Goal: Task Accomplishment & Management: Use online tool/utility

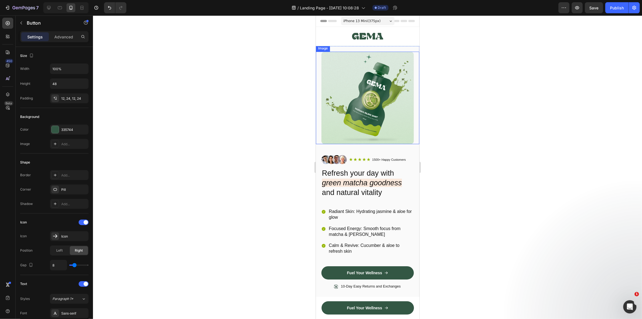
click at [378, 89] on img at bounding box center [367, 98] width 92 height 92
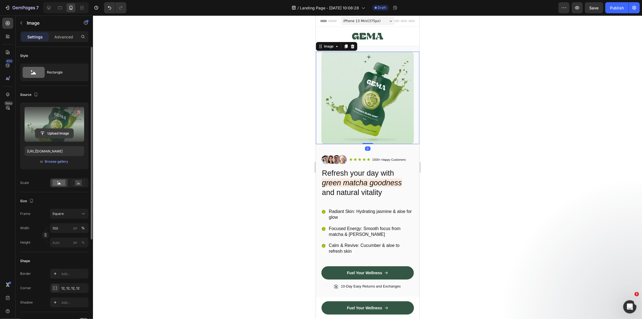
click at [56, 134] on input "file" at bounding box center [54, 133] width 38 height 9
click at [64, 109] on label at bounding box center [55, 124] width 60 height 35
click at [64, 129] on input "file" at bounding box center [54, 133] width 38 height 9
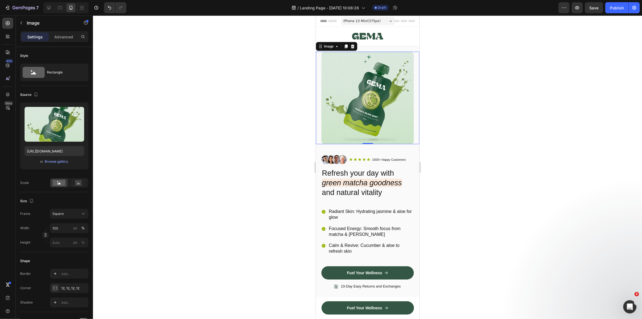
click at [333, 94] on img at bounding box center [367, 98] width 92 height 92
click at [57, 38] on p "Advanced" at bounding box center [63, 37] width 19 height 6
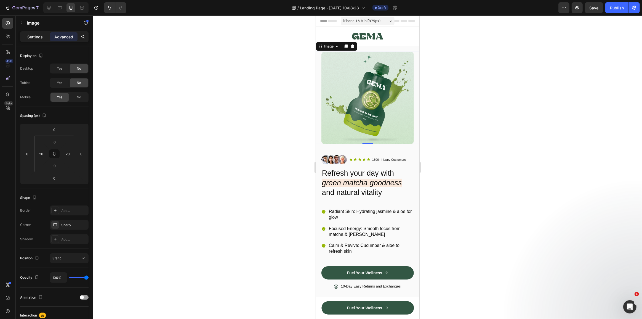
click at [38, 38] on p "Settings" at bounding box center [34, 37] width 15 height 6
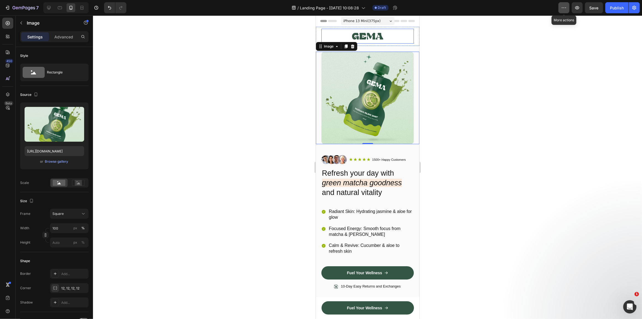
click at [561, 7] on icon "button" at bounding box center [564, 8] width 6 height 6
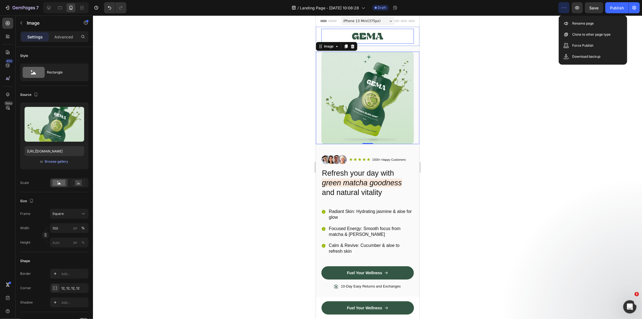
click at [564, 7] on icon "button" at bounding box center [564, 8] width 6 height 6
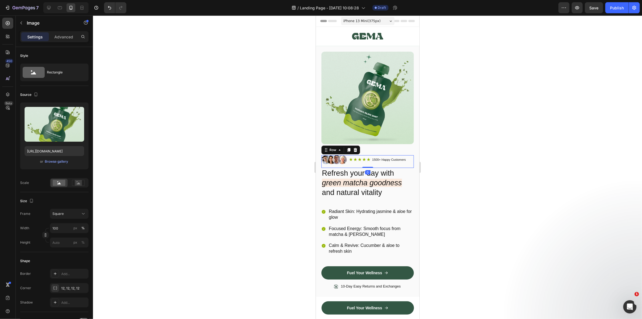
click at [364, 161] on div "Image Icon Icon Icon Icon Icon Icon List 1500+ Happy Customers Text Block Row R…" at bounding box center [367, 161] width 92 height 13
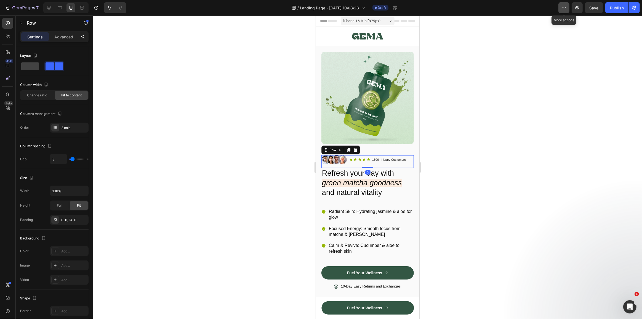
click at [560, 8] on button "button" at bounding box center [564, 7] width 11 height 11
click at [39, 40] on div "Settings" at bounding box center [35, 36] width 28 height 9
click at [336, 82] on img at bounding box center [367, 98] width 92 height 92
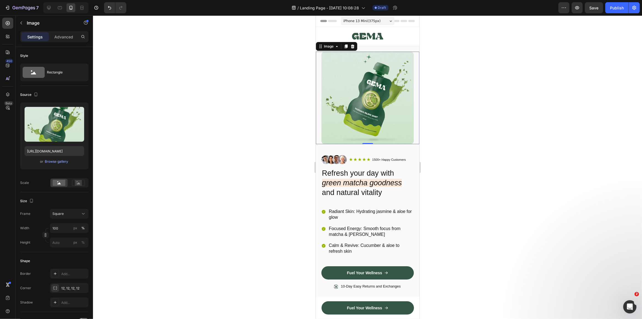
click at [379, 112] on img at bounding box center [367, 98] width 92 height 92
click at [35, 93] on icon "button" at bounding box center [36, 95] width 6 height 6
click at [36, 102] on icon "button" at bounding box center [37, 103] width 6 height 6
type input "100"
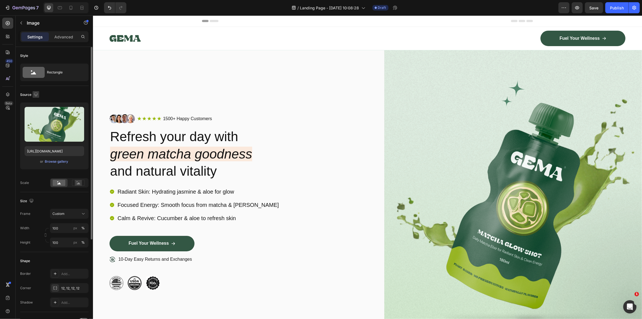
click at [34, 93] on icon "button" at bounding box center [36, 94] width 4 height 4
click at [39, 122] on icon "button" at bounding box center [37, 123] width 6 height 6
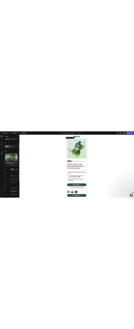
scroll to position [17, 0]
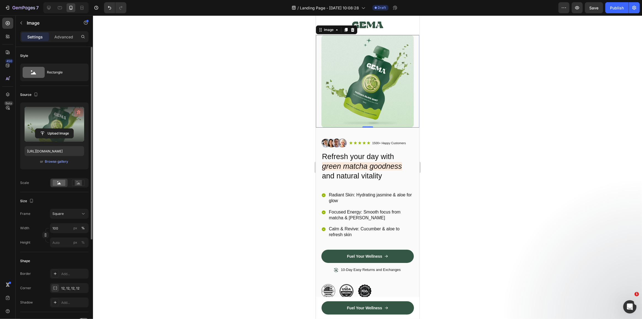
click at [79, 110] on icon "button" at bounding box center [79, 113] width 6 height 6
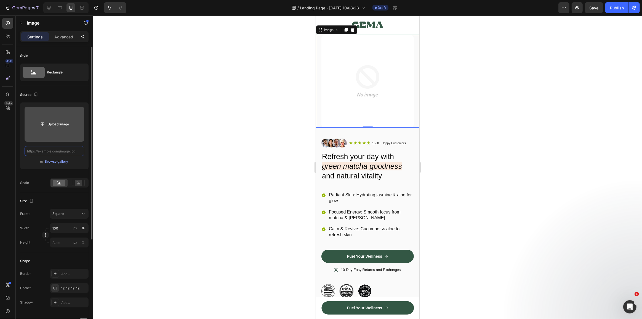
click at [55, 152] on input "text" at bounding box center [55, 151] width 60 height 10
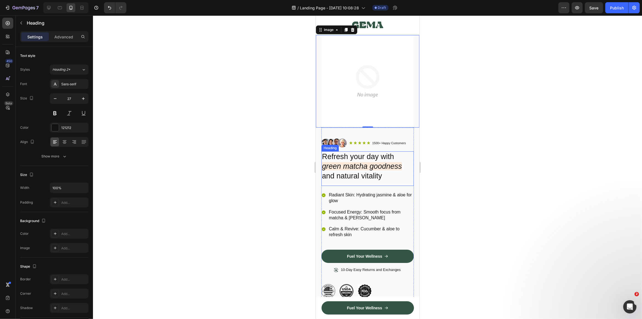
click at [379, 152] on h2 "Refresh your day with green matcha goodness and natural vitality" at bounding box center [367, 166] width 92 height 30
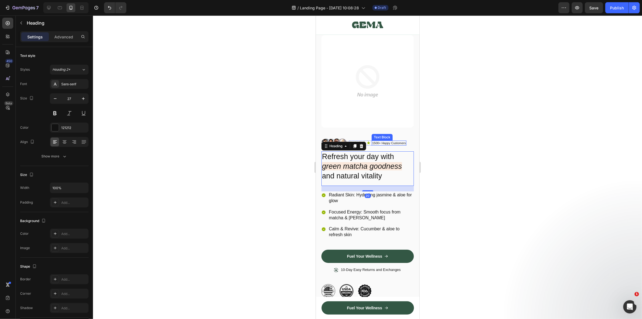
click at [381, 141] on p "1500+ Happy Customers" at bounding box center [389, 143] width 34 height 4
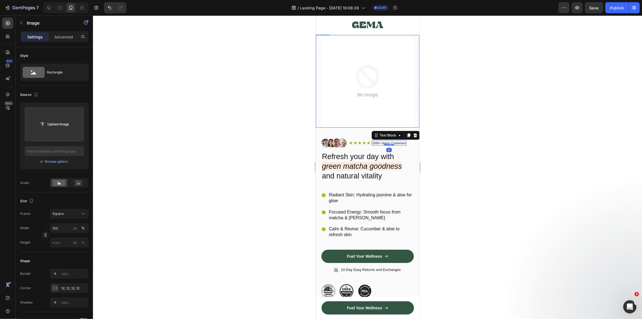
click at [365, 101] on img at bounding box center [367, 81] width 92 height 92
click at [370, 67] on img at bounding box center [367, 81] width 92 height 92
click at [7, 22] on icon at bounding box center [8, 23] width 6 height 6
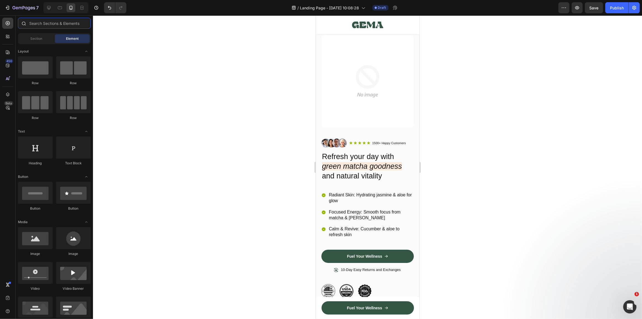
click at [41, 23] on input "text" at bounding box center [54, 23] width 73 height 11
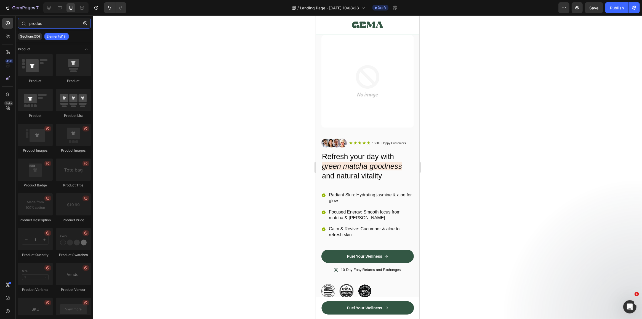
type input "produc"
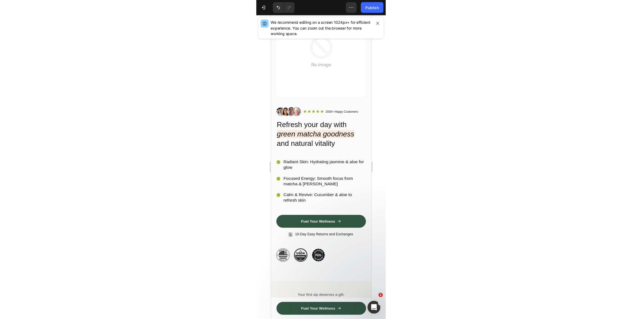
scroll to position [44, 0]
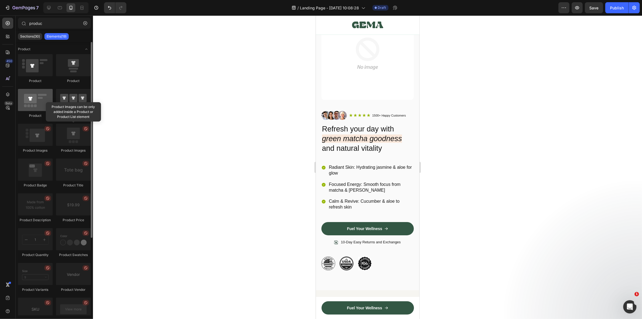
click at [32, 99] on div at bounding box center [35, 100] width 35 height 22
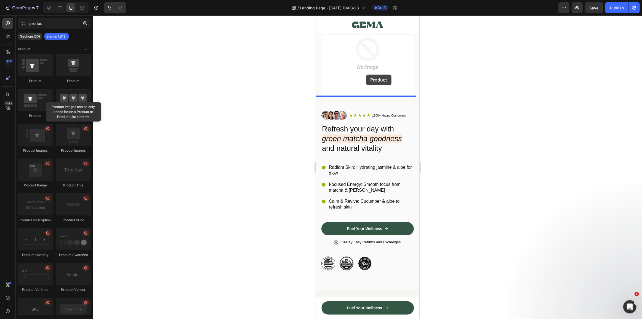
drag, startPoint x: 348, startPoint y: 115, endPoint x: 366, endPoint y: 75, distance: 44.2
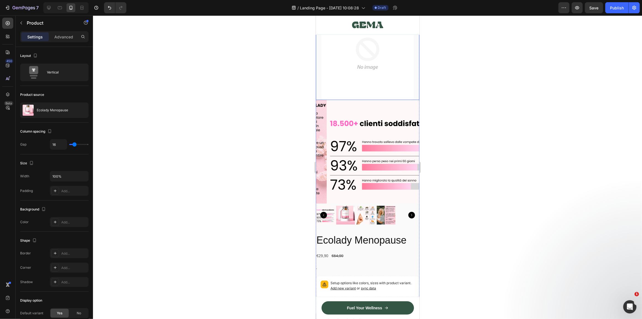
click at [371, 73] on img at bounding box center [367, 53] width 92 height 92
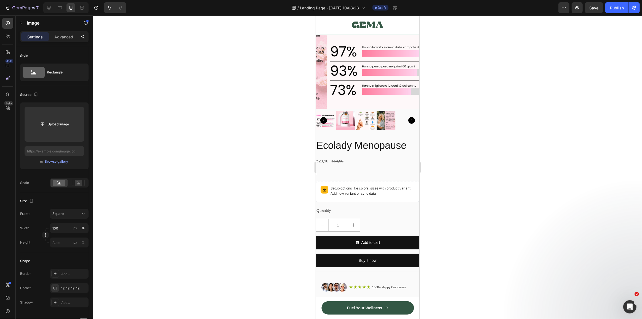
scroll to position [145, 0]
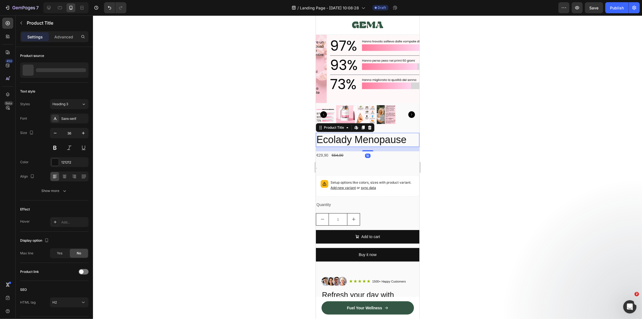
click at [364, 134] on h2 "Ecolady Menopause" at bounding box center [368, 140] width 104 height 14
click at [357, 164] on div "Ecolady Menopause Product Title Edit content in Shopify 16 €29,90 Product Price…" at bounding box center [368, 199] width 104 height 133
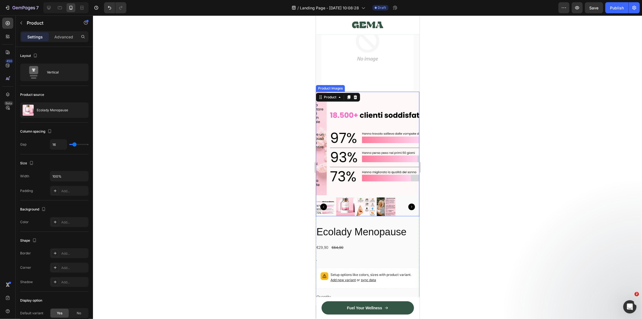
scroll to position [44, 0]
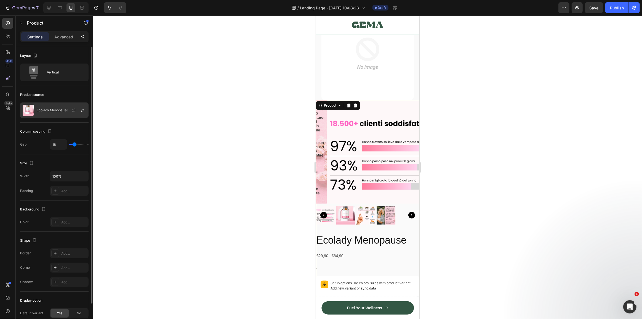
click at [47, 111] on p "Ecolady Menopause" at bounding box center [52, 110] width 31 height 4
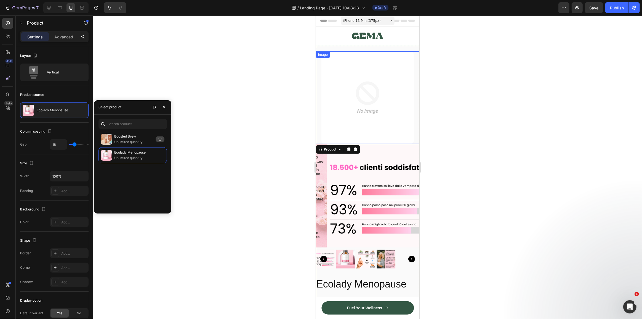
scroll to position [0, 0]
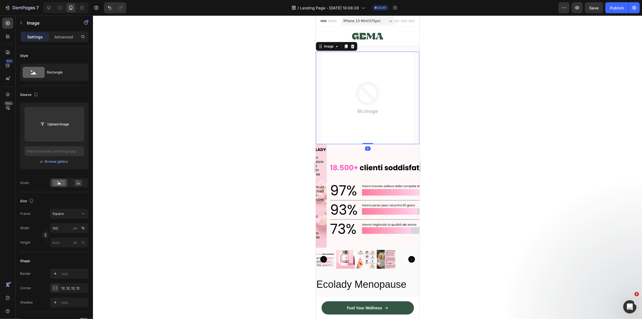
click at [379, 98] on img at bounding box center [367, 98] width 92 height 92
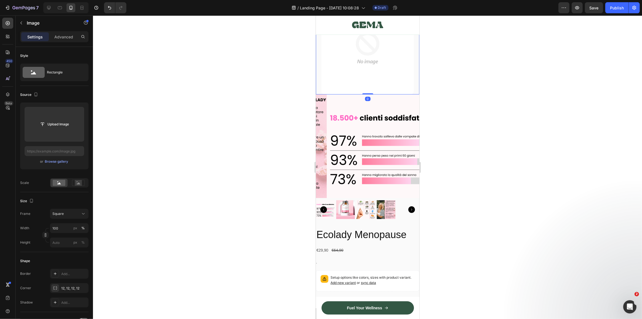
scroll to position [50, 0]
click at [410, 124] on img at bounding box center [379, 146] width 104 height 104
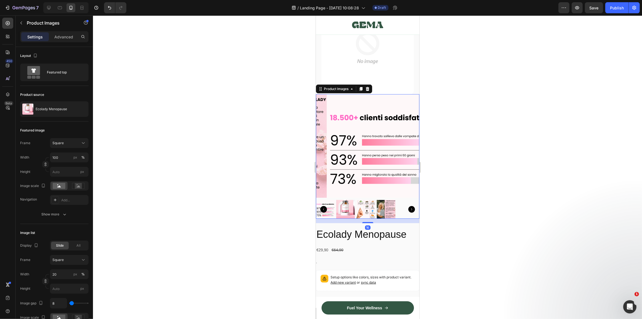
click at [413, 227] on h2 "Ecolady Menopause" at bounding box center [368, 234] width 104 height 14
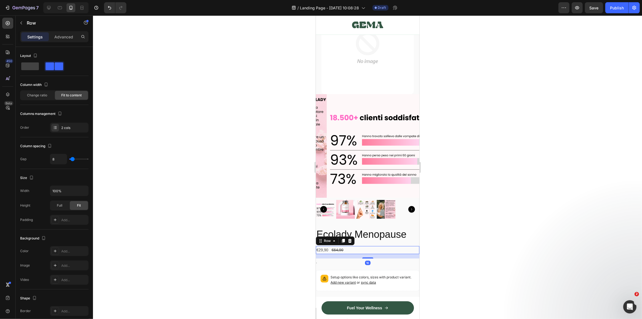
click at [415, 246] on div "€29,90 Product Price Product Price €64,90 Product Price Product Price Row 16" at bounding box center [368, 250] width 104 height 8
click at [412, 218] on div "Product Images Ecolady Menopause Product Title €29,90 Product Price Product Pri…" at bounding box center [368, 227] width 104 height 266
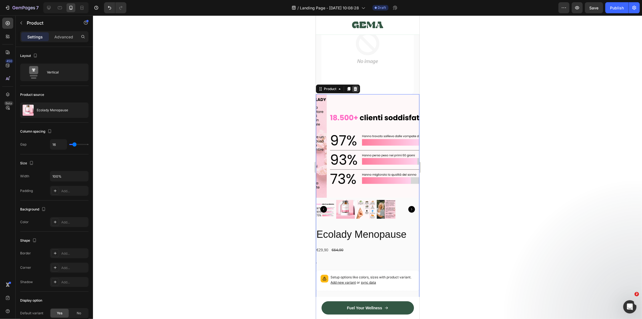
click at [356, 87] on icon at bounding box center [356, 89] width 4 height 4
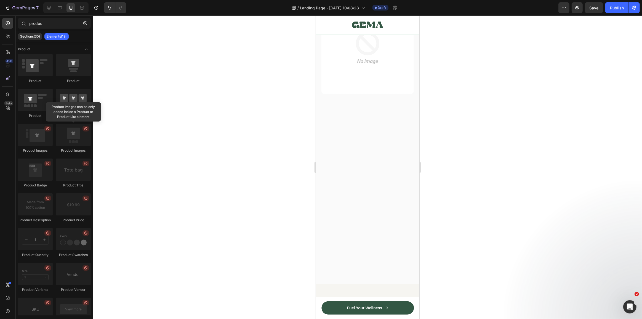
click at [367, 71] on img at bounding box center [367, 48] width 92 height 92
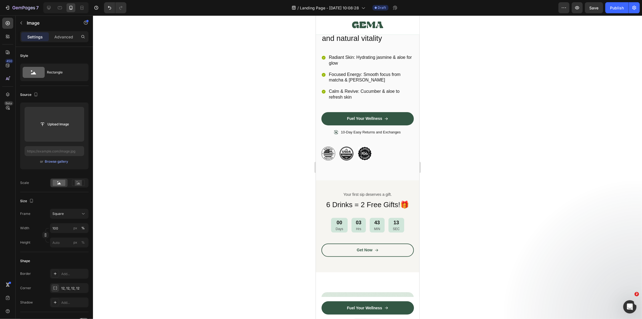
scroll to position [0, 0]
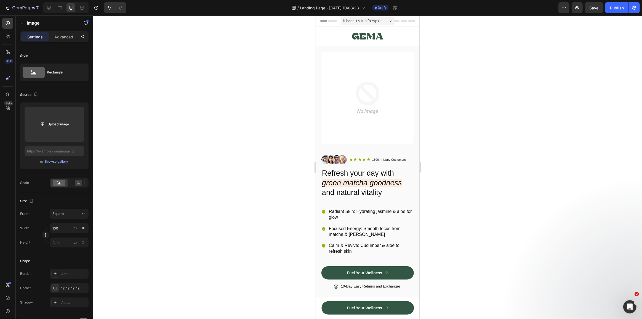
click at [377, 105] on img at bounding box center [367, 98] width 92 height 92
click at [347, 109] on img at bounding box center [367, 98] width 92 height 92
click at [388, 91] on img at bounding box center [367, 98] width 92 height 92
click at [374, 79] on img at bounding box center [367, 98] width 92 height 92
click at [385, 198] on div "Refresh your day with green matcha goodness and natural vitality Heading" at bounding box center [367, 185] width 92 height 35
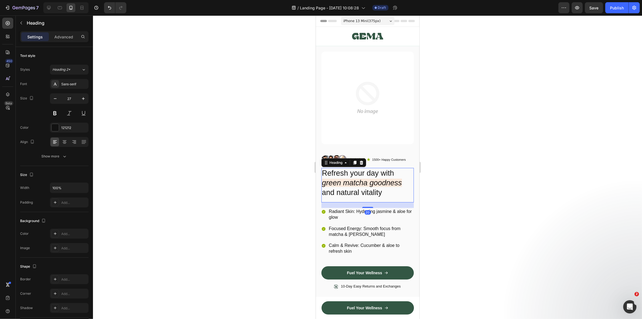
click at [389, 162] on div "Image Icon Icon Icon Icon Icon Icon List 1500+ Happy Customers Text Block Row R…" at bounding box center [367, 161] width 92 height 13
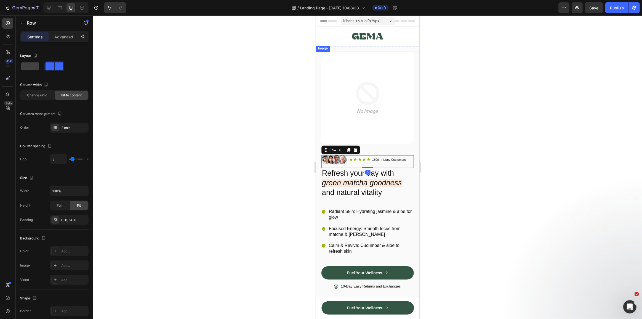
click at [389, 134] on img at bounding box center [367, 98] width 92 height 92
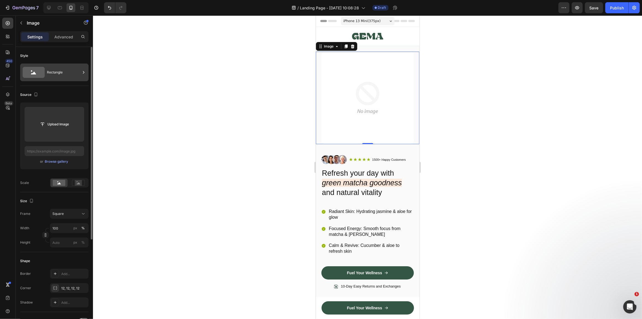
click at [43, 73] on icon at bounding box center [34, 72] width 22 height 11
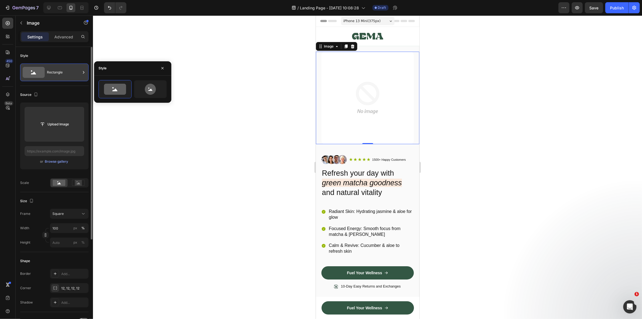
click at [43, 73] on icon at bounding box center [34, 72] width 22 height 11
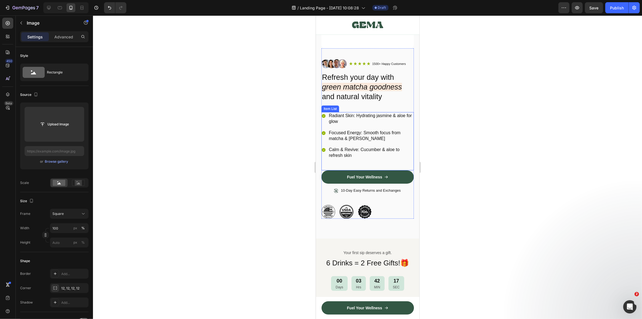
scroll to position [100, 0]
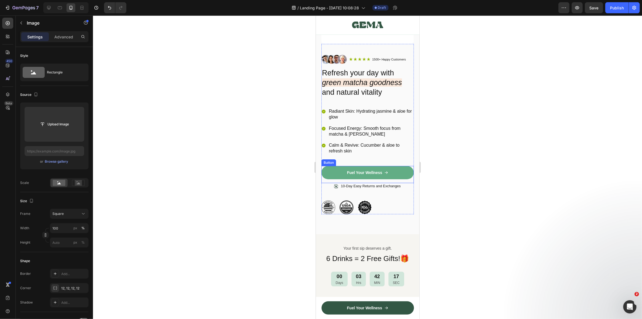
click at [403, 170] on link "Fuel Your Wellness" at bounding box center [367, 172] width 92 height 13
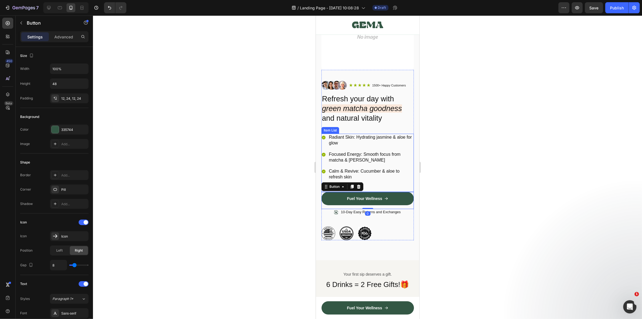
scroll to position [0, 0]
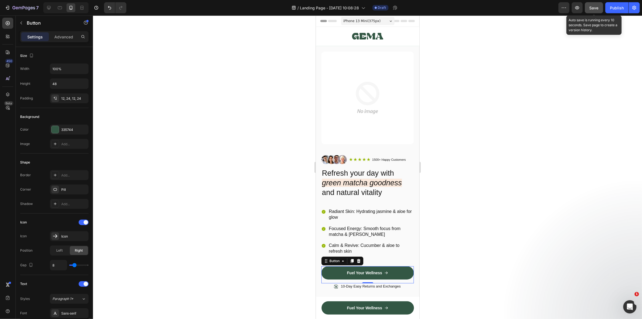
click at [596, 11] on button "Save" at bounding box center [594, 7] width 18 height 11
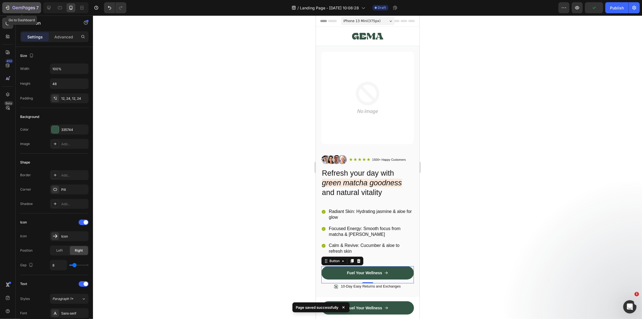
click at [7, 7] on icon "button" at bounding box center [8, 8] width 6 height 6
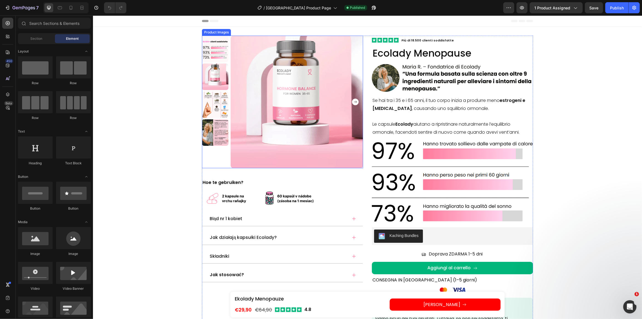
click at [260, 89] on img at bounding box center [296, 102] width 132 height 132
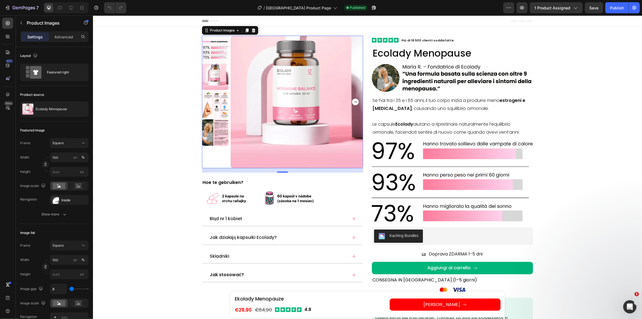
click at [283, 105] on img at bounding box center [296, 102] width 132 height 132
click at [72, 7] on icon at bounding box center [71, 8] width 6 height 6
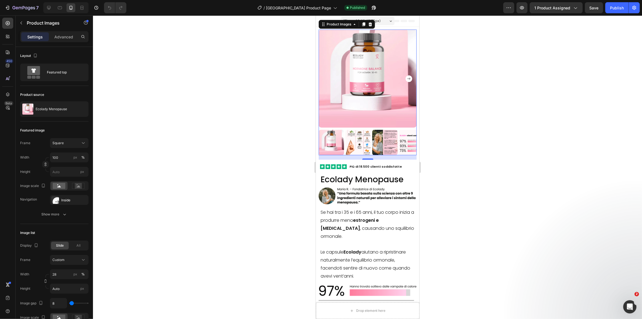
click at [351, 86] on img at bounding box center [368, 79] width 98 height 98
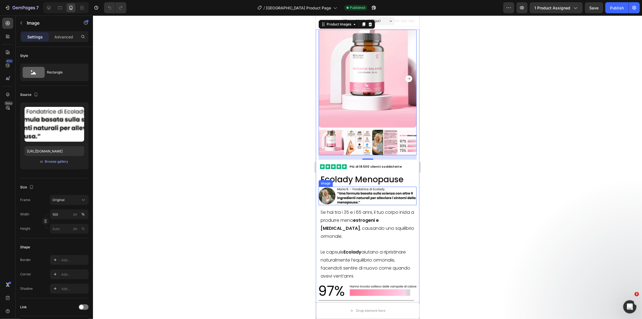
click at [371, 189] on img at bounding box center [368, 196] width 98 height 18
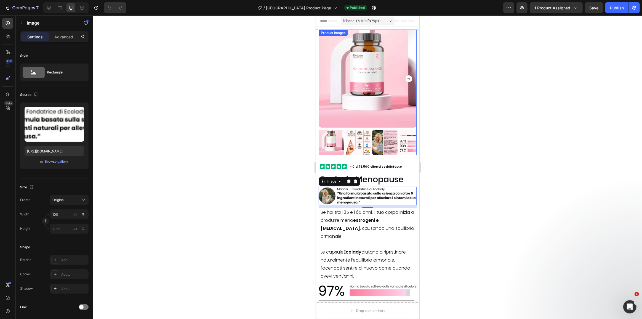
click at [373, 99] on img at bounding box center [368, 79] width 98 height 98
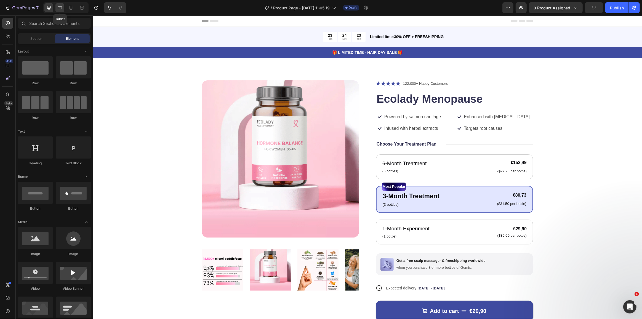
click at [60, 7] on icon at bounding box center [60, 8] width 6 height 6
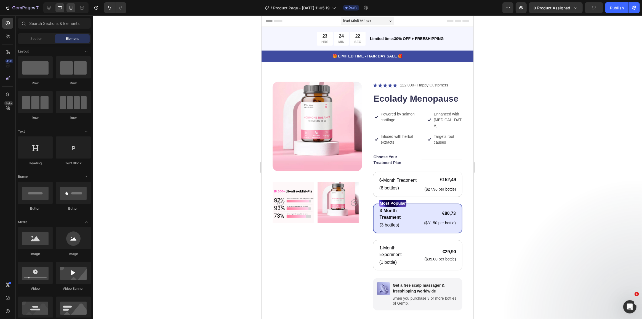
click at [71, 8] on icon at bounding box center [71, 8] width 6 height 6
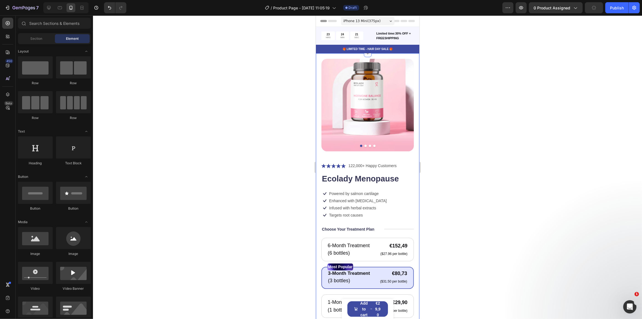
click at [369, 109] on img at bounding box center [367, 105] width 92 height 92
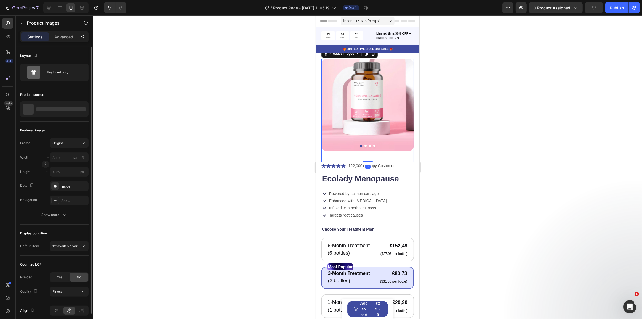
click at [51, 107] on div at bounding box center [61, 109] width 50 height 4
click at [344, 99] on img at bounding box center [367, 105] width 92 height 92
click at [55, 108] on p "Ecolady Menopause" at bounding box center [51, 109] width 31 height 4
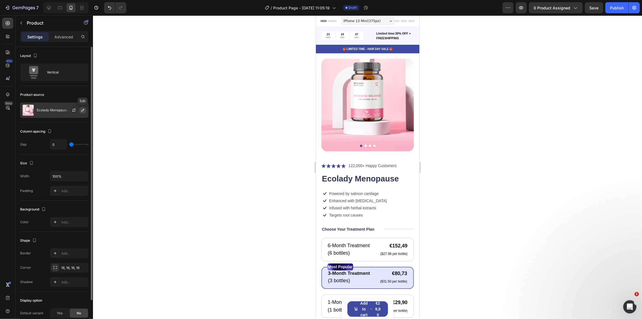
click at [82, 111] on icon "button" at bounding box center [83, 110] width 4 height 4
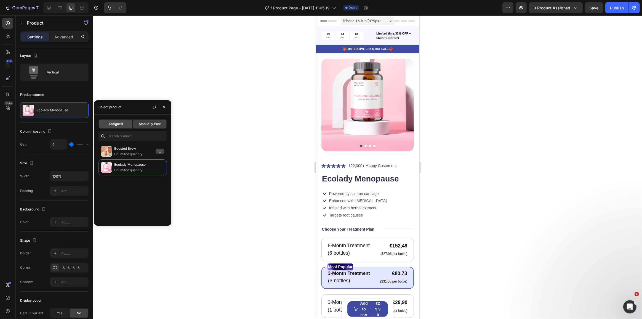
click at [121, 127] on div "Assigned" at bounding box center [115, 124] width 33 height 9
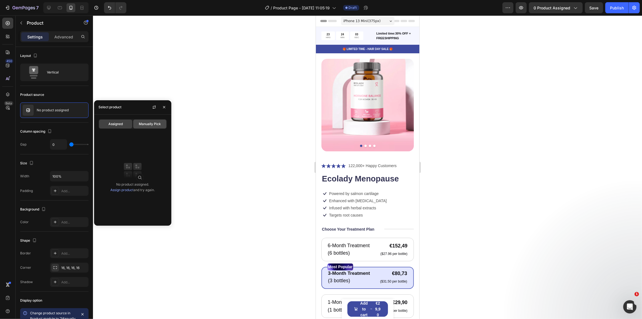
click at [142, 125] on span "Manually Pick" at bounding box center [150, 123] width 22 height 5
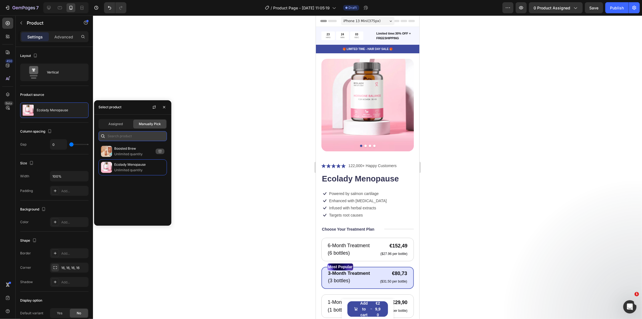
click at [129, 139] on input "text" at bounding box center [133, 136] width 68 height 10
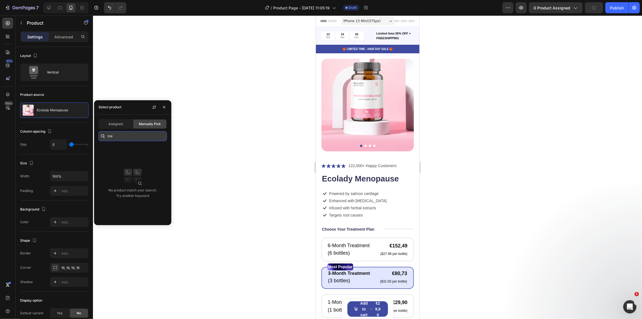
type input "m"
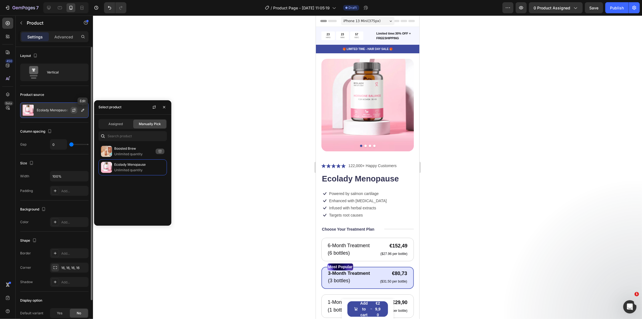
click at [75, 107] on button "button" at bounding box center [74, 110] width 7 height 7
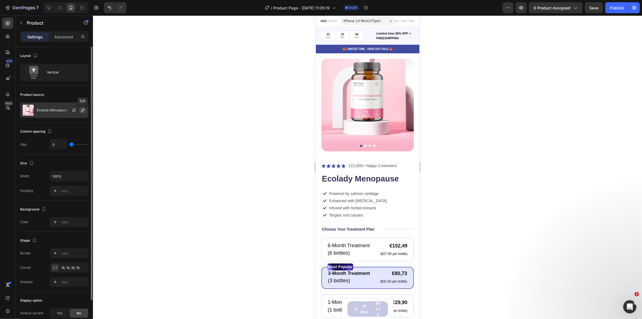
click at [84, 110] on icon "button" at bounding box center [83, 110] width 4 height 4
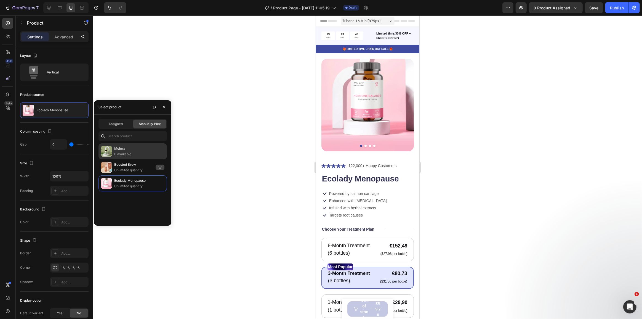
click at [135, 151] on p "0 available" at bounding box center [139, 154] width 50 height 6
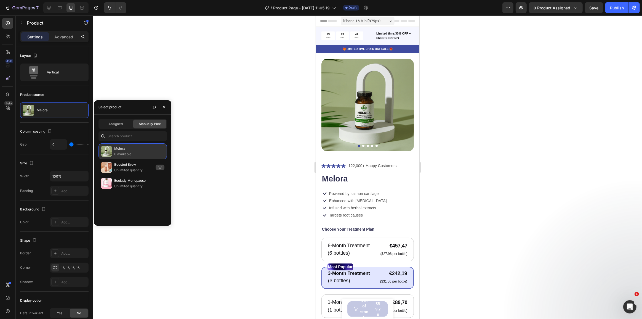
click at [136, 151] on p "0 available" at bounding box center [139, 154] width 50 height 6
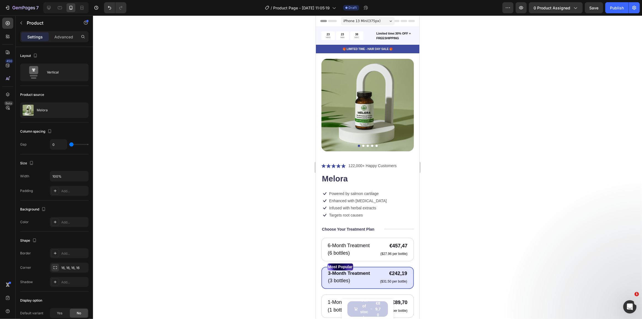
click at [197, 127] on div at bounding box center [367, 166] width 549 height 303
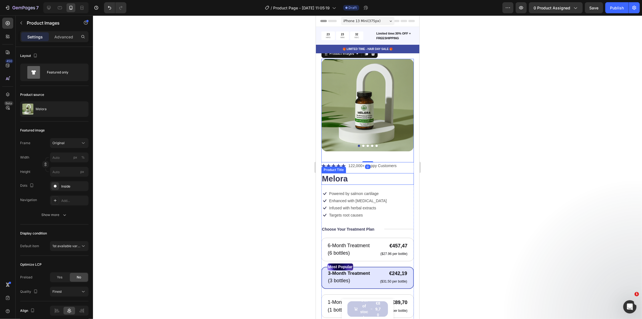
click at [374, 178] on h1 "Melora" at bounding box center [367, 179] width 92 height 12
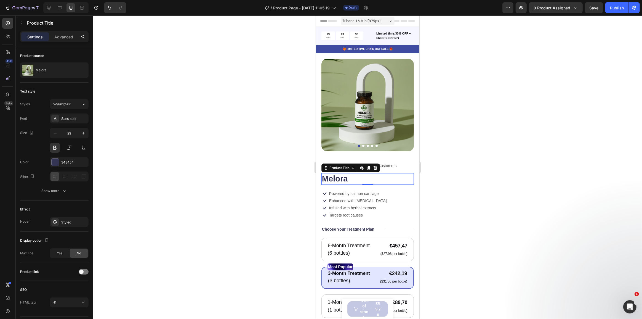
click at [465, 139] on div at bounding box center [367, 166] width 549 height 303
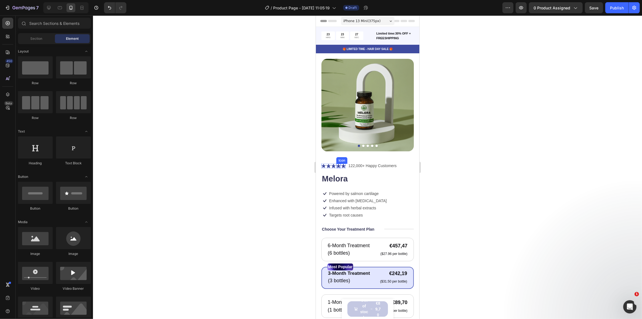
click at [340, 164] on icon at bounding box center [338, 166] width 4 height 4
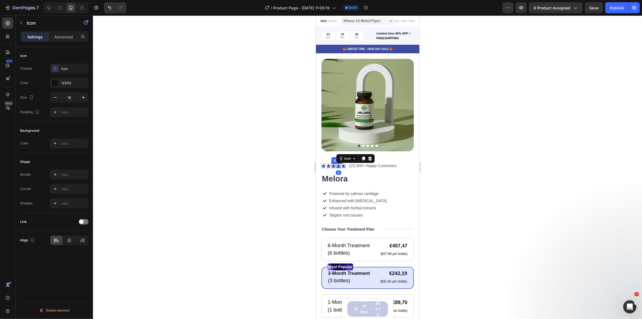
click at [332, 164] on icon at bounding box center [333, 166] width 4 height 4
click at [326, 164] on icon at bounding box center [328, 166] width 4 height 4
click at [323, 164] on icon at bounding box center [323, 166] width 4 height 4
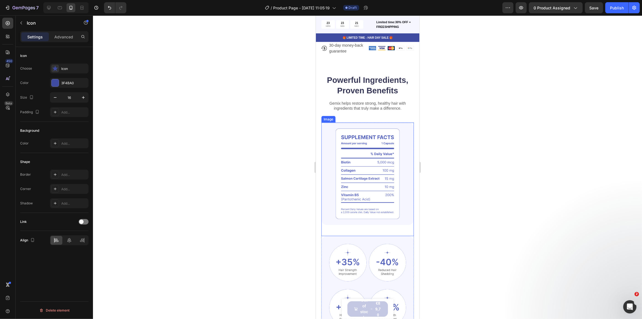
scroll to position [527, 0]
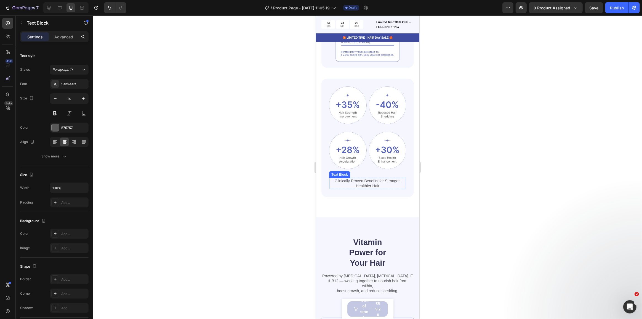
click at [367, 178] on div "Clinically Proven Benefits for Stronger, Healthier Hair" at bounding box center [367, 183] width 77 height 11
click at [404, 164] on div "Image Image Row Image Image Row Clinically Proven Benefits for Stronger, Health…" at bounding box center [367, 138] width 92 height 118
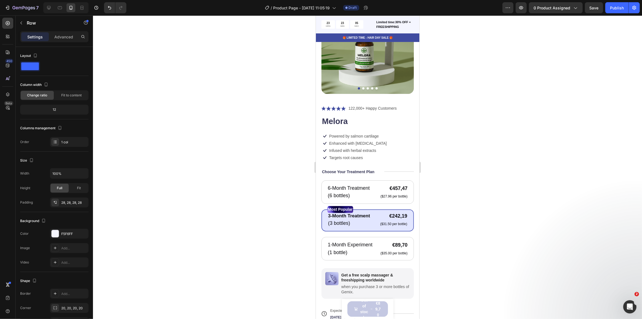
scroll to position [0, 0]
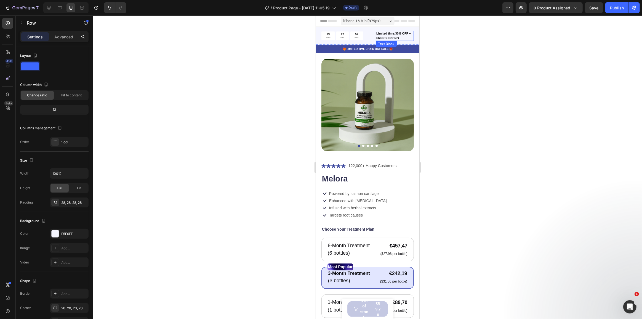
click at [384, 36] on p "Limited time:30% OFF + FREESHIPPING" at bounding box center [394, 35] width 37 height 9
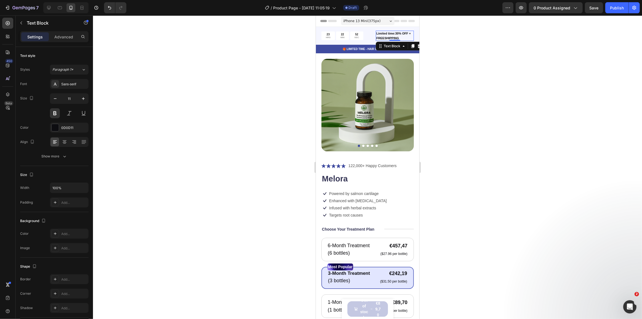
click at [384, 36] on p "Limited time:30% OFF + FREESHIPPING" at bounding box center [394, 35] width 37 height 9
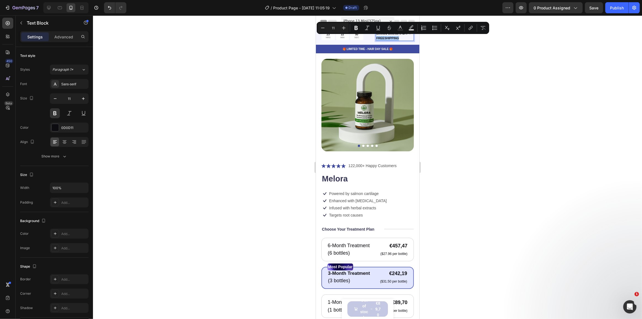
click at [446, 58] on div at bounding box center [367, 166] width 549 height 303
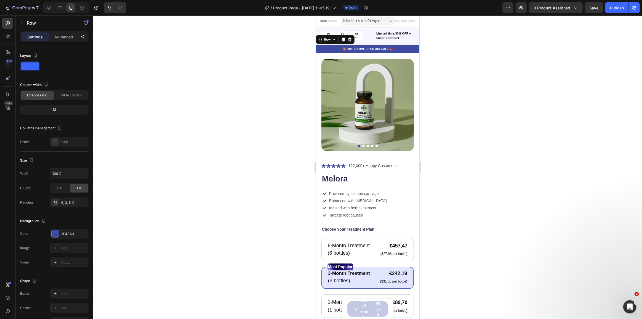
click at [377, 46] on div "🎁 LIMITED TIME - HAIR DAY SALE 🎁 Text Block Row 0" at bounding box center [368, 49] width 104 height 9
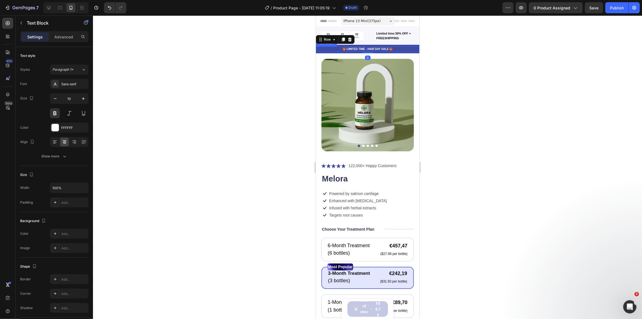
click at [378, 50] on p "🎁 LIMITED TIME - HAIR DAY SALE 🎁" at bounding box center [367, 49] width 102 height 4
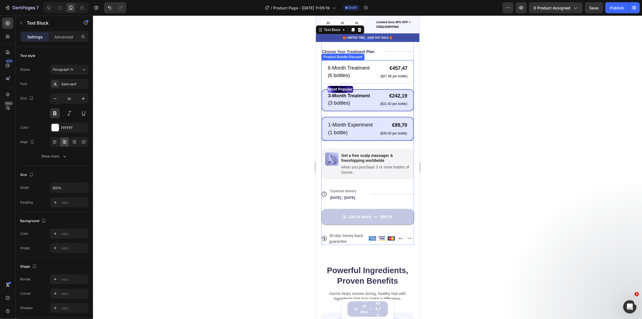
scroll to position [176, 0]
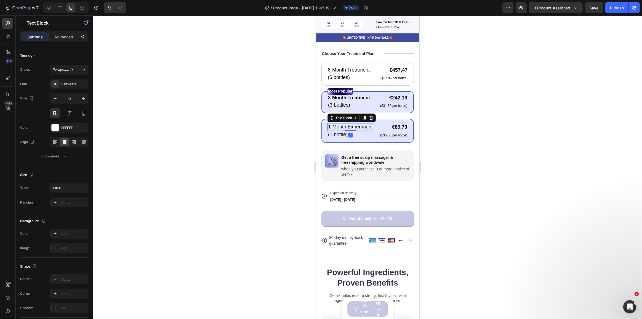
click at [341, 124] on p "1-Month Experiment" at bounding box center [350, 127] width 45 height 6
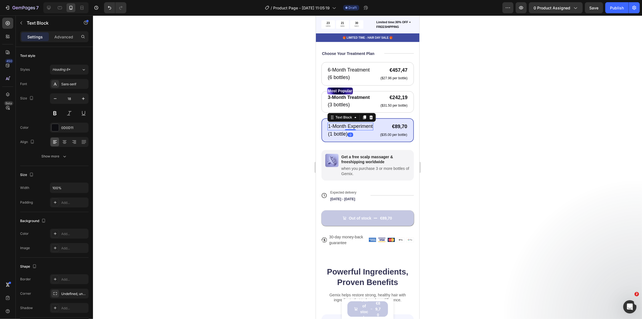
click at [341, 123] on p "1-Month Experiment" at bounding box center [350, 126] width 45 height 6
click at [345, 125] on p "1-Month Experiment" at bounding box center [350, 126] width 45 height 6
click at [342, 129] on p "1-Month Experiment" at bounding box center [350, 126] width 45 height 6
click at [340, 137] on p "(1 bottle)" at bounding box center [350, 134] width 45 height 6
click at [336, 137] on p "(1 bottle)" at bounding box center [350, 134] width 45 height 6
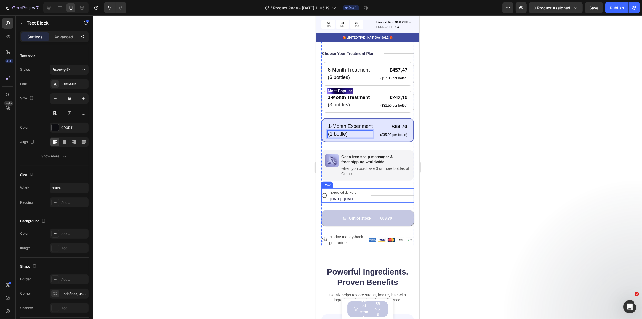
click at [375, 198] on div "Title Line" at bounding box center [392, 195] width 44 height 14
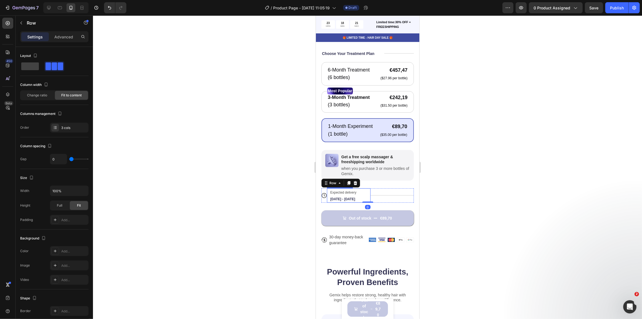
click at [345, 201] on span "[DATE] - [DATE]" at bounding box center [342, 199] width 25 height 4
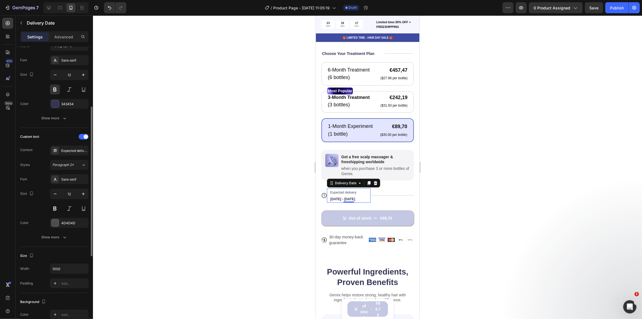
scroll to position [0, 0]
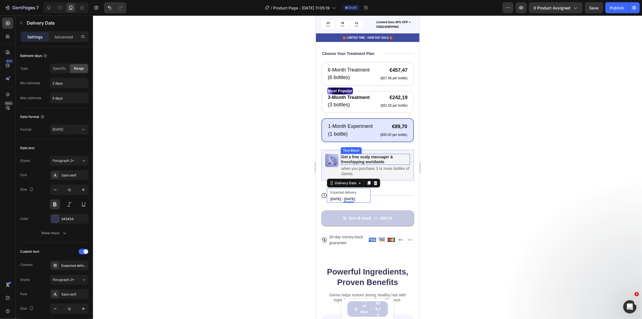
click at [375, 161] on p "Get a free scalp massager & freeshipping worldwide" at bounding box center [375, 159] width 68 height 10
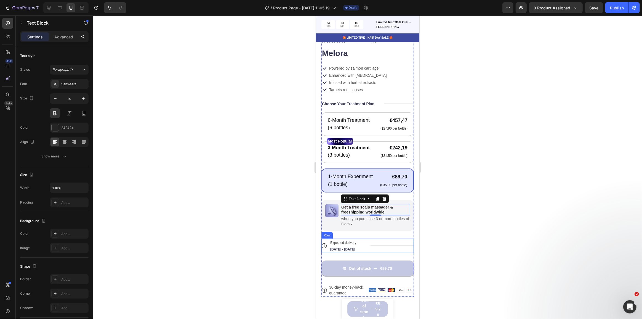
click at [374, 181] on div "1-Month Experiment Text Block (1 bottle) Text Block €89,70 Product Price Produc…" at bounding box center [367, 180] width 80 height 15
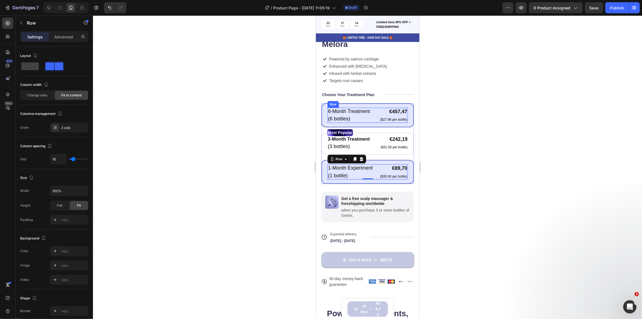
scroll to position [150, 0]
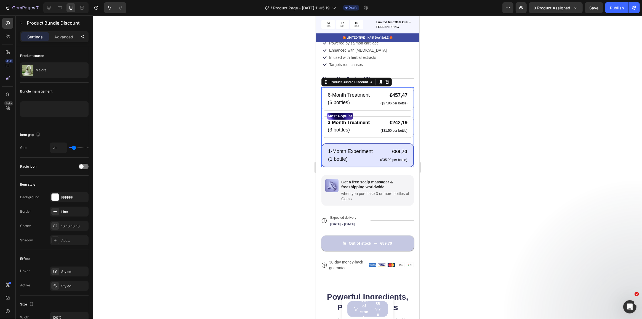
click at [371, 143] on div "1-Month Experiment Text Block (1 bottle) Text Block €89,70 Product Price Produc…" at bounding box center [367, 155] width 92 height 24
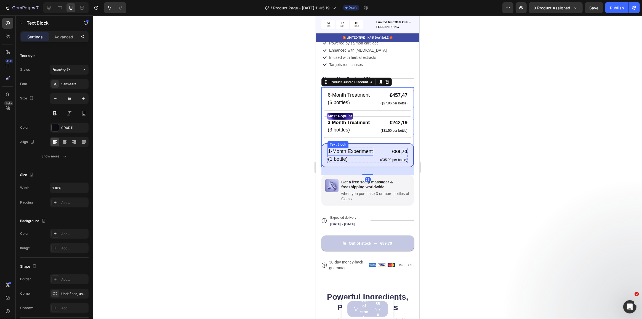
click at [370, 148] on p "1-Month Experiment" at bounding box center [350, 151] width 45 height 6
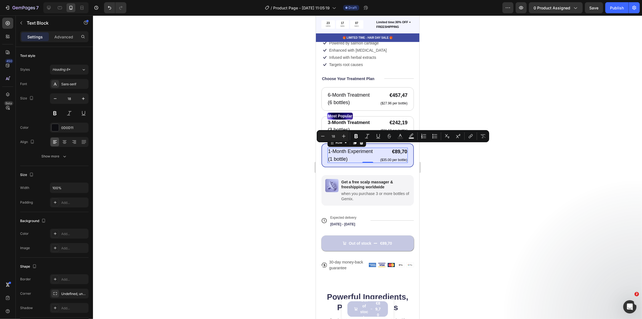
click at [380, 148] on div "€89,70 Product Price Product Price ($35.00 per bottle) Text Block Row" at bounding box center [394, 155] width 28 height 15
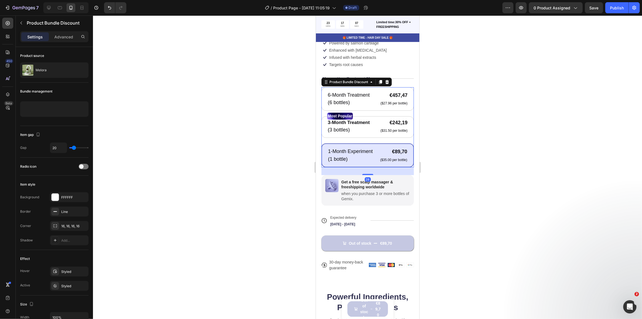
click at [385, 137] on div "6-Month Treatment Text Block (6 bottles) Text Block €457,47 Product Price Produ…" at bounding box center [367, 127] width 92 height 80
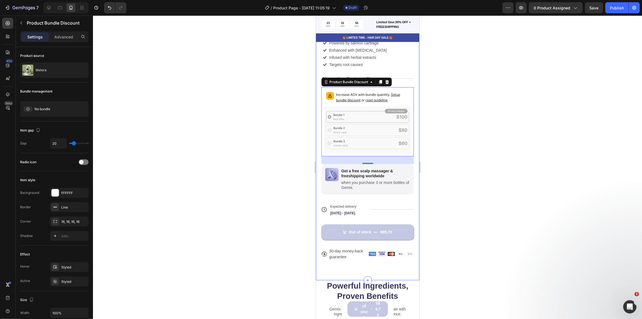
click at [412, 161] on div "Product Images Icon Icon Icon Icon Icon Icon List 122,000+ Happy Customers Text…" at bounding box center [368, 91] width 104 height 377
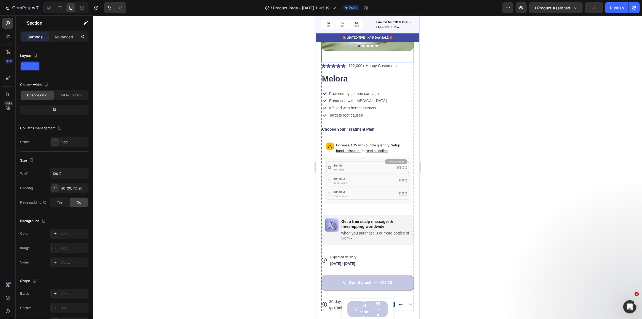
scroll to position [100, 0]
click at [360, 151] on div "Increase AOV with bundle quantity. Setup bundle discount or read guideline" at bounding box center [368, 148] width 88 height 17
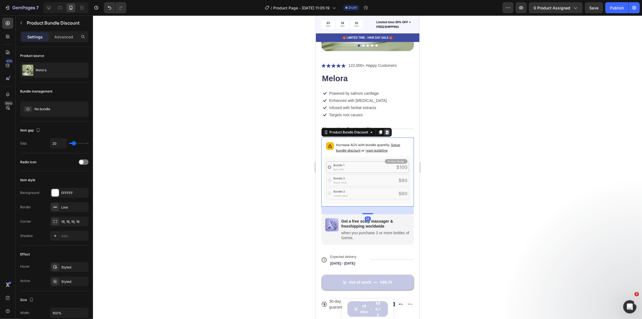
click at [387, 130] on icon at bounding box center [387, 132] width 4 height 4
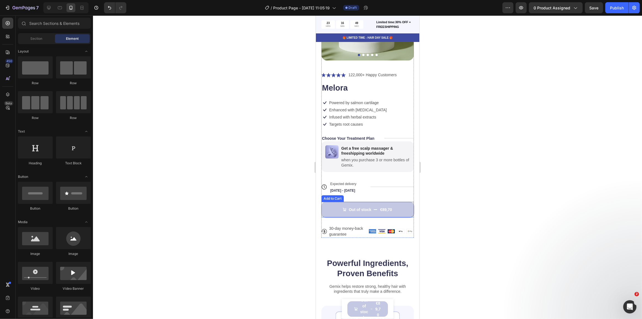
scroll to position [75, 0]
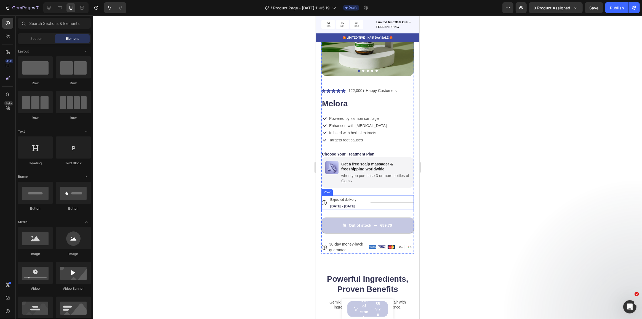
click at [379, 195] on div "Title Line" at bounding box center [392, 202] width 44 height 14
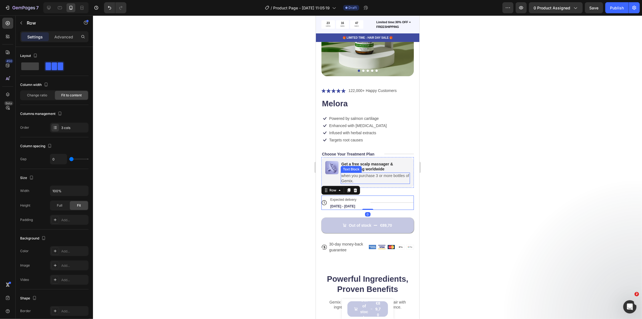
click at [377, 174] on p "when you purchase 3 or more bottles of Gemix." at bounding box center [375, 178] width 68 height 10
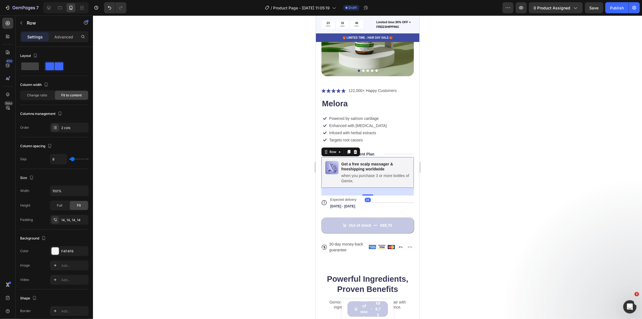
click at [337, 175] on div "Image" at bounding box center [331, 172] width 13 height 23
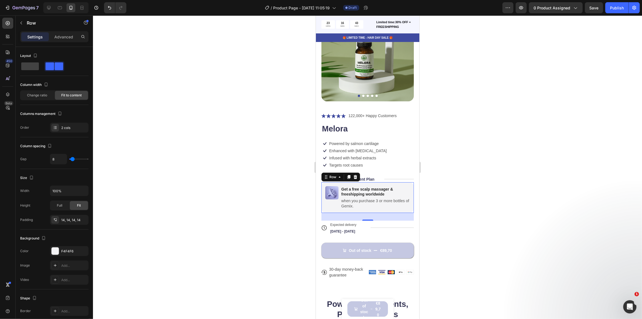
click at [296, 179] on div at bounding box center [367, 166] width 549 height 303
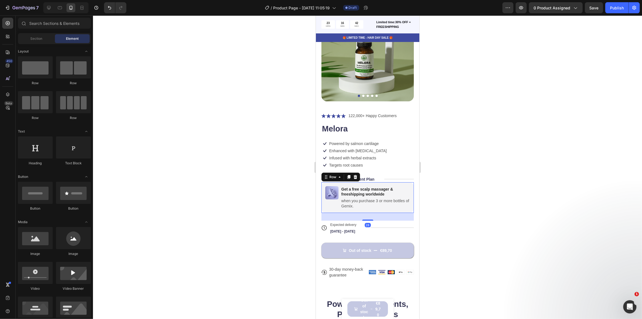
click at [330, 197] on div "Image" at bounding box center [331, 197] width 13 height 23
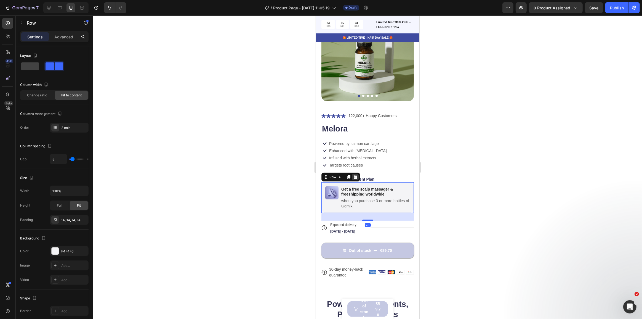
click at [356, 175] on icon at bounding box center [356, 177] width 4 height 4
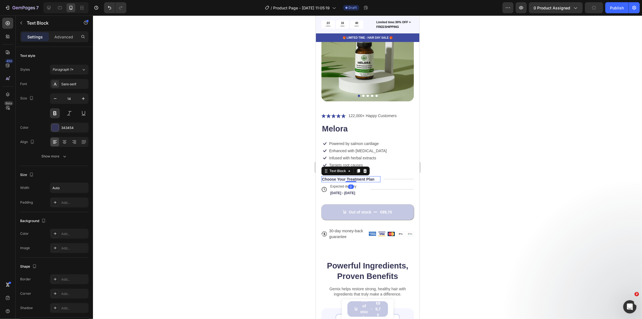
click at [359, 177] on p "Choose Your Treatment Plan" at bounding box center [348, 179] width 52 height 5
click at [389, 176] on div "Title Line" at bounding box center [399, 179] width 30 height 6
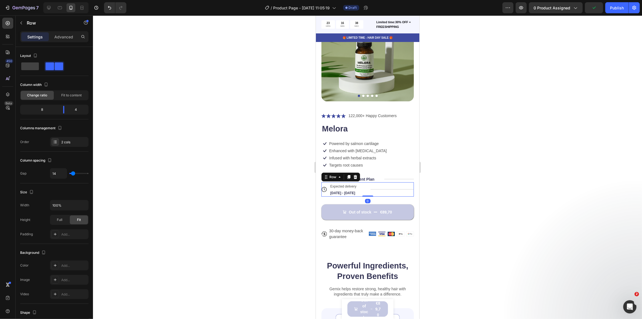
click at [381, 183] on div "Title Line" at bounding box center [392, 189] width 44 height 14
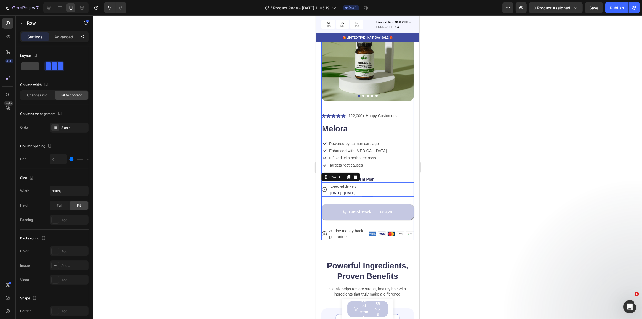
click at [369, 198] on div "Out of stock €89,70 Add to Cart" at bounding box center [367, 208] width 92 height 23
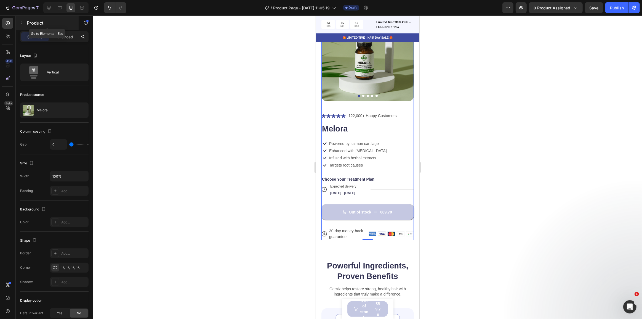
click at [29, 26] on div "Product" at bounding box center [47, 23] width 63 height 14
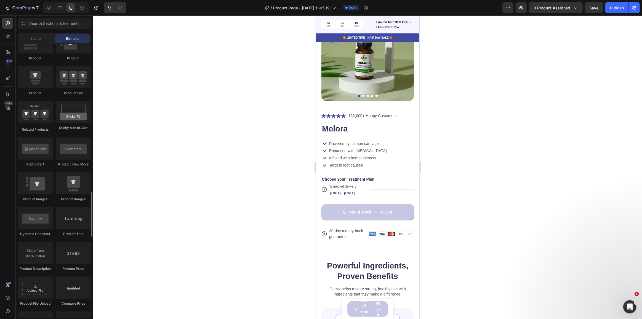
scroll to position [778, 0]
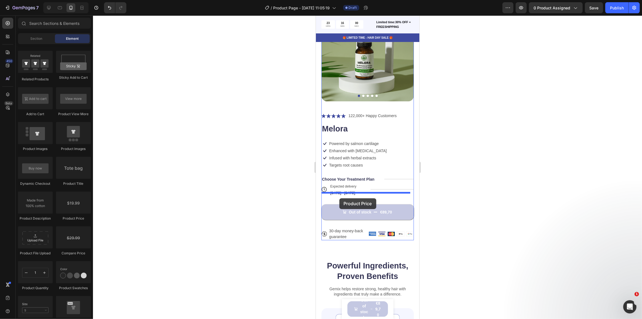
drag, startPoint x: 379, startPoint y: 218, endPoint x: 339, endPoint y: 198, distance: 43.9
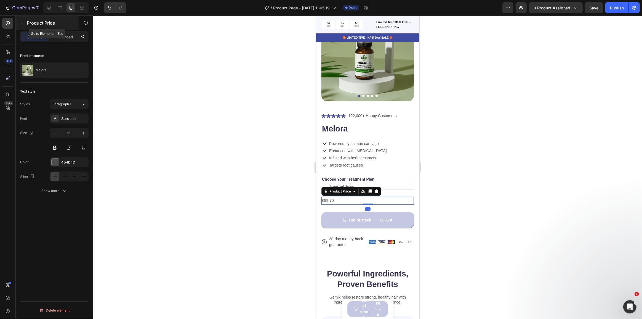
click at [20, 19] on button "button" at bounding box center [21, 22] width 9 height 9
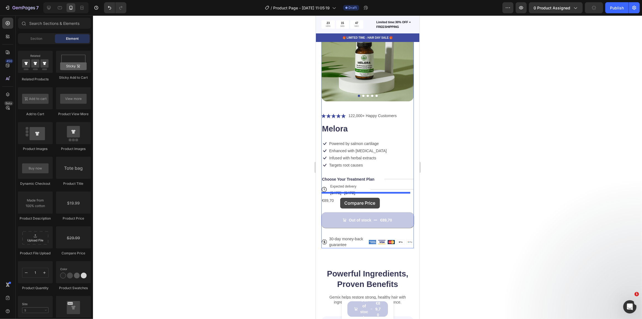
drag, startPoint x: 390, startPoint y: 250, endPoint x: 340, endPoint y: 198, distance: 72.8
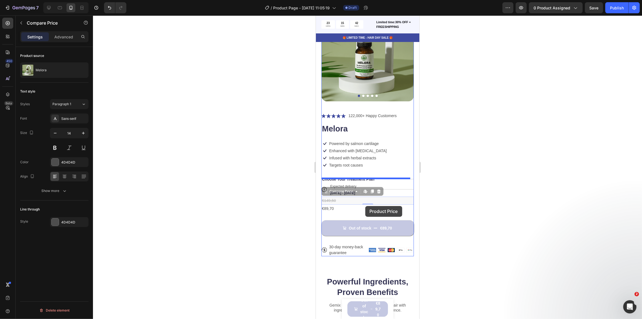
drag, startPoint x: 340, startPoint y: 198, endPoint x: 365, endPoint y: 206, distance: 26.4
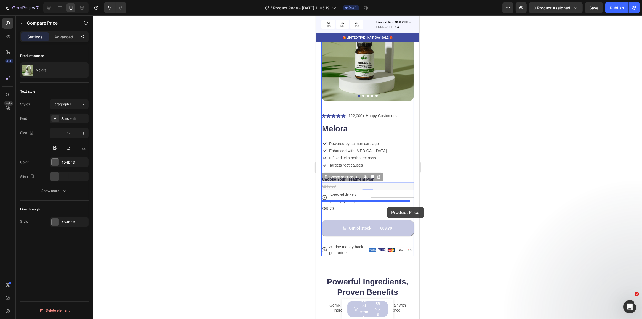
drag, startPoint x: 325, startPoint y: 174, endPoint x: 387, endPoint y: 206, distance: 69.7
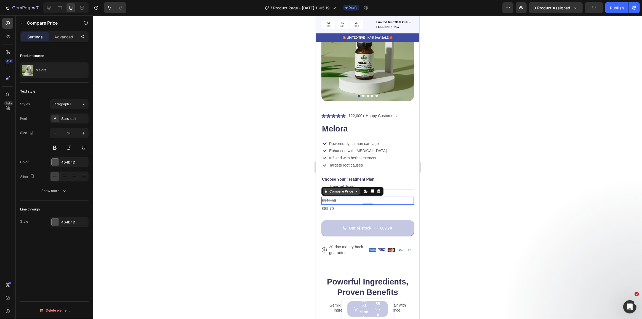
click at [356, 189] on icon at bounding box center [356, 191] width 4 height 4
click at [322, 189] on div "Compare Price Product Section Edit content in Shopify" at bounding box center [352, 191] width 62 height 9
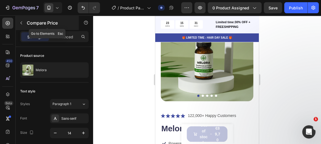
click at [17, 18] on div at bounding box center [21, 22] width 9 height 9
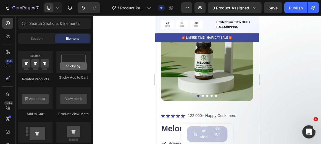
click at [130, 67] on div at bounding box center [207, 79] width 228 height 129
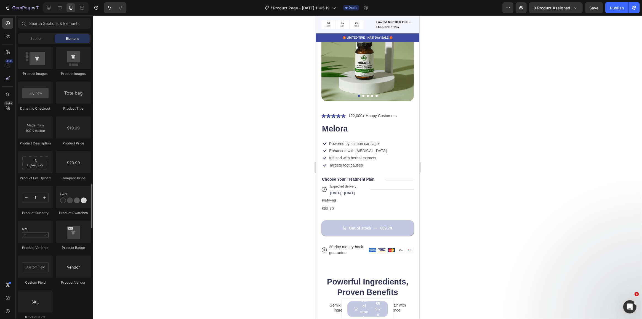
scroll to position [878, 0]
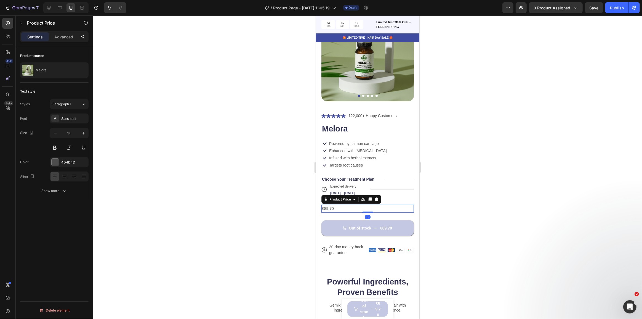
click at [333, 205] on div "€89,70" at bounding box center [367, 209] width 92 height 8
click at [43, 195] on button "Show more" at bounding box center [54, 191] width 68 height 10
click at [59, 38] on p "Advanced" at bounding box center [63, 37] width 19 height 6
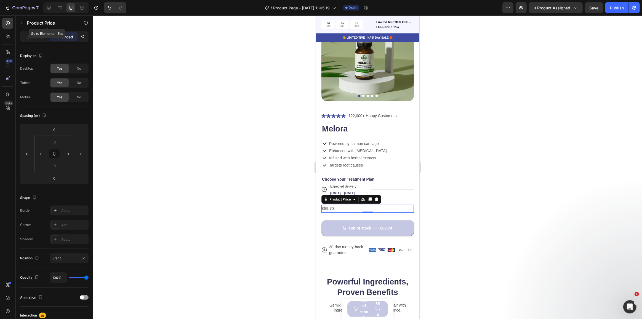
click at [23, 25] on icon "button" at bounding box center [21, 23] width 4 height 4
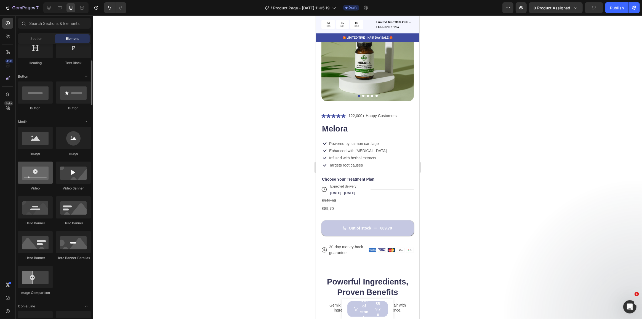
scroll to position [0, 0]
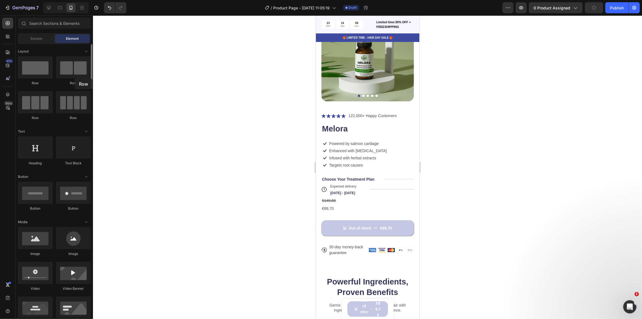
click at [75, 78] on div "Row" at bounding box center [73, 70] width 35 height 29
drag, startPoint x: 384, startPoint y: 82, endPoint x: 364, endPoint y: 213, distance: 132.7
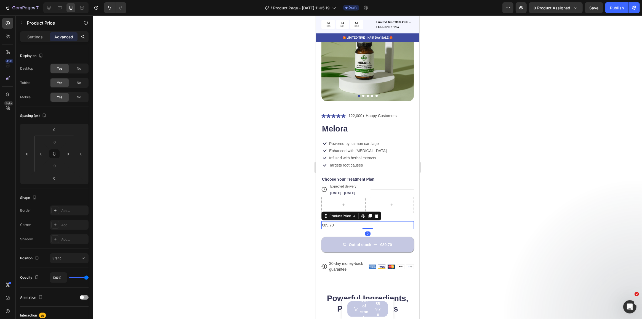
click at [331, 221] on div "€89,70" at bounding box center [367, 225] width 92 height 8
drag, startPoint x: 324, startPoint y: 210, endPoint x: 332, endPoint y: 202, distance: 11.3
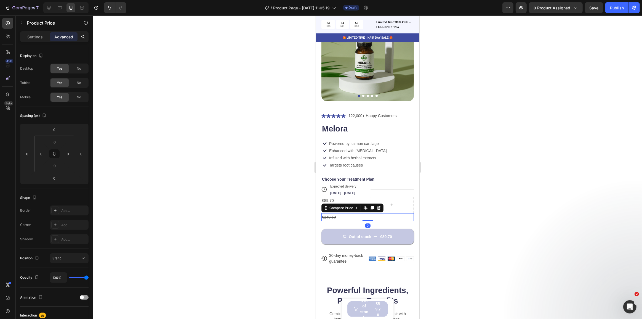
click at [331, 216] on div "€149,50" at bounding box center [367, 217] width 92 height 8
drag, startPoint x: 328, startPoint y: 203, endPoint x: 389, endPoint y: 205, distance: 61.6
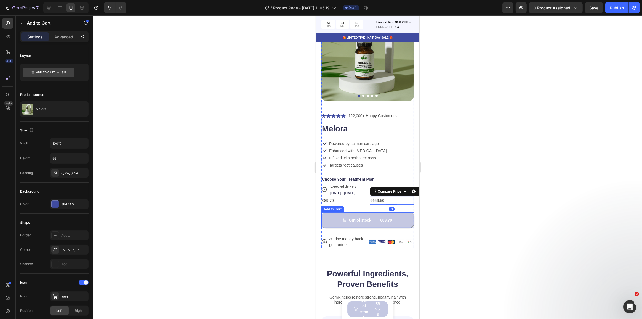
click at [388, 212] on button "Out of stock €89,70" at bounding box center [367, 219] width 92 height 15
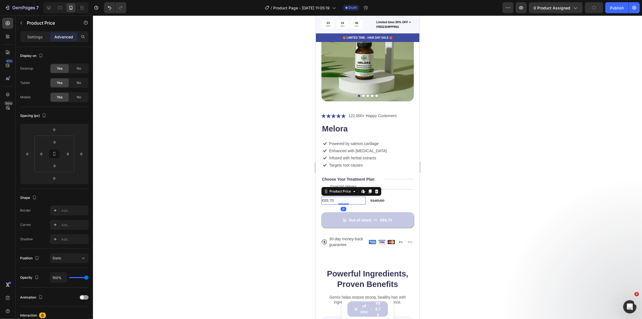
click at [336, 197] on div "€89,70" at bounding box center [343, 201] width 44 height 8
click at [332, 198] on div "€89,70" at bounding box center [343, 201] width 44 height 8
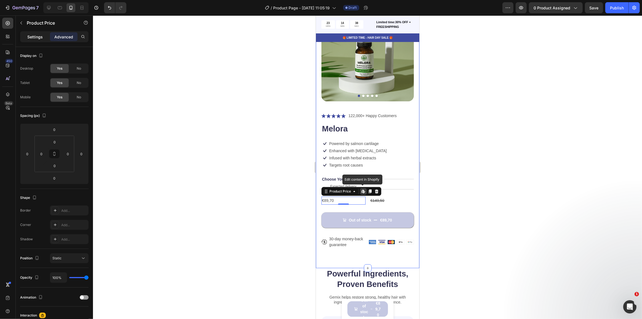
click at [33, 35] on p "Settings" at bounding box center [34, 37] width 15 height 6
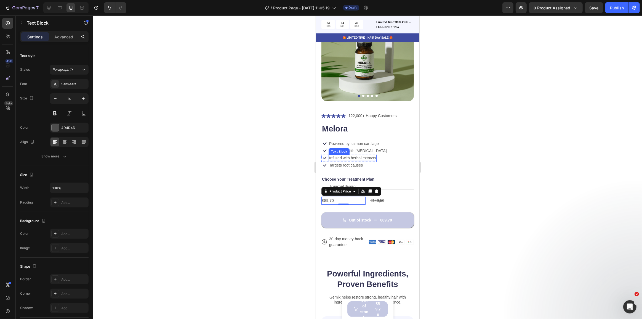
click at [354, 157] on div "Infused with herbal extracts Text Block" at bounding box center [352, 158] width 48 height 6
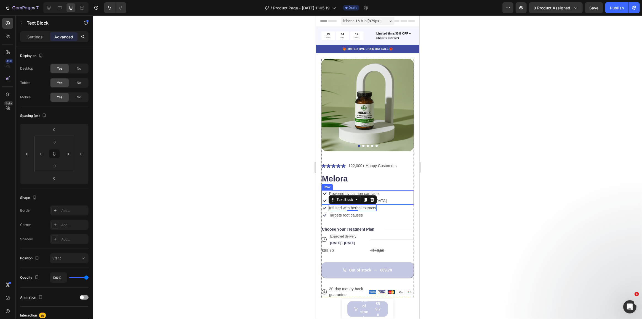
click at [380, 190] on div "Icon Powered by salmon cartilage Text Block Row Icon Enhanced with biotin Text …" at bounding box center [367, 197] width 92 height 14
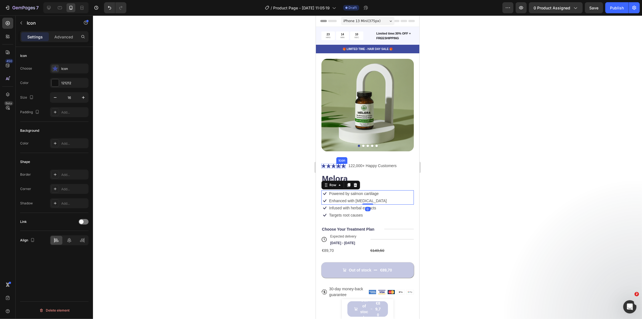
click at [338, 164] on div "Icon" at bounding box center [338, 166] width 4 height 4
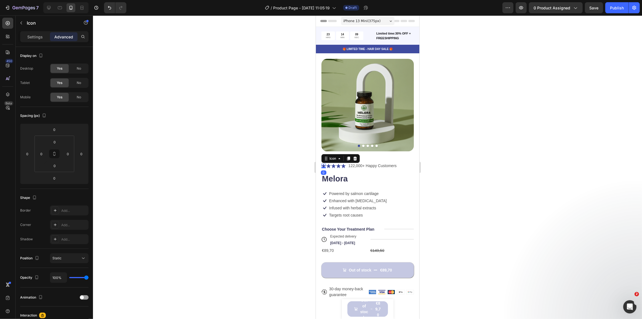
click at [325, 164] on icon at bounding box center [323, 166] width 4 height 4
click at [324, 50] on p "🎁 LIMITED TIME - HAIR DAY SALE 🎁" at bounding box center [367, 49] width 102 height 4
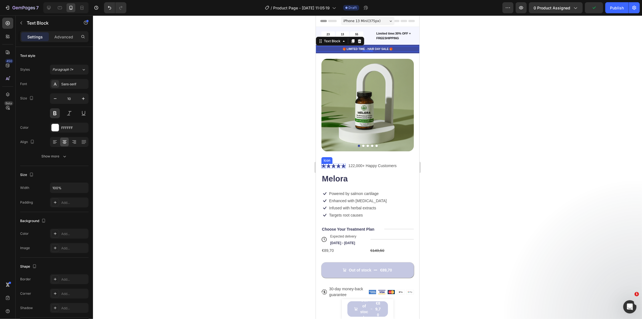
click at [323, 164] on icon at bounding box center [323, 166] width 4 height 4
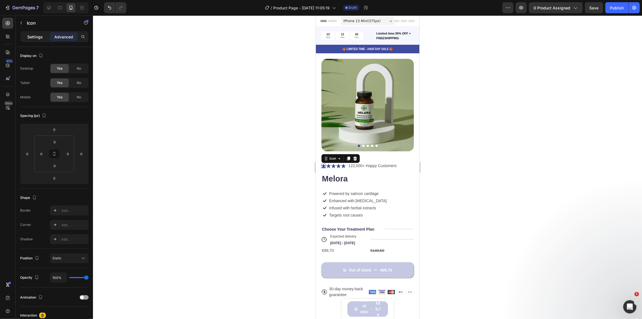
click at [33, 36] on p "Settings" at bounding box center [34, 37] width 15 height 6
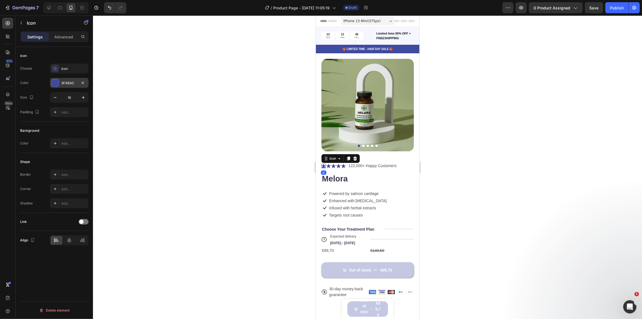
click at [54, 80] on div at bounding box center [55, 82] width 7 height 7
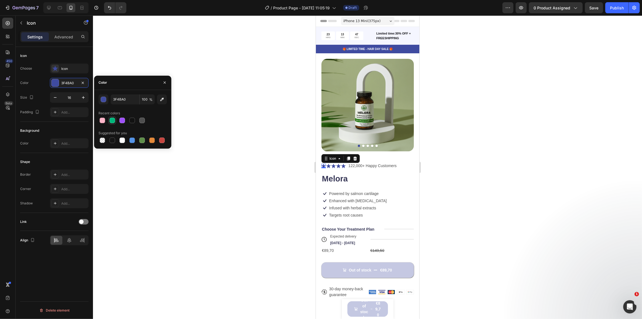
click at [113, 120] on div at bounding box center [113, 121] width 6 height 6
type input "01B67A"
click at [237, 102] on div at bounding box center [367, 166] width 549 height 303
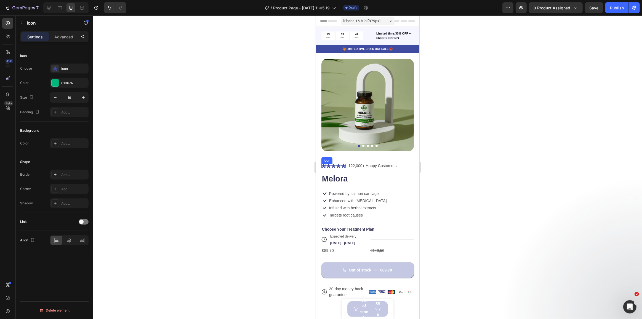
click at [323, 164] on icon at bounding box center [323, 166] width 4 height 4
click at [57, 82] on div at bounding box center [55, 82] width 7 height 7
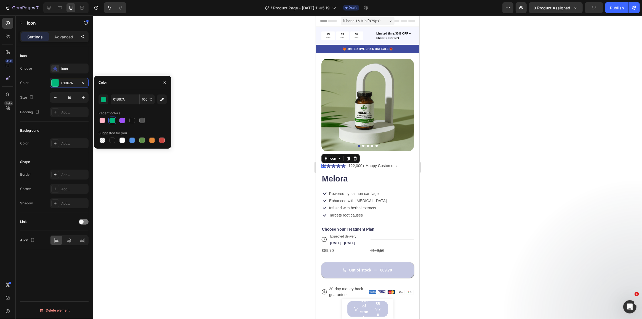
click at [113, 120] on div at bounding box center [113, 121] width 6 height 6
click at [131, 100] on input "01B67A" at bounding box center [125, 99] width 29 height 10
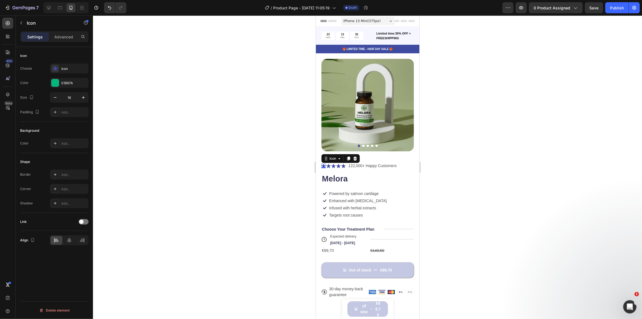
click at [211, 121] on div at bounding box center [367, 166] width 549 height 303
click at [323, 164] on div "Icon" at bounding box center [323, 166] width 4 height 4
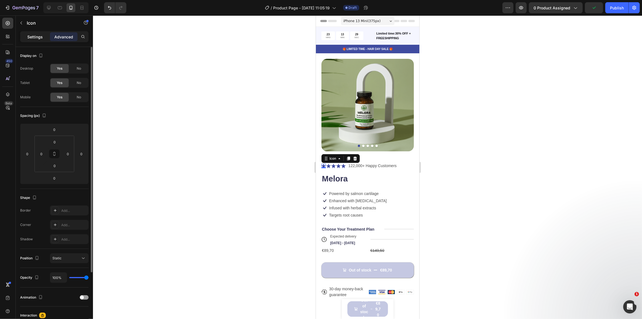
click at [38, 41] on div "Settings" at bounding box center [35, 36] width 28 height 9
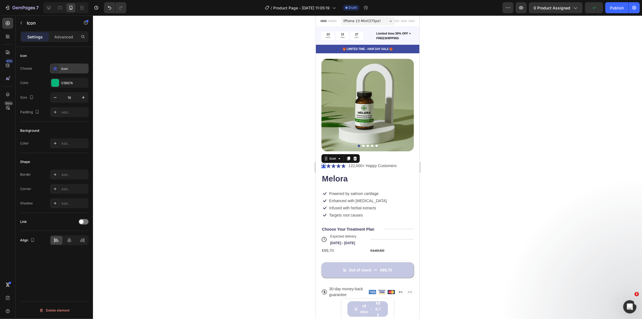
click at [55, 69] on icon at bounding box center [54, 68] width 5 height 5
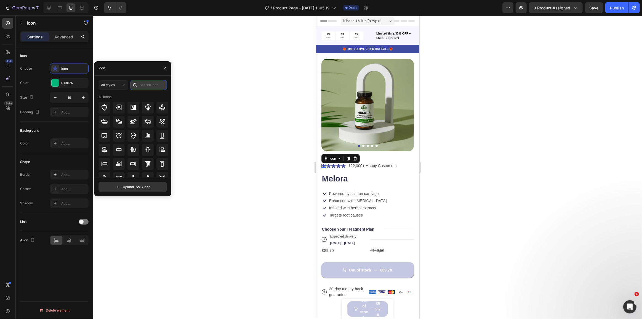
click at [153, 84] on input "text" at bounding box center [149, 85] width 36 height 10
click at [105, 107] on icon at bounding box center [104, 107] width 5 height 5
type input "s"
click at [53, 66] on icon at bounding box center [55, 69] width 6 height 6
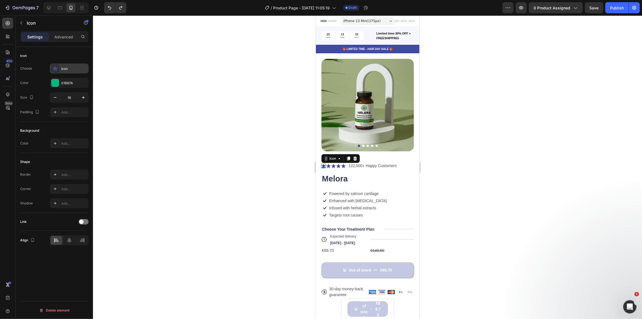
click at [56, 67] on icon at bounding box center [55, 69] width 6 height 6
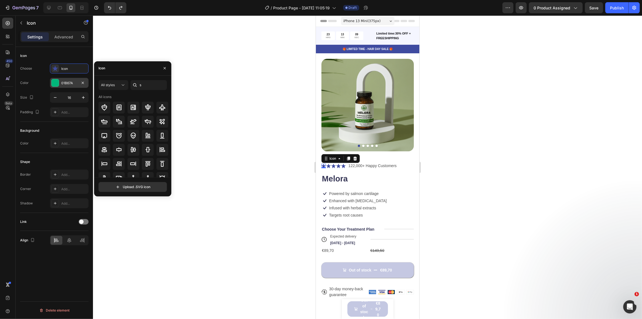
click at [58, 83] on div at bounding box center [55, 82] width 7 height 7
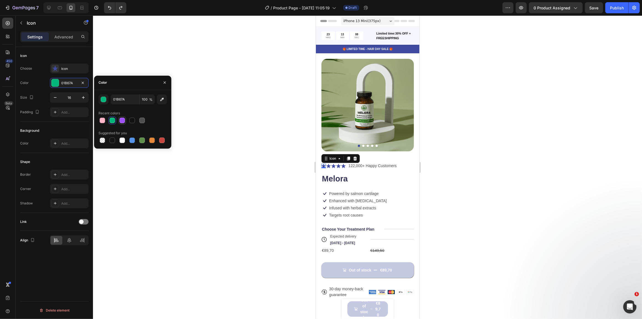
click at [124, 124] on div at bounding box center [122, 120] width 8 height 8
click at [113, 120] on div at bounding box center [113, 121] width 6 height 6
type input "01B67A"
click at [40, 80] on div "Color 01B67A" at bounding box center [54, 83] width 68 height 10
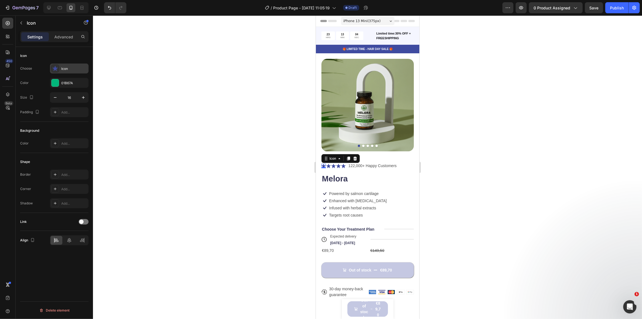
click at [54, 68] on icon at bounding box center [54, 68] width 5 height 5
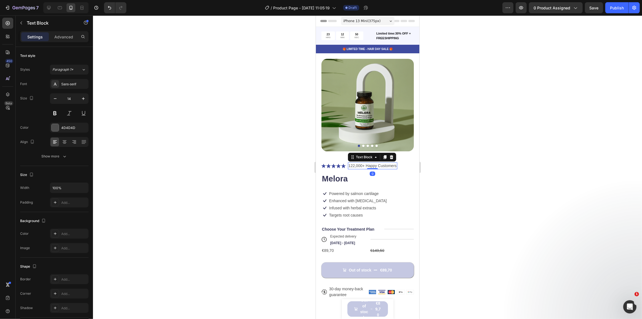
click at [361, 163] on p "122,000+ Happy Customers" at bounding box center [372, 166] width 48 height 6
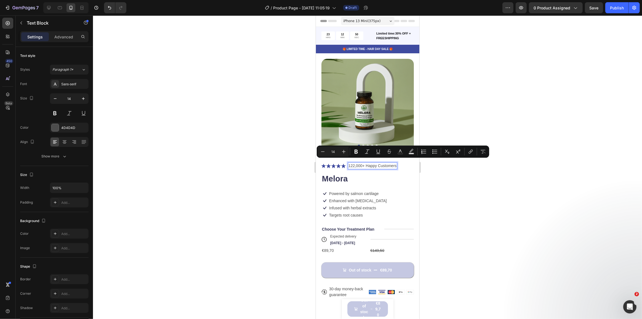
click at [354, 163] on p "122,000+ Happy Customers" at bounding box center [372, 166] width 48 height 6
drag, startPoint x: 349, startPoint y: 162, endPoint x: 361, endPoint y: 162, distance: 12.1
click at [361, 163] on p "122,000+ Happy Customers" at bounding box center [372, 166] width 48 height 6
drag, startPoint x: 364, startPoint y: 163, endPoint x: 348, endPoint y: 163, distance: 15.5
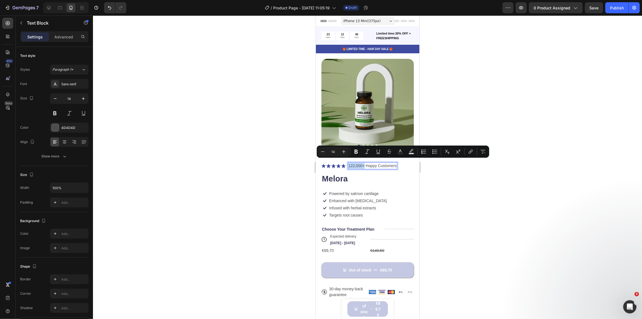
click at [348, 163] on p "122,000+ Happy Customers" at bounding box center [372, 166] width 48 height 6
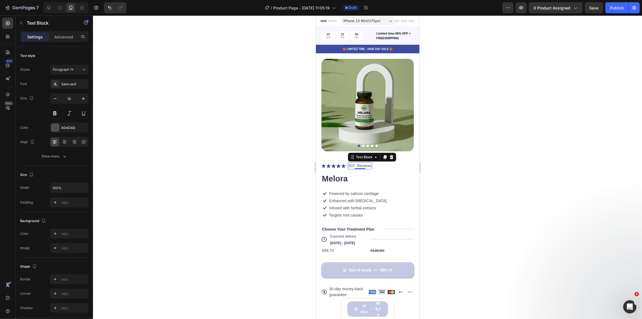
click at [361, 163] on p "507 Reviews" at bounding box center [359, 166] width 23 height 6
click at [362, 163] on p "507 Reviews" at bounding box center [359, 166] width 23 height 6
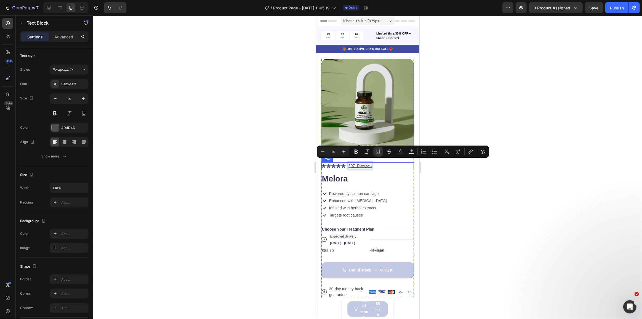
click at [380, 163] on div "Icon Icon Icon Icon Icon Icon List 507 Reviews Text Block 0 Row" at bounding box center [367, 165] width 92 height 7
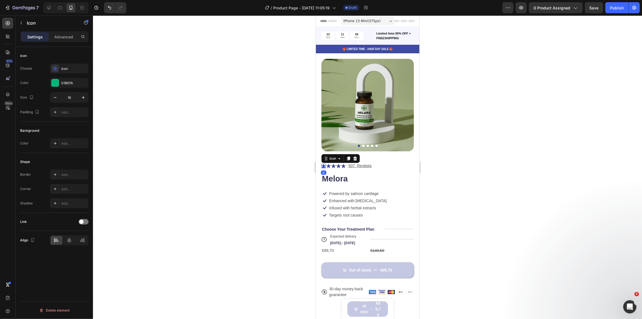
click at [324, 164] on icon at bounding box center [323, 166] width 4 height 4
click at [55, 68] on icon at bounding box center [54, 68] width 5 height 5
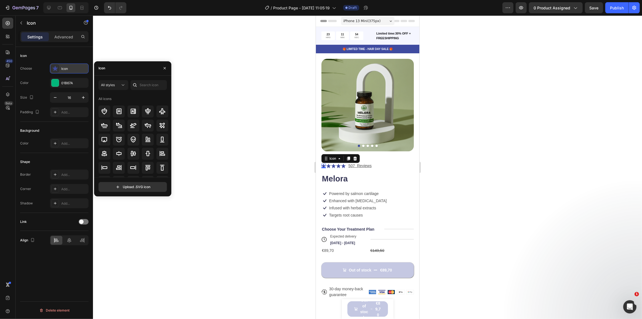
click at [58, 67] on div at bounding box center [55, 69] width 8 height 8
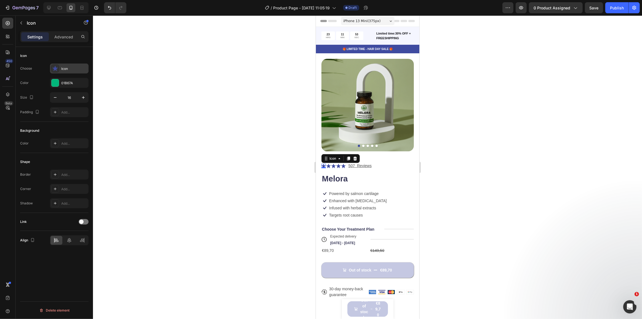
click at [58, 67] on div at bounding box center [55, 69] width 8 height 8
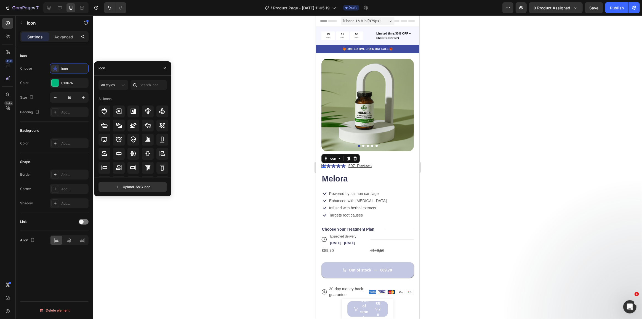
click at [226, 102] on div at bounding box center [367, 166] width 549 height 303
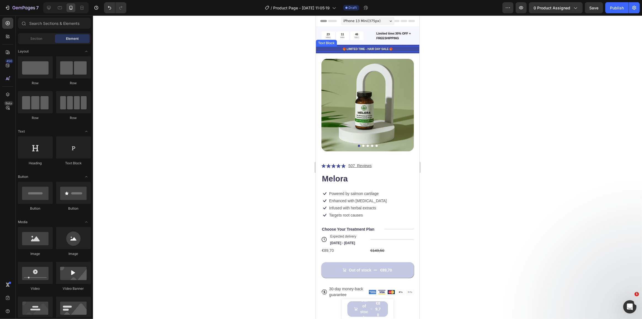
click at [326, 48] on p "🎁 LIMITED TIME - HAIR DAY SALE 🎁" at bounding box center [367, 49] width 102 height 4
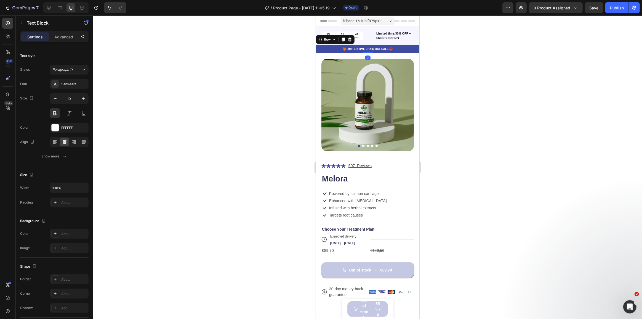
click at [323, 53] on div "🎁 LIMITED TIME - HAIR DAY SALE 🎁 Text Block Row 0" at bounding box center [368, 49] width 104 height 9
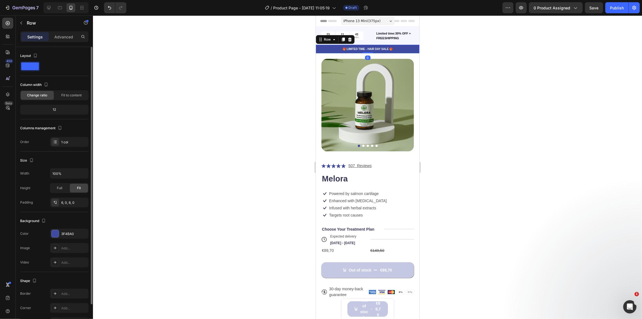
click at [34, 66] on span at bounding box center [30, 66] width 18 height 8
click at [34, 68] on span at bounding box center [30, 66] width 18 height 8
click at [55, 233] on div at bounding box center [55, 233] width 7 height 7
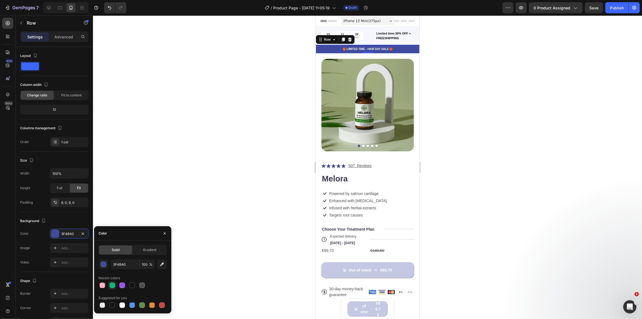
click at [114, 285] on div at bounding box center [113, 285] width 6 height 6
type input "01B67A"
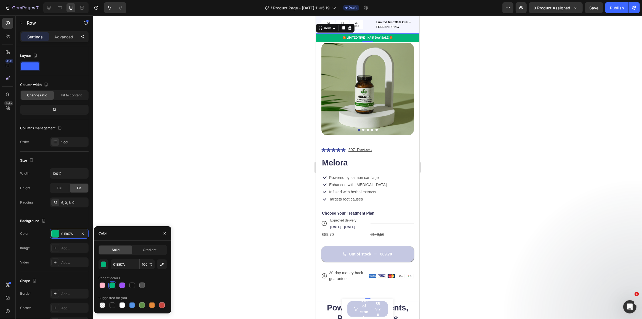
scroll to position [25, 0]
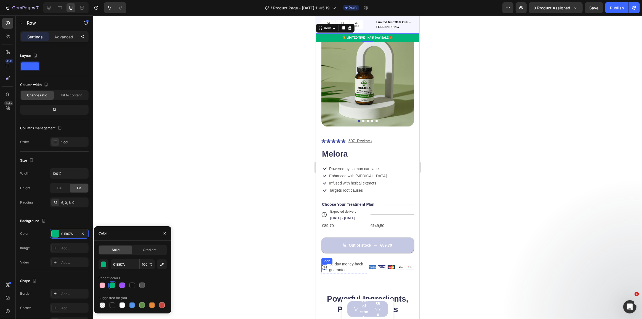
click at [329, 245] on button "Out of stock €89,70" at bounding box center [367, 244] width 92 height 15
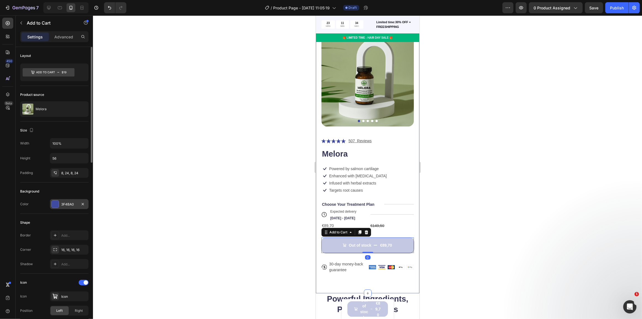
click at [55, 205] on div at bounding box center [55, 203] width 7 height 7
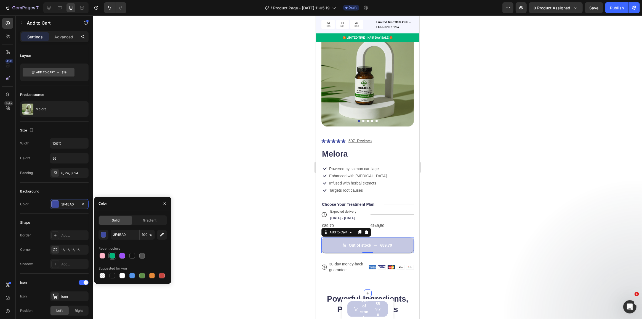
click at [112, 255] on div at bounding box center [113, 256] width 6 height 6
type input "01B67A"
click at [174, 179] on div at bounding box center [367, 166] width 549 height 303
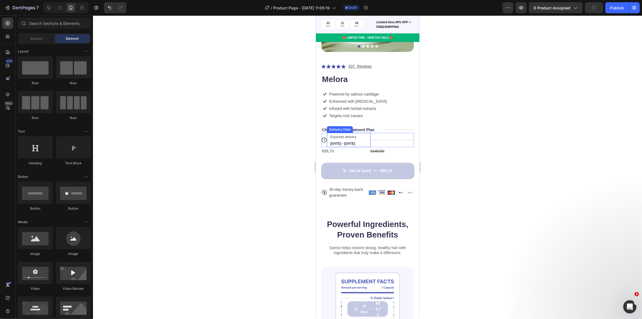
scroll to position [100, 0]
click at [326, 166] on button "Out of stock €89,70" at bounding box center [367, 169] width 92 height 15
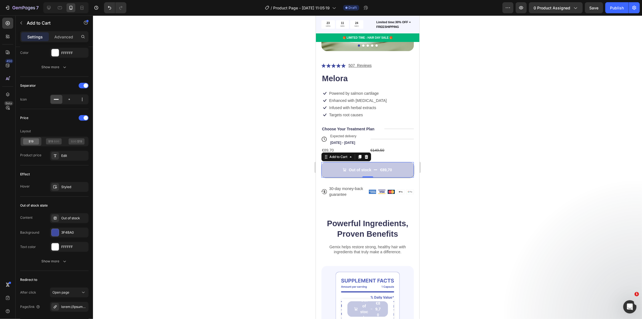
scroll to position [428, 0]
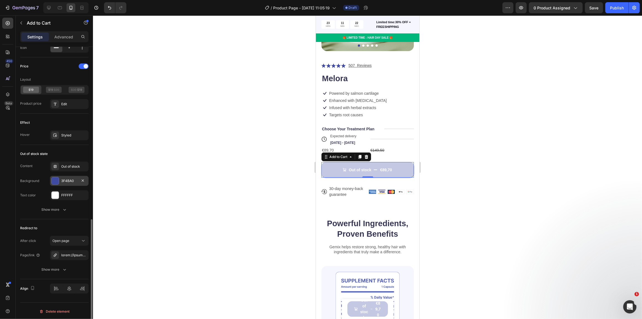
click at [52, 179] on div at bounding box center [55, 180] width 7 height 7
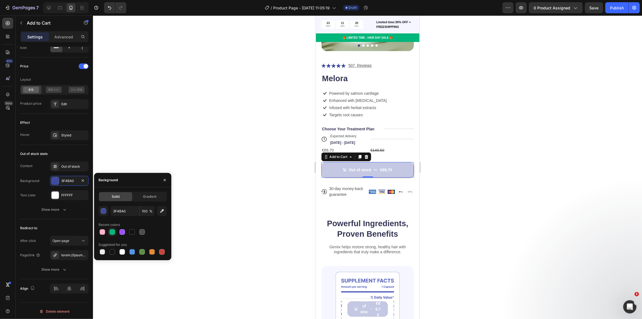
click at [111, 233] on div at bounding box center [113, 232] width 6 height 6
type input "01B67A"
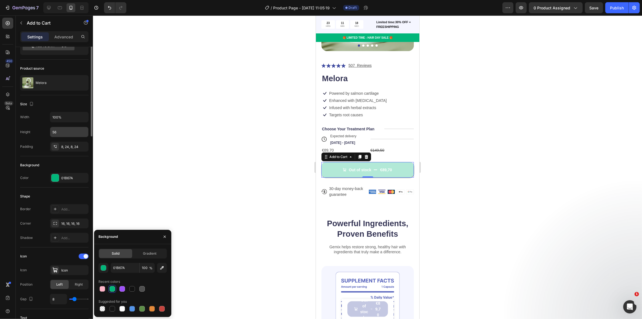
scroll to position [0, 0]
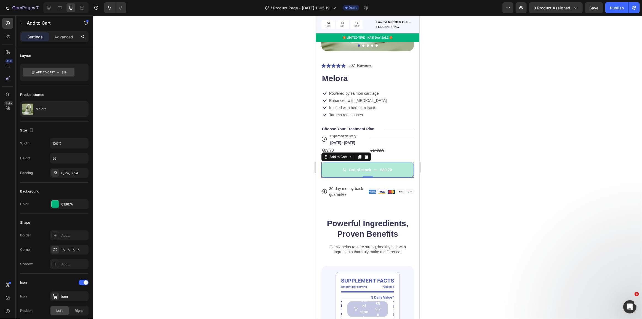
click at [278, 144] on div at bounding box center [367, 166] width 549 height 303
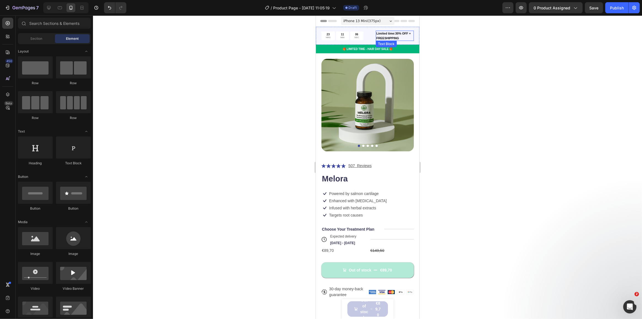
click at [386, 34] on p "Limited time:30% OFF + FREESHIPPING" at bounding box center [394, 35] width 37 height 9
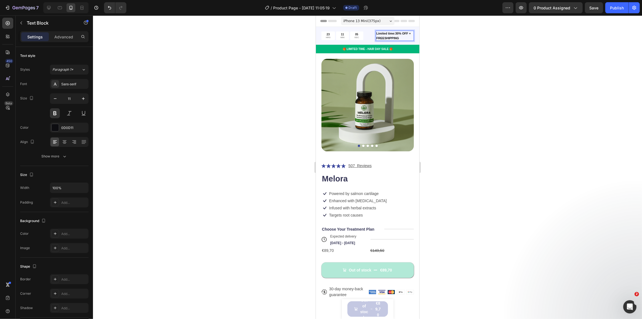
click at [394, 36] on p "Limited time:30% OFF + FREESHIPPING" at bounding box center [394, 35] width 37 height 9
click at [401, 39] on p "Limited time:30% OFF + FREESHIPPING" at bounding box center [394, 35] width 37 height 9
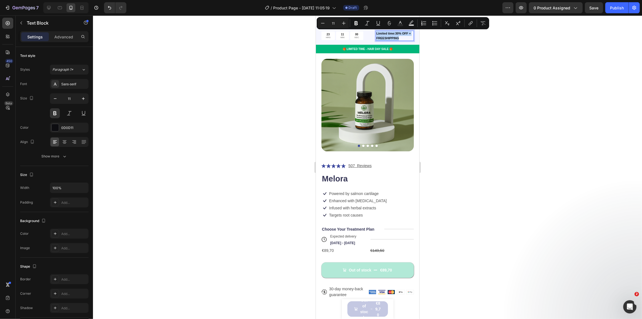
drag, startPoint x: 401, startPoint y: 37, endPoint x: 374, endPoint y: 32, distance: 27.2
click at [376, 32] on p "Limited time:30% OFF + FREESHIPPING" at bounding box center [394, 35] width 37 height 9
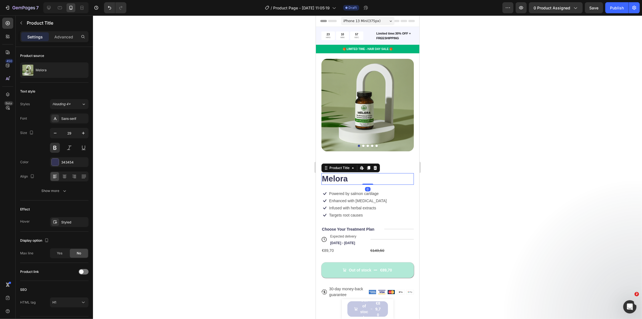
click at [379, 173] on h1 "Melora" at bounding box center [367, 179] width 92 height 12
click at [387, 190] on div "Icon Powered by salmon cartilage Text Block Row Icon Enhanced with biotin Text …" at bounding box center [367, 197] width 92 height 14
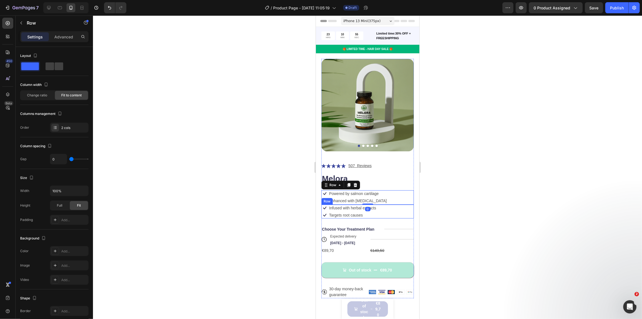
click at [385, 205] on div "Icon Infused with herbal extracts Text Block Row Icon Targets root causes Text …" at bounding box center [367, 212] width 92 height 14
click at [346, 192] on p "Powered by salmon cartilage" at bounding box center [354, 193] width 50 height 5
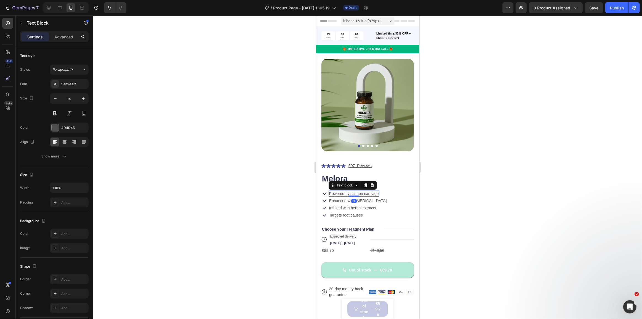
click at [348, 191] on p "Powered by salmon cartilage" at bounding box center [354, 193] width 50 height 5
click at [360, 191] on p "Powered by salmon cartilage" at bounding box center [354, 193] width 50 height 5
click at [348, 191] on p "Supports estrogen production" at bounding box center [362, 193] width 67 height 5
click at [346, 191] on p "Supports estrogen production" at bounding box center [362, 193] width 67 height 5
click at [347, 198] on p "Enhanced with biotin" at bounding box center [358, 200] width 58 height 5
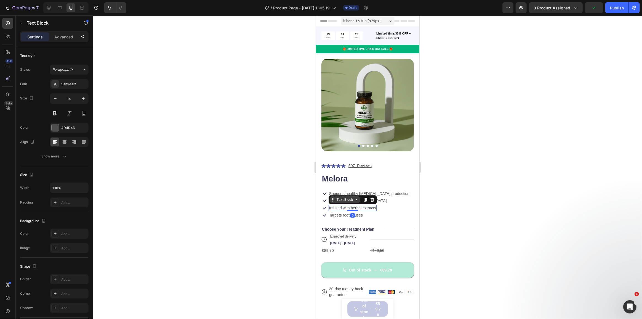
click at [333, 197] on div "Text Block" at bounding box center [345, 199] width 30 height 7
click at [352, 213] on div "0" at bounding box center [353, 215] width 6 height 4
click at [392, 213] on div "Icon Infused with herbal extracts Text Block Row 2 cols Row 2 cols Product 0 Ro…" at bounding box center [367, 212] width 92 height 14
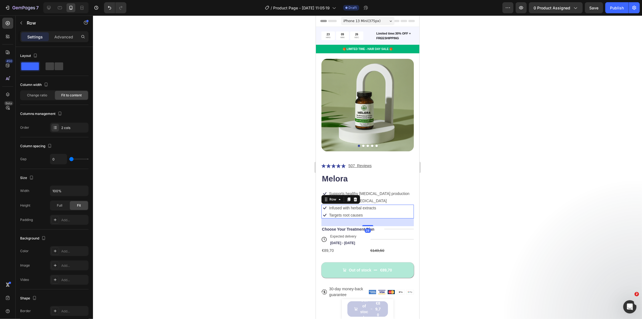
click at [382, 205] on div "Icon Infused with herbal extracts Text Block Row Icon Targets root causes Text …" at bounding box center [367, 212] width 92 height 14
click at [372, 197] on div "Icon Enhanced with biotin Text Block Row" at bounding box center [365, 200] width 89 height 7
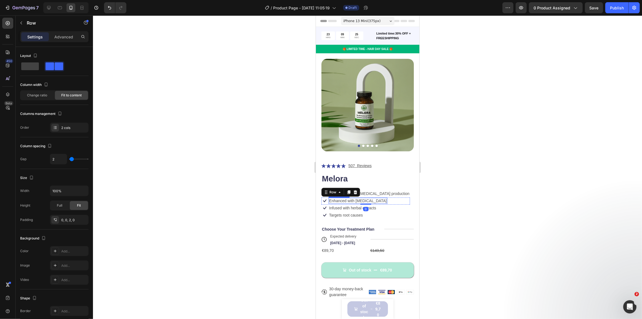
click at [359, 198] on p "Enhanced with biotin" at bounding box center [358, 200] width 58 height 5
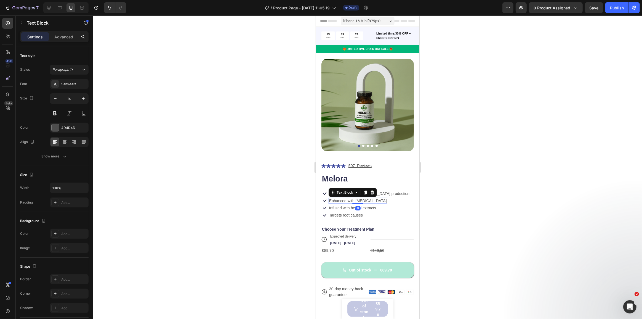
click at [359, 198] on p "Enhanced with biotin" at bounding box center [358, 200] width 58 height 5
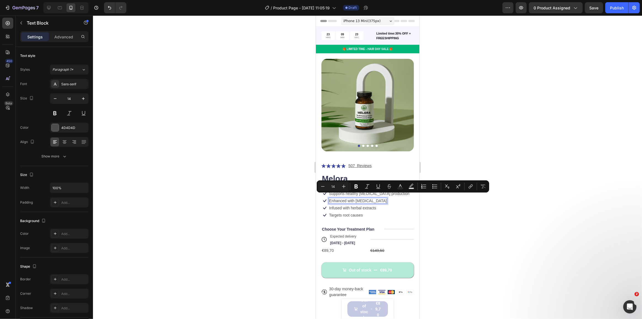
click at [354, 198] on p "Enhanced with biotin" at bounding box center [358, 200] width 58 height 5
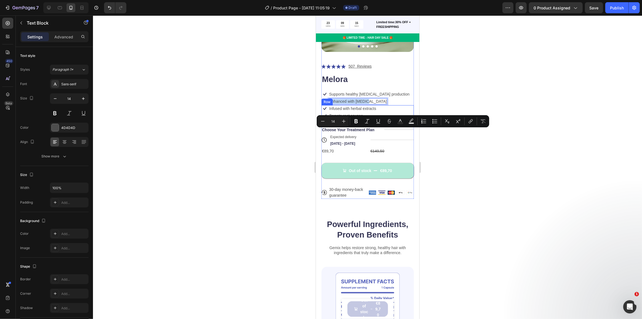
scroll to position [100, 0]
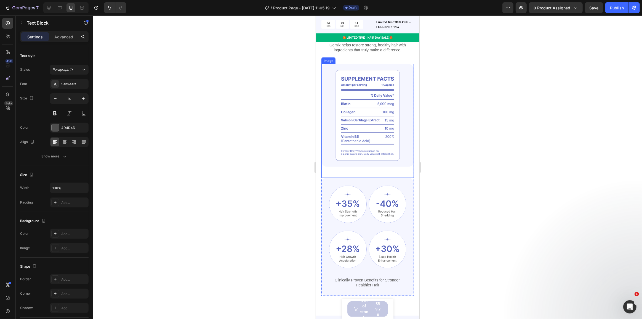
type input "16"
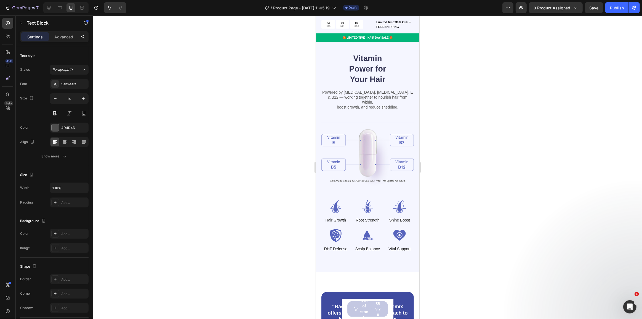
scroll to position [552, 0]
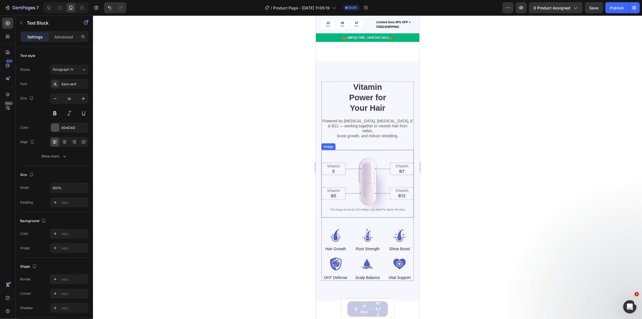
click at [336, 158] on img at bounding box center [367, 184] width 92 height 68
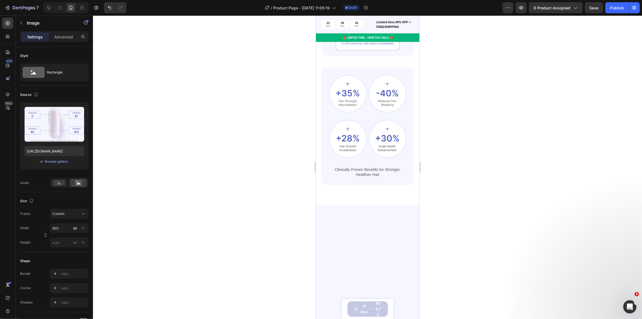
scroll to position [0, 0]
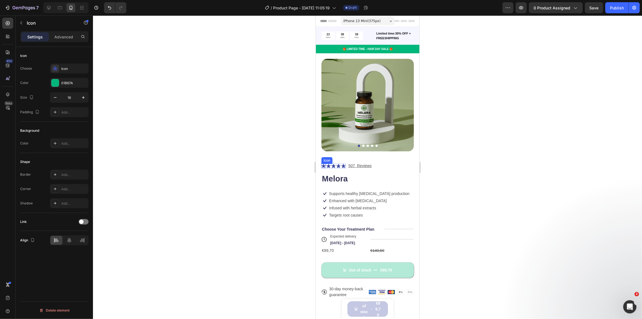
click at [323, 164] on icon at bounding box center [323, 166] width 4 height 4
click at [57, 66] on icon at bounding box center [55, 69] width 6 height 6
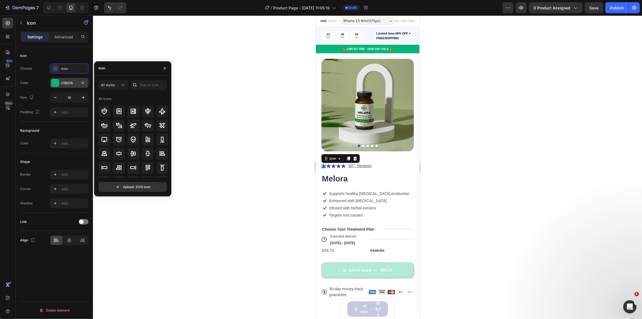
click at [55, 81] on div at bounding box center [55, 82] width 7 height 7
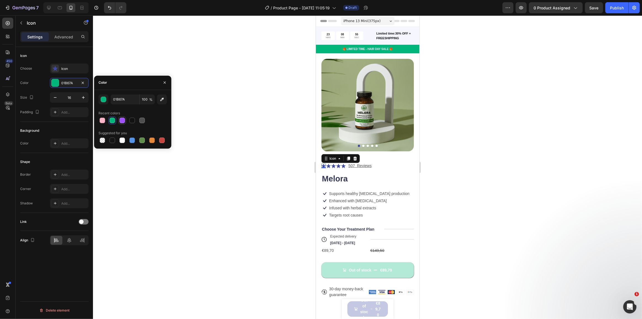
click at [121, 122] on div at bounding box center [123, 121] width 6 height 6
type input "9E51F7"
click at [309, 154] on div at bounding box center [367, 166] width 549 height 303
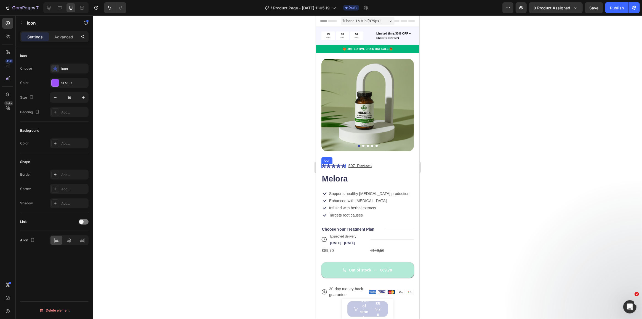
click at [322, 164] on icon at bounding box center [323, 166] width 4 height 4
click at [52, 64] on div "Icon" at bounding box center [69, 68] width 39 height 10
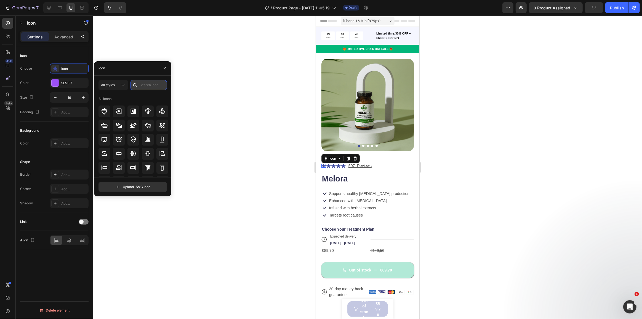
click at [142, 85] on input "text" at bounding box center [149, 85] width 36 height 10
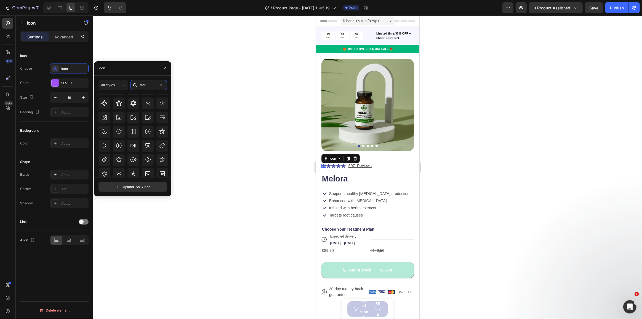
scroll to position [61, 0]
type input "star"
click at [118, 154] on icon at bounding box center [119, 157] width 7 height 7
click at [53, 82] on div at bounding box center [55, 82] width 7 height 7
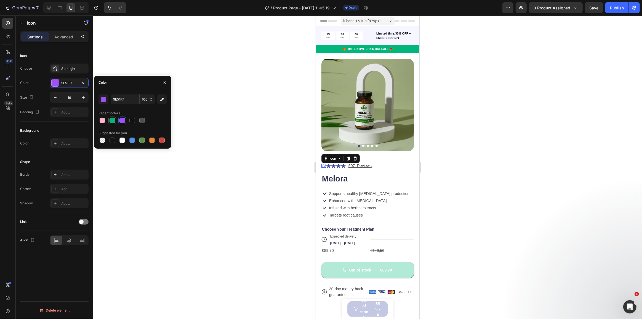
click at [112, 119] on div at bounding box center [113, 121] width 6 height 6
type input "01B67A"
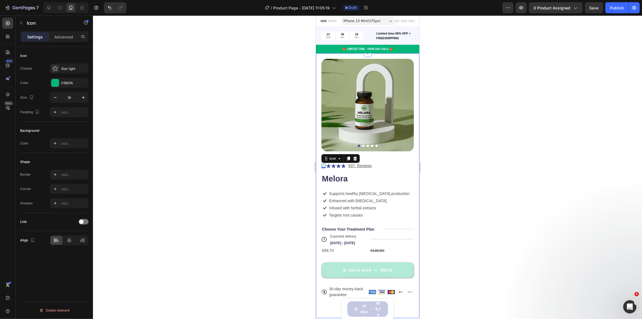
click at [308, 164] on div at bounding box center [367, 166] width 549 height 303
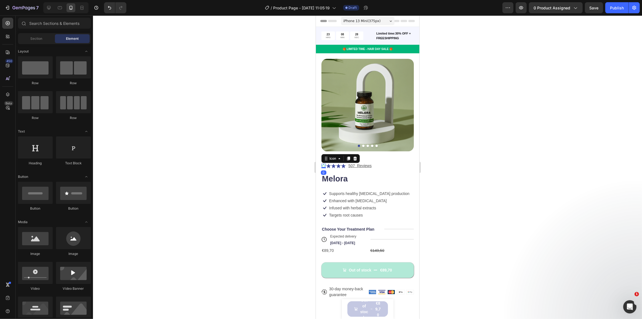
click at [324, 164] on icon at bounding box center [323, 166] width 4 height 4
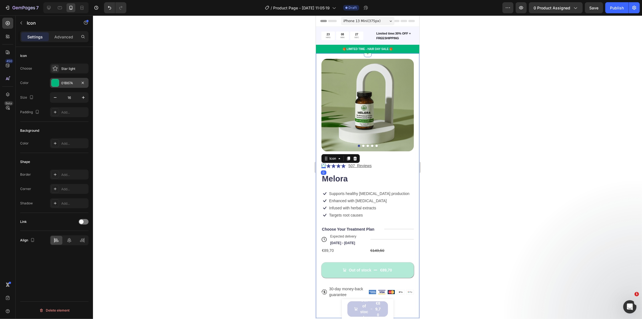
click at [58, 86] on div at bounding box center [55, 83] width 8 height 8
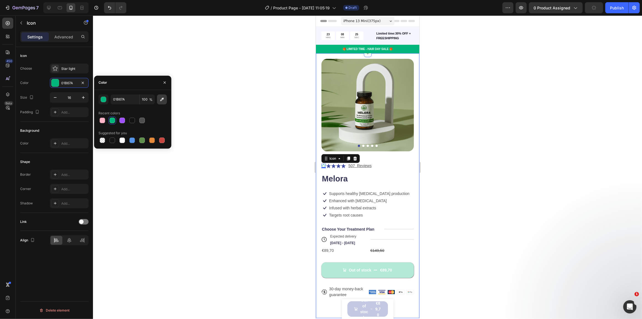
click at [164, 97] on icon "button" at bounding box center [162, 100] width 6 height 6
click at [110, 121] on div at bounding box center [113, 121] width 6 height 6
type input "01B67A"
click at [328, 164] on div "Icon 0" at bounding box center [328, 166] width 4 height 4
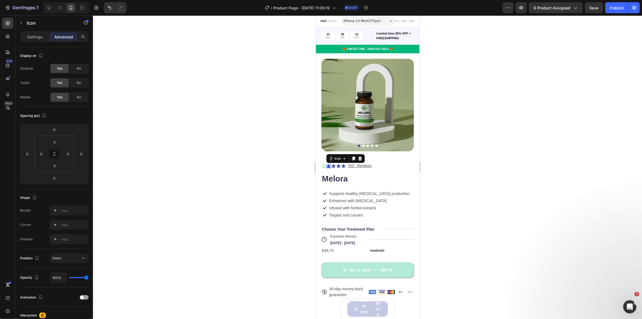
click at [328, 164] on icon at bounding box center [328, 166] width 4 height 4
click at [40, 37] on p "Settings" at bounding box center [34, 37] width 15 height 6
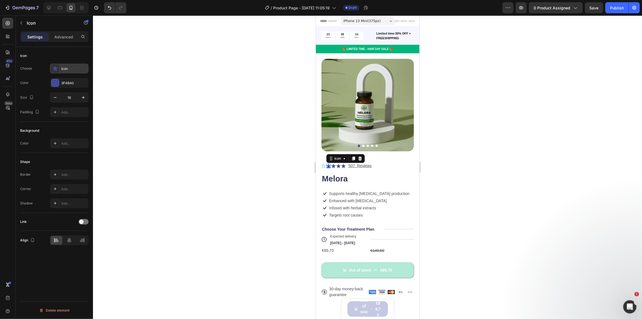
click at [67, 68] on div "Icon" at bounding box center [74, 68] width 26 height 5
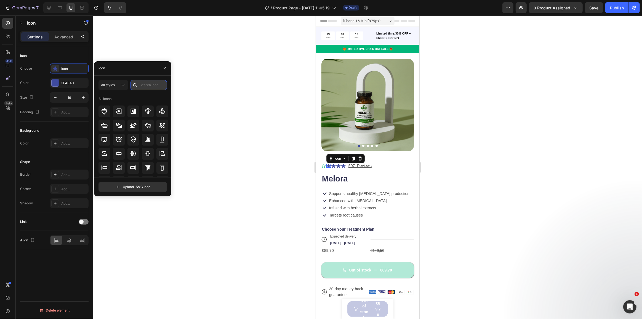
click at [140, 83] on input "text" at bounding box center [149, 85] width 36 height 10
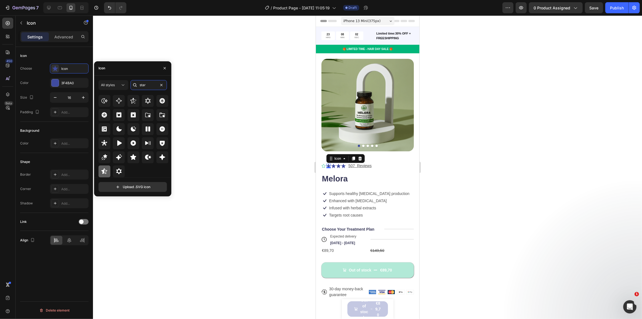
type input "star"
click at [105, 170] on icon at bounding box center [104, 171] width 7 height 7
click at [104, 169] on icon at bounding box center [104, 171] width 7 height 7
click at [134, 155] on icon at bounding box center [133, 157] width 7 height 7
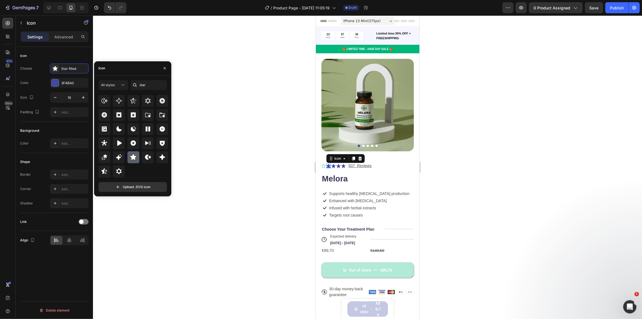
click at [134, 155] on icon at bounding box center [133, 157] width 7 height 7
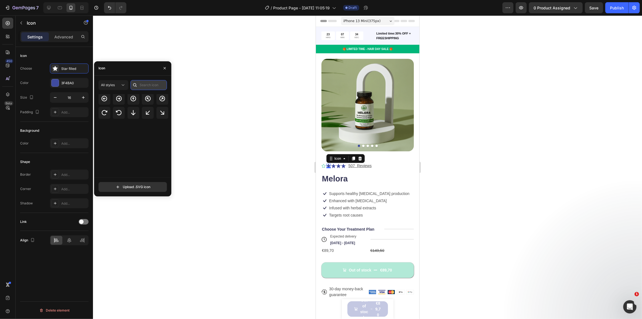
scroll to position [0, 0]
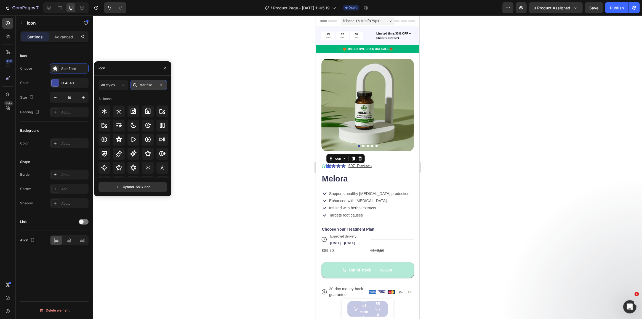
type input "star filled"
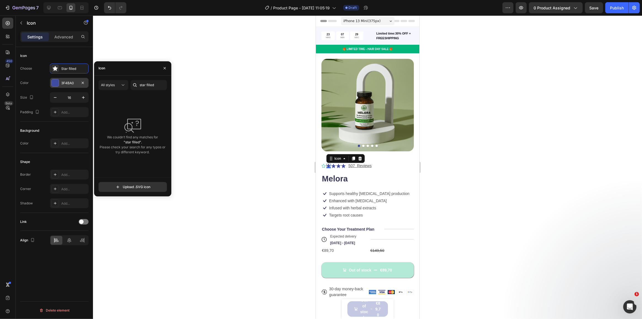
click at [57, 82] on div at bounding box center [55, 82] width 7 height 7
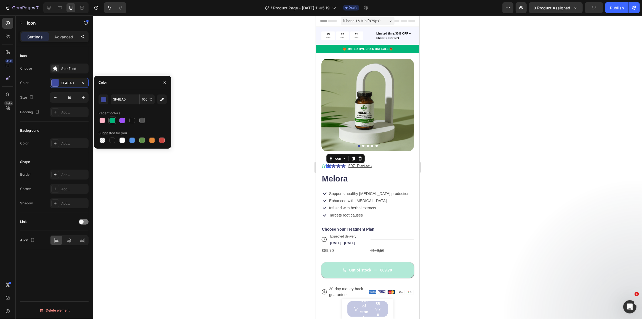
click at [113, 118] on div at bounding box center [113, 121] width 6 height 6
type input "01B67A"
click at [324, 164] on icon at bounding box center [323, 166] width 4 height 4
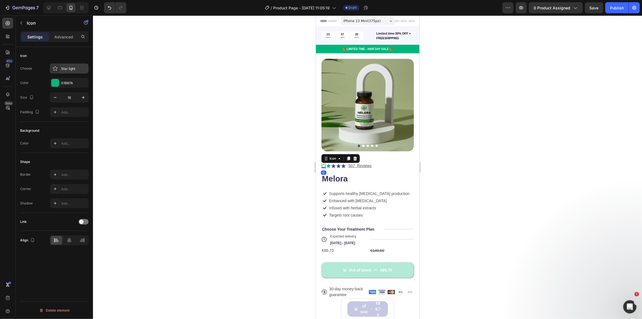
click at [62, 70] on div "Star light" at bounding box center [74, 68] width 26 height 5
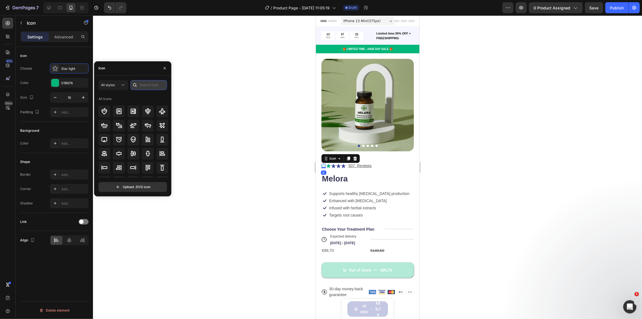
click at [146, 86] on input "text" at bounding box center [149, 85] width 36 height 10
paste input "star filled"
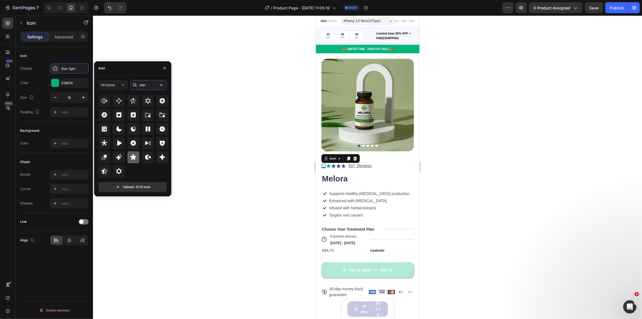
type input "star"
click at [133, 156] on icon at bounding box center [134, 157] width 6 height 6
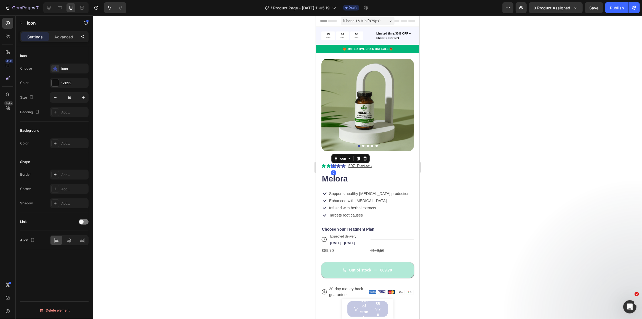
click at [334, 164] on div "Icon 0" at bounding box center [333, 166] width 4 height 4
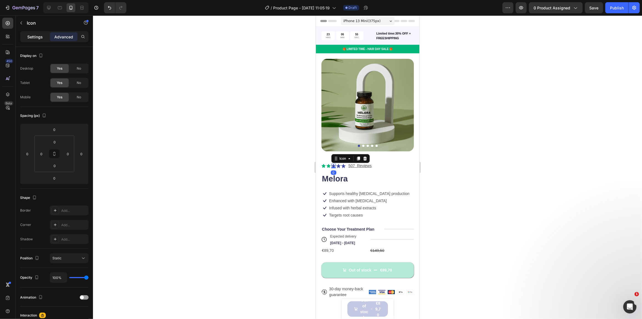
click at [25, 41] on div "Settings Advanced" at bounding box center [54, 36] width 68 height 11
click at [28, 37] on p "Settings" at bounding box center [34, 37] width 15 height 6
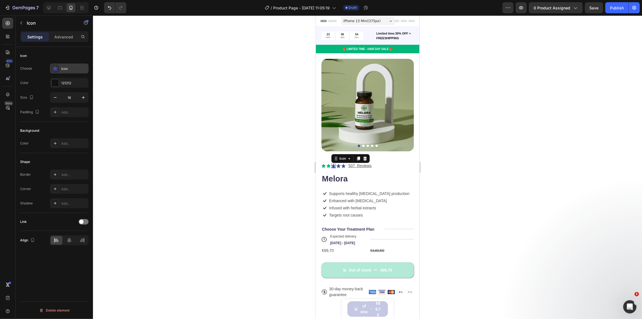
click at [63, 68] on div "Icon" at bounding box center [74, 68] width 26 height 5
click at [57, 81] on div at bounding box center [55, 82] width 7 height 7
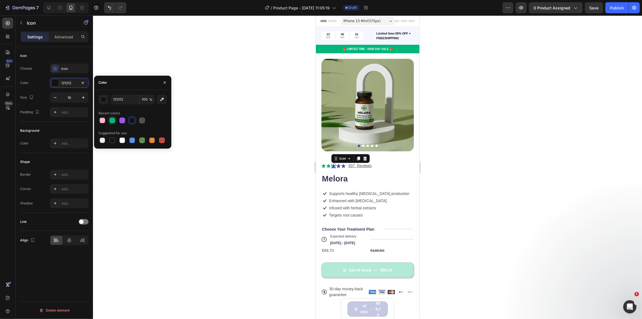
click at [111, 121] on div at bounding box center [113, 121] width 6 height 6
type input "01B67A"
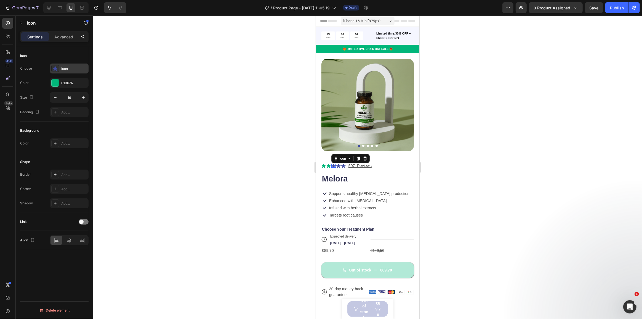
click at [61, 70] on div "Icon" at bounding box center [74, 68] width 26 height 5
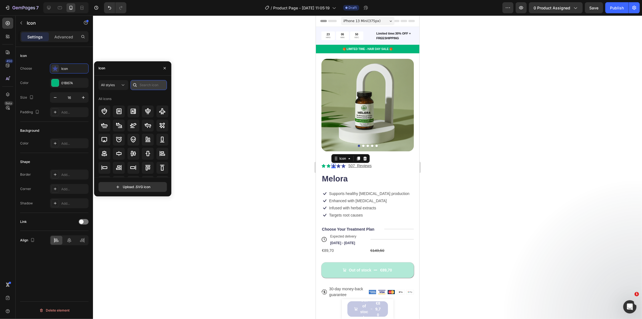
click at [151, 86] on input "text" at bounding box center [149, 85] width 36 height 10
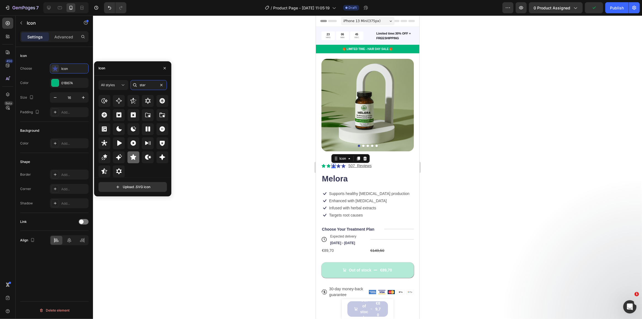
type input "star"
click at [134, 155] on icon at bounding box center [133, 157] width 7 height 7
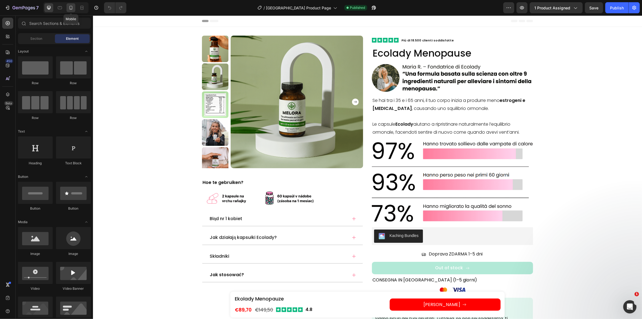
click at [71, 7] on icon at bounding box center [71, 8] width 6 height 6
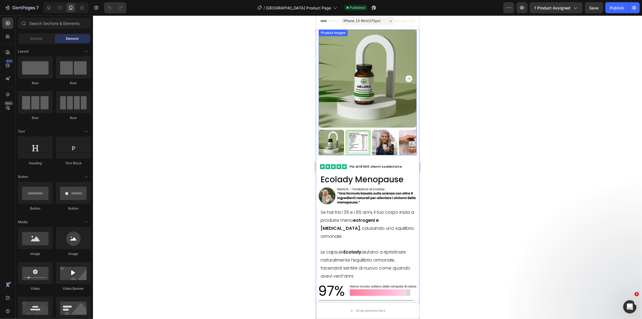
click at [349, 104] on img at bounding box center [368, 79] width 98 height 98
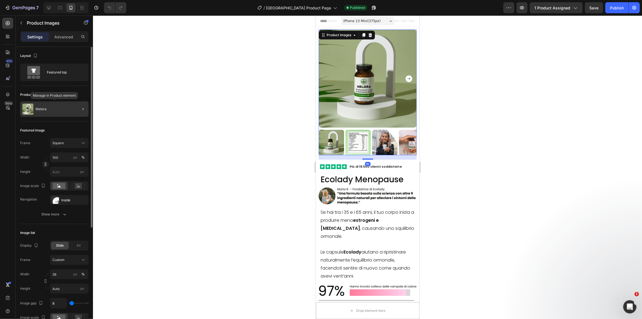
click at [51, 106] on div "Melora" at bounding box center [54, 108] width 68 height 15
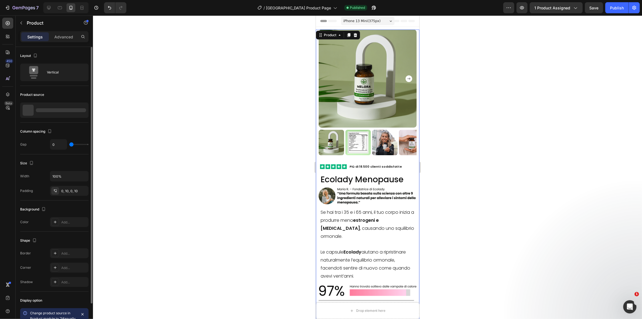
click at [62, 112] on div at bounding box center [54, 109] width 68 height 15
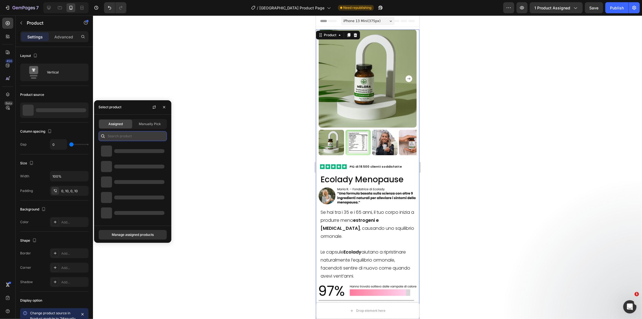
click at [131, 140] on input "text" at bounding box center [133, 136] width 68 height 10
click at [126, 87] on div at bounding box center [367, 166] width 549 height 303
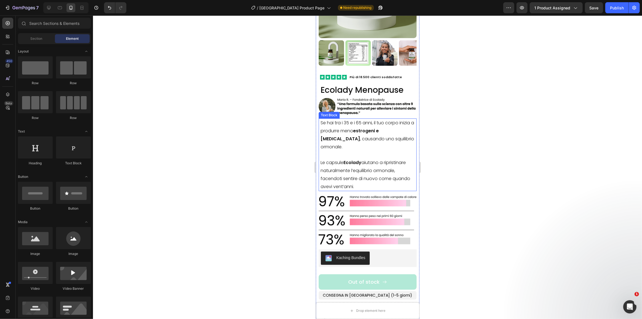
scroll to position [100, 0]
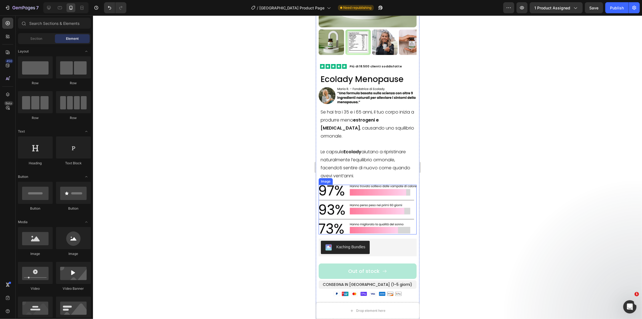
click at [348, 186] on img at bounding box center [368, 209] width 98 height 49
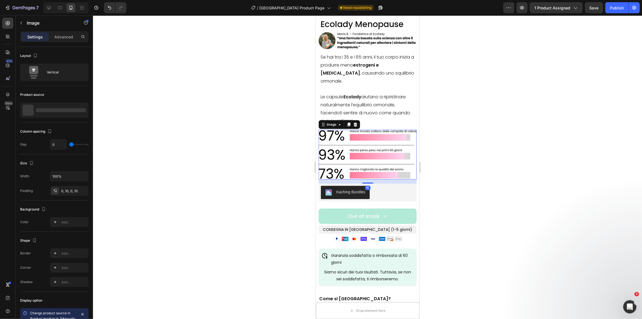
scroll to position [176, 0]
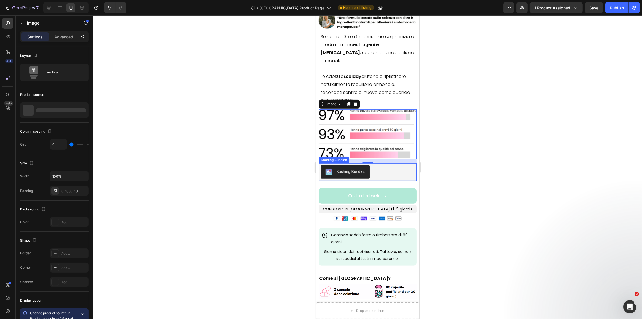
click at [381, 168] on div "Kaching Bundles" at bounding box center [368, 171] width 94 height 13
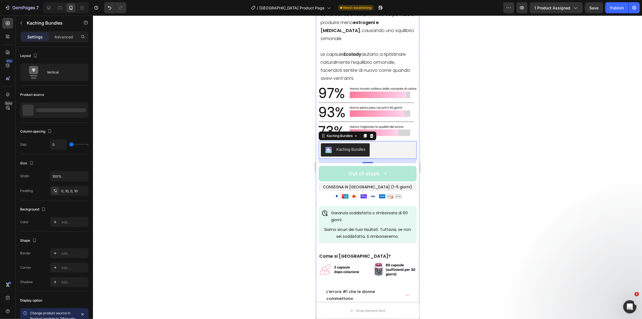
scroll to position [201, 0]
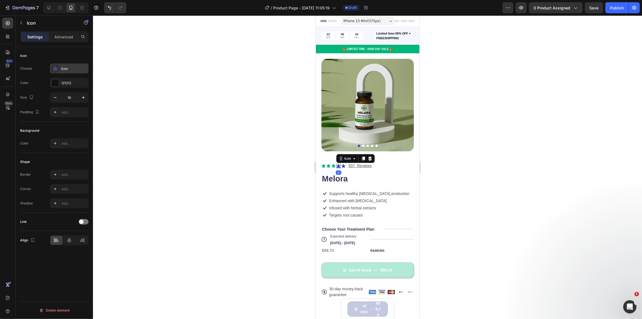
click at [61, 70] on div "Icon" at bounding box center [74, 68] width 26 height 5
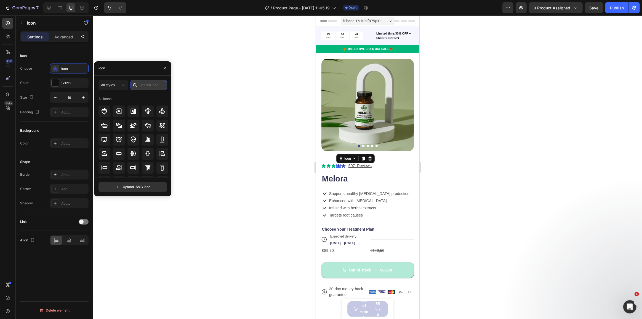
click at [146, 89] on input "text" at bounding box center [149, 85] width 36 height 10
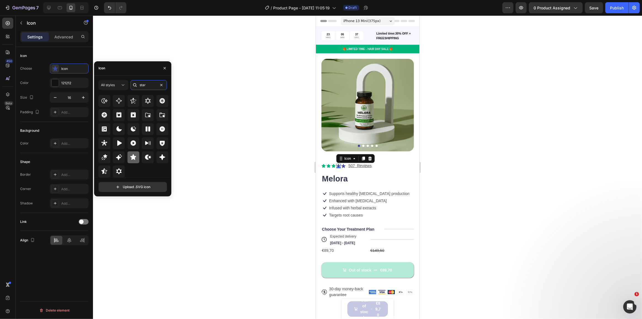
type input "star"
click at [132, 157] on icon at bounding box center [134, 157] width 6 height 6
click at [55, 83] on div at bounding box center [55, 82] width 7 height 7
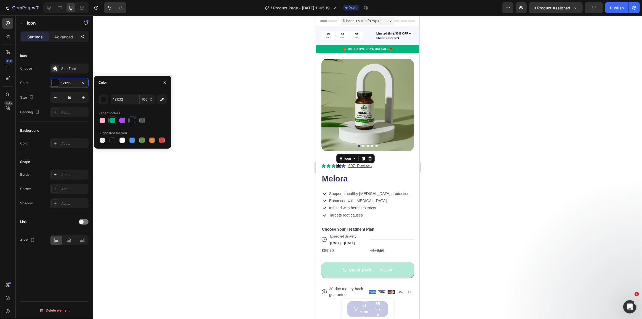
click at [114, 119] on div at bounding box center [113, 121] width 6 height 6
type input "01B67A"
click at [342, 164] on icon at bounding box center [343, 166] width 4 height 4
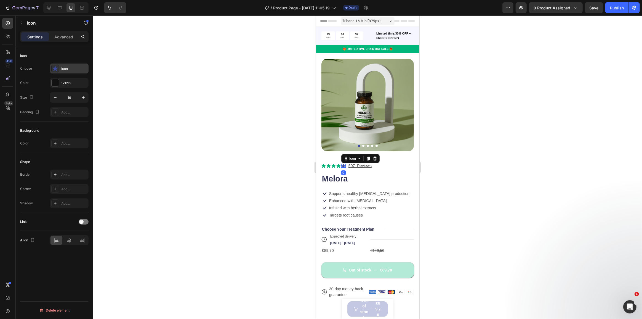
click at [54, 68] on icon at bounding box center [55, 68] width 6 height 5
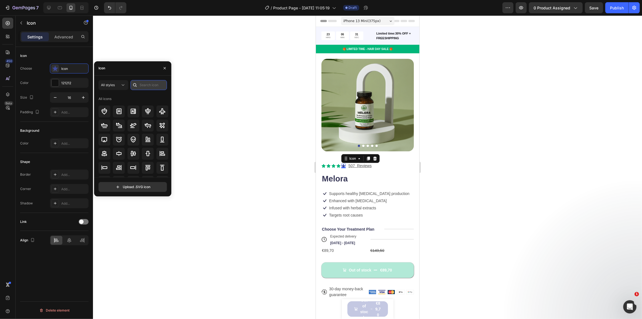
click at [143, 85] on input "text" at bounding box center [149, 85] width 36 height 10
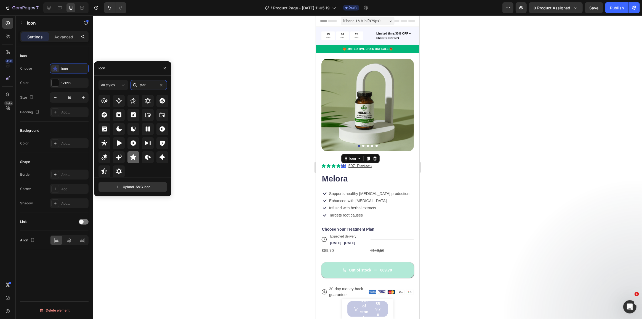
type input "star"
click at [131, 156] on icon at bounding box center [133, 157] width 7 height 7
click at [53, 83] on div at bounding box center [55, 82] width 7 height 7
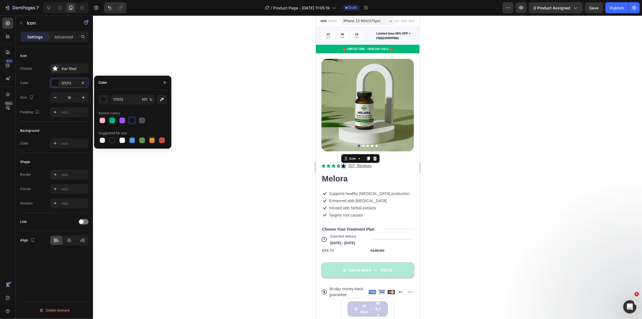
click at [112, 121] on div at bounding box center [113, 121] width 6 height 6
type input "01B67A"
click at [258, 158] on div at bounding box center [367, 166] width 549 height 303
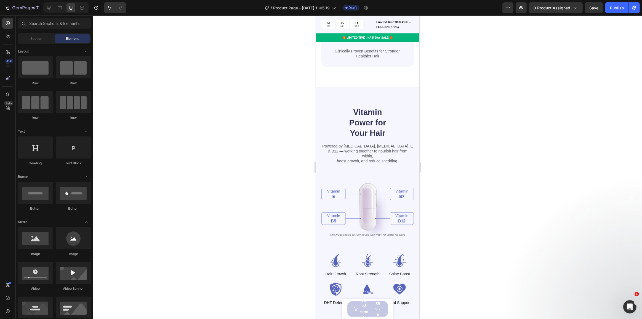
scroll to position [552, 0]
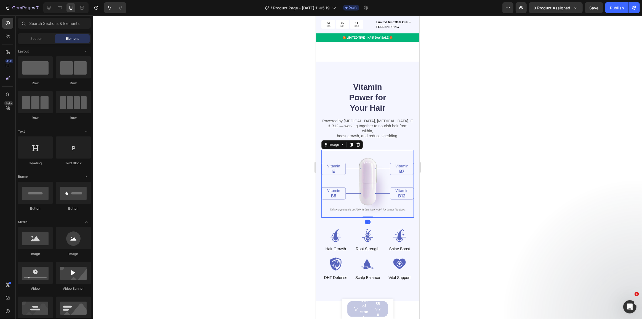
click at [368, 153] on img at bounding box center [367, 184] width 92 height 68
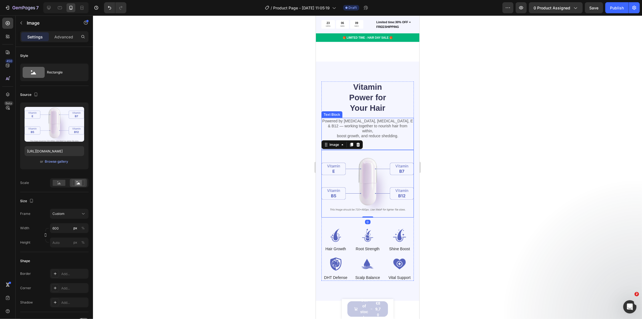
click at [374, 120] on p "Powered by Biotin, Vitamin B5, E & B12 — working together to nourish hair from …" at bounding box center [367, 128] width 91 height 20
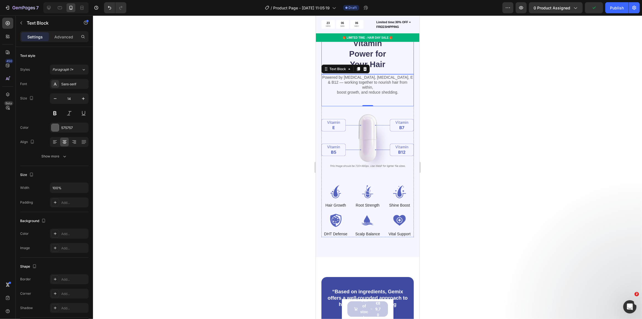
scroll to position [602, 0]
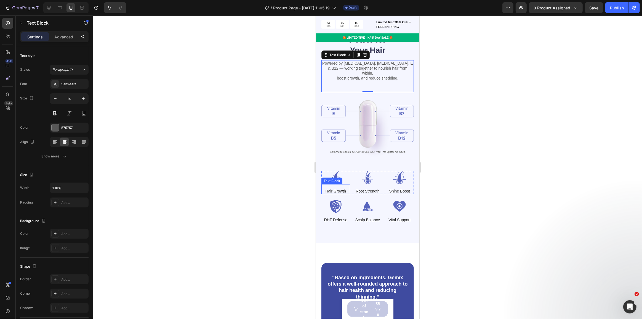
click at [336, 189] on p "Hair Growth" at bounding box center [335, 191] width 21 height 5
click at [376, 189] on p "Root Strength" at bounding box center [368, 191] width 24 height 5
click at [330, 178] on div "Text Block" at bounding box center [331, 180] width 19 height 5
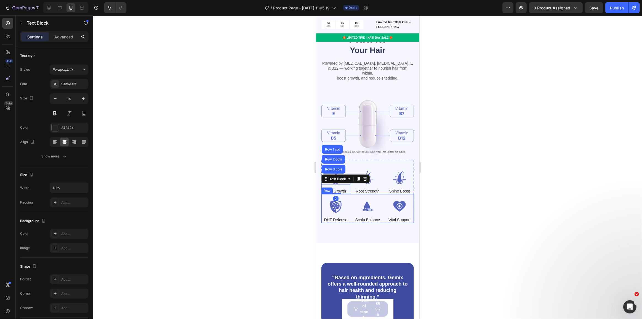
click at [353, 194] on div "Image DHT Defense Text Block Image Scalp Balance Text Block Image Vital Support…" at bounding box center [367, 208] width 92 height 29
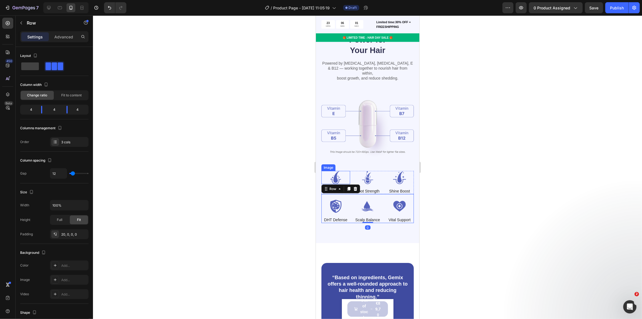
click at [335, 171] on img at bounding box center [335, 177] width 29 height 13
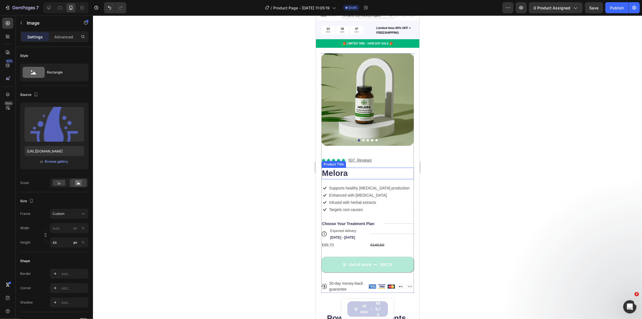
scroll to position [0, 0]
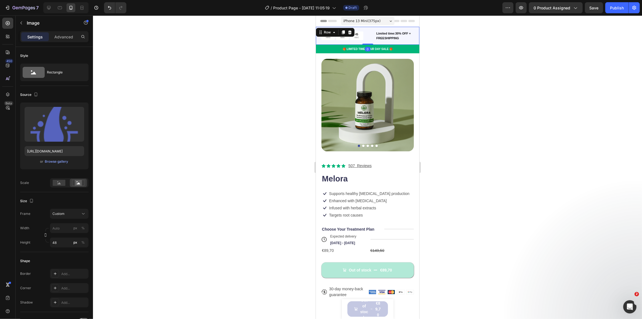
click at [319, 38] on div "23 HRS 05 MIN 45 SEC Countdown Timer Limited time:30% OFF + FREESHIPPING Text B…" at bounding box center [368, 36] width 104 height 18
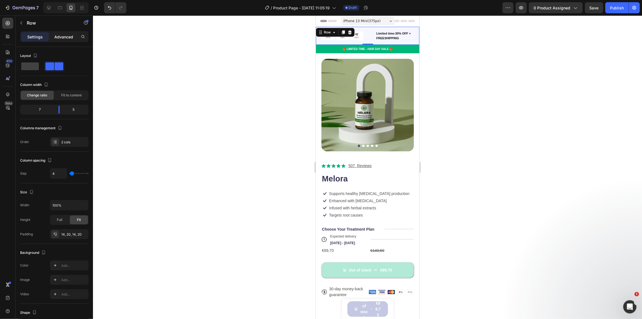
click at [65, 37] on p "Advanced" at bounding box center [63, 37] width 19 height 6
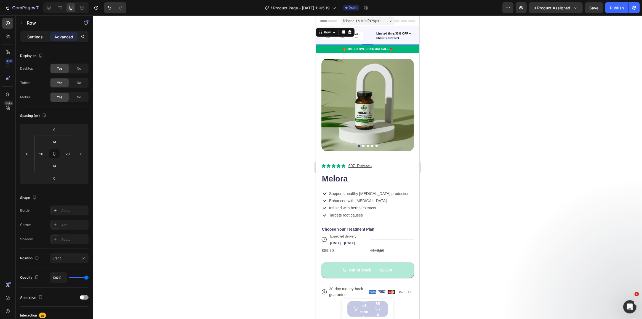
click at [38, 37] on p "Settings" at bounding box center [34, 37] width 15 height 6
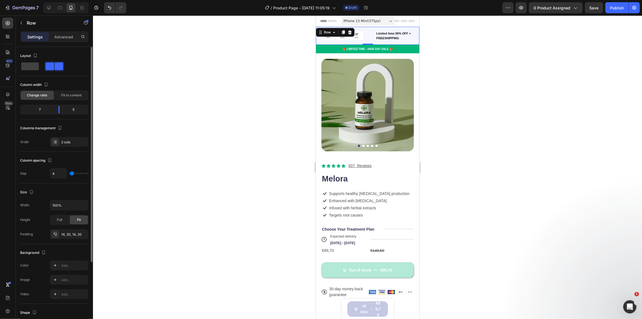
click at [55, 67] on span at bounding box center [59, 66] width 9 height 8
click at [36, 65] on span at bounding box center [30, 66] width 18 height 8
type input "0"
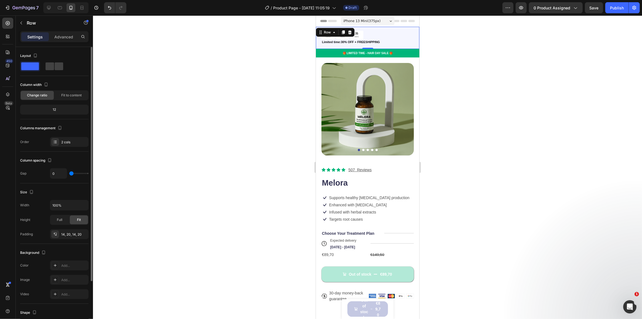
click at [35, 65] on span at bounding box center [30, 66] width 18 height 8
click at [55, 66] on span at bounding box center [59, 66] width 9 height 8
type input "4"
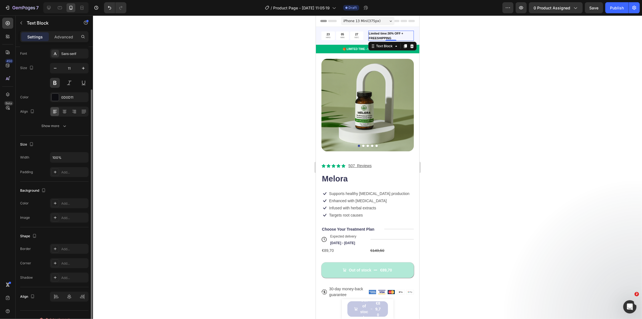
click at [408, 38] on p "Limited time:30% OFF + FREESHIPPING" at bounding box center [391, 35] width 45 height 9
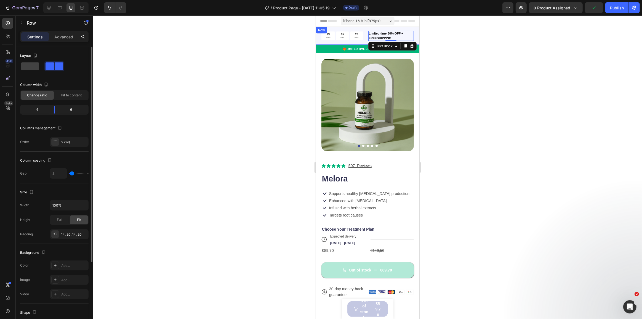
click at [356, 43] on div "23 HRS 05 MIN 26 SEC Countdown Timer Limited time:30% OFF + FREESHIPPING Text B…" at bounding box center [368, 36] width 104 height 18
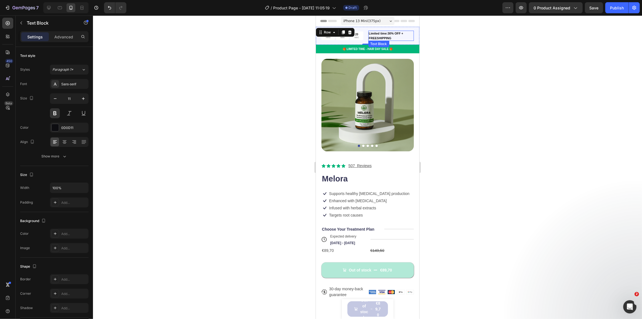
click at [382, 36] on p "Limited time:30% OFF + FREESHIPPING" at bounding box center [391, 35] width 45 height 9
click at [345, 36] on div "05 MIN" at bounding box center [342, 35] width 13 height 9
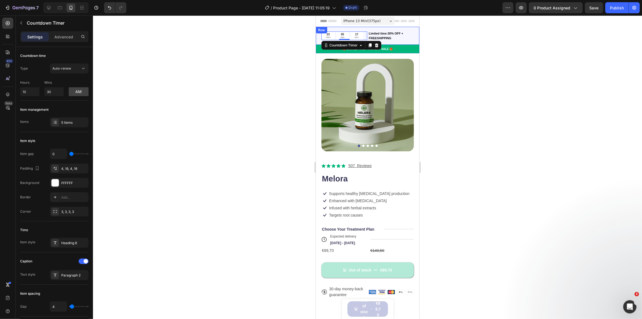
click at [319, 43] on div "23 HRS 05 MIN 17 SEC Countdown Timer 0 Limited time:30% OFF + FREESHIPPING Text…" at bounding box center [368, 36] width 104 height 18
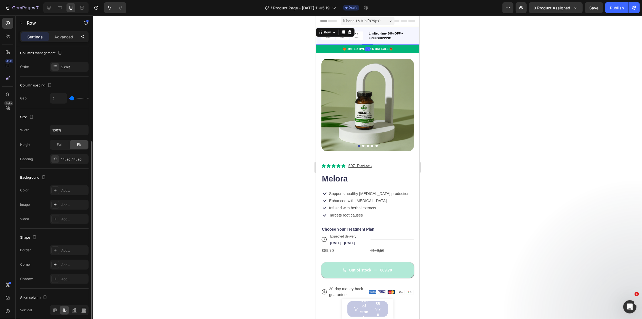
scroll to position [97, 0]
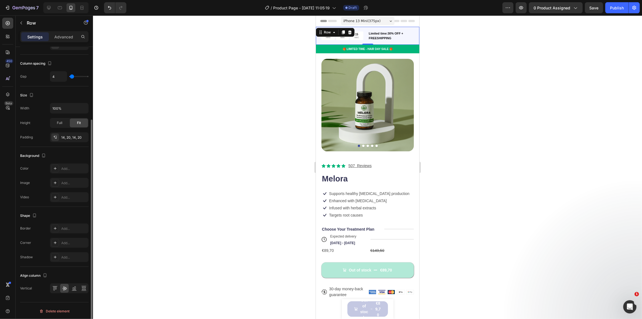
click at [241, 68] on div at bounding box center [367, 166] width 549 height 303
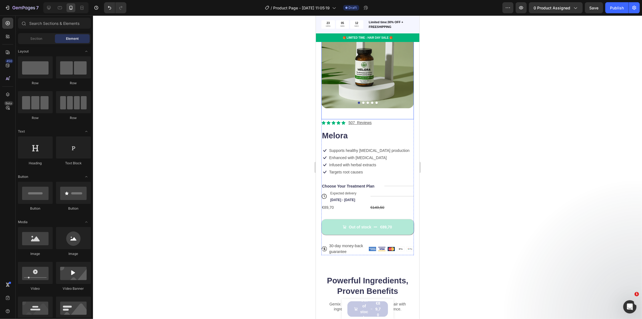
scroll to position [75, 0]
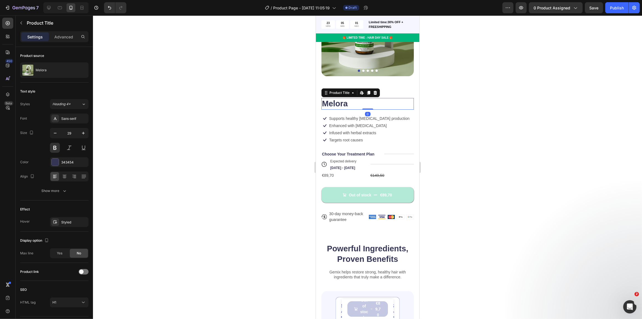
click at [354, 99] on h1 "Melora" at bounding box center [367, 104] width 92 height 12
click at [356, 116] on div "Supports healthy [MEDICAL_DATA] production Text Block" at bounding box center [368, 118] width 81 height 6
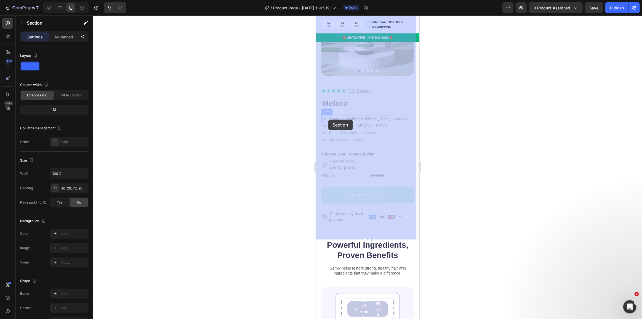
drag, startPoint x: 319, startPoint y: 110, endPoint x: 324, endPoint y: 115, distance: 7.0
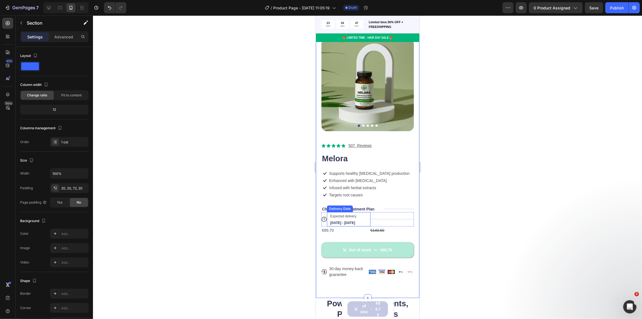
scroll to position [0, 0]
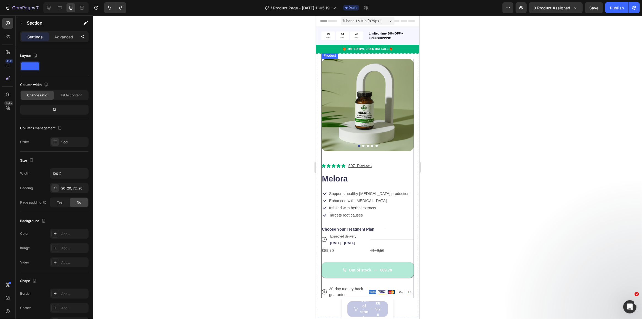
click at [361, 183] on div "Icon Icon Icon Icon Icon Icon List 507 Reviews Text Block Row Melora Product Ti…" at bounding box center [367, 230] width 92 height 136
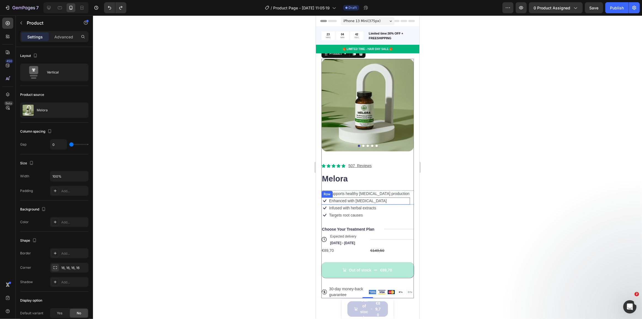
click at [361, 197] on div "Enhanced with biotin Text Block" at bounding box center [357, 200] width 59 height 7
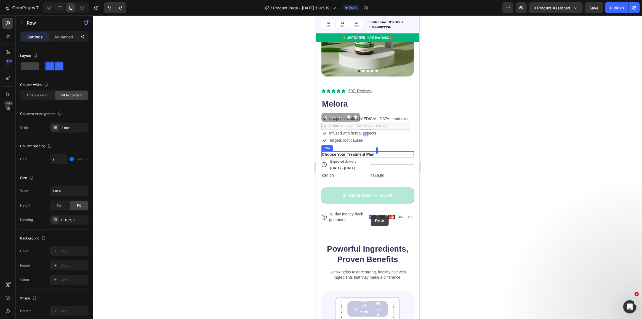
scroll to position [75, 0]
drag, startPoint x: 369, startPoint y: 196, endPoint x: 360, endPoint y: 226, distance: 31.2
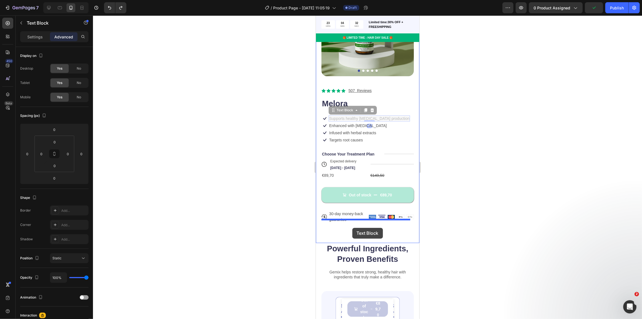
drag, startPoint x: 354, startPoint y: 113, endPoint x: 352, endPoint y: 228, distance: 114.6
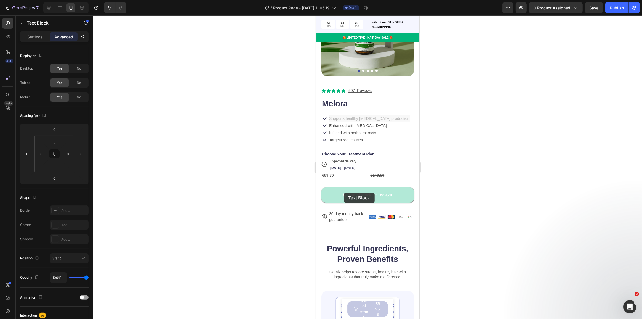
scroll to position [75, 0]
drag, startPoint x: 341, startPoint y: 113, endPoint x: 344, endPoint y: 223, distance: 109.9
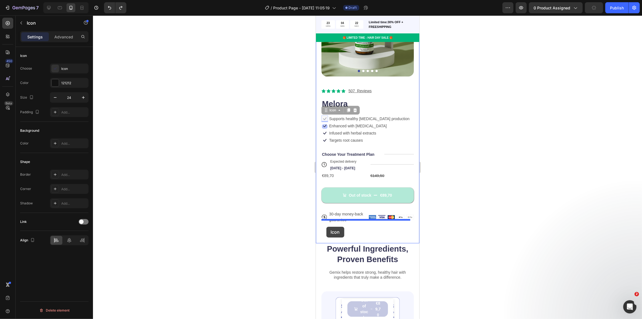
drag, startPoint x: 325, startPoint y: 115, endPoint x: 326, endPoint y: 227, distance: 111.8
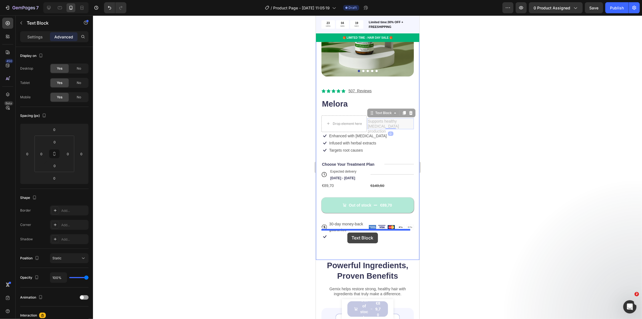
drag, startPoint x: 377, startPoint y: 120, endPoint x: 347, endPoint y: 232, distance: 116.1
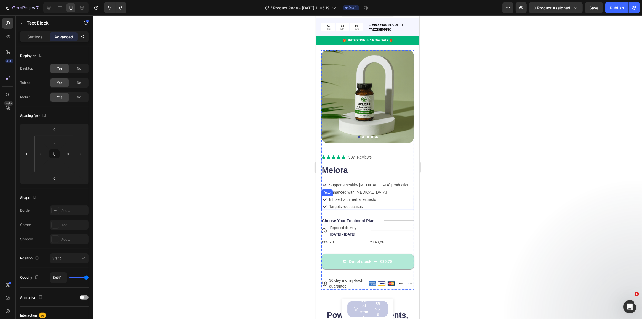
scroll to position [0, 0]
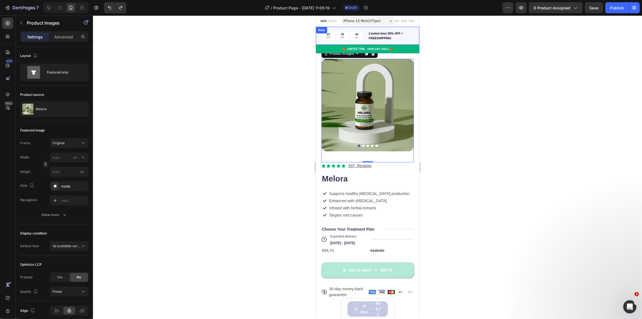
click at [379, 29] on div "23 HRS 03 MIN 43 SEC Countdown Timer Limited time:30% OFF + FREESHIPPING Text B…" at bounding box center [368, 36] width 104 height 18
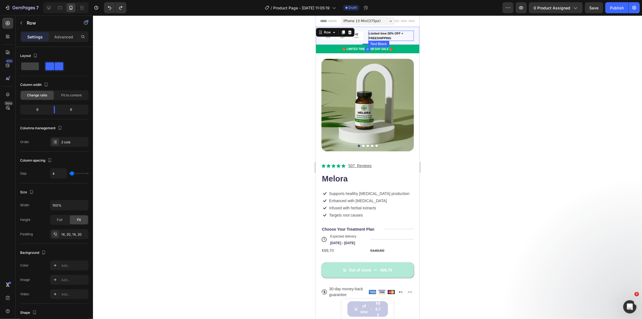
click at [380, 35] on p "Limited time:30% OFF + FREESHIPPING" at bounding box center [391, 35] width 45 height 9
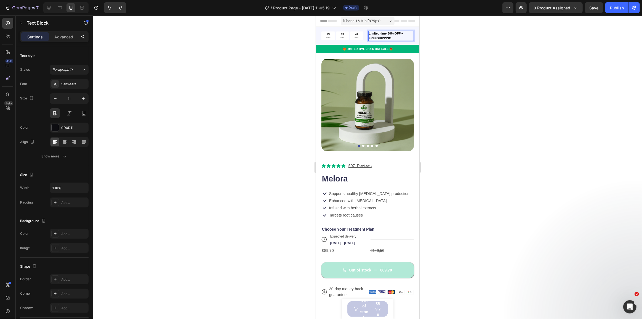
click at [386, 36] on p "Limited time:30% OFF + FREESHIPPING" at bounding box center [391, 35] width 45 height 9
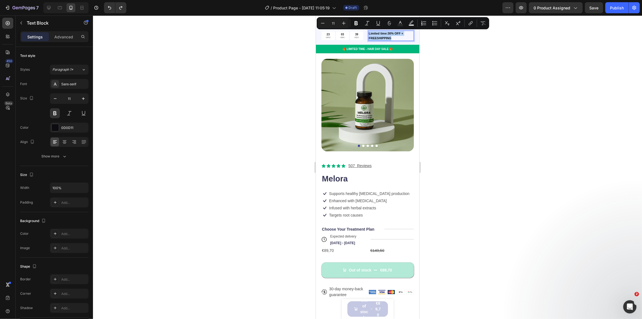
drag, startPoint x: 391, startPoint y: 38, endPoint x: 367, endPoint y: 32, distance: 24.4
click at [369, 32] on p "Limited time:30% OFF + FREESHIPPING" at bounding box center [391, 35] width 45 height 9
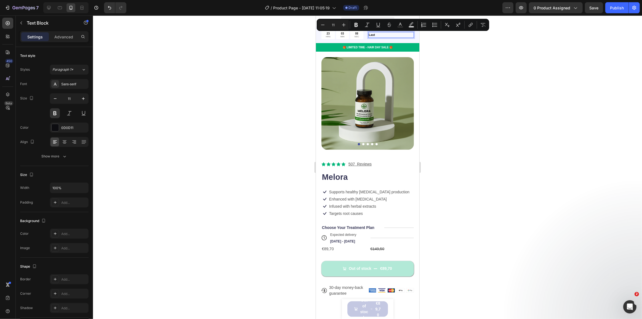
click at [374, 34] on p "Last" at bounding box center [391, 35] width 45 height 5
copy p "Last 17 participants"
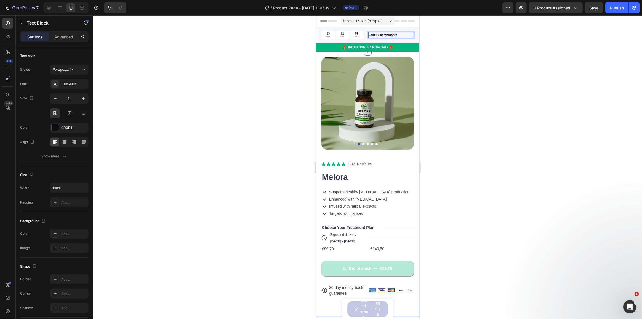
click at [292, 54] on div at bounding box center [367, 166] width 549 height 303
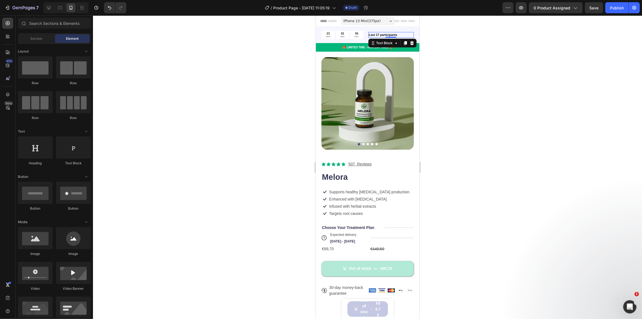
click at [393, 35] on p "Last 17 participants" at bounding box center [391, 35] width 45 height 5
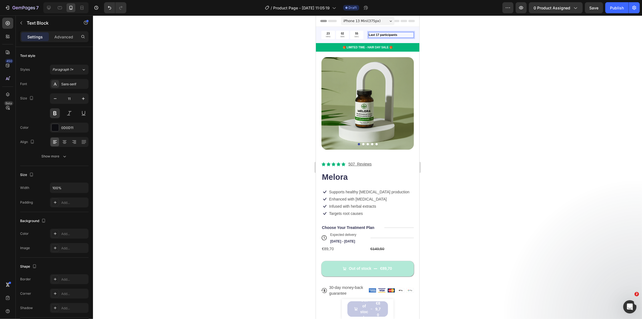
click at [396, 35] on p "Last 17 participants" at bounding box center [391, 35] width 45 height 5
drag, startPoint x: 402, startPoint y: 34, endPoint x: 354, endPoint y: 35, distance: 47.2
click at [354, 35] on div "23 HRS 02 MIN 54 SEC Countdown Timer Last 17 participants Text Block 0 Row" at bounding box center [368, 35] width 104 height 16
click at [266, 48] on div at bounding box center [367, 166] width 549 height 303
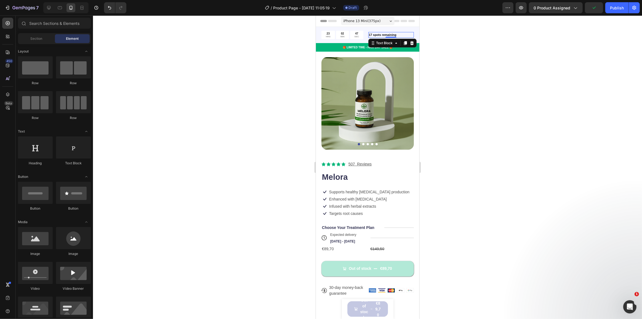
click at [382, 36] on p "17 spots remaining" at bounding box center [391, 35] width 45 height 5
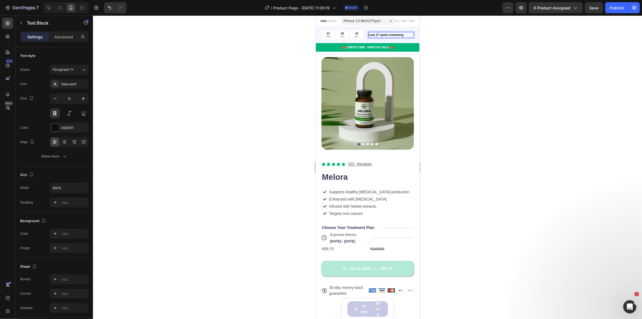
click at [404, 36] on p "Last 17 spots remaining" at bounding box center [391, 35] width 45 height 5
click at [296, 40] on div at bounding box center [367, 166] width 549 height 303
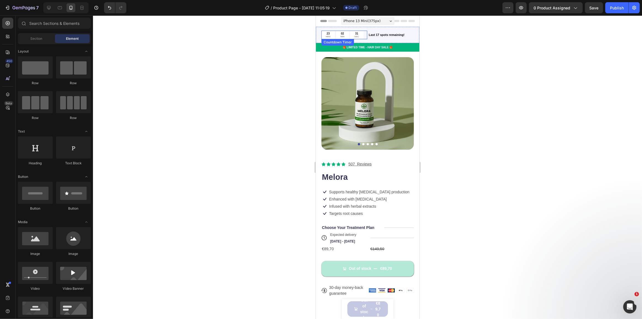
click at [328, 37] on p "HRS" at bounding box center [328, 36] width 5 height 3
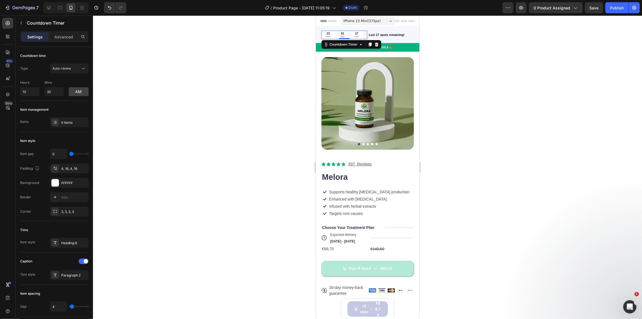
click at [312, 56] on div at bounding box center [367, 166] width 549 height 303
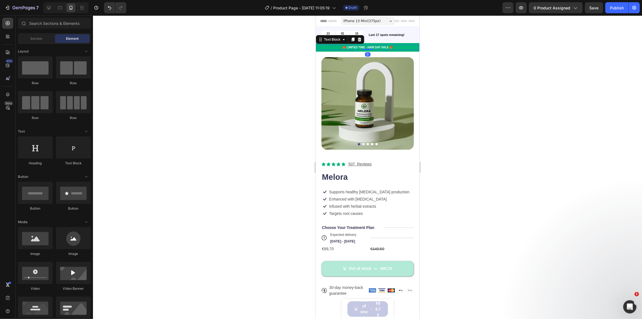
click at [360, 47] on p "🎁 LIMITED TIME - HAIR DAY SALE 🎁" at bounding box center [367, 47] width 102 height 4
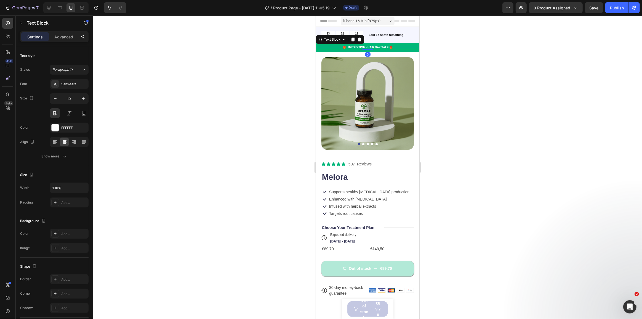
click at [360, 47] on p "🎁 LIMITED TIME - HAIR DAY SALE 🎁" at bounding box center [367, 47] width 102 height 4
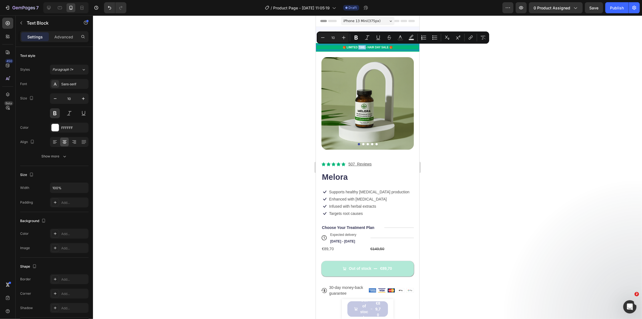
click at [360, 47] on p "🎁 LIMITED TIME - HAIR DAY SALE 🎁" at bounding box center [367, 47] width 102 height 4
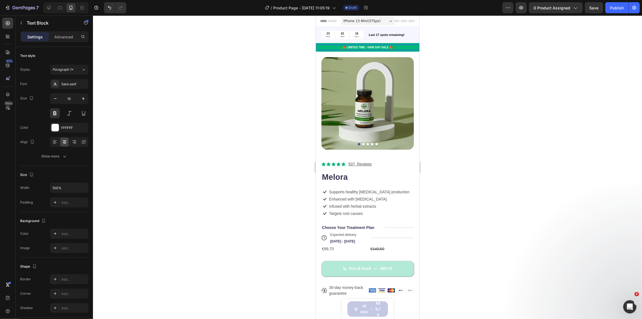
click at [351, 47] on p "🎁 LIMITED TIME - HAIR DAY SALE 🎁" at bounding box center [367, 47] width 102 height 4
click at [344, 47] on p "🎁 LIMITED TIME - HAIR DAY SALE 🎁" at bounding box center [367, 47] width 102 height 4
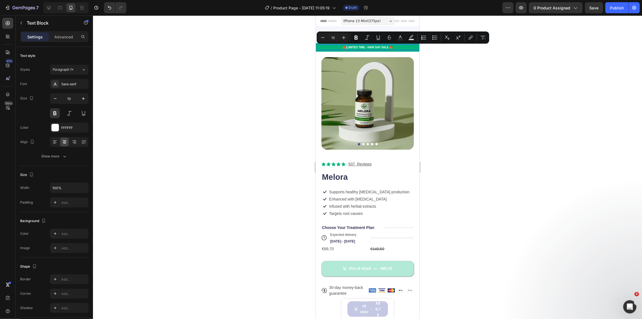
click at [344, 47] on p "🎁 LIMITED TIME - HAIR DAY SALE 🎁" at bounding box center [367, 47] width 102 height 4
drag, startPoint x: 344, startPoint y: 47, endPoint x: 386, endPoint y: 49, distance: 42.0
click at [386, 49] on p "🎁 LIMITED TIME - HAIR DAY SALE 🎁" at bounding box center [367, 47] width 102 height 4
click at [290, 81] on div at bounding box center [367, 166] width 549 height 303
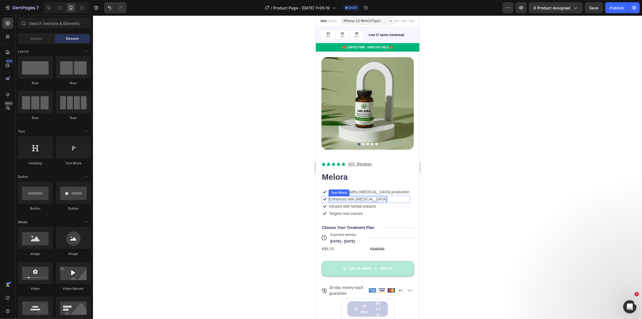
click at [345, 191] on div "Text Block" at bounding box center [338, 192] width 21 height 7
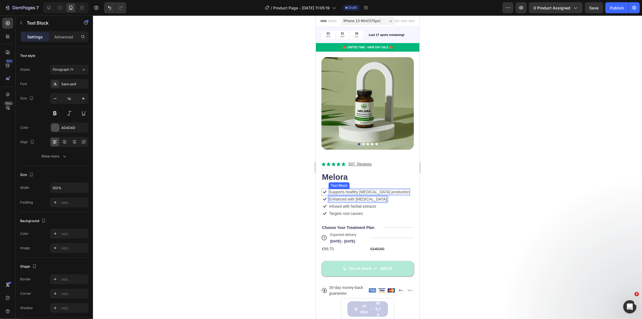
click at [378, 190] on p "Supports healthy [MEDICAL_DATA] production" at bounding box center [369, 191] width 80 height 5
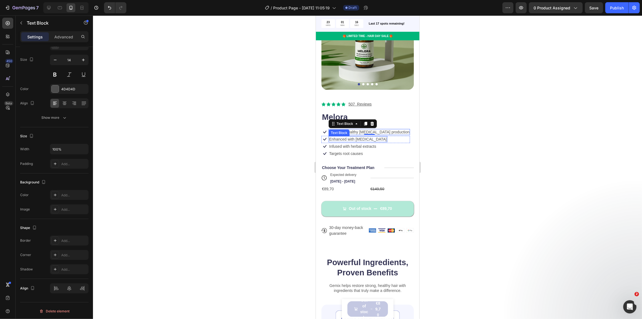
scroll to position [75, 0]
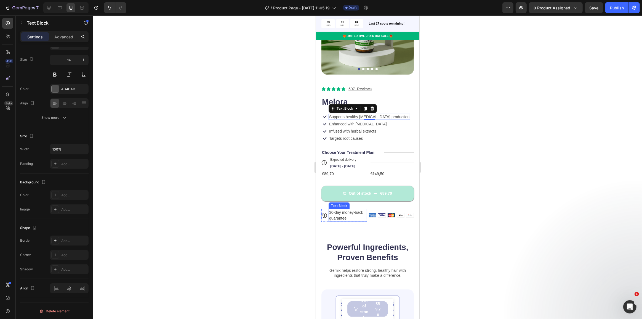
click at [349, 211] on p "30-day money-back guarantee" at bounding box center [347, 216] width 37 height 12
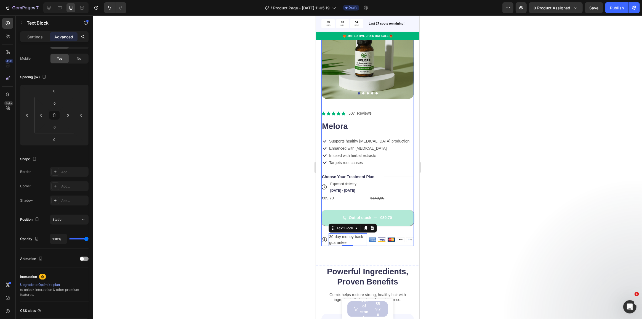
scroll to position [50, 0]
click at [349, 175] on div "Delivery Date" at bounding box center [340, 177] width 26 height 7
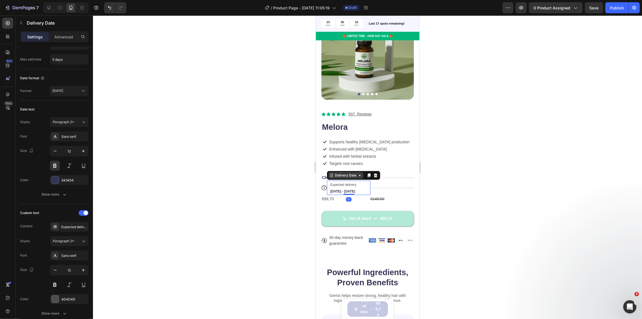
scroll to position [0, 0]
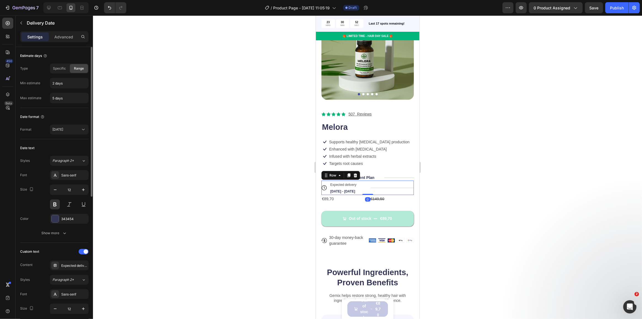
click at [374, 181] on div "Title Line" at bounding box center [392, 188] width 44 height 14
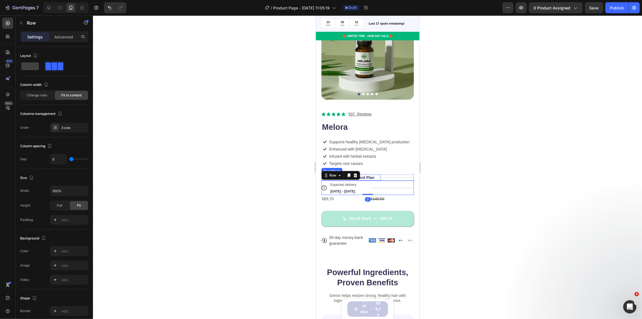
click at [369, 175] on p "Choose Your Treatment Plan" at bounding box center [348, 177] width 52 height 5
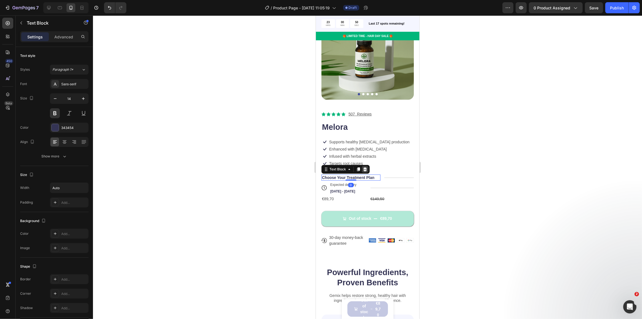
click at [366, 167] on icon at bounding box center [365, 169] width 4 height 4
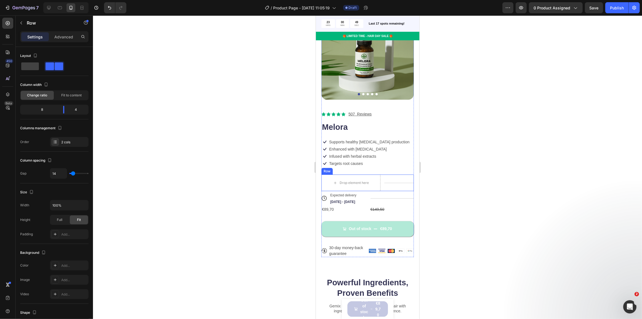
click at [385, 177] on div "Title Line" at bounding box center [399, 182] width 30 height 17
click at [354, 167] on icon at bounding box center [355, 169] width 4 height 4
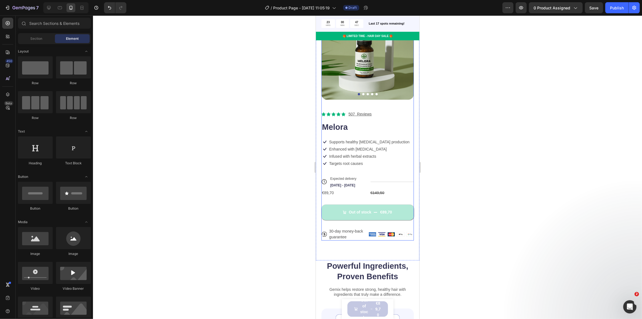
click at [356, 170] on div "Icon Icon Icon Icon Icon Icon List 507 Reviews Text Block Row Melora Product Ti…" at bounding box center [367, 176] width 92 height 130
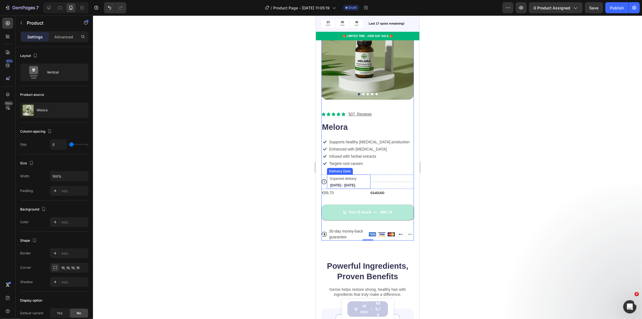
click at [355, 179] on div "Expected delivery Aug 30 - Sep 02" at bounding box center [346, 181] width 33 height 14
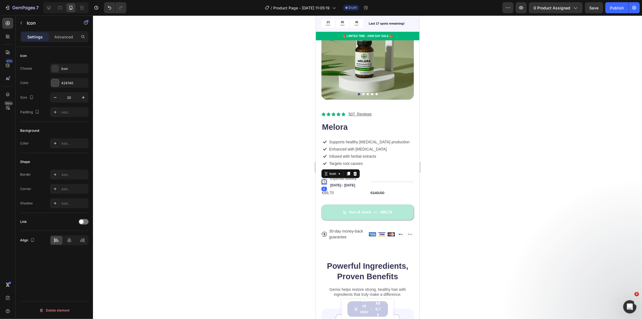
click at [325, 179] on icon at bounding box center [324, 182] width 6 height 6
click at [356, 178] on div "Expected delivery Aug 30 - Sep 02" at bounding box center [346, 181] width 33 height 14
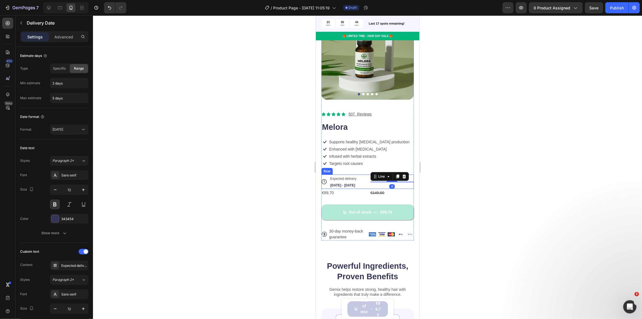
click at [381, 177] on div "Title Line 0" at bounding box center [392, 181] width 44 height 14
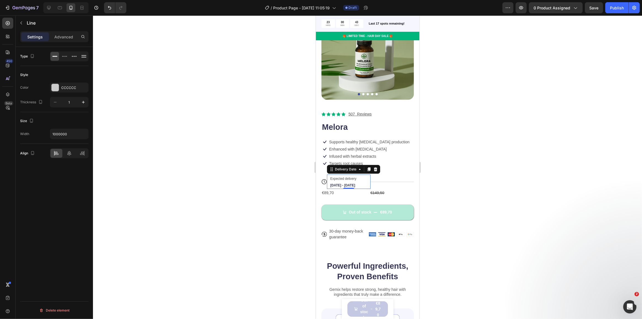
click at [355, 178] on div "Expected delivery Aug 30 - Sep 02" at bounding box center [346, 181] width 33 height 14
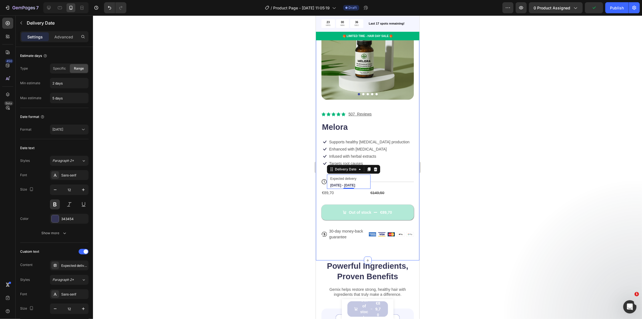
click at [301, 167] on div at bounding box center [367, 166] width 549 height 303
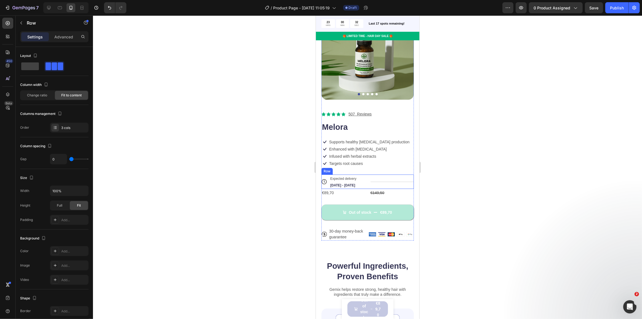
click at [378, 178] on div "Title Line" at bounding box center [392, 181] width 44 height 14
click at [383, 178] on div "Title Line" at bounding box center [392, 181] width 44 height 14
click at [375, 178] on div "Title Line" at bounding box center [392, 181] width 44 height 14
click at [65, 35] on p "Advanced" at bounding box center [63, 37] width 19 height 6
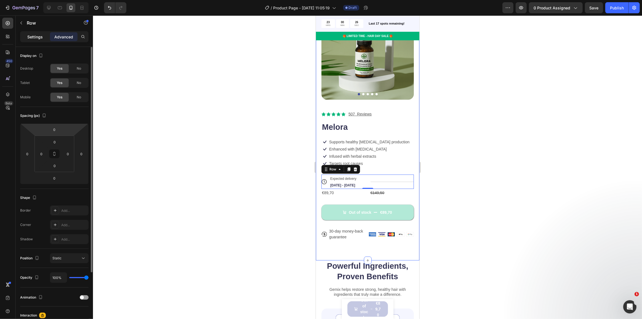
click at [30, 39] on p "Settings" at bounding box center [34, 37] width 15 height 6
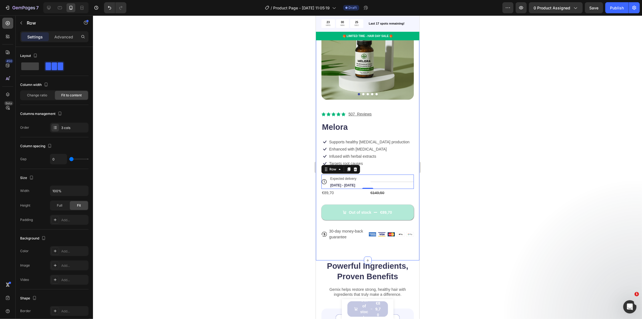
click at [7, 24] on icon at bounding box center [8, 23] width 6 height 6
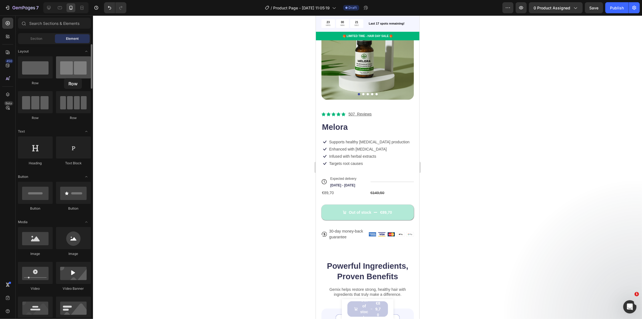
click at [64, 78] on div at bounding box center [73, 67] width 35 height 22
click at [321, 179] on icon at bounding box center [324, 182] width 6 height 6
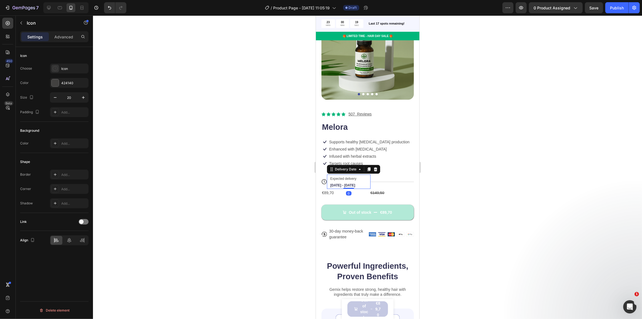
click at [345, 183] on span "Aug 30 - Sep 02" at bounding box center [342, 185] width 25 height 4
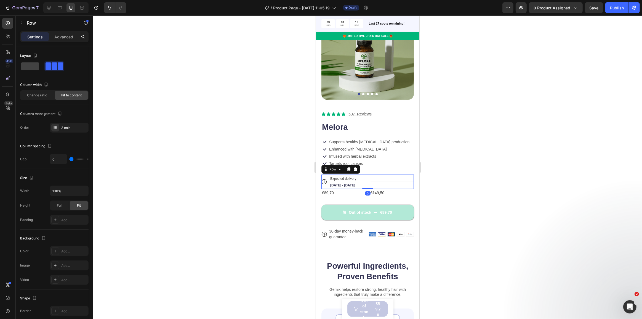
click at [382, 180] on div "Title Line" at bounding box center [392, 181] width 44 height 14
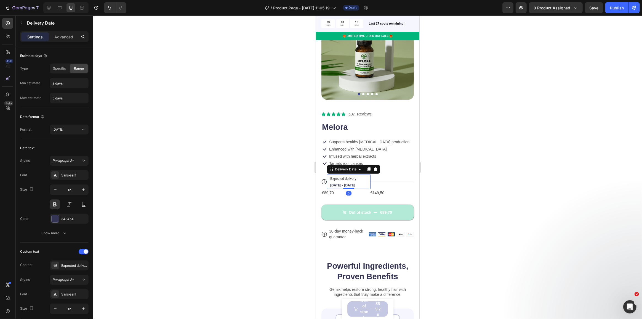
click at [350, 177] on div "Expected delivery Aug 30 - Sep 02" at bounding box center [346, 181] width 33 height 14
click at [385, 177] on div "Title Line" at bounding box center [392, 181] width 44 height 14
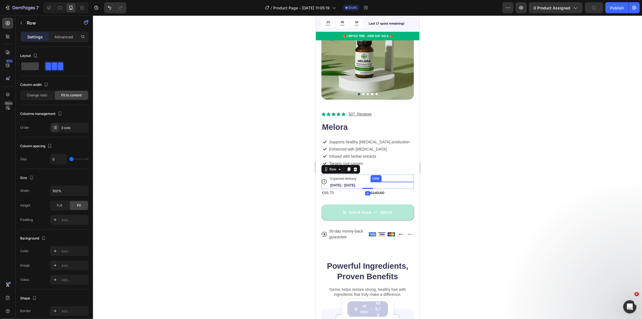
click at [342, 178] on div "Expected delivery Aug 30 - Sep 02" at bounding box center [346, 181] width 33 height 14
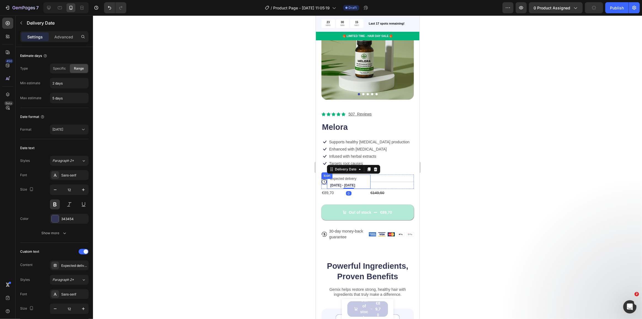
click at [325, 179] on icon at bounding box center [324, 182] width 6 height 6
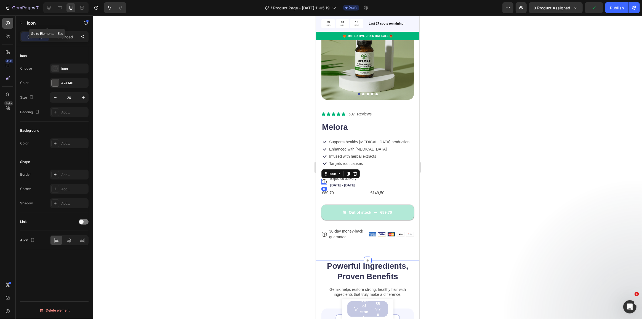
click at [12, 23] on div at bounding box center [7, 23] width 11 height 11
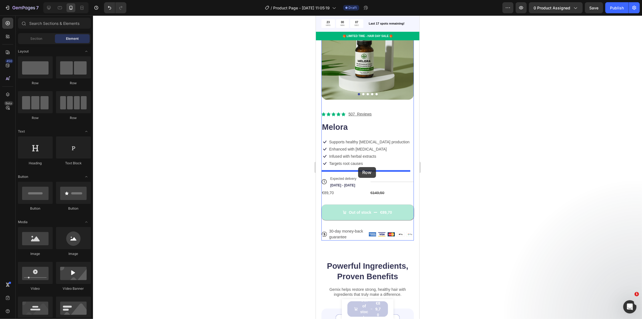
drag, startPoint x: 356, startPoint y: 114, endPoint x: 358, endPoint y: 167, distance: 52.7
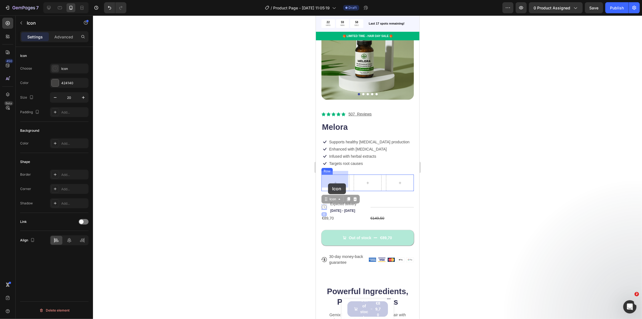
drag, startPoint x: 322, startPoint y: 204, endPoint x: 329, endPoint y: 181, distance: 23.8
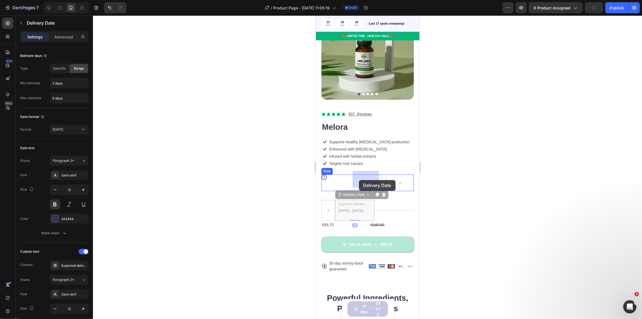
drag, startPoint x: 346, startPoint y: 204, endPoint x: 359, endPoint y: 180, distance: 27.3
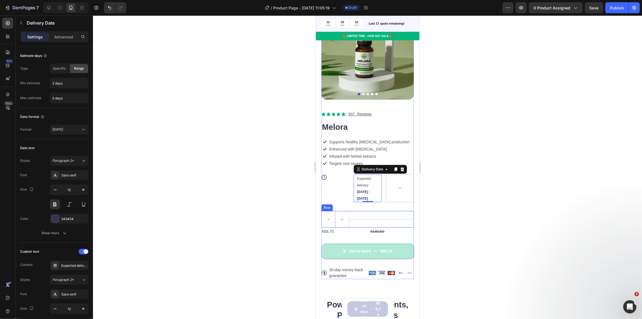
click at [356, 217] on div "Title Line" at bounding box center [381, 219] width 65 height 17
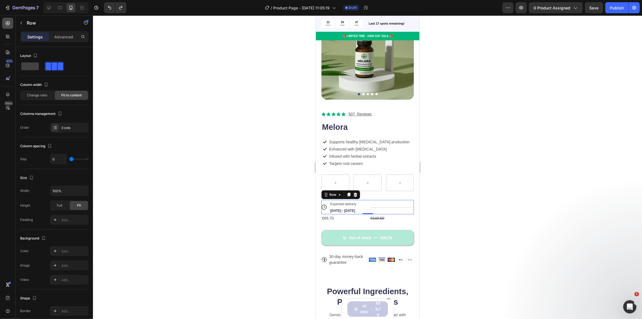
click at [3, 25] on div at bounding box center [7, 23] width 11 height 11
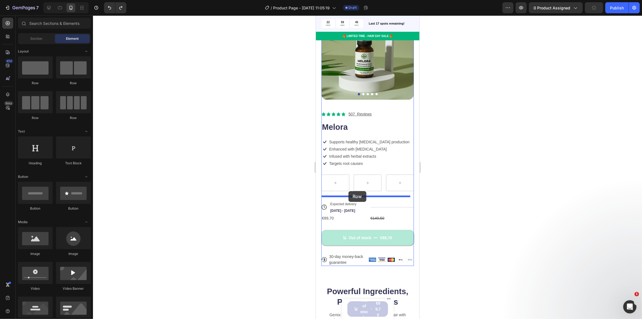
drag, startPoint x: 382, startPoint y: 127, endPoint x: 349, endPoint y: 191, distance: 72.1
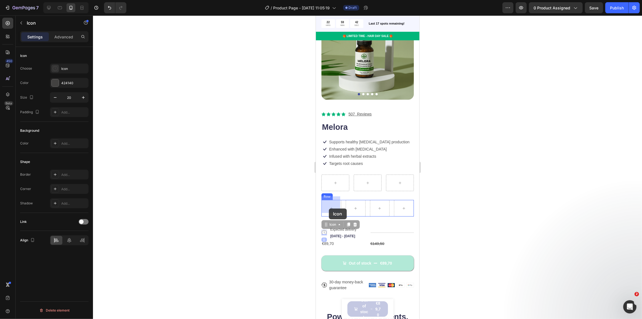
drag, startPoint x: 324, startPoint y: 228, endPoint x: 328, endPoint y: 211, distance: 17.1
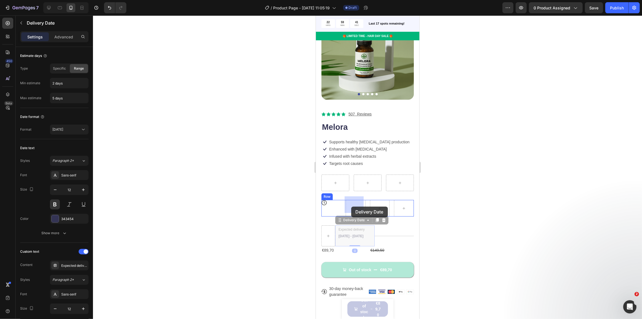
drag, startPoint x: 341, startPoint y: 227, endPoint x: 352, endPoint y: 204, distance: 25.3
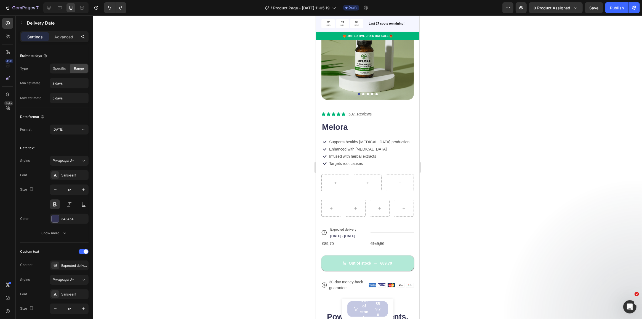
click at [334, 229] on div "Expected delivery Aug 30 - Sep 02" at bounding box center [346, 232] width 33 height 14
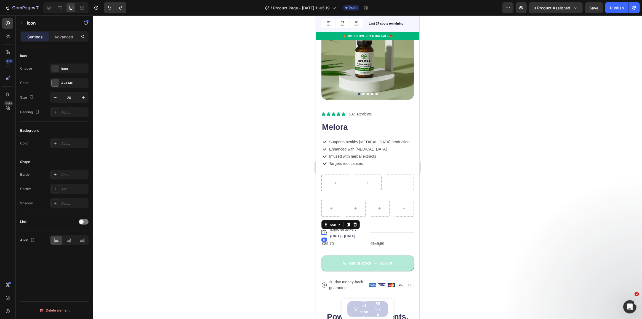
click at [326, 230] on icon at bounding box center [324, 233] width 6 height 6
click at [333, 228] on div "Expected delivery Aug 30 - Sep 02" at bounding box center [346, 232] width 33 height 14
click at [322, 230] on icon at bounding box center [324, 233] width 6 height 6
click at [335, 229] on div "Expected delivery Aug 30 - Sep 02" at bounding box center [346, 232] width 33 height 14
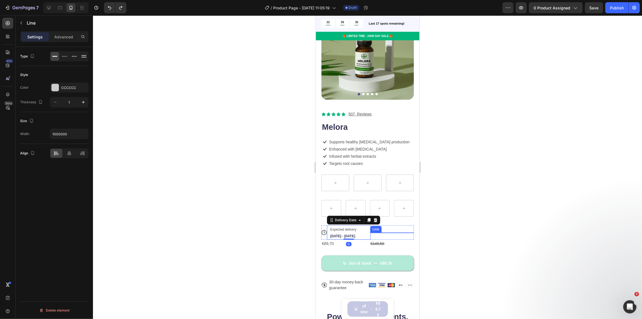
click at [387, 232] on div "Title Line" at bounding box center [392, 232] width 44 height 0
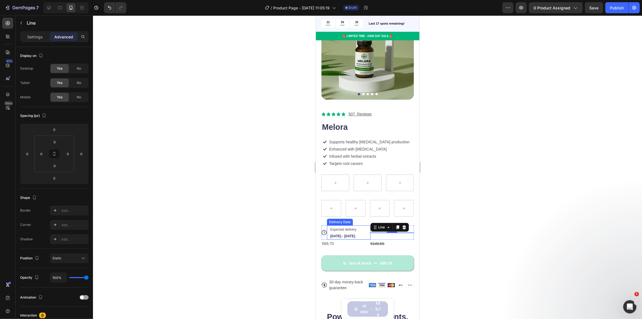
click at [358, 230] on div "Expected delivery Aug 30 - Sep 02" at bounding box center [346, 232] width 33 height 14
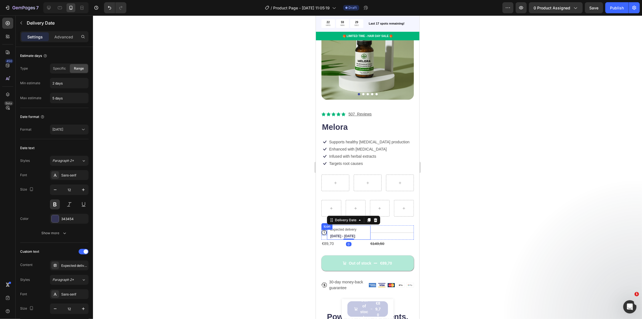
click at [322, 230] on icon at bounding box center [324, 233] width 6 height 6
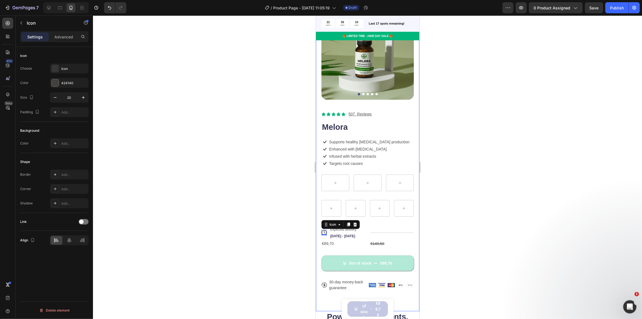
click at [296, 201] on div at bounding box center [367, 166] width 549 height 303
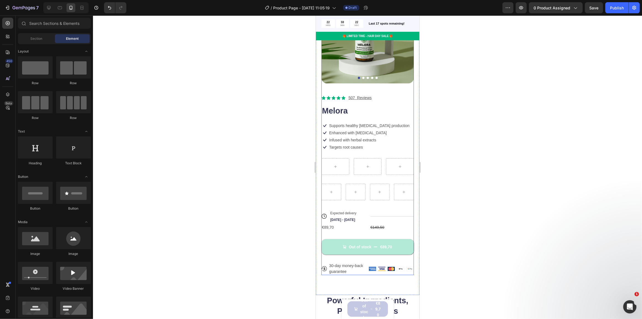
scroll to position [75, 0]
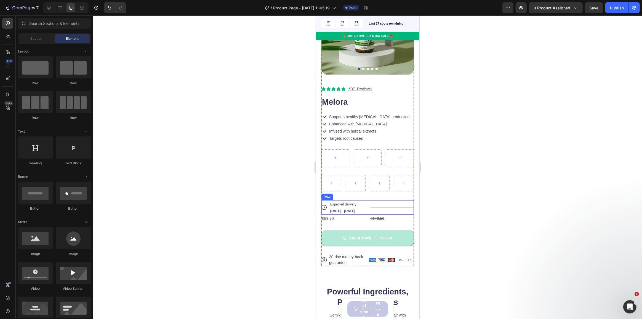
click at [386, 209] on div "Title Line" at bounding box center [392, 207] width 44 height 14
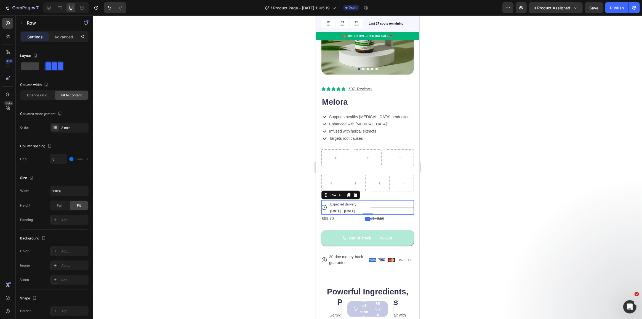
click at [385, 204] on div "Title Line" at bounding box center [392, 207] width 44 height 14
click at [295, 224] on div at bounding box center [367, 166] width 549 height 303
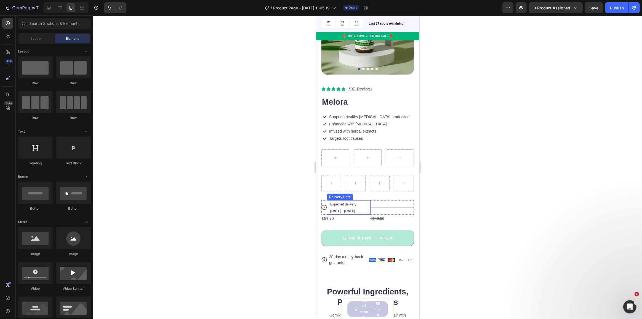
click at [354, 209] on span "Aug 30 - Sep 02" at bounding box center [342, 211] width 25 height 4
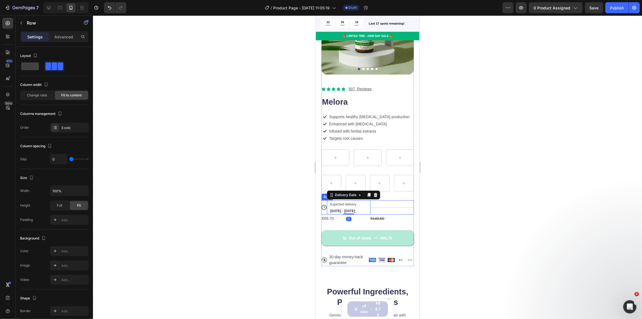
click at [383, 204] on div "Title Line" at bounding box center [392, 207] width 44 height 14
click at [349, 202] on span "Expected delivery" at bounding box center [343, 204] width 26 height 4
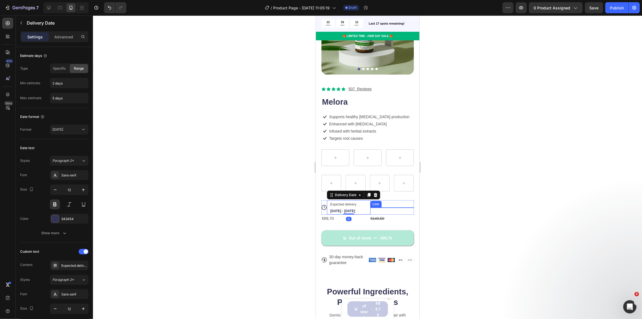
click at [378, 207] on div at bounding box center [392, 207] width 44 height 0
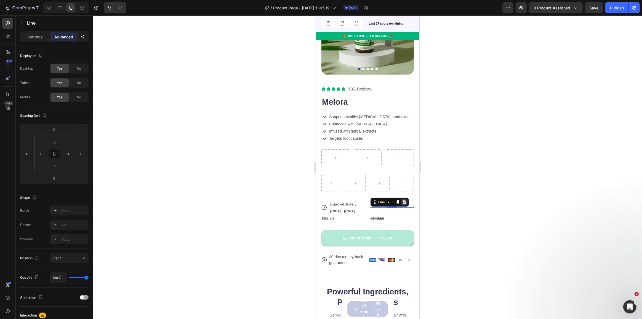
click at [402, 200] on icon at bounding box center [404, 202] width 4 height 4
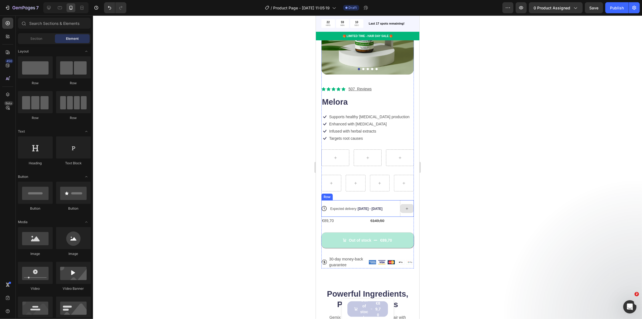
click at [406, 207] on icon at bounding box center [407, 208] width 2 height 2
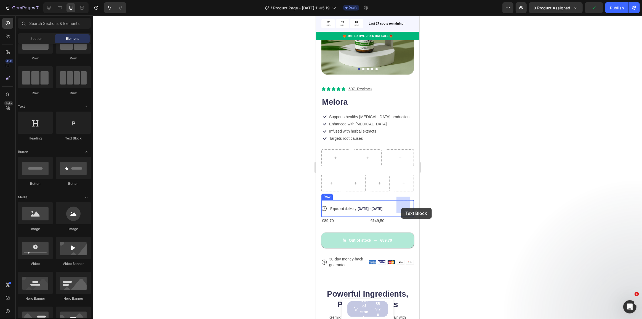
drag, startPoint x: 385, startPoint y: 138, endPoint x: 401, endPoint y: 208, distance: 71.9
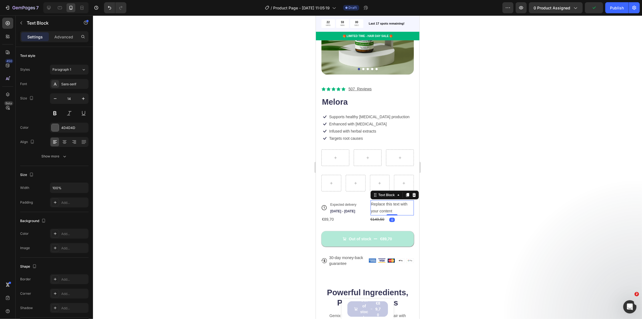
click at [394, 206] on div "Replace this text with your content" at bounding box center [392, 207] width 44 height 15
click at [395, 207] on p "Replace this text with your content" at bounding box center [392, 208] width 43 height 14
click at [393, 207] on p "Replace this text with your content" at bounding box center [392, 208] width 43 height 14
drag, startPoint x: 393, startPoint y: 207, endPoint x: 369, endPoint y: 197, distance: 25.3
click at [371, 201] on p "Replace this text with your content" at bounding box center [392, 208] width 43 height 14
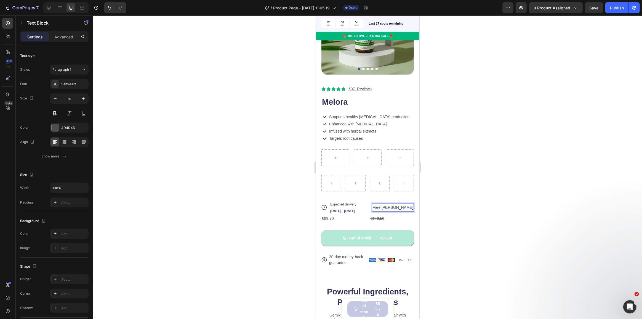
scroll to position [78, 0]
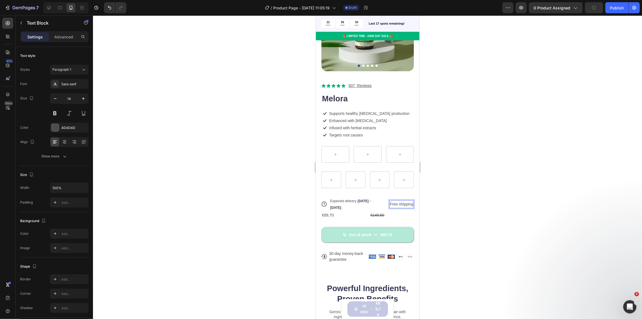
click at [398, 201] on p "Free shipping" at bounding box center [401, 204] width 23 height 7
click at [409, 201] on p "Free Shipping" at bounding box center [401, 204] width 24 height 7
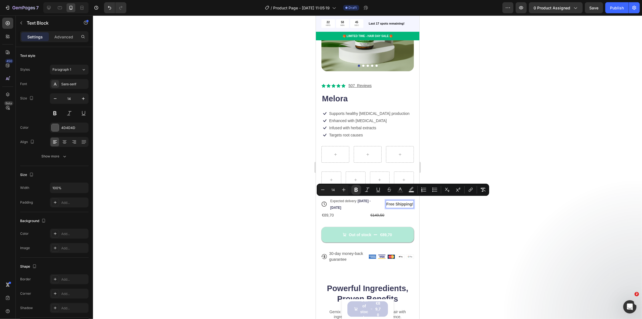
click at [396, 202] on strong "Free Shipping!" at bounding box center [399, 204] width 27 height 4
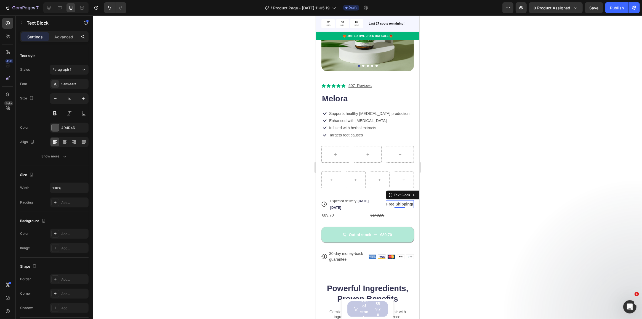
click at [451, 202] on div at bounding box center [367, 166] width 549 height 303
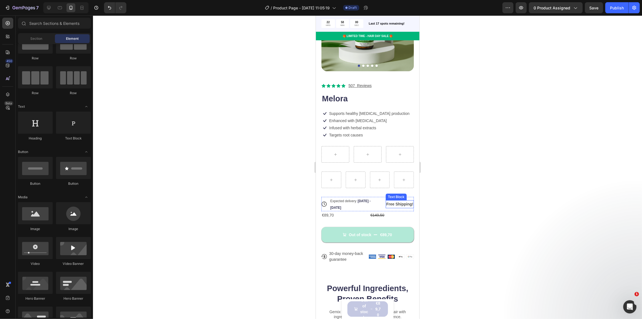
click at [391, 202] on strong "Free Shipping!" at bounding box center [399, 204] width 27 height 4
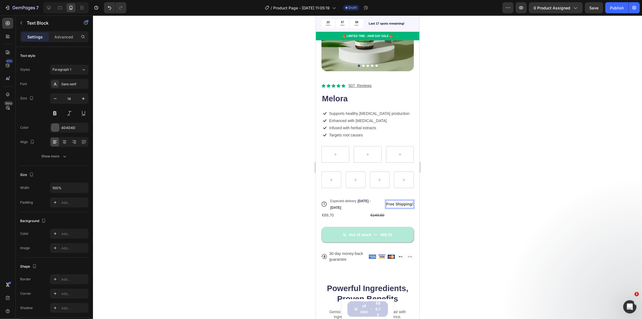
click at [489, 188] on div at bounding box center [367, 166] width 549 height 303
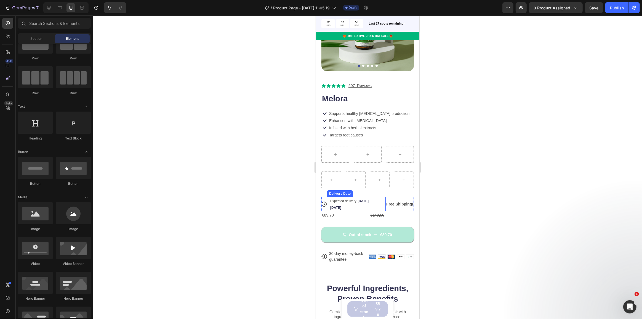
click at [349, 202] on div "Expected delivery Aug 30 - Sep 02" at bounding box center [354, 204] width 48 height 14
click at [456, 193] on div at bounding box center [367, 166] width 549 height 303
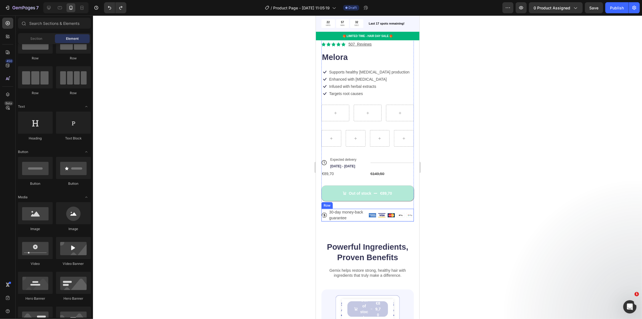
scroll to position [129, 0]
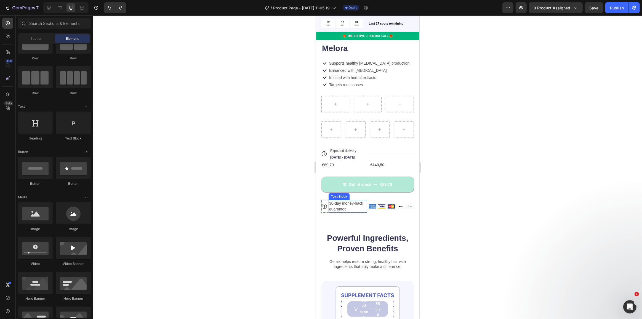
click at [364, 206] on div "30-day money-back guarantee" at bounding box center [347, 206] width 38 height 13
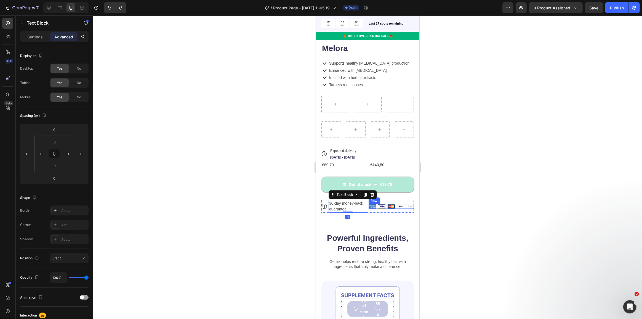
click at [374, 204] on div "Image Image Image Image Image Row" at bounding box center [392, 206] width 46 height 5
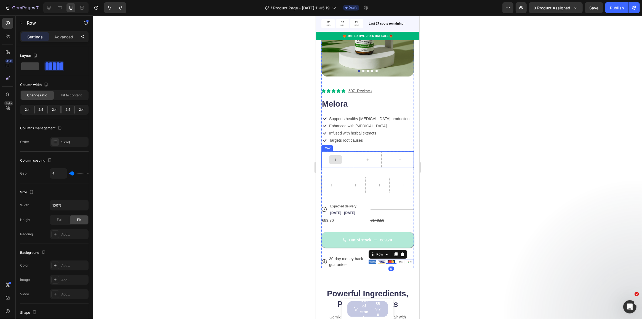
scroll to position [53, 0]
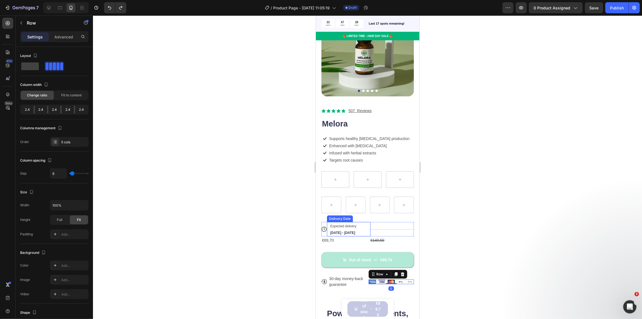
click at [345, 226] on div "Expected delivery Aug 30 - Sep 02" at bounding box center [346, 229] width 33 height 14
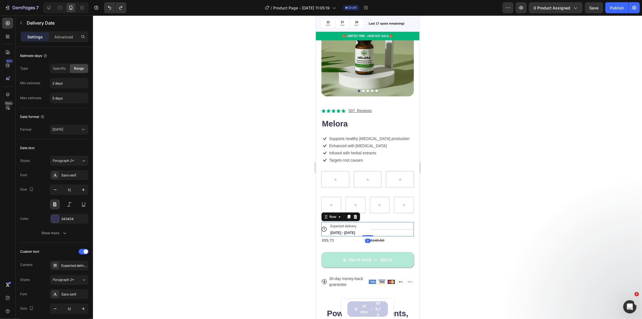
click at [384, 222] on div "Title Line" at bounding box center [392, 229] width 44 height 14
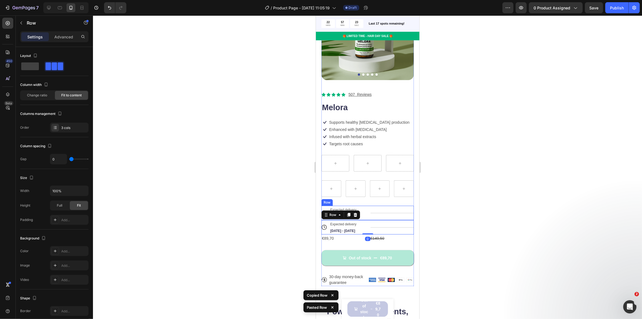
scroll to position [78, 0]
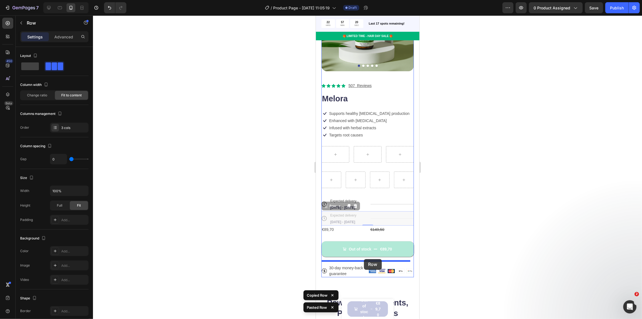
drag, startPoint x: 370, startPoint y: 210, endPoint x: 364, endPoint y: 259, distance: 49.7
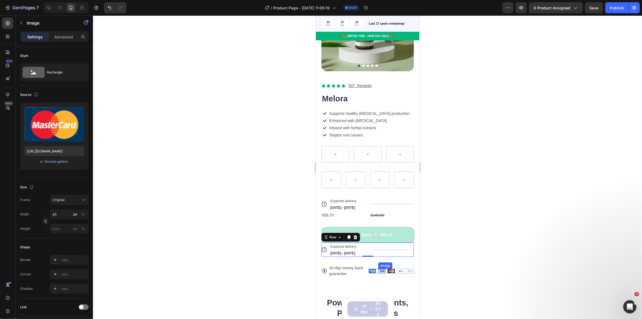
click at [388, 269] on img at bounding box center [391, 271] width 7 height 4
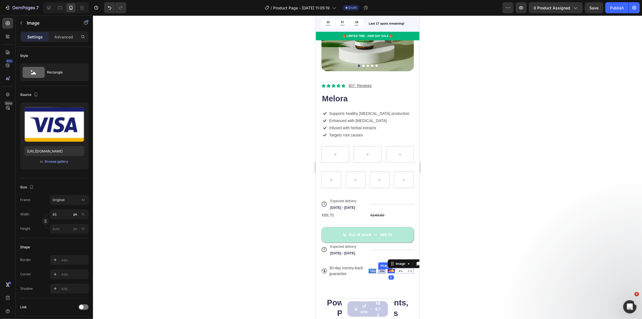
click at [379, 269] on img at bounding box center [381, 271] width 7 height 4
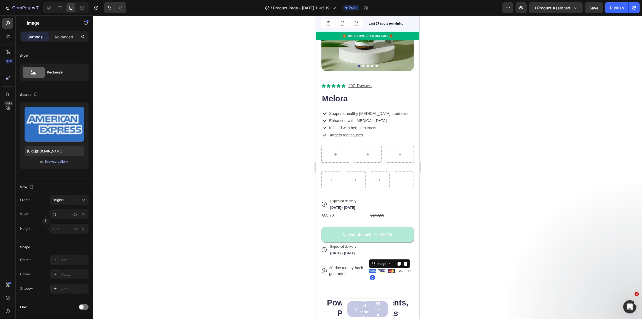
click at [371, 269] on img at bounding box center [372, 271] width 7 height 4
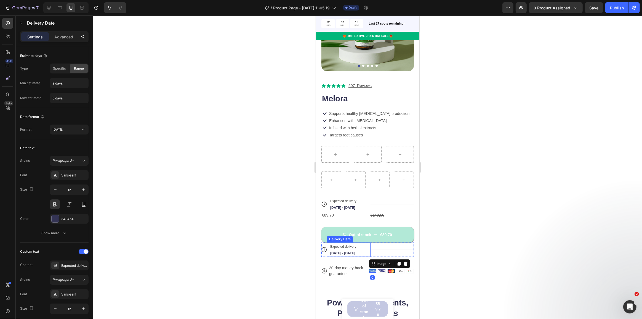
click at [356, 248] on div "Expected delivery Aug 30 - Sep 02" at bounding box center [346, 249] width 33 height 14
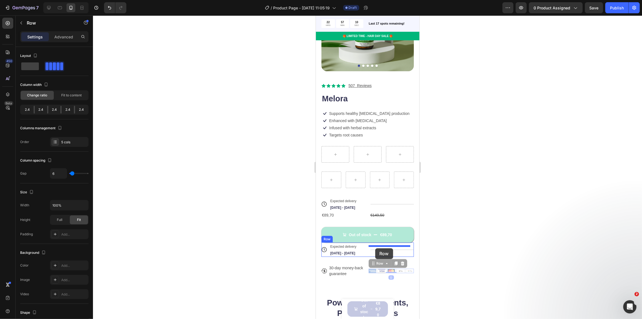
drag, startPoint x: 375, startPoint y: 268, endPoint x: 375, endPoint y: 248, distance: 20.2
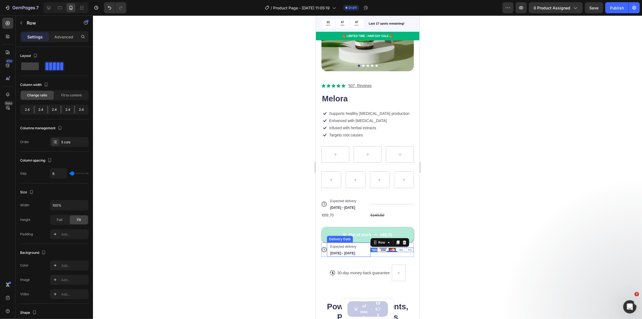
click at [357, 247] on div "Expected delivery Aug 30 - Sep 02" at bounding box center [346, 249] width 33 height 14
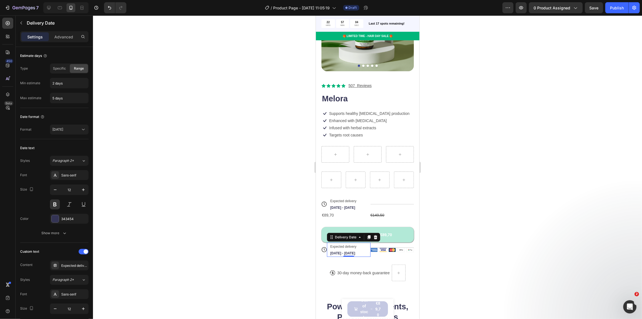
click at [359, 246] on div "Expected delivery Aug 30 - Sep 02" at bounding box center [346, 249] width 33 height 14
click at [358, 251] on div "Expected delivery Aug 30 - Sep 02" at bounding box center [346, 249] width 33 height 14
click at [323, 247] on icon at bounding box center [324, 250] width 6 height 6
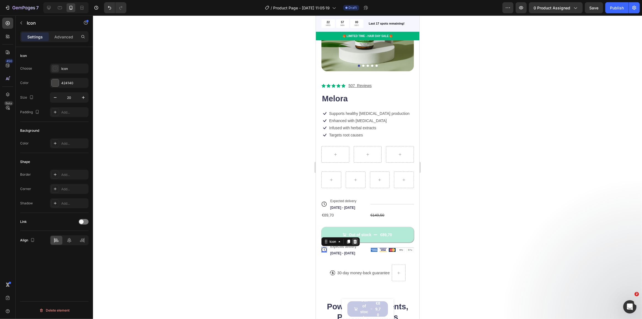
click at [357, 239] on icon at bounding box center [355, 241] width 4 height 4
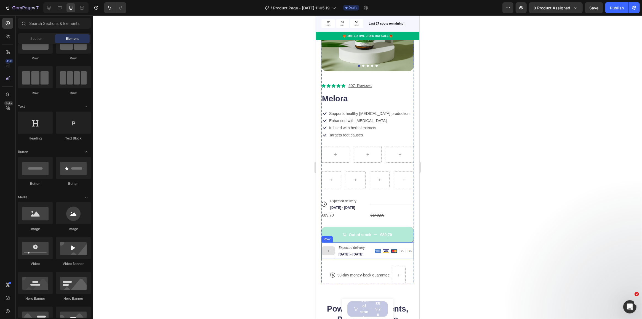
click at [328, 248] on icon at bounding box center [328, 250] width 4 height 5
click at [329, 246] on div at bounding box center [328, 250] width 13 height 9
click at [330, 242] on div at bounding box center [328, 250] width 14 height 17
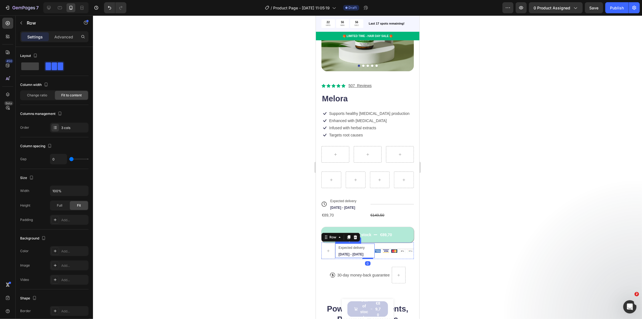
click at [341, 248] on span "Expected delivery" at bounding box center [351, 248] width 26 height 4
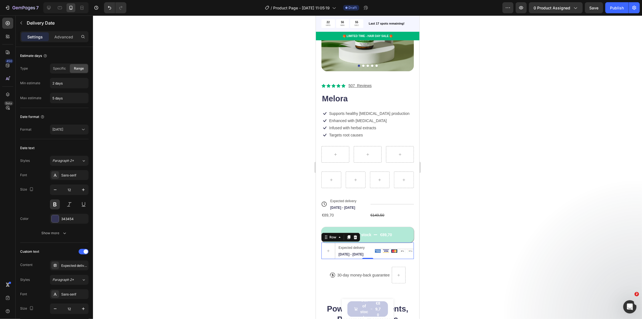
click at [384, 258] on div "Title Line Image Image Image Image Image Row" at bounding box center [394, 250] width 39 height 17
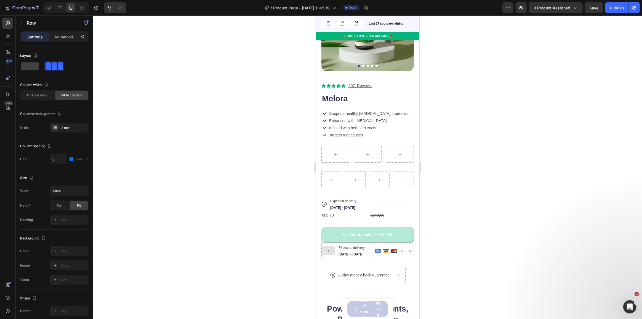
click at [327, 253] on div at bounding box center [328, 250] width 13 height 9
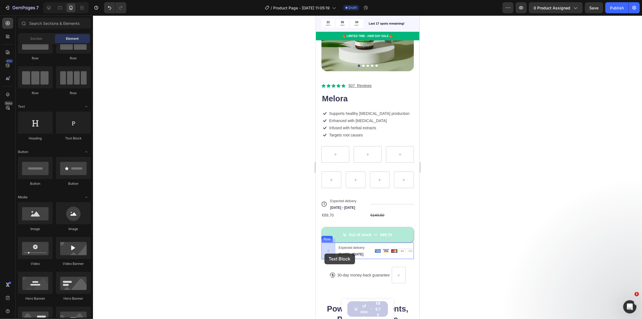
drag, startPoint x: 394, startPoint y: 139, endPoint x: 324, endPoint y: 253, distance: 133.9
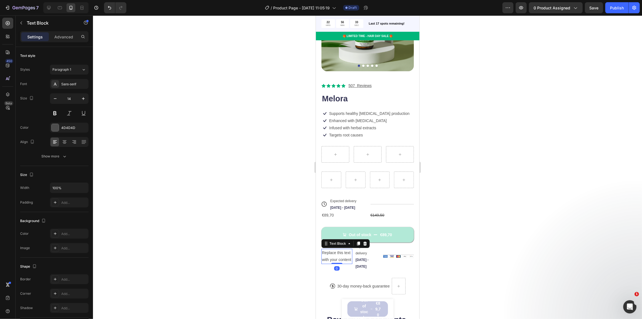
click at [332, 253] on div "Replace this text with your content" at bounding box center [336, 256] width 31 height 15
click at [338, 258] on p "Replace this text with your content" at bounding box center [337, 256] width 30 height 14
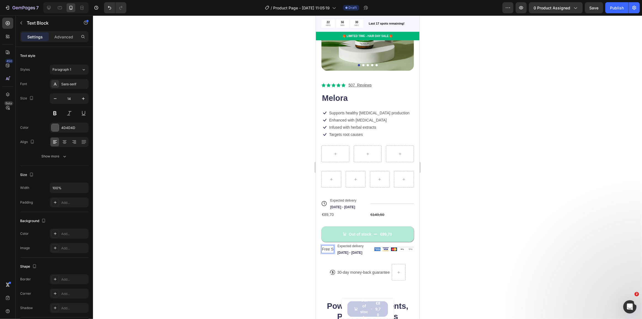
scroll to position [82, 0]
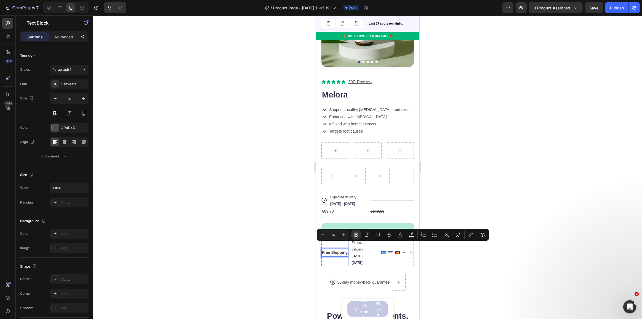
click at [361, 246] on span "Expected delivery" at bounding box center [358, 246] width 14 height 10
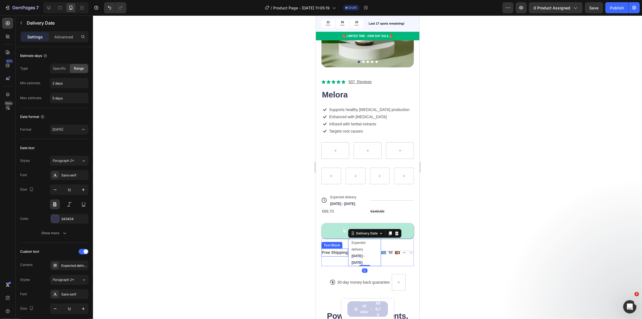
click at [333, 250] on strong "Free Shipping" at bounding box center [335, 252] width 26 height 4
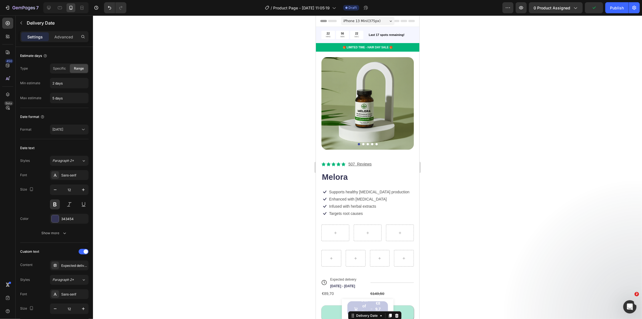
scroll to position [82, 0]
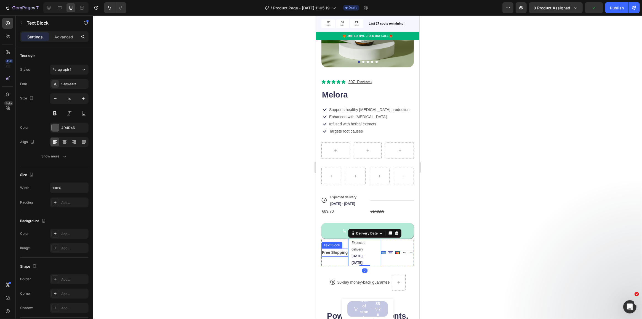
click at [340, 250] on strong "Free Shipping" at bounding box center [335, 252] width 26 height 4
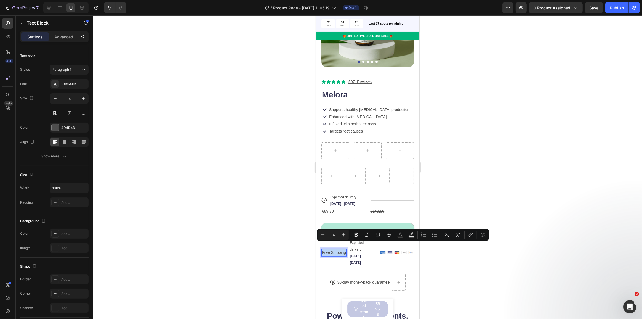
click at [363, 254] on span "Aug 30 - Sep 02" at bounding box center [356, 259] width 13 height 10
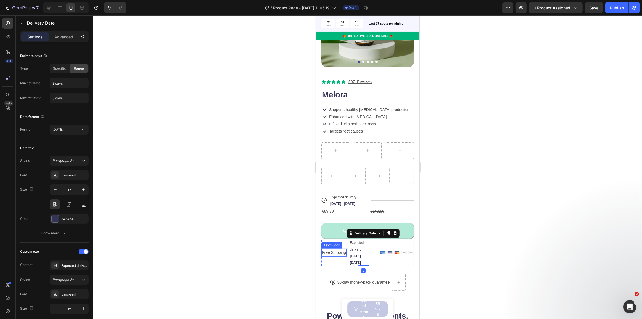
click at [337, 249] on p "Free Shipping" at bounding box center [334, 252] width 24 height 7
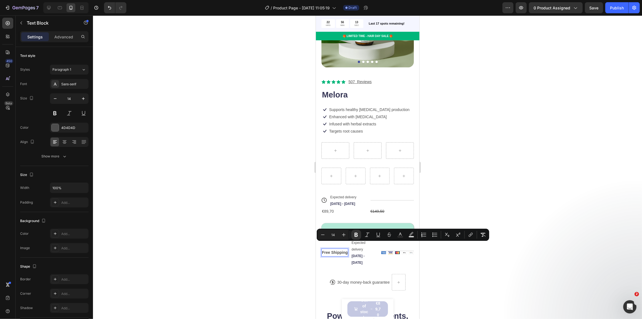
click at [352, 246] on span "Expected delivery" at bounding box center [358, 246] width 14 height 10
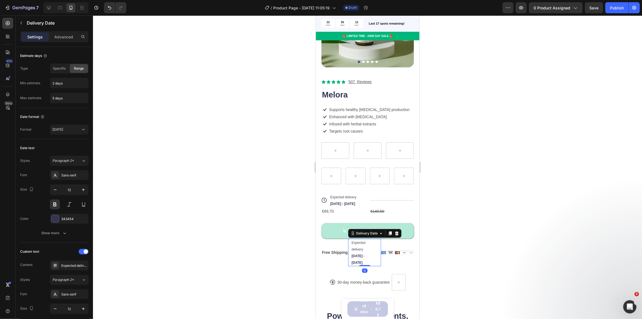
click at [361, 247] on span "Expected delivery" at bounding box center [358, 246] width 14 height 10
click at [362, 246] on span "Expected delivery" at bounding box center [358, 246] width 14 height 10
click at [347, 193] on div "Expected delivery Aug 30 - Sep 02" at bounding box center [346, 200] width 33 height 14
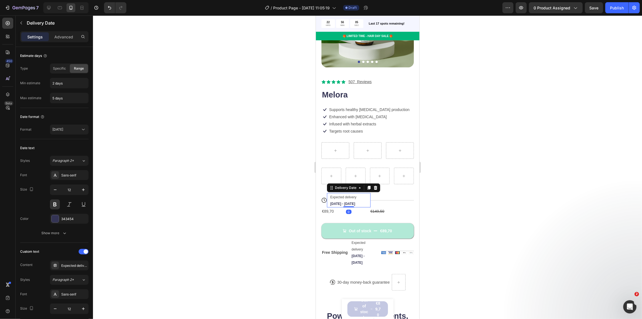
click at [348, 195] on span "Expected delivery" at bounding box center [343, 197] width 26 height 4
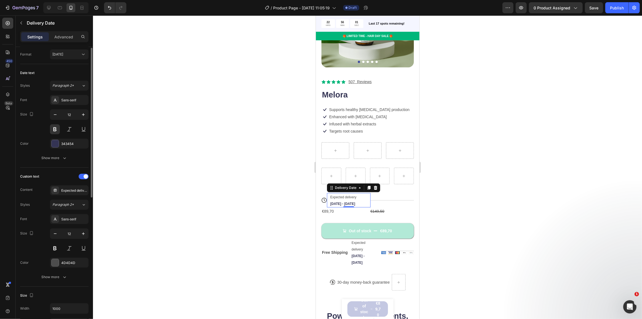
scroll to position [50, 0]
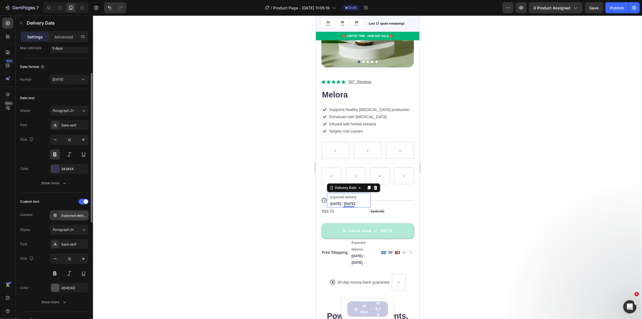
click at [74, 213] on div "Expected delivery" at bounding box center [74, 215] width 26 height 5
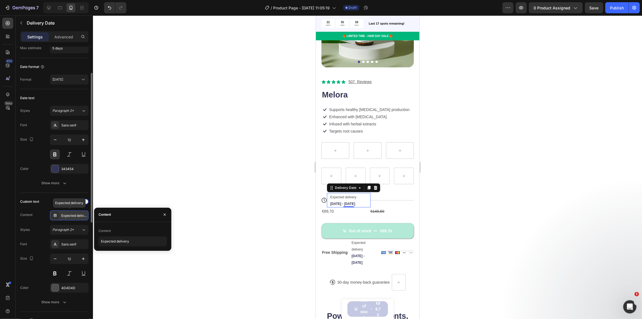
click at [75, 214] on div "Expected delivery" at bounding box center [74, 215] width 26 height 5
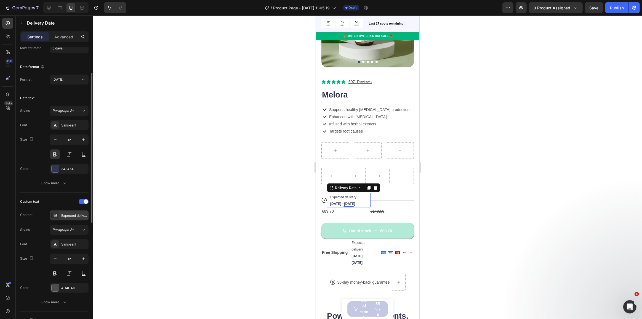
click at [78, 212] on div "Expected delivery" at bounding box center [69, 215] width 39 height 10
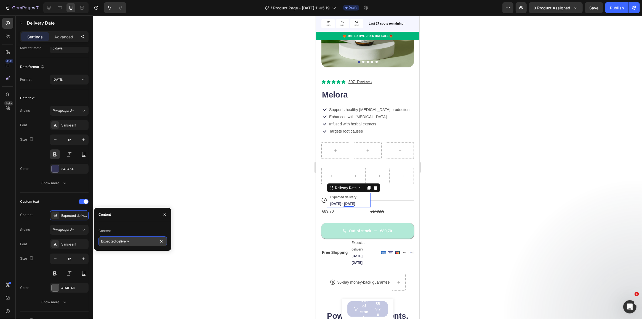
click at [128, 243] on input "Expected delivery" at bounding box center [133, 241] width 68 height 10
click at [131, 243] on input "Expected delivery" at bounding box center [133, 241] width 68 height 10
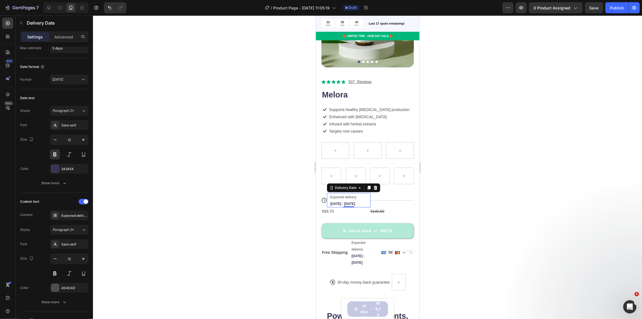
click at [287, 201] on div at bounding box center [367, 166] width 549 height 303
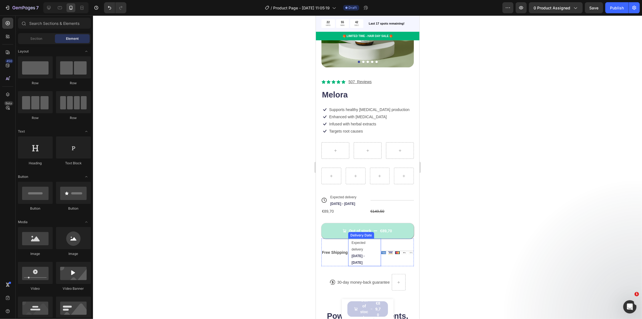
click at [358, 248] on div "Expected delivery Aug 30 - Sep 02" at bounding box center [362, 252] width 22 height 28
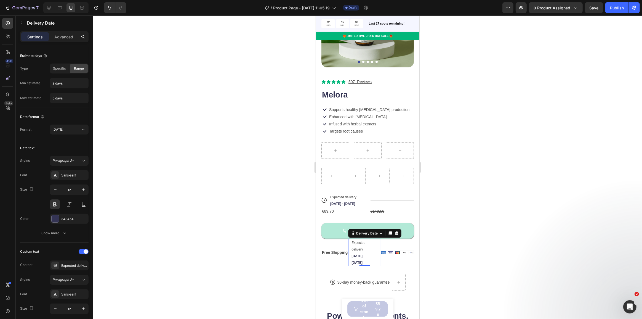
click at [367, 248] on div "Expected delivery Aug 30 - Sep 02" at bounding box center [362, 252] width 22 height 28
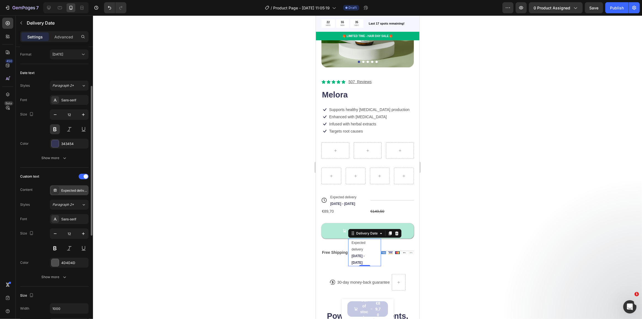
click at [71, 188] on div "Expected delivery" at bounding box center [74, 190] width 26 height 5
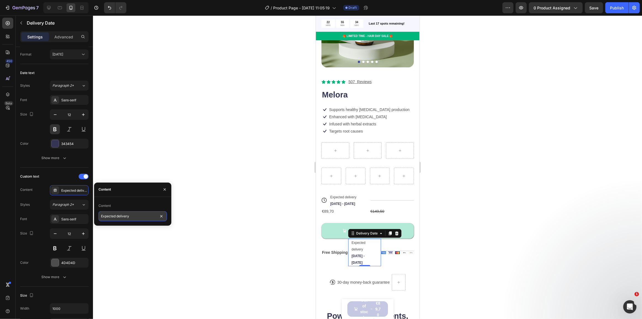
click at [128, 218] on input "Expected delivery" at bounding box center [133, 216] width 68 height 10
type input "Expected delivery"
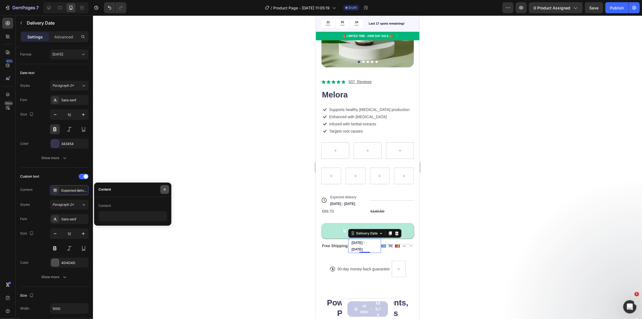
click at [169, 188] on button "button" at bounding box center [164, 189] width 9 height 9
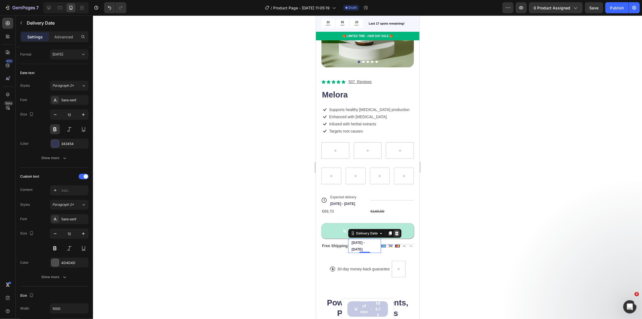
click at [398, 231] on icon at bounding box center [396, 233] width 4 height 4
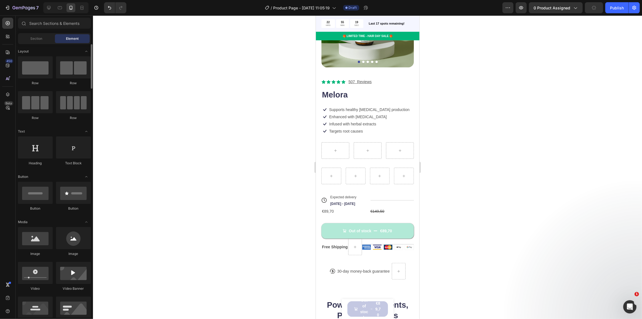
scroll to position [0, 0]
drag, startPoint x: 385, startPoint y: 169, endPoint x: 350, endPoint y: 242, distance: 80.1
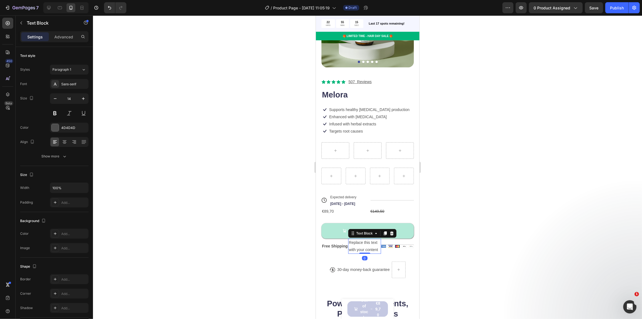
click at [359, 242] on div "Replace this text with your content" at bounding box center [364, 245] width 33 height 15
click at [359, 242] on p "Replace this text with your content" at bounding box center [365, 246] width 32 height 14
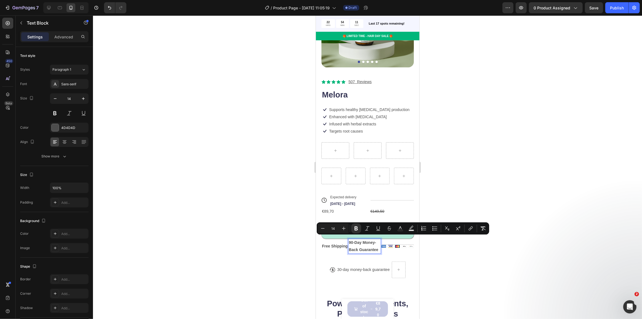
click at [359, 242] on p "90-Day Money-Back Guarantee" at bounding box center [365, 246] width 32 height 14
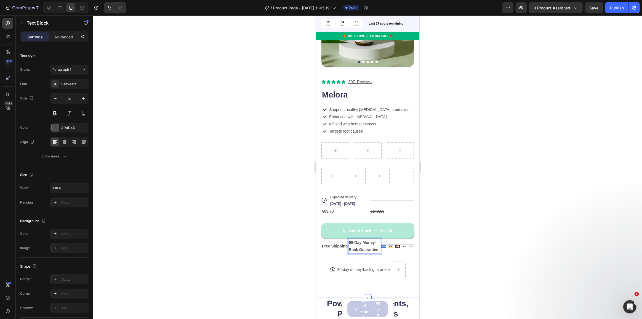
click at [466, 247] on div at bounding box center [367, 166] width 549 height 303
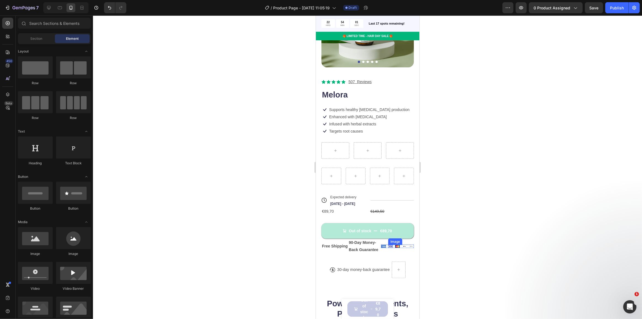
click at [388, 245] on img at bounding box center [390, 246] width 5 height 3
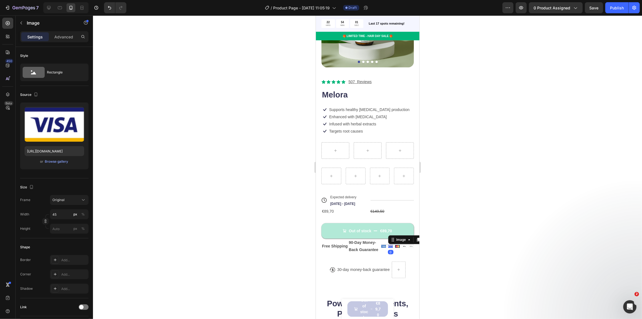
click at [388, 245] on img at bounding box center [390, 246] width 5 height 3
click at [417, 238] on icon at bounding box center [418, 240] width 3 height 4
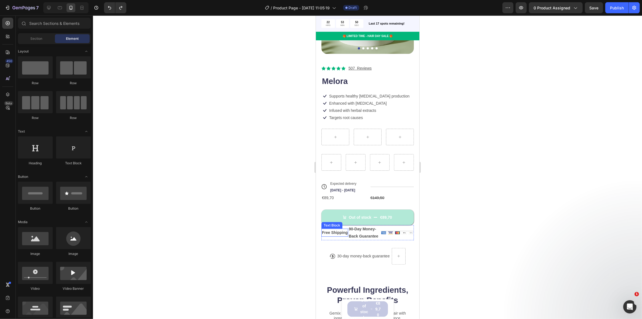
scroll to position [107, 0]
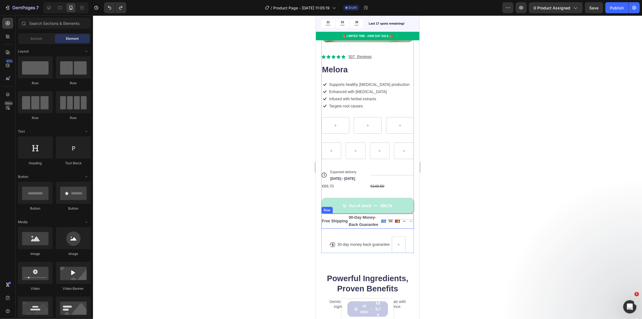
click at [343, 213] on div "Free Shipping Text Block" at bounding box center [334, 220] width 27 height 15
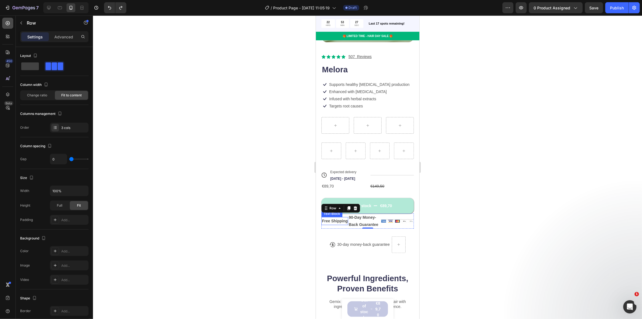
click at [6, 21] on icon at bounding box center [8, 23] width 6 height 6
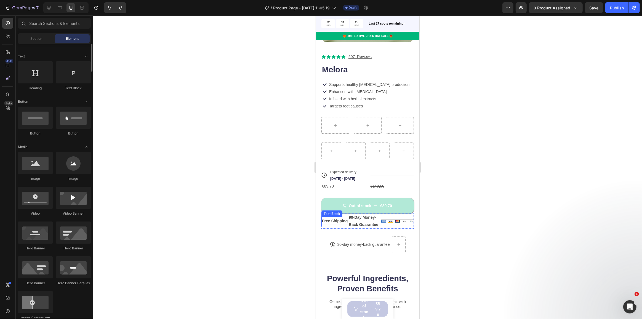
scroll to position [100, 0]
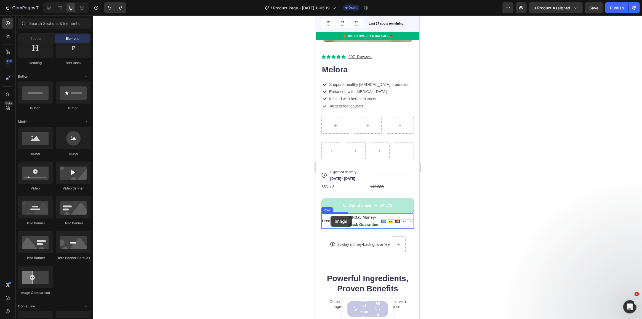
drag, startPoint x: 346, startPoint y: 157, endPoint x: 330, endPoint y: 216, distance: 61.3
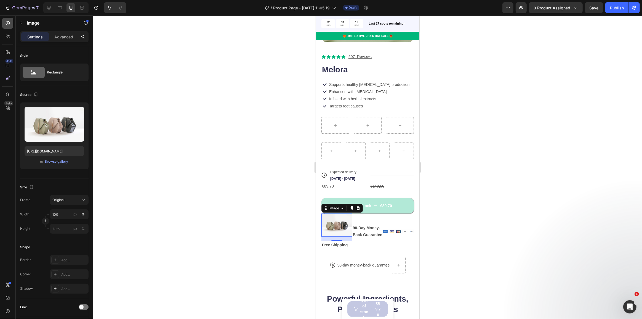
click at [7, 23] on icon at bounding box center [8, 23] width 6 height 6
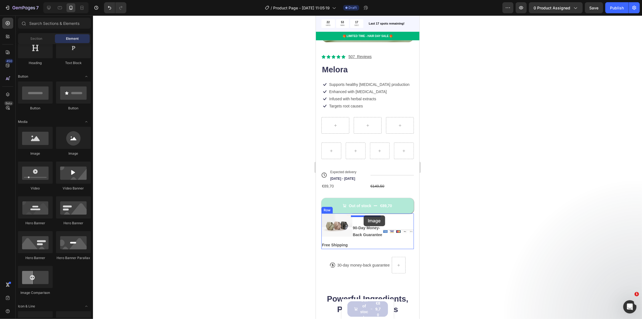
drag, startPoint x: 352, startPoint y: 151, endPoint x: 364, endPoint y: 215, distance: 65.6
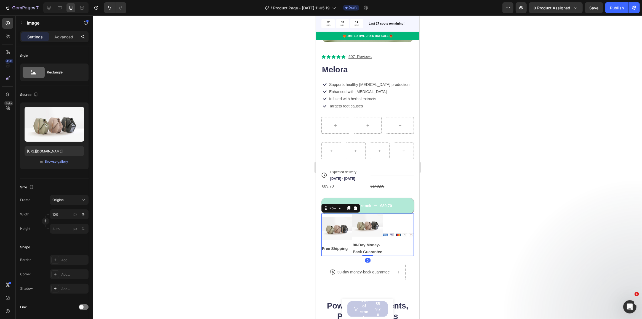
click at [398, 244] on div "Title Line Image Image Image Image Image Row" at bounding box center [398, 234] width 31 height 43
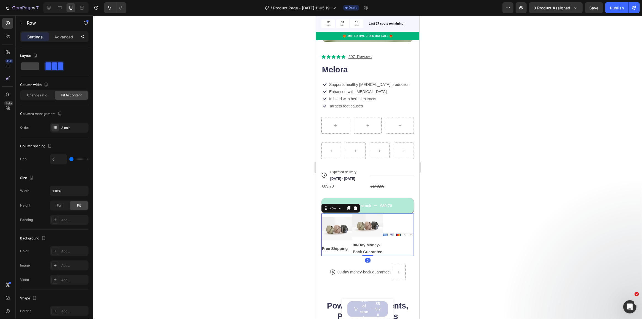
click at [396, 244] on div "Title Line Image Image Image Image Image Row" at bounding box center [398, 234] width 31 height 43
click at [398, 238] on div "Title Line Image Image Image Image Image Row" at bounding box center [398, 234] width 31 height 43
click at [398, 235] on div "Image Image Image Image Image Row 0" at bounding box center [398, 234] width 31 height 3
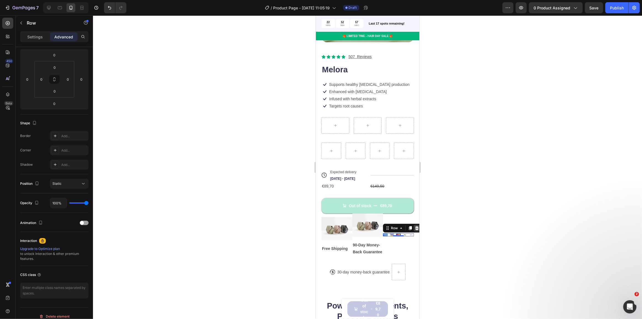
click at [415, 227] on icon at bounding box center [417, 228] width 4 height 4
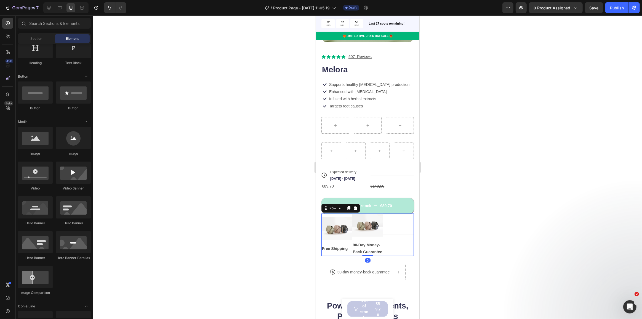
click at [393, 239] on div "Title Line" at bounding box center [398, 234] width 31 height 43
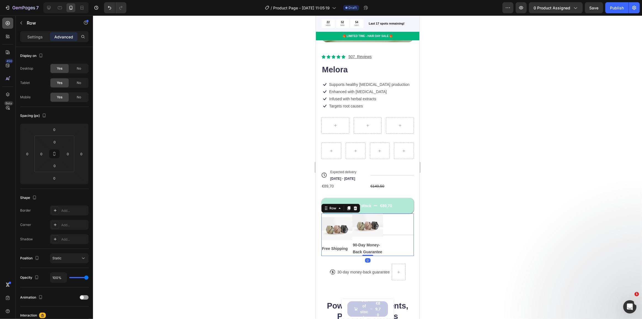
click at [6, 22] on icon at bounding box center [8, 23] width 4 height 4
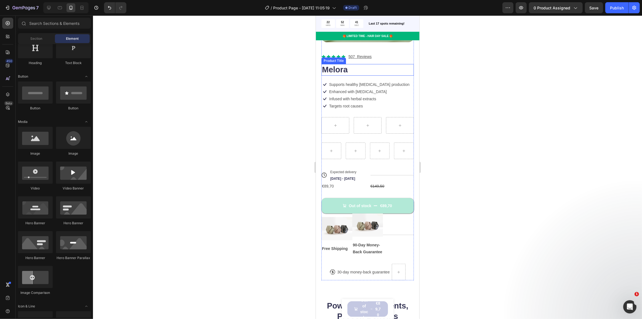
click at [346, 56] on div "Icon Icon Icon Icon Icon Icon List 507 Reviews Text Block Row" at bounding box center [367, 56] width 92 height 7
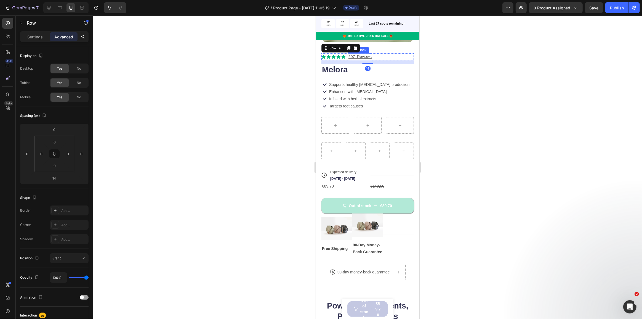
click at [348, 53] on div "507 Reviews" at bounding box center [360, 56] width 24 height 7
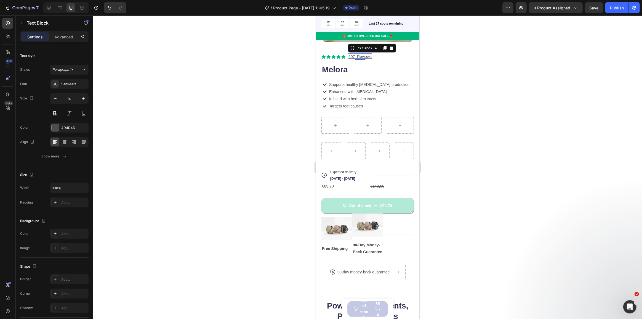
click at [350, 54] on u "507 Reviews" at bounding box center [359, 56] width 23 height 4
click at [349, 54] on u "507 Reviews" at bounding box center [359, 56] width 23 height 4
drag, startPoint x: 354, startPoint y: 52, endPoint x: 346, endPoint y: 52, distance: 7.5
click at [346, 53] on div "Icon Icon Icon Icon Icon Icon List 4.8 507 Reviews Text Block 0 Row" at bounding box center [367, 56] width 92 height 7
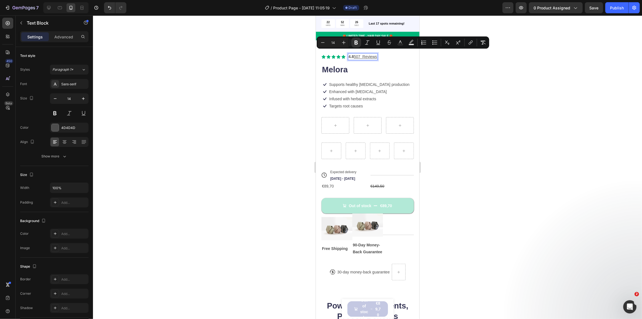
click at [355, 54] on u "507 Reviews" at bounding box center [365, 56] width 23 height 4
click at [352, 54] on p "4.8 507 Reviews" at bounding box center [362, 57] width 29 height 6
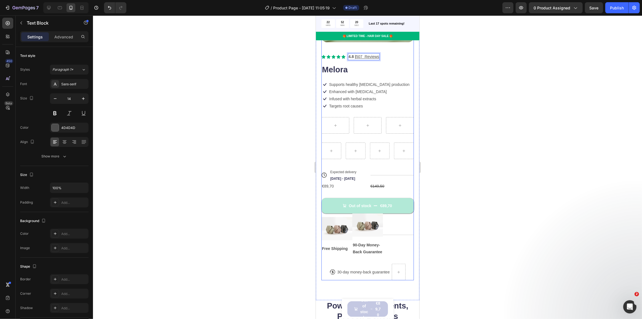
click at [380, 57] on div "Icon Icon Icon Icon Icon Icon List 4.8 | 507 Reviews Text Block 0 Row Melora Pr…" at bounding box center [367, 166] width 92 height 227
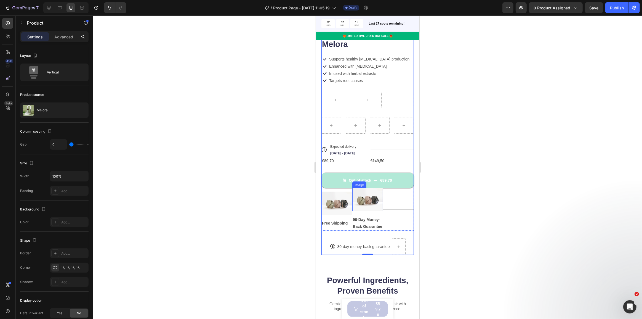
scroll to position [157, 0]
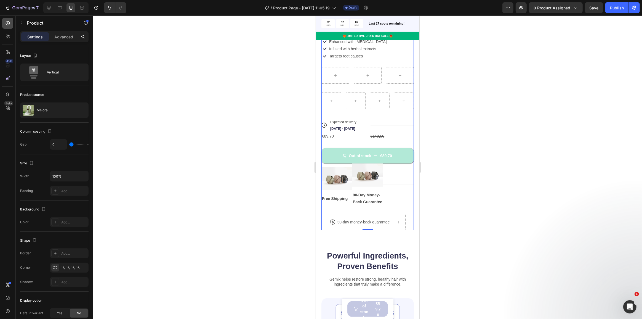
click at [8, 21] on icon at bounding box center [8, 23] width 6 height 6
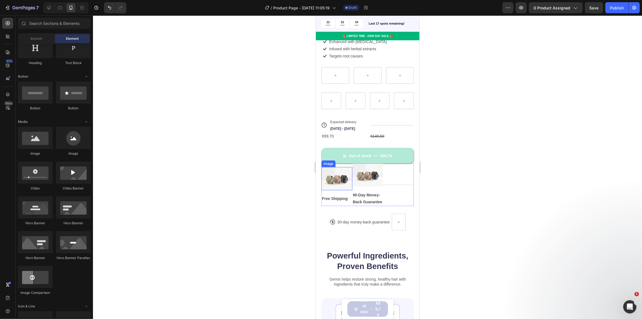
click at [346, 168] on img at bounding box center [336, 178] width 31 height 23
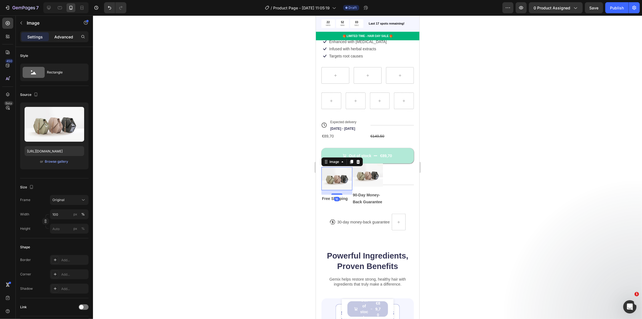
click at [57, 39] on p "Advanced" at bounding box center [63, 37] width 19 height 6
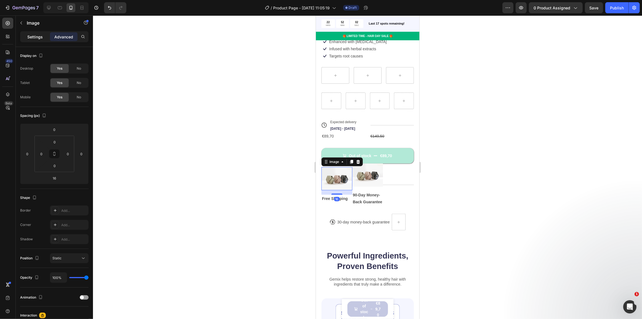
click at [45, 36] on div "Settings" at bounding box center [35, 36] width 28 height 9
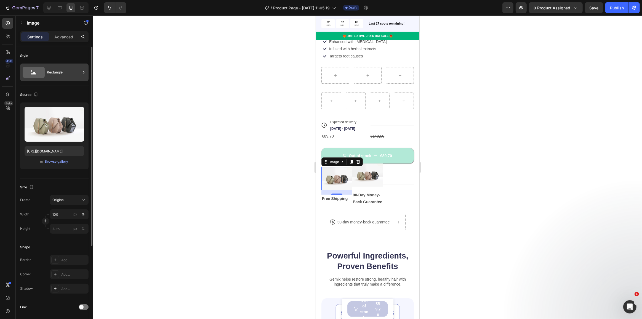
click at [56, 75] on div "Rectangle" at bounding box center [64, 72] width 34 height 13
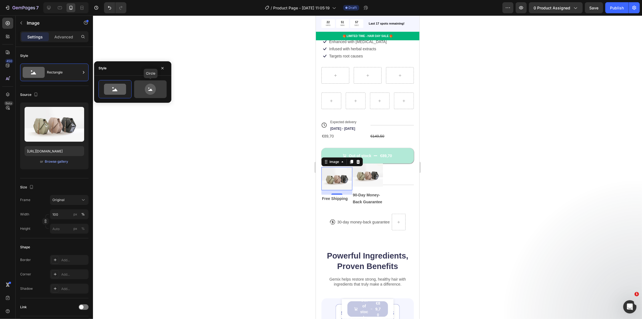
click at [149, 91] on icon at bounding box center [150, 89] width 11 height 11
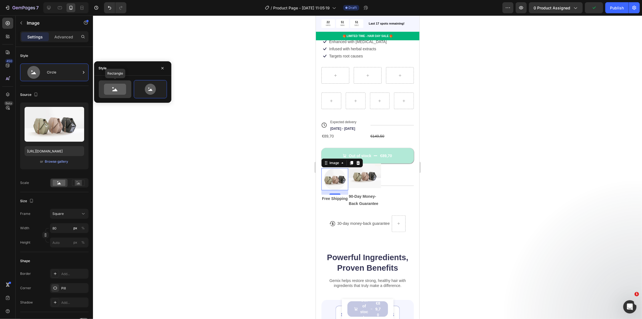
click at [115, 89] on icon at bounding box center [114, 89] width 5 height 3
type input "100"
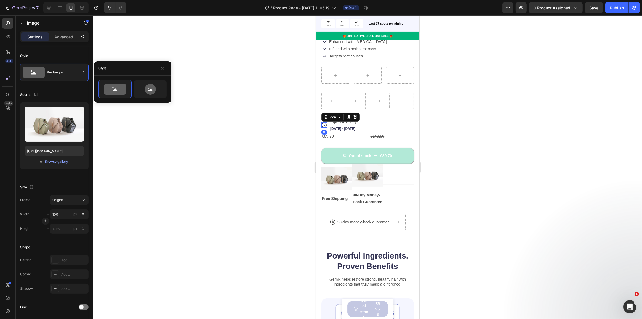
click at [324, 122] on icon at bounding box center [324, 125] width 6 height 6
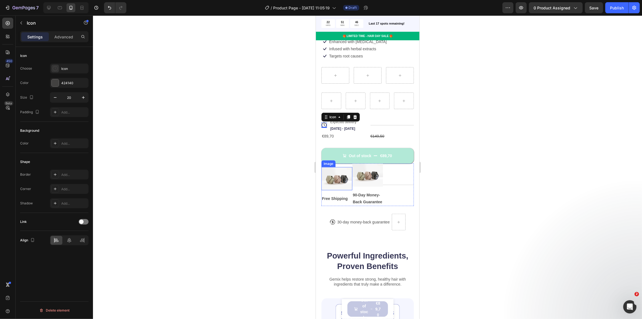
click at [339, 175] on img at bounding box center [336, 178] width 31 height 23
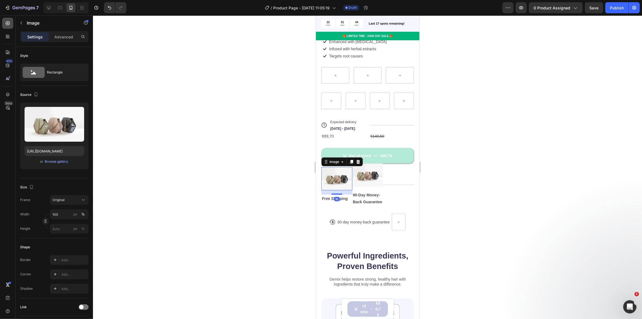
click at [4, 20] on div at bounding box center [7, 23] width 11 height 11
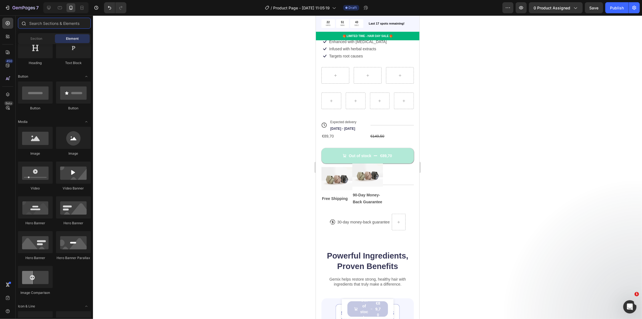
click at [41, 23] on input "text" at bounding box center [54, 23] width 73 height 11
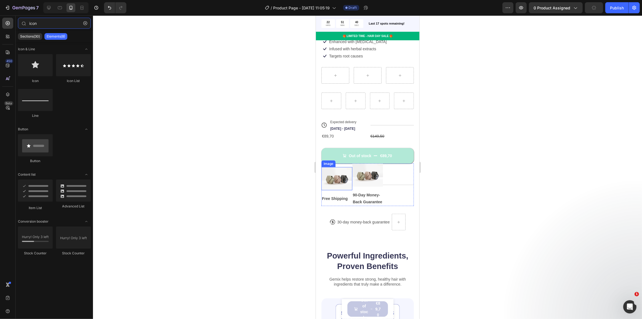
type input "icon"
click at [327, 178] on img at bounding box center [336, 178] width 31 height 23
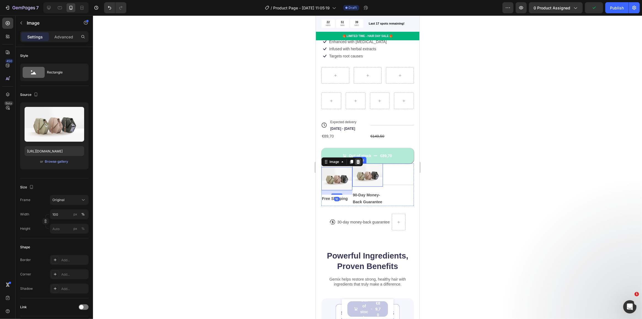
click at [359, 160] on icon at bounding box center [358, 162] width 4 height 4
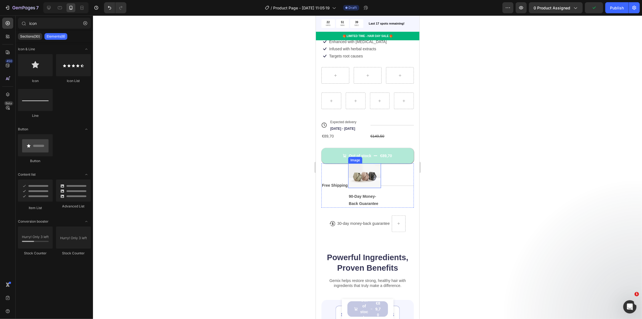
click at [359, 167] on img at bounding box center [364, 175] width 33 height 25
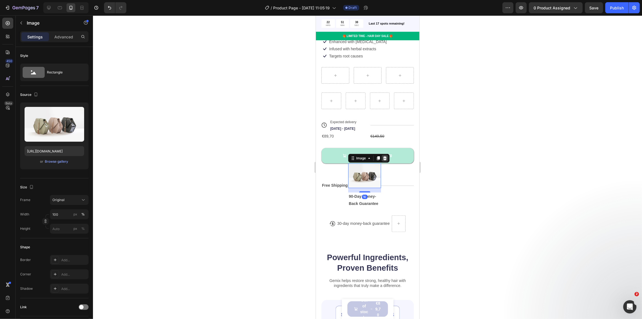
click at [387, 155] on div at bounding box center [384, 158] width 7 height 7
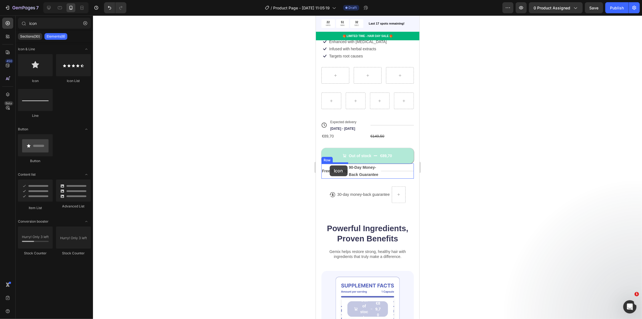
drag, startPoint x: 346, startPoint y: 81, endPoint x: 330, endPoint y: 165, distance: 85.8
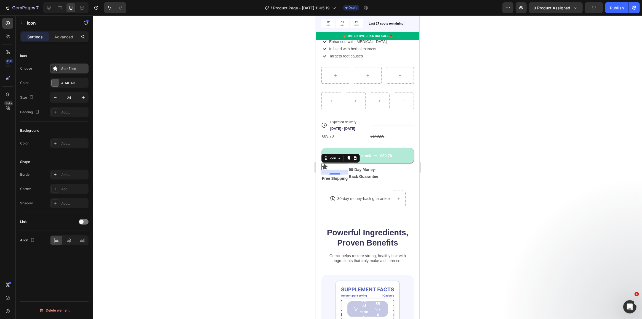
click at [71, 68] on div "Star filled" at bounding box center [74, 68] width 26 height 5
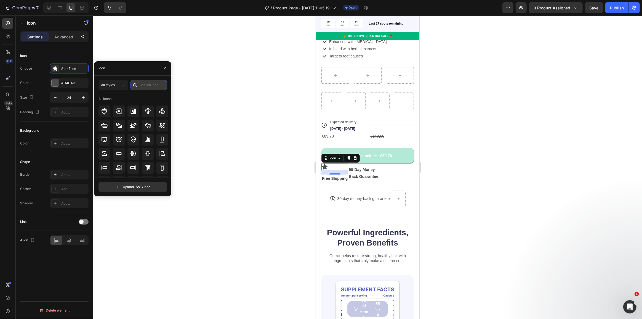
click at [142, 88] on input "text" at bounding box center [149, 85] width 36 height 10
type input "shipping"
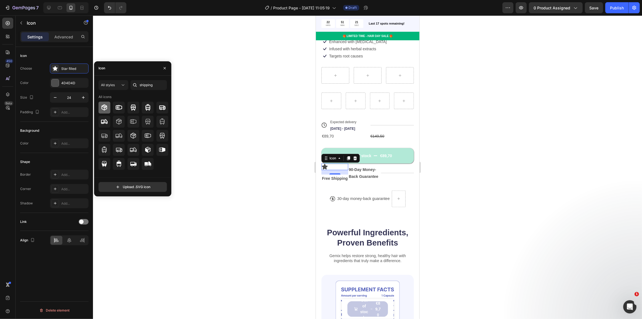
click at [105, 108] on icon at bounding box center [104, 107] width 7 height 7
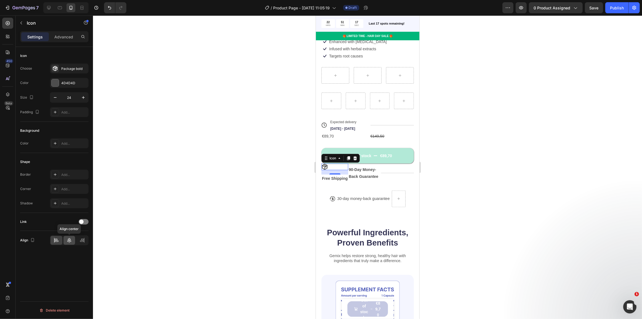
click at [72, 237] on div at bounding box center [69, 240] width 12 height 9
click at [366, 173] on strong "90-Day Money-Back Guarantee" at bounding box center [364, 172] width 30 height 11
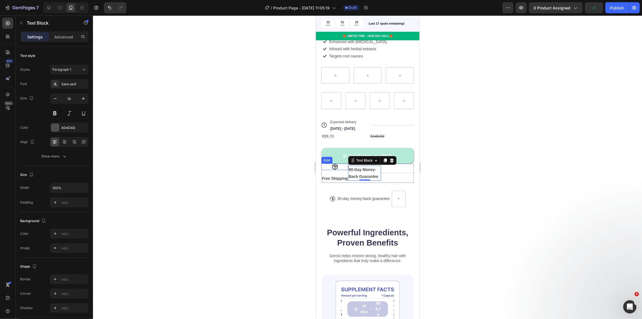
click at [334, 165] on icon at bounding box center [335, 167] width 6 height 6
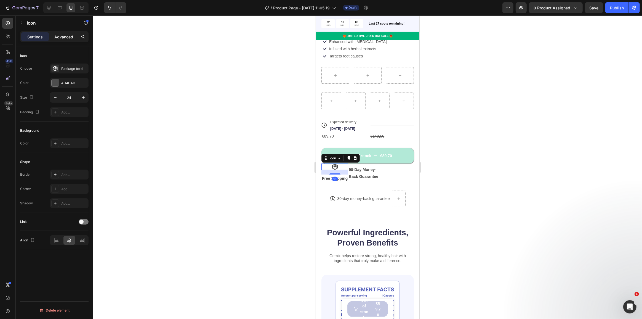
click at [59, 35] on p "Advanced" at bounding box center [63, 37] width 19 height 6
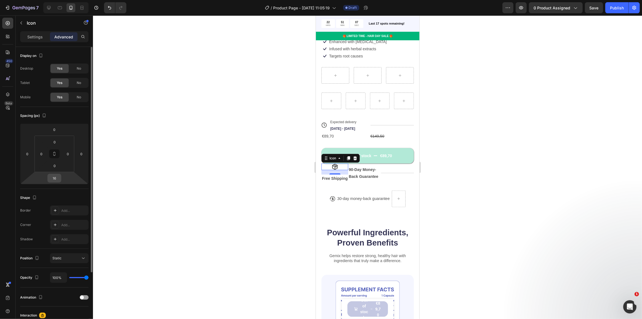
click at [57, 181] on input "16" at bounding box center [54, 178] width 11 height 8
type input "0"
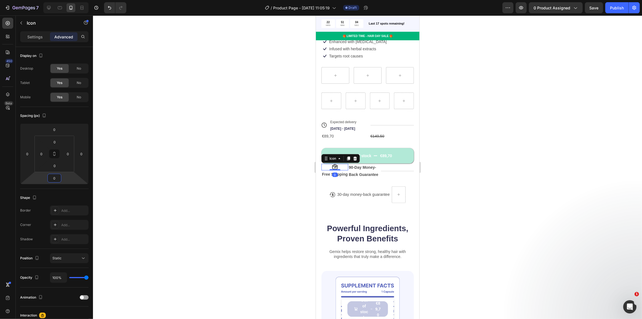
click at [261, 168] on div at bounding box center [367, 166] width 549 height 303
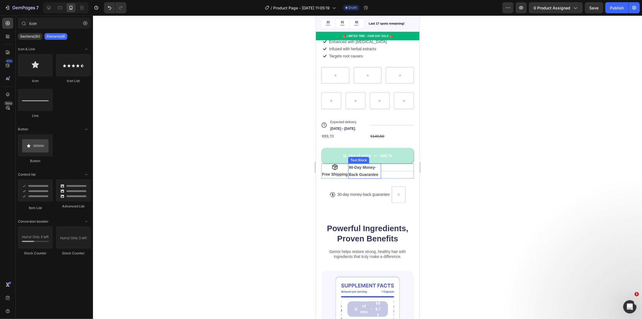
click at [365, 164] on p "90-Day Money-Back Guarantee" at bounding box center [365, 171] width 32 height 14
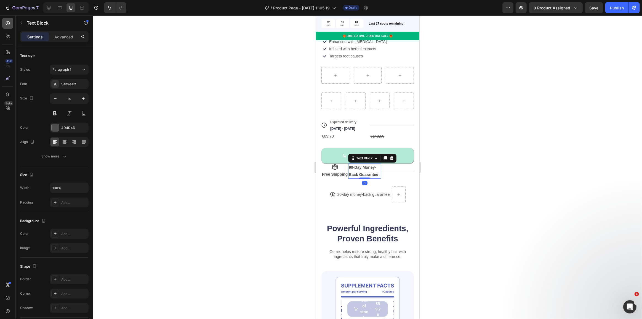
click at [3, 24] on div at bounding box center [7, 23] width 11 height 11
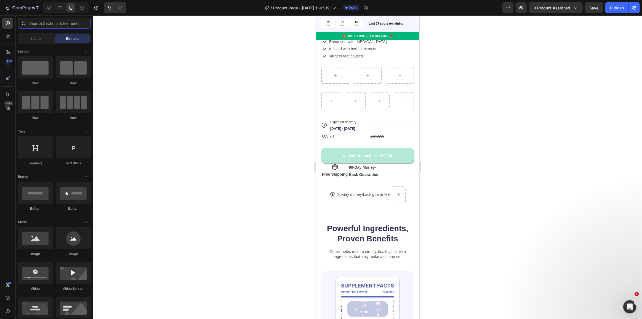
click at [39, 22] on input "text" at bounding box center [54, 23] width 73 height 11
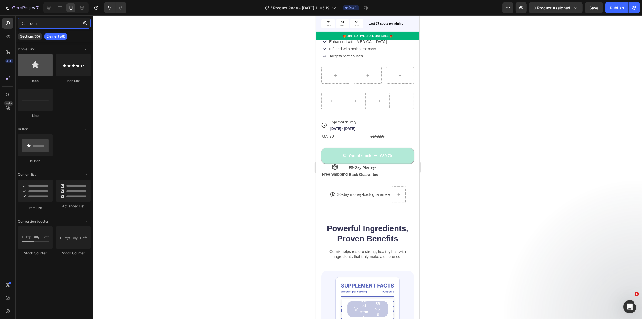
type input "icon"
drag, startPoint x: 360, startPoint y: 86, endPoint x: 362, endPoint y: 163, distance: 77.3
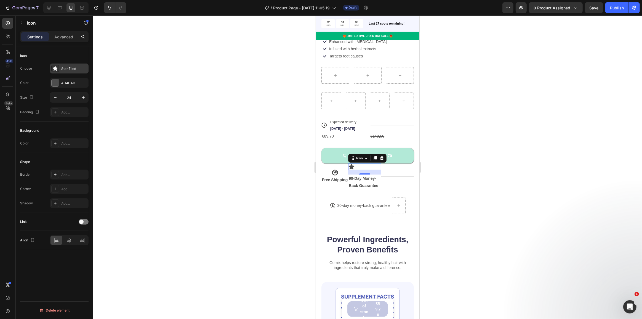
click at [68, 67] on div "Star filled" at bounding box center [74, 68] width 26 height 5
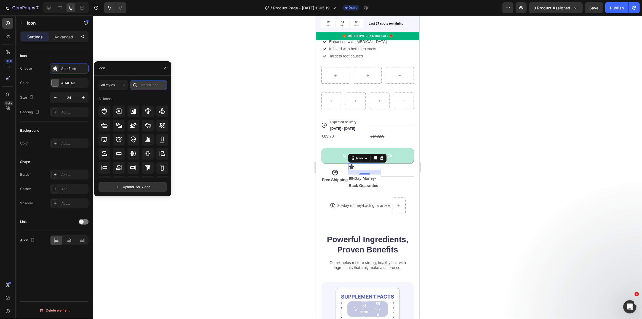
click at [153, 83] on input "text" at bounding box center [149, 85] width 36 height 10
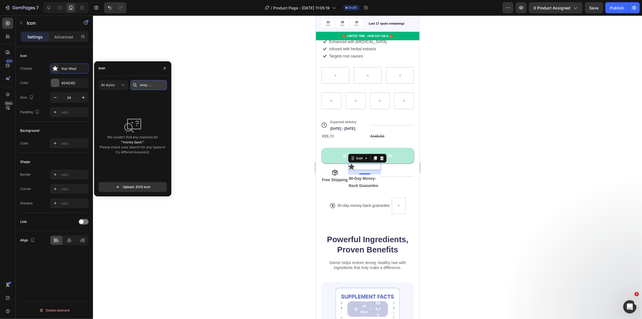
drag, startPoint x: 155, startPoint y: 86, endPoint x: 146, endPoint y: 84, distance: 9.3
click at [146, 84] on input "money back" at bounding box center [149, 85] width 36 height 10
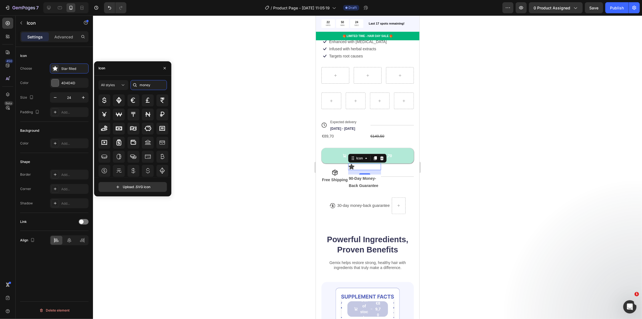
scroll to position [0, 0]
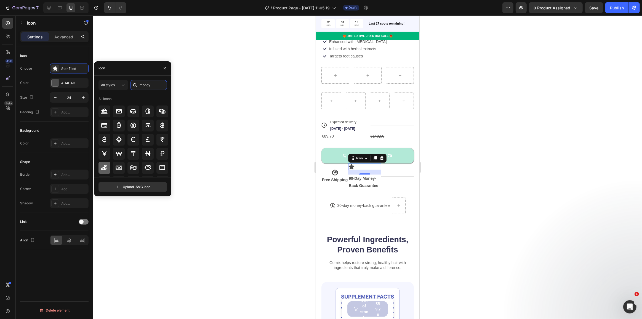
type input "money"
click at [102, 167] on icon at bounding box center [104, 167] width 7 height 7
click at [129, 167] on div at bounding box center [134, 168] width 12 height 12
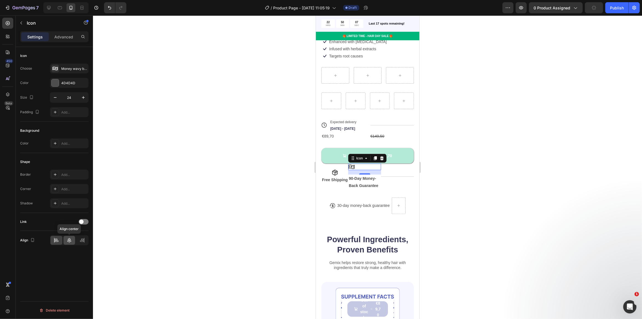
click at [71, 239] on icon at bounding box center [70, 240] width 6 height 6
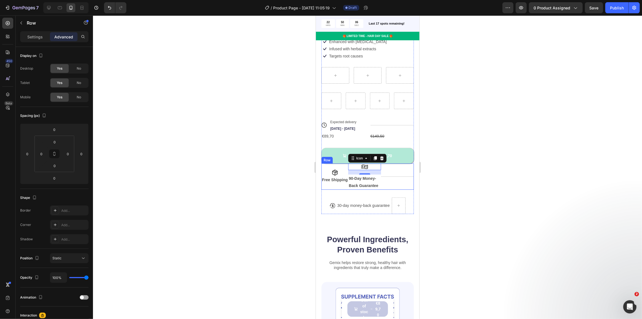
click at [400, 174] on div "Title Line" at bounding box center [397, 176] width 33 height 26
click at [366, 166] on div "Icon 90-Day Money-Back Guarantee Text Block" at bounding box center [364, 176] width 33 height 26
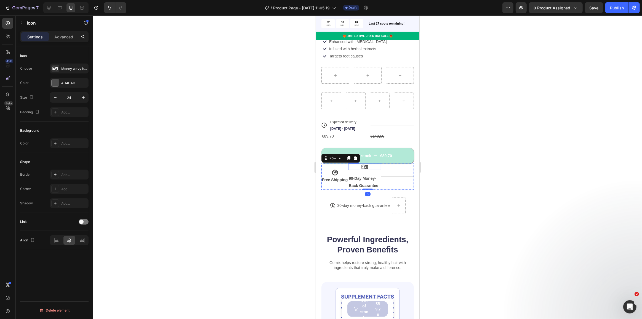
click at [365, 163] on icon at bounding box center [364, 166] width 7 height 7
click at [54, 33] on div "Advanced" at bounding box center [64, 36] width 28 height 9
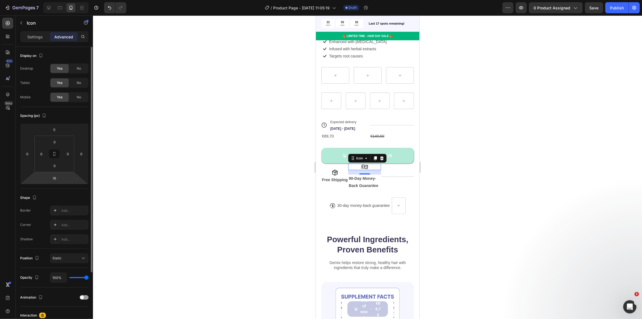
click at [56, 0] on html "7 Version history / Product Page - Aug 28, 11:05:19 Draft Preview 0 product ass…" at bounding box center [321, 0] width 642 height 0
click at [55, 178] on input "16" at bounding box center [54, 178] width 11 height 8
type input "6"
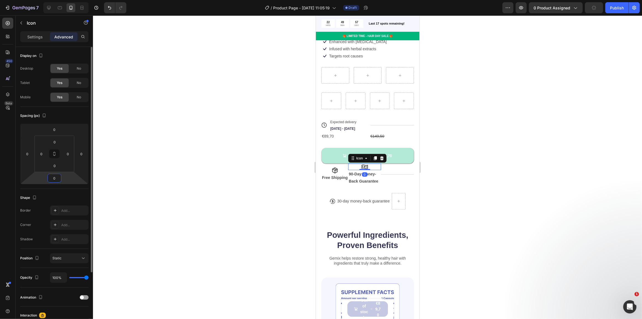
type input "0"
click at [287, 144] on div at bounding box center [367, 166] width 549 height 303
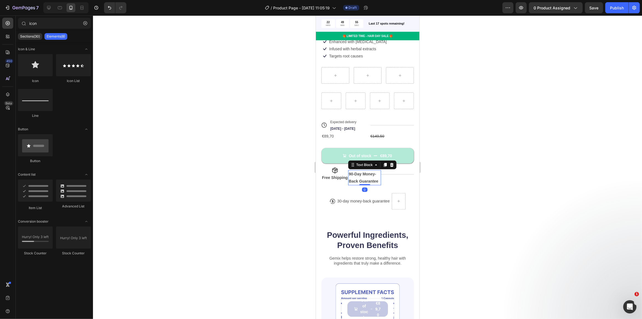
click at [366, 172] on strong "90-Day Money-Back Guarantee" at bounding box center [364, 177] width 30 height 11
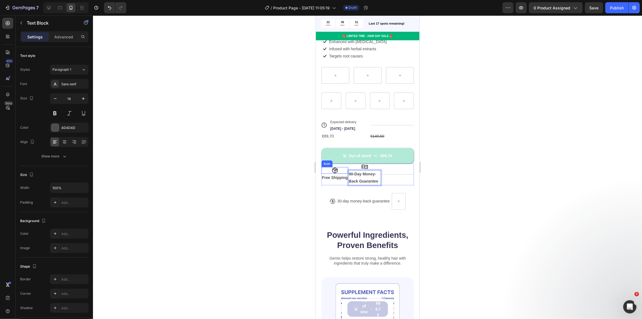
click at [331, 167] on div "Icon" at bounding box center [334, 170] width 27 height 7
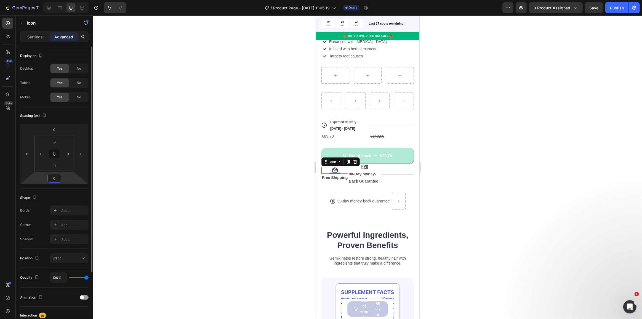
click at [56, 179] on input "0" at bounding box center [54, 178] width 11 height 8
type input "18"
click at [362, 175] on strong "90-Day Money-Back Guarantee" at bounding box center [364, 177] width 30 height 11
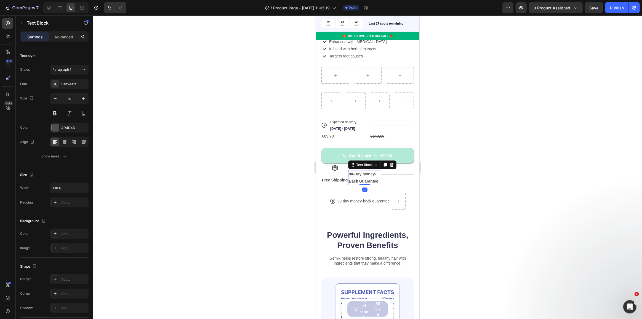
click at [273, 156] on div at bounding box center [367, 166] width 549 height 303
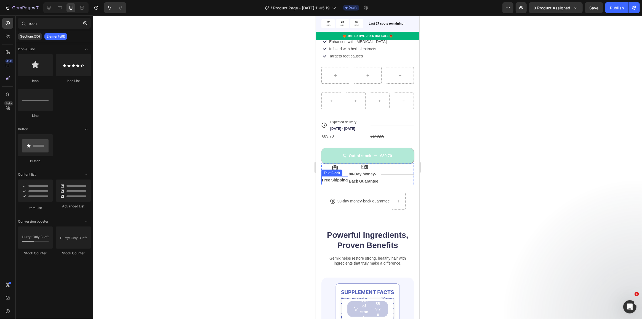
click at [325, 178] on strong "Free Shipping" at bounding box center [335, 180] width 26 height 4
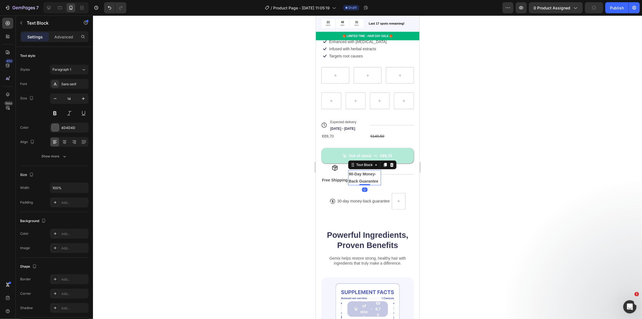
click at [358, 174] on p "90-Day Money-Back Guarantee" at bounding box center [365, 178] width 32 height 14
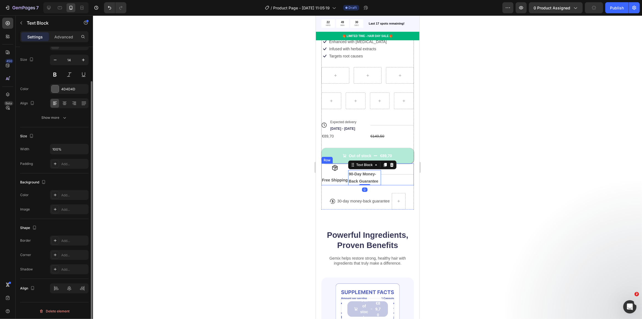
click at [337, 165] on icon at bounding box center [335, 168] width 6 height 6
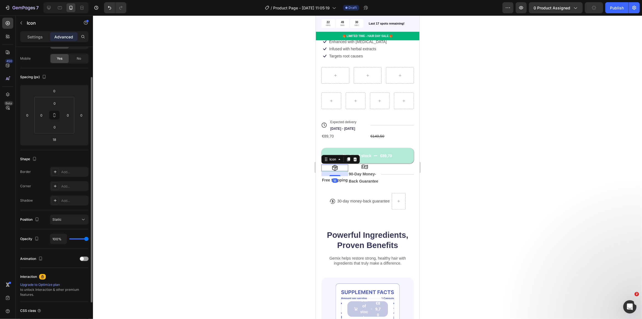
scroll to position [0, 0]
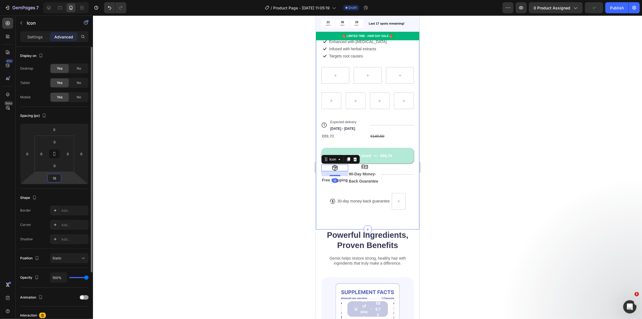
click at [57, 0] on html "7 Version history / Product Page - Aug 28, 11:05:19 Draft Preview 0 product ass…" at bounding box center [321, 0] width 642 height 0
click at [58, 179] on input "18" at bounding box center [54, 178] width 11 height 8
type input "1"
type input "0"
click at [172, 171] on div at bounding box center [367, 166] width 549 height 303
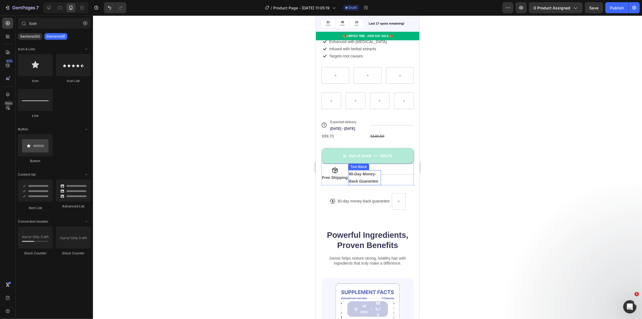
click at [357, 176] on strong "90-Day Money-Back Guarantee" at bounding box center [364, 177] width 30 height 11
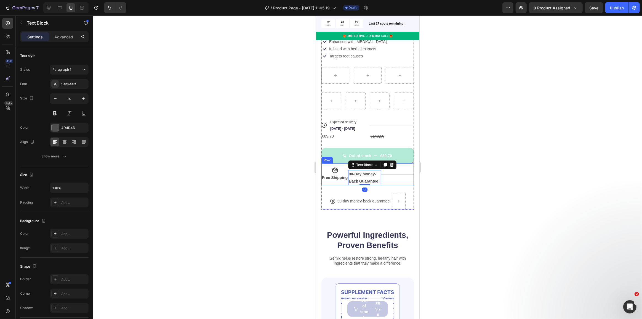
click at [387, 172] on div "Title Line" at bounding box center [397, 174] width 33 height 22
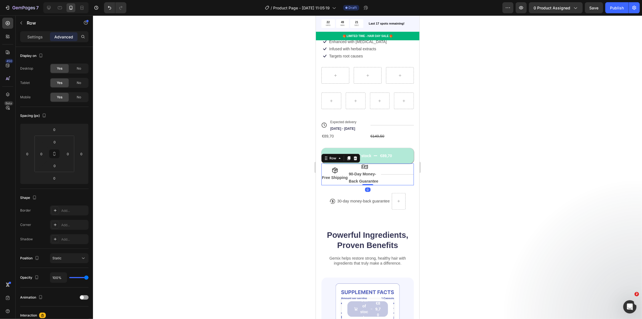
click at [389, 171] on div "Title Line" at bounding box center [397, 174] width 33 height 22
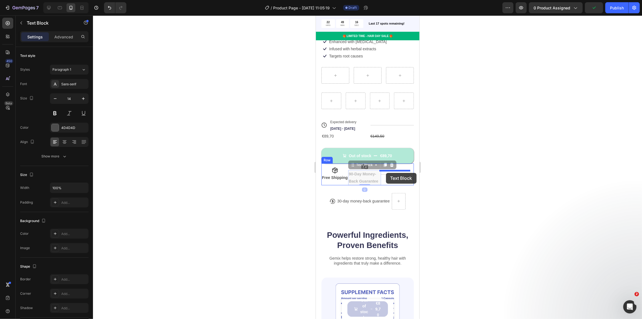
drag, startPoint x: 365, startPoint y: 173, endPoint x: 386, endPoint y: 173, distance: 20.7
click at [397, 172] on div "Title Line" at bounding box center [397, 174] width 33 height 22
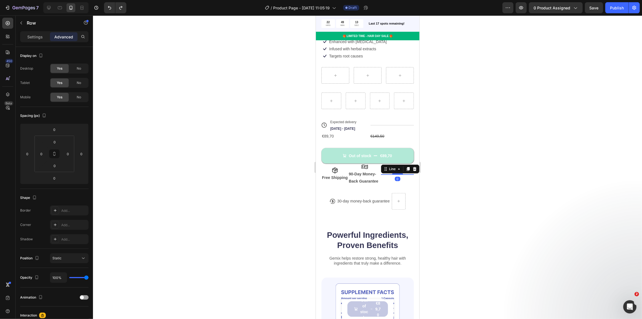
click at [396, 174] on div "Title Line 0" at bounding box center [397, 174] width 33 height 0
click at [412, 167] on icon at bounding box center [414, 169] width 4 height 4
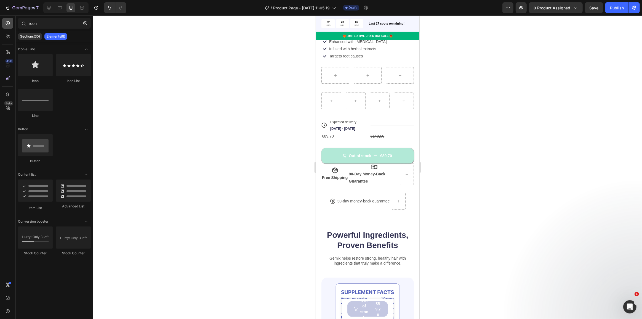
click at [8, 25] on icon at bounding box center [8, 23] width 4 height 4
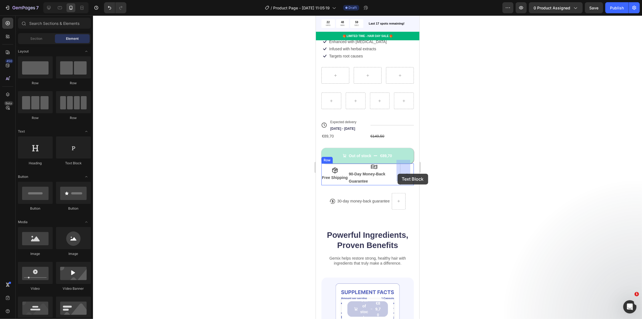
drag, startPoint x: 389, startPoint y: 164, endPoint x: 397, endPoint y: 174, distance: 12.7
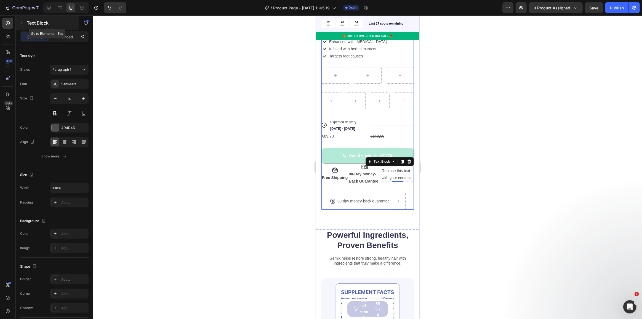
click at [23, 19] on button "button" at bounding box center [21, 22] width 9 height 9
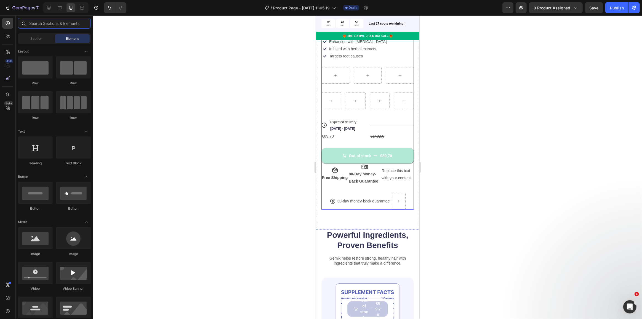
click at [37, 25] on input "text" at bounding box center [54, 23] width 73 height 11
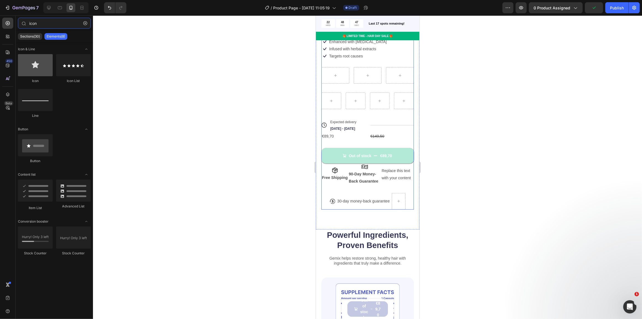
type input "icon"
drag, startPoint x: 356, startPoint y: 81, endPoint x: 393, endPoint y: 165, distance: 91.7
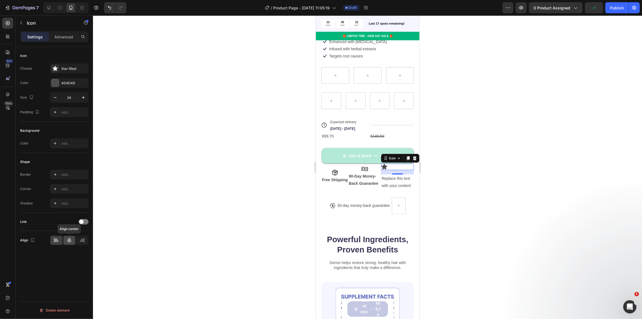
click at [67, 238] on icon at bounding box center [70, 240] width 6 height 6
click at [63, 69] on div "Star filled" at bounding box center [74, 68] width 26 height 5
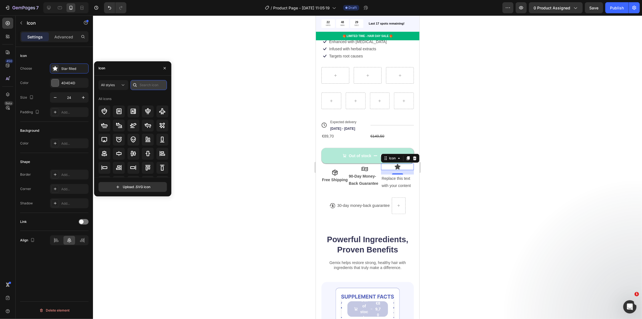
click at [143, 86] on input "text" at bounding box center [149, 85] width 36 height 10
type input "delivery"
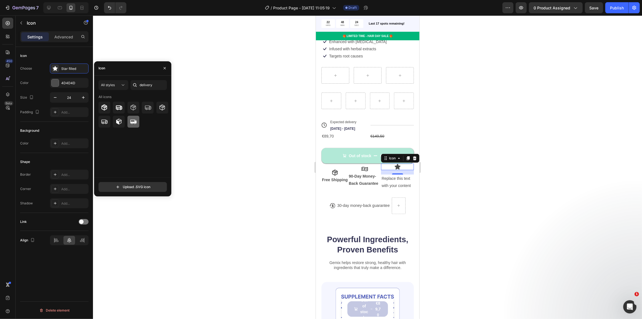
click at [131, 121] on icon at bounding box center [134, 122] width 6 height 4
click at [104, 118] on div at bounding box center [105, 122] width 12 height 12
click at [129, 119] on div at bounding box center [134, 122] width 12 height 12
click at [120, 105] on icon at bounding box center [119, 107] width 6 height 4
click at [399, 177] on div "Replace this text with your content" at bounding box center [397, 181] width 33 height 15
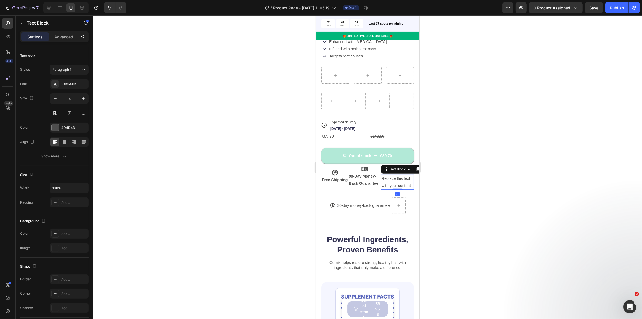
click at [399, 177] on div "Replace this text with your content" at bounding box center [397, 181] width 33 height 15
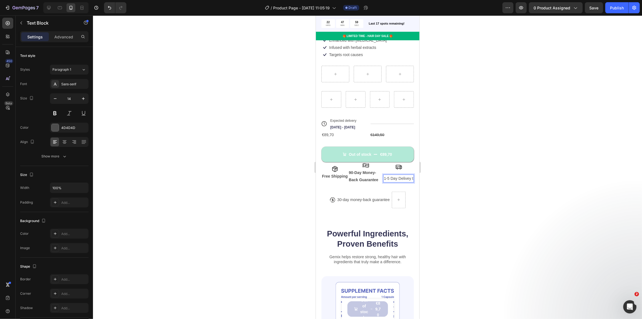
scroll to position [157, 0]
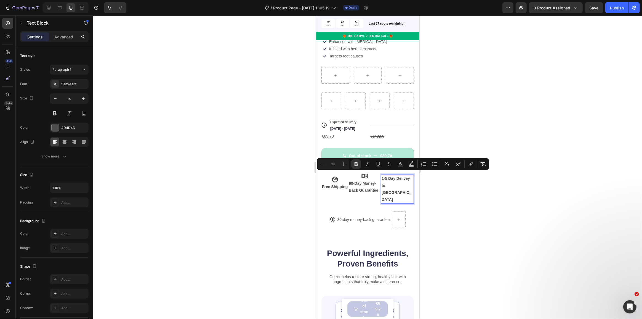
click at [394, 177] on p "1-5 Day Delivey to Lithuania" at bounding box center [397, 189] width 32 height 28
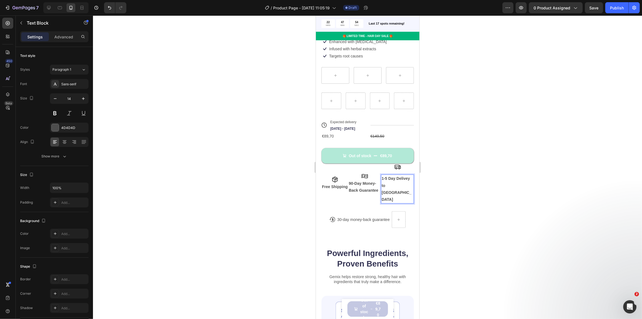
click at [395, 177] on p "1-5 Day Delivey to Lithuania" at bounding box center [397, 189] width 32 height 28
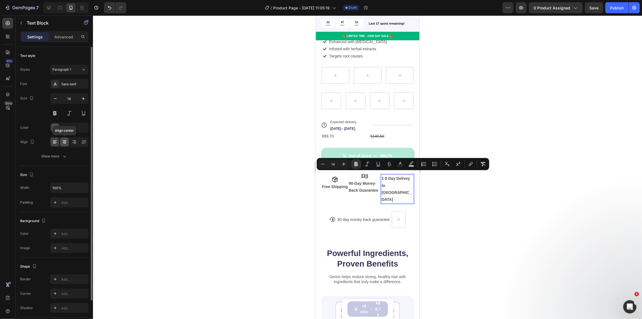
click at [64, 140] on icon at bounding box center [65, 140] width 4 height 1
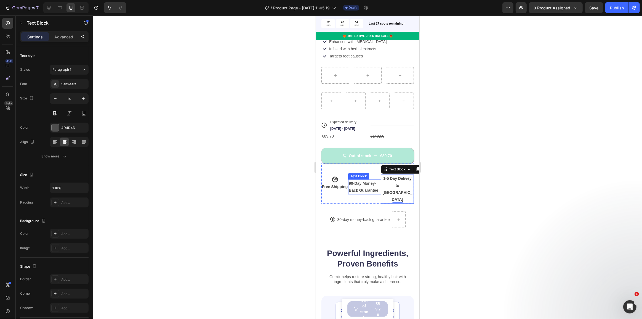
click at [364, 181] on strong "90-Day Money-Back Guarantee" at bounding box center [364, 186] width 30 height 11
click at [365, 180] on p "90-Day Money-Back Guarantee" at bounding box center [365, 187] width 32 height 14
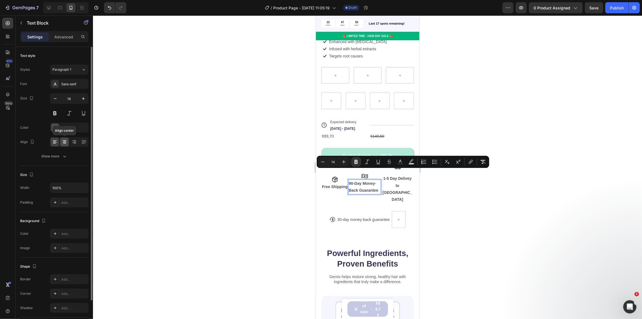
click at [63, 140] on icon at bounding box center [65, 142] width 6 height 6
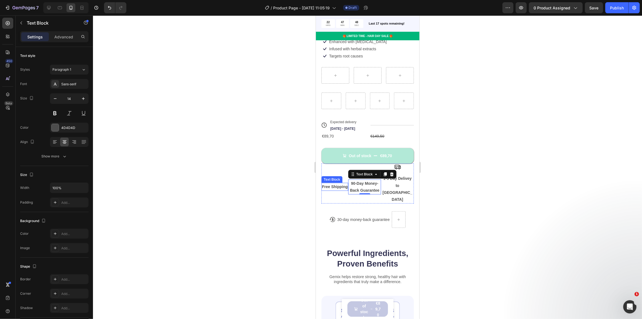
click at [339, 184] on strong "Free Shipping" at bounding box center [335, 186] width 26 height 4
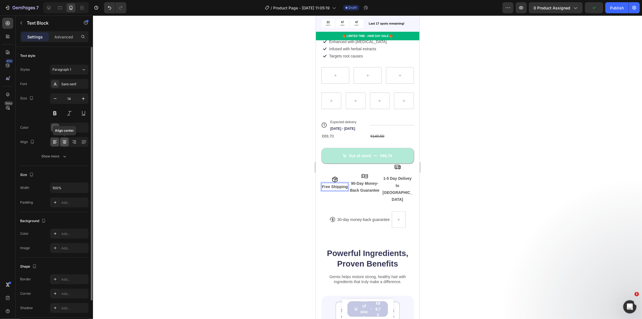
click at [62, 140] on icon at bounding box center [65, 142] width 6 height 6
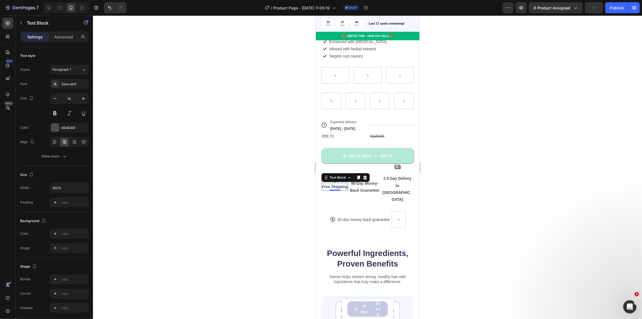
click at [255, 158] on div at bounding box center [367, 166] width 549 height 303
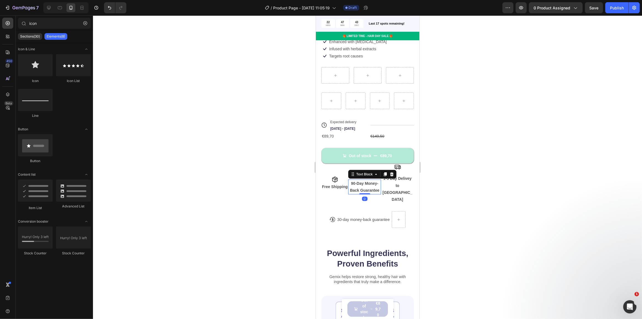
click at [366, 180] on p "90-Day Money-Back Guarantee" at bounding box center [365, 187] width 32 height 14
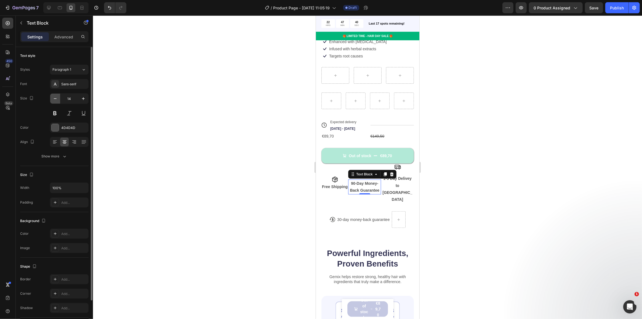
click at [53, 99] on icon "button" at bounding box center [55, 99] width 6 height 6
type input "13"
click at [327, 184] on strong "Free Shipping" at bounding box center [335, 186] width 26 height 4
click at [57, 96] on icon "button" at bounding box center [55, 99] width 6 height 6
type input "13"
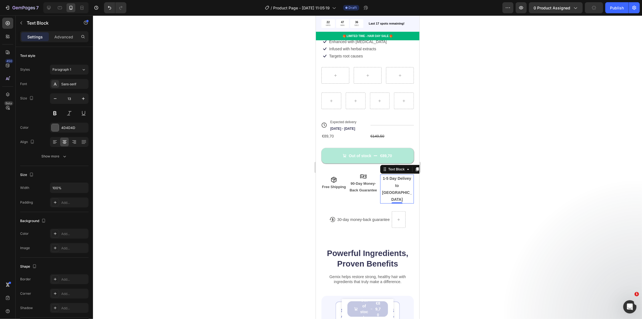
click at [395, 181] on strong "1-5 Day Delivey to Lithuania" at bounding box center [397, 188] width 30 height 25
click at [52, 99] on icon "button" at bounding box center [55, 99] width 6 height 6
type input "13"
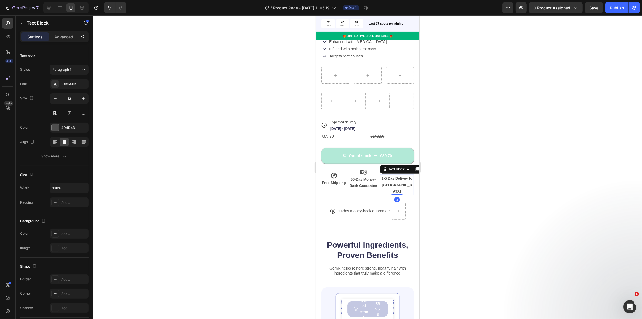
click at [206, 160] on div at bounding box center [367, 166] width 549 height 303
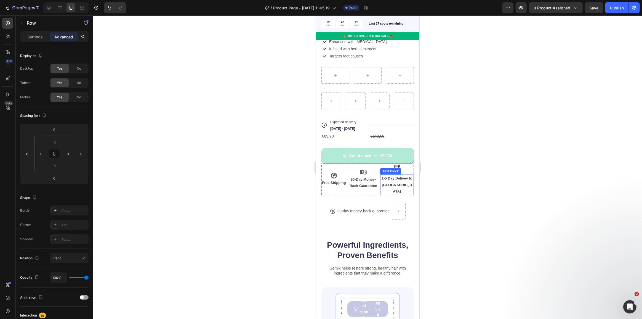
click at [406, 169] on div "Icon 1-5 Day Delivey to Lithuania Text Block" at bounding box center [397, 178] width 34 height 31
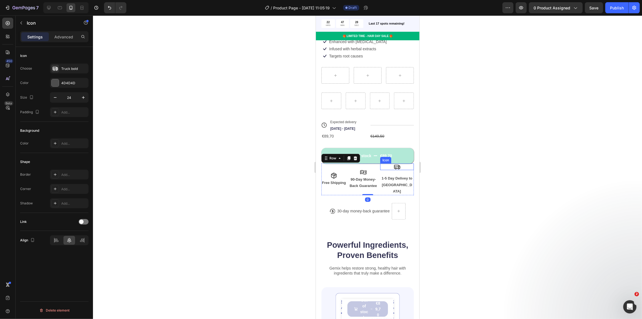
click at [394, 163] on icon at bounding box center [397, 166] width 7 height 7
click at [58, 38] on p "Advanced" at bounding box center [63, 37] width 19 height 6
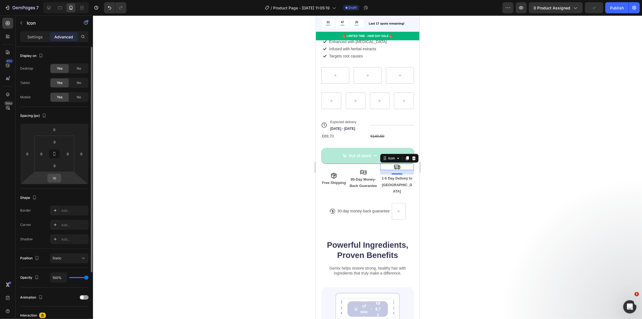
click at [56, 179] on input "16" at bounding box center [54, 178] width 11 height 8
type input "0"
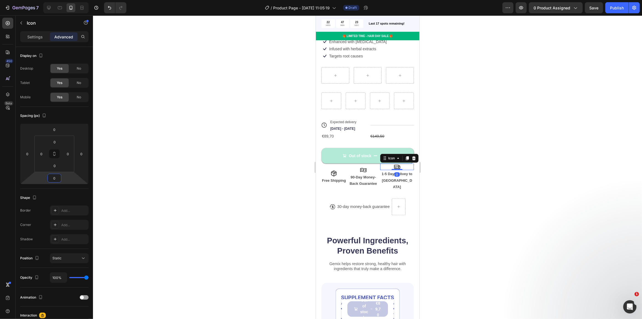
click at [246, 152] on div at bounding box center [367, 166] width 549 height 303
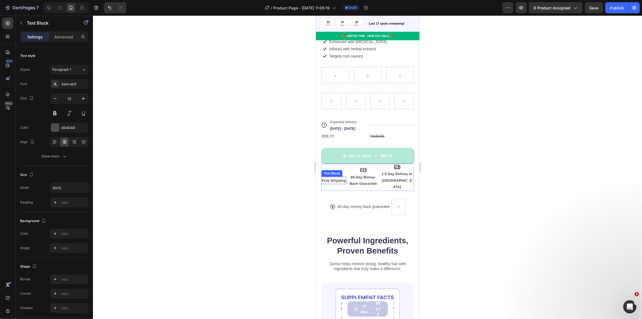
click at [331, 178] on strong "Free Shipping" at bounding box center [334, 180] width 24 height 4
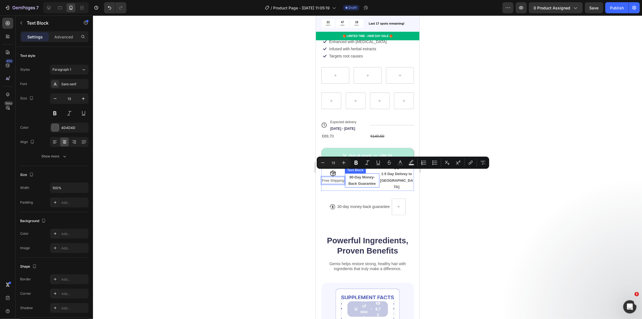
click at [359, 175] on strong "90-Day Money-Back Guarantee" at bounding box center [361, 180] width 27 height 10
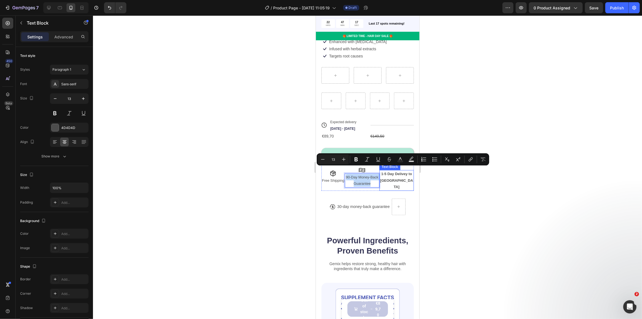
click at [405, 173] on p "1-5 Day Delivey to Lithuania" at bounding box center [396, 180] width 33 height 19
click at [278, 172] on div at bounding box center [367, 166] width 549 height 303
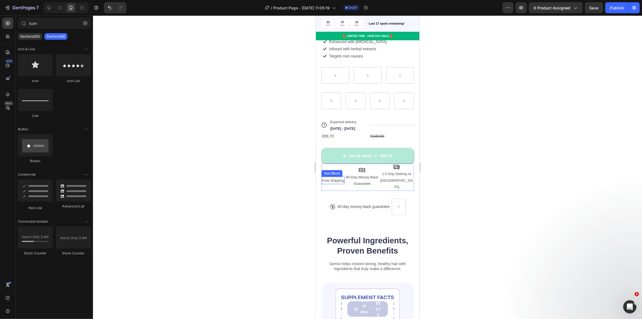
click at [278, 172] on div at bounding box center [367, 166] width 549 height 303
click at [290, 208] on div at bounding box center [367, 166] width 549 height 303
click at [348, 235] on h2 "Powerful Ingredients, Proven Benefits" at bounding box center [367, 246] width 92 height 22
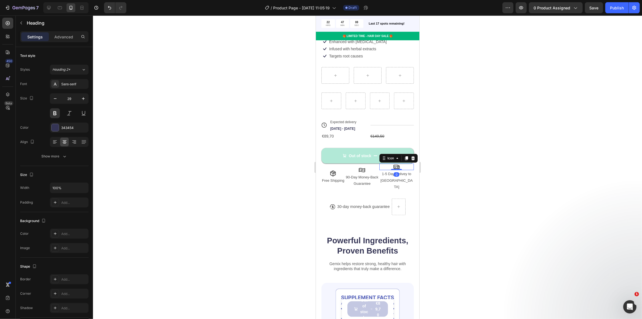
click at [379, 163] on div "Icon 0" at bounding box center [396, 166] width 35 height 7
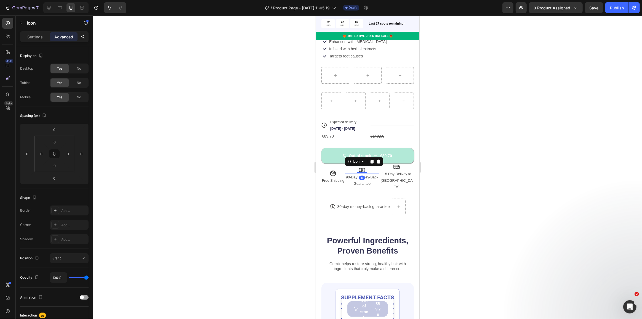
click at [374, 167] on div "Icon 0" at bounding box center [362, 170] width 35 height 7
click at [343, 179] on div "Icon Free Shipping Text Block" at bounding box center [332, 176] width 23 height 27
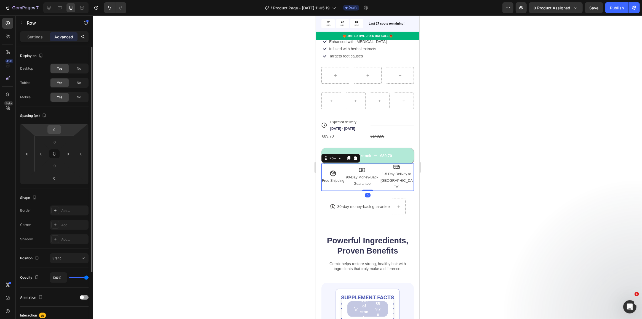
click at [58, 130] on input "0" at bounding box center [54, 129] width 11 height 8
type input "15"
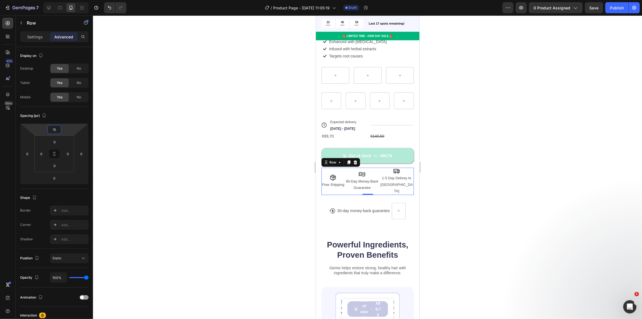
click at [211, 147] on div at bounding box center [367, 166] width 549 height 303
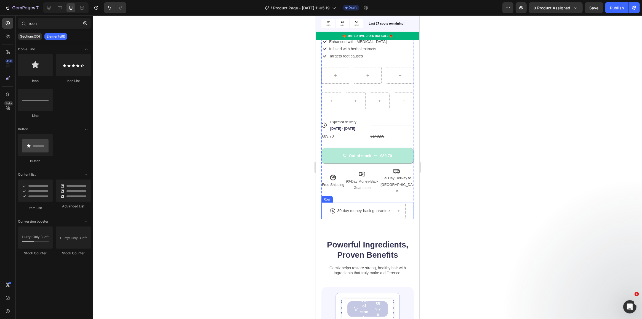
click at [374, 207] on div "Icon 30-day money-back guarantee Text Block Row" at bounding box center [360, 211] width 61 height 17
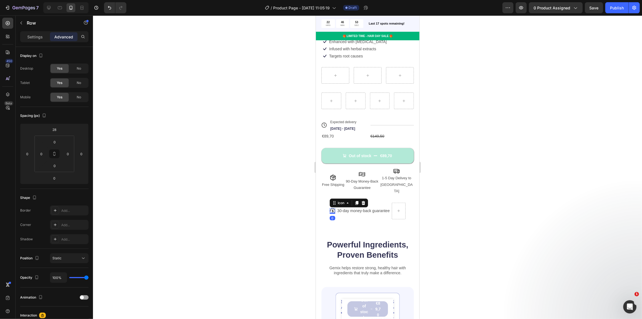
click at [330, 208] on icon at bounding box center [333, 211] width 6 height 6
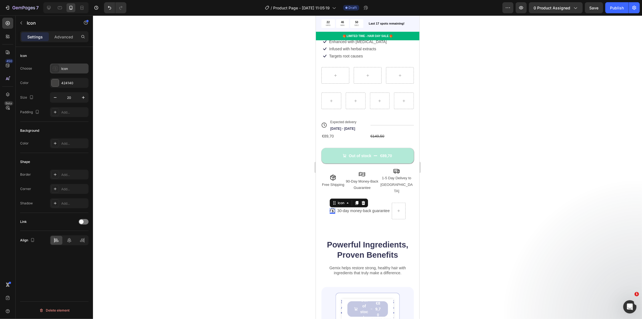
click at [60, 66] on div "Icon" at bounding box center [69, 68] width 39 height 10
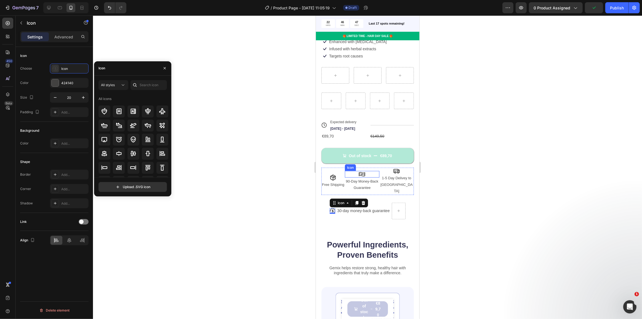
click at [364, 172] on icon at bounding box center [362, 174] width 6 height 4
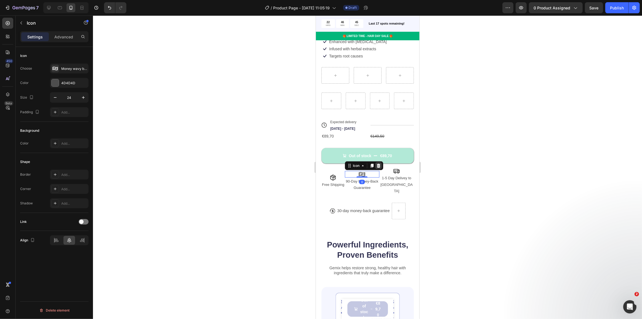
click at [380, 163] on icon at bounding box center [378, 165] width 4 height 4
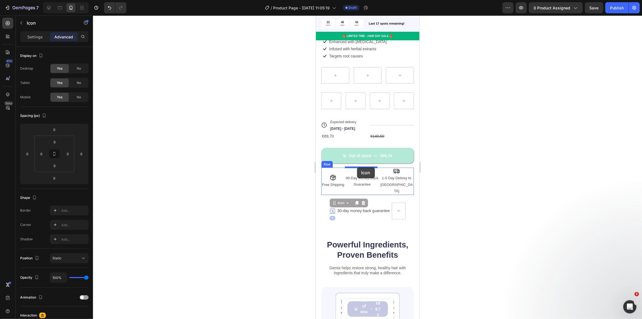
drag, startPoint x: 330, startPoint y: 201, endPoint x: 357, endPoint y: 167, distance: 43.4
type input "16"
click at [39, 34] on p "Settings" at bounding box center [34, 37] width 15 height 6
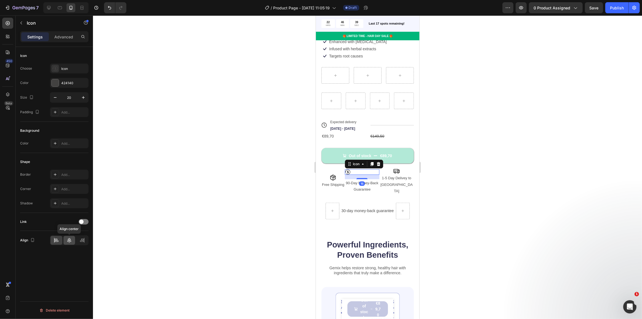
click at [68, 242] on icon at bounding box center [70, 240] width 6 height 6
click at [237, 196] on div at bounding box center [367, 166] width 549 height 303
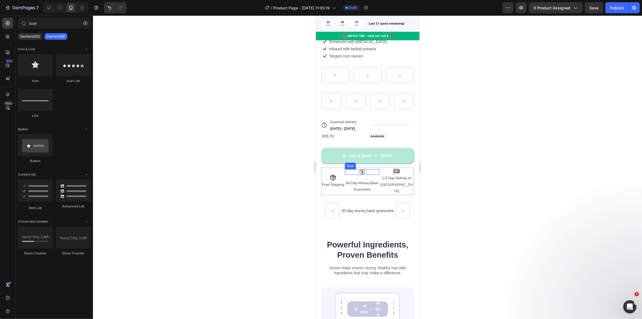
click at [362, 171] on icon at bounding box center [362, 172] width 2 height 3
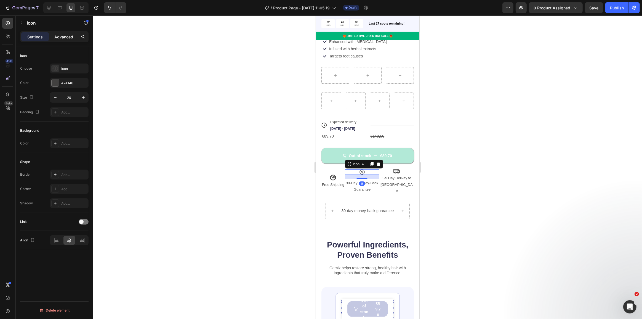
click at [58, 36] on p "Advanced" at bounding box center [63, 37] width 19 height 6
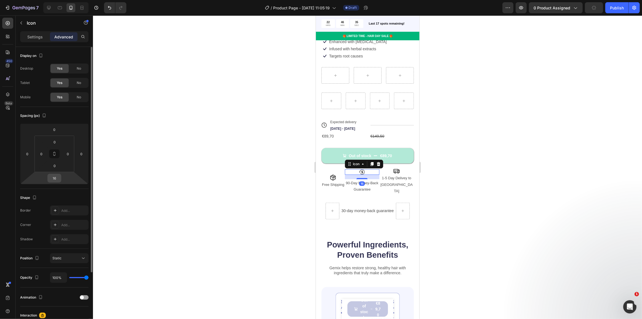
click at [52, 179] on input "16" at bounding box center [54, 178] width 11 height 8
type input "0"
click at [185, 175] on div at bounding box center [367, 166] width 549 height 303
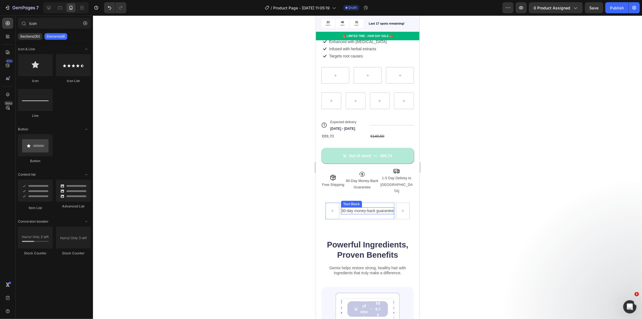
click at [370, 203] on div "30-day money-back guarantee Text Block" at bounding box center [368, 211] width 54 height 17
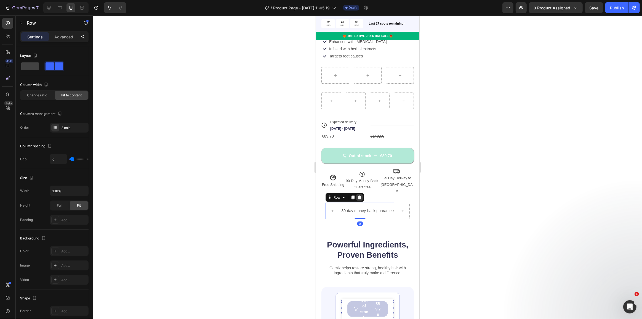
click at [358, 195] on icon at bounding box center [359, 197] width 4 height 4
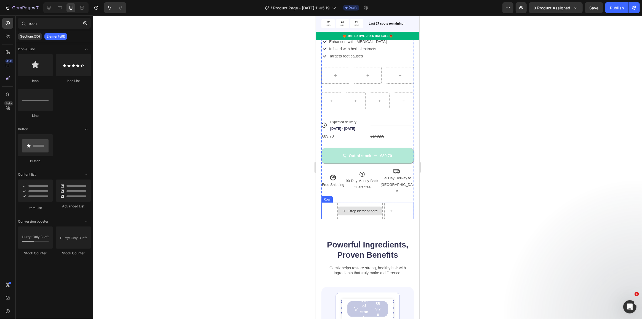
click at [366, 206] on div "Drop element here" at bounding box center [360, 210] width 45 height 9
click at [338, 206] on div "Drop element here" at bounding box center [360, 210] width 45 height 9
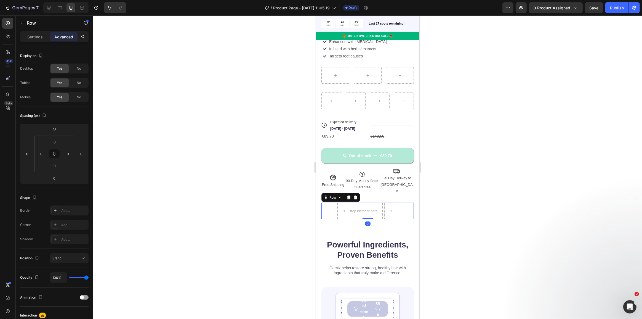
click at [329, 203] on div "Drop element here Row 0" at bounding box center [367, 211] width 92 height 17
click at [354, 195] on icon at bounding box center [356, 197] width 4 height 4
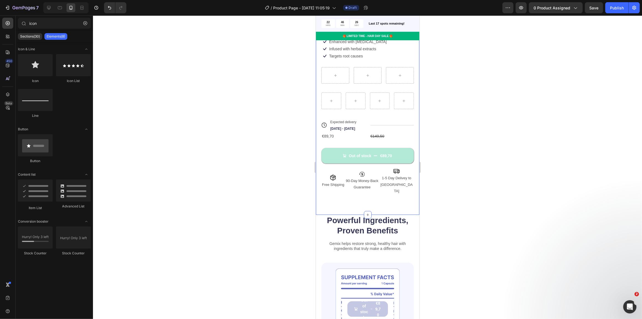
click at [350, 189] on div "Product Images Icon Icon Icon Icon Icon Icon List 4.8 | 507 Reviews Text Block …" at bounding box center [368, 54] width 104 height 320
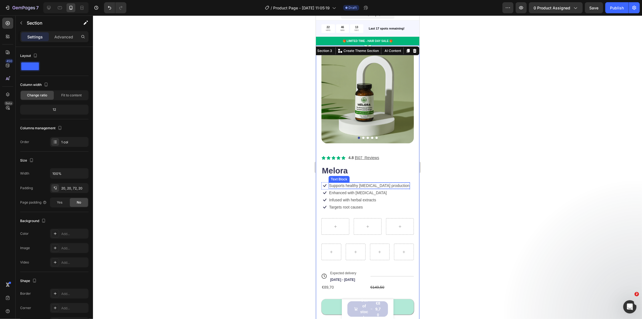
scroll to position [25, 0]
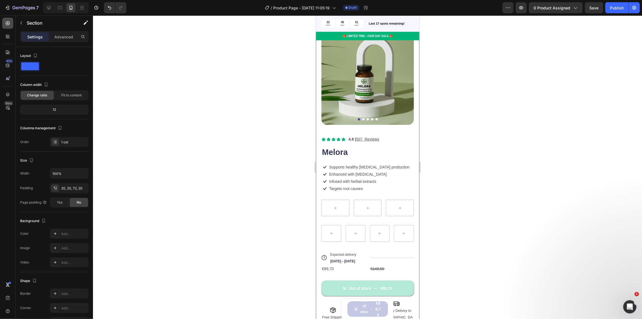
click at [5, 22] on icon at bounding box center [8, 23] width 6 height 6
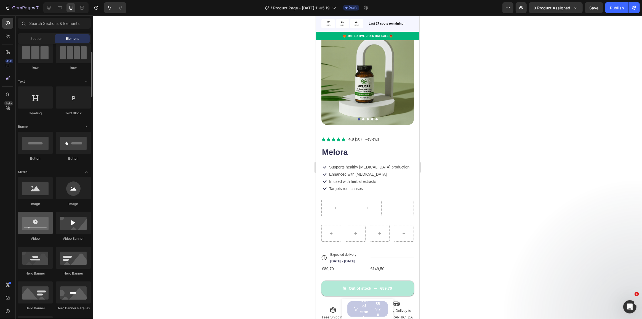
scroll to position [0, 0]
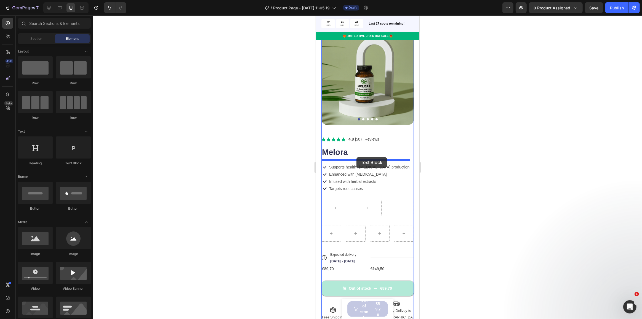
drag, startPoint x: 381, startPoint y: 173, endPoint x: 356, endPoint y: 157, distance: 29.1
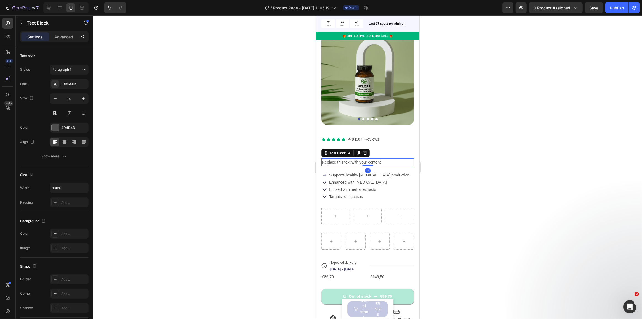
click at [356, 158] on div "Replace this text with your content" at bounding box center [367, 162] width 92 height 8
click at [357, 160] on p "Replace this text with your content" at bounding box center [367, 162] width 91 height 7
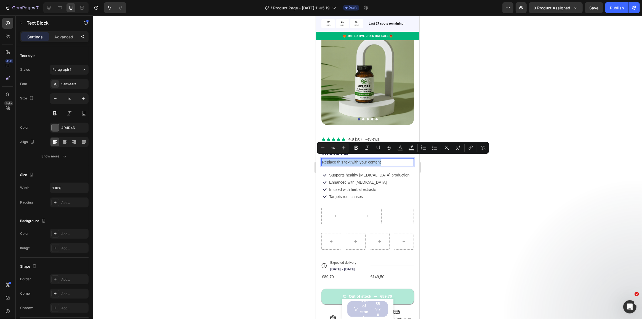
click at [357, 160] on p "Replace this text with your content" at bounding box center [367, 162] width 91 height 7
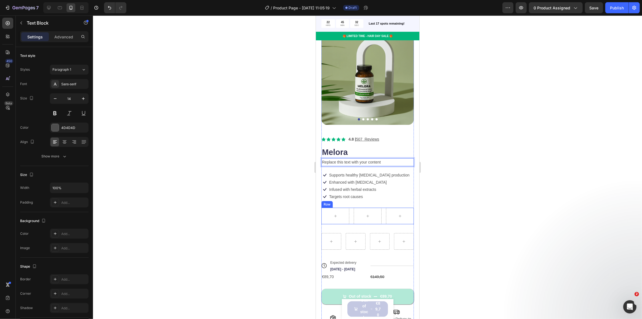
click at [350, 217] on div "Row" at bounding box center [367, 216] width 92 height 17
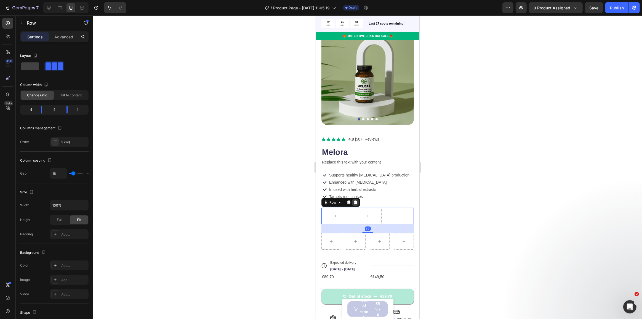
click at [354, 200] on icon at bounding box center [356, 202] width 4 height 4
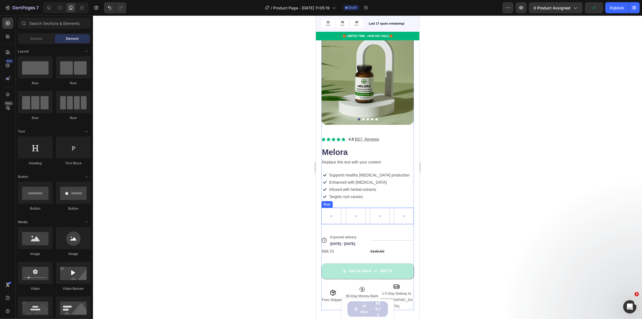
click at [344, 218] on div "Row" at bounding box center [367, 216] width 92 height 17
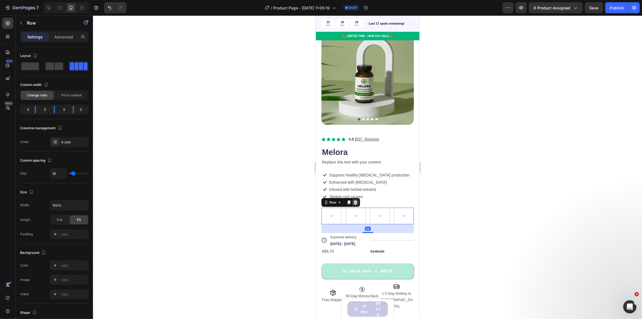
click at [356, 200] on icon at bounding box center [356, 202] width 4 height 4
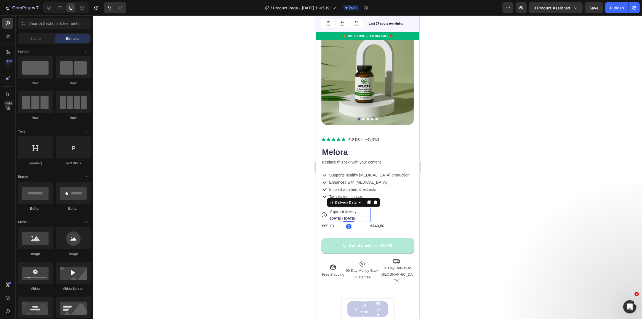
click at [364, 213] on div "Expected delivery Aug 30 - Sep 02 Delivery Date 0" at bounding box center [349, 215] width 44 height 14
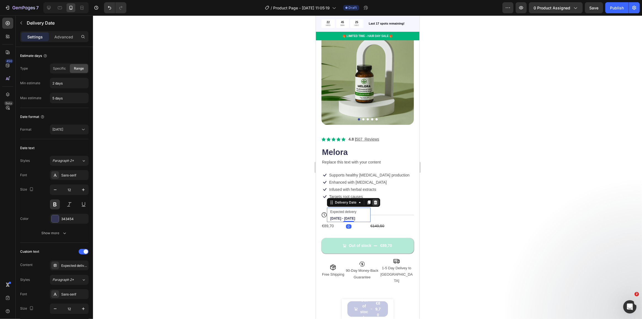
click at [377, 200] on icon at bounding box center [375, 202] width 4 height 4
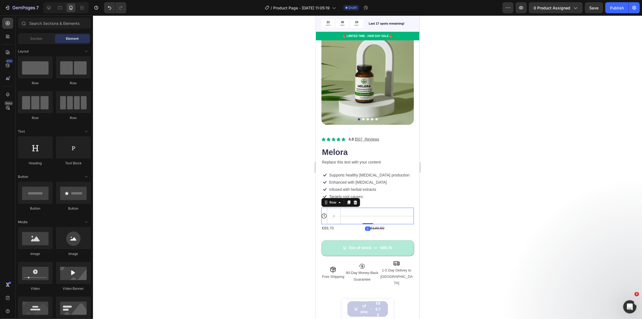
click at [364, 212] on div "Title Line" at bounding box center [377, 216] width 73 height 17
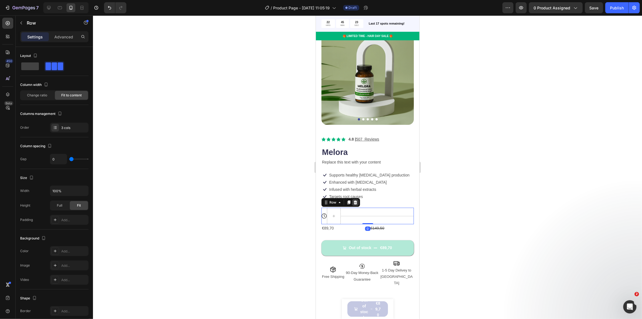
click at [356, 200] on icon at bounding box center [356, 202] width 4 height 4
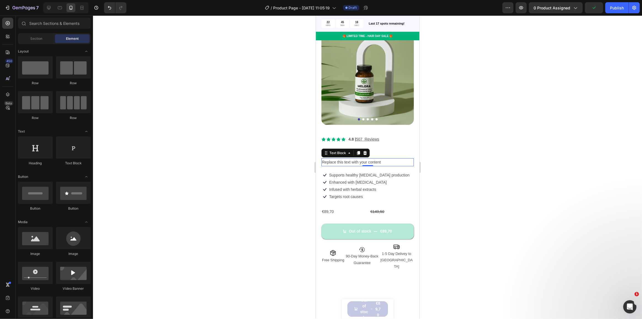
click at [356, 159] on p "Replace this text with your content" at bounding box center [367, 162] width 91 height 7
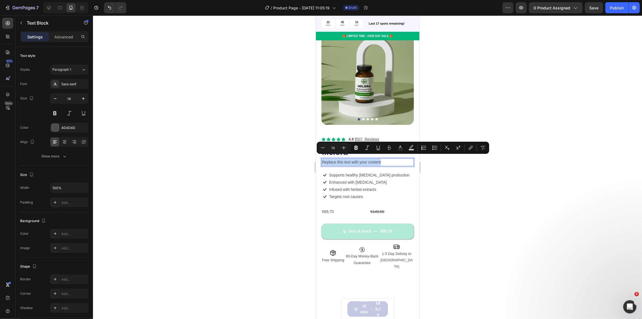
click at [356, 159] on p "Replace this text with your content" at bounding box center [367, 162] width 91 height 7
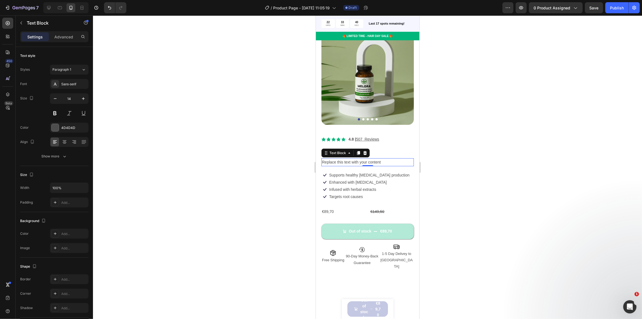
click at [337, 161] on p "Replace this text with your content" at bounding box center [367, 162] width 91 height 7
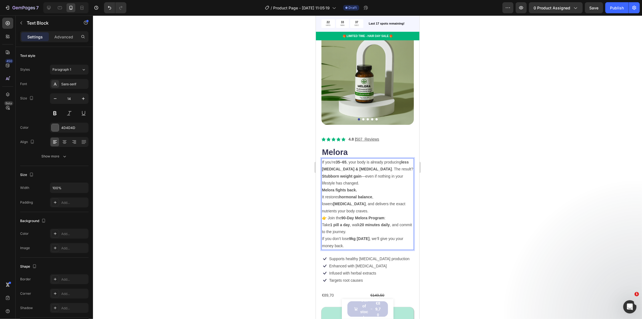
click at [365, 177] on p "If you’re 35–65 , your body is already producing less estrogen & progesterone .…" at bounding box center [367, 173] width 91 height 28
click at [360, 179] on p "If you’re 35–65 , your body is already producing less estrogen & progesterone .…" at bounding box center [367, 173] width 91 height 28
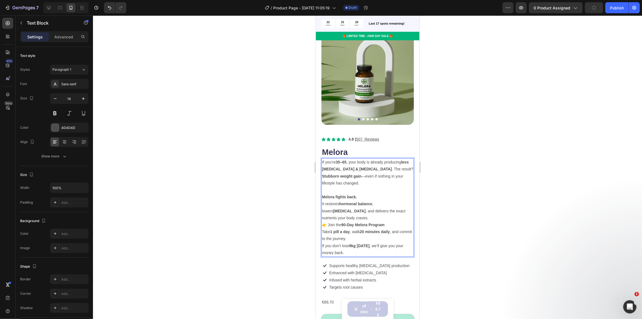
click at [364, 193] on p "Melora fights back. It restores hormonal balance , lowers cholesterol , and del…" at bounding box center [367, 207] width 91 height 28
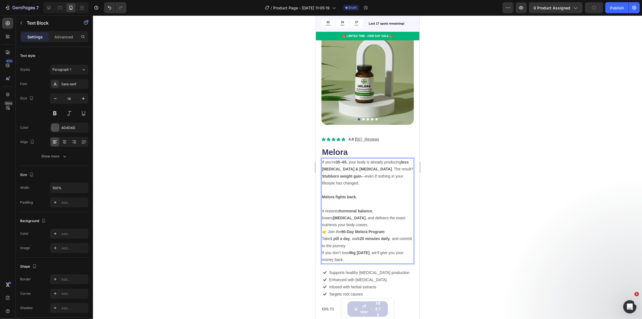
click at [393, 228] on p "👉 Join the 90-Day Melora Program : Take 1 pill a day , walk 20 minutes daily , …" at bounding box center [367, 245] width 91 height 35
click at [409, 215] on p "It restores hormonal balance , lowers cholesterol , and delivers the exact nutr…" at bounding box center [367, 214] width 91 height 28
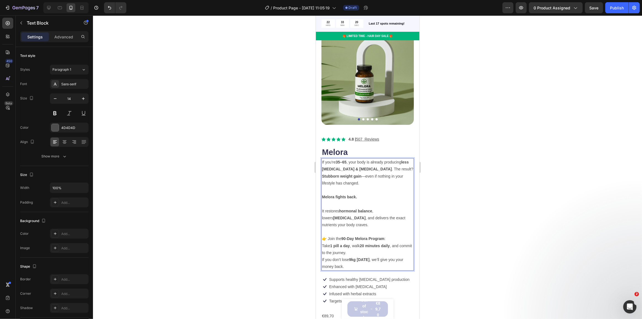
click at [329, 235] on p "👉 Join the 90-Day Melora Program : Take 1 pill a day , walk 20 minutes daily , …" at bounding box center [367, 252] width 91 height 35
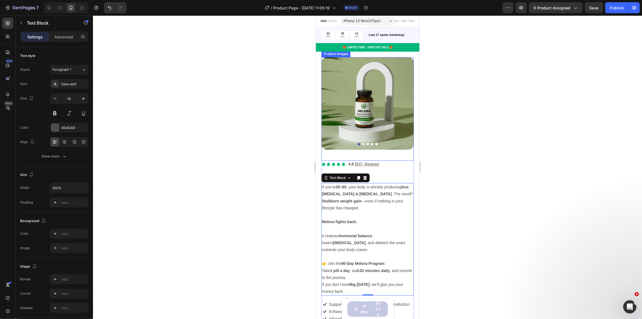
click at [364, 146] on div "Product Images" at bounding box center [367, 109] width 92 height 104
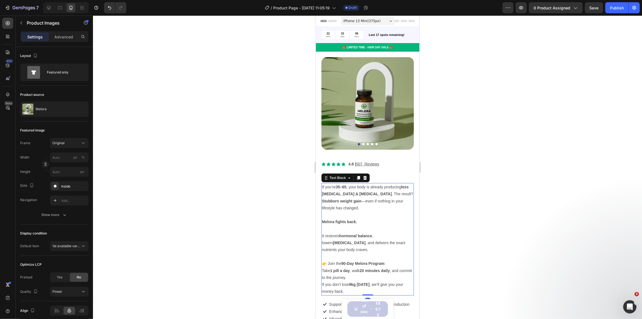
click at [344, 185] on strong "35–65" at bounding box center [341, 187] width 11 height 4
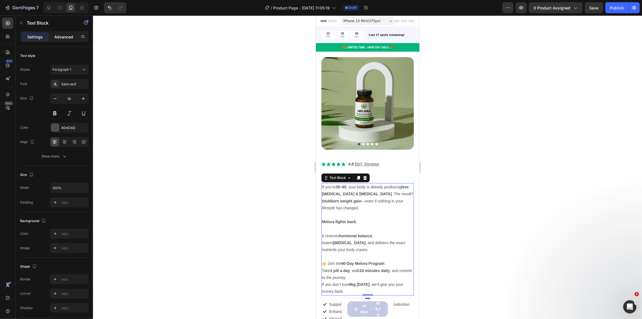
click at [55, 34] on p "Advanced" at bounding box center [63, 37] width 19 height 6
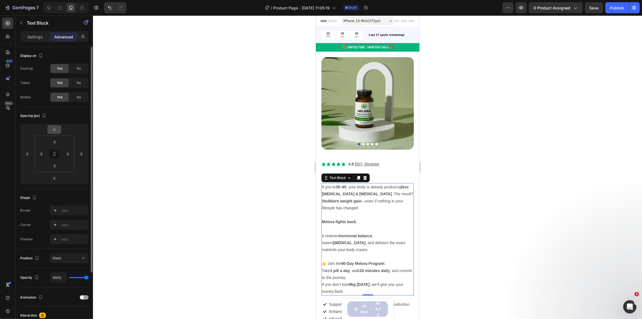
click at [56, 132] on input "0" at bounding box center [54, 129] width 11 height 8
click at [56, 131] on input "0" at bounding box center [54, 129] width 11 height 8
type input "0"
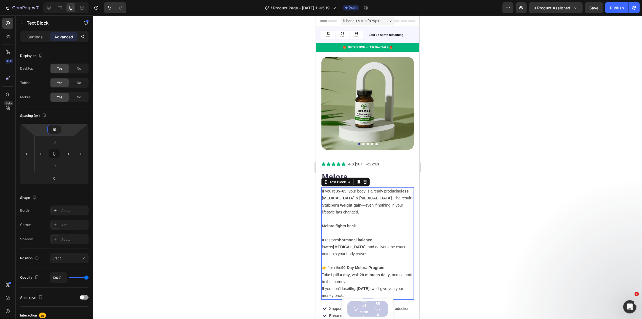
type input "15"
click at [301, 225] on div at bounding box center [367, 166] width 549 height 303
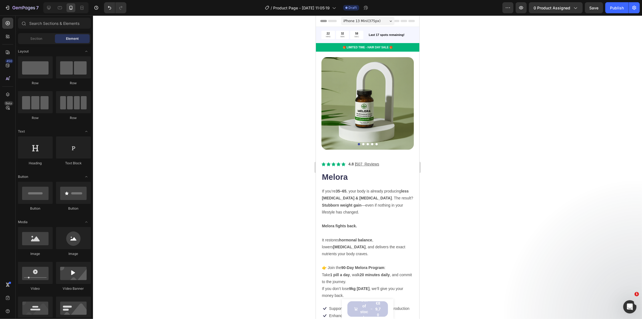
click at [250, 233] on div at bounding box center [367, 166] width 549 height 303
click at [353, 172] on h1 "Melora" at bounding box center [367, 177] width 92 height 12
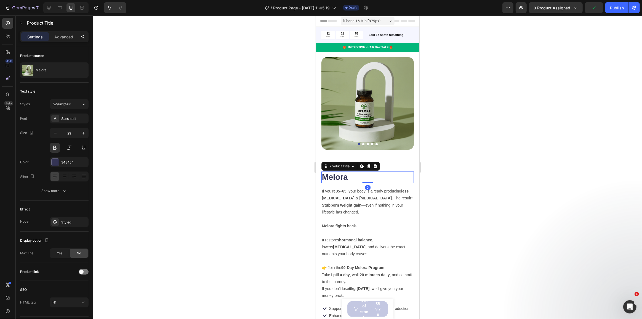
click at [352, 172] on h1 "Melora" at bounding box center [367, 177] width 92 height 12
click at [349, 174] on h1 "Melora" at bounding box center [367, 177] width 92 height 12
click at [299, 192] on div at bounding box center [367, 166] width 549 height 303
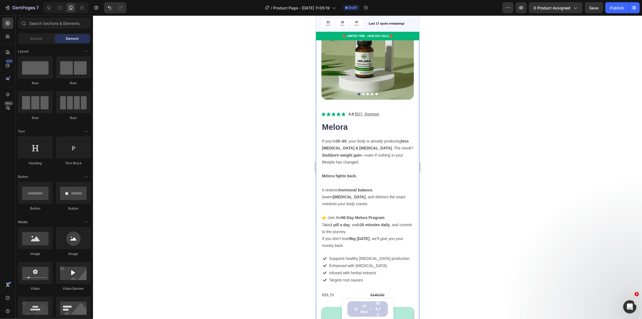
scroll to position [75, 0]
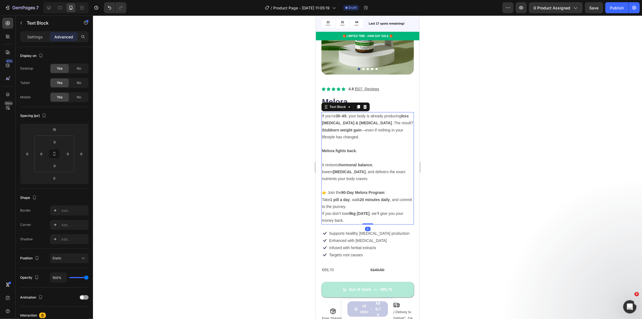
click at [327, 189] on p "👉 Join the 90-Day Melora Program : Take 1 pill a day , walk 20 minutes daily , …" at bounding box center [367, 206] width 91 height 35
click at [360, 190] on strong "90-Day Melora Program" at bounding box center [362, 192] width 43 height 4
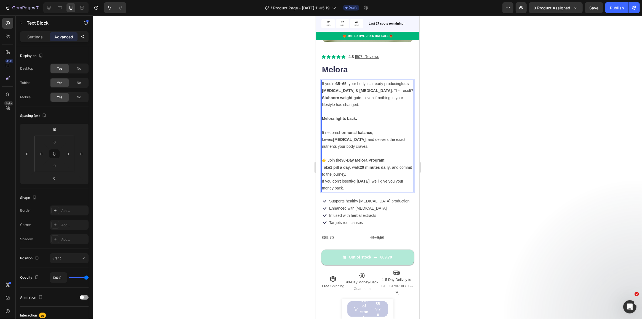
scroll to position [125, 0]
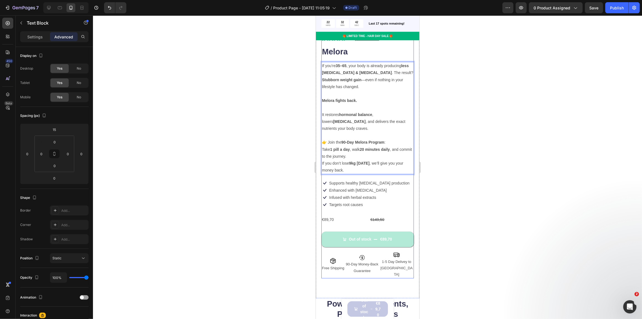
click at [361, 232] on button "Out of stock €89,70" at bounding box center [367, 239] width 92 height 15
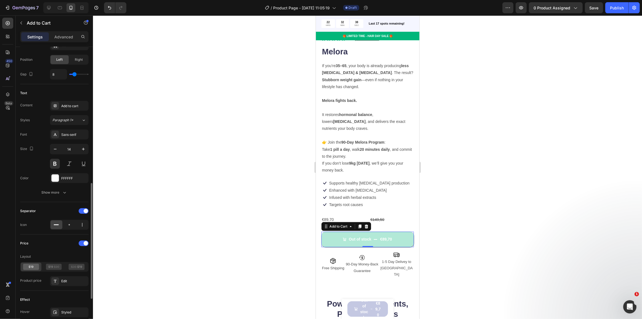
scroll to position [276, 0]
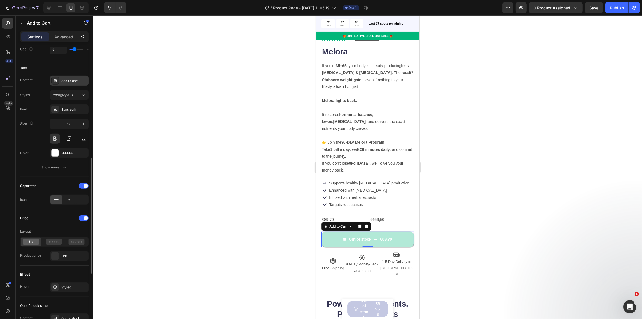
click at [67, 78] on div "Add to cart" at bounding box center [74, 80] width 26 height 5
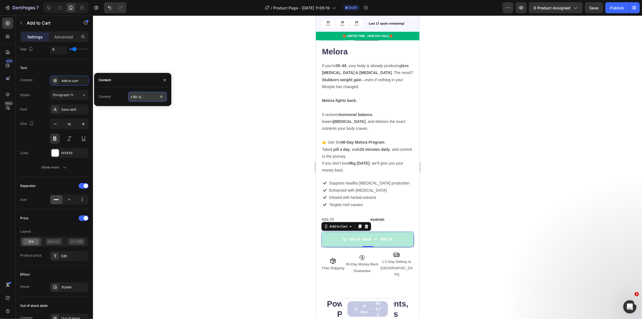
scroll to position [0, 14]
type input "Join the 90-day program"
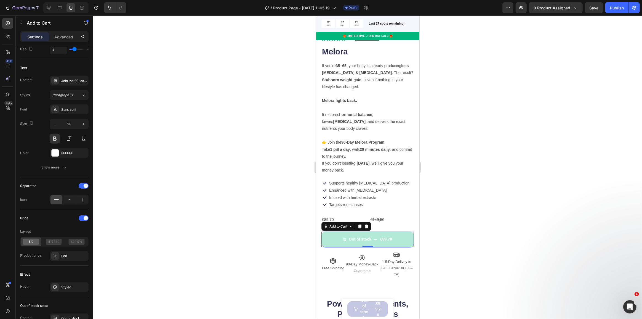
click at [151, 118] on div at bounding box center [367, 166] width 549 height 303
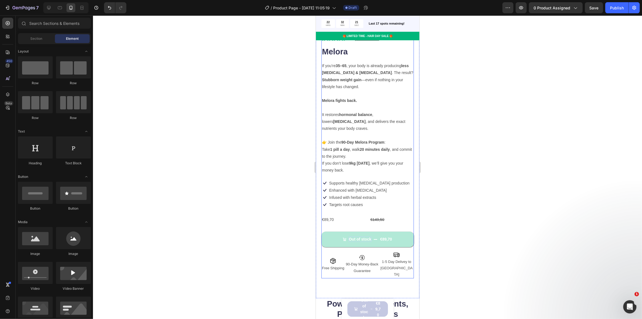
click at [357, 237] on div "Out of stock" at bounding box center [360, 239] width 23 height 5
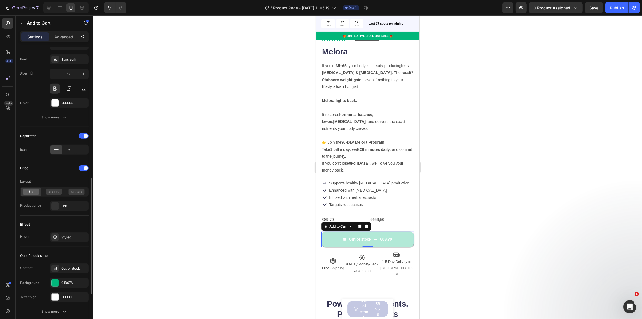
scroll to position [351, 0]
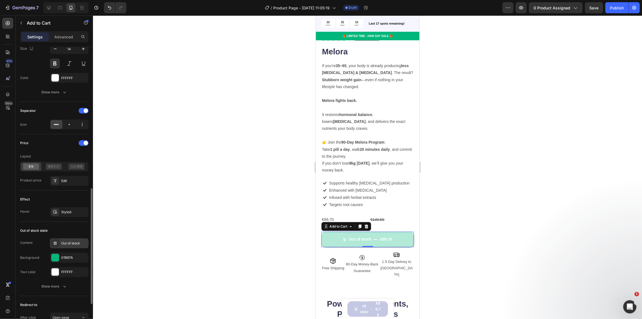
click at [67, 243] on div "Out of stock" at bounding box center [74, 243] width 26 height 5
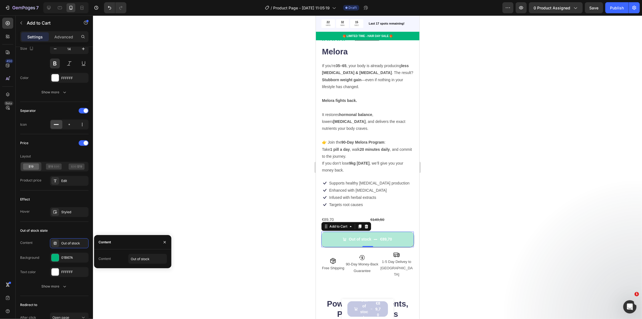
click at [126, 240] on div "Content" at bounding box center [132, 242] width 77 height 14
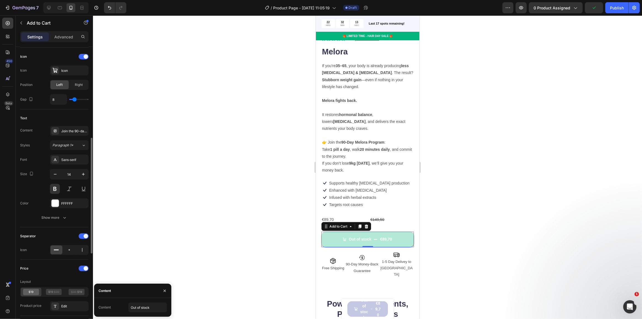
scroll to position [201, 0]
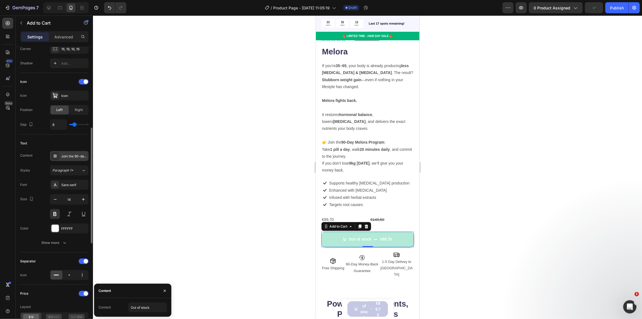
click at [75, 158] on div "Join the 90-day program" at bounding box center [69, 156] width 39 height 10
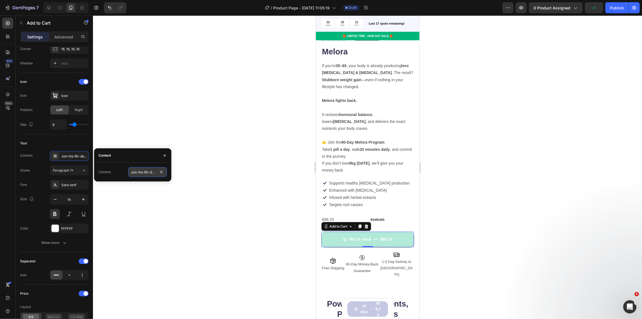
click at [141, 173] on input "Join the 90-day program" at bounding box center [147, 172] width 39 height 10
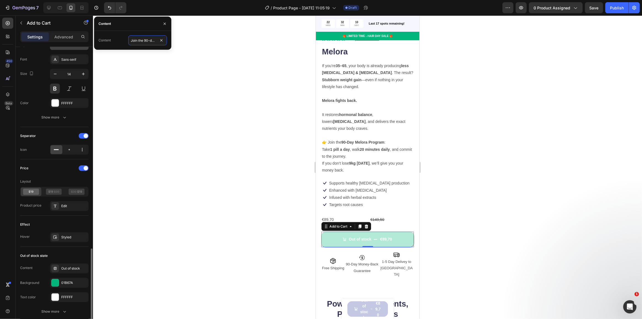
scroll to position [426, 0]
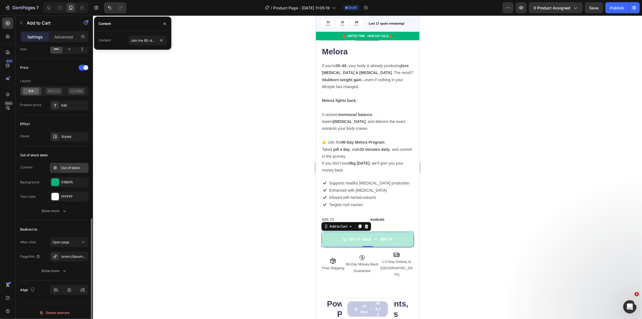
click at [72, 169] on div "Out of stock" at bounding box center [74, 167] width 26 height 5
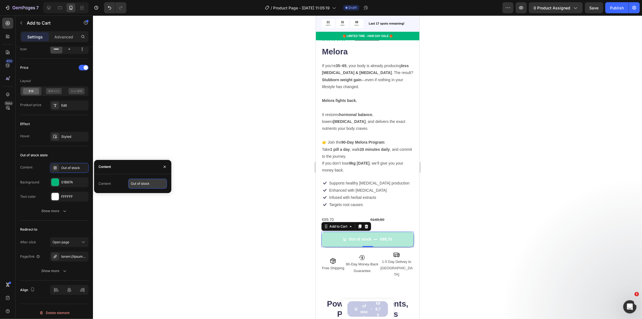
click at [139, 185] on input "Out of stock" at bounding box center [147, 184] width 39 height 10
paste input "Join the 90-day program"
type input "Join the 90-day program"
click at [58, 211] on div "Show more" at bounding box center [55, 211] width 26 height 6
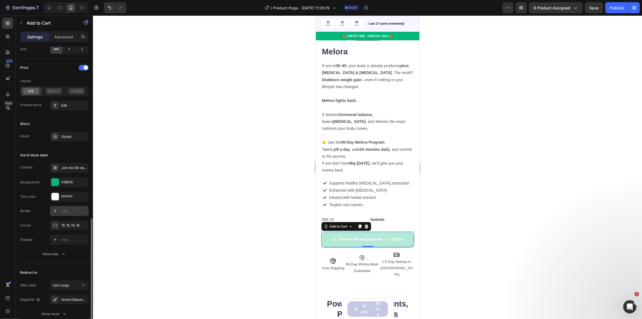
scroll to position [471, 0]
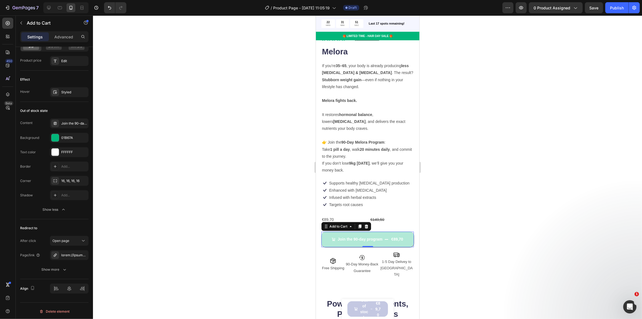
click at [332, 237] on icon "Join the 90-day program" at bounding box center [334, 239] width 4 height 4
click at [393, 236] on div "€89,70" at bounding box center [397, 239] width 13 height 6
click at [66, 125] on div "Join the 90-day program" at bounding box center [74, 123] width 26 height 5
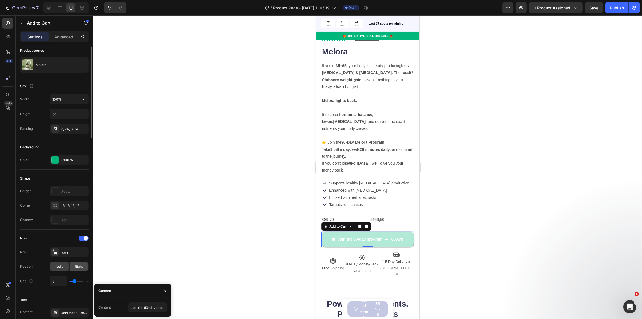
scroll to position [0, 0]
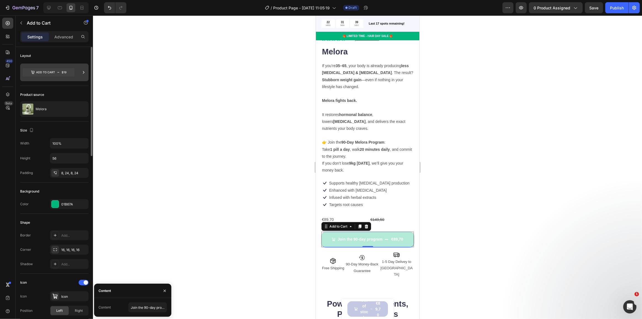
click at [60, 72] on icon at bounding box center [49, 72] width 52 height 8
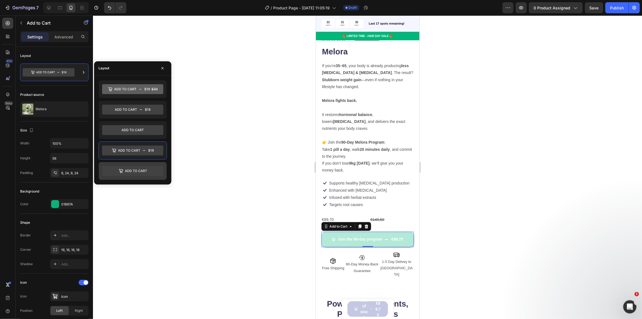
click at [141, 170] on icon at bounding box center [136, 170] width 22 height 2
click at [250, 165] on div at bounding box center [367, 166] width 549 height 303
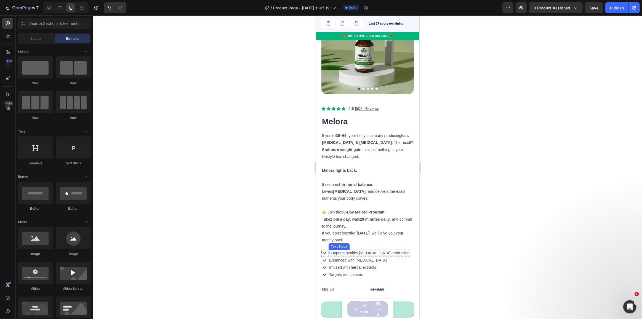
scroll to position [75, 0]
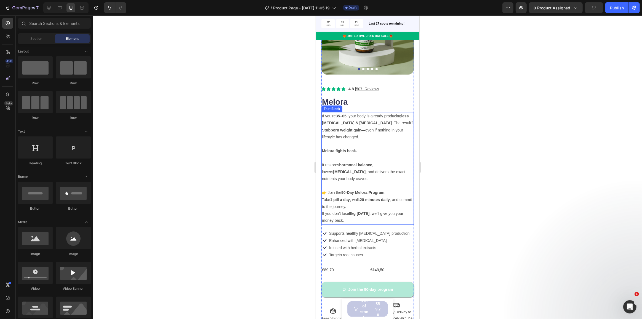
click at [365, 211] on strong "9kg in 90 days" at bounding box center [359, 213] width 20 height 4
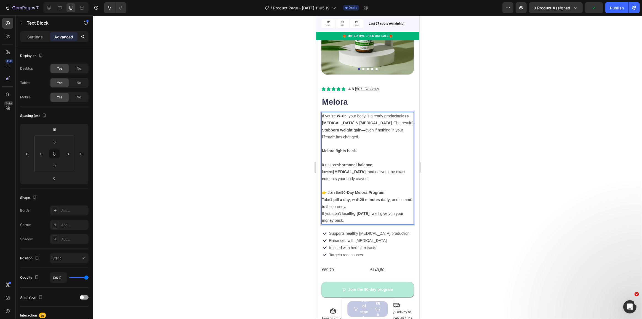
click at [360, 208] on p "👉 Join the 90-Day Melora Program : Take 1 pill a day , walk 20 minutes daily , …" at bounding box center [367, 206] width 91 height 35
drag, startPoint x: 393, startPoint y: 179, endPoint x: 335, endPoint y: 183, distance: 58.2
click at [335, 189] on p "👉 Join the 90-Day Melora Program : Take 1 pill a day , walk 20 minutes daily , …" at bounding box center [367, 206] width 91 height 35
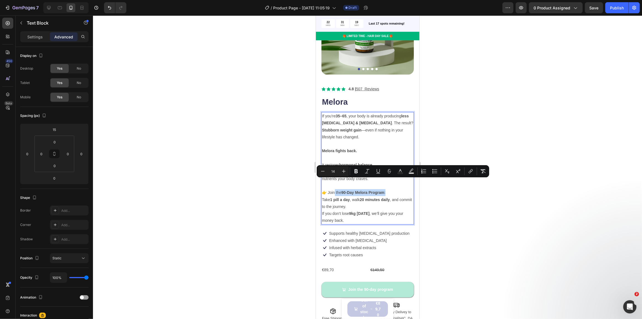
click at [344, 190] on strong "90-Day Melora Program" at bounding box center [362, 192] width 43 height 4
drag, startPoint x: 343, startPoint y: 182, endPoint x: 323, endPoint y: 181, distance: 20.4
click at [323, 189] on p "👉 Join the 90-Day Melora Program : Take 1 pill a day , walk 20 minutes daily , …" at bounding box center [367, 206] width 91 height 35
drag, startPoint x: 370, startPoint y: 182, endPoint x: 364, endPoint y: 181, distance: 6.1
click at [364, 189] on p "90-Day Melora Program : Take 1 pill a day , walk 20 minutes daily , and commit …" at bounding box center [367, 206] width 91 height 35
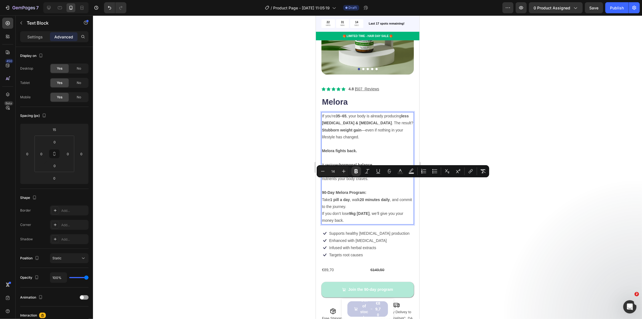
click at [368, 197] on strong "20 minutes daily" at bounding box center [375, 199] width 30 height 4
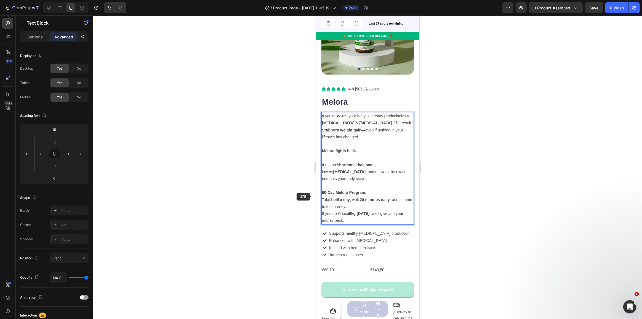
click at [295, 190] on div at bounding box center [367, 166] width 549 height 303
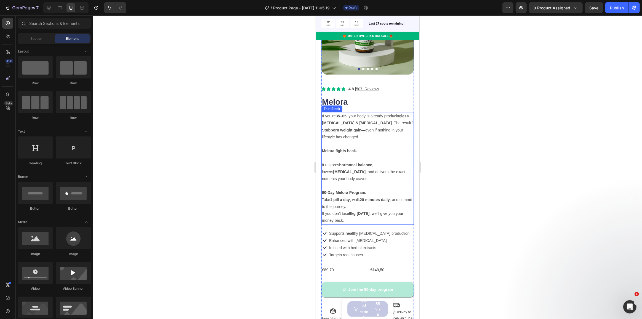
click at [349, 197] on strong "1 pill a day" at bounding box center [340, 199] width 20 height 4
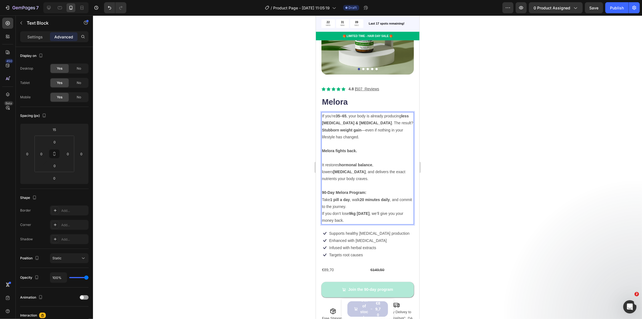
click at [344, 197] on strong "1 pill a day" at bounding box center [340, 199] width 20 height 4
drag, startPoint x: 340, startPoint y: 188, endPoint x: 352, endPoint y: 189, distance: 12.2
click at [352, 189] on p "90-Day Melora Program: Take 1 pill a day , walk 20 minutes daily , and commit t…" at bounding box center [367, 206] width 91 height 35
drag, startPoint x: 340, startPoint y: 187, endPoint x: 346, endPoint y: 188, distance: 5.3
click at [346, 189] on p "90-Day Melora Program: Take 1 pill & walk 20 minutes daily , and commit to the …" at bounding box center [367, 206] width 91 height 35
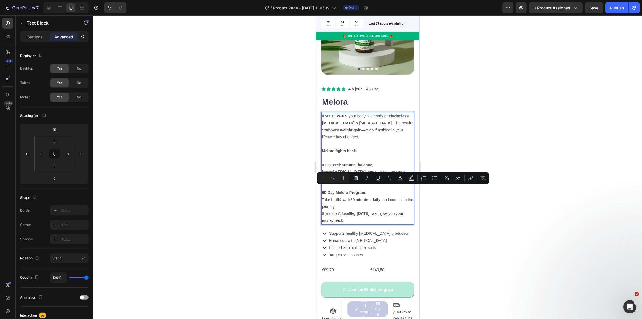
click at [350, 191] on p "90-Day Melora Program: Take 1 pill & walk 20 minutes daily , and commit to the …" at bounding box center [367, 206] width 91 height 35
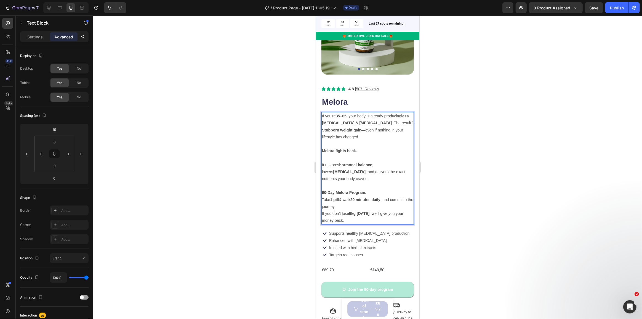
click at [352, 199] on p "90-Day Melora Program: Take 1 pill & walk 20 minutes daily , and commit to the …" at bounding box center [367, 206] width 91 height 35
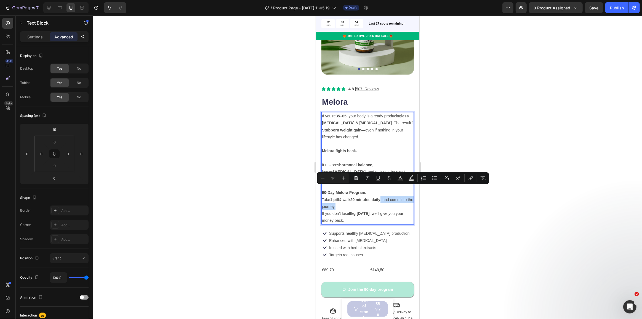
drag, startPoint x: 347, startPoint y: 196, endPoint x: 384, endPoint y: 189, distance: 37.9
click at [384, 189] on p "90-Day Melora Program: Take 1 pill & walk 20 minutes daily , and commit to the …" at bounding box center [367, 206] width 91 height 35
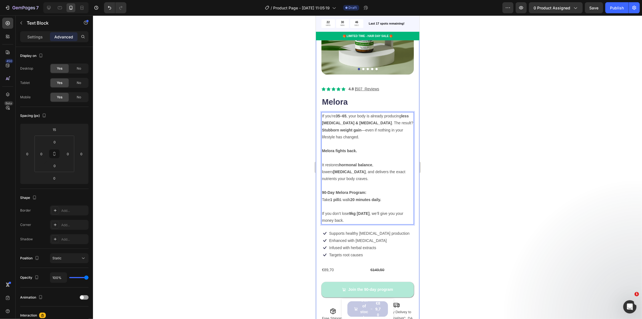
click at [298, 187] on div at bounding box center [367, 166] width 549 height 303
click at [377, 182] on p "Rich Text Editor. Editing area: main" at bounding box center [367, 185] width 91 height 7
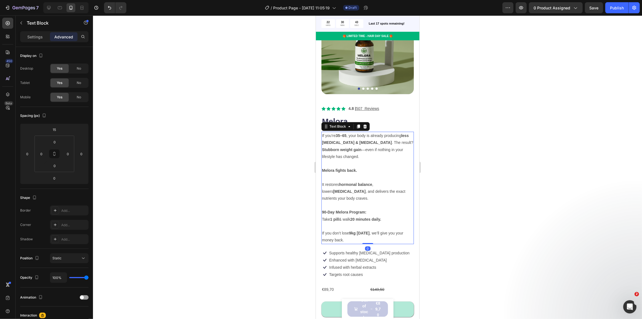
scroll to position [0, 0]
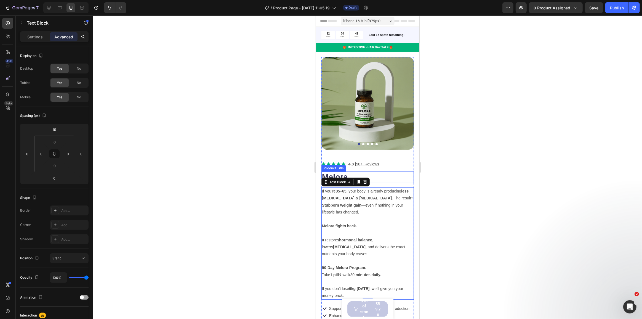
click at [369, 171] on h1 "Melora" at bounding box center [367, 177] width 92 height 12
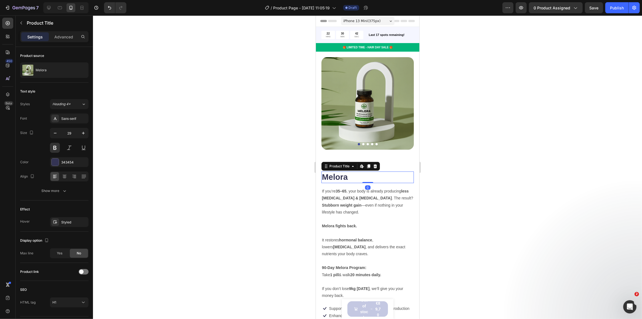
click at [362, 193] on strong "less estrogen & progesterone" at bounding box center [365, 194] width 87 height 11
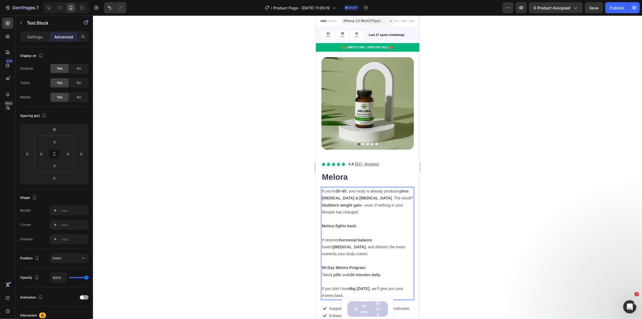
click at [348, 188] on p "If you’re 35–65 , your body is already producing less estrogen & progesterone .…" at bounding box center [367, 202] width 91 height 28
click at [339, 189] on strong "35–65" at bounding box center [341, 191] width 11 height 4
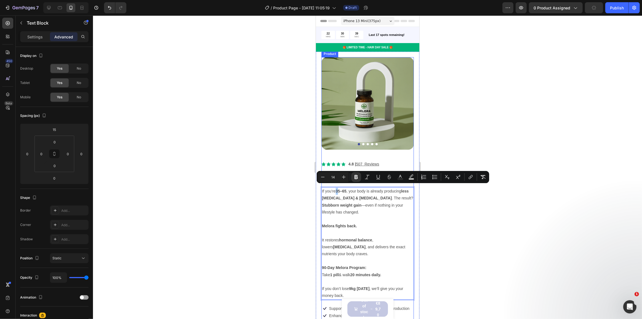
click at [298, 180] on div at bounding box center [367, 166] width 549 height 303
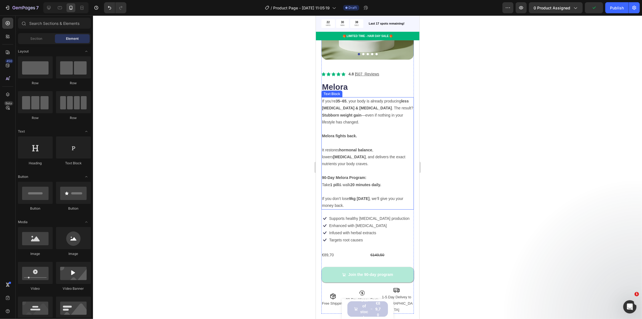
scroll to position [100, 0]
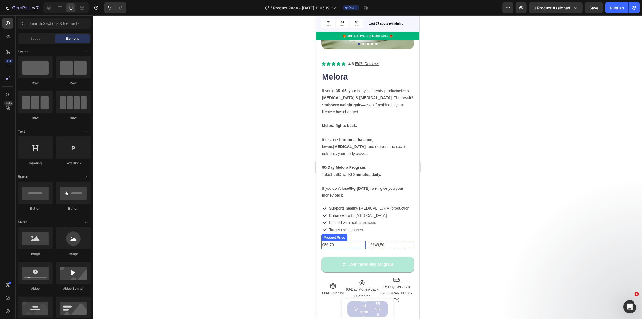
click at [332, 241] on div "€89,70" at bounding box center [343, 245] width 44 height 8
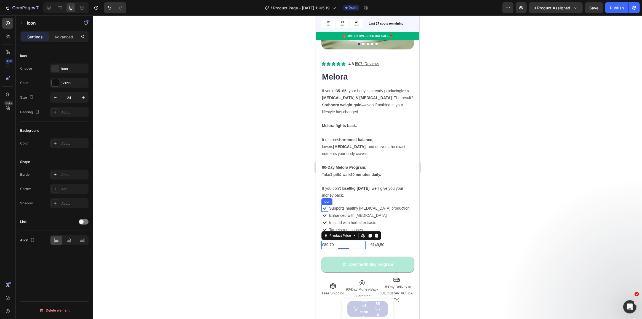
click at [328, 205] on icon at bounding box center [324, 208] width 7 height 7
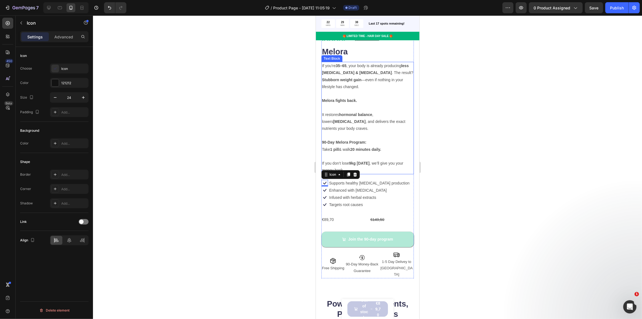
click at [351, 117] on p "It restores hormonal balance , lowers cholesterol , and delivers the exact nutr…" at bounding box center [367, 118] width 91 height 28
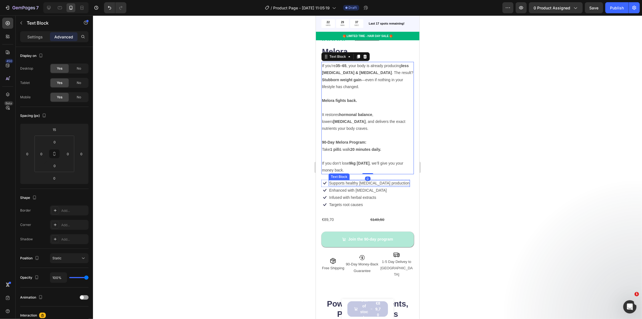
click at [347, 181] on p "Supports healthy estrogen production" at bounding box center [369, 183] width 80 height 5
click at [325, 182] on icon at bounding box center [324, 183] width 3 height 3
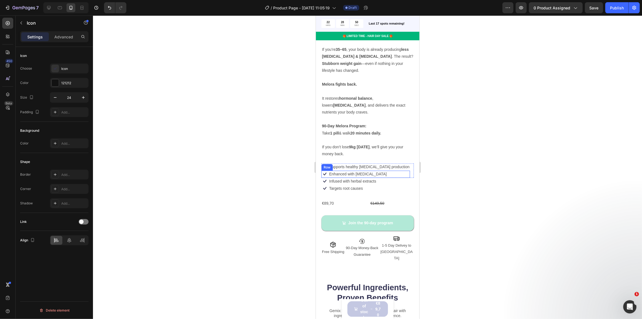
scroll to position [150, 0]
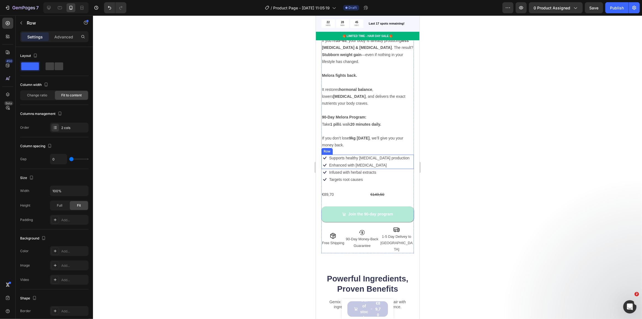
click at [398, 155] on div "Icon Supports healthy estrogen production Text Block Row Icon Enhanced with bio…" at bounding box center [367, 162] width 92 height 14
click at [367, 242] on div "Product Images Icon Icon Icon Icon Icon Icon List 4.8 | 507 Reviews Text Block …" at bounding box center [368, 87] width 104 height 372
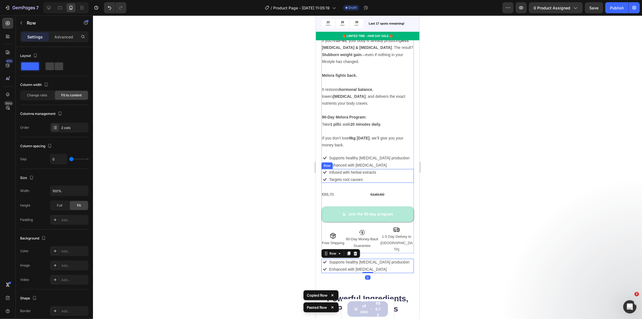
click at [392, 169] on div "Icon Infused with herbal extracts Text Block Row Icon Targets root causes Text …" at bounding box center [367, 176] width 92 height 14
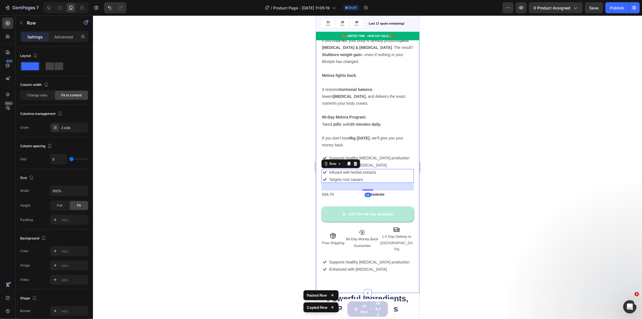
click at [374, 257] on div "Product Images Icon Icon Icon Icon Icon Icon List 4.8 | 507 Reviews Text Block …" at bounding box center [368, 96] width 104 height 391
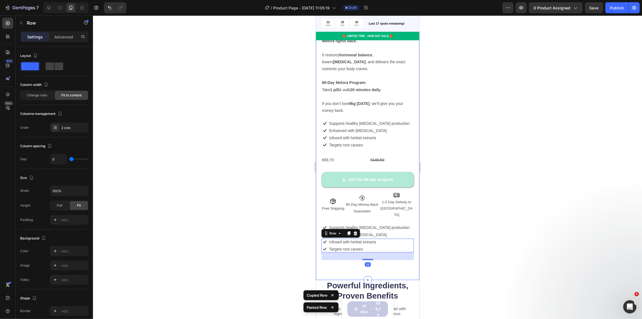
scroll to position [201, 0]
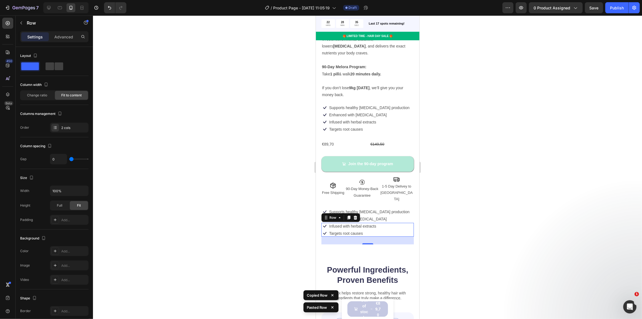
click at [387, 223] on div "Icon Infused with herbal extracts Text Block Row Icon Targets root causes Text …" at bounding box center [367, 230] width 92 height 14
click at [325, 232] on icon at bounding box center [324, 233] width 3 height 3
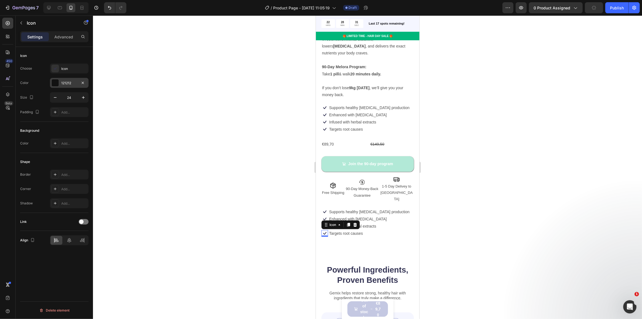
click at [52, 82] on div at bounding box center [55, 82] width 7 height 7
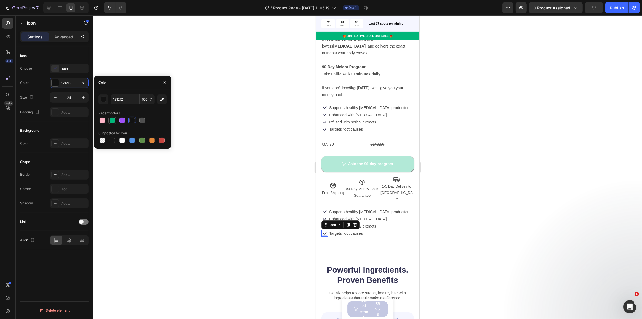
click at [111, 121] on div at bounding box center [113, 121] width 6 height 6
type input "01B67A"
click at [196, 127] on div at bounding box center [367, 166] width 549 height 303
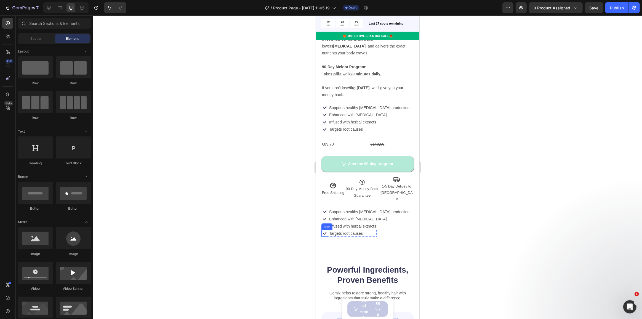
click at [324, 230] on div "Icon" at bounding box center [324, 233] width 7 height 7
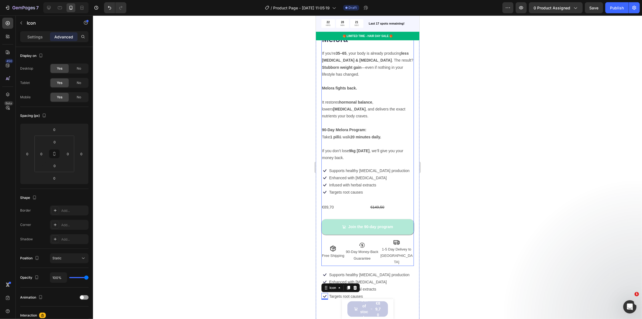
scroll to position [125, 0]
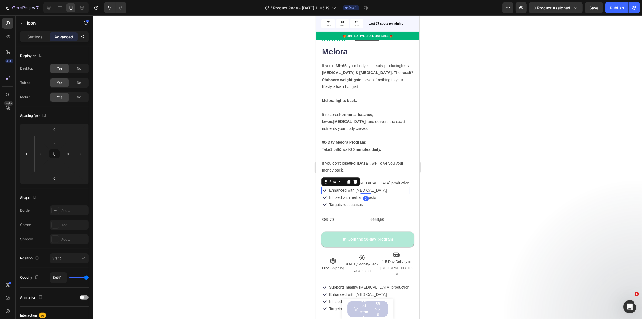
click at [384, 187] on div "Icon Enhanced with biotin Text Block Row 0" at bounding box center [365, 190] width 89 height 7
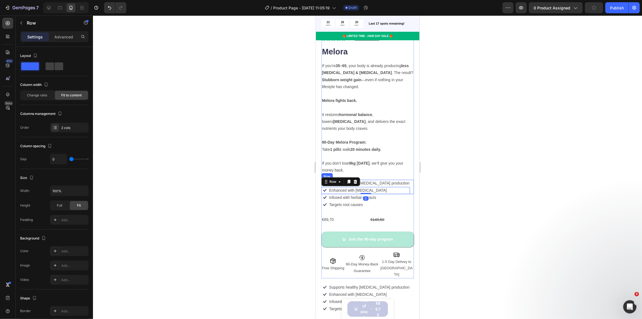
click at [400, 180] on div "Icon Supports healthy estrogen production Text Block Row Icon Enhanced with bio…" at bounding box center [367, 187] width 92 height 14
click at [356, 170] on div "Row" at bounding box center [340, 174] width 39 height 9
click at [356, 173] on icon at bounding box center [356, 175] width 4 height 4
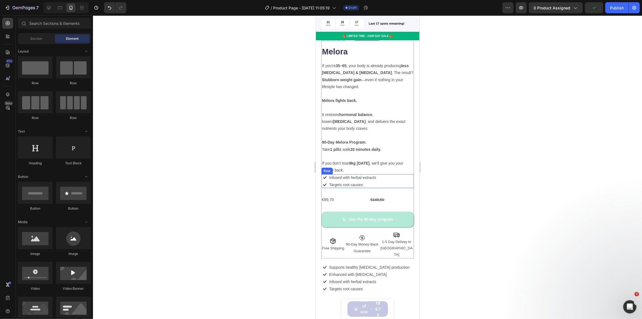
click at [398, 174] on div "Icon Infused with herbal extracts Text Block Row Icon Targets root causes Text …" at bounding box center [367, 181] width 92 height 14
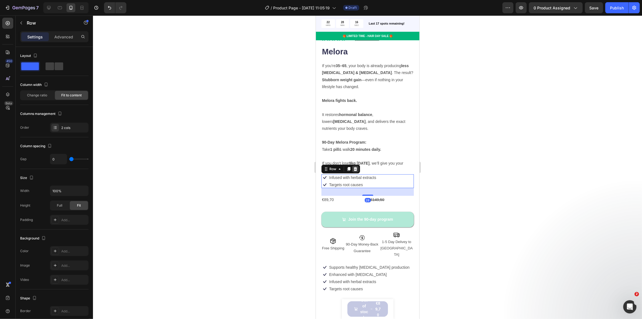
click at [357, 167] on icon at bounding box center [355, 169] width 4 height 4
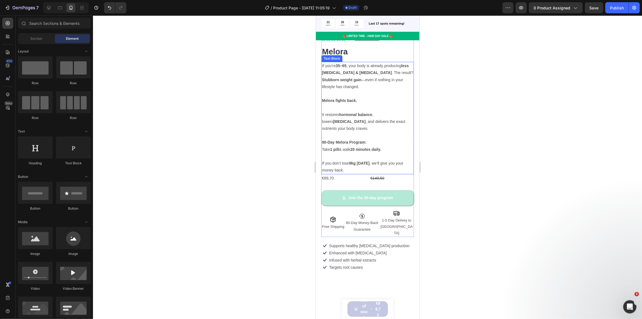
click at [357, 156] on p "If you don’t lose 9kg in 90 days , we’ll give you your money back." at bounding box center [367, 163] width 91 height 21
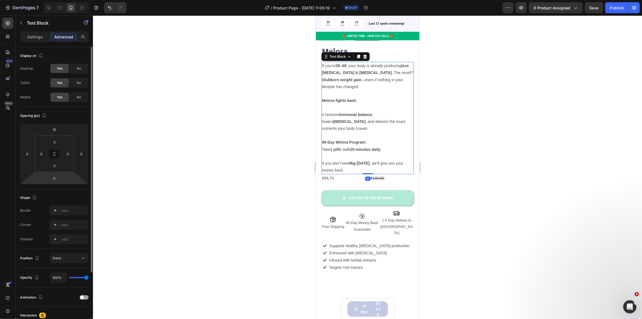
click at [56, 0] on html "7 Version history / Product Page - Aug 28, 11:05:19 Draft Preview 0 product ass…" at bounding box center [321, 0] width 642 height 0
click at [57, 180] on input "0" at bounding box center [54, 178] width 11 height 8
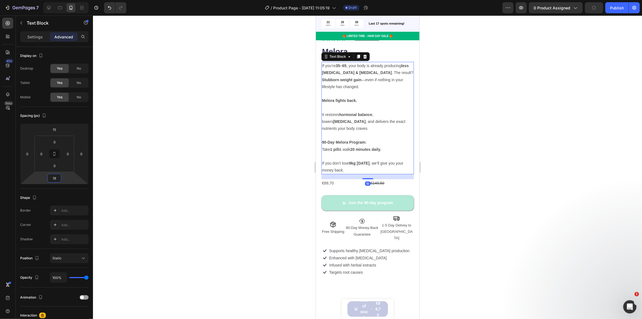
type input "18"
click at [372, 132] on p at bounding box center [367, 135] width 91 height 7
click at [407, 222] on p "1-5 Day Delivey to Lithuania" at bounding box center [396, 231] width 33 height 19
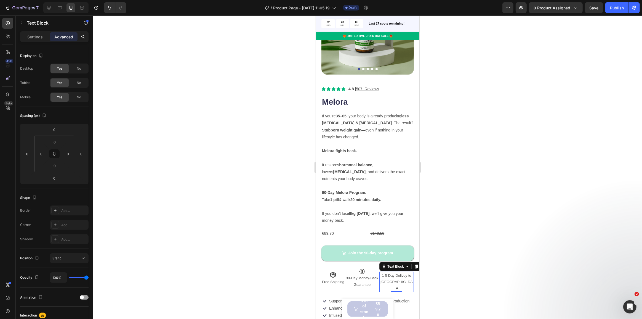
click at [466, 139] on div at bounding box center [367, 166] width 549 height 303
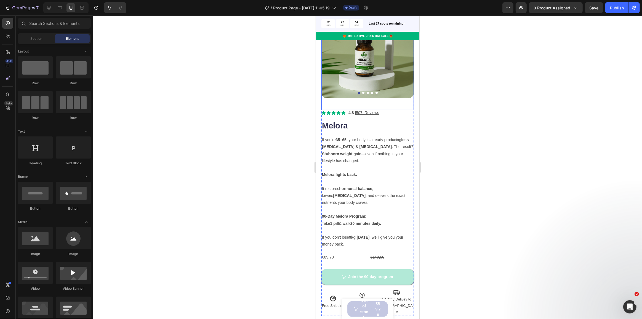
scroll to position [50, 0]
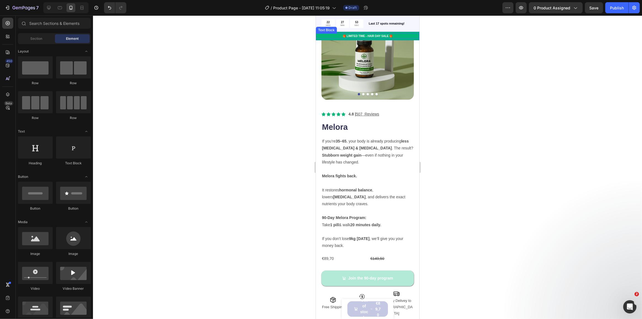
click at [359, 34] on p "🎁 LIMITED TIME - HAIR DAY SALE 🎁" at bounding box center [367, 36] width 102 height 4
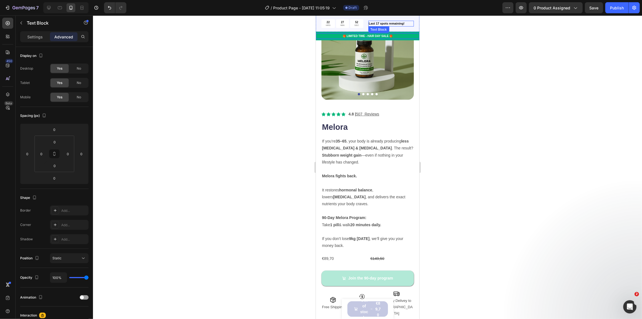
click at [373, 25] on p "Last 17 spots remaining!" at bounding box center [391, 23] width 45 height 5
click at [357, 38] on p "🎁 LIMITED TIME - HAIR DAY SALE 🎁" at bounding box center [367, 36] width 102 height 4
drag, startPoint x: 339, startPoint y: 36, endPoint x: 343, endPoint y: 36, distance: 3.6
click at [344, 36] on p "🎁 LIMITED TIME - HAIR DAY SALE 🎁" at bounding box center [367, 36] width 102 height 4
click at [375, 24] on p "Last 17 spots remaining!" at bounding box center [391, 23] width 45 height 5
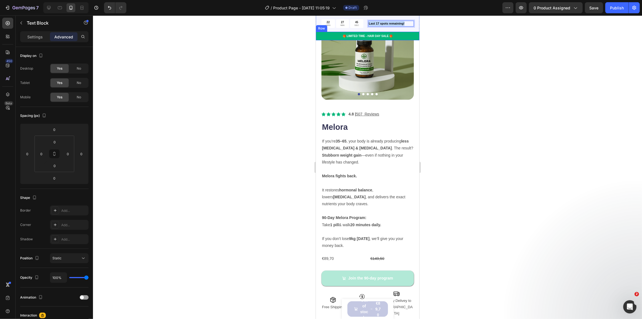
click at [352, 35] on p "🎁 LIMITED TIME - HAIR DAY SALE 🎁" at bounding box center [367, 36] width 102 height 4
click at [345, 36] on p "🎁 LIMITED TIME - HAIR DAY SALE 🎁" at bounding box center [367, 36] width 102 height 4
drag, startPoint x: 345, startPoint y: 36, endPoint x: 386, endPoint y: 36, distance: 41.4
click at [386, 36] on p "🎁 LIMITED TIME - HAIR DAY SALE 🎁" at bounding box center [367, 36] width 102 height 4
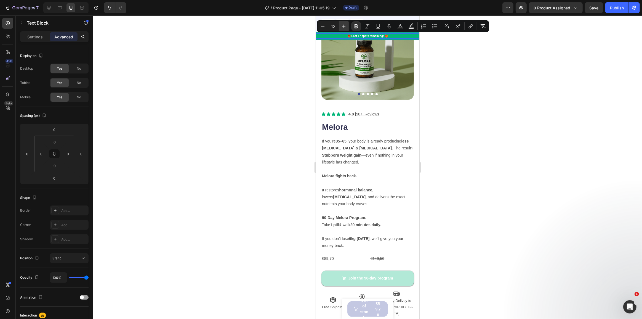
click at [343, 25] on icon "Editor contextual toolbar" at bounding box center [344, 26] width 6 height 6
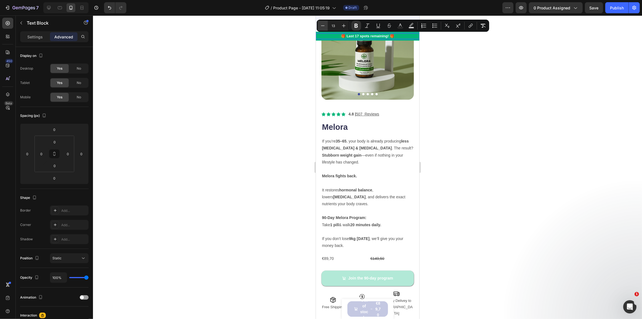
click at [325, 25] on icon "Editor contextual toolbar" at bounding box center [323, 26] width 6 height 6
type input "12"
click at [376, 57] on img at bounding box center [367, 53] width 92 height 92
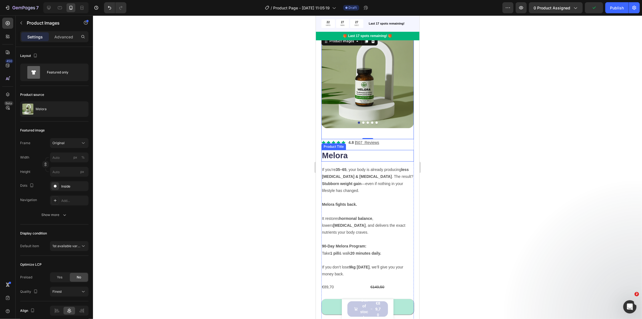
scroll to position [0, 0]
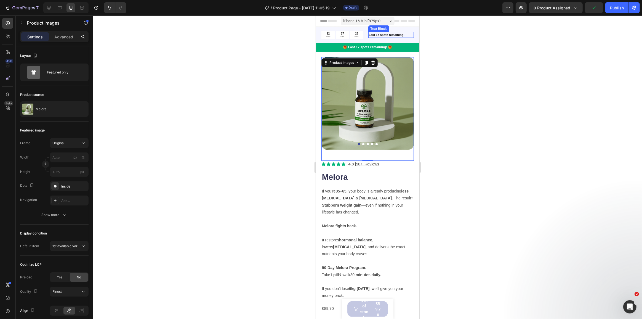
click at [384, 35] on p "Last 17 spots remaining!" at bounding box center [391, 35] width 45 height 5
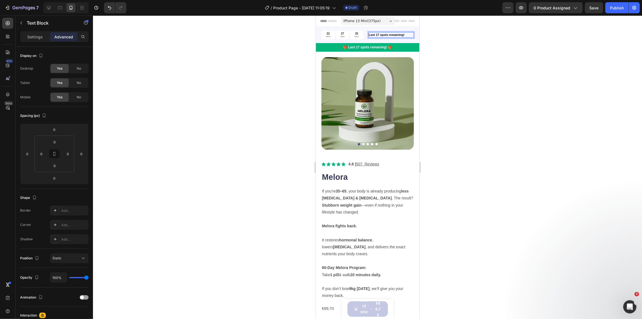
click at [384, 35] on p "Last 17 spots remaining!" at bounding box center [391, 35] width 45 height 5
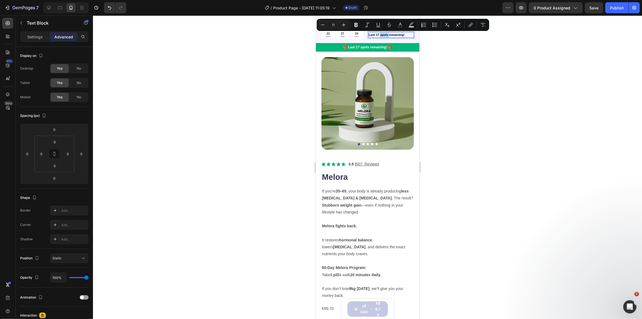
click at [384, 35] on p "Last 17 spots remaining!" at bounding box center [391, 35] width 45 height 5
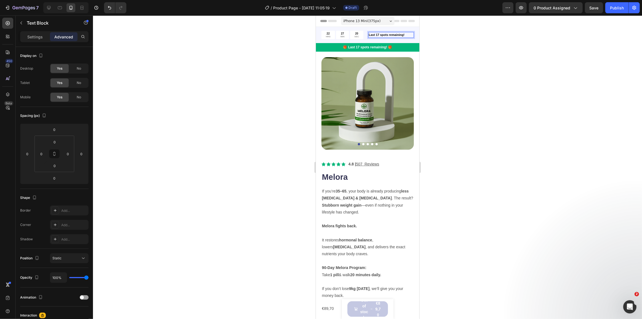
click at [384, 35] on p "Last 17 spots remaining!" at bounding box center [391, 35] width 45 height 5
drag, startPoint x: 397, startPoint y: 33, endPoint x: 362, endPoint y: 35, distance: 34.8
click at [362, 35] on div "22 HRS 27 MIN 15 SEC Countdown Timer Last 1s remaining! Text Block 0 Row" at bounding box center [368, 35] width 104 height 16
drag, startPoint x: 376, startPoint y: 33, endPoint x: 365, endPoint y: 33, distance: 10.8
click at [365, 33] on div "22 HRS 27 MIN 11 SEC Countdown Timer gorP Text Block 0 Row" at bounding box center [368, 35] width 104 height 16
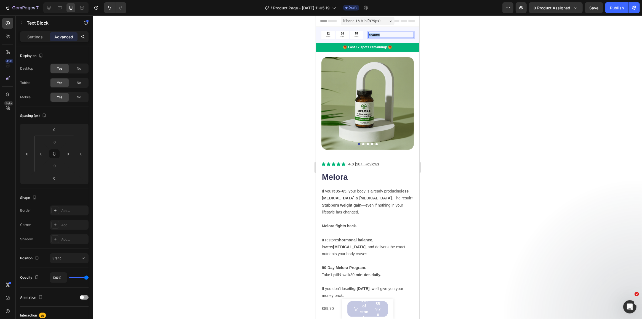
drag, startPoint x: 384, startPoint y: 36, endPoint x: 368, endPoint y: 36, distance: 16.3
click at [369, 36] on p "dsadffd" at bounding box center [391, 35] width 45 height 5
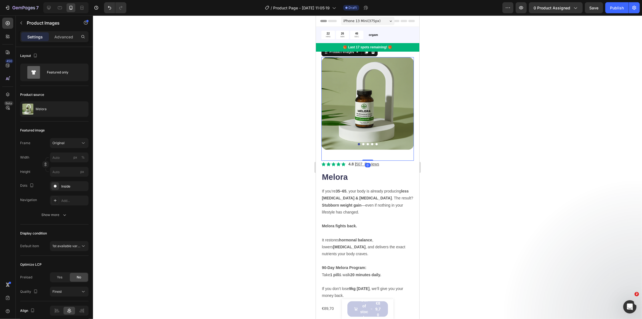
click at [377, 72] on img at bounding box center [367, 103] width 92 height 92
click at [378, 38] on div "orgam" at bounding box center [391, 35] width 46 height 6
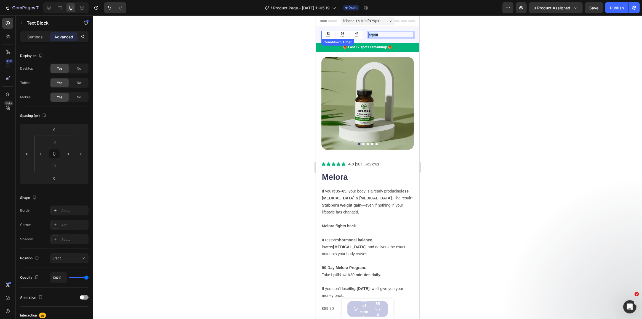
drag, startPoint x: 379, startPoint y: 34, endPoint x: 365, endPoint y: 34, distance: 14.4
click at [365, 34] on div "22 HRS 26 MIN 44 SEC Countdown Timer orgam Text Block 0 Row" at bounding box center [368, 35] width 104 height 16
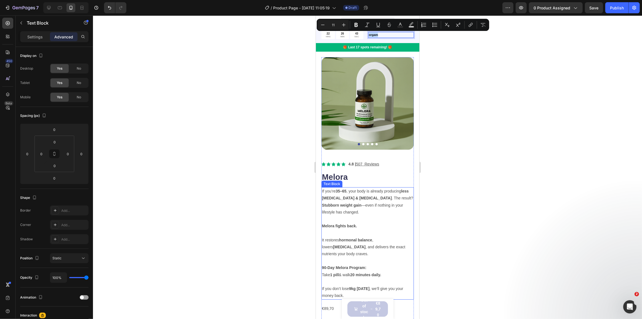
click at [345, 189] on strong "35–65" at bounding box center [341, 191] width 11 height 4
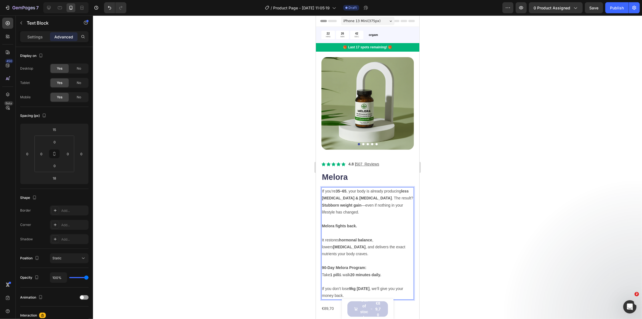
click at [344, 216] on p "Rich Text Editor. Editing area: main" at bounding box center [367, 219] width 91 height 7
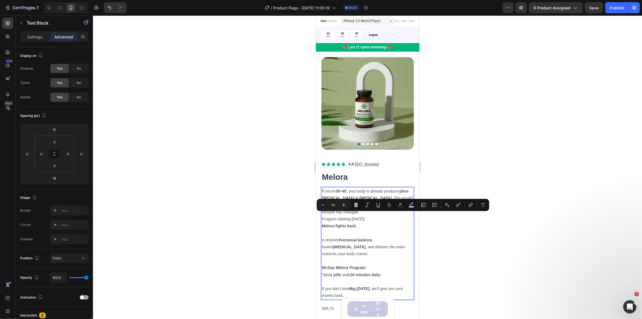
drag, startPoint x: 370, startPoint y: 215, endPoint x: 321, endPoint y: 217, distance: 49.4
click at [321, 217] on div "If you’re 35–65 , your body is already producing less estrogen & progesterone .…" at bounding box center [367, 243] width 92 height 112
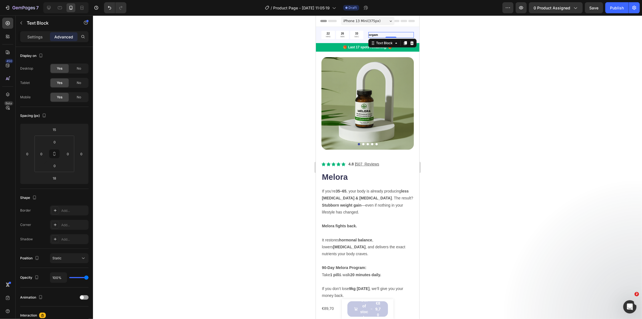
click at [381, 32] on div "orgam" at bounding box center [391, 35] width 46 height 6
click at [385, 108] on img at bounding box center [367, 103] width 92 height 92
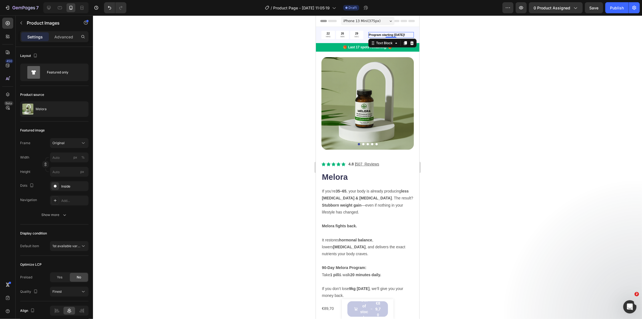
click at [382, 33] on p "Program starting tomorrow!" at bounding box center [391, 35] width 45 height 5
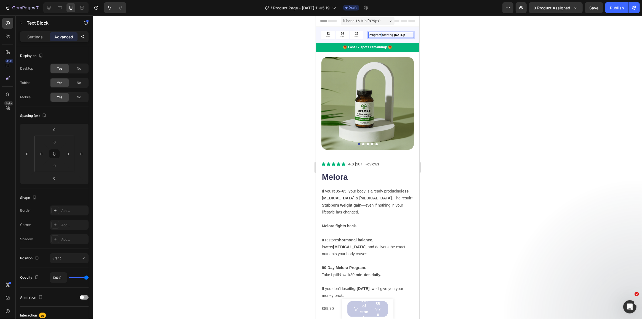
click at [379, 35] on p "Program starting tomorrow!" at bounding box center [391, 35] width 45 height 5
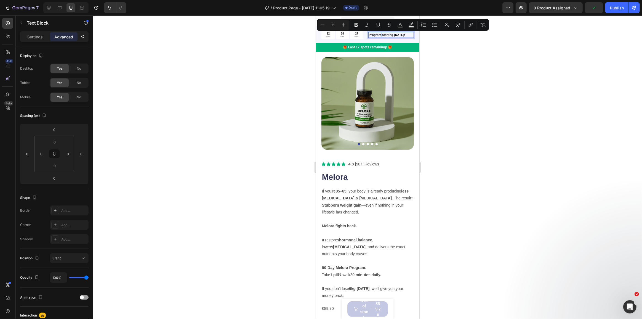
click at [379, 35] on p "Program starting tomorrow!" at bounding box center [391, 35] width 45 height 5
drag, startPoint x: 381, startPoint y: 36, endPoint x: 366, endPoint y: 36, distance: 15.5
click at [368, 36] on div "Program starting tomorrow!" at bounding box center [391, 35] width 46 height 6
click at [372, 35] on p "Program starting tomorrow!" at bounding box center [391, 35] width 45 height 5
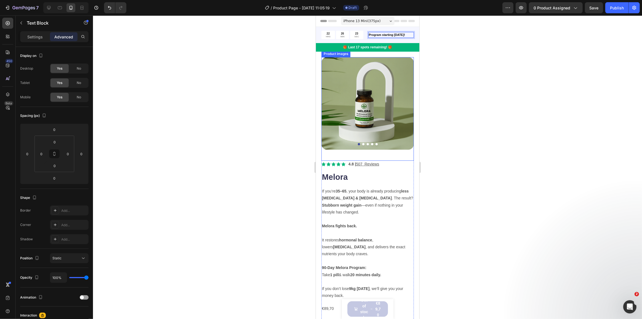
click at [380, 85] on img at bounding box center [367, 103] width 92 height 92
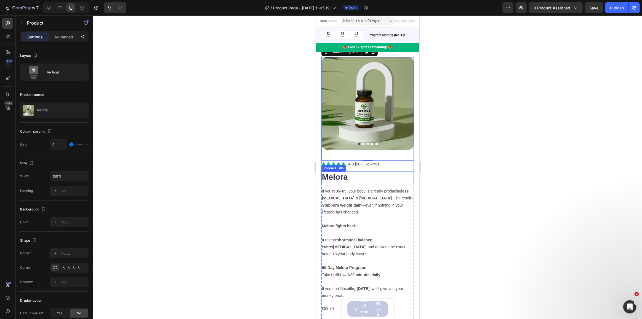
click at [397, 183] on div "Icon Icon Icon Icon Icon Icon List 4.8 | 507 Reviews Text Block Row Melora Prod…" at bounding box center [367, 264] width 92 height 206
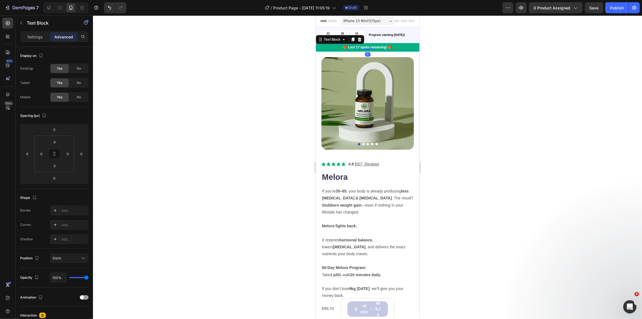
click at [343, 47] on strong "🎁 Last 17 spots remaining! 🎁" at bounding box center [367, 47] width 49 height 4
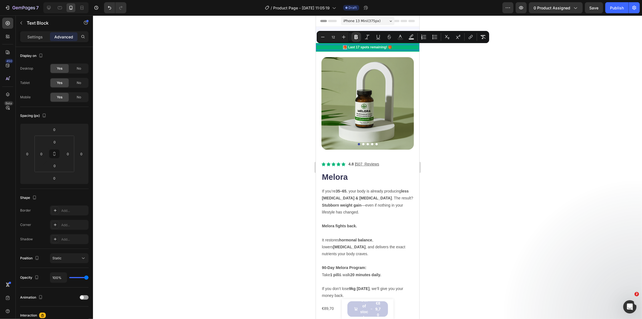
click at [343, 47] on strong "🎁 Last 17 spots remaining! 🎁" at bounding box center [367, 47] width 49 height 4
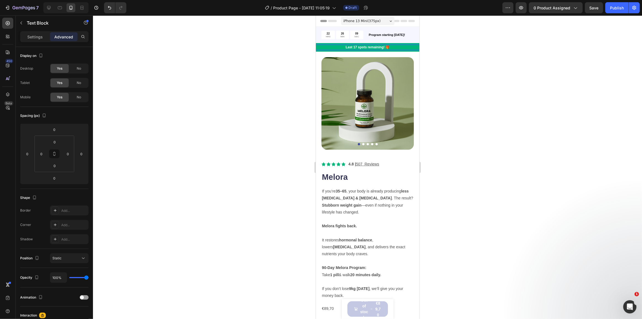
click at [390, 47] on p "Last 17 spots remaining! 🎁" at bounding box center [367, 47] width 102 height 4
click at [401, 216] on p "Rich Text Editor. Editing area: main" at bounding box center [367, 219] width 91 height 7
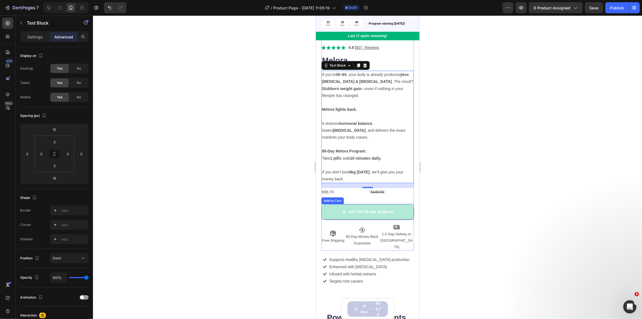
scroll to position [125, 0]
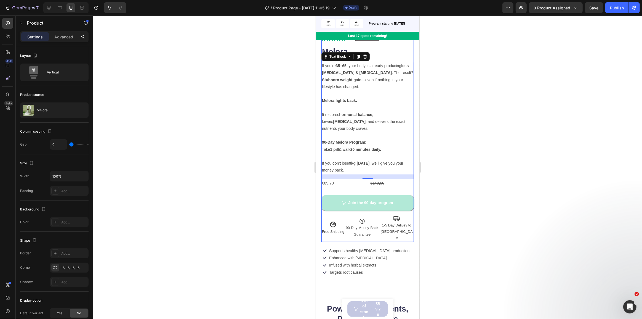
click at [387, 187] on div "Join the 90-day program Add to Cart" at bounding box center [367, 198] width 92 height 23
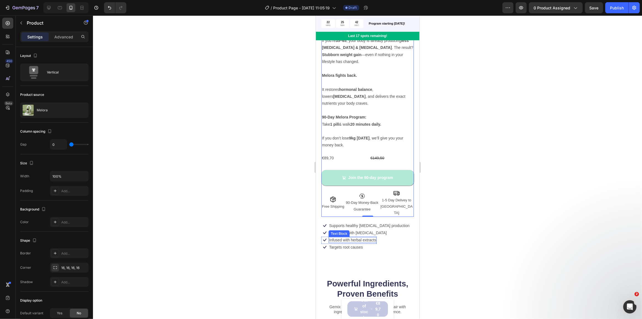
scroll to position [176, 0]
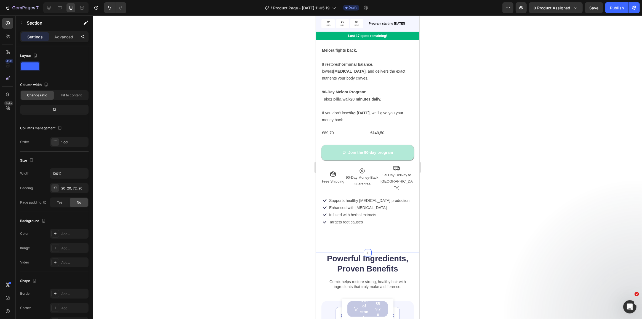
click at [394, 176] on div "Product Images Icon Icon Icon Icon Icon Icon List 4.8 | 507 Reviews Text Block …" at bounding box center [367, 57] width 92 height 351
click at [385, 197] on div "Supports healthy estrogen production Text Block" at bounding box center [368, 200] width 81 height 7
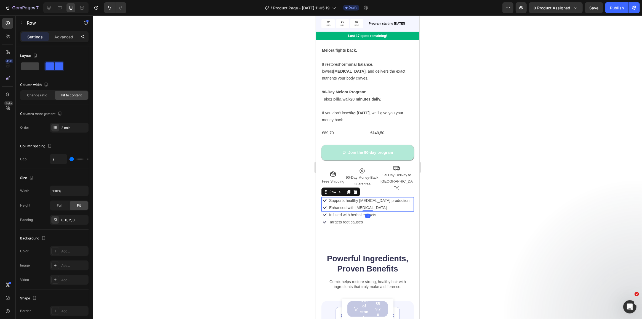
click at [402, 197] on div "Icon Supports healthy estrogen production Text Block Row Icon Enhanced with bio…" at bounding box center [367, 204] width 92 height 14
click at [61, 39] on div "Advanced" at bounding box center [64, 36] width 28 height 9
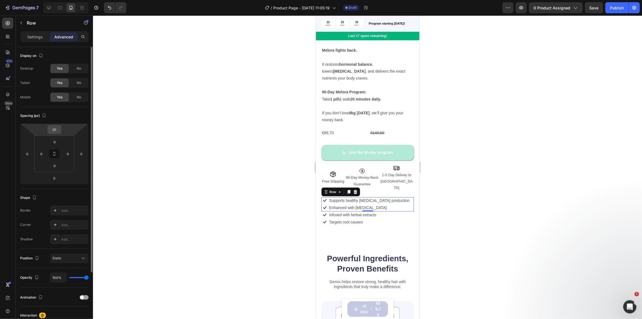
click at [57, 128] on input "20" at bounding box center [54, 129] width 11 height 8
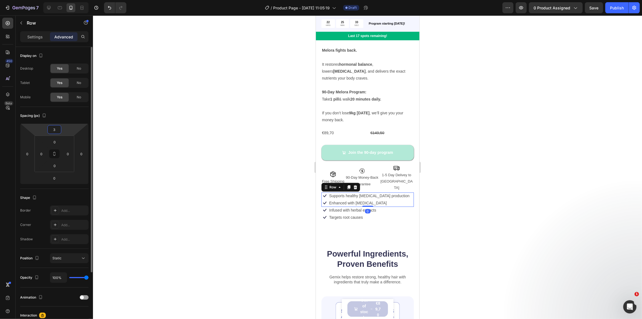
type input "30"
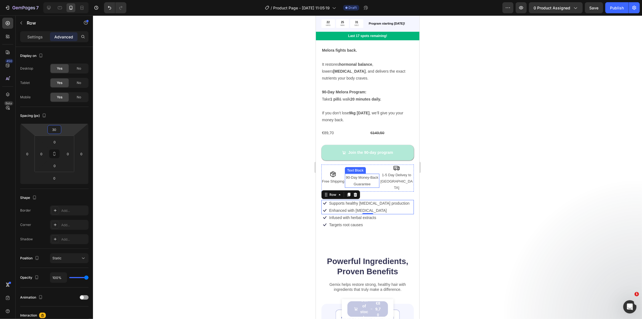
click at [352, 174] on div "90-Day Money-Back Guarantee" at bounding box center [362, 181] width 35 height 14
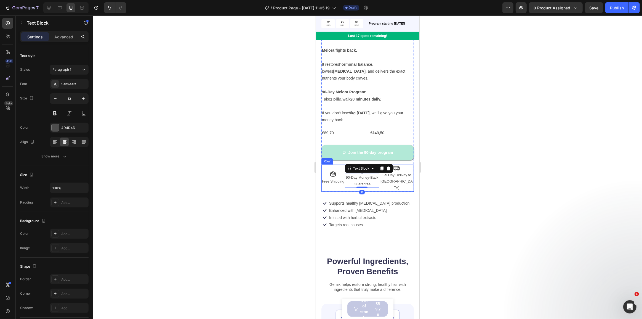
click at [326, 172] on div "Icon Free Shipping Text Block" at bounding box center [332, 178] width 23 height 27
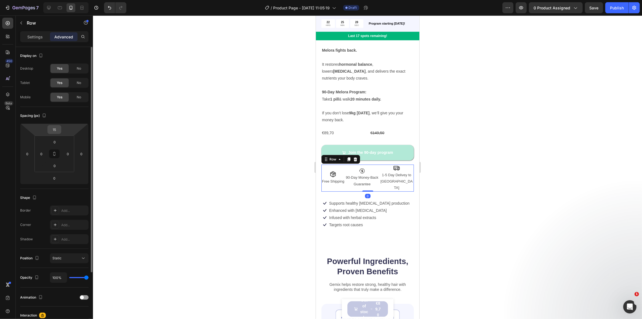
click at [54, 131] on input "15" at bounding box center [54, 129] width 11 height 8
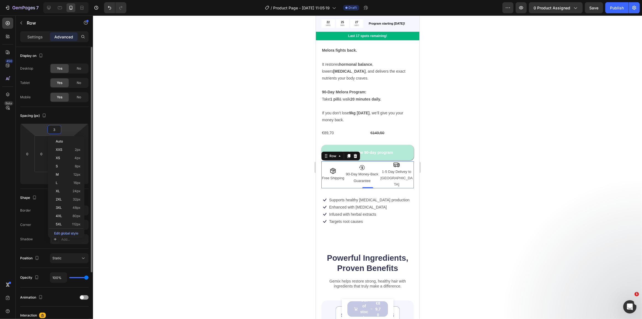
type input "30"
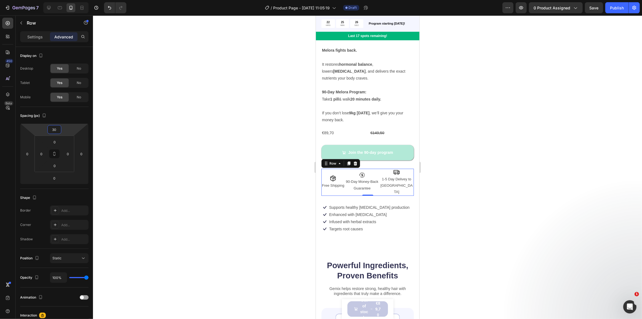
click at [250, 147] on div at bounding box center [367, 166] width 549 height 303
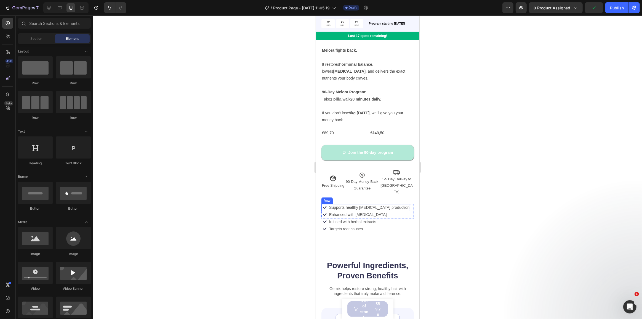
click at [359, 204] on div "Supports healthy estrogen production Text Block" at bounding box center [368, 207] width 81 height 7
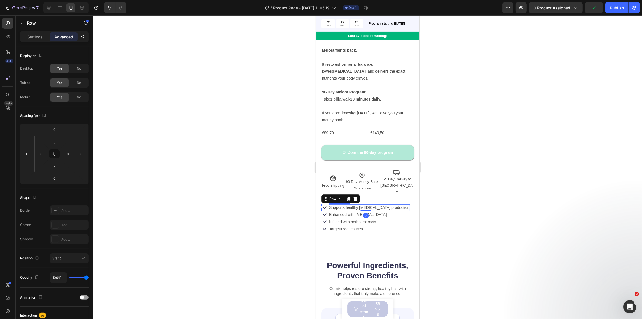
click at [361, 205] on p "Supports healthy estrogen production" at bounding box center [369, 207] width 80 height 5
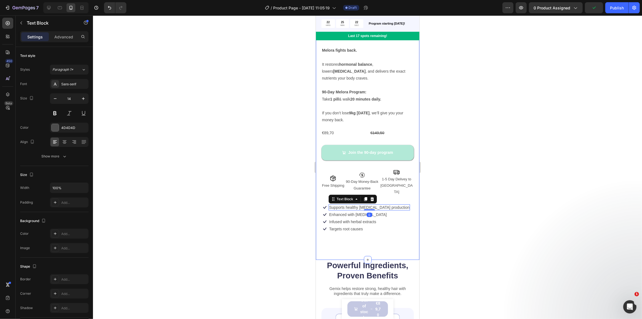
click at [267, 160] on div at bounding box center [367, 166] width 549 height 303
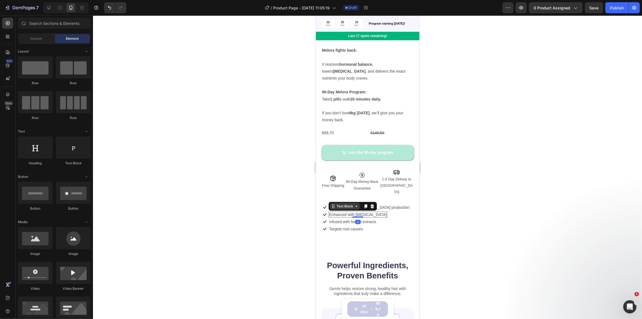
click at [348, 203] on div "Text Block" at bounding box center [345, 206] width 30 height 7
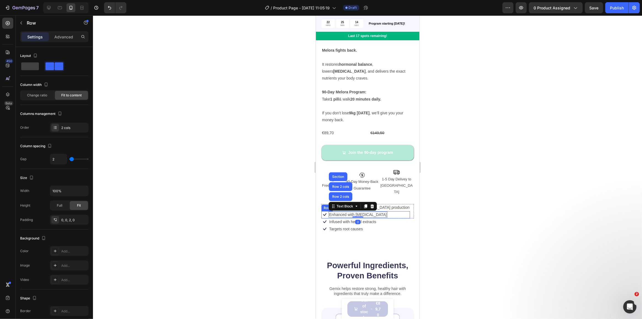
click at [385, 211] on div "Icon Enhanced with biotin Text Block Row 2 cols Row 2 cols Section 0 Row" at bounding box center [365, 214] width 89 height 7
click at [371, 205] on p "Supports healthy estrogen production" at bounding box center [369, 207] width 80 height 5
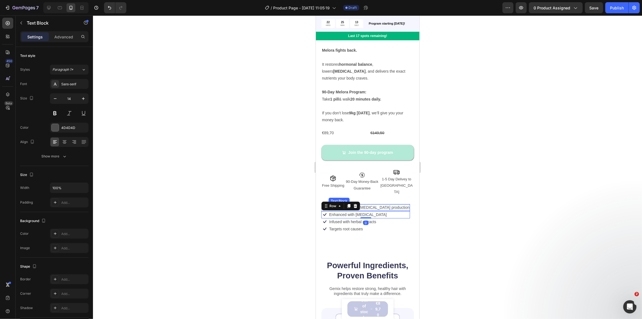
click at [371, 205] on p "Supports healthy estrogen production" at bounding box center [369, 207] width 80 height 5
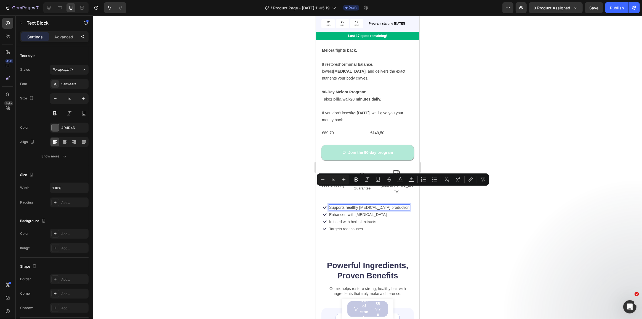
click at [344, 205] on p "Supports healthy estrogen production" at bounding box center [369, 207] width 80 height 5
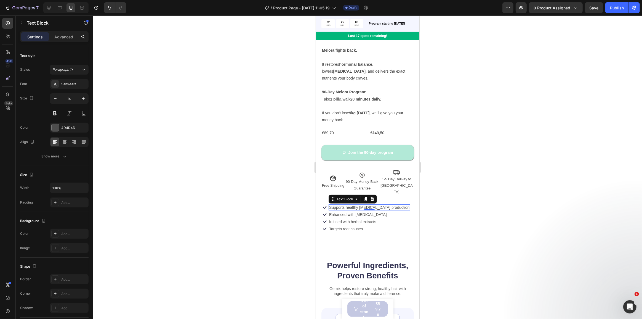
click at [348, 205] on p "Supports healthy estrogen production" at bounding box center [369, 207] width 80 height 5
click at [339, 212] on p "Enhanced with biotin" at bounding box center [358, 214] width 58 height 5
click at [357, 219] on p "Infused with herbal extracts" at bounding box center [352, 221] width 47 height 5
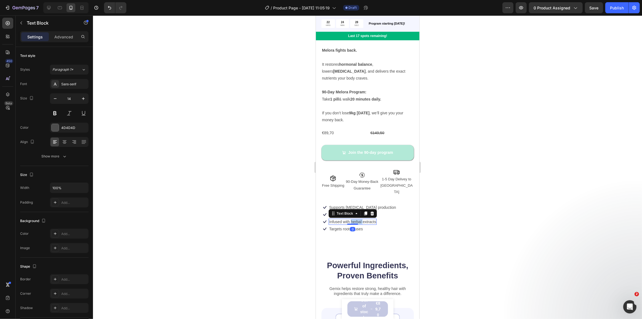
click at [357, 219] on p "Infused with herbal extracts" at bounding box center [352, 221] width 47 height 5
click at [341, 226] on p "Targets root causes" at bounding box center [346, 228] width 34 height 5
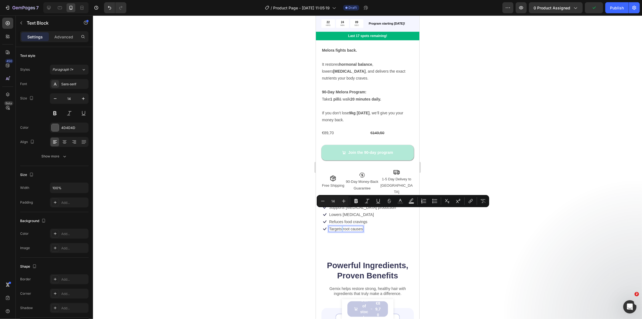
click at [341, 226] on p "Targets root causes" at bounding box center [346, 228] width 34 height 5
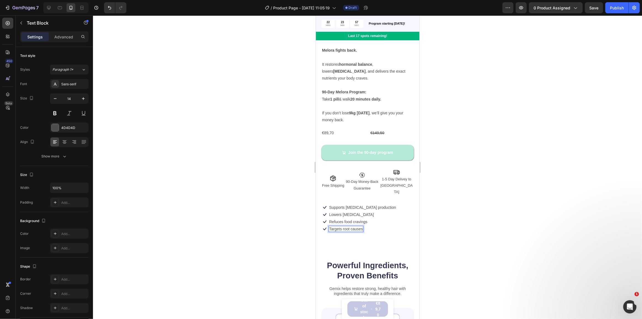
click at [349, 226] on p "Targets root causes" at bounding box center [346, 228] width 34 height 5
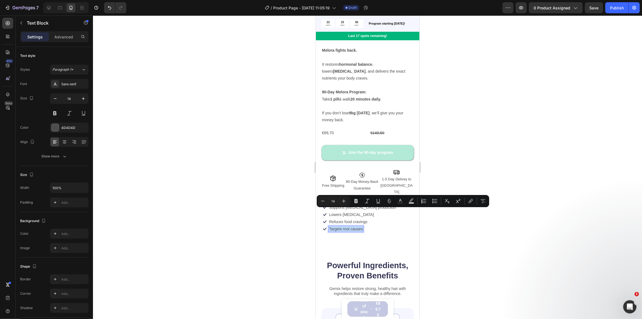
click at [349, 226] on p "Targets root causes" at bounding box center [346, 228] width 34 height 5
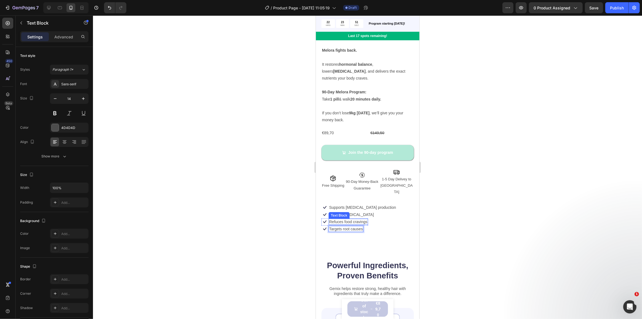
click at [333, 219] on p "Refuces food cravings" at bounding box center [348, 221] width 38 height 5
click at [336, 219] on p "Refuces food cravings" at bounding box center [348, 221] width 38 height 5
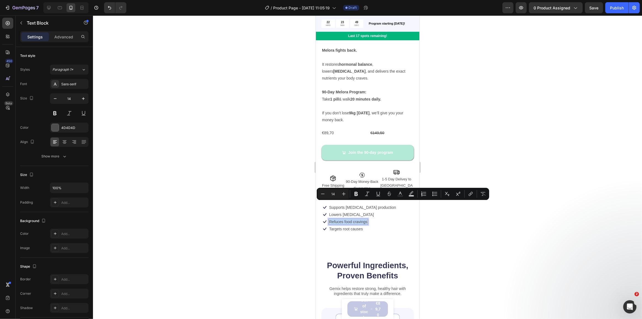
click at [336, 219] on p "Refuces food cravings" at bounding box center [348, 221] width 38 height 5
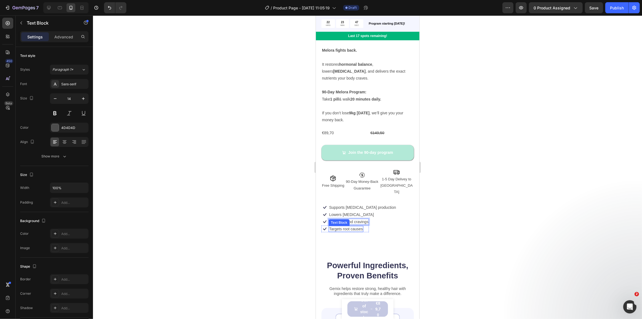
click at [346, 226] on p "Targets root causes" at bounding box center [346, 228] width 34 height 5
click at [350, 226] on p "Targets root causes" at bounding box center [346, 228] width 34 height 5
click at [358, 226] on p "Targets menopause weight" at bounding box center [352, 228] width 46 height 5
click at [362, 226] on p "Targets menopause weight" at bounding box center [352, 228] width 46 height 5
copy p "Targets menopausal weight"
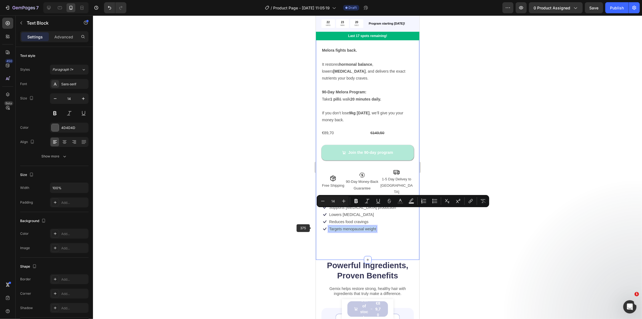
click at [333, 230] on div "Product Images Icon Icon Icon Icon Icon Icon List 4.8 | 507 Reviews Text Block …" at bounding box center [368, 67] width 104 height 383
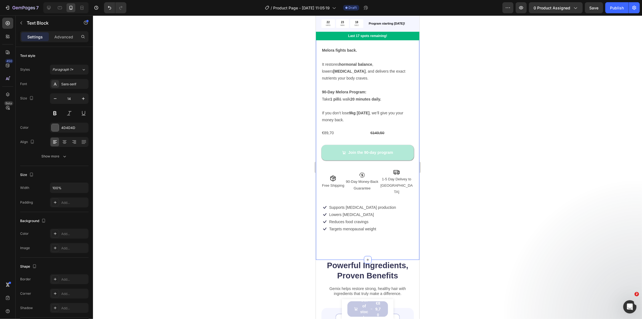
click at [375, 226] on p "Targets menopausal weight" at bounding box center [352, 228] width 47 height 5
click at [376, 226] on div "Targets menopausal weight" at bounding box center [352, 229] width 48 height 6
copy p "Targets menopausal weight"
click at [352, 221] on div "Product Images Icon Icon Icon Icon Icon Icon List 4.8 | 507 Reviews Text Block …" at bounding box center [367, 61] width 92 height 358
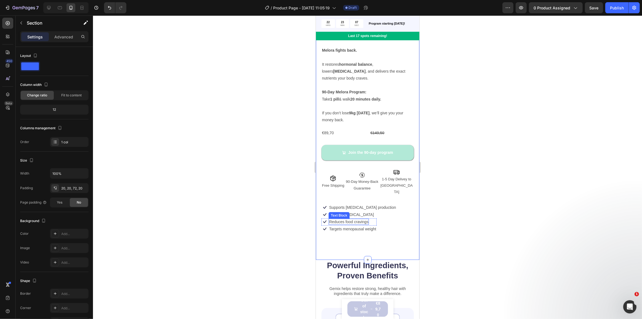
click at [346, 219] on p "Reduces food cravings" at bounding box center [348, 221] width 39 height 5
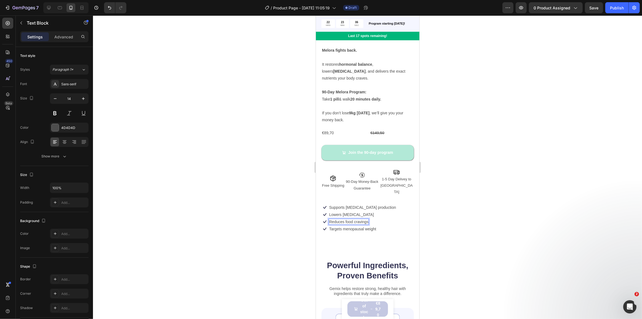
click at [346, 219] on p "Reduces food cravings" at bounding box center [348, 221] width 39 height 5
copy p "Reduces food cravings"
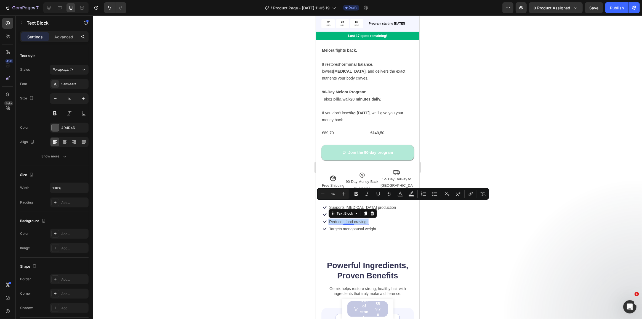
click at [349, 219] on p "Reduces food cravings" at bounding box center [348, 221] width 39 height 5
click at [358, 226] on p "Targets menopausal weight" at bounding box center [352, 228] width 47 height 5
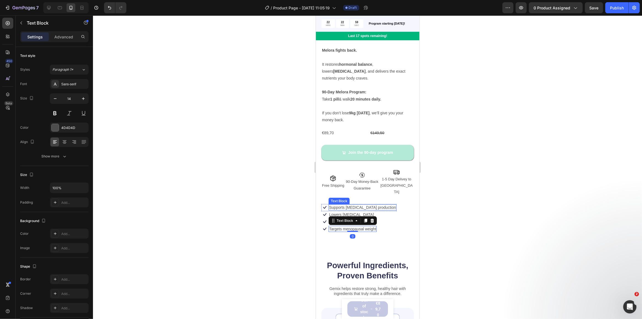
click at [351, 205] on p "Supports estrogen production" at bounding box center [362, 207] width 67 height 5
copy p "Supports estrogen production"
click at [356, 212] on p "Lowers cholesterol" at bounding box center [351, 214] width 45 height 5
click at [354, 226] on p "Targets menopausal weight" at bounding box center [352, 228] width 47 height 5
click at [364, 226] on p "Targets menopausal weight" at bounding box center [352, 228] width 47 height 5
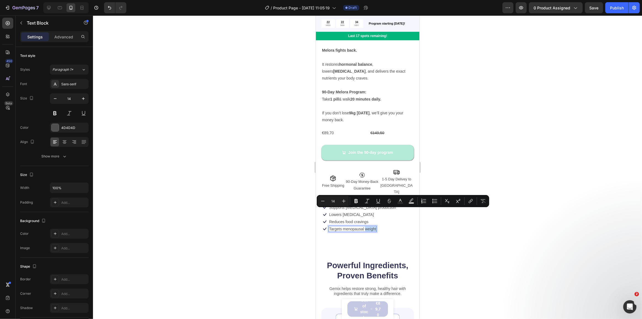
drag, startPoint x: 365, startPoint y: 211, endPoint x: 376, endPoint y: 213, distance: 10.5
click at [376, 226] on p "Targets menopausal weight" at bounding box center [352, 228] width 47 height 5
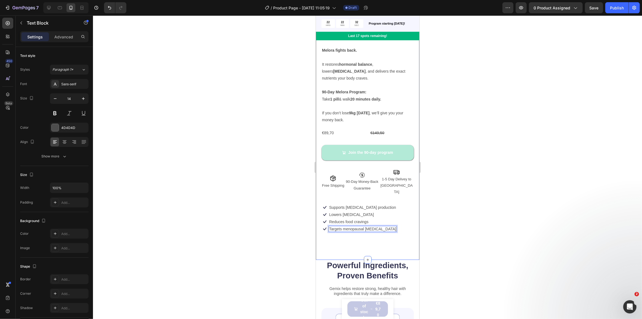
click at [381, 223] on div "Product Images Icon Icon Icon Icon Icon Icon List 4.8 | 507 Reviews Text Block …" at bounding box center [368, 67] width 104 height 383
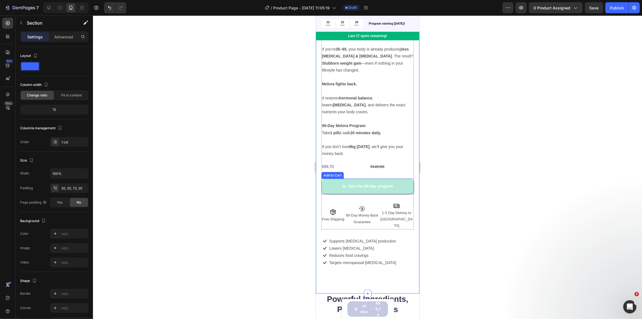
scroll to position [150, 0]
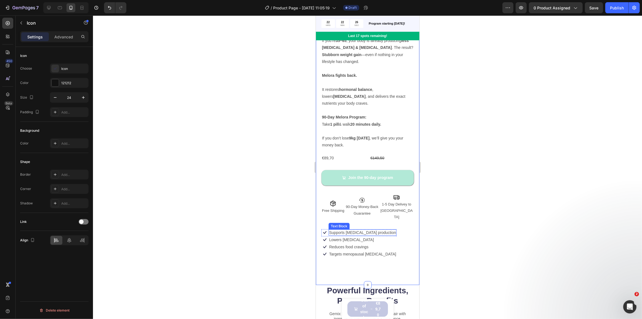
click at [327, 229] on icon at bounding box center [324, 232] width 7 height 7
click at [59, 69] on div at bounding box center [55, 69] width 8 height 8
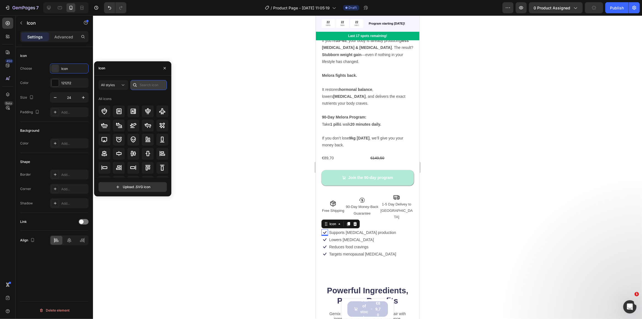
click at [150, 81] on input "text" at bounding box center [149, 85] width 36 height 10
type input "tick"
type input "tick mark"
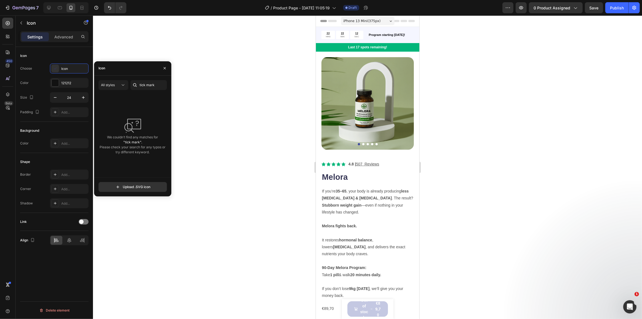
scroll to position [150, 0]
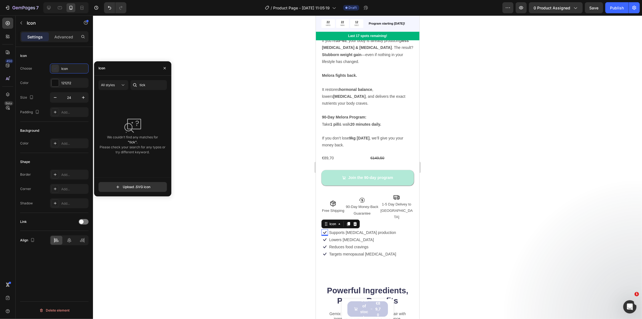
type input "tick"
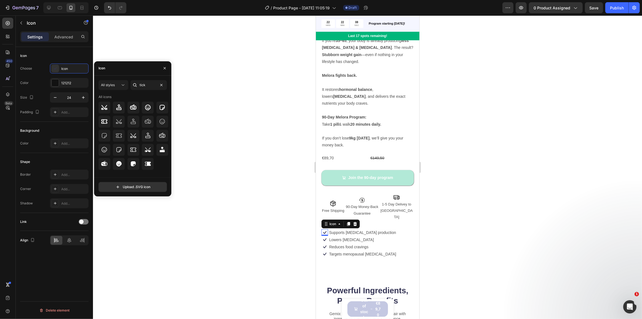
drag, startPoint x: 147, startPoint y: 86, endPoint x: 131, endPoint y: 86, distance: 16.0
click at [131, 86] on div "tick" at bounding box center [149, 85] width 36 height 10
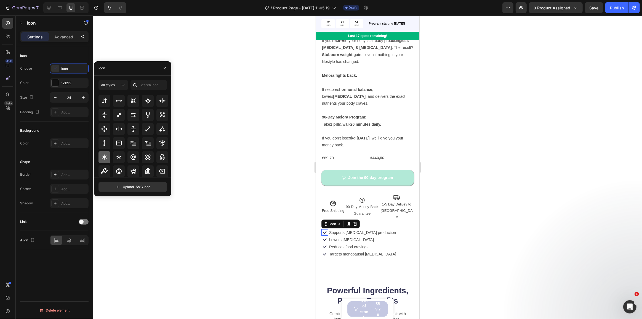
click at [108, 155] on icon at bounding box center [104, 157] width 7 height 7
click at [132, 155] on icon at bounding box center [133, 156] width 7 height 7
click at [142, 83] on input "text" at bounding box center [149, 85] width 36 height 10
type input "check"
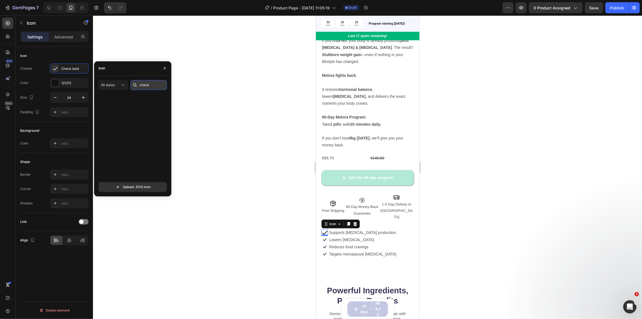
scroll to position [0, 0]
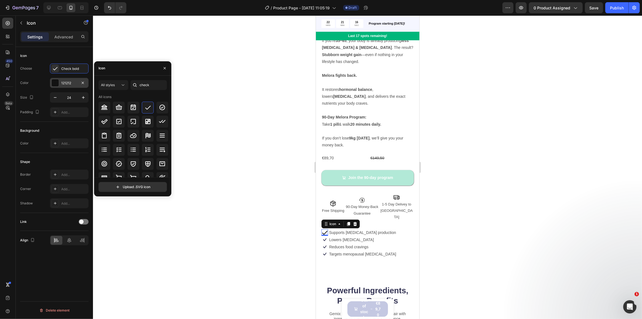
click at [59, 80] on div "121212" at bounding box center [69, 83] width 39 height 10
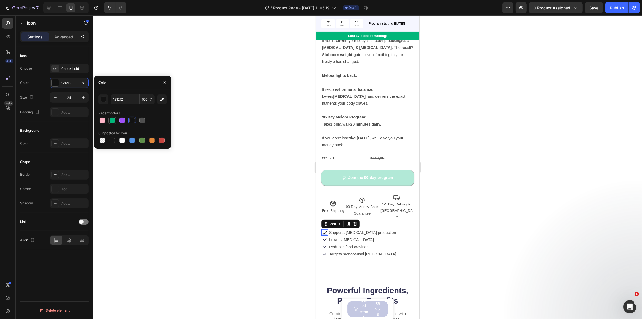
click at [114, 119] on div at bounding box center [113, 121] width 6 height 6
type input "01B67A"
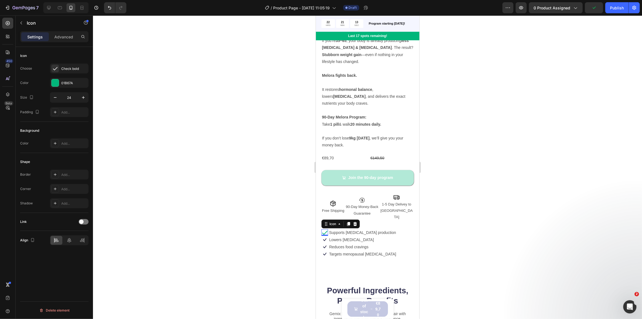
click at [325, 238] on div "0" at bounding box center [325, 240] width 6 height 4
click at [324, 238] on div "0" at bounding box center [325, 240] width 6 height 4
click at [326, 238] on div "0" at bounding box center [325, 240] width 6 height 4
click at [348, 237] on p "Lowers [MEDICAL_DATA]" at bounding box center [351, 239] width 45 height 5
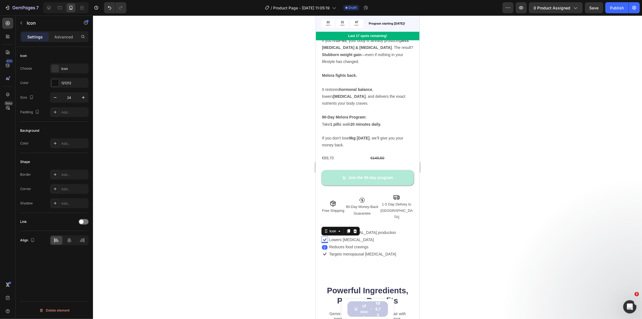
click at [324, 238] on icon at bounding box center [324, 239] width 3 height 3
click at [64, 153] on div "Icon Choose Icon Color 121212 Size 24 Padding Add..." at bounding box center [54, 183] width 68 height 60
click at [63, 69] on div "Icon" at bounding box center [74, 68] width 26 height 5
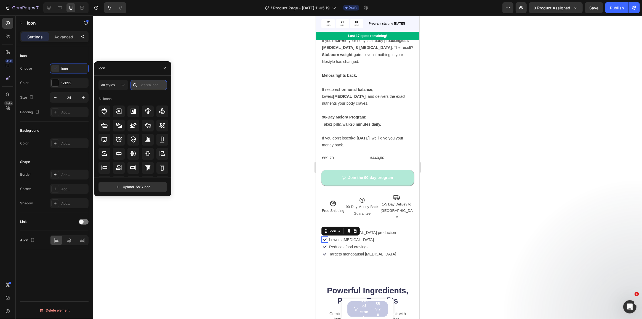
click at [145, 87] on input "text" at bounding box center [149, 85] width 36 height 10
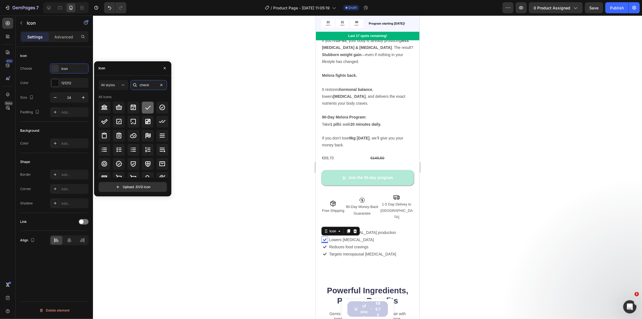
type input "check"
click at [147, 108] on icon at bounding box center [148, 107] width 7 height 7
click at [65, 83] on div "121212" at bounding box center [69, 83] width 16 height 5
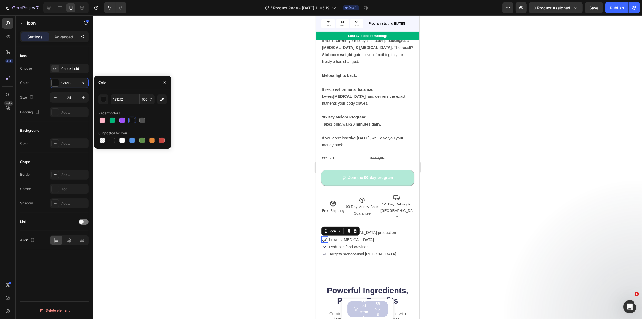
click at [117, 121] on div at bounding box center [133, 120] width 68 height 8
click at [115, 121] on div at bounding box center [113, 121] width 6 height 6
type input "01B67A"
click at [323, 245] on div "0" at bounding box center [325, 247] width 6 height 4
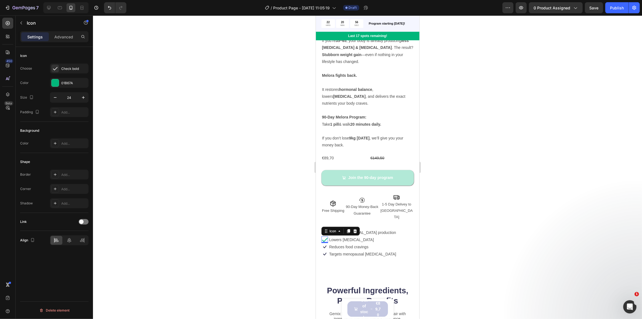
click at [325, 245] on div "0" at bounding box center [325, 247] width 6 height 4
click at [324, 245] on div "0" at bounding box center [325, 247] width 6 height 4
click at [344, 243] on div "Icon Reduces food cravings Text Block Row" at bounding box center [358, 246] width 75 height 7
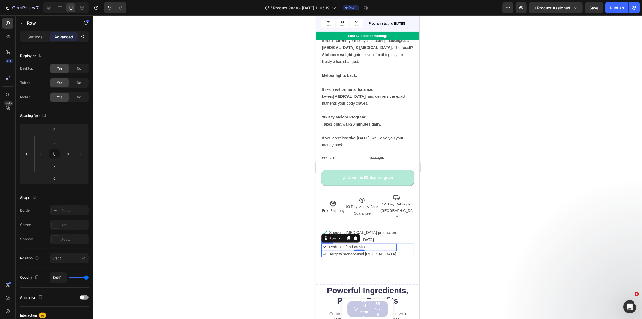
click at [390, 240] on div "Product Images Icon Icon Icon Icon Icon Icon List 4.8 | 507 Reviews Text Block …" at bounding box center [367, 86] width 92 height 358
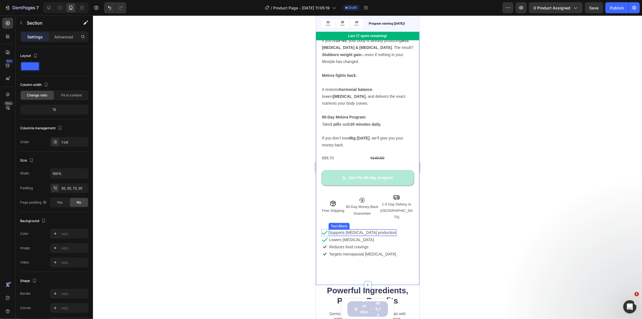
click at [351, 230] on p "Supports [MEDICAL_DATA] production" at bounding box center [362, 232] width 67 height 5
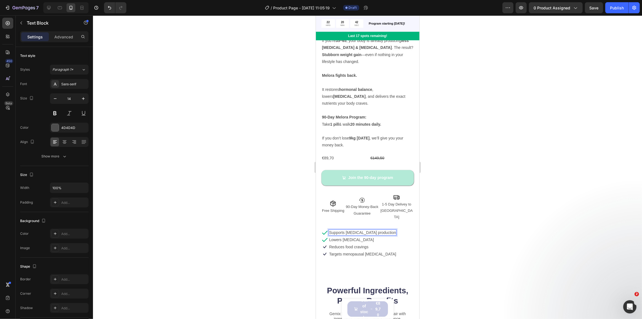
click at [347, 230] on p "Supports [MEDICAL_DATA] production" at bounding box center [362, 232] width 67 height 5
click at [346, 230] on p "Supports [MEDICAL_DATA] production" at bounding box center [362, 232] width 67 height 5
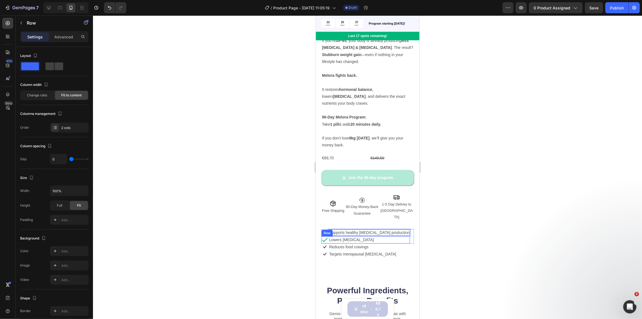
click at [382, 243] on div "Icon Reduces food cravings Text Block Row Icon Targets menopausal [MEDICAL_DATA…" at bounding box center [367, 250] width 92 height 14
click at [369, 243] on div "Icon Reduces food cravings Text Block Row 0" at bounding box center [358, 246] width 75 height 7
click at [373, 236] on div "Icon Lowers [MEDICAL_DATA] Text Block Row" at bounding box center [365, 239] width 89 height 7
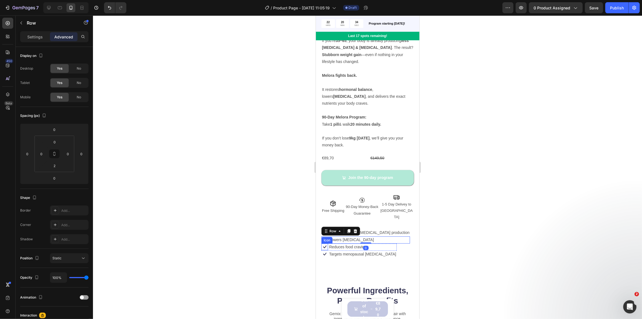
click at [327, 243] on icon at bounding box center [324, 246] width 7 height 7
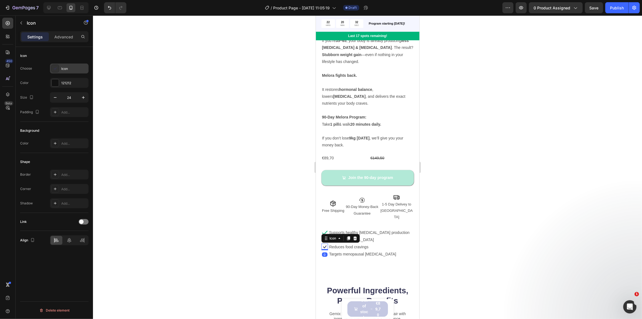
click at [56, 67] on icon at bounding box center [55, 69] width 6 height 6
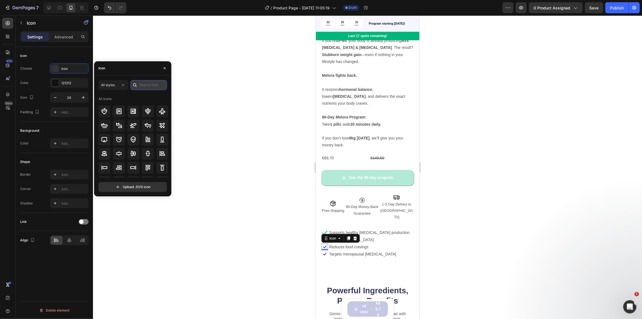
click at [143, 84] on input "text" at bounding box center [149, 85] width 36 height 10
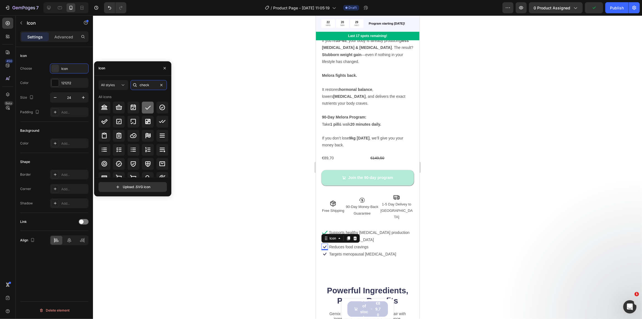
type input "check"
click at [147, 104] on icon at bounding box center [148, 107] width 7 height 7
click at [59, 81] on div at bounding box center [55, 82] width 7 height 7
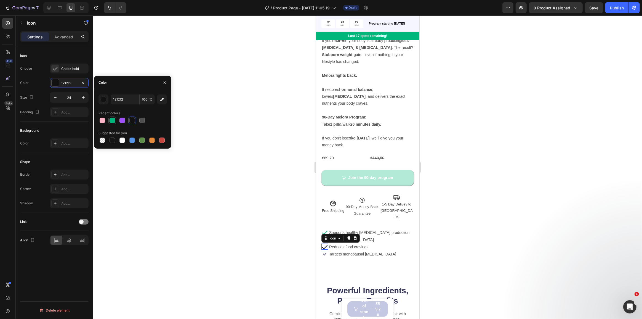
click at [111, 119] on div at bounding box center [113, 121] width 6 height 6
type input "01B67A"
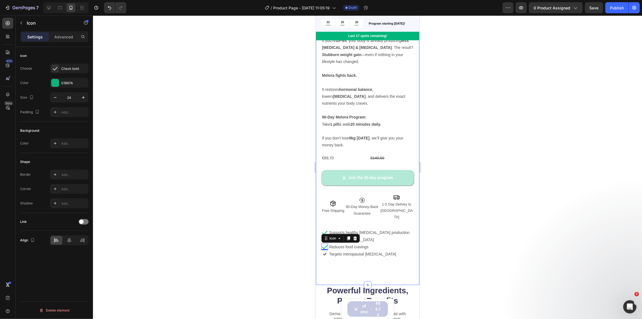
click at [322, 252] on div "0" at bounding box center [325, 254] width 6 height 4
click at [324, 252] on div "0" at bounding box center [325, 254] width 6 height 4
click at [325, 252] on div "0" at bounding box center [325, 254] width 6 height 4
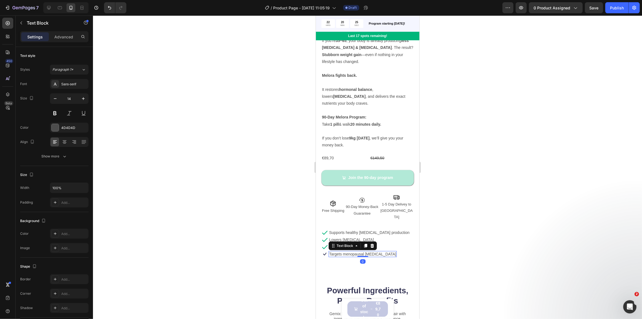
click at [332, 251] on p "Targets menopausal [MEDICAL_DATA]" at bounding box center [362, 253] width 67 height 5
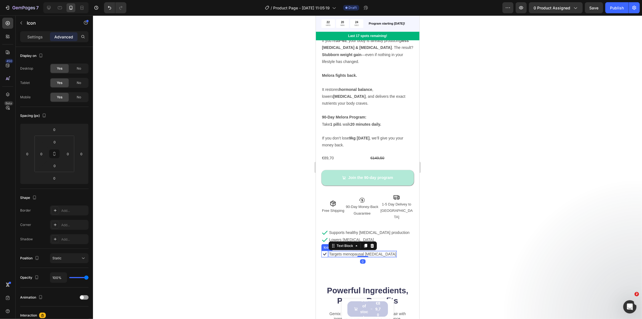
click at [325, 253] on icon at bounding box center [324, 254] width 3 height 3
click at [35, 36] on p "Settings" at bounding box center [34, 37] width 15 height 6
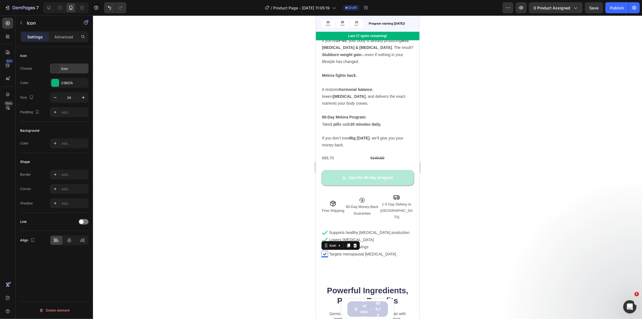
click at [57, 67] on icon at bounding box center [55, 69] width 6 height 6
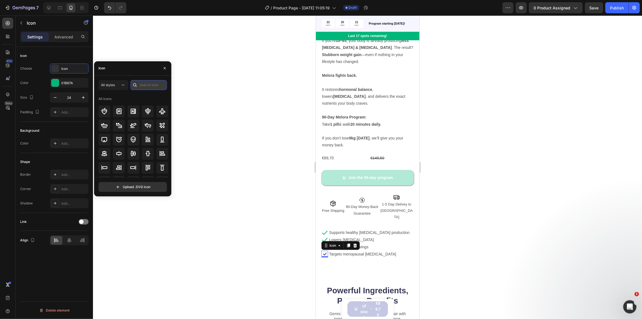
click at [147, 84] on input "text" at bounding box center [149, 85] width 36 height 10
type input "check"
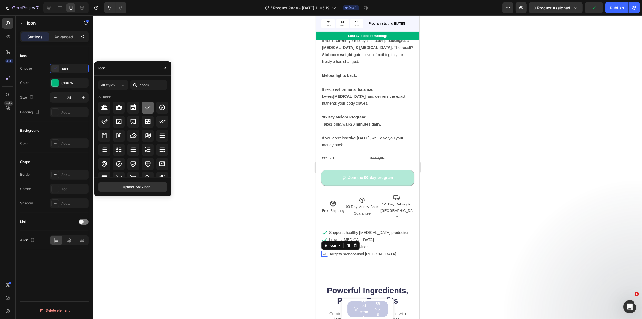
click at [149, 105] on icon at bounding box center [148, 107] width 7 height 7
click at [293, 190] on div at bounding box center [367, 166] width 549 height 303
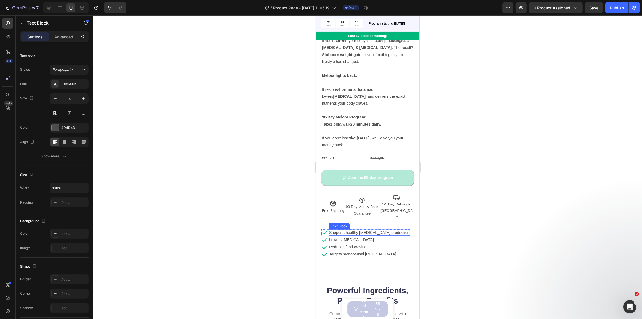
click at [388, 230] on p "Supports healthy [MEDICAL_DATA] production" at bounding box center [369, 232] width 80 height 5
click at [480, 221] on div at bounding box center [367, 166] width 549 height 303
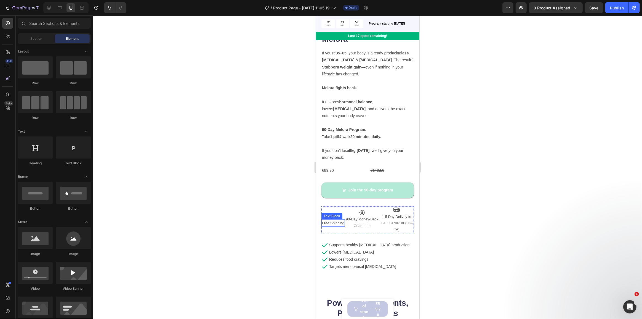
scroll to position [150, 0]
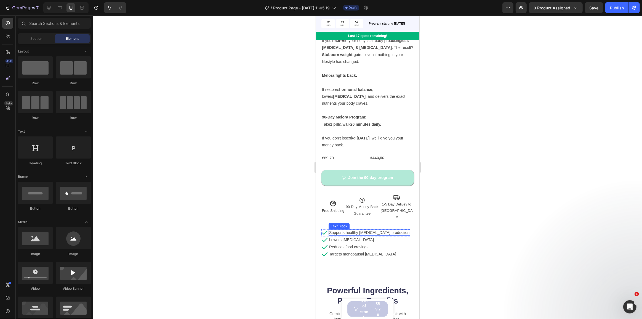
click at [359, 230] on p "Supports healthy [MEDICAL_DATA] production" at bounding box center [369, 232] width 80 height 5
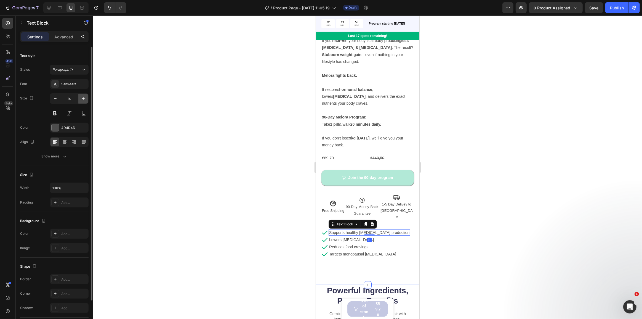
click at [81, 99] on icon "button" at bounding box center [84, 99] width 6 height 6
type input "16"
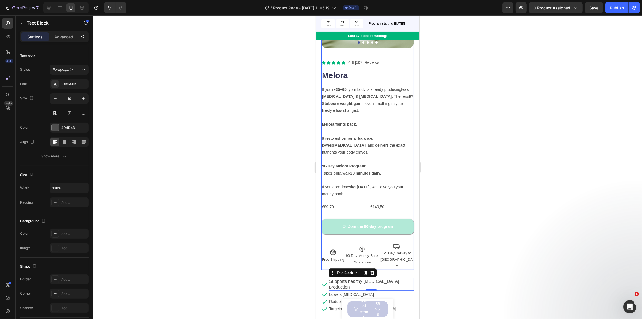
scroll to position [100, 0]
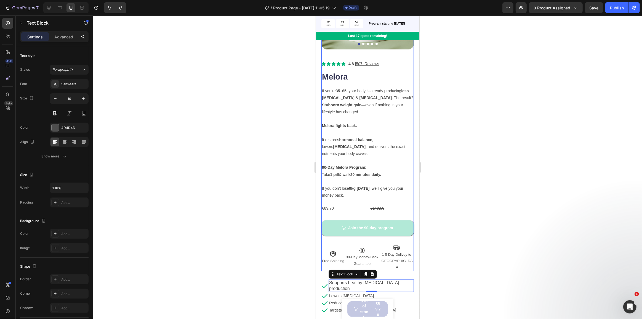
type input "15"
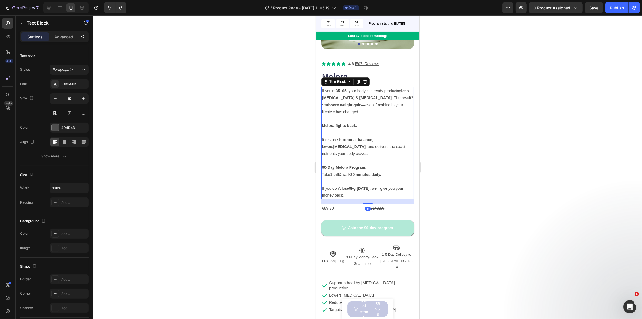
click at [350, 164] on p "90-Day Melora Program: Take 1 pill & walk 20 minutes daily." at bounding box center [367, 171] width 91 height 14
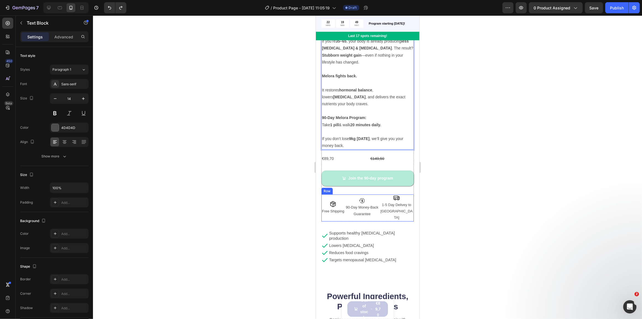
scroll to position [150, 0]
click at [344, 242] on p "Lowers [MEDICAL_DATA]" at bounding box center [351, 244] width 45 height 5
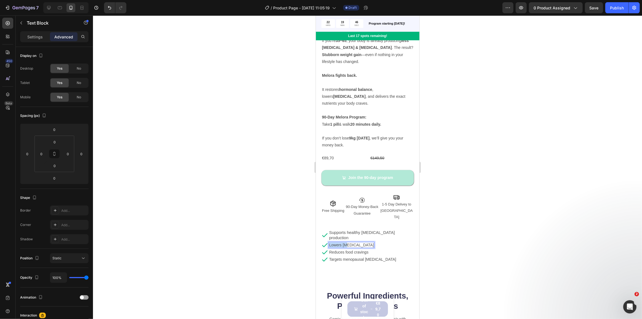
drag, startPoint x: 341, startPoint y: 223, endPoint x: 347, endPoint y: 223, distance: 5.8
click at [353, 242] on p "Lowers [MEDICAL_DATA]" at bounding box center [351, 244] width 45 height 5
click at [40, 35] on p "Settings" at bounding box center [34, 37] width 15 height 6
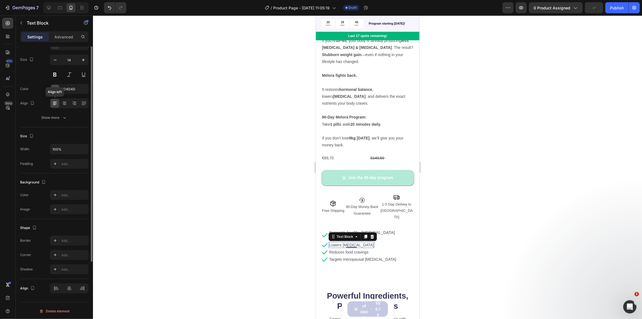
scroll to position [0, 0]
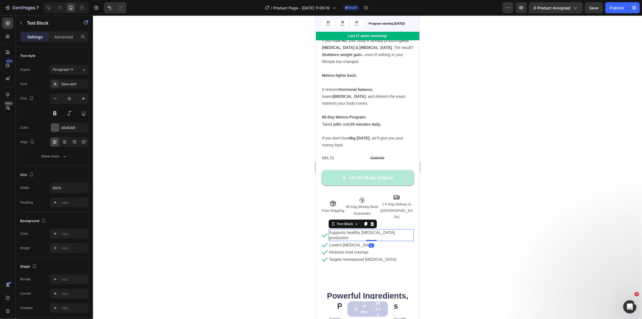
click at [388, 230] on p "Supports healthy [MEDICAL_DATA] production" at bounding box center [371, 235] width 84 height 11
click at [378, 230] on p "Supports healthy [MEDICAL_DATA] production" at bounding box center [371, 235] width 84 height 11
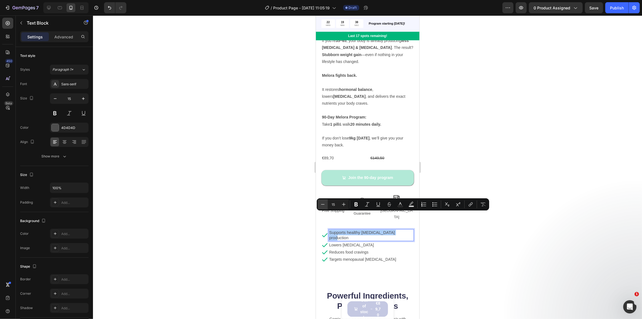
click at [325, 202] on icon "Editor contextual toolbar" at bounding box center [323, 205] width 6 height 6
type input "14"
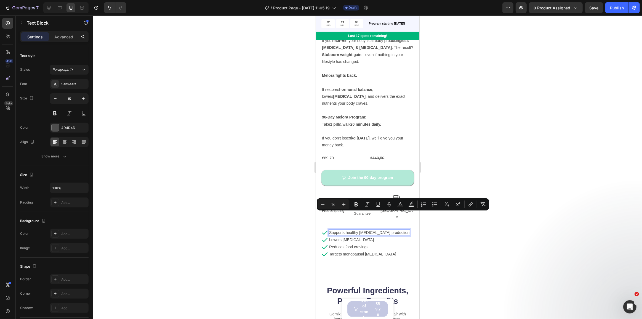
click at [348, 244] on div "Reduces food cravings" at bounding box center [348, 247] width 40 height 6
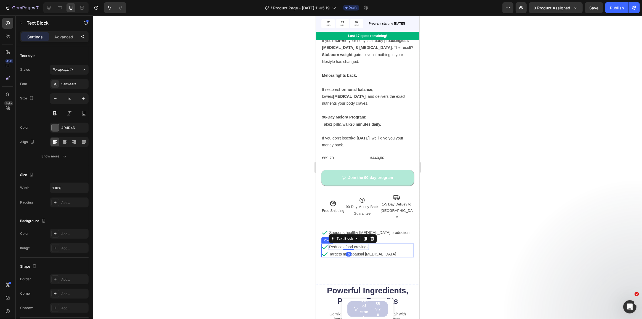
click at [402, 243] on div "Icon Reduces food cravings Text Block 0 Row Icon Targets menopausal [MEDICAL_DA…" at bounding box center [367, 250] width 92 height 14
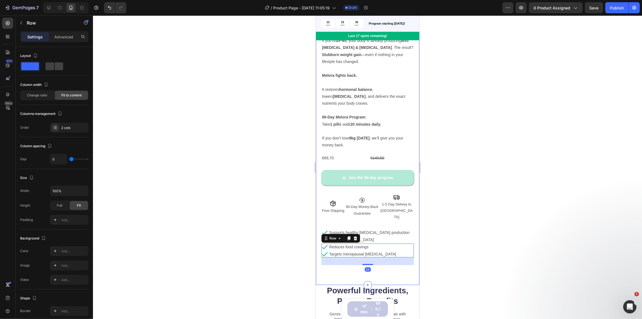
click at [386, 265] on div "Product Images Icon Icon Icon Icon Icon Icon List 4.8 | 507 Reviews Text Block …" at bounding box center [368, 93] width 104 height 384
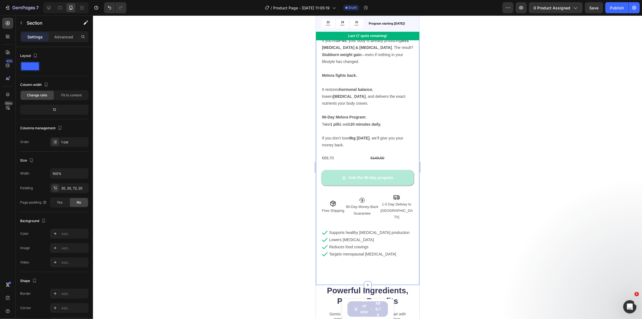
click at [477, 214] on div at bounding box center [367, 166] width 549 height 303
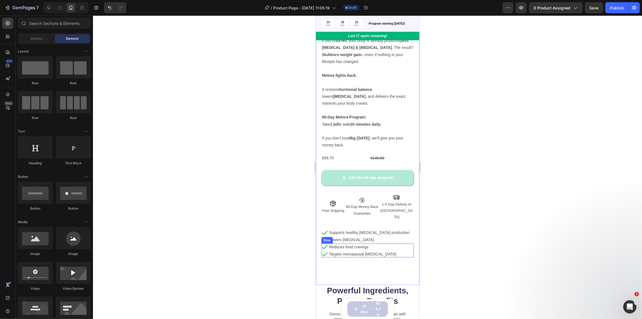
click at [386, 243] on div "Icon Reduces food cravings Text Block Row Icon Targets menopausal [MEDICAL_DATA…" at bounding box center [367, 250] width 92 height 14
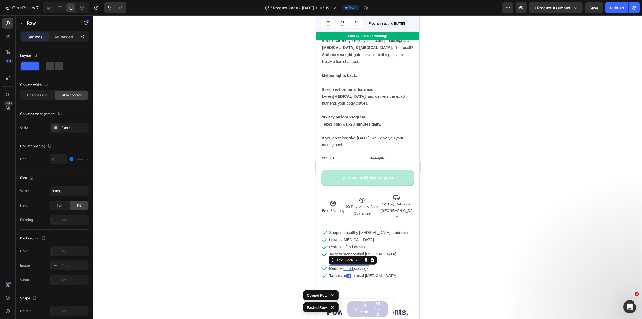
click at [354, 266] on p "Reduces food cravings" at bounding box center [348, 268] width 39 height 5
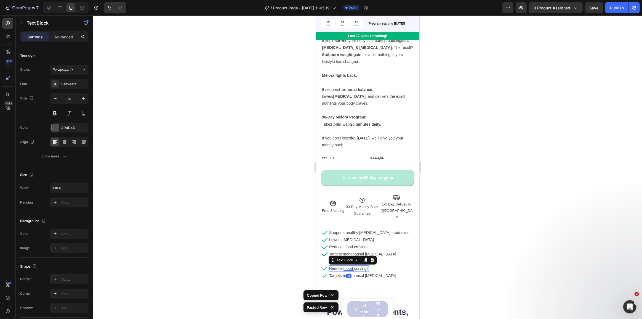
click at [354, 266] on p "Reduces food cravings" at bounding box center [348, 268] width 39 height 5
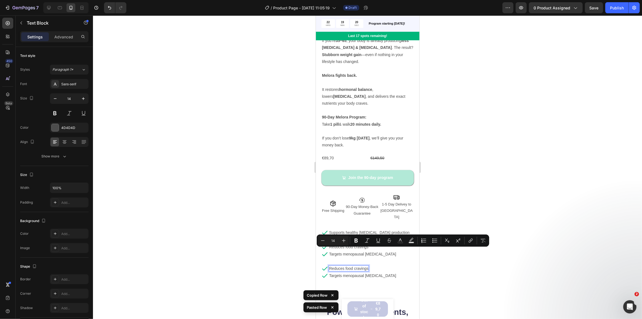
click at [349, 266] on p "Reduces food cravings" at bounding box center [348, 268] width 39 height 5
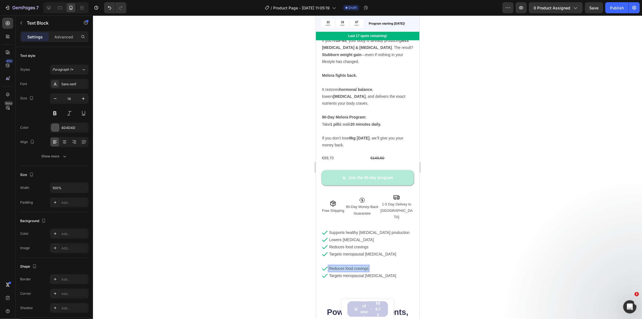
click at [342, 265] on div "Reduces food cravings" at bounding box center [348, 268] width 40 height 6
click at [343, 266] on p "Reduces food cravings" at bounding box center [348, 268] width 39 height 5
click at [340, 244] on div "Product Images Icon Icon Icon Icon Icon Icon List 4.8 | 507 Reviews Text Block …" at bounding box center [367, 97] width 92 height 380
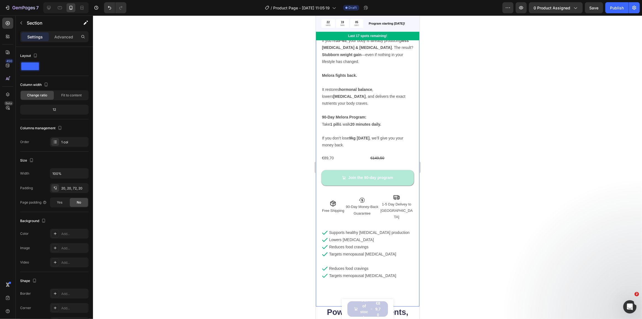
click at [361, 242] on div "Product Images Icon Icon Icon Icon Icon Icon List 4.8 | 507 Reviews Text Block …" at bounding box center [367, 97] width 92 height 380
click at [377, 265] on div "Icon Reduces food cravings Text Block Row 0" at bounding box center [358, 268] width 75 height 7
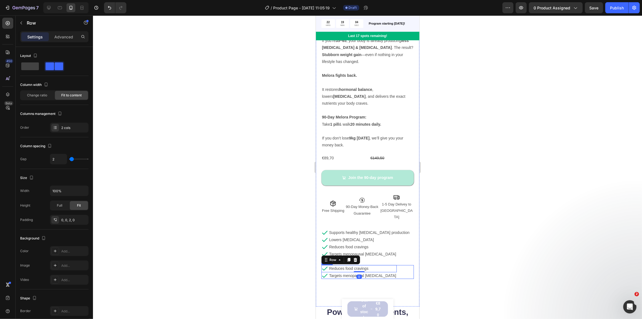
click at [389, 265] on div "Icon Reduces food cravings Text Block Row 0 Icon Targets menopausal [MEDICAL_DA…" at bounding box center [367, 272] width 92 height 14
click at [357, 258] on icon at bounding box center [355, 260] width 4 height 4
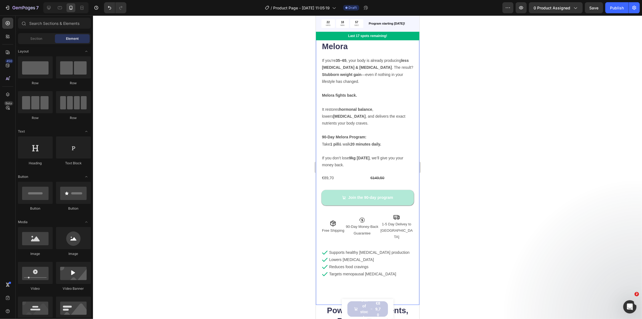
scroll to position [176, 0]
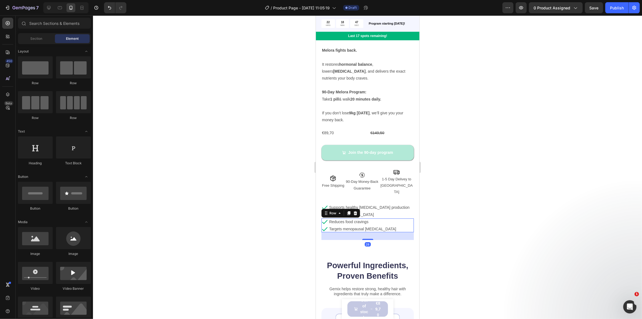
click at [398, 218] on div "Icon Reduces food cravings Text Block Row Icon Targets menopausal [MEDICAL_DATA…" at bounding box center [367, 225] width 92 height 14
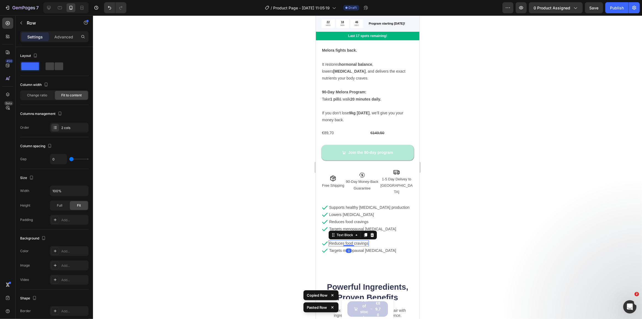
click at [351, 240] on div "Reduces food cravings Text Block 0" at bounding box center [348, 243] width 40 height 6
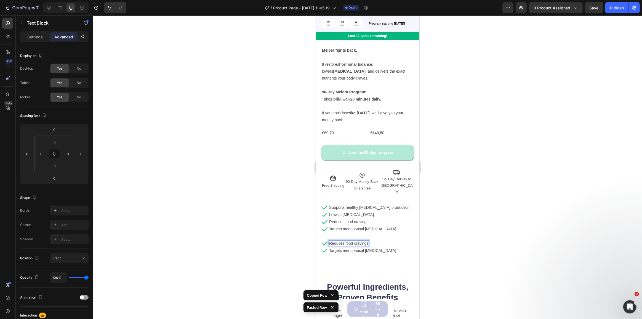
click at [351, 241] on p "Reduces food cravings" at bounding box center [348, 243] width 39 height 5
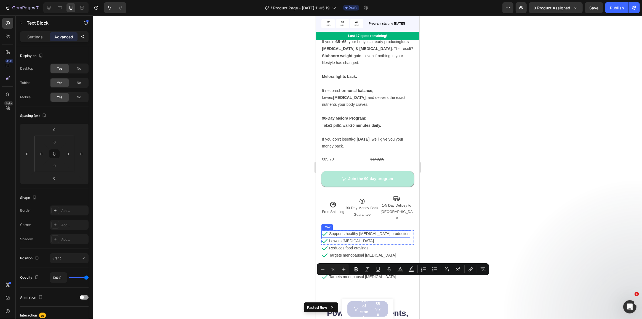
scroll to position [150, 0]
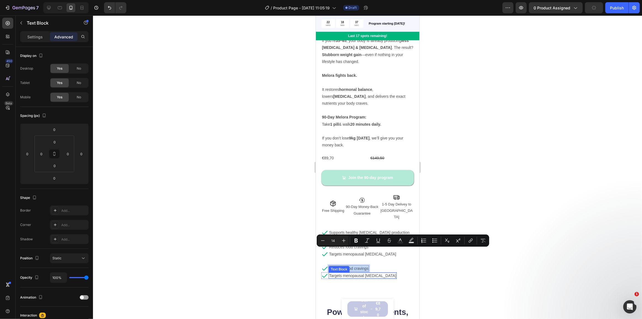
click at [343, 267] on div "Text Block" at bounding box center [339, 269] width 19 height 5
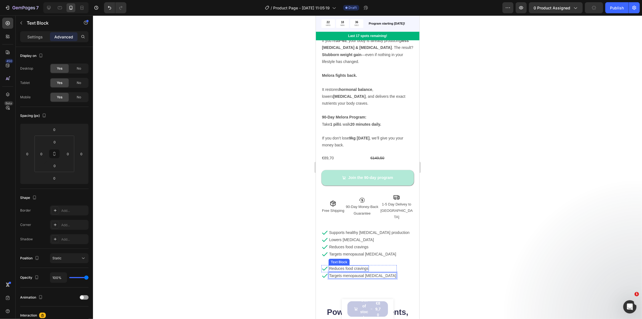
click at [344, 266] on p "Reduces food cravings" at bounding box center [348, 268] width 39 height 5
click at [379, 265] on div "Icon Reduces food cravings Text Block 0 Row Icon Targets menopausal [MEDICAL_DA…" at bounding box center [367, 272] width 92 height 14
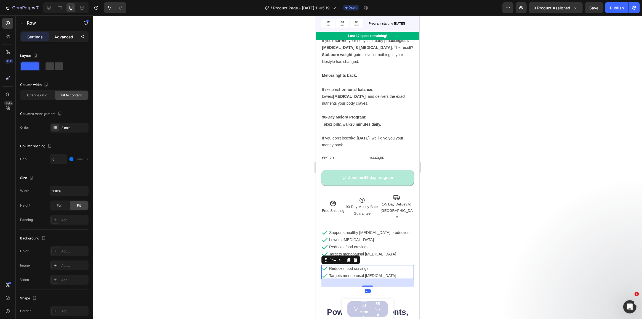
click at [65, 38] on p "Advanced" at bounding box center [63, 37] width 19 height 6
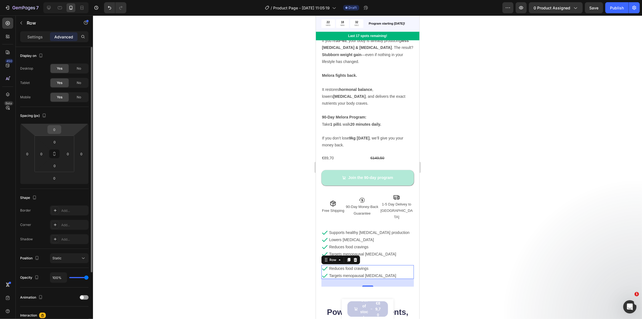
click at [59, 128] on input "0" at bounding box center [54, 129] width 11 height 8
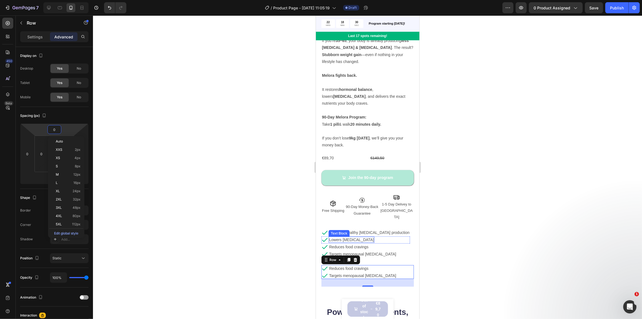
click at [352, 237] on p "Lowers [MEDICAL_DATA]" at bounding box center [351, 239] width 45 height 5
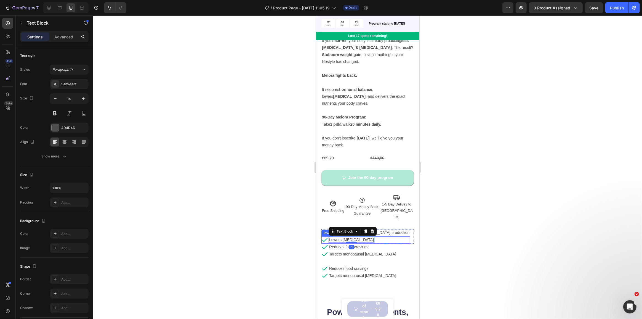
click at [369, 236] on div "Icon Lowers [MEDICAL_DATA] Text Block 0 Row" at bounding box center [365, 239] width 89 height 7
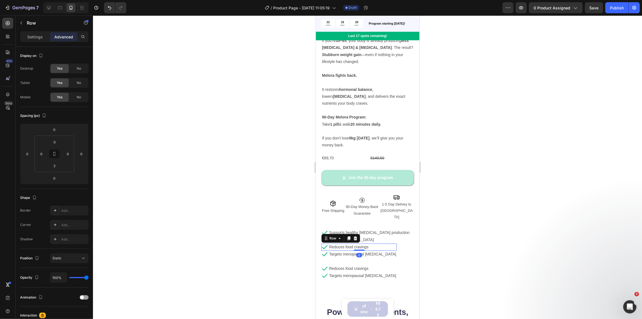
click at [374, 243] on div "Icon Reduces food cravings Text Block Row 0" at bounding box center [358, 246] width 75 height 7
click at [390, 243] on div "Icon Reduces food cravings Text Block Row 0 Icon Targets menopausal [MEDICAL_DA…" at bounding box center [367, 250] width 92 height 14
click at [377, 257] on div "28" at bounding box center [367, 261] width 92 height 8
drag, startPoint x: 367, startPoint y: 247, endPoint x: 367, endPoint y: 239, distance: 8.0
click at [367, 256] on div at bounding box center [367, 257] width 11 height 2
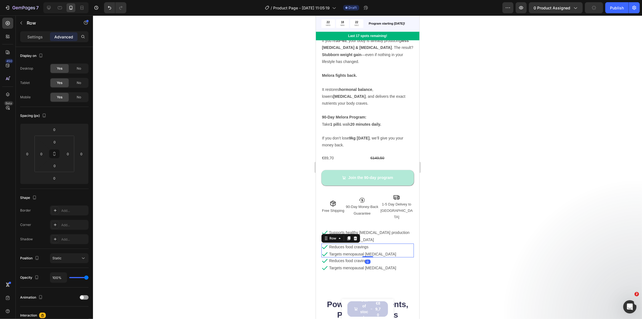
click at [390, 243] on div "Icon Reduces food cravings Text Block Row Icon Targets menopausal [MEDICAL_DATA…" at bounding box center [367, 250] width 92 height 14
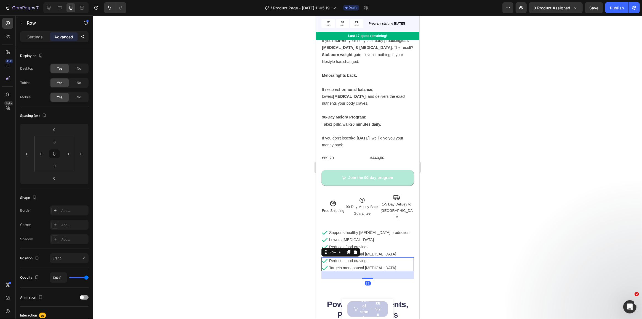
click at [387, 257] on div "Icon Reduces food cravings Text Block Row Icon Targets menopausal [MEDICAL_DATA…" at bounding box center [367, 264] width 92 height 14
click at [371, 265] on p "Targets menopausal [MEDICAL_DATA]" at bounding box center [362, 267] width 67 height 5
click at [387, 257] on div "Icon Reduces food cravings Text Block Row Icon Targets menopausal [MEDICAL_DATA…" at bounding box center [367, 264] width 92 height 14
click at [355, 258] on p "Reduces food cravings" at bounding box center [348, 260] width 39 height 5
click at [339, 258] on p "Reduces food cravings" at bounding box center [348, 260] width 39 height 5
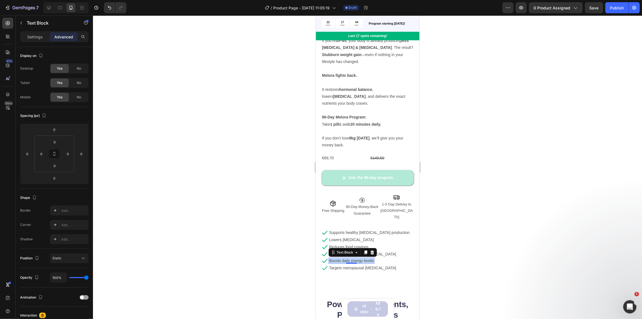
click at [351, 265] on p "Targets menopausal [MEDICAL_DATA]" at bounding box center [362, 267] width 67 height 5
click at [381, 263] on div "Product Images Icon Icon Icon Icon Icon Icon List 4.8 | 507 Reviews Text Block …" at bounding box center [368, 99] width 104 height 397
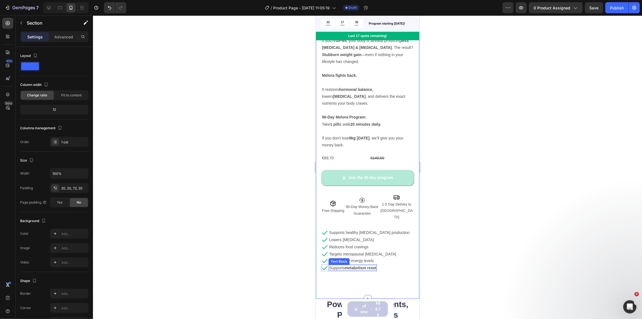
click at [356, 266] on strong "metabolism reset" at bounding box center [360, 268] width 32 height 4
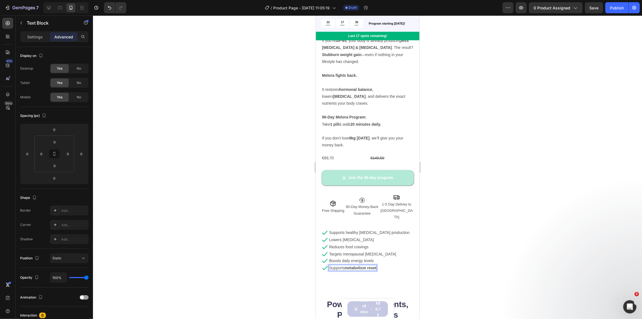
click at [341, 265] on p "Supports metabolism reset" at bounding box center [352, 267] width 47 height 5
click at [344, 265] on p "Supports metabolism reset" at bounding box center [352, 267] width 47 height 5
drag, startPoint x: 345, startPoint y: 251, endPoint x: 333, endPoint y: 251, distance: 12.1
click at [333, 265] on p "Supports metabolism reset" at bounding box center [352, 267] width 47 height 5
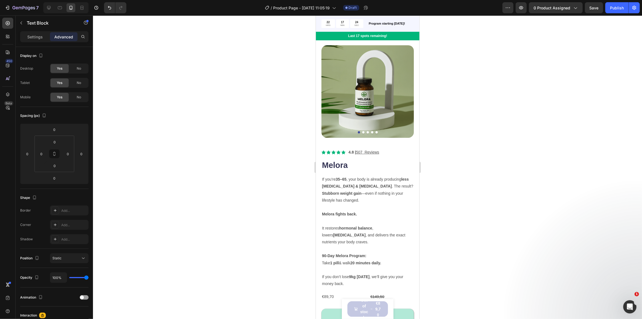
scroll to position [0, 0]
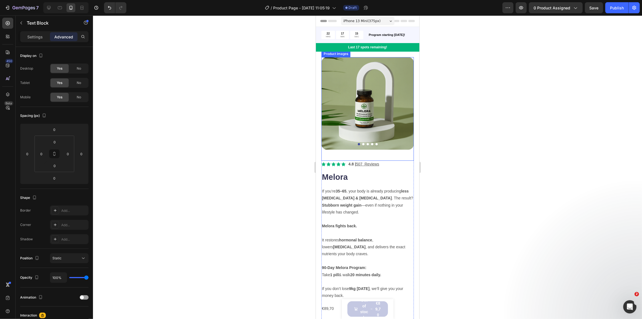
click at [367, 143] on div at bounding box center [367, 144] width 92 height 2
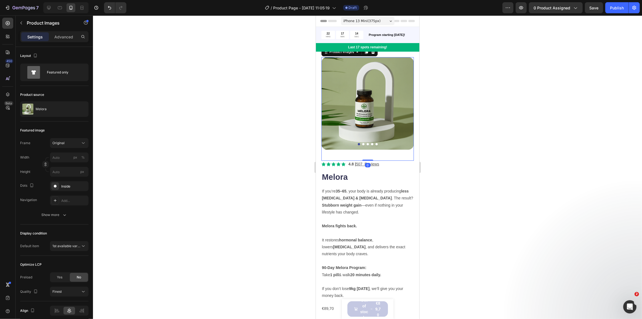
click at [367, 143] on div at bounding box center [367, 144] width 92 height 2
click at [367, 143] on button "Dot" at bounding box center [368, 144] width 2 height 2
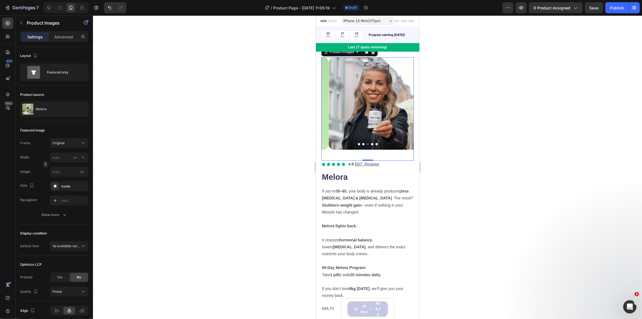
click at [362, 143] on button "Dot" at bounding box center [363, 144] width 2 height 2
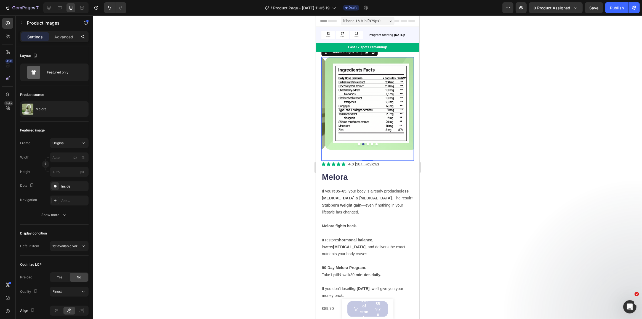
click at [358, 143] on button "Dot" at bounding box center [359, 144] width 2 height 2
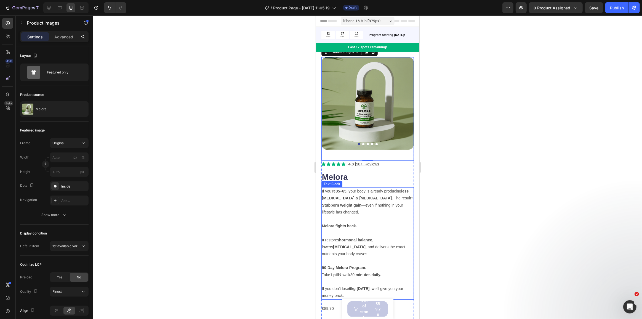
click at [369, 203] on p "If you’re 35–65 , your body is already producing less [MEDICAL_DATA] & [MEDICAL…" at bounding box center [367, 202] width 91 height 28
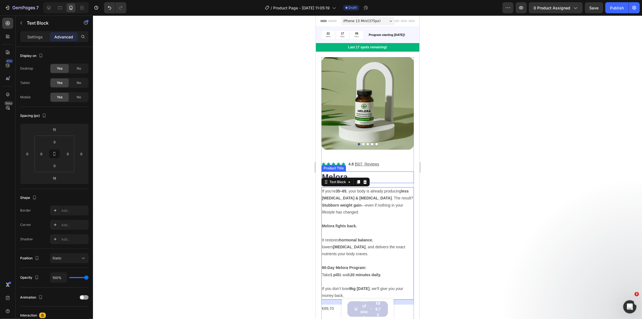
click at [344, 171] on h1 "Melora" at bounding box center [367, 177] width 92 height 12
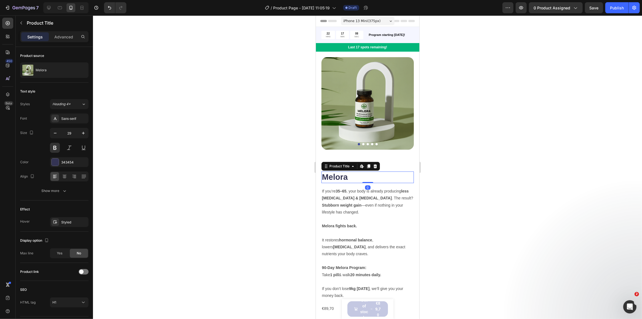
click at [348, 174] on h1 "Melora" at bounding box center [367, 177] width 92 height 12
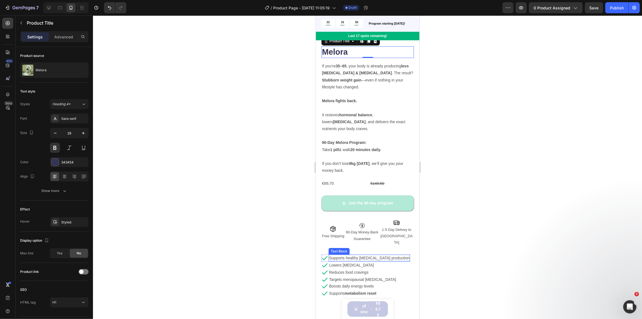
scroll to position [125, 0]
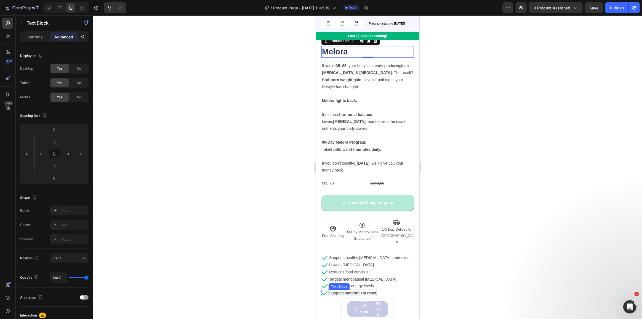
click at [361, 291] on strong "metabolism reset" at bounding box center [360, 293] width 32 height 4
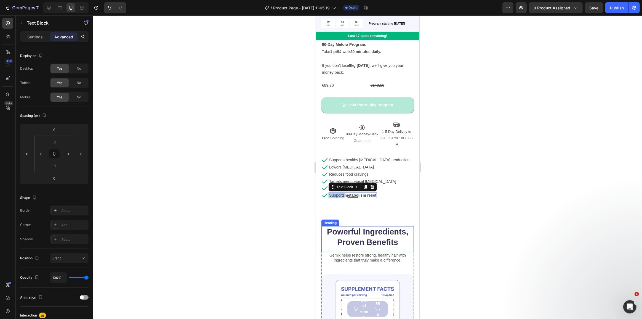
scroll to position [226, 0]
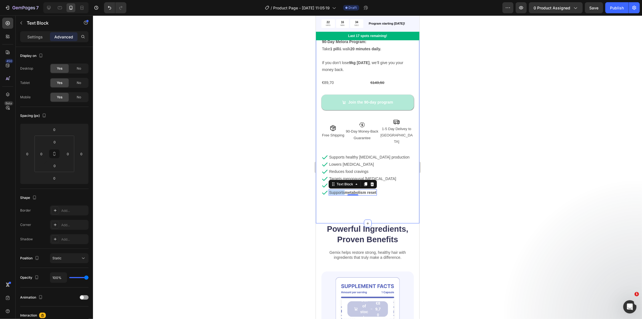
click at [349, 187] on div "Product Images Icon Icon Icon Icon Icon Icon List 4.8 | 507 Reviews Text Block …" at bounding box center [368, 24] width 104 height 397
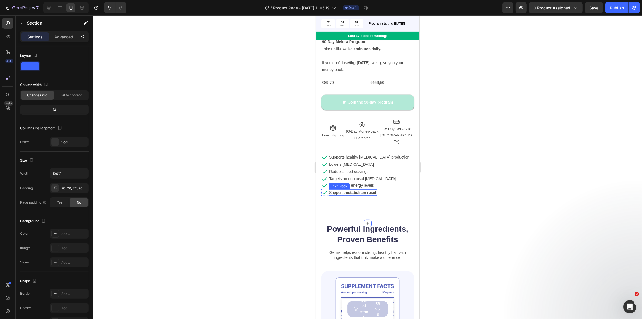
click at [340, 190] on p "Supports metabolism reset" at bounding box center [352, 192] width 47 height 5
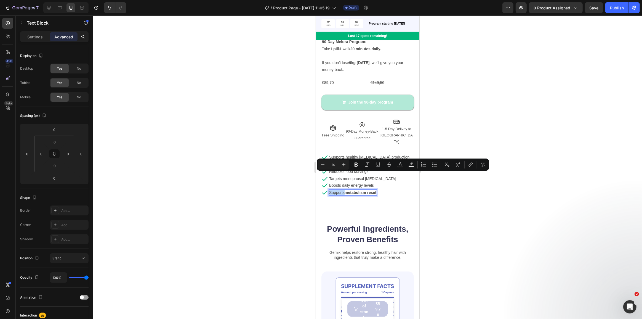
drag, startPoint x: 344, startPoint y: 176, endPoint x: 330, endPoint y: 177, distance: 14.6
click at [330, 190] on p "Supports metabolism reset" at bounding box center [352, 192] width 47 height 5
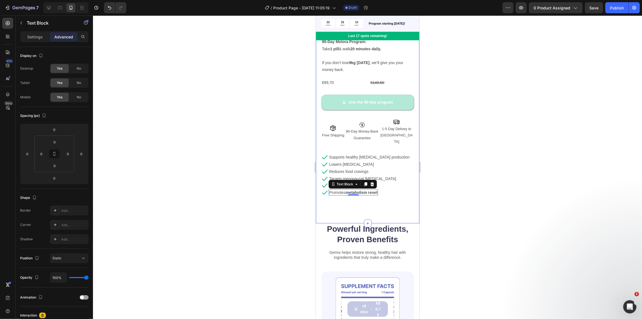
click at [390, 189] on div "Product Images Icon Icon Icon Icon Icon Icon List 4.8 | 507 Reviews Text Block …" at bounding box center [368, 24] width 104 height 397
click at [387, 182] on div "Icon Boosts daily energy levels Text Block Row Icon Promotes metabolism reset T…" at bounding box center [367, 189] width 92 height 14
click at [348, 173] on div at bounding box center [348, 176] width 7 height 7
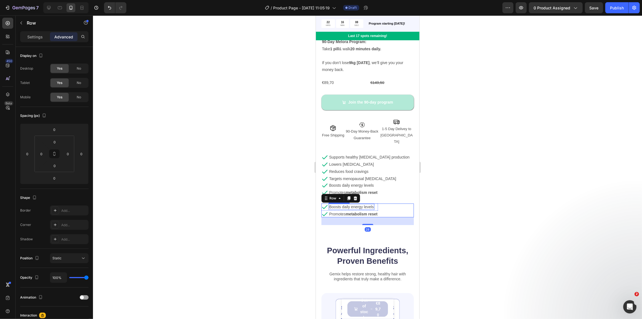
click at [358, 212] on strong "metabolism reset" at bounding box center [362, 214] width 32 height 4
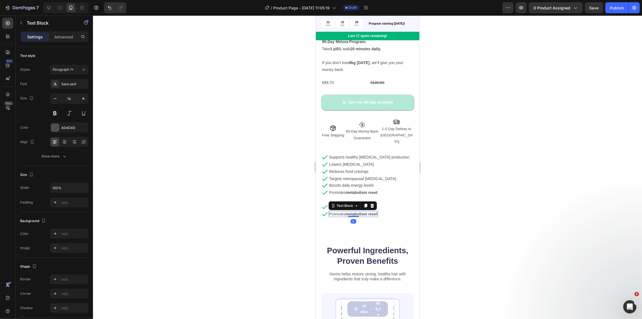
click at [358, 212] on strong "metabolism reset" at bounding box center [362, 214] width 32 height 4
click at [376, 183] on div "Product Images Icon Icon Icon Icon Icon Icon List 4.8 | 507 Reviews Text Block …" at bounding box center [367, 28] width 92 height 394
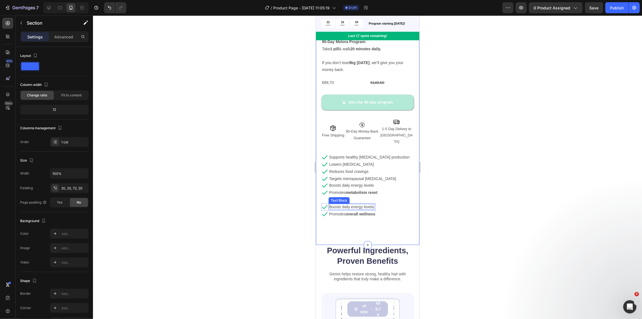
click at [370, 204] on p "Boosts daily energy levels" at bounding box center [351, 206] width 45 height 5
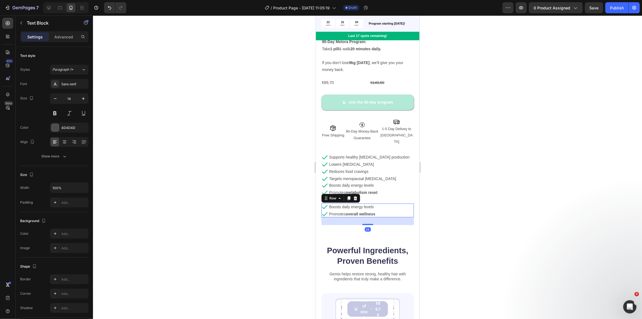
click at [383, 203] on div "Icon Boosts daily energy levels Text Block Row Icon Promotes overall wellness T…" at bounding box center [367, 210] width 92 height 14
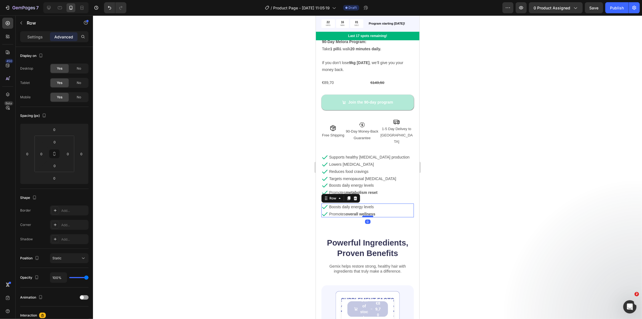
drag, startPoint x: 365, startPoint y: 207, endPoint x: 366, endPoint y: 199, distance: 8.4
click at [366, 216] on div at bounding box center [367, 217] width 11 height 2
click at [372, 190] on strong "metabolism reset" at bounding box center [362, 192] width 32 height 4
click at [393, 182] on div "Icon Boosts daily energy levels Text Block Row Icon Promotes metabolism reset T…" at bounding box center [367, 189] width 92 height 14
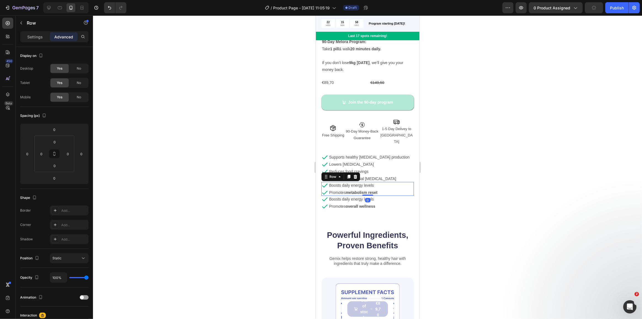
drag, startPoint x: 368, startPoint y: 185, endPoint x: 368, endPoint y: 175, distance: 9.7
click at [368, 182] on div "Icon Boosts daily energy levels Text Block Row Icon Promotes metabolism reset T…" at bounding box center [367, 189] width 92 height 14
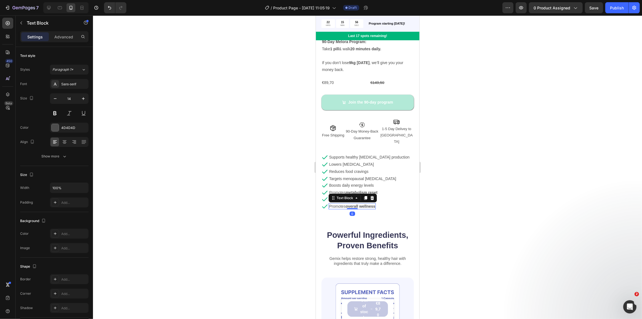
click at [351, 204] on strong "overall wellness" at bounding box center [361, 206] width 30 height 4
click at [343, 204] on p "Promotes overall wellness" at bounding box center [352, 206] width 46 height 5
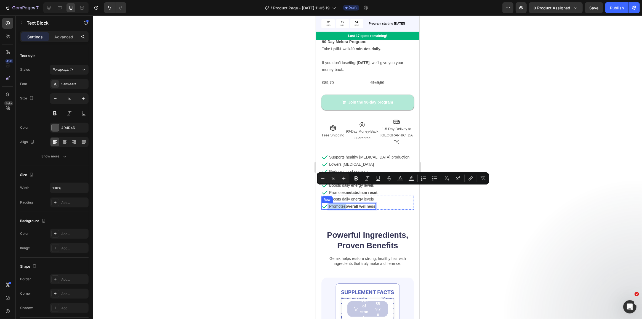
drag, startPoint x: 346, startPoint y: 189, endPoint x: 328, endPoint y: 188, distance: 17.7
click at [328, 203] on div "Icon Promotes overall wellness Text Block 0 Row" at bounding box center [348, 206] width 54 height 7
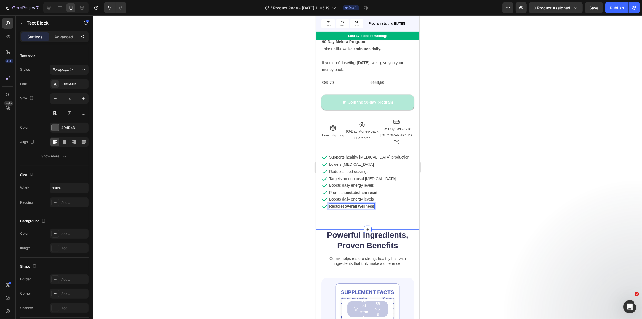
click at [350, 199] on div "Product Images Icon Icon Icon Icon Icon Icon List 4.8 | 507 Reviews Text Block …" at bounding box center [368, 28] width 104 height 404
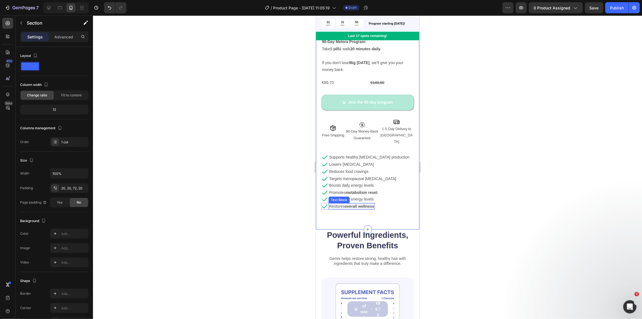
click at [353, 204] on strong "overall wellness" at bounding box center [359, 206] width 30 height 4
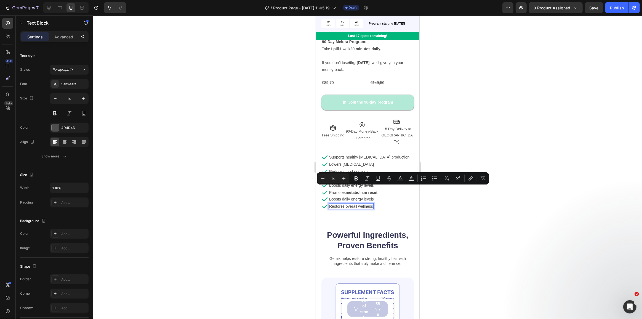
click at [351, 204] on p "Restores overall wellness" at bounding box center [351, 206] width 44 height 5
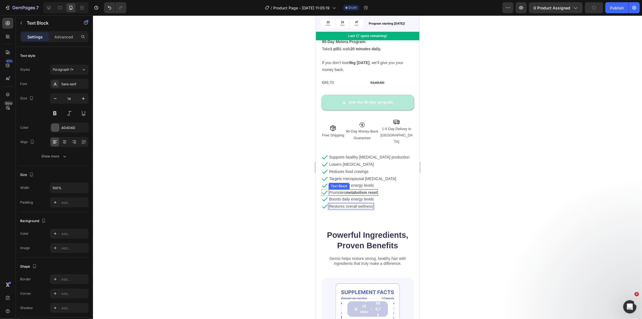
click at [354, 190] on strong "metabolism reset" at bounding box center [362, 192] width 32 height 4
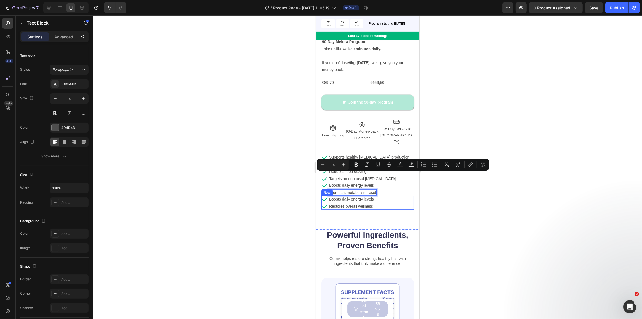
click at [401, 196] on div "Icon Boosts daily energy levels Text Block Row Icon Restores overall wellness T…" at bounding box center [367, 203] width 92 height 14
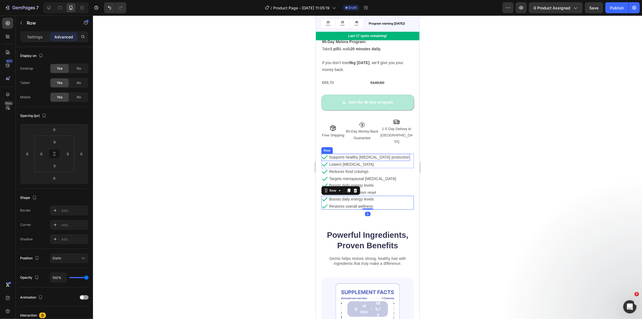
click at [391, 155] on span "Supports healthy [MEDICAL_DATA] production" at bounding box center [369, 157] width 80 height 4
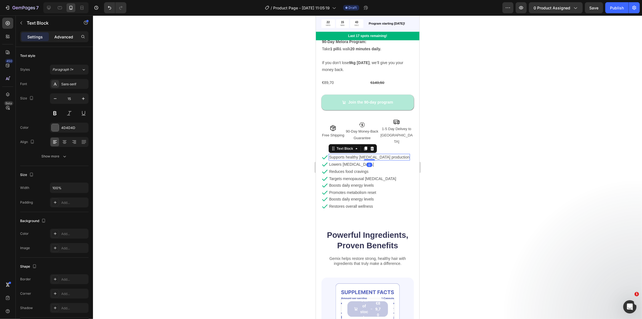
click at [59, 37] on p "Advanced" at bounding box center [63, 37] width 19 height 6
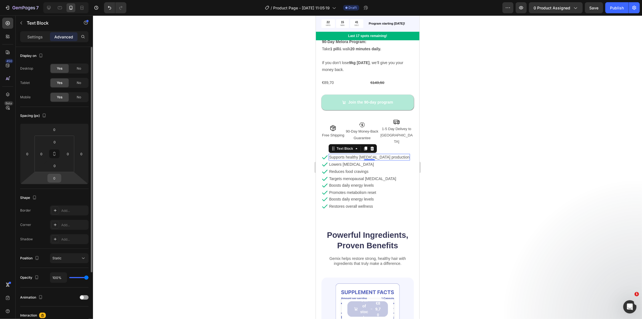
click at [56, 178] on input "0" at bounding box center [54, 178] width 11 height 8
type input "1"
click at [325, 155] on icon at bounding box center [325, 157] width 6 height 4
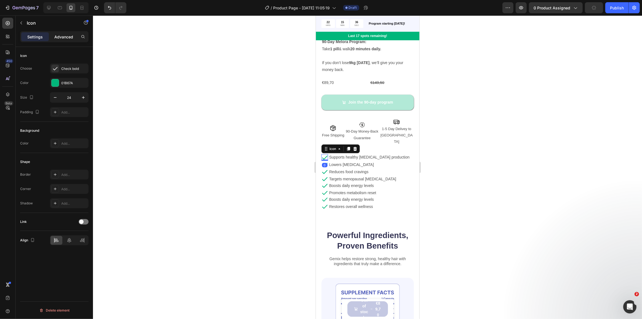
click at [63, 39] on p "Advanced" at bounding box center [63, 37] width 19 height 6
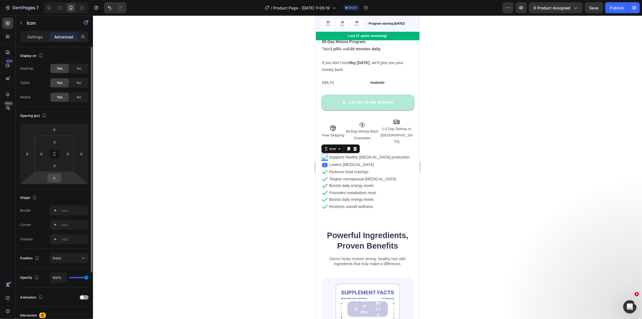
click at [57, 176] on input "0" at bounding box center [54, 178] width 11 height 8
type input "10"
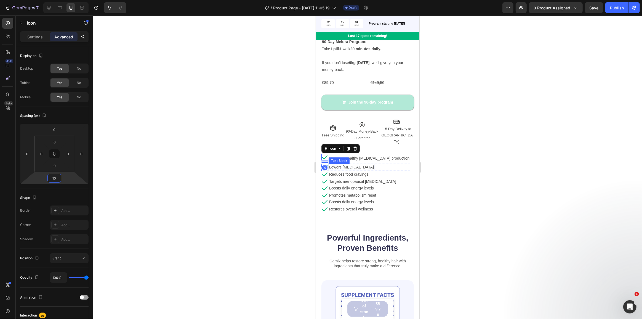
click at [344, 158] on div "Text Block" at bounding box center [339, 160] width 19 height 5
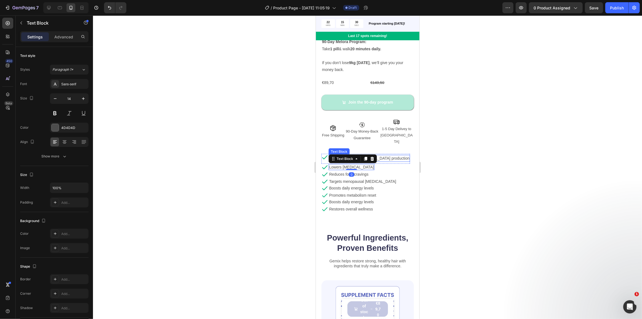
click at [393, 156] on span "Supports healthy [MEDICAL_DATA] production" at bounding box center [369, 158] width 80 height 4
click at [62, 35] on p "Advanced" at bounding box center [63, 37] width 19 height 6
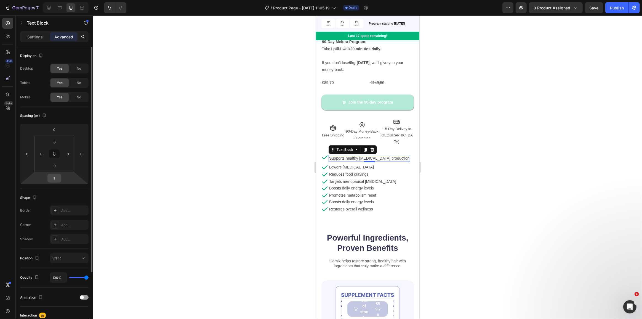
click at [60, 179] on div "1" at bounding box center [54, 178] width 14 height 9
click at [55, 179] on input "1" at bounding box center [54, 178] width 11 height 8
type input "10"
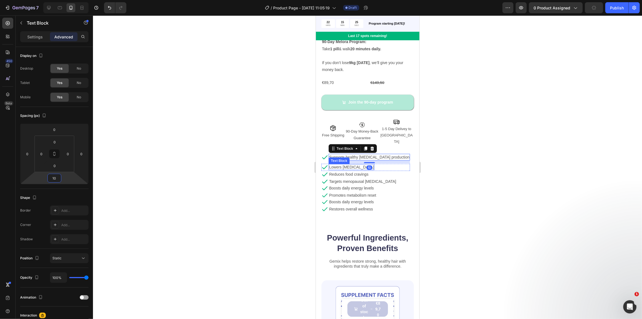
click at [353, 164] on div "Lowers [MEDICAL_DATA]" at bounding box center [351, 167] width 46 height 6
click at [327, 164] on icon at bounding box center [324, 167] width 7 height 7
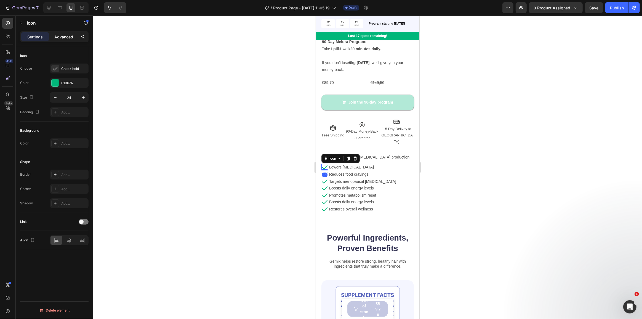
click at [59, 34] on p "Advanced" at bounding box center [63, 37] width 19 height 6
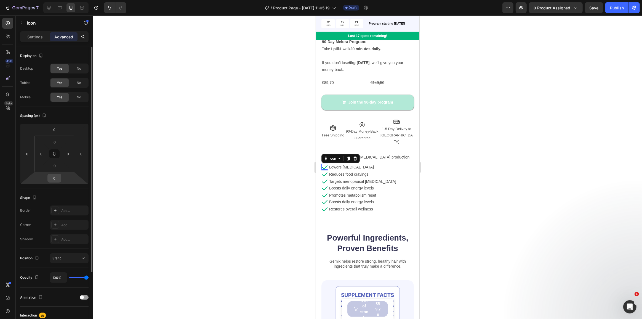
click at [57, 181] on input "0" at bounding box center [54, 178] width 11 height 8
type input "10"
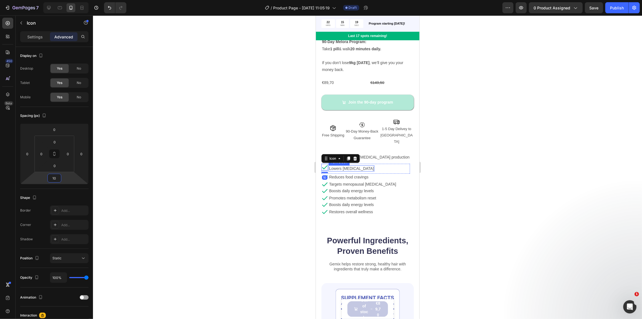
click at [346, 166] on p "Lowers [MEDICAL_DATA]" at bounding box center [351, 168] width 45 height 5
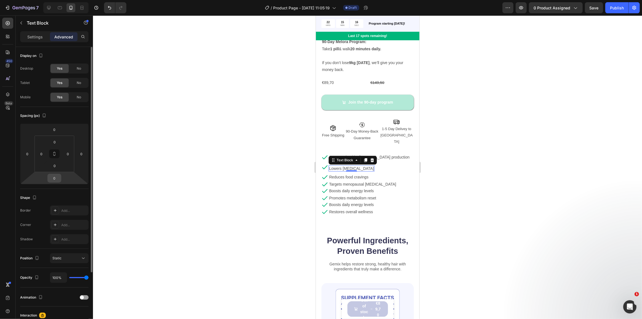
click at [55, 179] on input "0" at bounding box center [54, 178] width 11 height 8
type input "10"
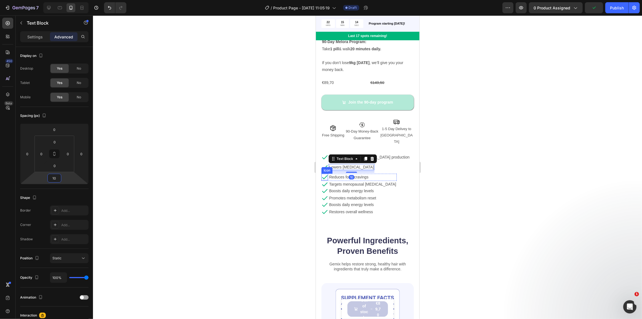
click at [324, 175] on icon at bounding box center [325, 177] width 6 height 4
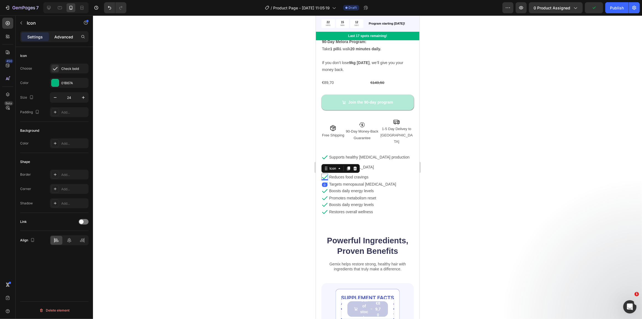
click at [57, 39] on p "Advanced" at bounding box center [63, 37] width 19 height 6
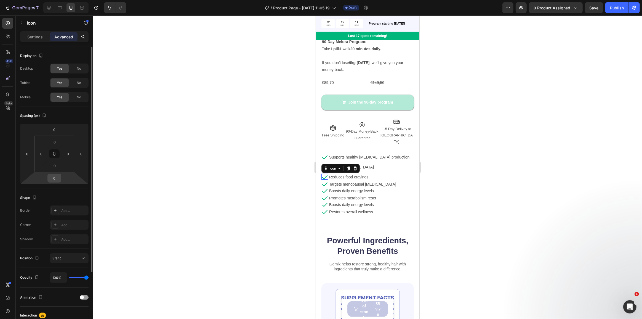
click at [57, 176] on input "0" at bounding box center [54, 178] width 11 height 8
type input "10"
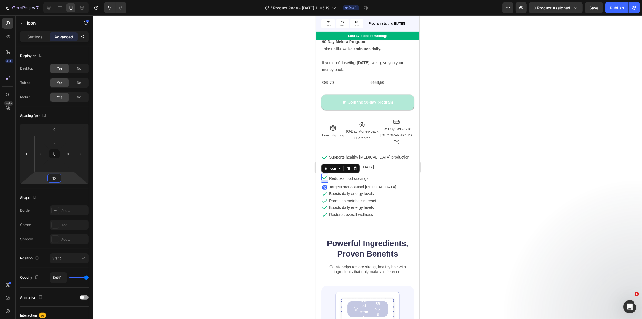
click at [381, 204] on div "Icon Boosts daily energy levels Text Block Row Icon Restores overall wellness T…" at bounding box center [367, 211] width 92 height 14
click at [392, 174] on div "Icon Reduces food cravings Text Block Row Icon Targets menopausal [MEDICAL_DATA…" at bounding box center [367, 182] width 92 height 17
click at [353, 174] on div "Reduces food cravings Text Block" at bounding box center [348, 178] width 40 height 9
click at [354, 176] on p "Reduces food cravings" at bounding box center [348, 178] width 39 height 5
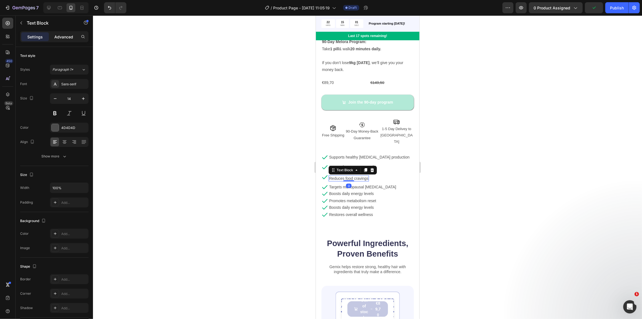
click at [55, 37] on p "Advanced" at bounding box center [63, 37] width 19 height 6
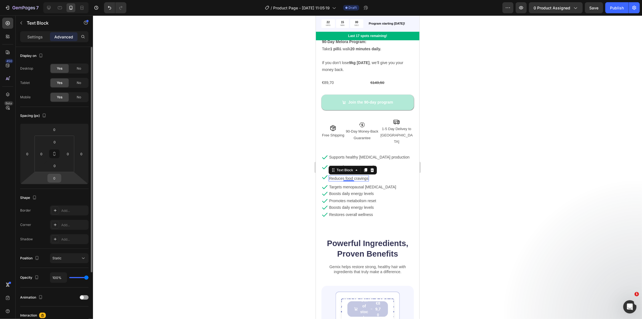
click at [56, 180] on input "0" at bounding box center [54, 178] width 11 height 8
type input "10"
click at [323, 184] on icon at bounding box center [324, 187] width 7 height 7
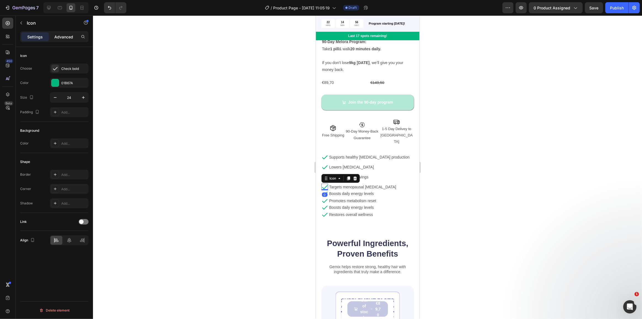
click at [63, 34] on p "Advanced" at bounding box center [63, 37] width 19 height 6
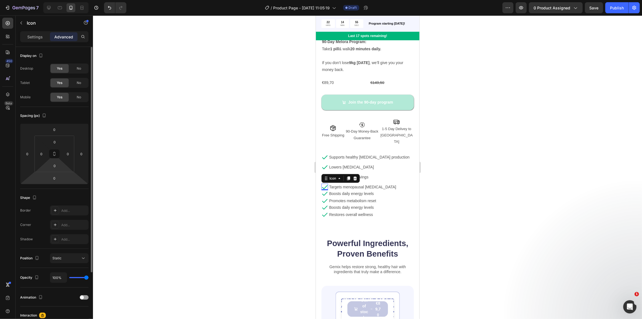
click at [55, 0] on html "7 Version history / Product Page - Aug 28, 11:05:19 Draft Preview 0 product ass…" at bounding box center [321, 0] width 642 height 0
type input "10"
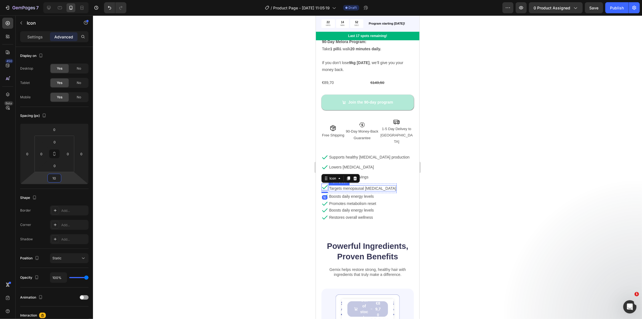
click at [338, 186] on p "Targets menopausal [MEDICAL_DATA]" at bounding box center [362, 188] width 67 height 5
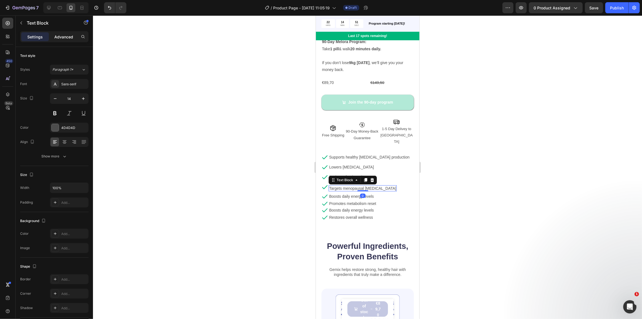
click at [61, 35] on p "Advanced" at bounding box center [63, 37] width 19 height 6
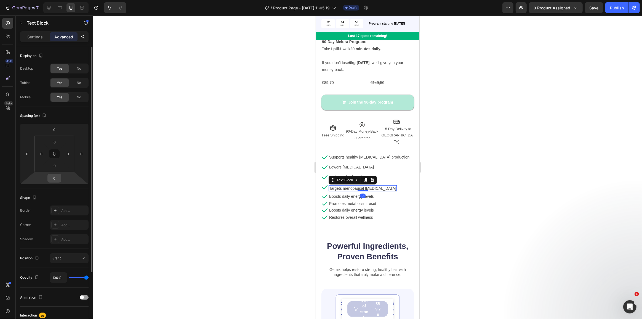
click at [53, 177] on input "0" at bounding box center [54, 178] width 11 height 8
type input "10"
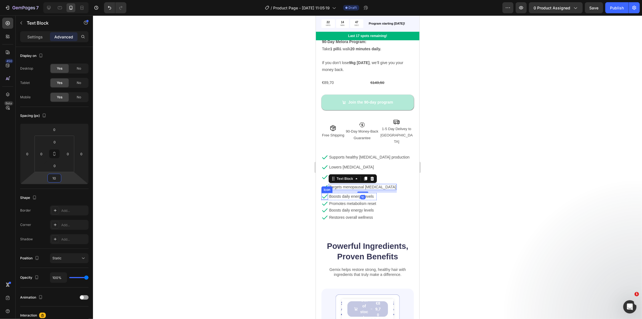
click at [326, 195] on icon at bounding box center [325, 197] width 6 height 4
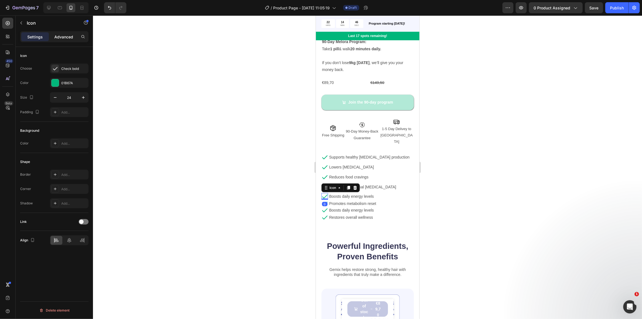
click at [62, 40] on div "Advanced" at bounding box center [64, 36] width 28 height 9
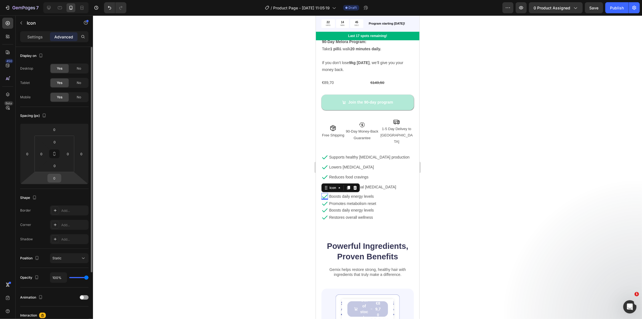
click at [54, 179] on input "0" at bounding box center [54, 178] width 11 height 8
type input "10"
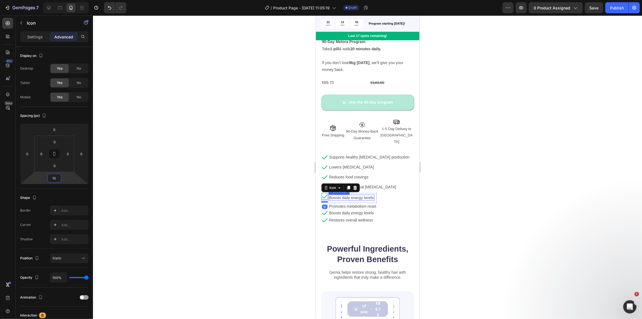
click at [344, 195] on p "Boosts daily energy levels" at bounding box center [351, 197] width 45 height 5
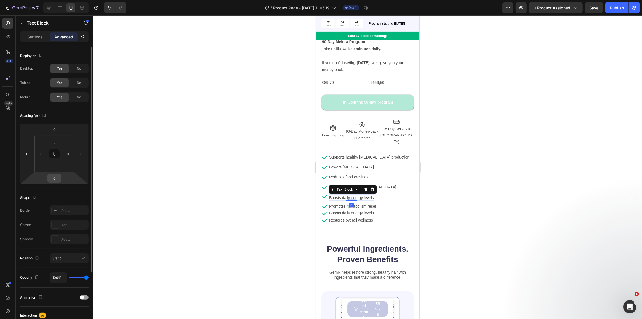
click at [56, 178] on input "0" at bounding box center [54, 178] width 11 height 8
type input "10"
click at [340, 210] on div "Boosts daily energy levels" at bounding box center [351, 213] width 46 height 6
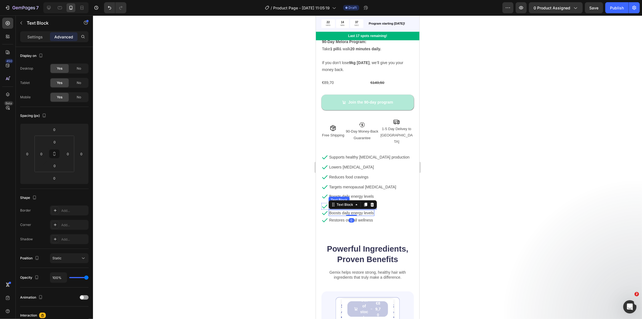
click at [392, 193] on div "Icon Boosts daily energy levels Text Block Row Icon Promotes metabolism reset T…" at bounding box center [367, 201] width 92 height 17
click at [395, 214] on div "Product Images Icon Icon Icon Icon Icon Icon List 4.8 | 507 Reviews Text Block …" at bounding box center [368, 34] width 104 height 417
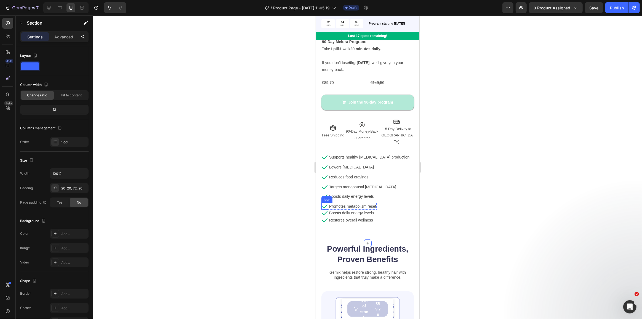
click at [325, 203] on icon at bounding box center [324, 206] width 7 height 7
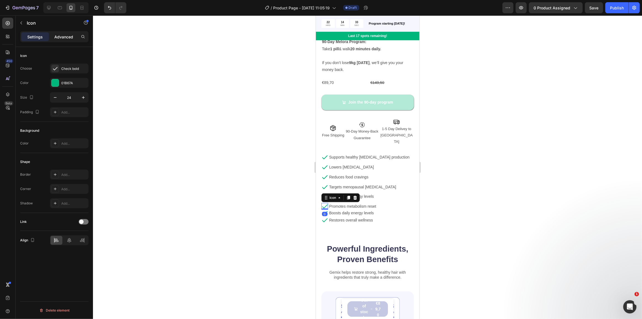
click at [60, 34] on p "Advanced" at bounding box center [63, 37] width 19 height 6
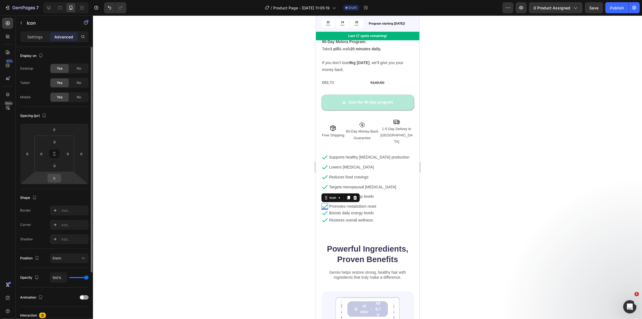
click at [55, 182] on input "0" at bounding box center [54, 178] width 11 height 8
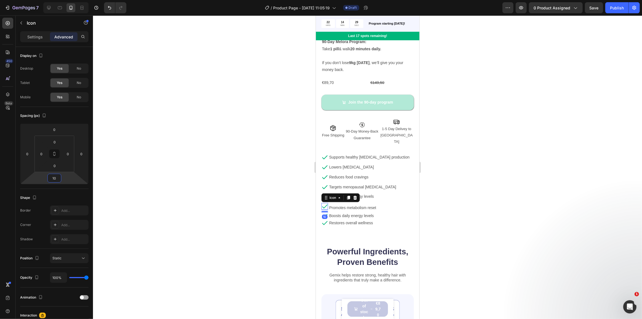
type input "10"
click at [380, 193] on div "Icon Boosts daily energy levels Text Block Row Icon 10 Promotes metabolism rese…" at bounding box center [367, 202] width 92 height 19
click at [353, 205] on p "Promotes metabolism reset" at bounding box center [352, 207] width 47 height 5
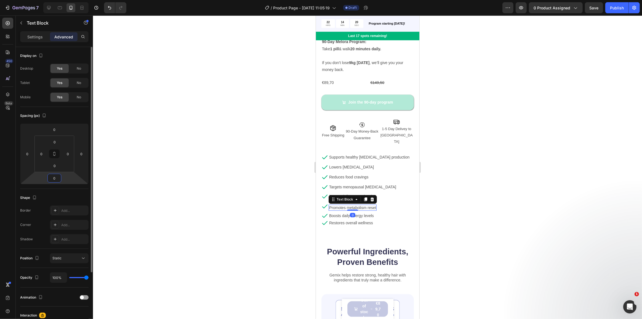
click at [52, 179] on input "0" at bounding box center [54, 178] width 11 height 8
type input "10"
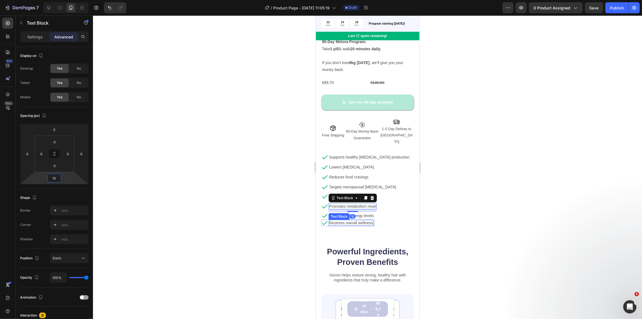
click at [339, 213] on div "Text Block" at bounding box center [338, 216] width 21 height 7
click at [384, 212] on div "Icon Boosts daily energy levels Text Block Row Icon Restores overall wellness T…" at bounding box center [367, 219] width 92 height 14
click at [323, 212] on icon at bounding box center [324, 215] width 7 height 7
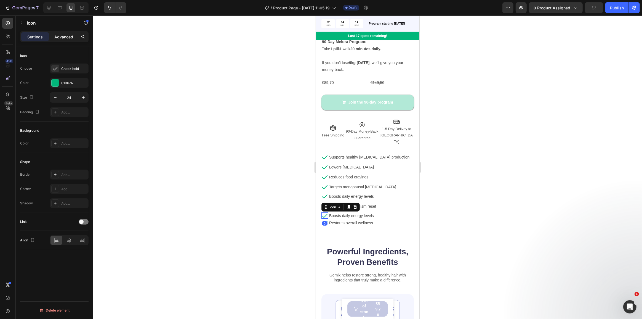
click at [66, 38] on p "Advanced" at bounding box center [63, 37] width 19 height 6
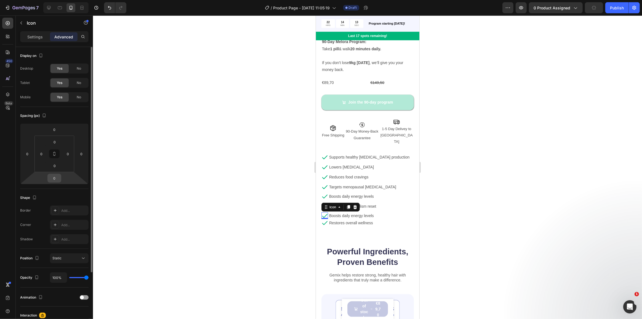
click at [54, 175] on input "0" at bounding box center [54, 178] width 11 height 8
type input "10"
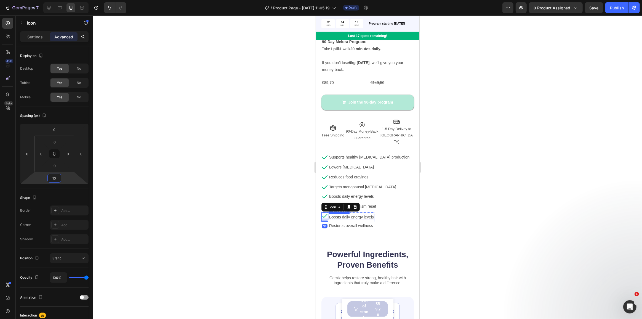
click at [346, 214] on p "Boosts daily energy levels" at bounding box center [351, 216] width 45 height 5
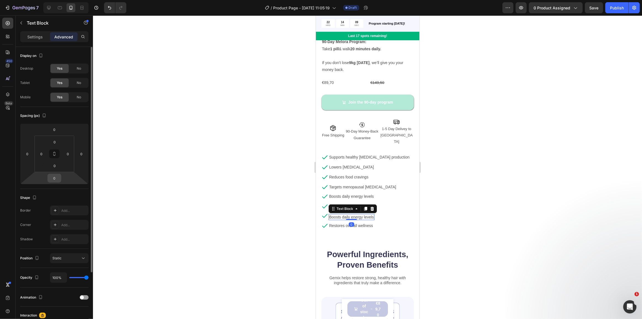
click at [57, 178] on input "0" at bounding box center [54, 178] width 11 height 8
type input "10"
click at [324, 222] on icon at bounding box center [324, 225] width 7 height 7
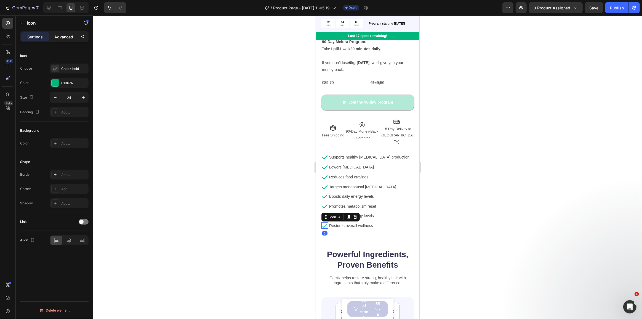
click at [65, 34] on p "Advanced" at bounding box center [63, 37] width 19 height 6
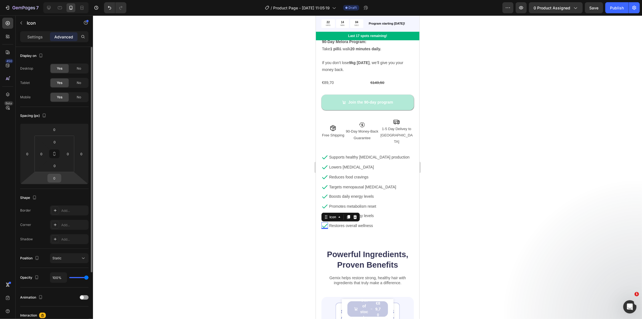
click at [55, 178] on input "0" at bounding box center [54, 178] width 11 height 8
type input "10"
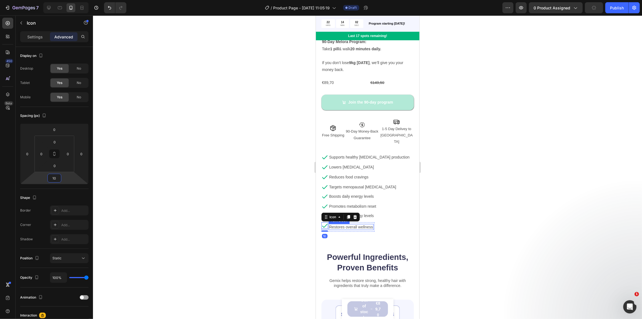
click at [348, 224] on p "Restores overall wellness" at bounding box center [351, 226] width 44 height 5
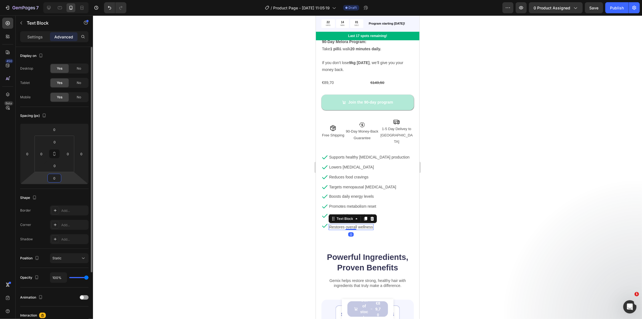
click at [56, 176] on input "0" at bounding box center [54, 178] width 11 height 8
type input "10"
click at [364, 174] on div "Reduces food cravings Text Block" at bounding box center [348, 178] width 40 height 9
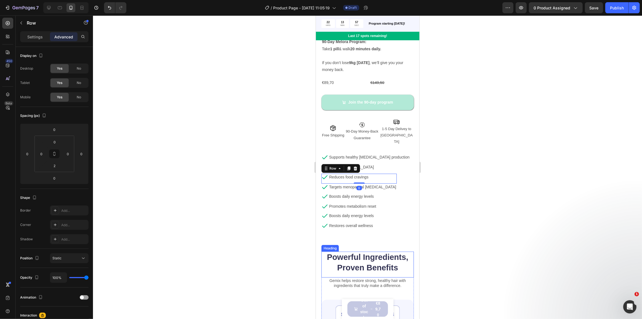
click at [398, 251] on h2 "Powerful Ingredients, Proven Benefits" at bounding box center [367, 262] width 92 height 22
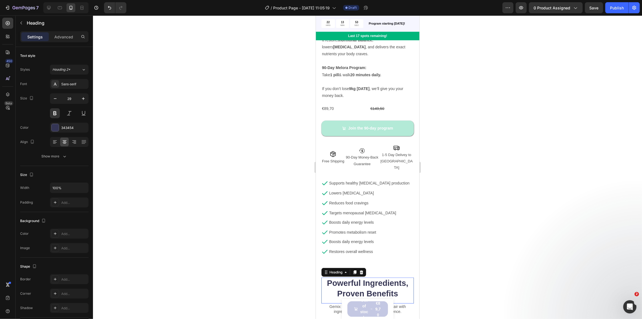
scroll to position [176, 0]
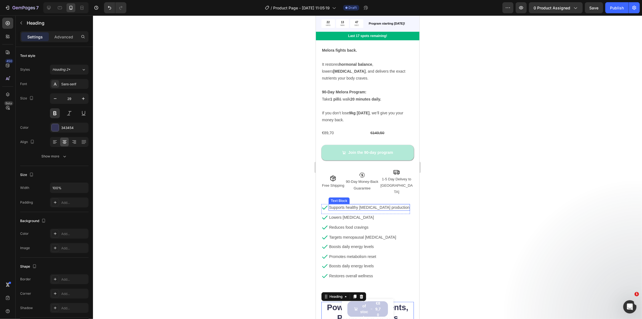
click at [375, 205] on span "Supports healthy [MEDICAL_DATA] production" at bounding box center [369, 207] width 80 height 4
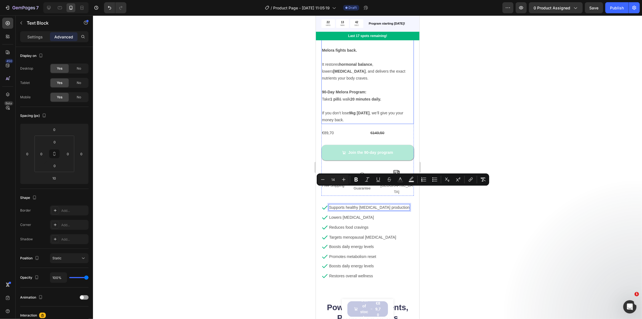
click at [359, 103] on p "If you don’t lose 9kg [DATE] , we’ll give you your money back." at bounding box center [367, 113] width 91 height 21
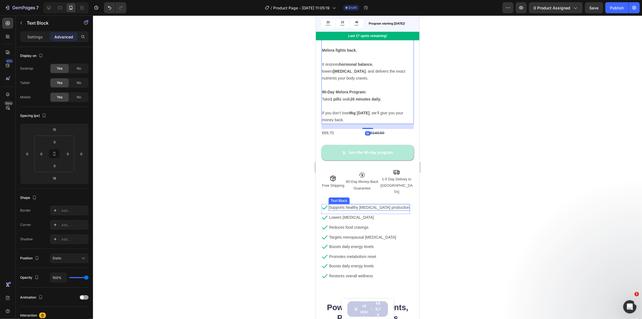
click at [357, 205] on span "Supports healthy [MEDICAL_DATA] production" at bounding box center [369, 207] width 80 height 4
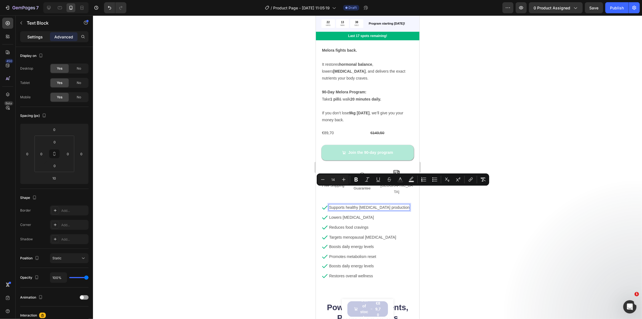
click at [34, 39] on p "Settings" at bounding box center [34, 37] width 15 height 6
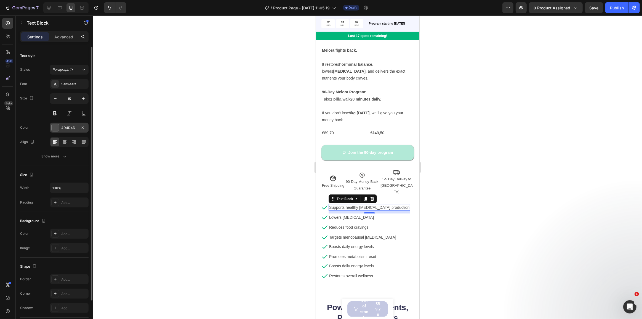
click at [55, 125] on div at bounding box center [55, 127] width 7 height 7
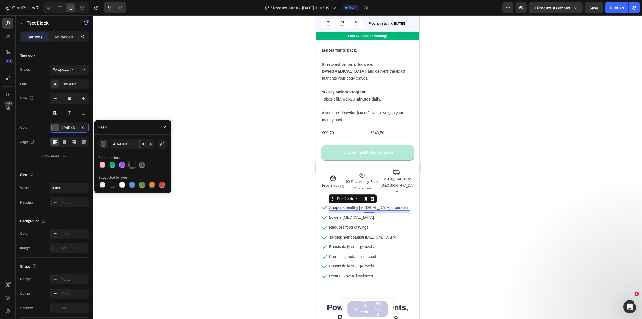
click at [131, 166] on div at bounding box center [132, 165] width 6 height 6
type input "121212"
click at [348, 215] on p "Lowers [MEDICAL_DATA]" at bounding box center [351, 217] width 45 height 5
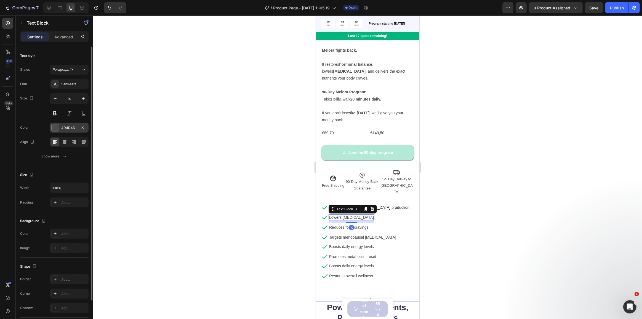
click at [53, 127] on div at bounding box center [55, 127] width 7 height 7
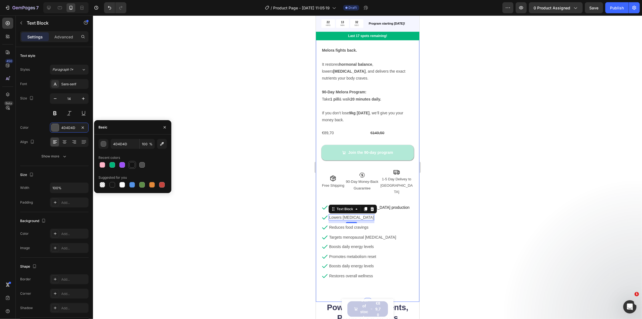
click at [132, 163] on div at bounding box center [132, 165] width 6 height 6
type input "121212"
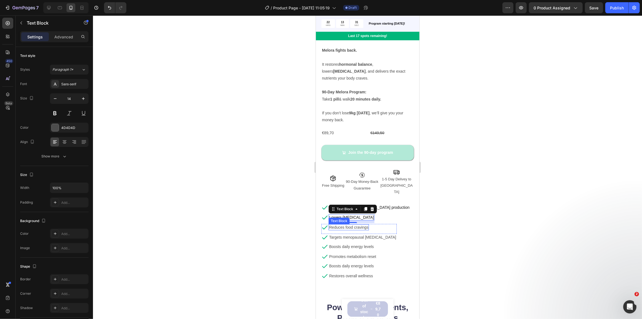
click at [334, 225] on p "Reduces food cravings" at bounding box center [348, 227] width 39 height 5
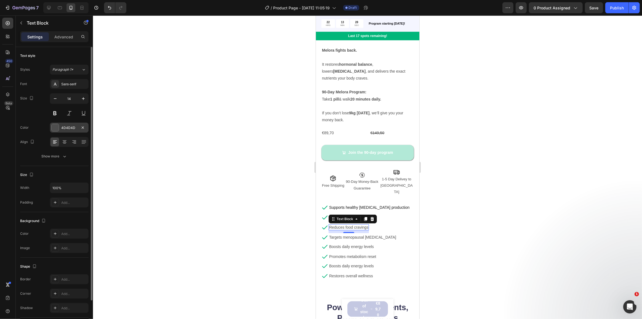
click at [55, 129] on div at bounding box center [55, 127] width 7 height 7
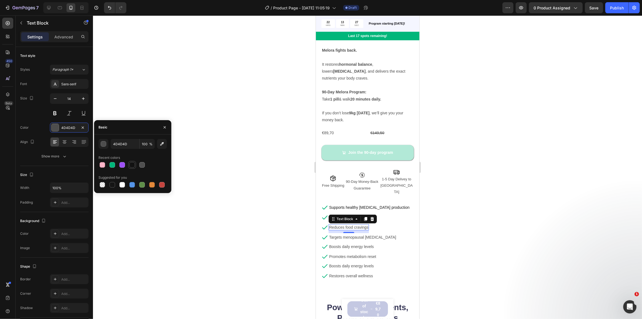
click at [131, 164] on div at bounding box center [132, 165] width 6 height 6
type input "121212"
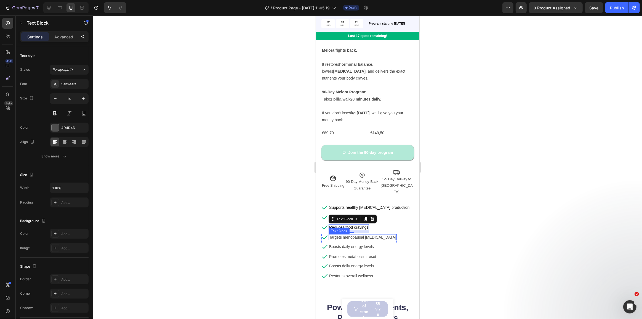
click at [335, 235] on p "Targets menopausal [MEDICAL_DATA]" at bounding box center [362, 237] width 67 height 5
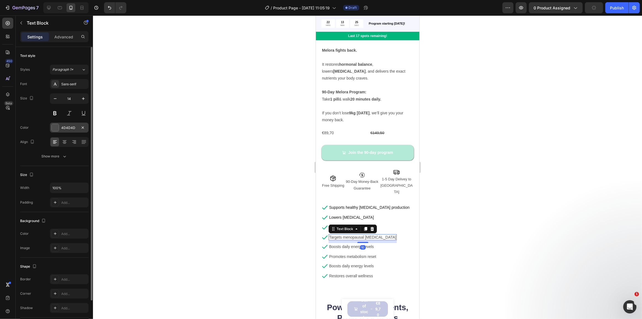
click at [63, 129] on div "4D4D4D" at bounding box center [69, 127] width 16 height 5
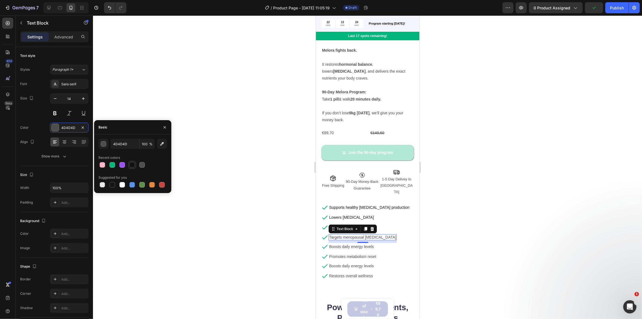
click at [133, 166] on div at bounding box center [132, 165] width 6 height 6
type input "121212"
click at [339, 244] on p "Boosts daily energy levels" at bounding box center [351, 246] width 45 height 5
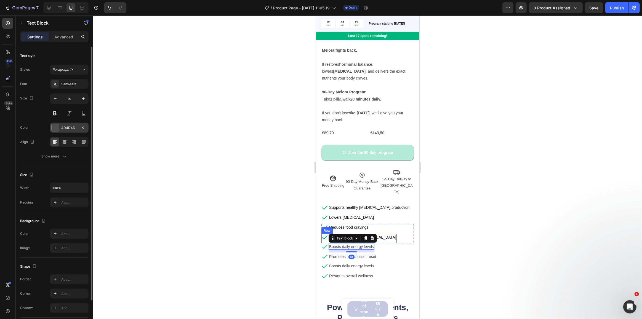
click at [57, 129] on div at bounding box center [55, 127] width 7 height 7
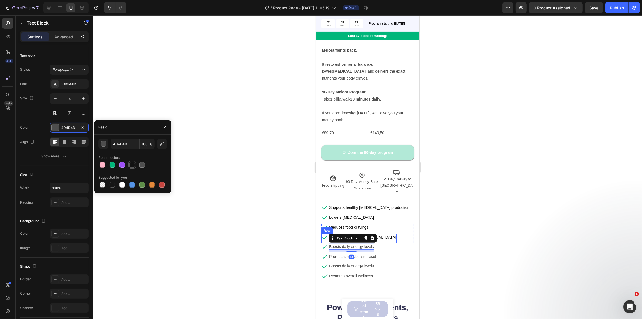
click at [132, 163] on div at bounding box center [132, 165] width 6 height 6
type input "121212"
click at [332, 254] on p "Promotes metabolism reset" at bounding box center [352, 256] width 47 height 5
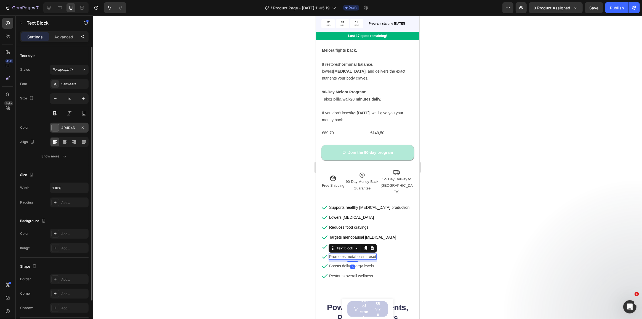
click at [53, 128] on div at bounding box center [55, 127] width 7 height 7
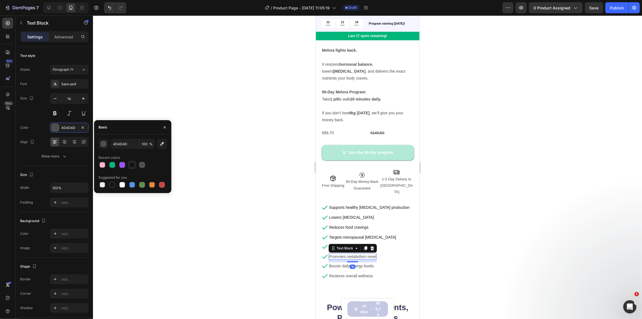
click at [134, 162] on div at bounding box center [132, 165] width 6 height 6
type input "121212"
click at [333, 263] on p "Boosts daily energy levels" at bounding box center [351, 265] width 45 height 5
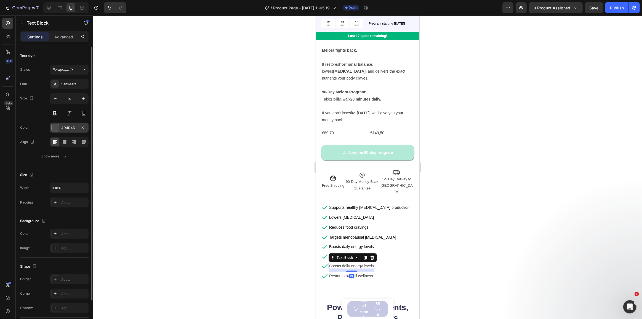
click at [60, 127] on div "4D4D4D" at bounding box center [69, 128] width 39 height 10
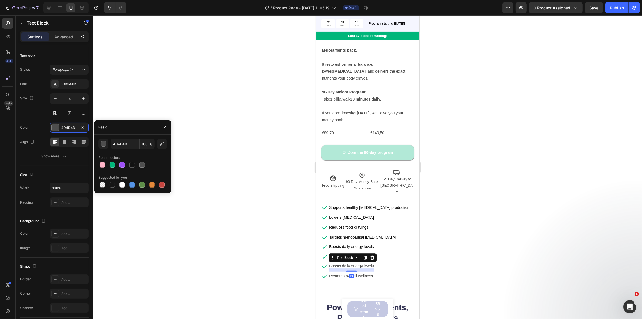
click at [126, 166] on div at bounding box center [133, 165] width 68 height 8
click at [132, 165] on div at bounding box center [132, 165] width 6 height 6
type input "121212"
drag, startPoint x: 341, startPoint y: 259, endPoint x: 629, endPoint y: 264, distance: 287.9
click at [341, 273] on p "Restores overall wellness" at bounding box center [351, 275] width 44 height 5
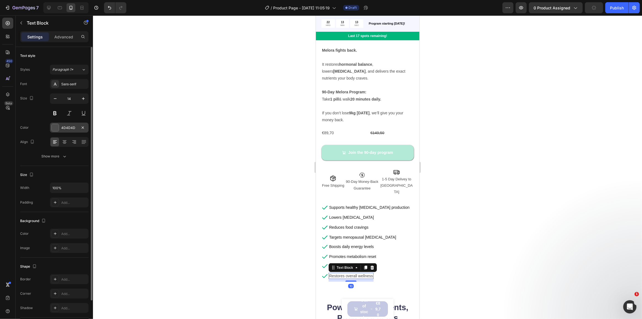
click at [66, 126] on div "4D4D4D" at bounding box center [69, 127] width 16 height 5
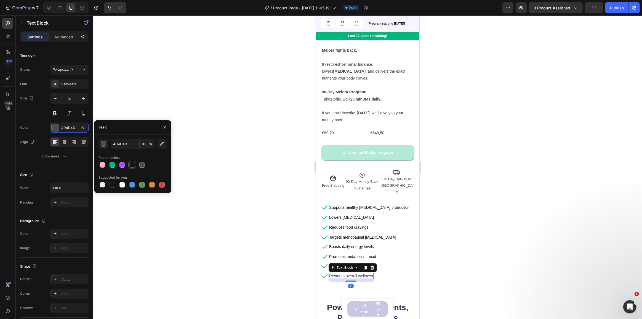
click at [135, 165] on div at bounding box center [132, 165] width 6 height 6
type input "121212"
click at [228, 184] on div at bounding box center [367, 166] width 549 height 303
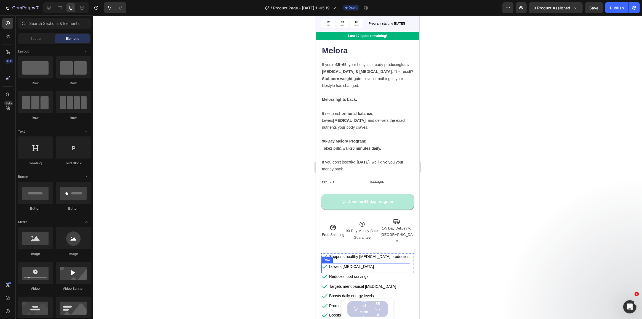
scroll to position [125, 0]
click at [331, 195] on button "Join the 90-day program" at bounding box center [367, 202] width 92 height 15
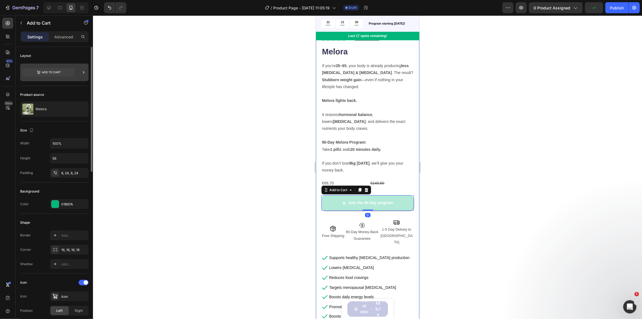
click at [51, 76] on icon at bounding box center [49, 72] width 52 height 13
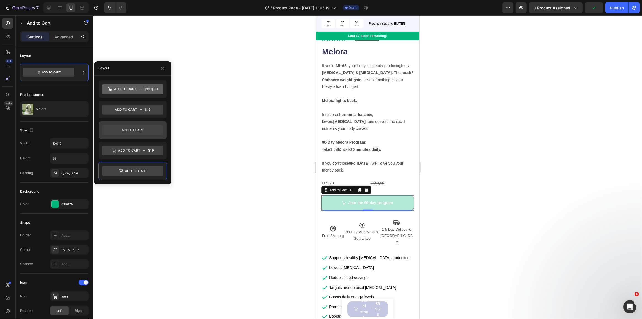
click at [136, 129] on icon at bounding box center [132, 130] width 61 height 10
click at [208, 136] on div at bounding box center [367, 166] width 549 height 303
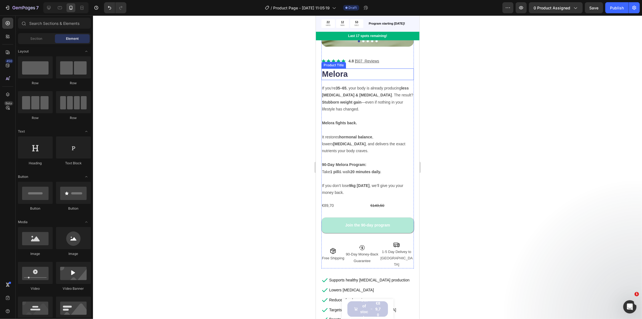
scroll to position [150, 0]
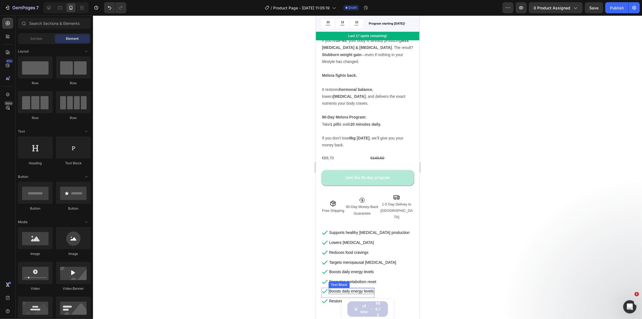
click at [352, 288] on p "Boosts daily energy levels" at bounding box center [351, 290] width 45 height 5
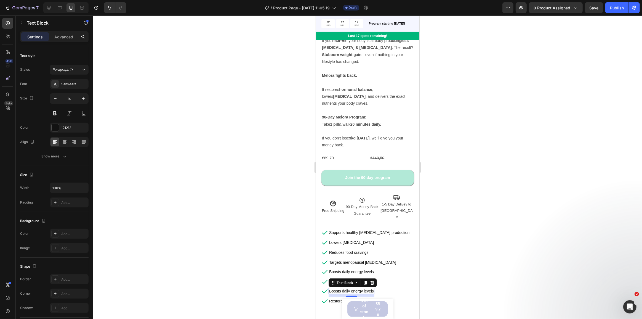
click at [352, 288] on p "Boosts daily energy levels" at bounding box center [351, 290] width 45 height 5
click at [377, 288] on div "Icon Keeps you fuller, longer Text Block 10 Row Icon Restores overall wellness …" at bounding box center [367, 297] width 92 height 19
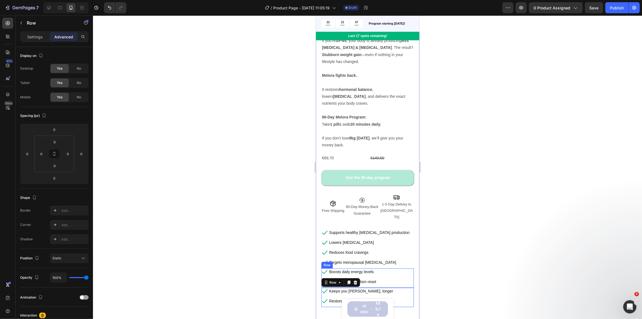
click at [394, 268] on div "Icon Boosts daily energy levels Text Block Row Icon Promotes metabolism reset T…" at bounding box center [367, 277] width 92 height 19
click at [346, 288] on p "Keeps you [PERSON_NAME], longer" at bounding box center [361, 290] width 64 height 5
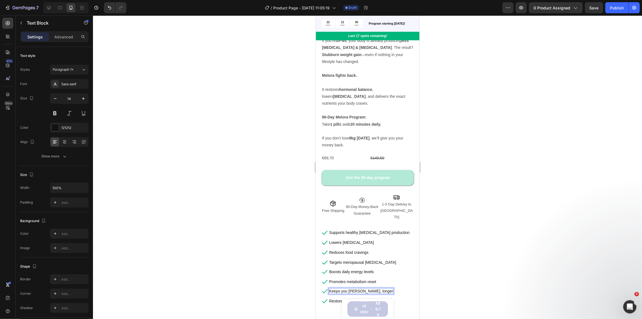
click at [348, 288] on p "Keeps you [PERSON_NAME], longer" at bounding box center [361, 290] width 64 height 5
click at [358, 299] on div "10" at bounding box center [361, 301] width 6 height 4
click at [391, 288] on div "Icon Keeps you fuller, longer Text Block 10 Row Icon Restores overall wellness …" at bounding box center [367, 297] width 92 height 19
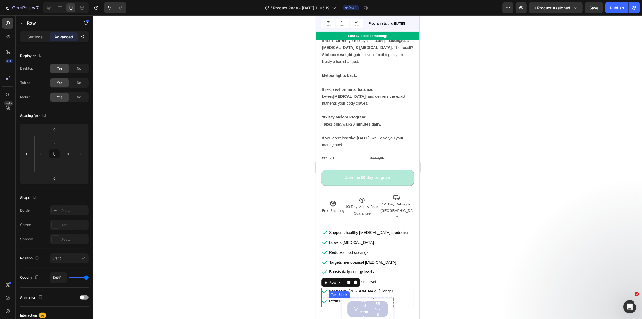
click at [360, 298] on p "Restores overall wellness" at bounding box center [351, 300] width 44 height 5
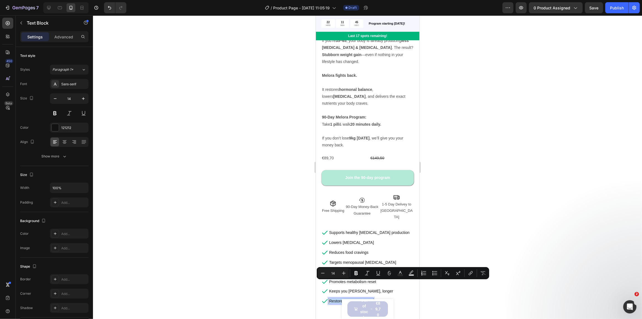
click at [360, 298] on p "Restores overall wellness" at bounding box center [351, 300] width 44 height 5
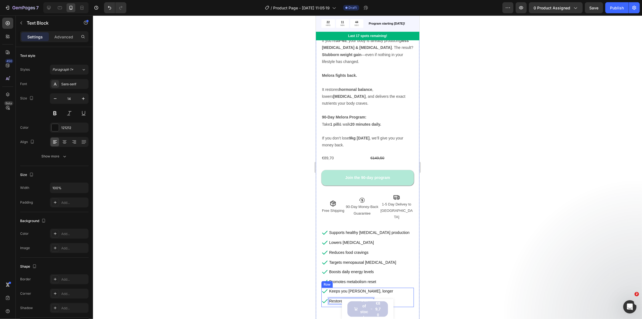
click at [381, 288] on div "Icon Keeps you fuller, longer Text Block Row Icon Restores overall wellness Tex…" at bounding box center [367, 297] width 92 height 19
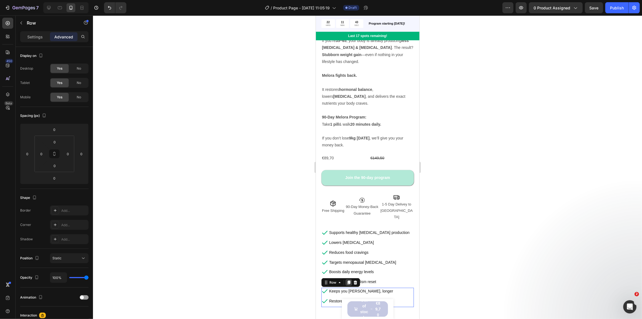
click at [348, 279] on div at bounding box center [348, 282] width 7 height 7
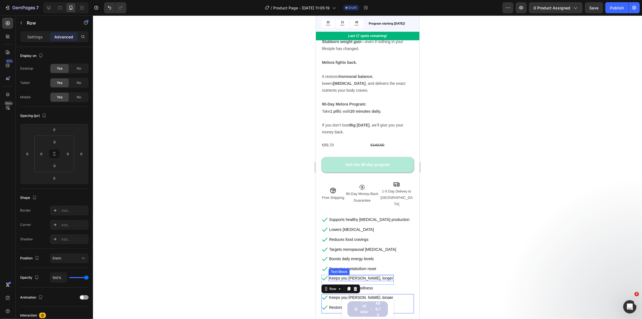
scroll to position [176, 0]
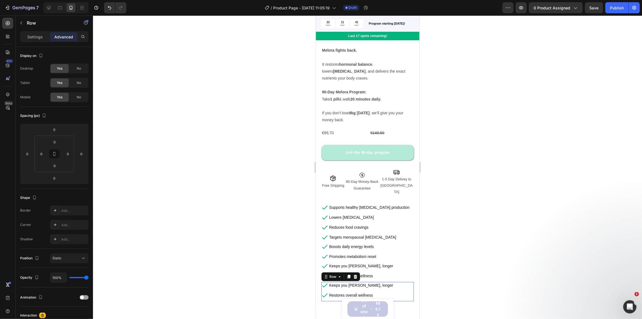
click at [460, 211] on div at bounding box center [367, 166] width 549 height 303
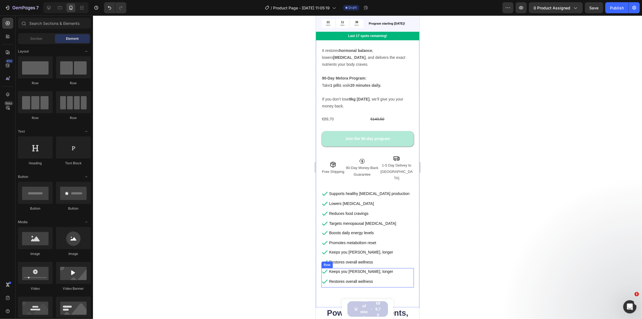
scroll to position [201, 0]
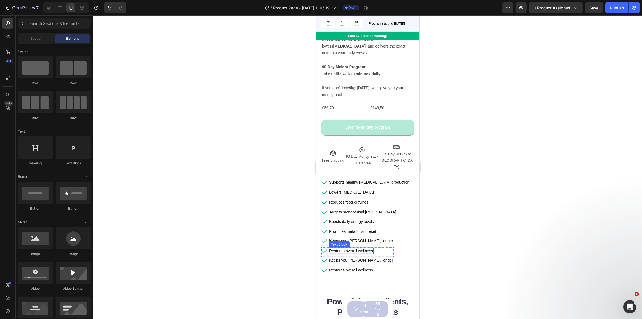
click at [359, 248] on p "Restores overall wellness" at bounding box center [351, 250] width 44 height 5
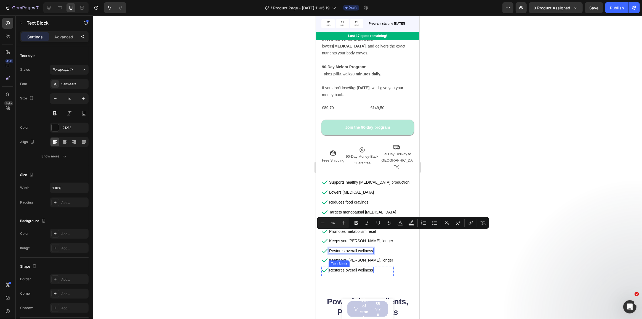
click at [356, 267] on p "Restores overall wellness" at bounding box center [351, 269] width 44 height 5
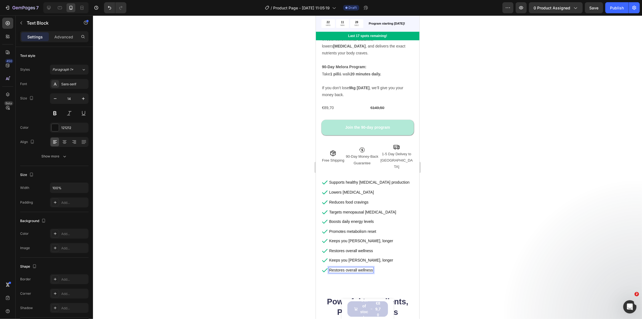
click at [356, 267] on p "Restores overall wellness" at bounding box center [351, 269] width 44 height 5
click at [354, 219] on p "Boosts daily energy levels" at bounding box center [351, 221] width 45 height 5
click at [360, 248] on p "Restores overall wellness" at bounding box center [351, 250] width 44 height 5
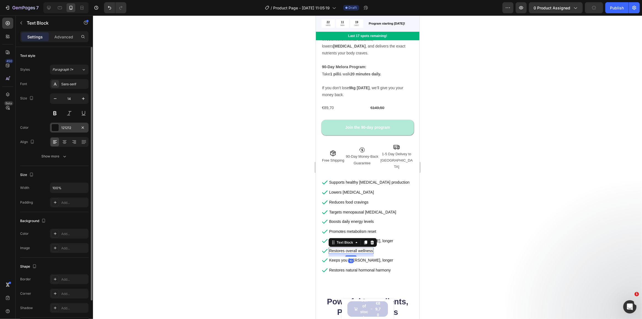
click at [57, 124] on div at bounding box center [55, 127] width 7 height 7
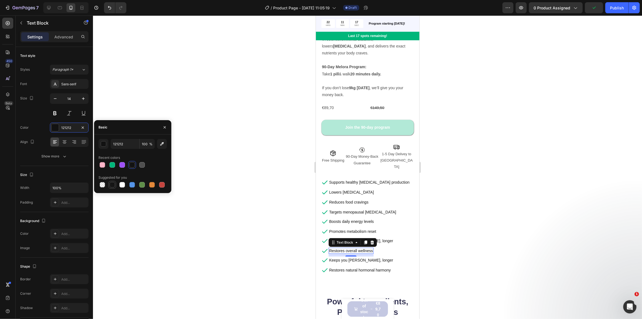
click at [114, 185] on div at bounding box center [113, 185] width 6 height 6
type input "151515"
click at [184, 213] on div at bounding box center [367, 166] width 549 height 303
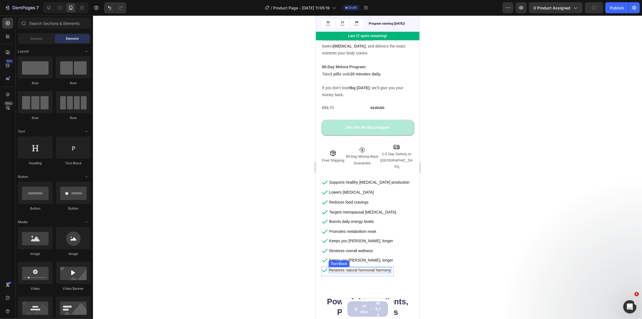
click at [344, 267] on p "Restores natural hormonal harmony" at bounding box center [360, 269] width 62 height 5
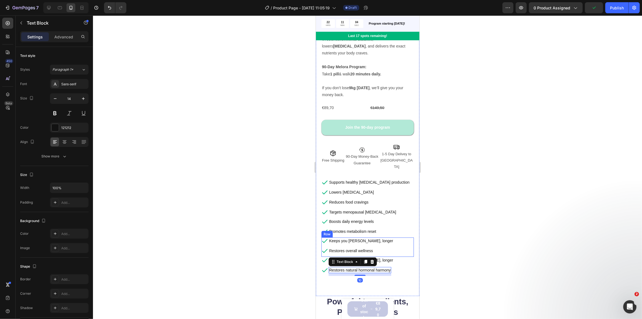
click at [402, 237] on div "Icon Keeps you fuller, longer Text Block Row Icon Restores overall wellness Tex…" at bounding box center [367, 246] width 92 height 19
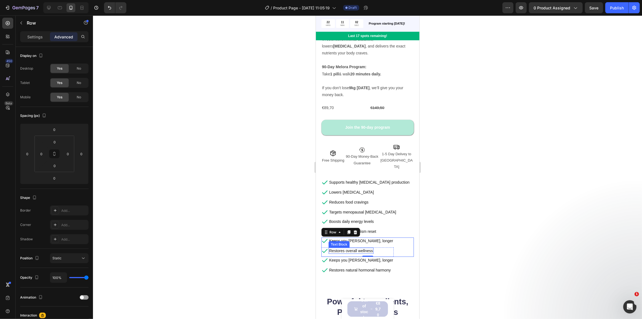
click at [347, 248] on p "Restores overall wellness" at bounding box center [351, 250] width 44 height 5
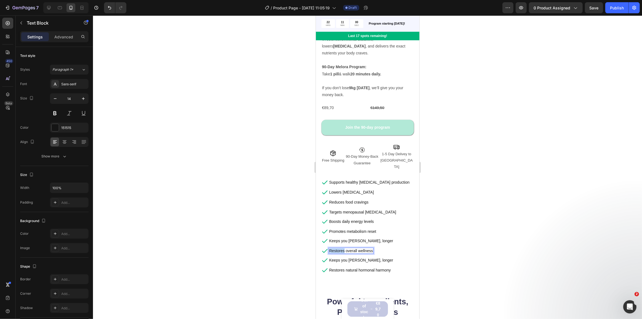
drag, startPoint x: 344, startPoint y: 234, endPoint x: 329, endPoint y: 234, distance: 15.2
click at [329, 248] on p "Restores overall wellness" at bounding box center [351, 250] width 44 height 5
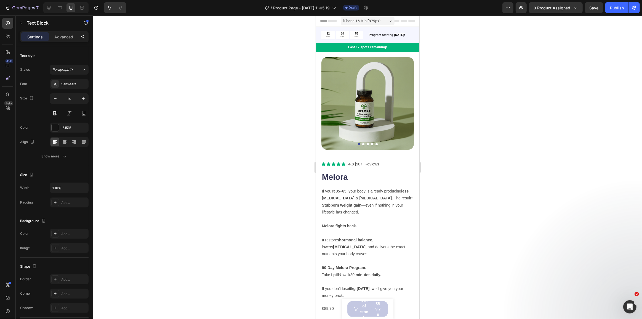
scroll to position [201, 0]
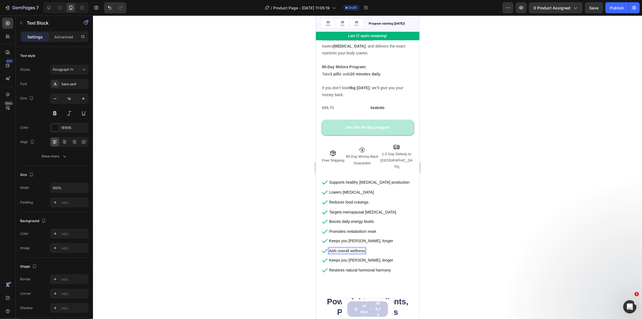
click at [351, 248] on p "Aids overall wellness" at bounding box center [347, 250] width 36 height 5
click at [387, 189] on div "Icon Lowers [MEDICAL_DATA] Text Block Row" at bounding box center [365, 194] width 89 height 10
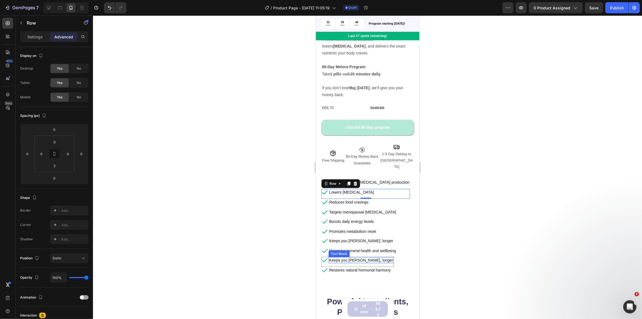
click at [361, 258] on p "Keeps you [PERSON_NAME], longer" at bounding box center [361, 260] width 64 height 5
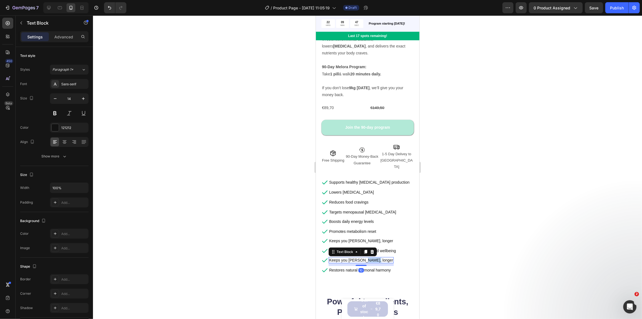
click at [361, 258] on p "Keeps you [PERSON_NAME], longer" at bounding box center [361, 260] width 64 height 5
click at [357, 258] on p "Promotes deep, restorative rest" at bounding box center [356, 260] width 54 height 5
click at [262, 259] on div at bounding box center [367, 166] width 549 height 303
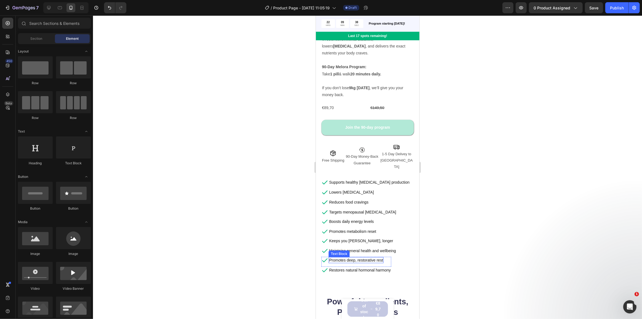
click at [354, 258] on p "Promotes deep, restorative rest" at bounding box center [356, 260] width 54 height 5
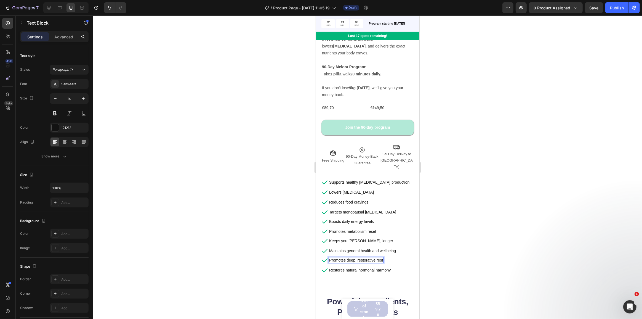
click at [354, 258] on p "Promotes deep, restorative rest" at bounding box center [356, 260] width 54 height 5
click at [360, 258] on p "Promotes deep, restorative rest" at bounding box center [356, 260] width 54 height 5
click at [399, 257] on div "Icon Helps you wake up refreshed Text Block 10 Row Icon Restores natural hormon…" at bounding box center [367, 266] width 92 height 19
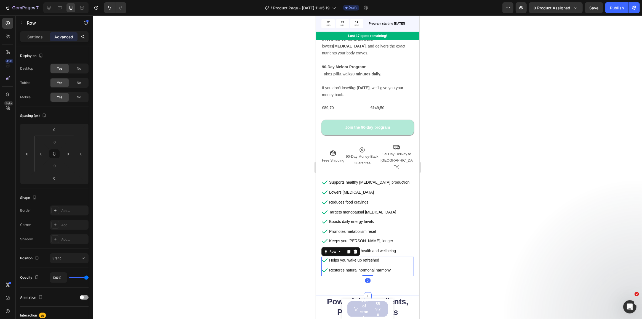
click at [402, 269] on div "Product Images Icon Icon Icon Icon Icon Icon List 4.8 | 507 Reviews Text Block …" at bounding box center [368, 73] width 104 height 445
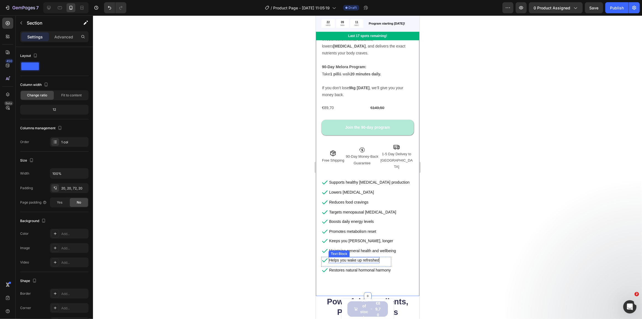
click at [362, 258] on p "Helps you wake up refreshed" at bounding box center [354, 260] width 50 height 5
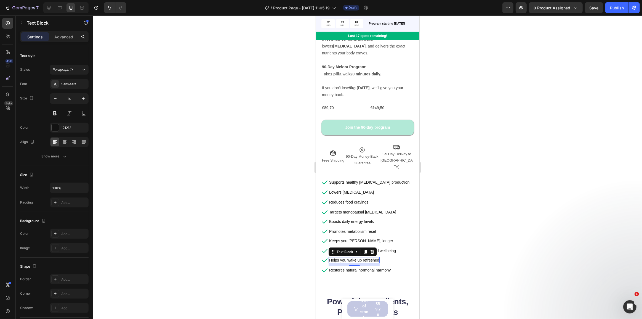
click at [348, 257] on div "Helps you wake up refreshed" at bounding box center [353, 260] width 51 height 6
click at [349, 258] on p "Helps you wake up refreshed" at bounding box center [354, 260] width 50 height 5
click at [357, 258] on p "Encourages dee," at bounding box center [343, 260] width 29 height 5
click at [259, 222] on div at bounding box center [367, 166] width 549 height 303
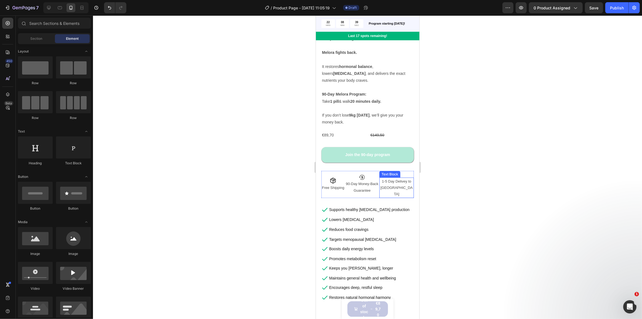
scroll to position [176, 0]
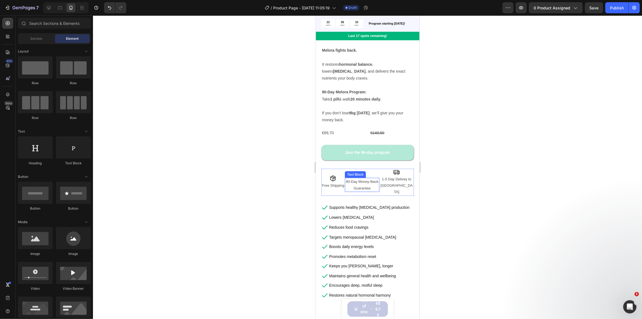
click at [365, 178] on p "90-Day Money-Back Guarantee" at bounding box center [361, 184] width 33 height 13
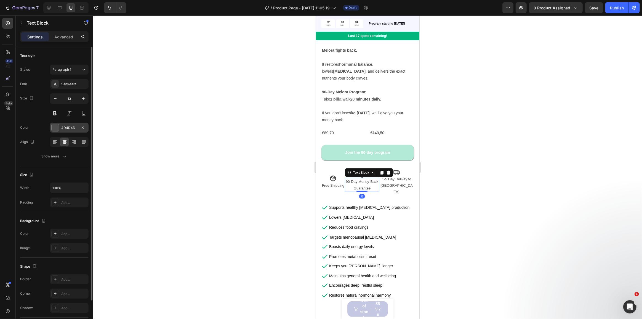
click at [56, 125] on div at bounding box center [55, 127] width 7 height 7
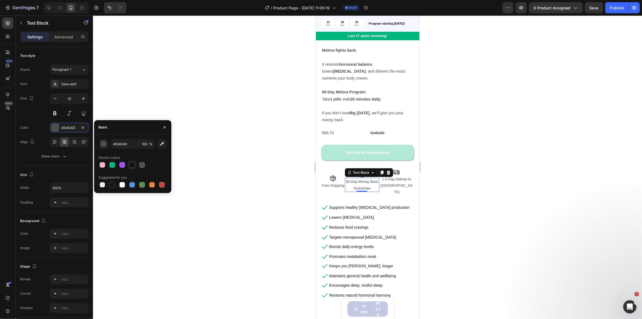
click at [131, 165] on div at bounding box center [132, 165] width 6 height 6
type input "121212"
click at [329, 182] on p "Free Shipping" at bounding box center [333, 185] width 22 height 6
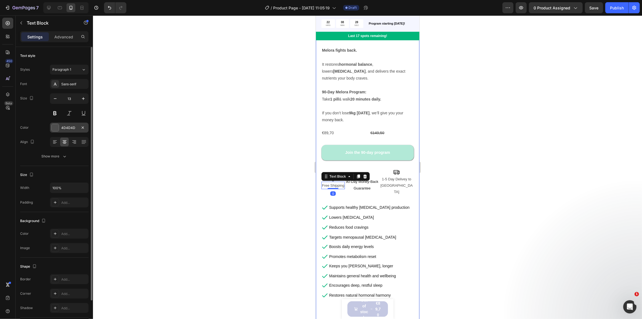
click at [64, 125] on div "4D4D4D" at bounding box center [69, 127] width 16 height 5
click at [362, 178] on p "90-Day Money-Back Guarantee" at bounding box center [361, 184] width 33 height 13
click at [361, 224] on div "Reduces food cravings Text Block" at bounding box center [348, 228] width 40 height 9
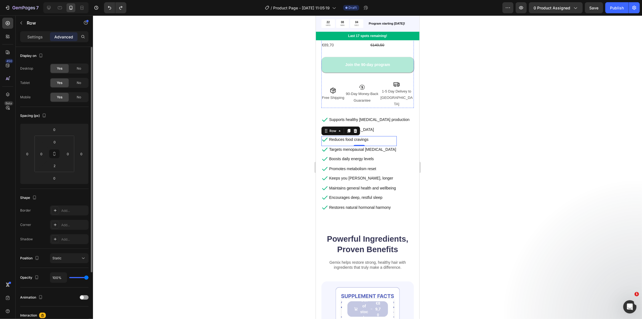
scroll to position [276, 0]
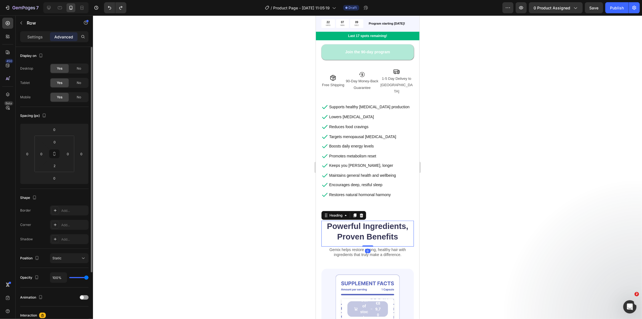
click at [393, 221] on h2 "Powerful Ingredients, Proven Benefits" at bounding box center [367, 232] width 92 height 22
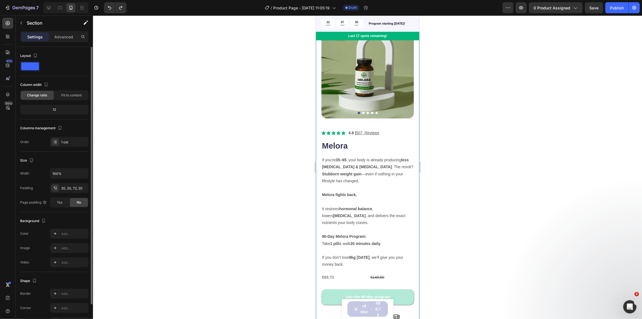
scroll to position [0, 0]
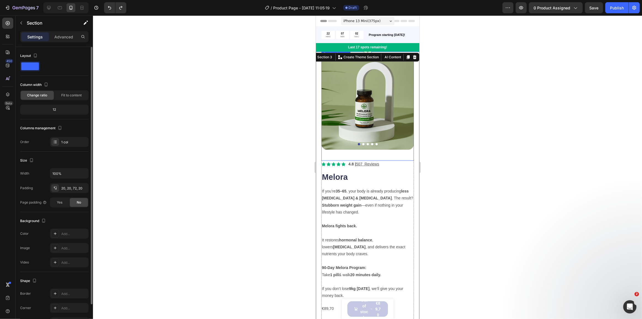
click at [362, 143] on button "Dot" at bounding box center [363, 144] width 2 height 2
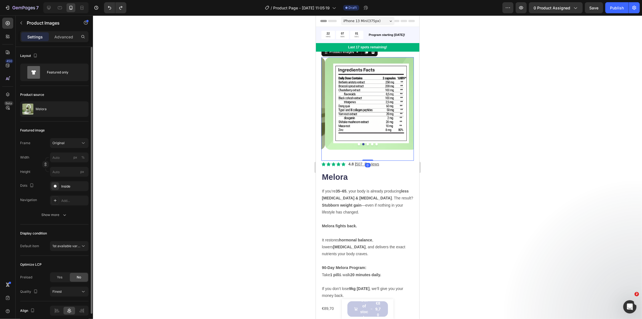
click at [367, 143] on div at bounding box center [367, 144] width 92 height 2
click at [367, 143] on button "Dot" at bounding box center [368, 144] width 2 height 2
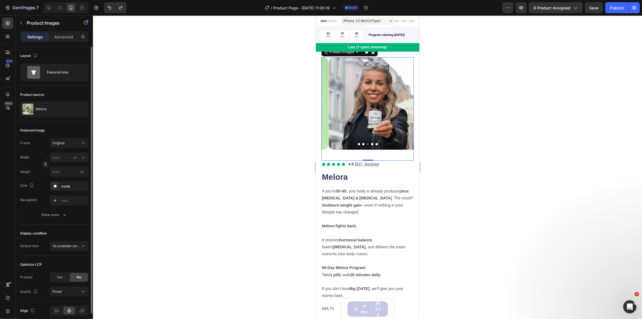
click at [362, 143] on button "Dot" at bounding box center [363, 144] width 2 height 2
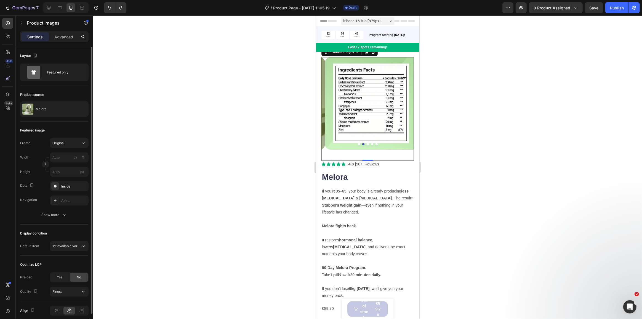
click at [367, 143] on button "Dot" at bounding box center [368, 144] width 2 height 2
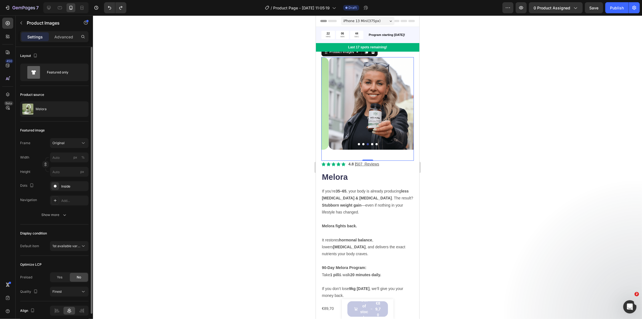
click at [371, 143] on button "Dot" at bounding box center [372, 144] width 2 height 2
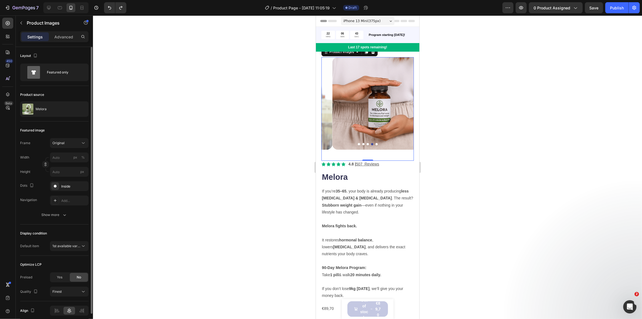
click at [375, 143] on button "Dot" at bounding box center [376, 144] width 2 height 2
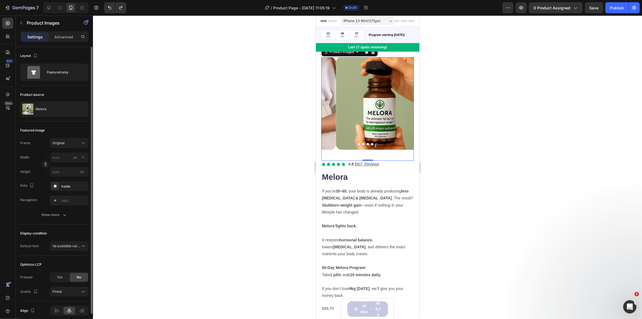
click at [358, 143] on button "Dot" at bounding box center [359, 144] width 2 height 2
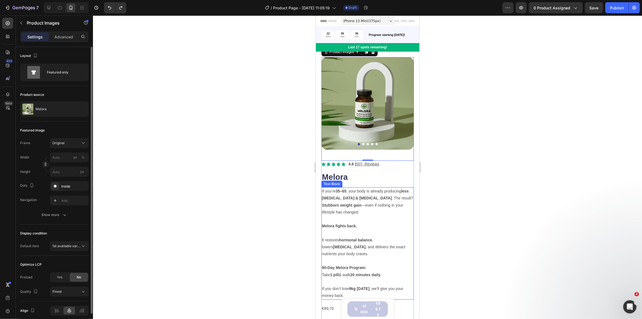
click at [362, 200] on p "If you’re 35–65 , your body is already producing less [MEDICAL_DATA] & [MEDICAL…" at bounding box center [367, 202] width 91 height 28
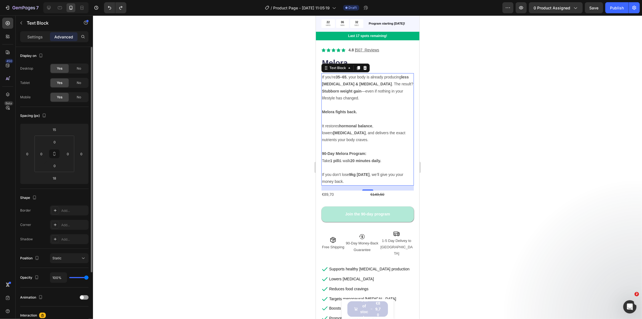
scroll to position [125, 0]
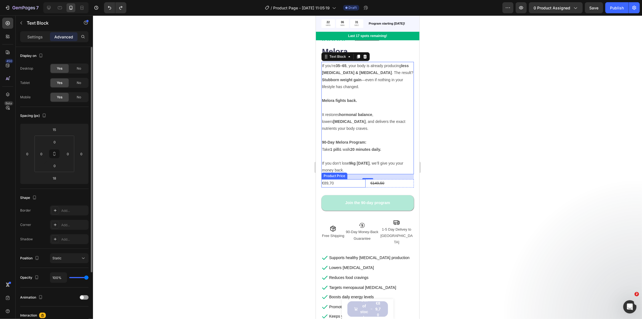
click at [362, 179] on div "€89,70" at bounding box center [343, 183] width 44 height 8
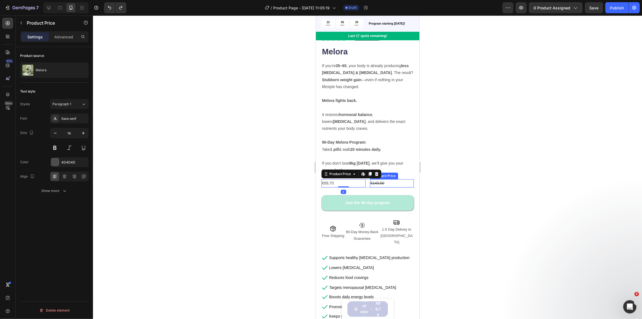
click at [372, 179] on div "€149,50" at bounding box center [392, 183] width 44 height 8
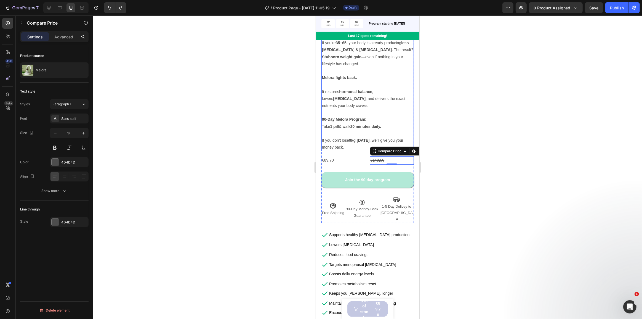
scroll to position [150, 0]
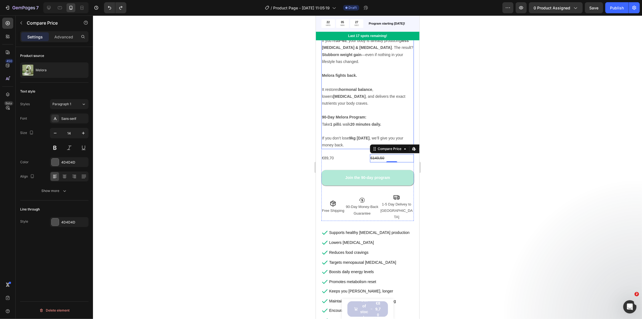
click at [356, 115] on strong "90-Day Melora Program:" at bounding box center [344, 117] width 44 height 4
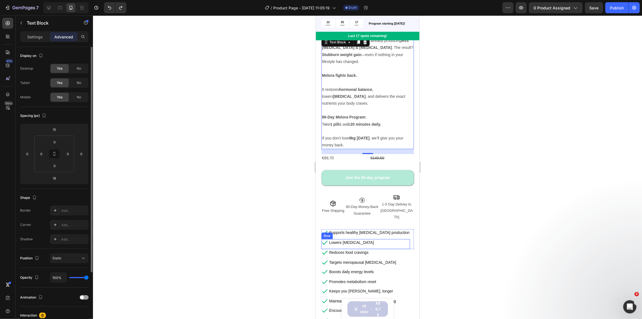
click at [394, 229] on div "Icon Supports healthy [MEDICAL_DATA] production Text Block Row Icon Lowers [MED…" at bounding box center [367, 239] width 92 height 20
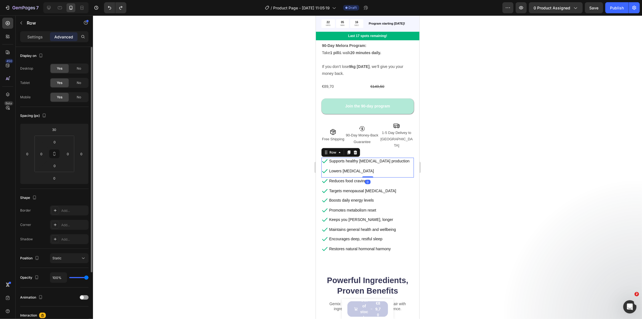
scroll to position [226, 0]
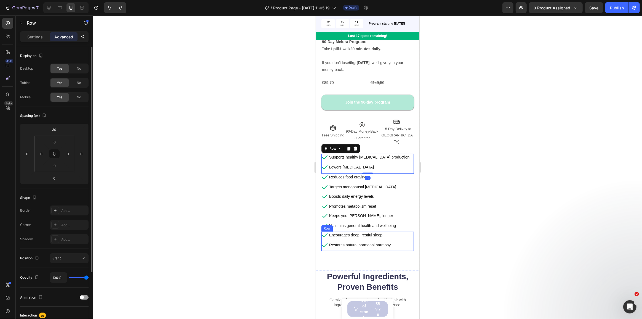
click at [402, 232] on div "Icon Encourages deep, restful sleep Text Block Row Icon Restores natural hormon…" at bounding box center [367, 241] width 92 height 19
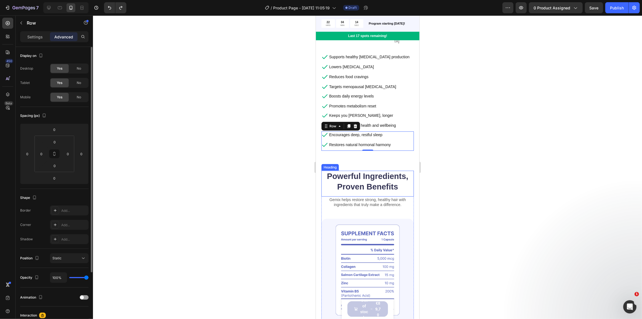
scroll to position [426, 0]
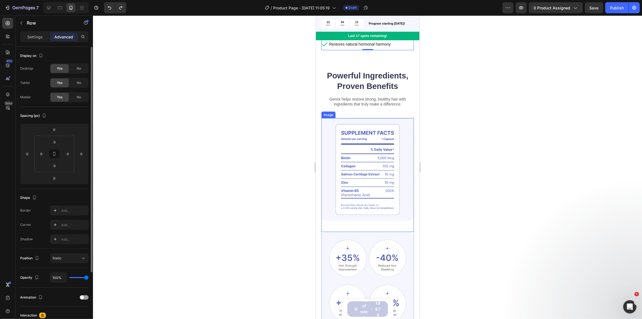
click at [369, 158] on img at bounding box center [367, 169] width 92 height 103
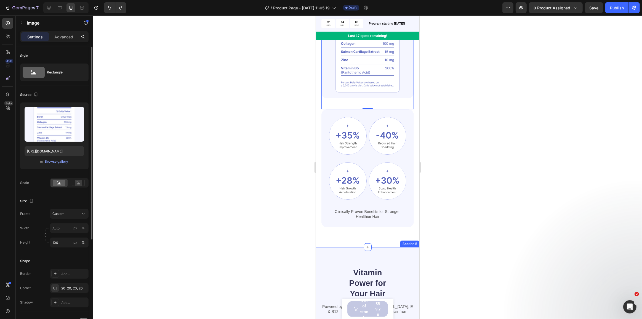
scroll to position [527, 0]
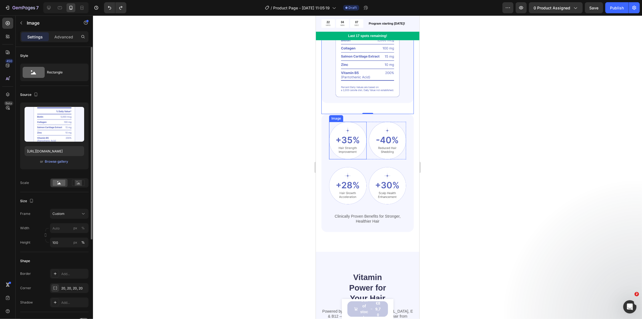
click at [347, 144] on img at bounding box center [348, 141] width 38 height 38
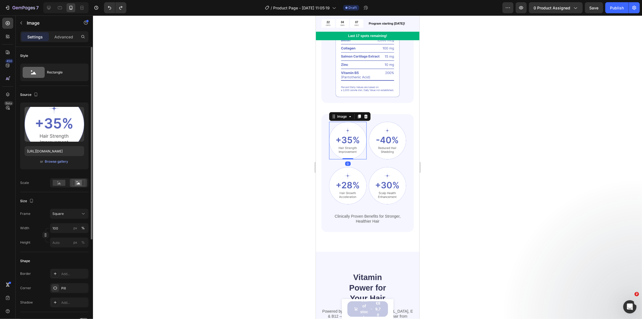
click at [347, 144] on img at bounding box center [348, 141] width 38 height 38
click at [347, 145] on img at bounding box center [348, 141] width 38 height 38
click at [377, 214] on p "Clinically Proven Benefits for Stronger, Healthier Hair" at bounding box center [368, 219] width 76 height 10
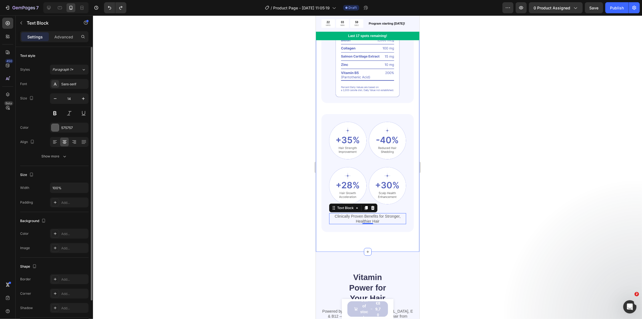
click at [385, 226] on div "Powerful Ingredients, Proven Benefits Heading Gemix helps restore strong, healt…" at bounding box center [368, 102] width 104 height 299
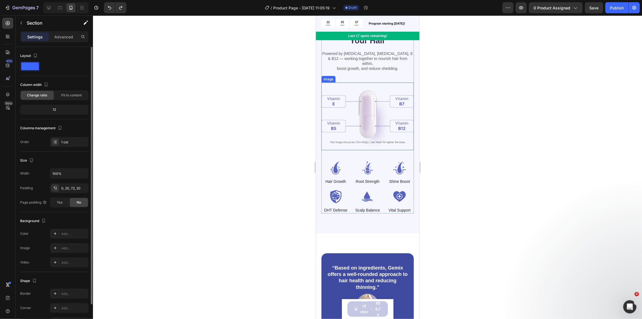
scroll to position [778, 0]
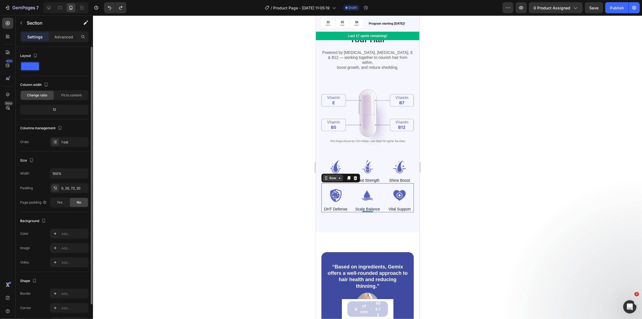
click at [329, 175] on div "Row" at bounding box center [333, 178] width 20 height 7
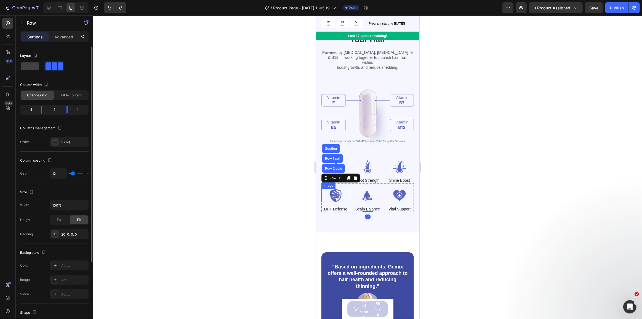
click at [340, 191] on img at bounding box center [335, 195] width 29 height 13
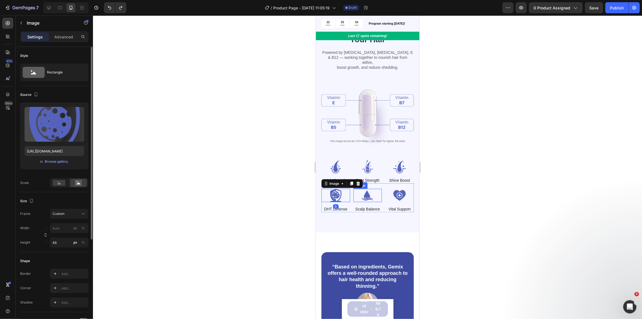
click at [372, 190] on img at bounding box center [367, 195] width 29 height 13
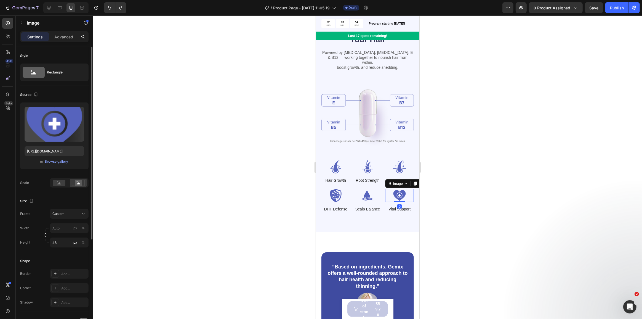
click at [391, 189] on img at bounding box center [399, 195] width 29 height 13
click at [394, 168] on div "Text Block" at bounding box center [395, 170] width 19 height 5
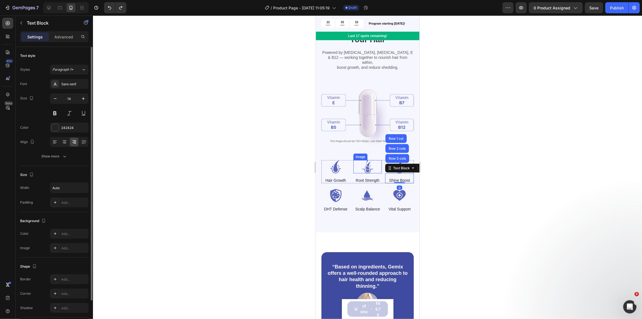
click at [367, 160] on img at bounding box center [367, 166] width 29 height 13
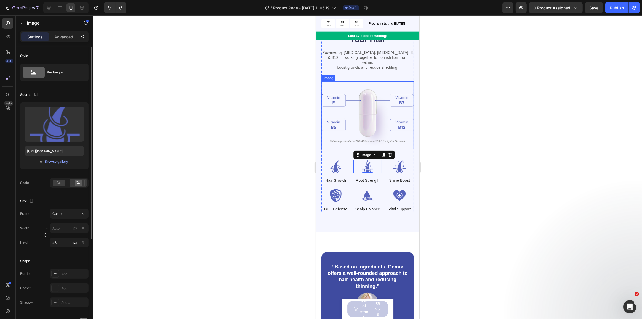
click at [355, 122] on img at bounding box center [367, 115] width 92 height 68
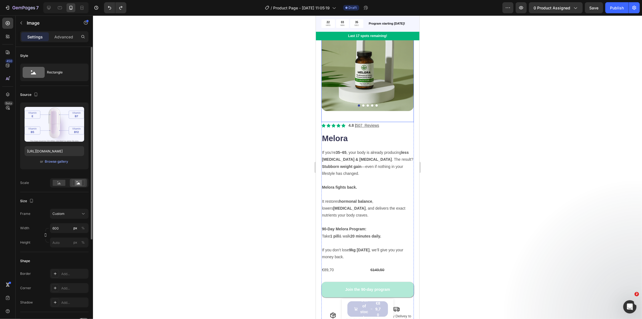
scroll to position [50, 0]
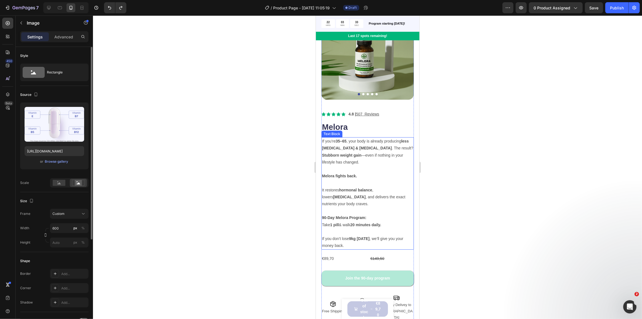
click at [353, 142] on strong "less [MEDICAL_DATA] & [MEDICAL_DATA]" at bounding box center [365, 144] width 87 height 11
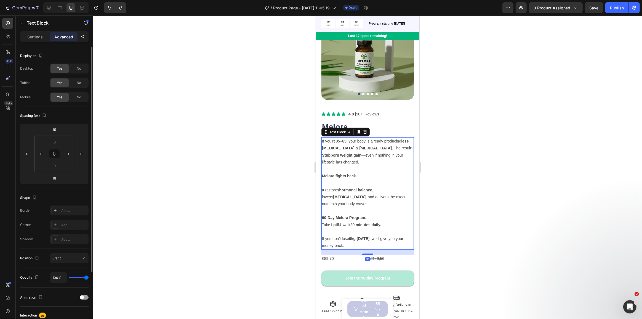
click at [355, 143] on strong "less [MEDICAL_DATA] & [MEDICAL_DATA]" at bounding box center [365, 144] width 87 height 11
click at [360, 145] on strong "less [MEDICAL_DATA] & [MEDICAL_DATA]" at bounding box center [365, 144] width 87 height 11
click at [376, 144] on p "If you’re 35–65 , your body is already producing less [MEDICAL_DATA] & [MEDICAL…" at bounding box center [367, 152] width 91 height 28
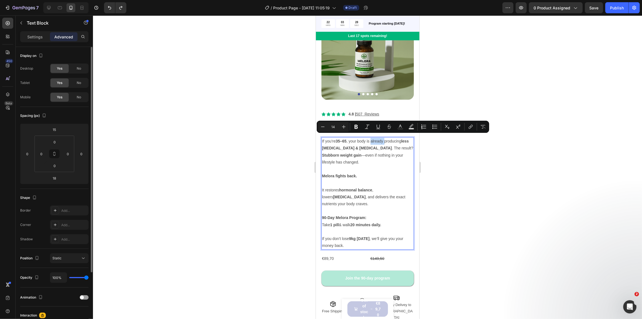
drag, startPoint x: 372, startPoint y: 138, endPoint x: 386, endPoint y: 138, distance: 13.5
click at [386, 138] on p "If you’re 35–65 , your body is already producing less [MEDICAL_DATA] & [MEDICAL…" at bounding box center [367, 152] width 91 height 28
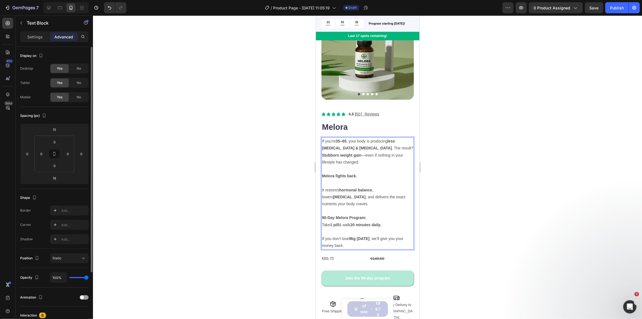
click at [367, 149] on p "If you’re 35–65 , your body is producing less [MEDICAL_DATA] & [MEDICAL_DATA] .…" at bounding box center [367, 152] width 91 height 28
click at [366, 155] on p "If you’re 35–65 , your body is producing less [MEDICAL_DATA] & [MEDICAL_DATA] .…" at bounding box center [367, 152] width 91 height 28
click at [370, 144] on p "If you’re 35–65 , your body is producing less [MEDICAL_DATA] & [MEDICAL_DATA] .…" at bounding box center [367, 152] width 91 height 28
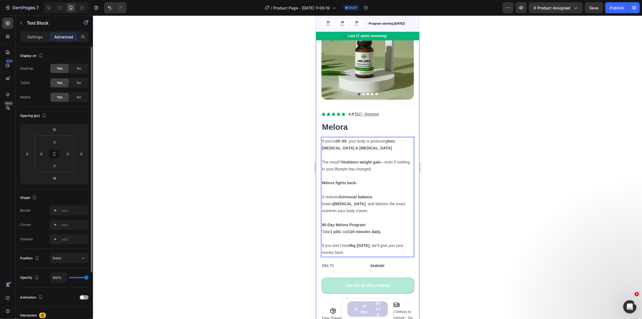
click at [499, 147] on div at bounding box center [367, 166] width 549 height 303
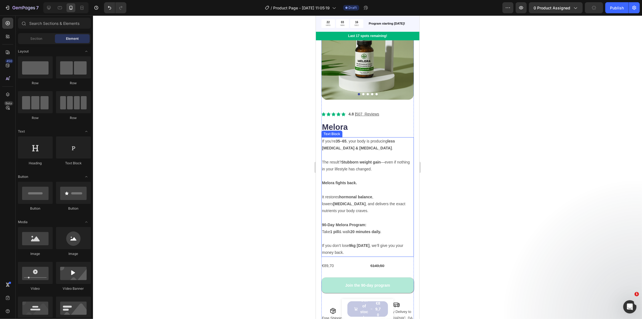
scroll to position [75, 0]
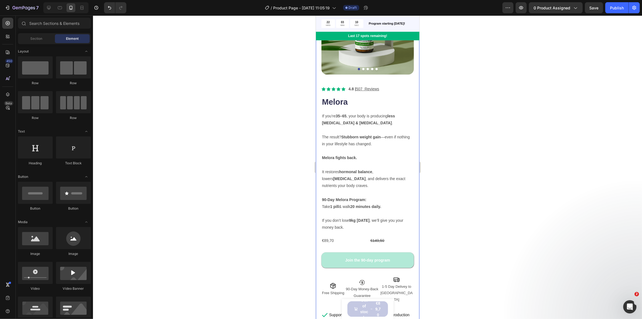
click at [294, 182] on div at bounding box center [367, 166] width 549 height 303
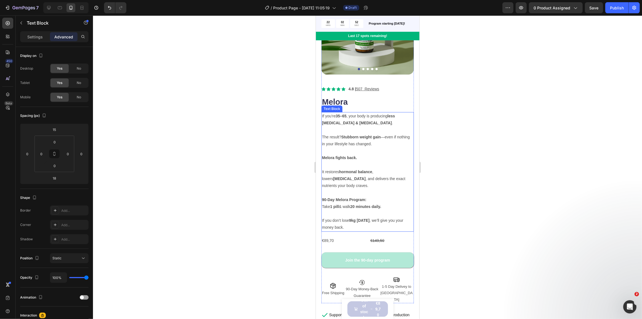
click at [355, 214] on p "If you don’t lose 9kg [DATE] , we’ll give you your money back." at bounding box center [367, 220] width 91 height 21
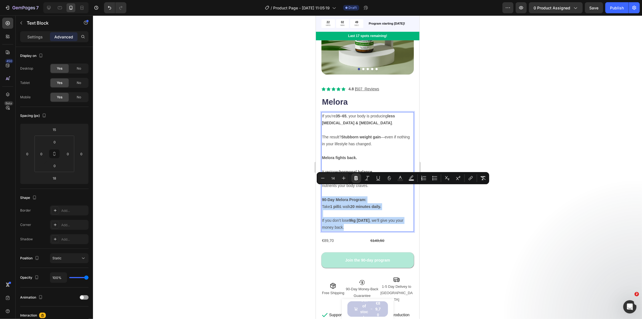
drag, startPoint x: 356, startPoint y: 216, endPoint x: 322, endPoint y: 189, distance: 43.2
click at [322, 189] on div "If you’re 35–65 , your body is producing less [MEDICAL_DATA] & [MEDICAL_DATA] .…" at bounding box center [367, 171] width 92 height 119
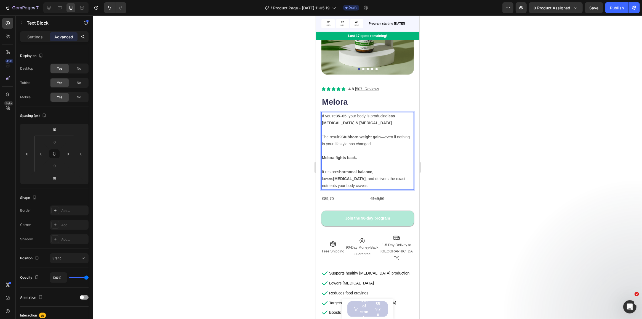
click at [323, 113] on p "If you’re 35–65 , your body is producing less [MEDICAL_DATA] & [MEDICAL_DATA] ." at bounding box center [367, 120] width 91 height 14
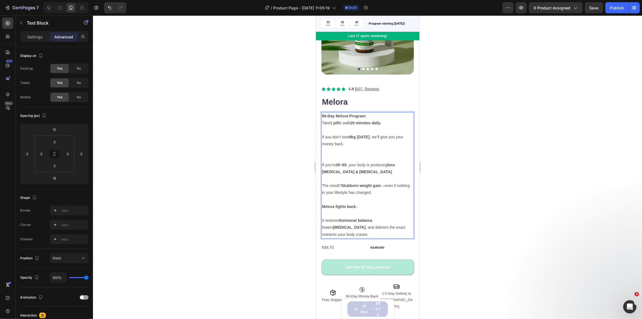
click at [338, 147] on p "Rich Text Editor. Editing area: main" at bounding box center [367, 150] width 91 height 7
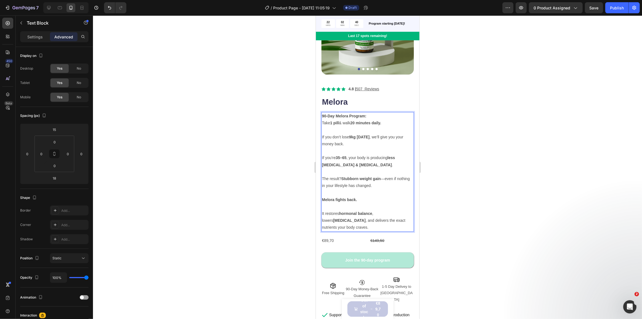
click at [338, 147] on p "Rich Text Editor. Editing area: main" at bounding box center [367, 150] width 91 height 7
click at [338, 150] on p "Rich Text Editor. Editing area: main" at bounding box center [367, 150] width 91 height 7
drag, startPoint x: 322, startPoint y: 154, endPoint x: 333, endPoint y: 164, distance: 14.5
click at [333, 164] on p "If you’re 35–65 , your body is producing less [MEDICAL_DATA] & [MEDICAL_DATA] ." at bounding box center [367, 161] width 91 height 14
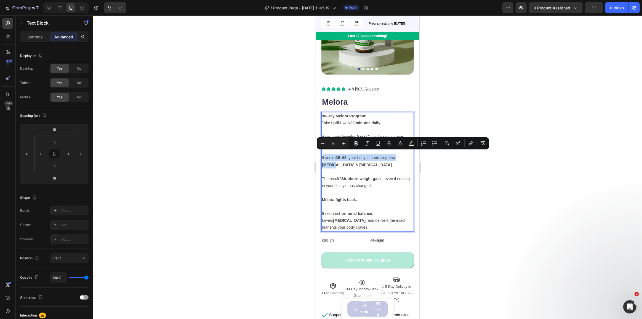
click at [330, 160] on strong "less [MEDICAL_DATA] & [MEDICAL_DATA]" at bounding box center [358, 160] width 73 height 11
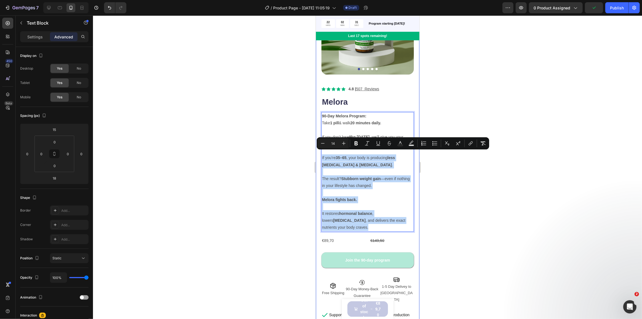
drag, startPoint x: 322, startPoint y: 153, endPoint x: 410, endPoint y: 218, distance: 109.2
click at [410, 218] on div "Product Images Icon Icon Icon Icon Icon Icon List 4.8 | 507 Reviews Text Block …" at bounding box center [368, 203] width 104 height 452
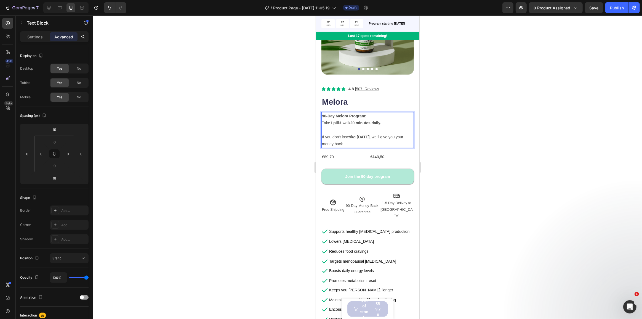
click at [466, 139] on div at bounding box center [367, 166] width 549 height 303
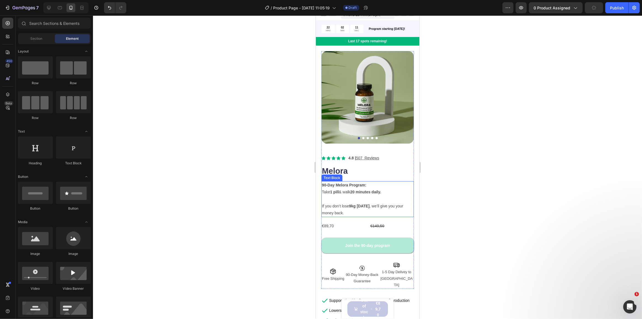
scroll to position [0, 0]
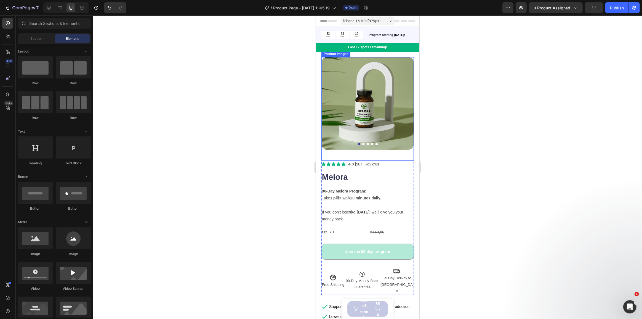
click at [401, 92] on img at bounding box center [367, 103] width 92 height 92
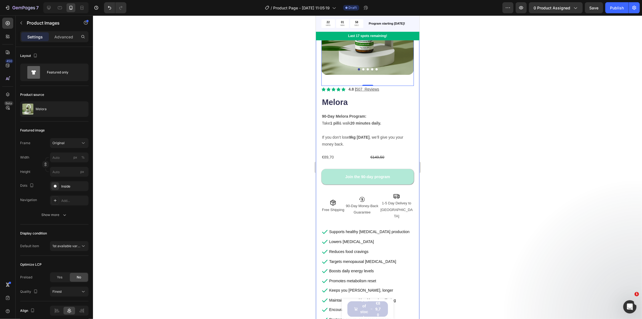
scroll to position [75, 0]
click at [4, 22] on div at bounding box center [7, 23] width 11 height 11
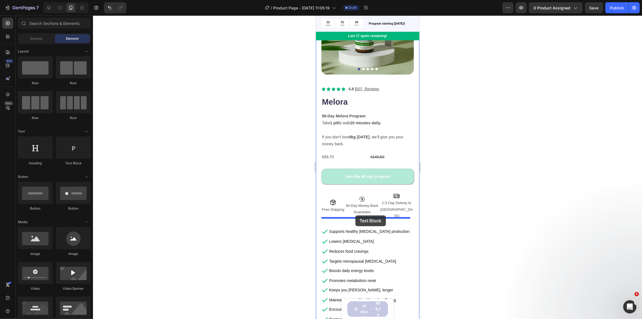
drag, startPoint x: 381, startPoint y: 169, endPoint x: 355, endPoint y: 215, distance: 53.0
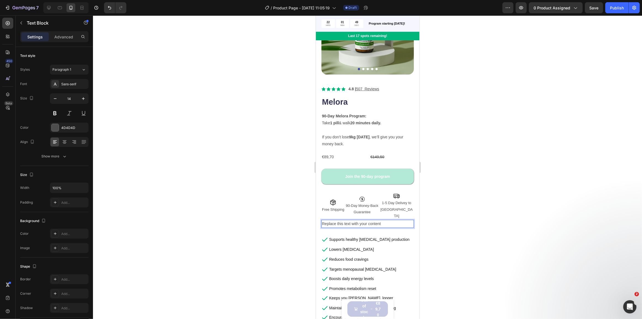
click at [357, 220] on div "Replace this text with your content" at bounding box center [367, 224] width 92 height 8
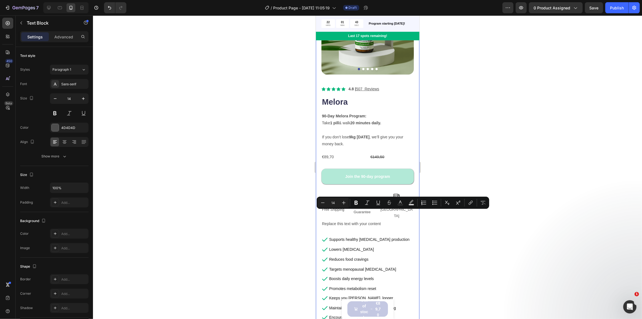
click at [410, 215] on div "Product Images Icon Icon Icon Icon Icon Icon List 4.8 | 507 Reviews Text Block …" at bounding box center [368, 165] width 104 height 377
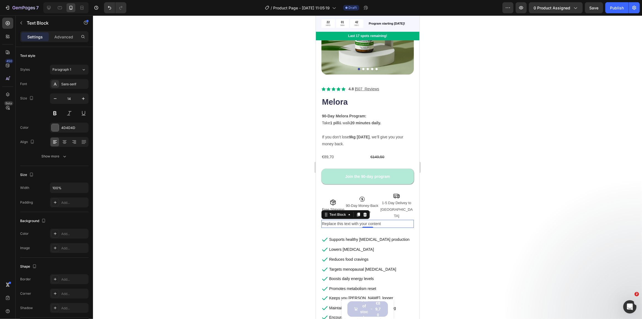
click at [404, 220] on p "Replace this text with your content" at bounding box center [367, 223] width 91 height 7
click at [365, 212] on icon at bounding box center [365, 214] width 4 height 4
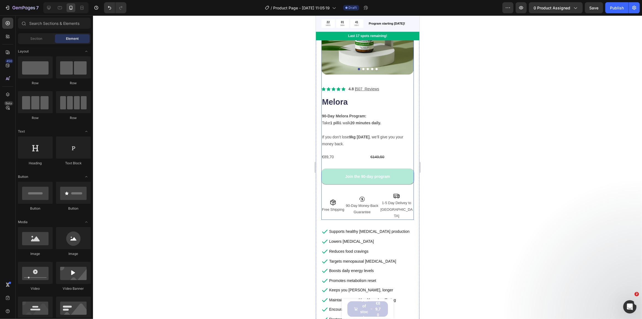
scroll to position [50, 0]
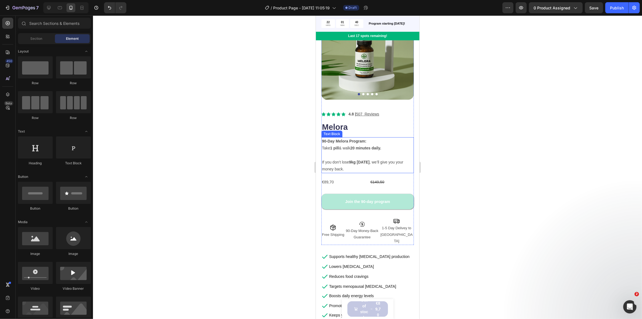
click at [369, 160] on strong "9kg [DATE]" at bounding box center [359, 162] width 20 height 4
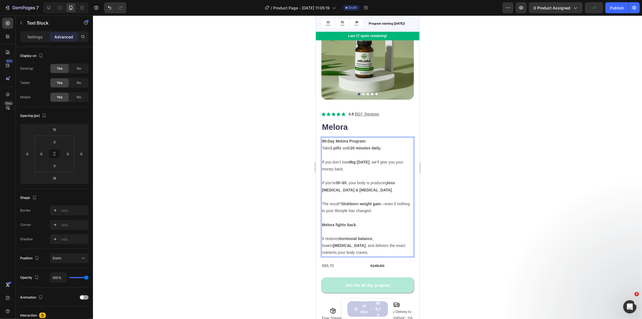
click at [357, 173] on p "Rich Text Editor. Editing area: main" at bounding box center [367, 176] width 91 height 7
click at [247, 177] on div at bounding box center [367, 166] width 549 height 303
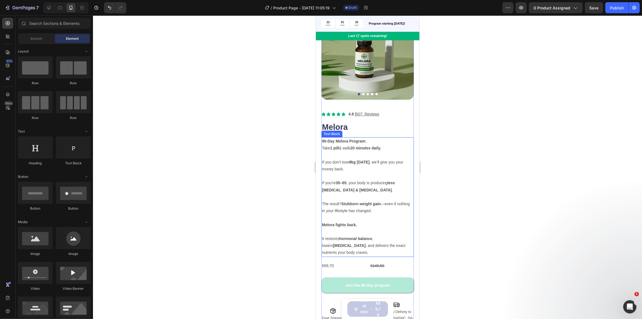
click at [373, 196] on p "Rich Text Editor. Editing area: main" at bounding box center [367, 196] width 91 height 7
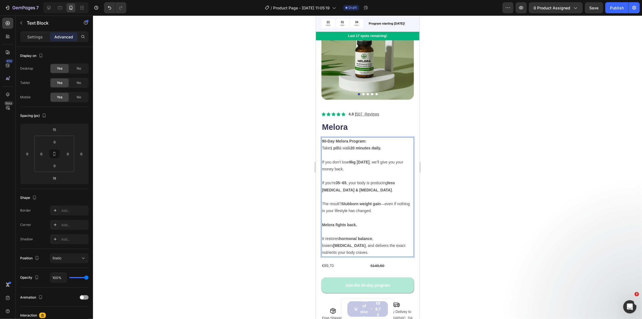
click at [330, 181] on p "If you’re 35–65 , your body is producing less [MEDICAL_DATA] & [MEDICAL_DATA] ." at bounding box center [367, 186] width 91 height 14
click at [368, 214] on p "Rich Text Editor. Editing area: main" at bounding box center [367, 217] width 91 height 7
click at [351, 203] on p "The result? Stubborn weight gain —even if nothing in your lifestyle has changed." at bounding box center [367, 207] width 91 height 14
click at [324, 222] on strong "Melora fights back." at bounding box center [339, 224] width 35 height 4
click at [323, 180] on p "If you’re 35–65 , your body is producing less [MEDICAL_DATA] & [MEDICAL_DATA] ." at bounding box center [367, 186] width 91 height 14
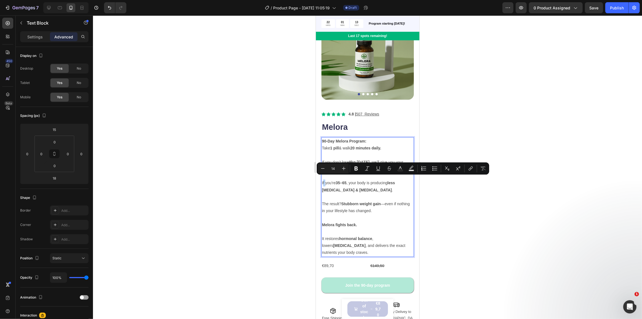
click at [325, 180] on p "If you’re 35–65 , your body is producing less [MEDICAL_DATA] & [MEDICAL_DATA] ." at bounding box center [367, 186] width 91 height 14
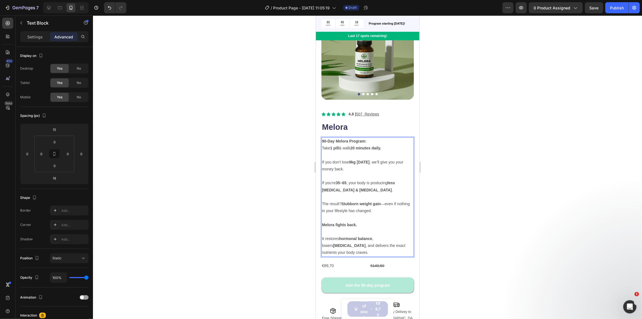
click at [327, 181] on p "If you’re 35–65 , your body is producing less [MEDICAL_DATA] & [MEDICAL_DATA] ." at bounding box center [367, 186] width 91 height 14
click at [335, 173] on p "Rich Text Editor. Editing area: main" at bounding box center [367, 176] width 91 height 7
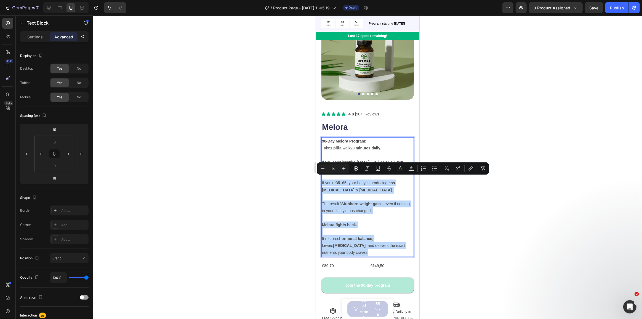
drag, startPoint x: 322, startPoint y: 179, endPoint x: 407, endPoint y: 244, distance: 107.9
click at [407, 244] on div "90-Day Melora Program: Take 1 pill & walk 20 minutes daily. If you don’t lose 9…" at bounding box center [367, 196] width 92 height 119
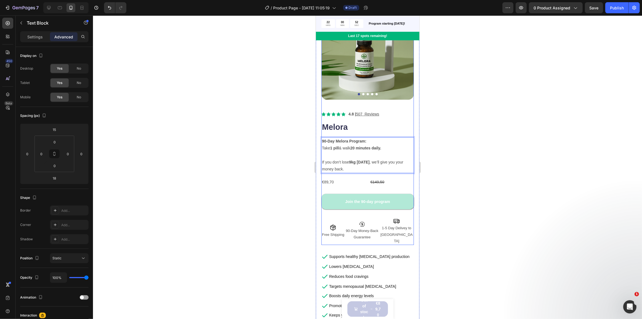
click at [485, 158] on div at bounding box center [367, 166] width 549 height 303
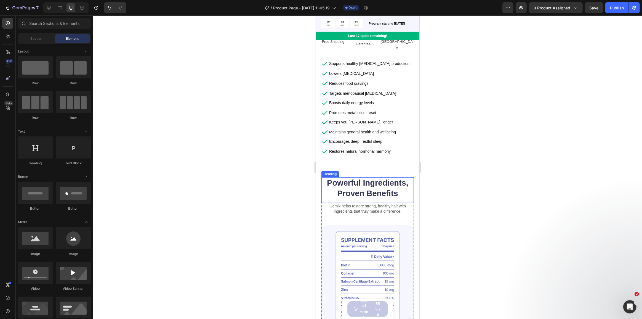
scroll to position [251, 0]
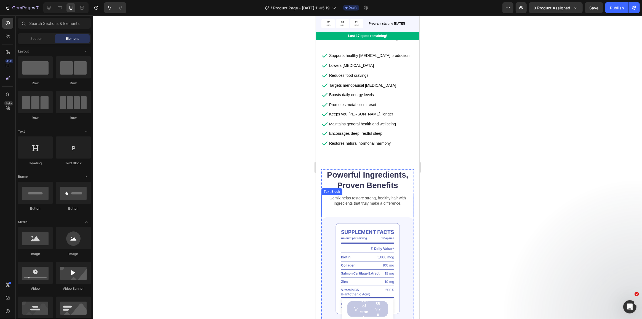
click at [362, 195] on p "Gemix helps restore strong, healthy hair with ingredients that truly make a dif…" at bounding box center [367, 200] width 91 height 10
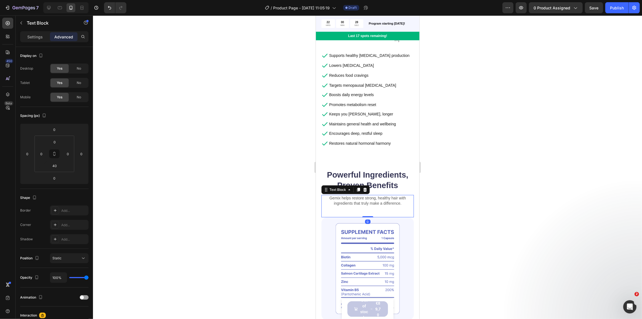
click at [363, 195] on p "Gemix helps restore strong, healthy hair with ingredients that truly make a dif…" at bounding box center [367, 200] width 91 height 10
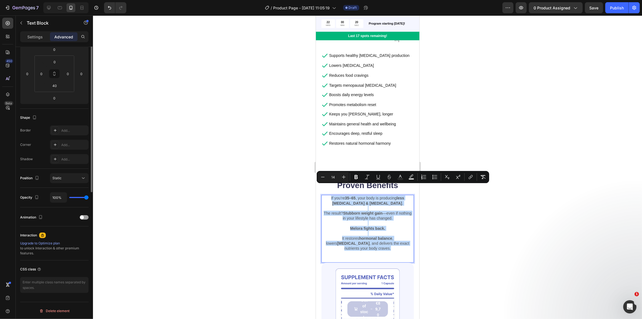
scroll to position [0, 0]
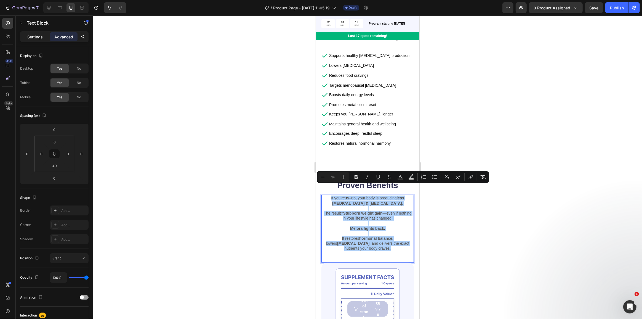
click at [33, 34] on p "Settings" at bounding box center [34, 37] width 15 height 6
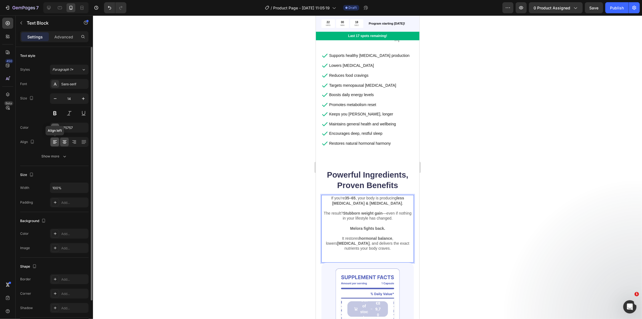
click at [56, 141] on icon at bounding box center [55, 142] width 6 height 6
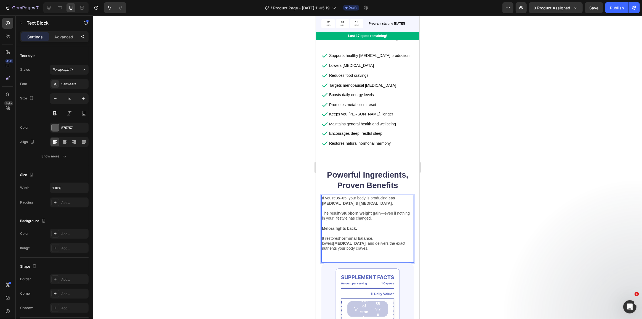
click at [343, 239] on div "If you’re 35–65 , your body is producing less [MEDICAL_DATA] & [MEDICAL_DATA] .…" at bounding box center [367, 228] width 92 height 67
click at [406, 234] on p "It restores hormonal balance , lowers [MEDICAL_DATA] , and delivers the exact n…" at bounding box center [367, 241] width 91 height 20
click at [407, 234] on p "It restores hormonal balance , lowers [MEDICAL_DATA] , and delivers the exact n…" at bounding box center [367, 241] width 91 height 20
click at [257, 214] on div at bounding box center [367, 166] width 549 height 303
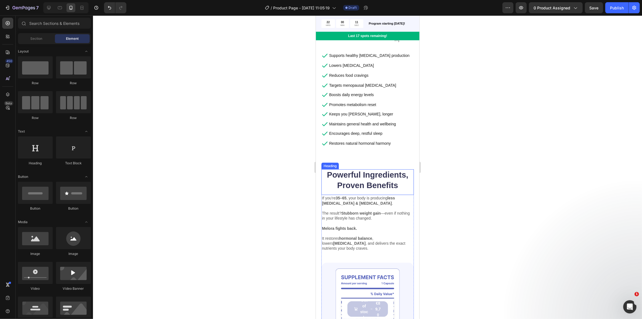
click at [357, 175] on h2 "Powerful Ingredients, Proven Benefits" at bounding box center [367, 180] width 92 height 22
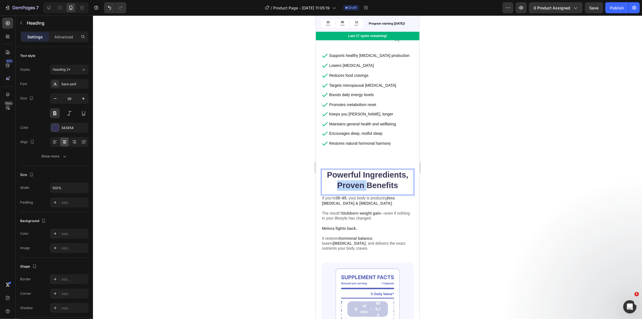
click at [357, 175] on h2 "Powerful Ingredients, Proven Benefits" at bounding box center [367, 180] width 92 height 22
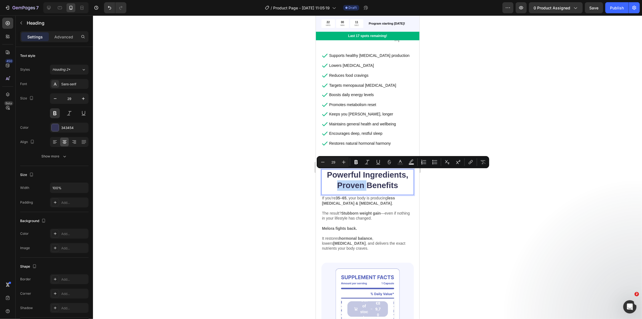
click at [357, 175] on p "Powerful Ingredients, Proven Benefits" at bounding box center [367, 180] width 91 height 21
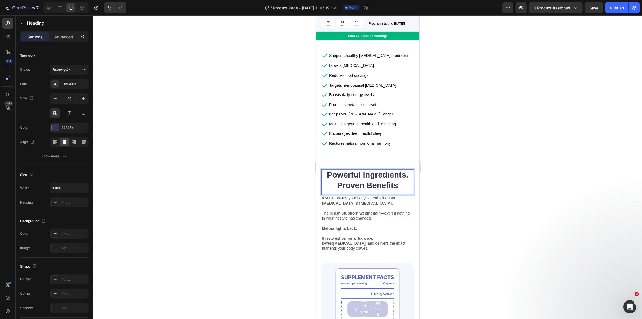
click at [371, 172] on p "Powerful Ingredients, Proven Benefits" at bounding box center [367, 180] width 91 height 21
click at [372, 174] on p "Powerful Ingredients, Proven Benefits" at bounding box center [367, 180] width 91 height 21
click at [362, 173] on p "Powerful Ingredients, Proven Benefits" at bounding box center [367, 180] width 91 height 21
click at [365, 174] on p "Why is it so hard to lose weight 35+?" at bounding box center [367, 180] width 91 height 21
copy p "Why is it so hard to lose weight 35+?"
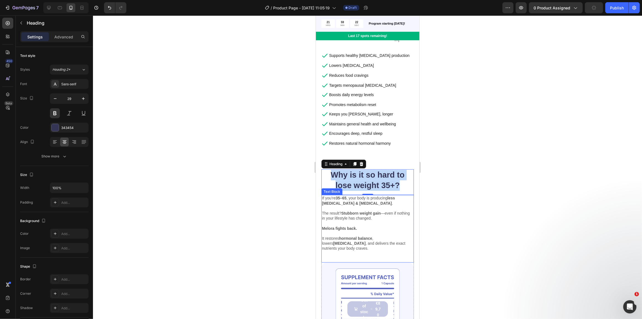
click at [357, 206] on p "Rich Text Editor. Editing area: main" at bounding box center [367, 208] width 91 height 5
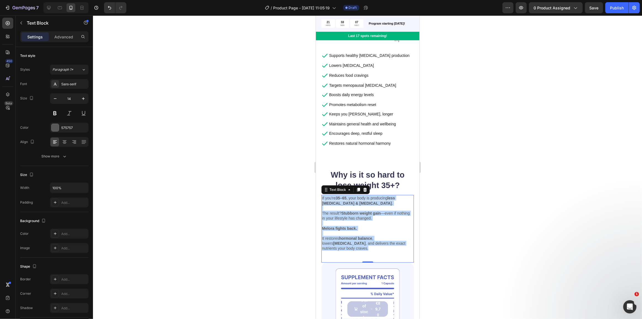
click at [350, 226] on p "Melora fights back." at bounding box center [367, 228] width 91 height 5
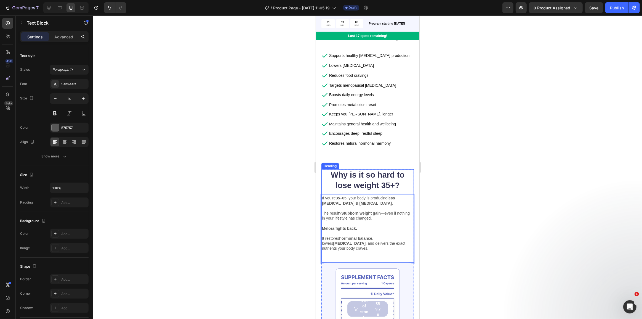
click at [367, 170] on p "Why is it so hard to lose weight 35+?" at bounding box center [367, 180] width 91 height 21
click at [349, 170] on p "Why is it so hard to lose weight after 35?" at bounding box center [367, 180] width 91 height 21
click at [354, 170] on p "Why is it so hard to lose weight after 35?" at bounding box center [367, 180] width 91 height 21
click at [343, 170] on p "Why is it so hard to lose weight after 35?" at bounding box center [367, 180] width 91 height 21
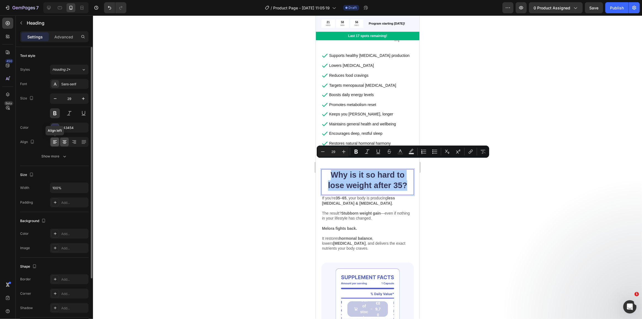
click at [54, 140] on icon at bounding box center [55, 142] width 6 height 6
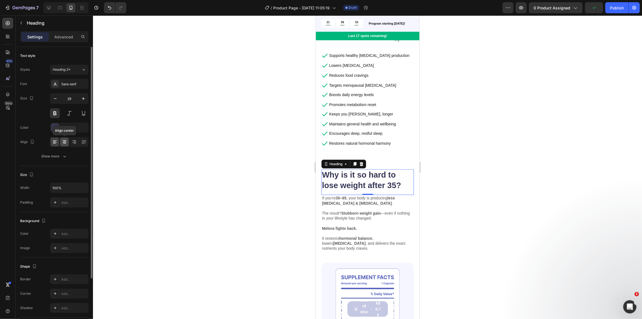
click at [64, 144] on icon at bounding box center [65, 142] width 6 height 6
click at [259, 156] on div at bounding box center [367, 166] width 549 height 303
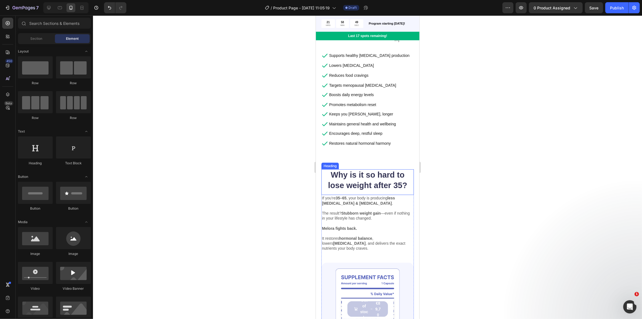
click at [367, 174] on p "Why is it so hard to lose weight after 35?" at bounding box center [367, 180] width 91 height 21
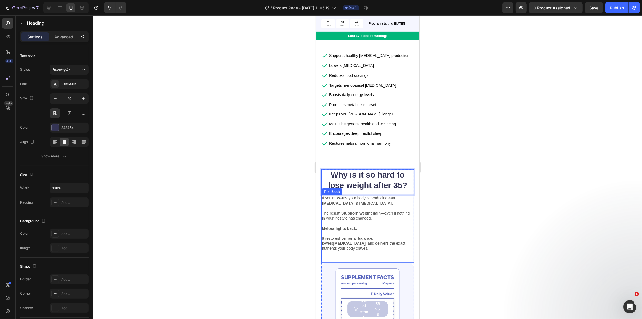
click at [365, 211] on strong "Stubborn weight gain" at bounding box center [360, 213] width 39 height 4
drag, startPoint x: 321, startPoint y: 239, endPoint x: 328, endPoint y: 241, distance: 6.6
click at [322, 240] on div "If you’re 35–65 , your body is producing less estrogen & progesterone . The res…" at bounding box center [367, 228] width 92 height 67
click at [328, 241] on div "If you’re 35–65 , your body is producing less estrogen & progesterone . The res…" at bounding box center [367, 228] width 92 height 67
drag, startPoint x: 366, startPoint y: 246, endPoint x: 366, endPoint y: 241, distance: 5.5
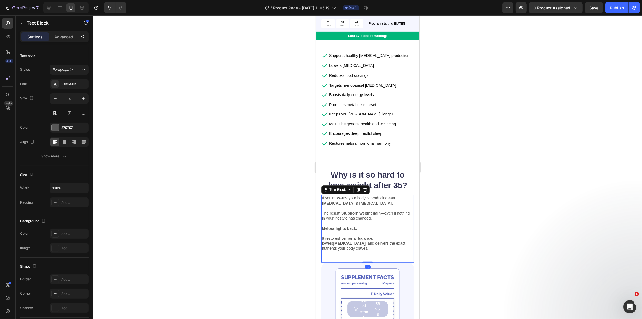
click at [366, 241] on div "If you’re 35–65 , your body is producing less estrogen & progesterone . The res…" at bounding box center [367, 228] width 92 height 67
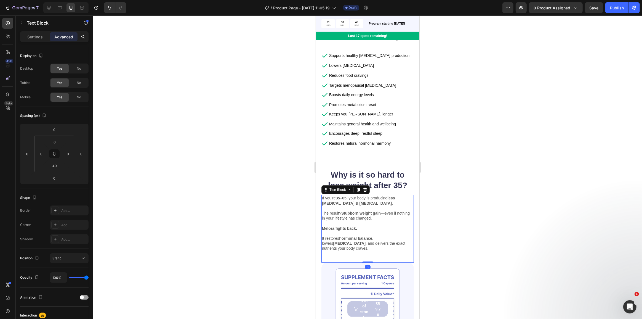
click at [277, 228] on div at bounding box center [367, 166] width 549 height 303
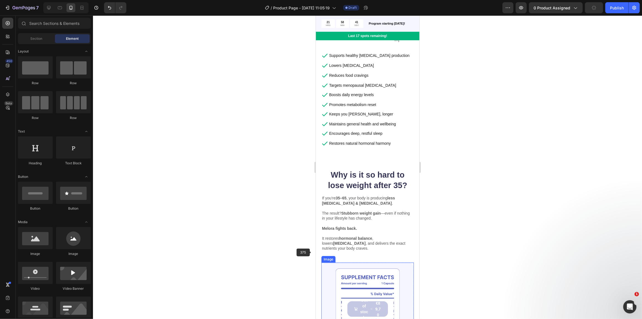
click at [343, 263] on img at bounding box center [367, 314] width 92 height 103
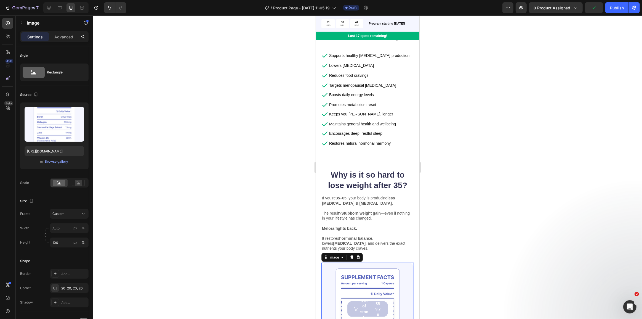
click at [274, 231] on div at bounding box center [367, 166] width 549 height 303
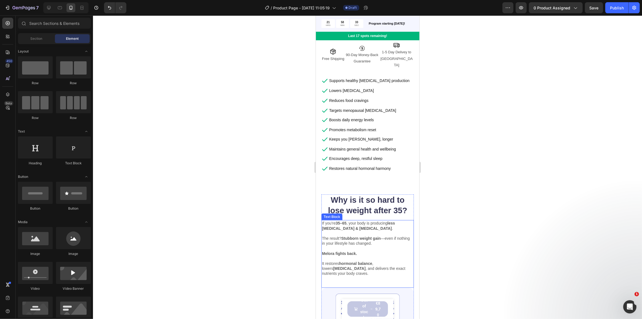
scroll to position [201, 0]
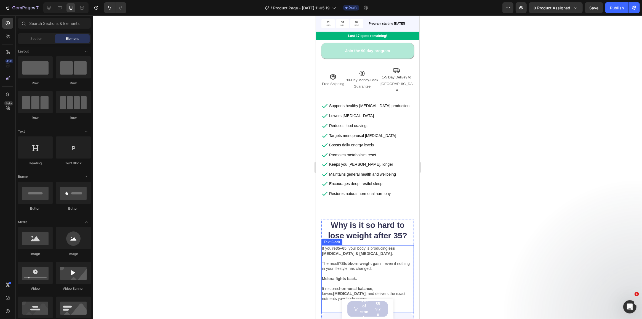
click at [364, 261] on strong "Stubborn weight gain" at bounding box center [360, 263] width 39 height 4
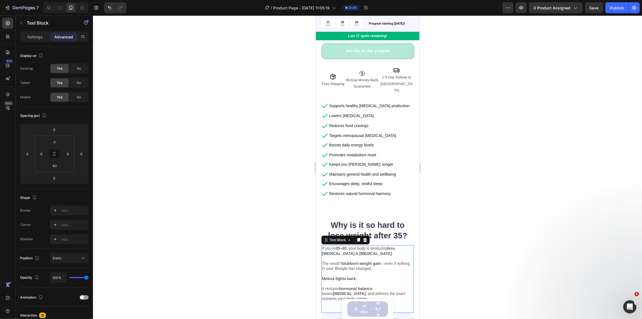
click at [340, 261] on p "The result? Stubborn weight gain —even if nothing in your lifestyle has changed." at bounding box center [367, 266] width 91 height 10
click at [340, 256] on p "Rich Text Editor. Editing area: main" at bounding box center [367, 258] width 91 height 5
click at [342, 261] on strong "Stubborn weight gain" at bounding box center [360, 263] width 39 height 4
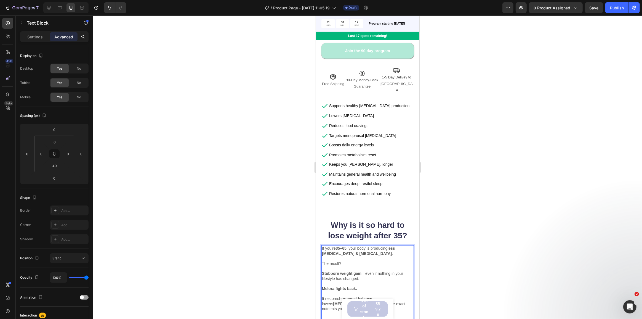
click at [343, 261] on p "The result?" at bounding box center [367, 263] width 91 height 5
click at [308, 277] on div at bounding box center [367, 166] width 549 height 303
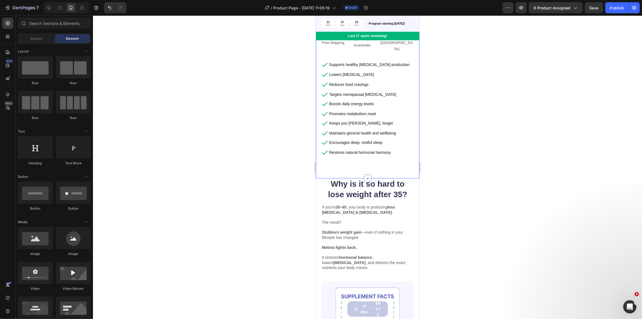
scroll to position [251, 0]
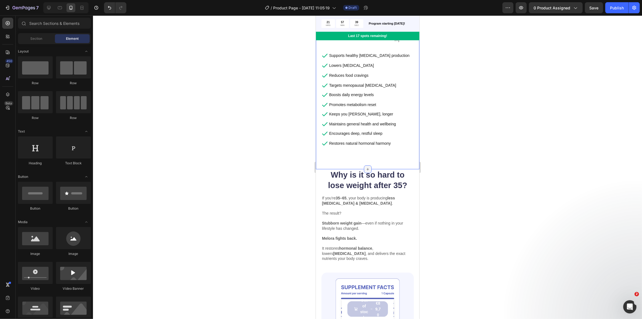
click at [365, 167] on icon at bounding box center [367, 169] width 4 height 4
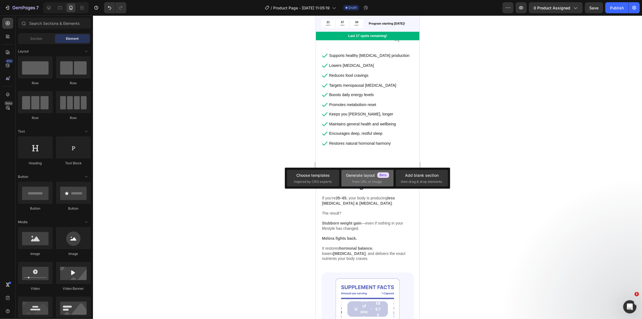
click at [365, 181] on span "from URL or image" at bounding box center [367, 181] width 30 height 5
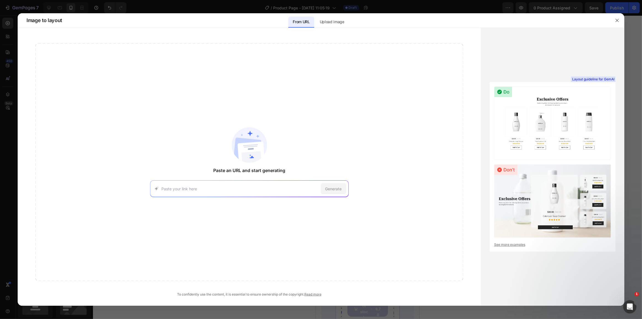
click at [215, 191] on input at bounding box center [240, 189] width 157 height 6
type input "happymammoth.com"
click at [334, 188] on span "Generate" at bounding box center [333, 189] width 17 height 6
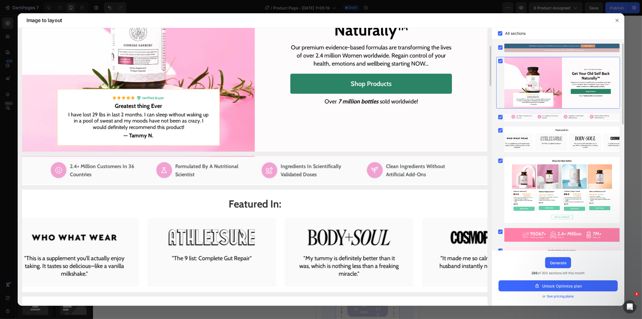
scroll to position [150, 0]
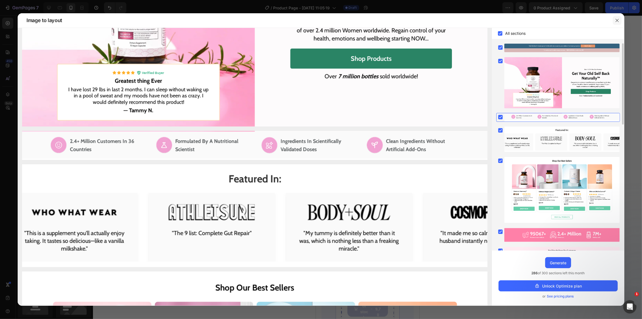
click at [616, 21] on icon "button" at bounding box center [617, 20] width 4 height 4
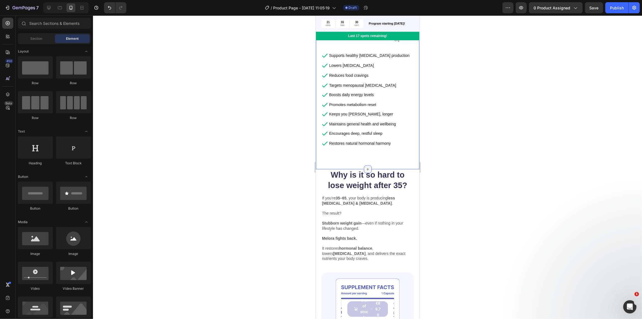
click at [365, 167] on icon at bounding box center [367, 169] width 4 height 4
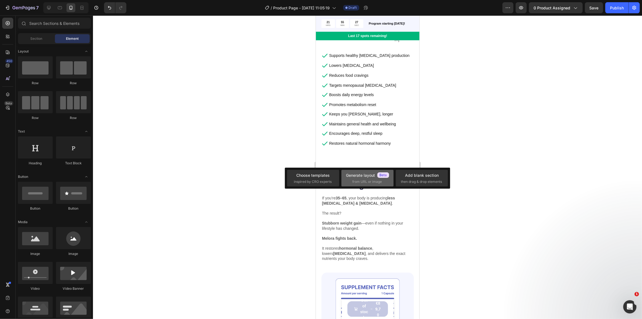
click at [369, 179] on span "from URL or image" at bounding box center [367, 181] width 30 height 5
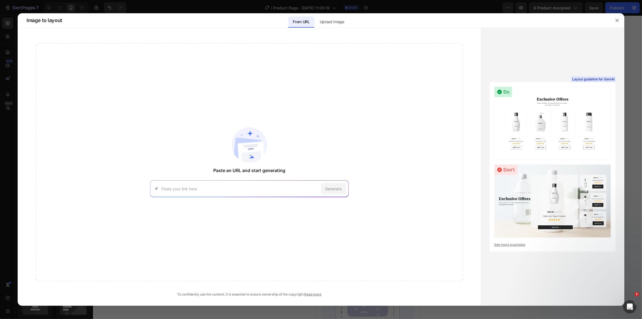
click at [215, 191] on input at bounding box center [240, 189] width 157 height 6
paste input "https://eu.happymammoth.com/collections/all-products/products/estro-control"
type input "https://eu.happymammoth.com/collections/all-products/products/estro-control"
click at [331, 190] on span "Generate" at bounding box center [333, 189] width 17 height 6
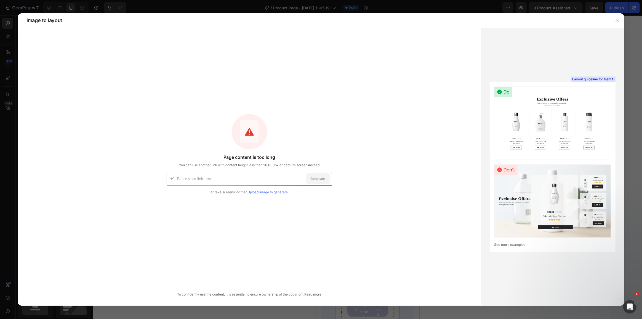
click at [265, 192] on link "Upload image to generate" at bounding box center [268, 192] width 40 height 4
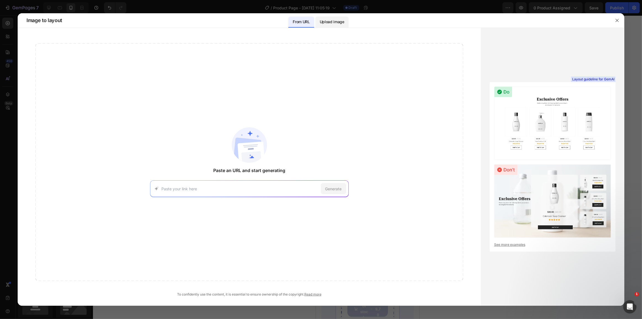
click at [331, 23] on p "Upload image" at bounding box center [332, 21] width 25 height 7
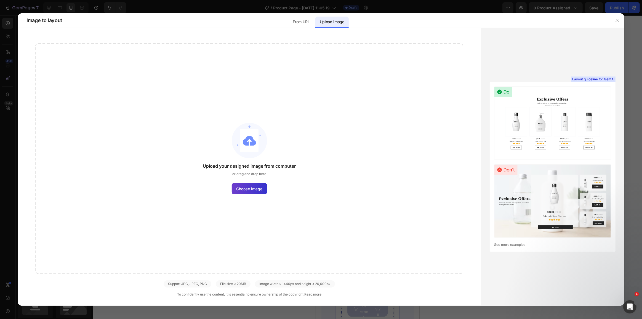
click at [242, 190] on span "Choose image" at bounding box center [249, 189] width 26 height 6
click at [0, 0] on input "Choose image" at bounding box center [0, 0] width 0 height 0
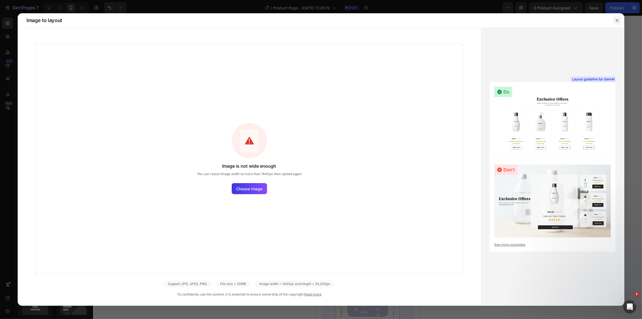
click at [616, 21] on icon "button" at bounding box center [617, 20] width 4 height 4
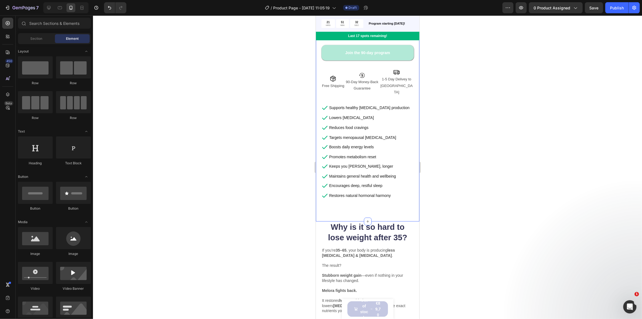
scroll to position [201, 0]
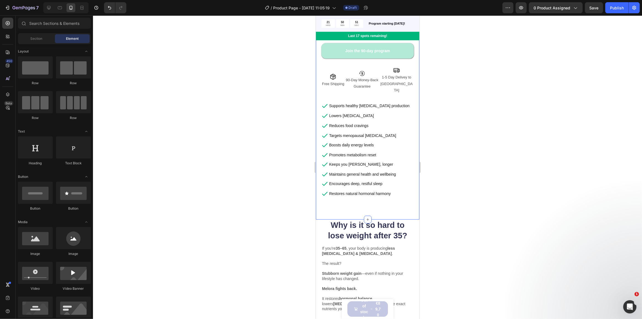
click at [357, 202] on div "Product Images Icon Icon Icon Icon Icon Icon List 4.8 | 507 Reviews Text Block …" at bounding box center [368, 35] width 104 height 369
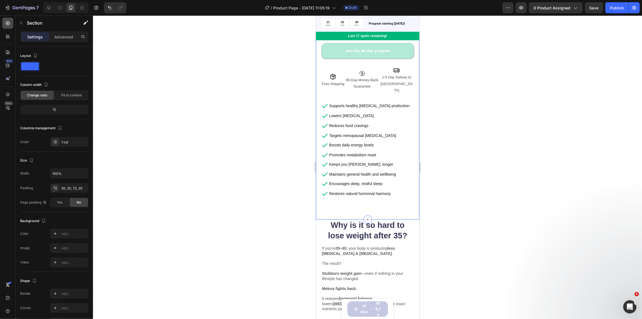
click at [9, 22] on icon at bounding box center [8, 23] width 6 height 6
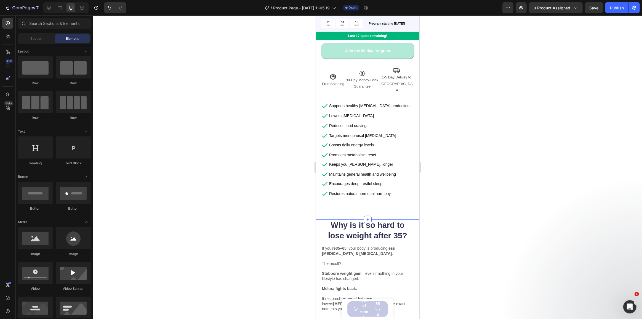
click at [365, 191] on p "Restores natural hormonal harmony" at bounding box center [360, 193] width 62 height 5
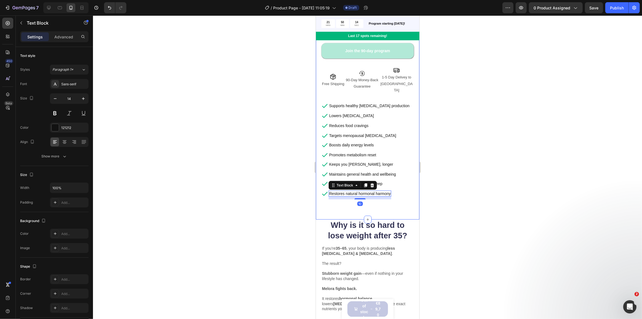
click at [368, 203] on div "Product Images Icon Icon Icon Icon Icon Icon List 4.8 | 507 Reviews Text Block …" at bounding box center [368, 35] width 104 height 369
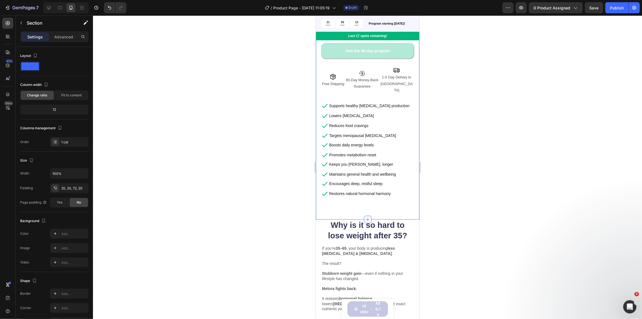
click at [365, 217] on icon at bounding box center [367, 219] width 4 height 4
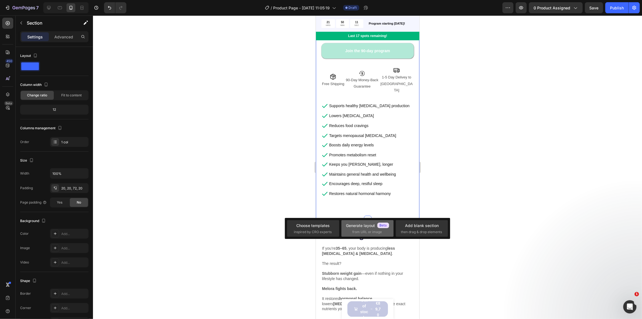
click at [364, 226] on div "Generate layout" at bounding box center [367, 225] width 43 height 6
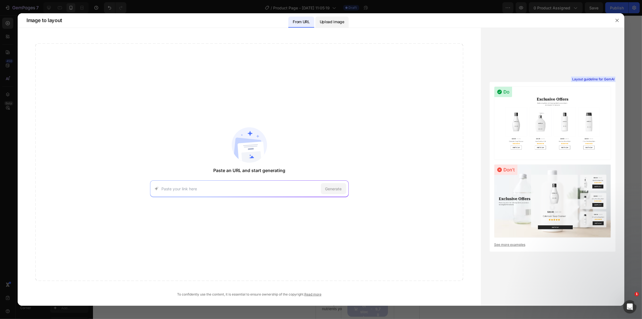
click at [328, 22] on p "Upload image" at bounding box center [332, 21] width 25 height 7
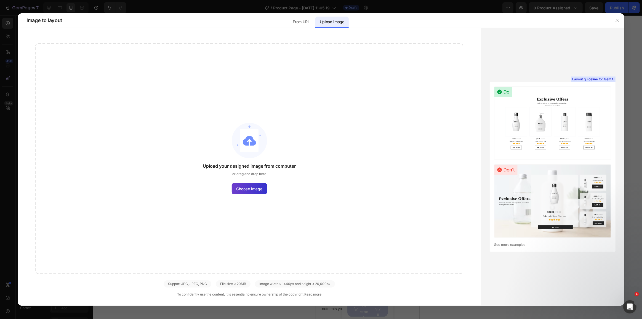
click at [259, 187] on span "Choose image" at bounding box center [249, 189] width 26 height 6
click at [0, 0] on input "Choose image" at bounding box center [0, 0] width 0 height 0
click at [244, 188] on span "Choose image" at bounding box center [249, 189] width 26 height 6
click at [0, 0] on input "Choose image" at bounding box center [0, 0] width 0 height 0
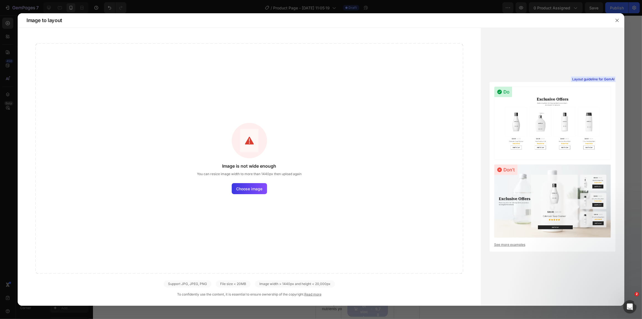
scroll to position [0, 0]
click at [254, 195] on div "Image is not wide enough You can resize image width to more than 1440px then up…" at bounding box center [249, 158] width 428 height 230
click at [254, 192] on label "Choose image" at bounding box center [249, 188] width 35 height 11
click at [0, 0] on input "Choose image" at bounding box center [0, 0] width 0 height 0
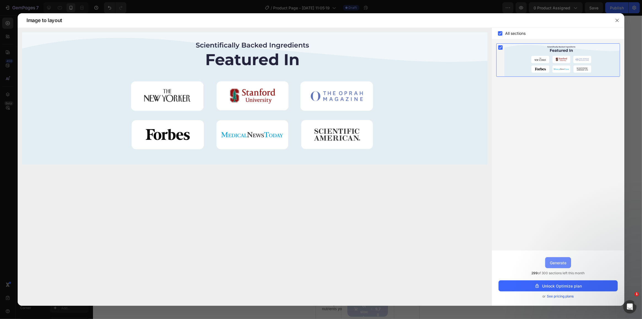
click at [564, 262] on div "Generate" at bounding box center [558, 263] width 17 height 6
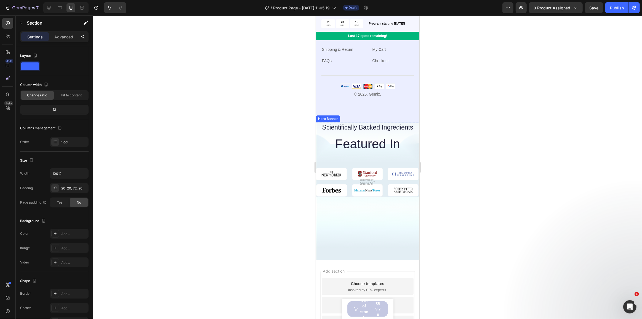
scroll to position [2082, 0]
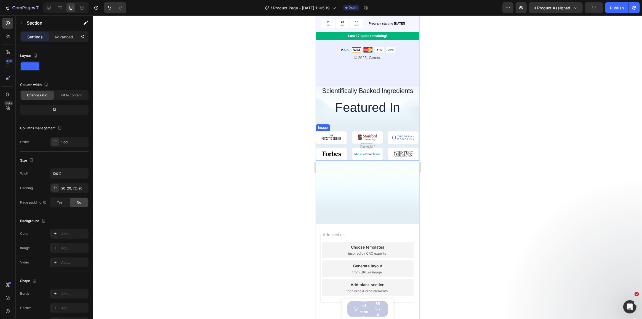
click at [367, 149] on img at bounding box center [368, 146] width 104 height 30
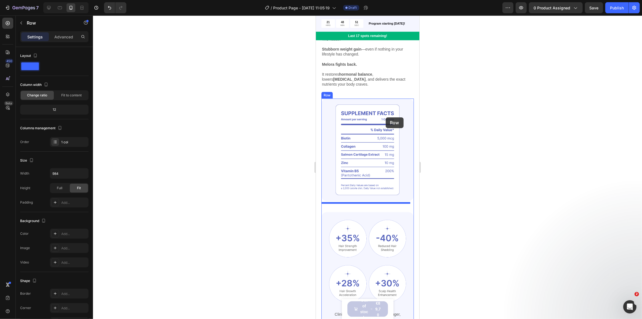
scroll to position [396, 0]
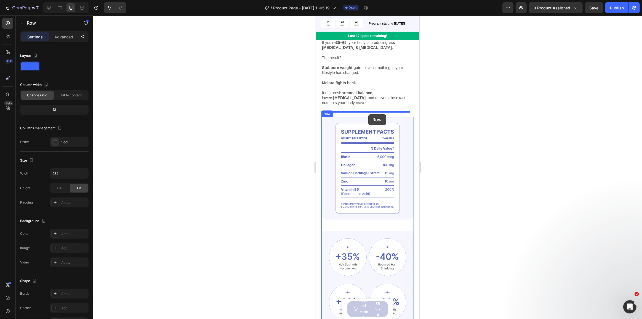
drag, startPoint x: 404, startPoint y: 125, endPoint x: 368, endPoint y: 114, distance: 37.1
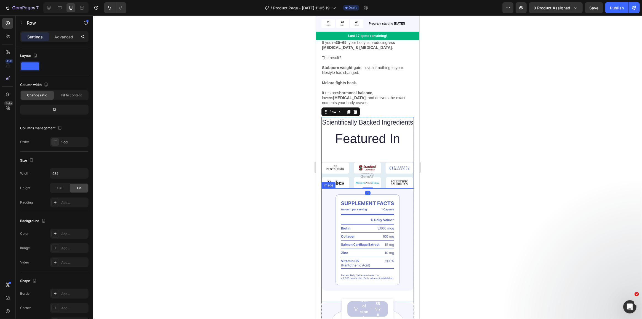
click at [391, 204] on img at bounding box center [367, 240] width 92 height 103
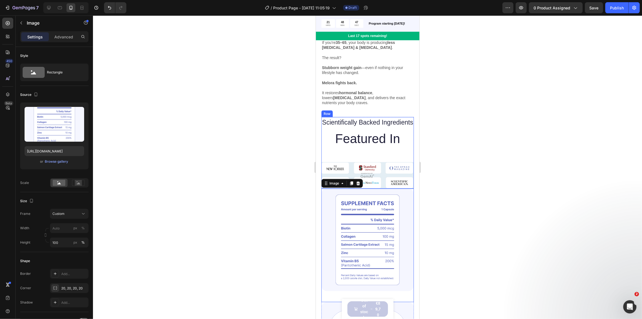
click at [388, 160] on div "Scientifically Backed Ingredients Heading Featured In Heading Image" at bounding box center [367, 152] width 92 height 71
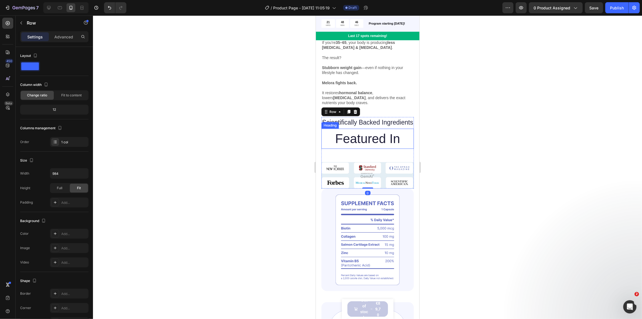
click at [374, 138] on h2 "Featured In" at bounding box center [367, 139] width 92 height 20
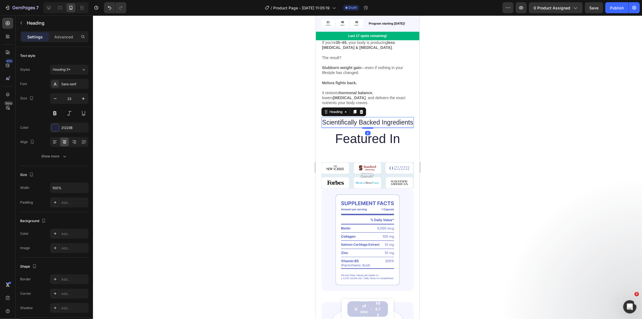
click at [385, 124] on h2 "Scientifically Backed Ingredients" at bounding box center [367, 122] width 92 height 11
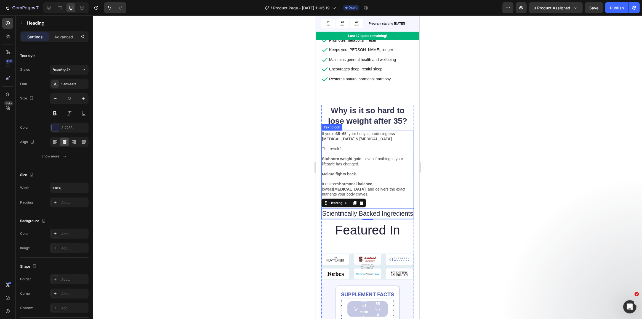
scroll to position [321, 0]
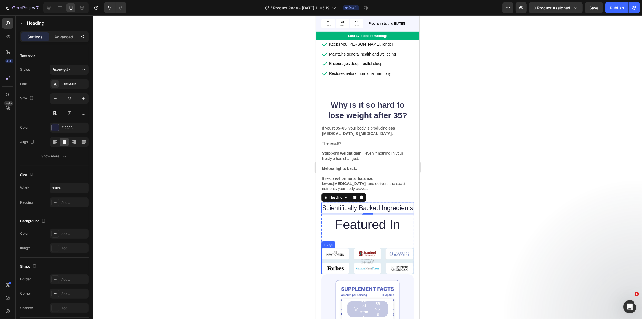
click at [383, 250] on img at bounding box center [367, 261] width 92 height 26
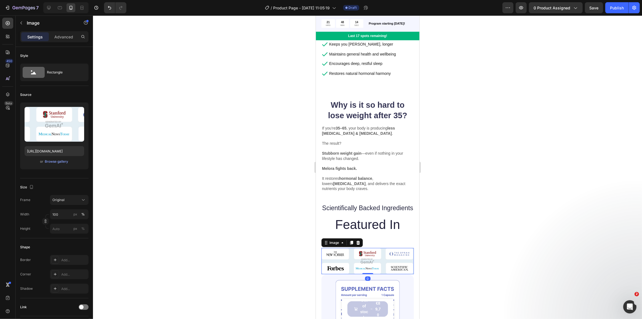
click at [386, 254] on img at bounding box center [367, 261] width 92 height 26
click at [368, 253] on img at bounding box center [367, 261] width 92 height 26
click at [336, 203] on h2 "Scientifically Backed Ingredients" at bounding box center [367, 208] width 92 height 11
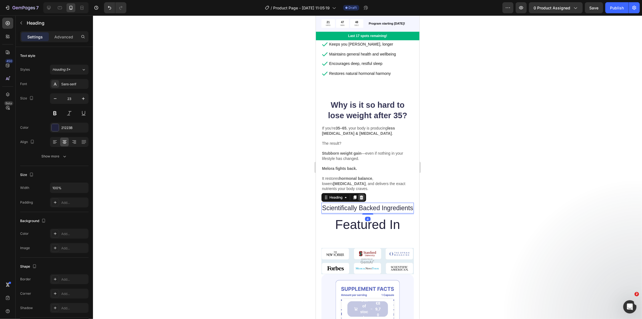
click at [362, 195] on icon at bounding box center [362, 197] width 4 height 4
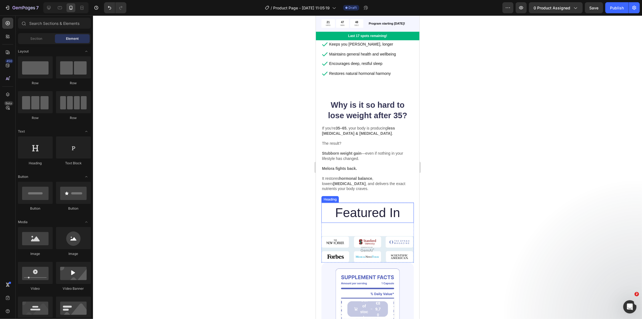
click at [332, 203] on h2 "Featured In" at bounding box center [367, 213] width 92 height 20
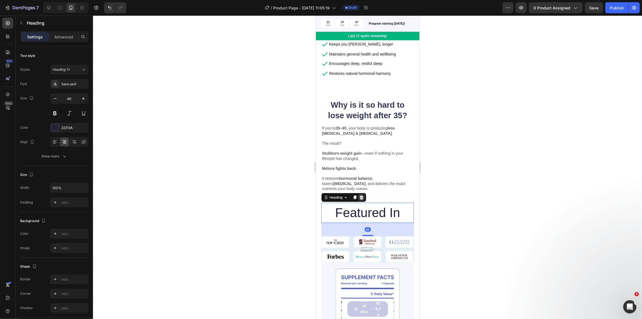
click at [360, 195] on icon at bounding box center [362, 197] width 4 height 4
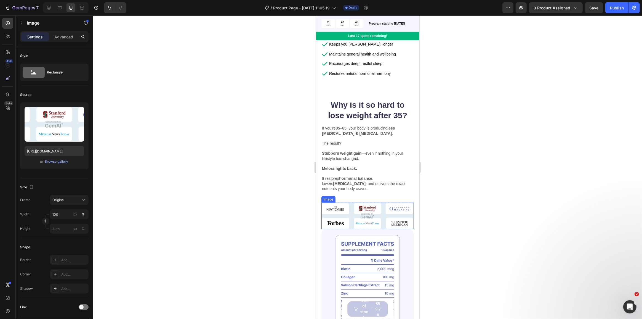
click at [347, 203] on img at bounding box center [367, 216] width 92 height 26
click at [358, 195] on icon at bounding box center [358, 197] width 4 height 4
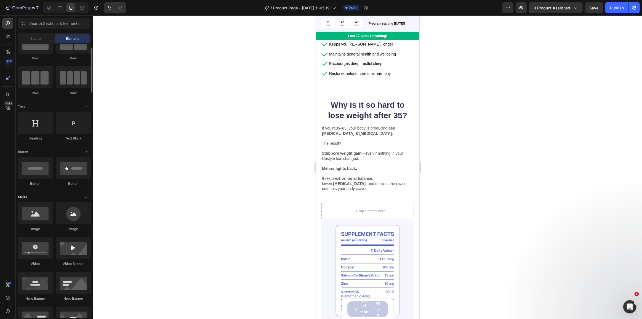
scroll to position [50, 0]
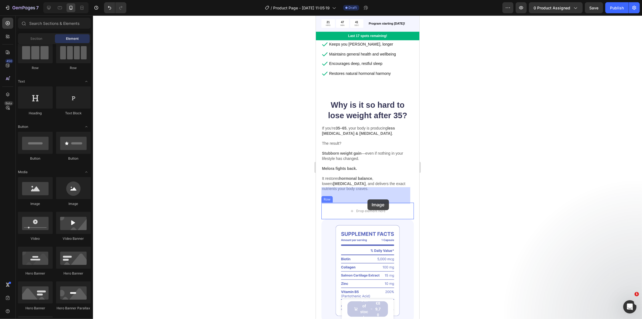
drag, startPoint x: 349, startPoint y: 205, endPoint x: 368, endPoint y: 198, distance: 19.3
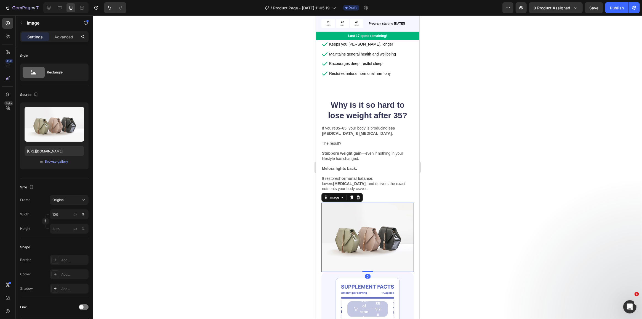
click at [353, 226] on img at bounding box center [367, 237] width 92 height 69
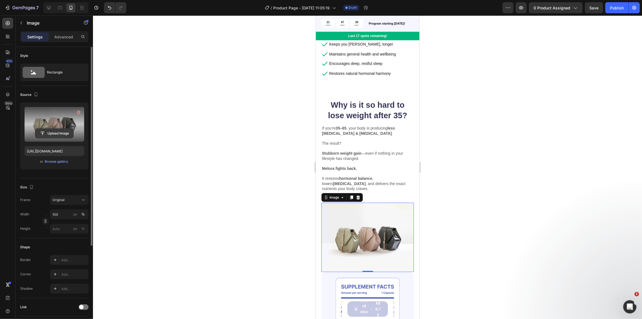
click at [60, 131] on input "file" at bounding box center [54, 133] width 38 height 9
type input "https://cdn.shopify.com/s/files/1/0899/5740/0950/files/gempages_556858418585928…"
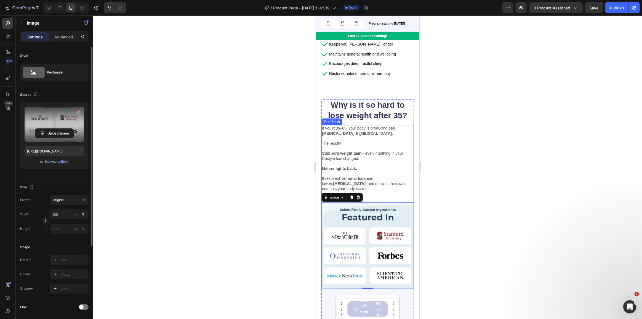
click at [376, 171] on p "It restores hormonal balance , lowers cholesterol , and delivers the exact nutr…" at bounding box center [367, 181] width 91 height 20
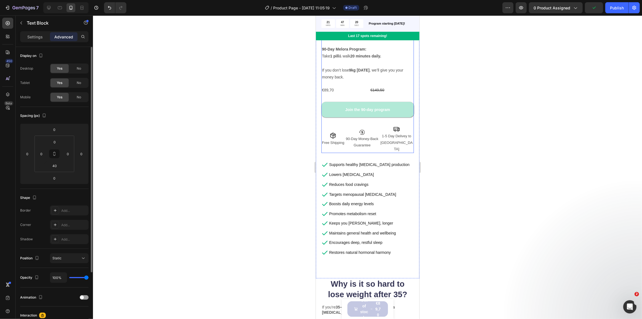
scroll to position [150, 0]
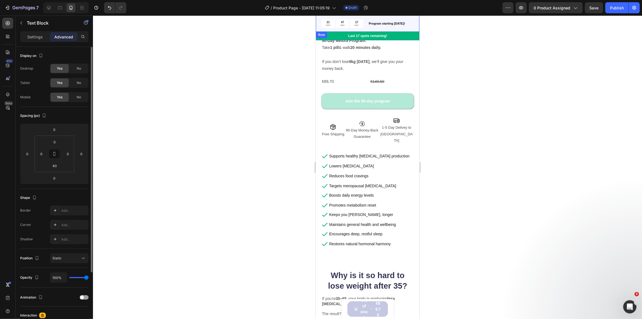
click at [320, 22] on div "21 HRS 47 MIN 17 SEC Countdown Timer Program starting tomorrow! Text Block Row" at bounding box center [368, 23] width 104 height 16
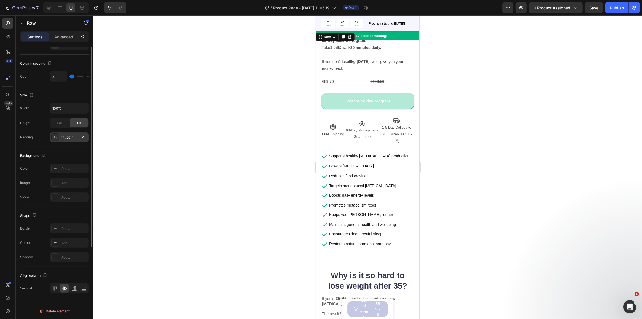
scroll to position [0, 0]
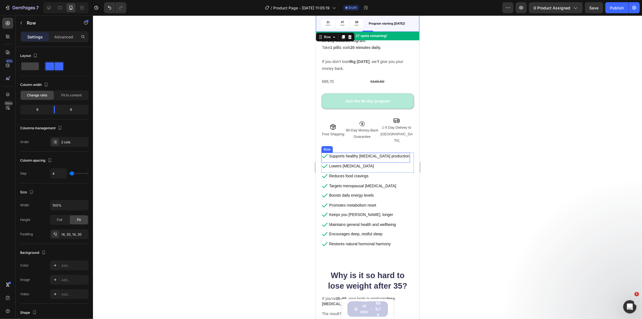
click at [347, 153] on div "Supports healthy estrogen production Text Block" at bounding box center [368, 158] width 81 height 10
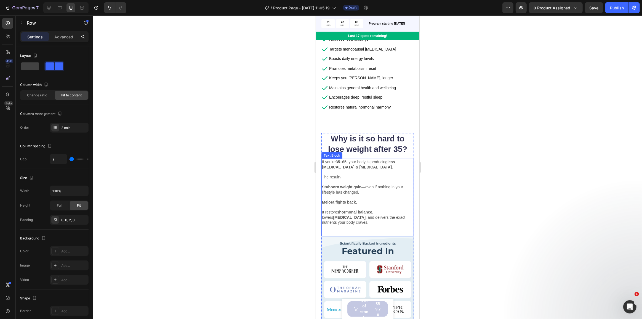
scroll to position [326, 0]
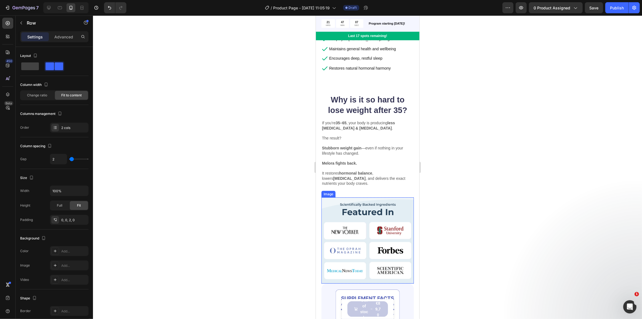
click at [336, 197] on img at bounding box center [367, 240] width 92 height 86
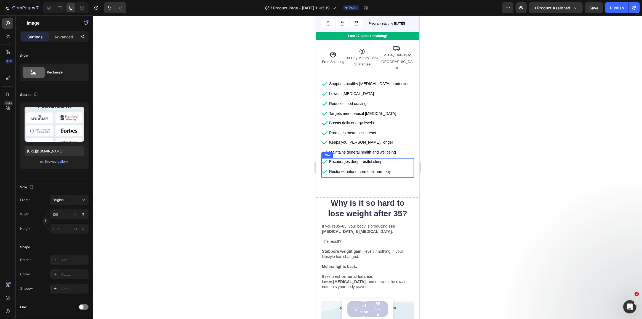
scroll to position [251, 0]
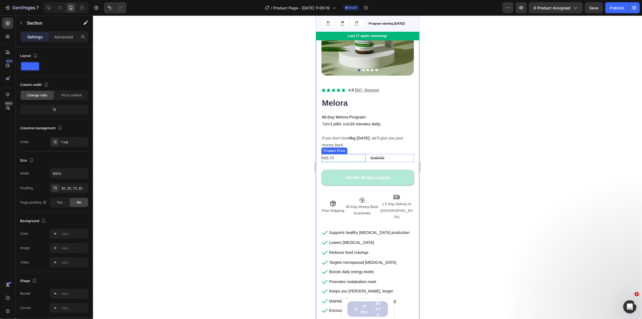
scroll to position [75, 0]
click at [348, 155] on div "€89,70" at bounding box center [343, 157] width 44 height 8
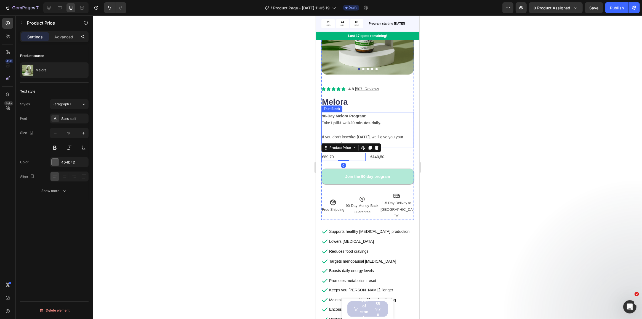
click at [402, 138] on p "If you don’t lose 9kg in 90 days , we’ll give you your money back." at bounding box center [367, 137] width 91 height 21
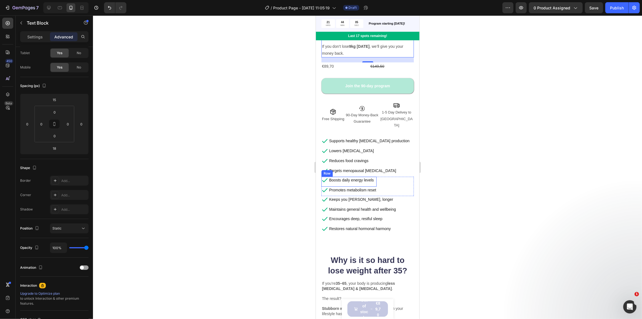
scroll to position [176, 0]
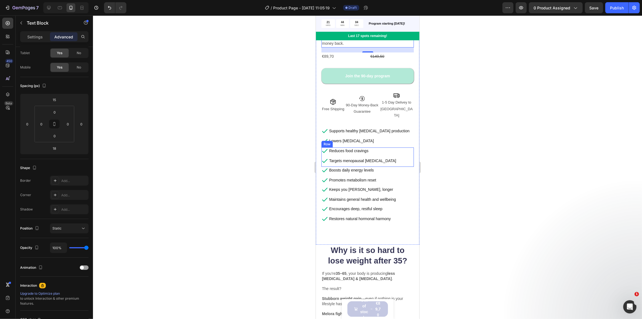
click at [388, 137] on div "Icon Lowers cholesterol Text Block Row" at bounding box center [365, 142] width 89 height 10
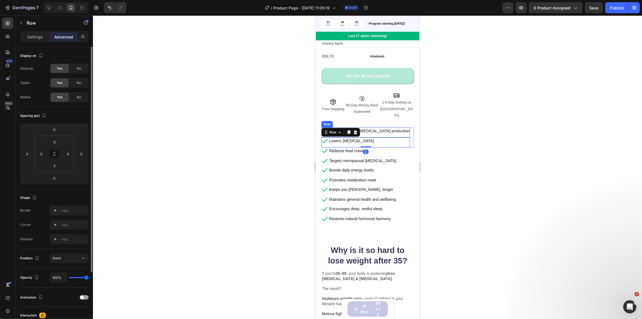
click at [383, 128] on div "Supports healthy estrogen production Text Block" at bounding box center [368, 133] width 81 height 10
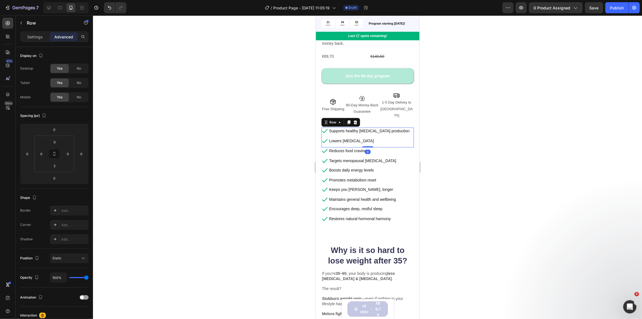
click at [400, 136] on div "Icon Supports healthy estrogen production Text Block Row Icon Lowers cholestero…" at bounding box center [367, 138] width 92 height 20
click at [407, 147] on div "Icon Reduces food cravings Text Block Row Icon Targets menopausal belly fat Tex…" at bounding box center [367, 156] width 92 height 19
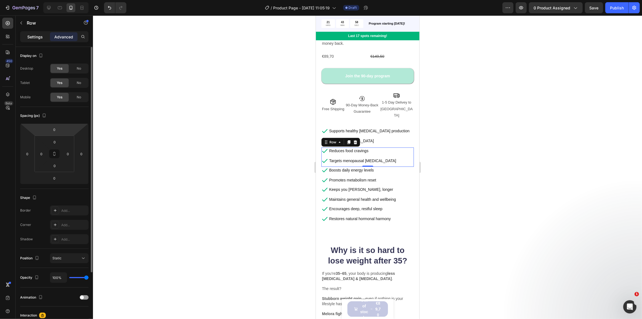
click at [29, 35] on p "Settings" at bounding box center [34, 37] width 15 height 6
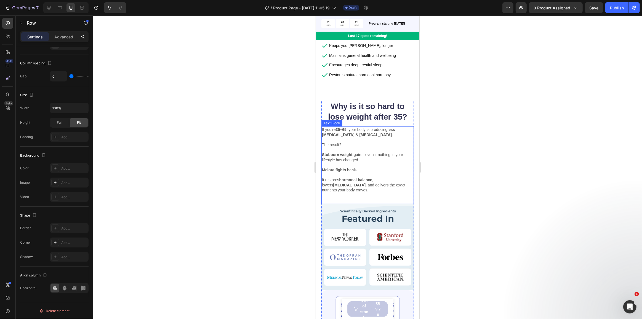
scroll to position [326, 0]
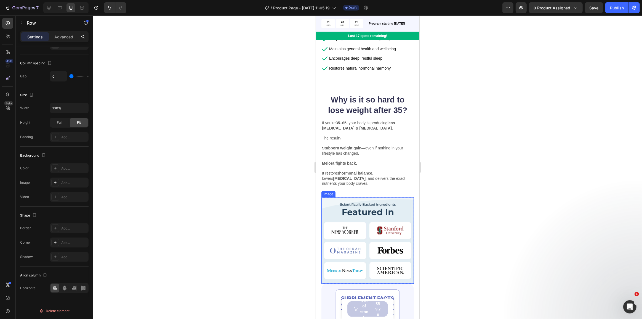
click at [360, 214] on img at bounding box center [367, 240] width 92 height 86
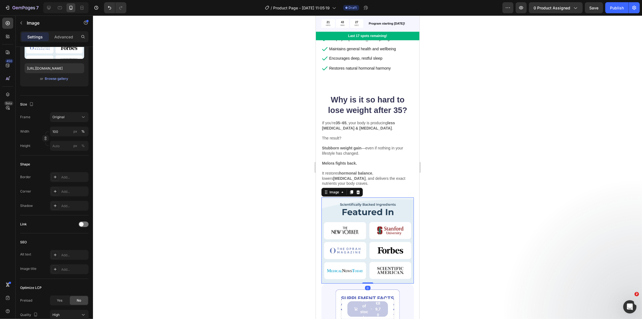
scroll to position [0, 0]
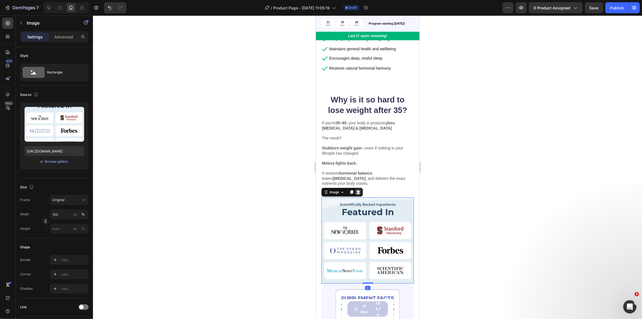
click at [359, 190] on icon at bounding box center [358, 192] width 4 height 4
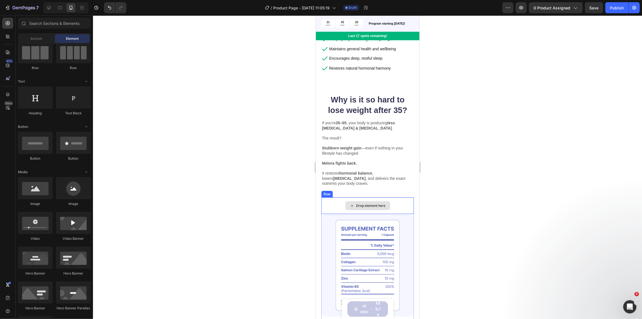
click at [357, 203] on div "Drop element here" at bounding box center [370, 205] width 29 height 4
click at [349, 181] on div "If you’re 35–65 , your body is producing less estrogen & progesterone . The res…" at bounding box center [367, 159] width 92 height 78
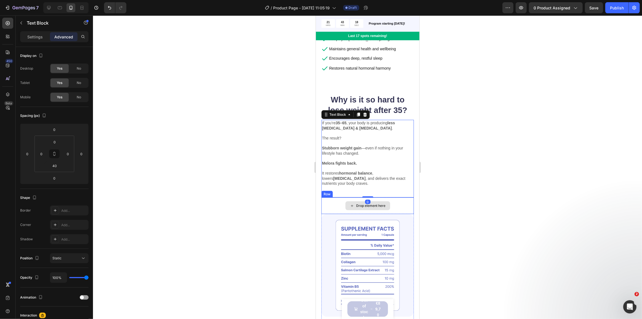
click at [349, 201] on div "Drop element here" at bounding box center [367, 205] width 45 height 9
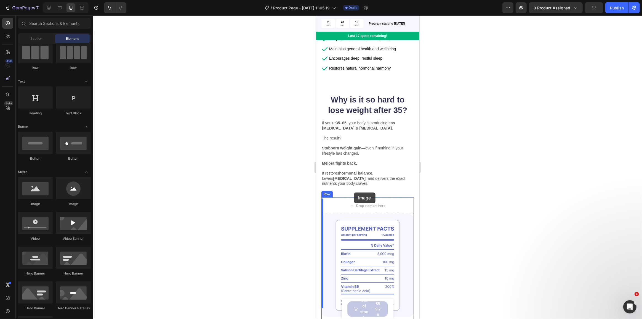
drag, startPoint x: 354, startPoint y: 204, endPoint x: 358, endPoint y: 193, distance: 11.5
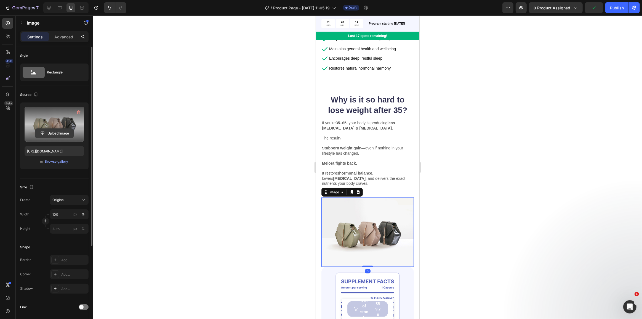
click at [55, 135] on input "file" at bounding box center [54, 133] width 38 height 9
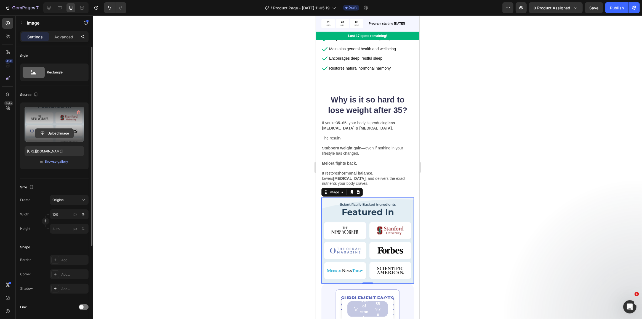
click at [59, 130] on input "file" at bounding box center [54, 133] width 38 height 9
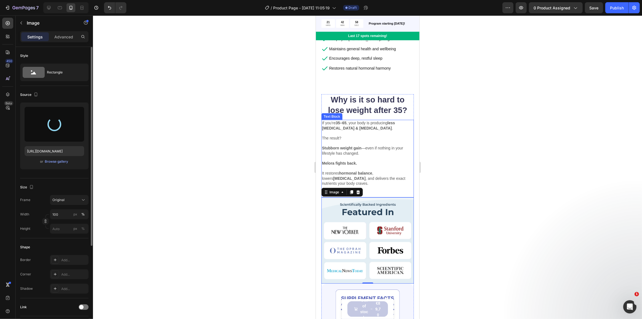
type input "https://cdn.shopify.com/s/files/1/0899/5740/0950/files/gempages_556858418585928…"
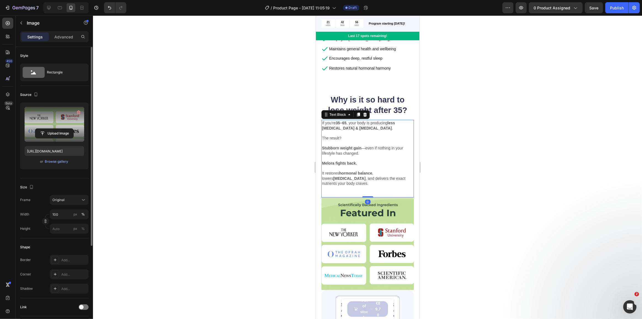
click at [367, 161] on p "Melora fights back." at bounding box center [367, 163] width 91 height 5
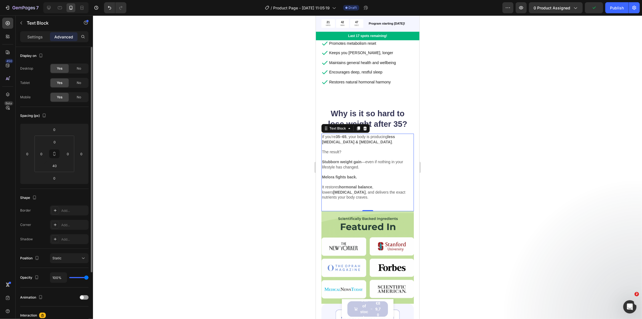
scroll to position [276, 0]
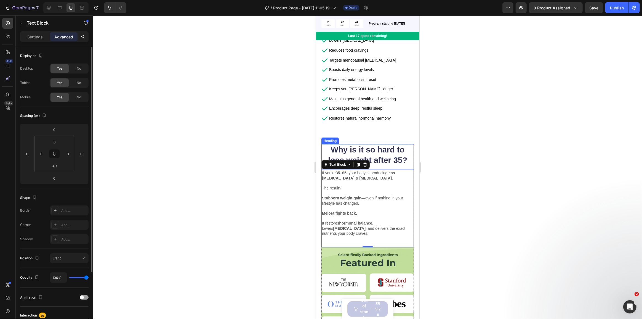
click at [396, 144] on h2 "Why is it so hard to lose weight after 35?" at bounding box center [367, 155] width 92 height 22
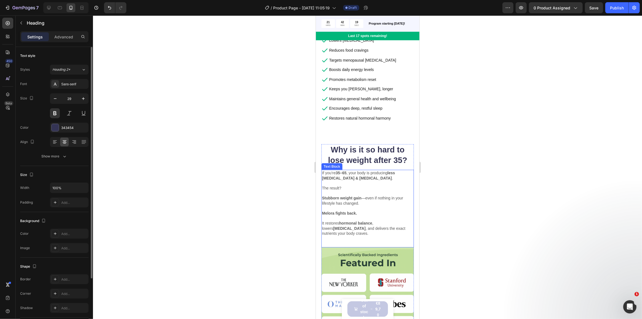
click at [392, 195] on p "Stubborn weight gain —even if nothing in your lifestyle has changed." at bounding box center [367, 200] width 91 height 10
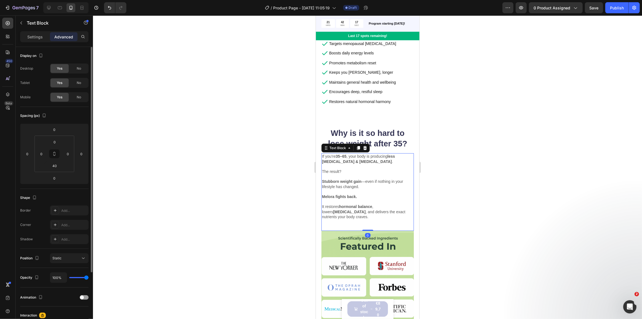
scroll to position [301, 0]
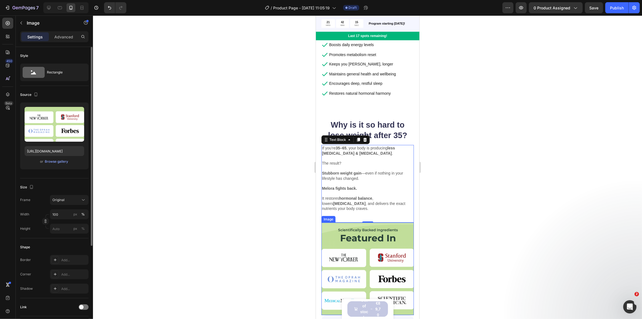
click at [401, 222] on img at bounding box center [367, 268] width 92 height 92
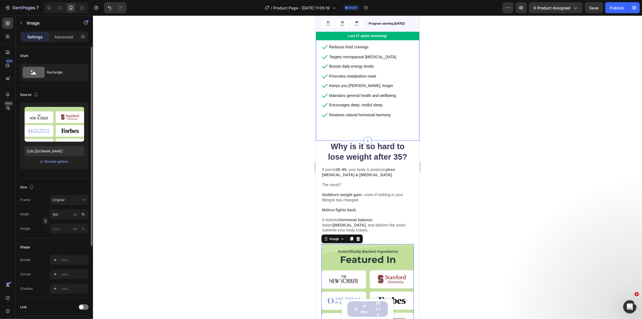
scroll to position [276, 0]
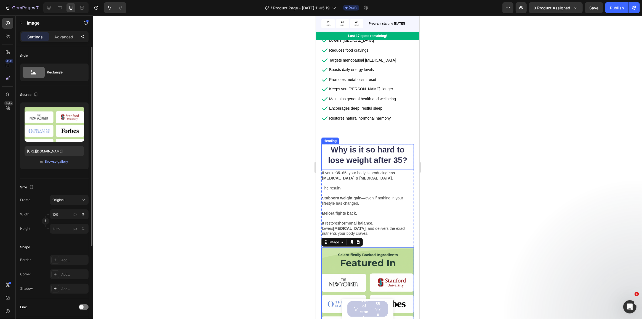
click at [406, 153] on h2 "Why is it so hard to lose weight after 35?" at bounding box center [367, 155] width 92 height 22
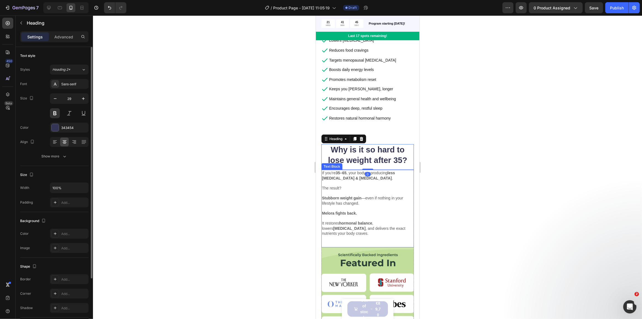
click at [409, 170] on p "If you’re 35–65 , your body is producing less estrogen & progesterone ." at bounding box center [367, 175] width 91 height 10
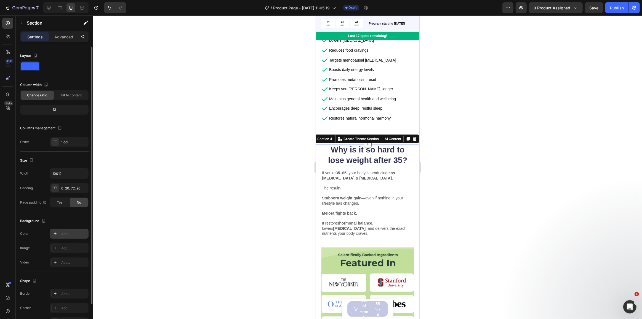
click at [63, 234] on div "Add..." at bounding box center [74, 233] width 26 height 5
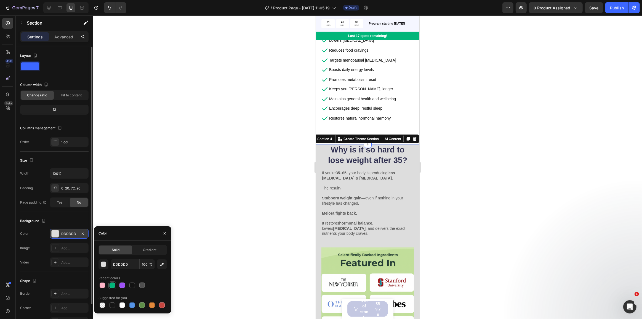
click at [113, 285] on div at bounding box center [113, 285] width 6 height 6
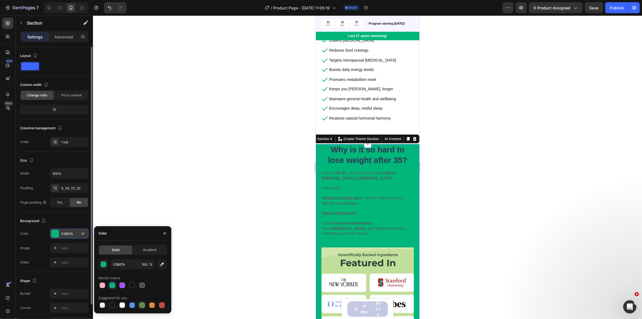
click at [142, 304] on div at bounding box center [142, 305] width 6 height 6
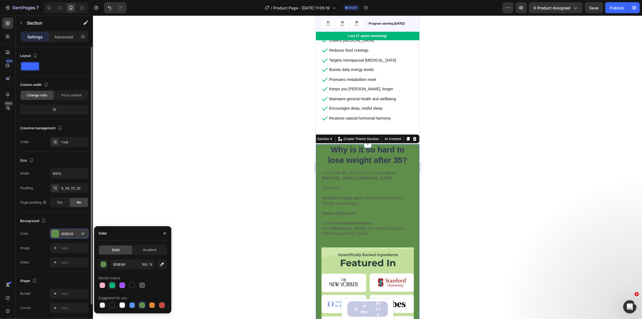
click at [112, 283] on div at bounding box center [113, 285] width 6 height 6
type input "01B67A"
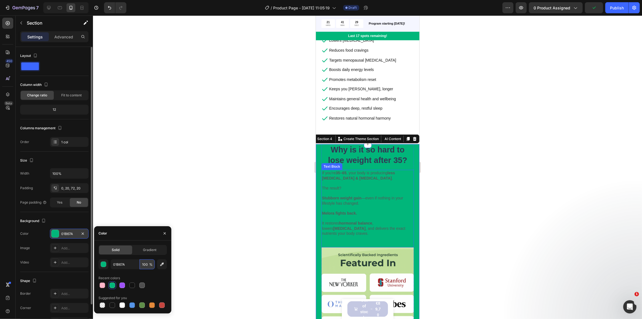
click at [146, 265] on input "100" at bounding box center [147, 264] width 15 height 10
type input "5"
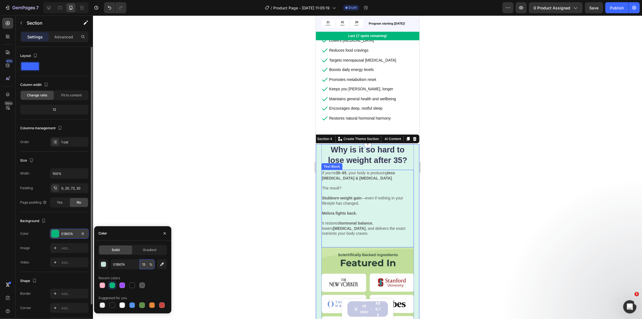
type input "1"
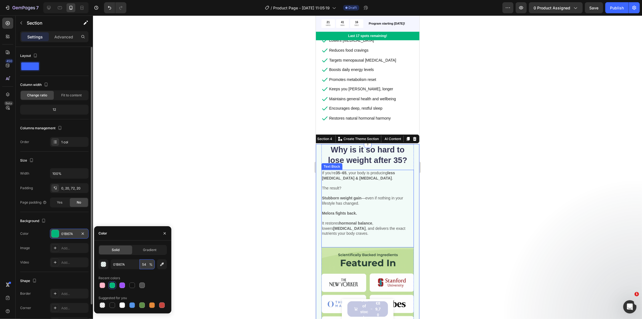
type input "5"
type input "7"
type input "6"
type input "5"
click at [264, 138] on div at bounding box center [367, 166] width 549 height 303
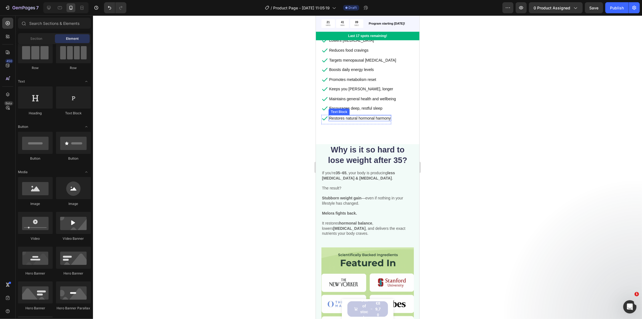
click at [337, 105] on div "Icon Encourages deep, restful sleep Text Block Row Icon Restores natural hormon…" at bounding box center [367, 114] width 92 height 19
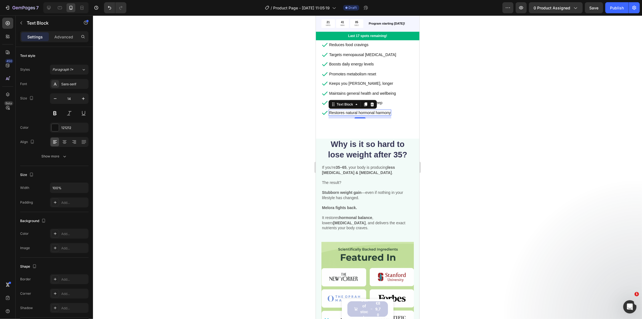
scroll to position [301, 0]
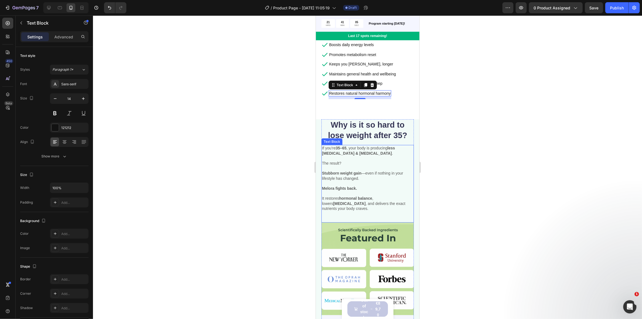
click at [383, 166] on p at bounding box center [367, 168] width 91 height 5
click at [364, 191] on p "It restores hormonal balance , lowers cholesterol , and delivers the exact nutr…" at bounding box center [367, 201] width 91 height 20
click at [356, 197] on div "If you’re 35–65 , your body is producing less estrogen & progesterone . The res…" at bounding box center [367, 184] width 92 height 78
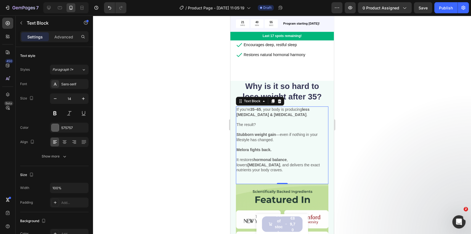
scroll to position [363, 0]
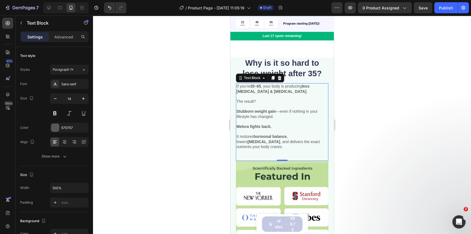
click at [262, 131] on p "It restores hormonal balance , lowers cholesterol , and delivers the exact nutr…" at bounding box center [281, 139] width 91 height 20
click at [246, 161] on img at bounding box center [282, 207] width 92 height 92
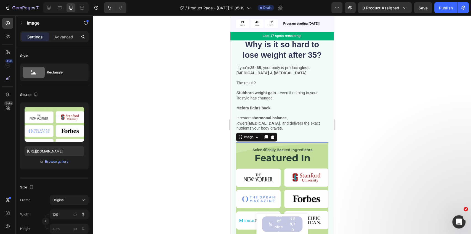
scroll to position [400, 0]
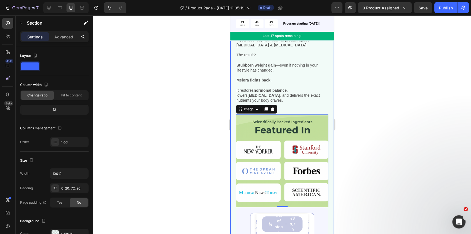
click at [233, 121] on div "Why is it so hard to lose weight after 35? Heading If you’re 35–65 , your body …" at bounding box center [282, 234] width 104 height 447
click at [234, 118] on div "Why is it so hard to lose weight after 35? Heading If you’re 35–65 , your body …" at bounding box center [282, 234] width 104 height 447
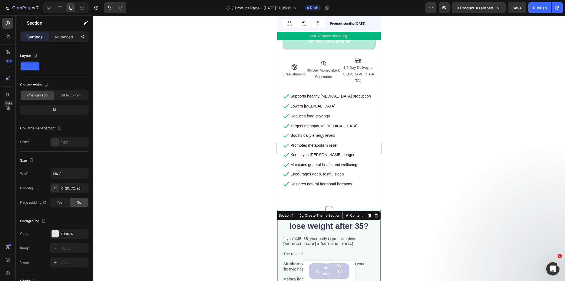
scroll to position [186, 0]
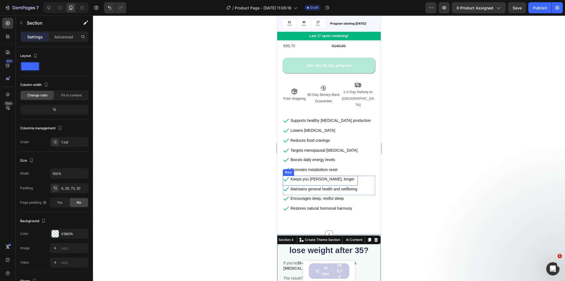
click at [328, 185] on div "Maintains general health and wellbeing Text Block" at bounding box center [324, 189] width 68 height 9
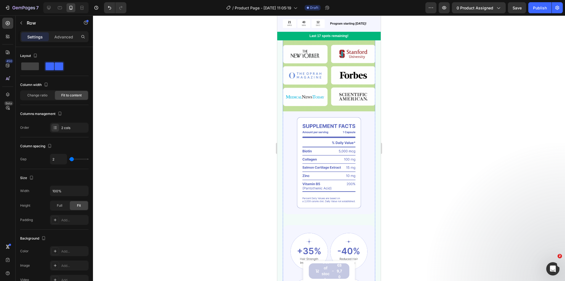
scroll to position [495, 0]
click at [361, 171] on img at bounding box center [329, 162] width 92 height 103
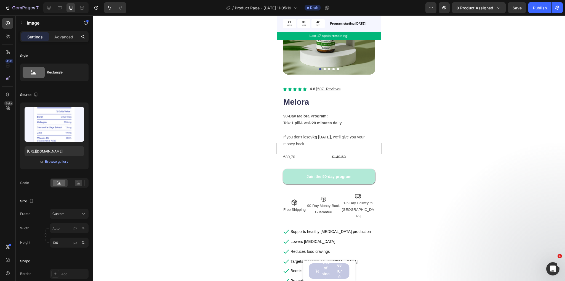
scroll to position [88, 0]
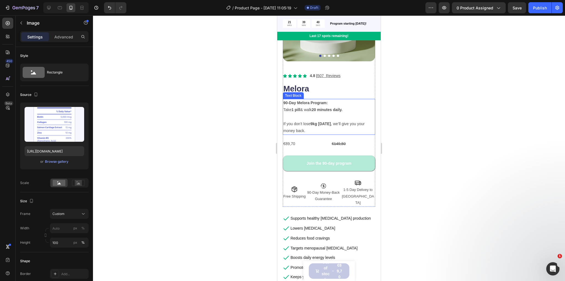
click at [303, 100] on strong "90-Day Melora Program:" at bounding box center [305, 102] width 44 height 4
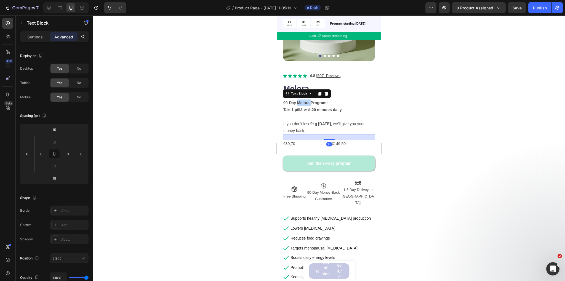
click at [303, 100] on strong "90-Day Melora Program:" at bounding box center [305, 102] width 44 height 4
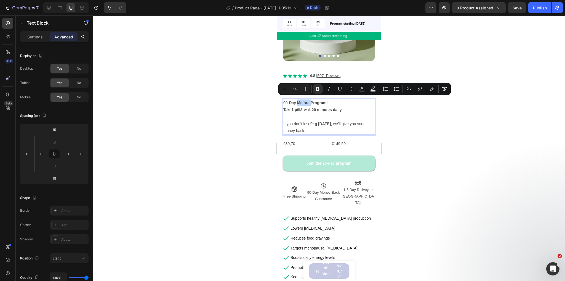
click at [300, 100] on strong "90-Day Melora Program:" at bounding box center [305, 102] width 44 height 4
drag, startPoint x: 298, startPoint y: 98, endPoint x: 309, endPoint y: 100, distance: 10.6
click at [309, 100] on strong "90-Day Melora Program:" at bounding box center [305, 102] width 44 height 4
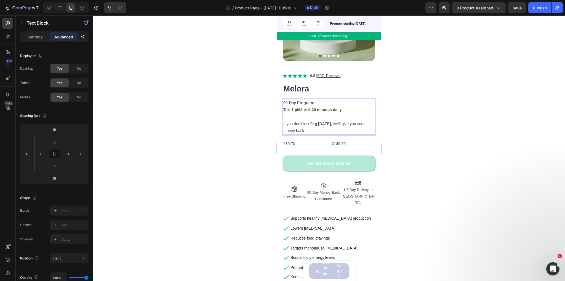
click at [211, 129] on div at bounding box center [329, 147] width 472 height 265
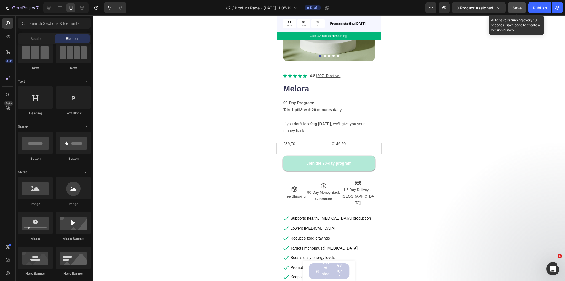
click at [519, 10] on div "Save" at bounding box center [517, 8] width 9 height 6
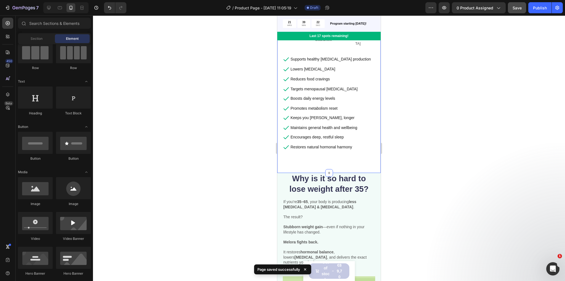
scroll to position [265, 0]
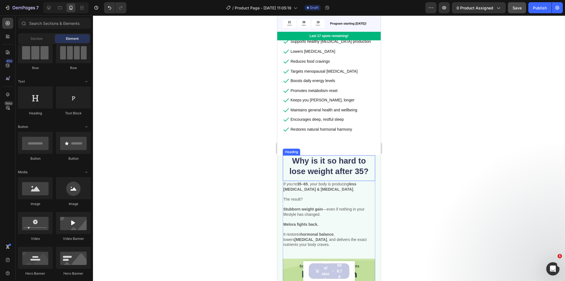
click at [335, 161] on h2 "Why is it so hard to lose weight after 35?" at bounding box center [329, 166] width 92 height 22
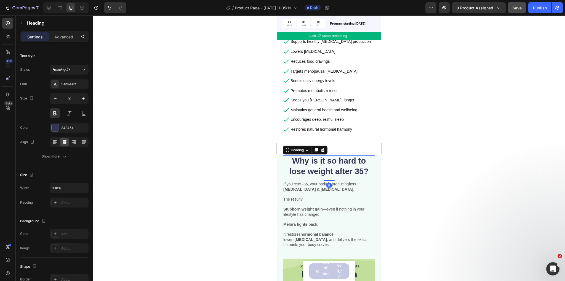
click at [335, 161] on h2 "Why is it so hard to lose weight after 35?" at bounding box center [329, 166] width 92 height 22
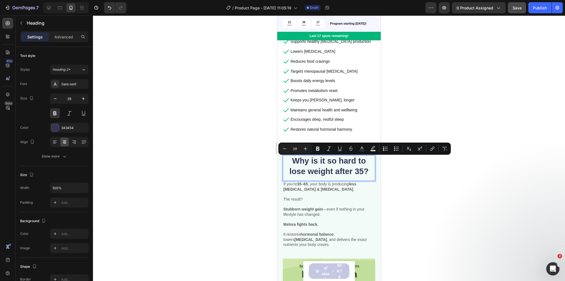
click at [321, 162] on p "Why is it so hard to lose weight after 35?" at bounding box center [328, 166] width 91 height 21
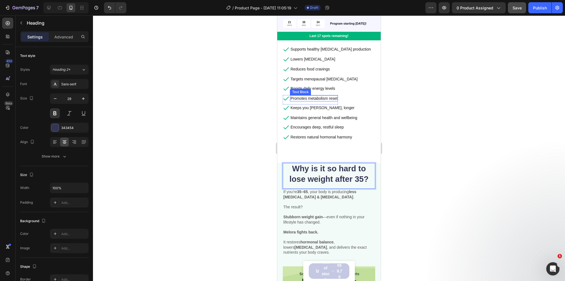
scroll to position [243, 0]
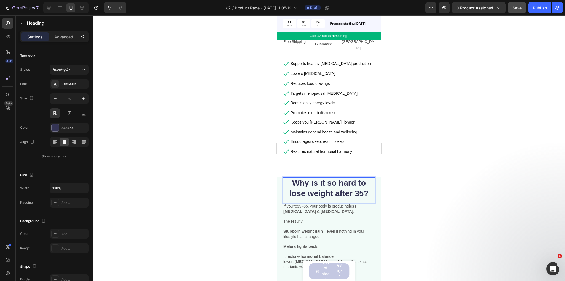
click at [320, 178] on p "Why is it so hard to lose weight after 35?" at bounding box center [328, 188] width 91 height 21
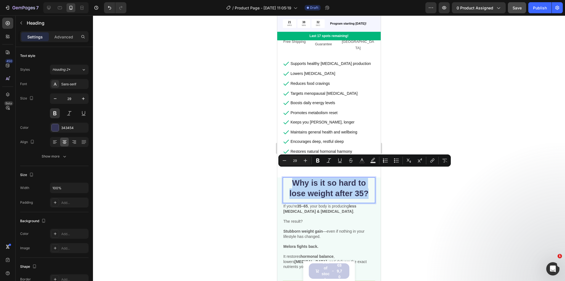
drag, startPoint x: 293, startPoint y: 172, endPoint x: 365, endPoint y: 187, distance: 74.4
click at [365, 187] on p "Why is it so hard to lose weight after 35?" at bounding box center [328, 188] width 91 height 21
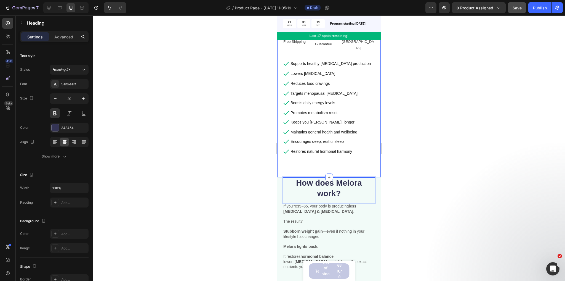
click at [332, 149] on p "Restores natural hormonal harmony" at bounding box center [322, 151] width 62 height 5
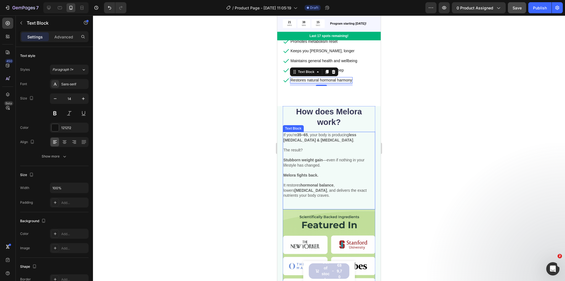
scroll to position [309, 0]
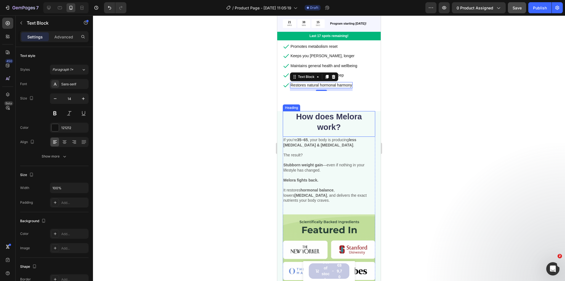
click at [344, 115] on p "How does Melora work?" at bounding box center [328, 122] width 91 height 21
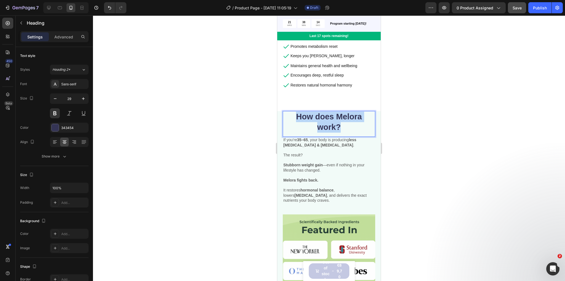
drag, startPoint x: 342, startPoint y: 116, endPoint x: 291, endPoint y: 102, distance: 52.7
click at [291, 112] on p "How does Melora work?" at bounding box center [328, 122] width 91 height 21
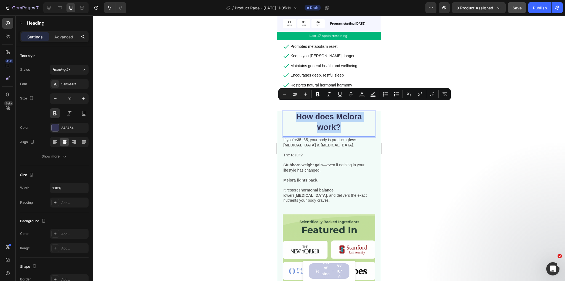
click at [298, 112] on p "How does Melora work?" at bounding box center [328, 122] width 91 height 21
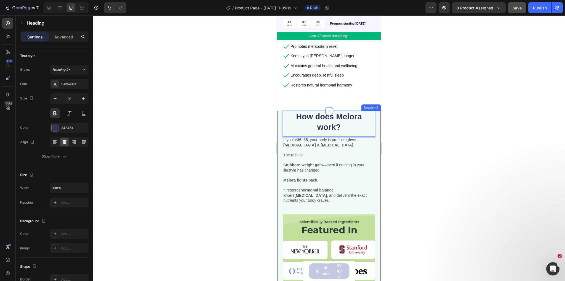
click at [396, 126] on div at bounding box center [329, 147] width 472 height 265
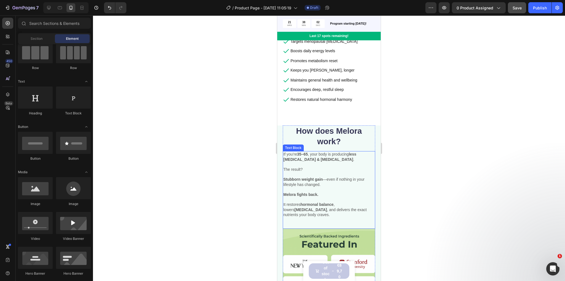
scroll to position [287, 0]
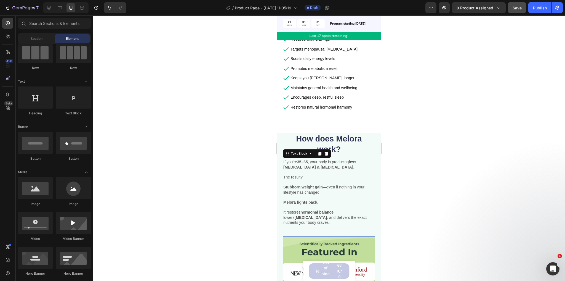
click at [319, 179] on p at bounding box center [328, 181] width 91 height 5
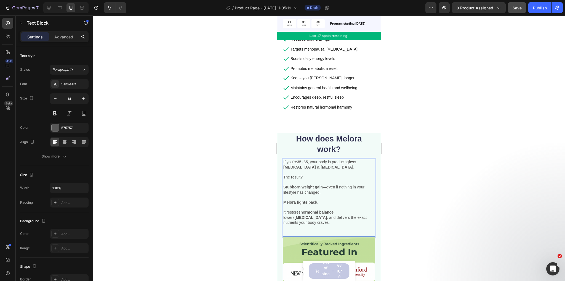
click at [328, 184] on p "Stubborn weight gain —even if nothing in your lifestyle has changed." at bounding box center [328, 189] width 91 height 10
click at [329, 184] on p "Stubborn weight gain —even if nothing in your lifestyle has changed." at bounding box center [328, 189] width 91 height 10
click at [322, 200] on p "Melora fights back." at bounding box center [328, 202] width 91 height 5
click at [312, 136] on p "How does Melora work?" at bounding box center [328, 144] width 91 height 21
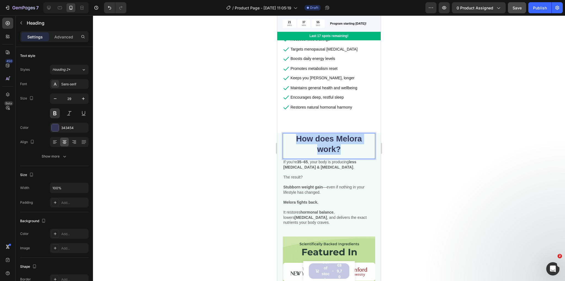
drag, startPoint x: 342, startPoint y: 141, endPoint x: 295, endPoint y: 131, distance: 47.6
click at [295, 134] on p "How does Melora work?" at bounding box center [328, 144] width 91 height 21
click at [332, 174] on p "The result?" at bounding box center [328, 176] width 91 height 5
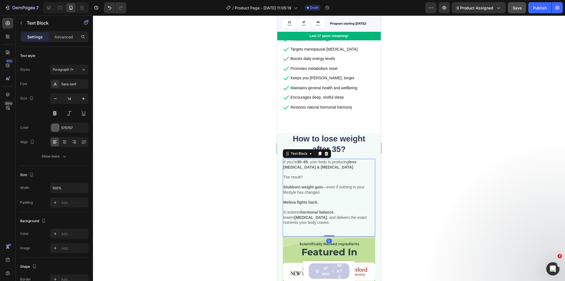
scroll to position [309, 0]
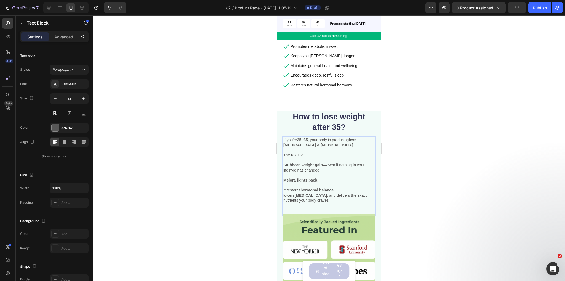
click at [325, 177] on p "Melora fights back." at bounding box center [328, 179] width 91 height 5
click at [322, 188] on strong "hormonal balance" at bounding box center [317, 190] width 33 height 4
click at [332, 183] on p "It restores hormonal balance , lowers cholesterol , and delivers the exact nutr…" at bounding box center [328, 192] width 91 height 20
click at [335, 189] on div "If you’re 35–65 , your body is producing less estrogen & progesterone . The res…" at bounding box center [329, 176] width 92 height 78
click at [369, 185] on p "It restores hormonal balance , lowers cholesterol , and delivers the exact nutr…" at bounding box center [328, 192] width 91 height 20
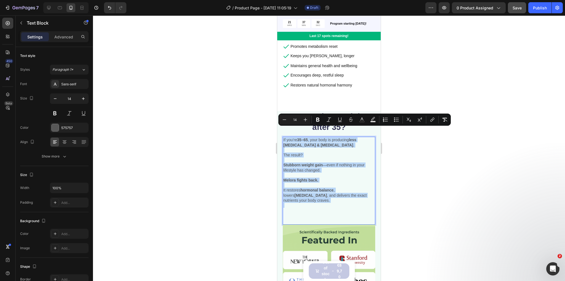
drag, startPoint x: 295, startPoint y: 190, endPoint x: 284, endPoint y: 129, distance: 61.7
click at [284, 137] on div "If you’re 35–65 , your body is producing less estrogen & progesterone . The res…" at bounding box center [329, 175] width 92 height 76
copy div "If you’re 35–65 , your body is producing less estrogen & progesterone . The res…"
click at [325, 162] on p "Stubborn weight gain —even if nothing in your lifestyle has changed." at bounding box center [328, 167] width 91 height 10
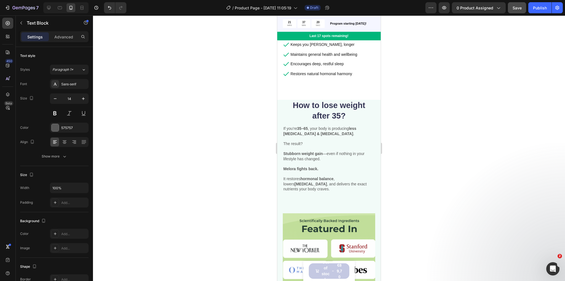
scroll to position [331, 0]
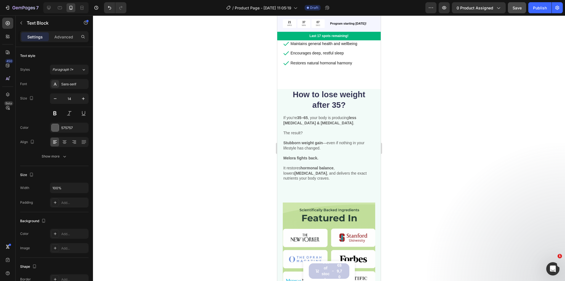
click at [328, 140] on p "Stubborn weight gain —even if nothing in your lifestyle has changed." at bounding box center [328, 145] width 91 height 10
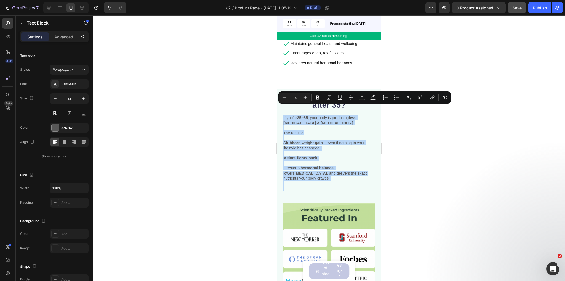
copy div "If you’re 35–65 , your body is producing less estrogen & progesterone . The res…"
click at [333, 140] on p "Stubborn weight gain —even if nothing in your lifestyle has changed." at bounding box center [328, 145] width 91 height 10
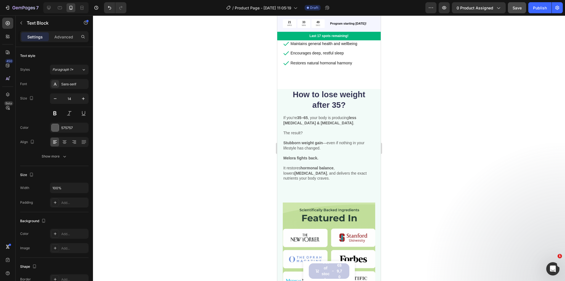
click at [314, 140] on p "Stubborn weight gain —even if nothing in your lifestyle has changed." at bounding box center [328, 145] width 91 height 10
click at [328, 150] on p "Rich Text Editor. Editing area: main" at bounding box center [328, 152] width 91 height 5
click at [342, 160] on p "It restores hormonal balance , lowers cholesterol , and delivers the exact nutr…" at bounding box center [328, 170] width 91 height 20
click at [370, 163] on p "It restores hormonal balance , lowers cholesterol , and delivers the exact nutr…" at bounding box center [328, 170] width 91 height 20
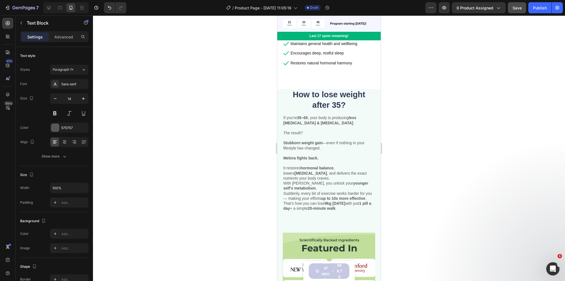
click at [370, 163] on p "It restores hormonal balance , lowers cholesterol , and delivers the exact nutr…" at bounding box center [328, 170] width 91 height 20
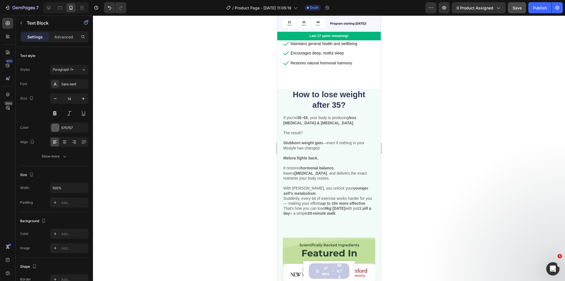
click at [221, 120] on div at bounding box center [329, 147] width 472 height 265
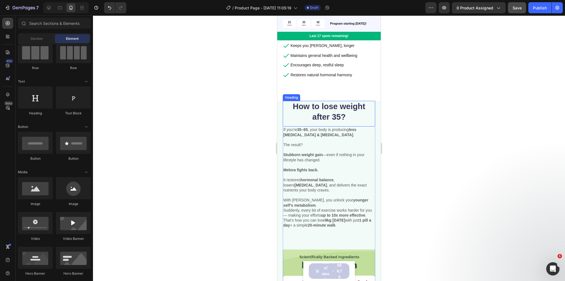
scroll to position [309, 0]
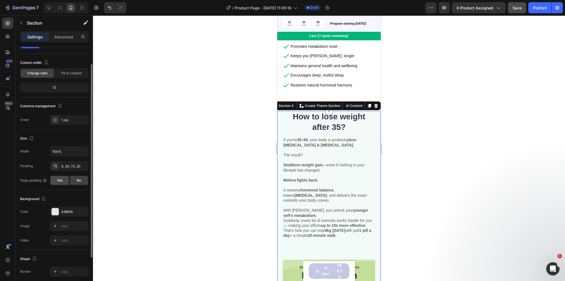
scroll to position [66, 0]
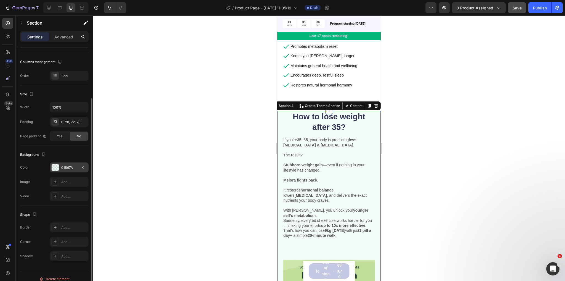
click at [61, 165] on div "01B67A" at bounding box center [69, 167] width 39 height 10
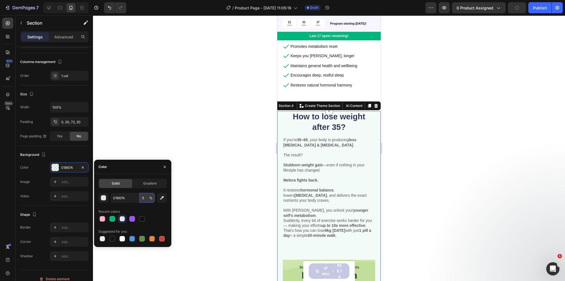
click at [142, 197] on input "5" at bounding box center [147, 198] width 15 height 10
type input "3"
click at [266, 129] on div at bounding box center [329, 147] width 472 height 265
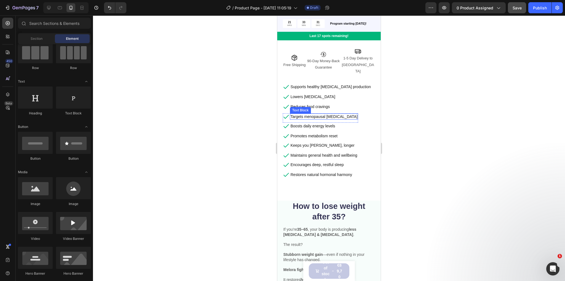
scroll to position [221, 0]
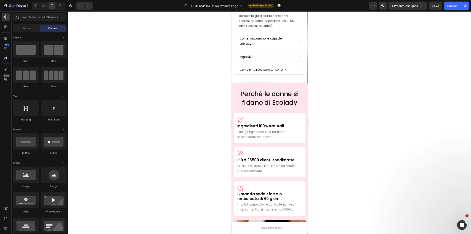
scroll to position [527, 0]
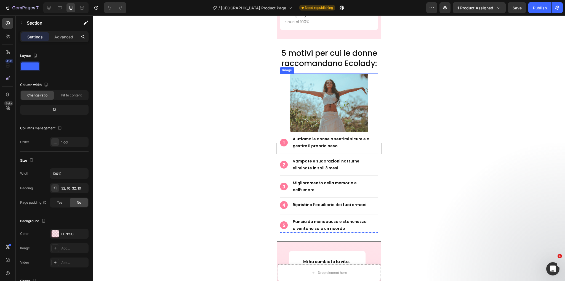
scroll to position [1033, 0]
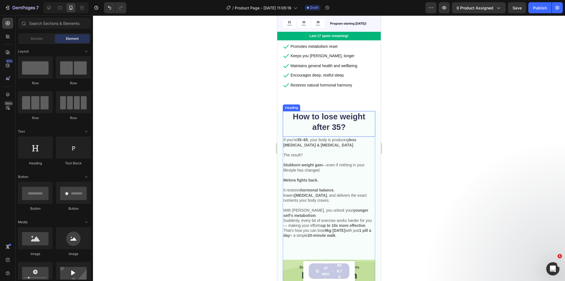
scroll to position [44, 0]
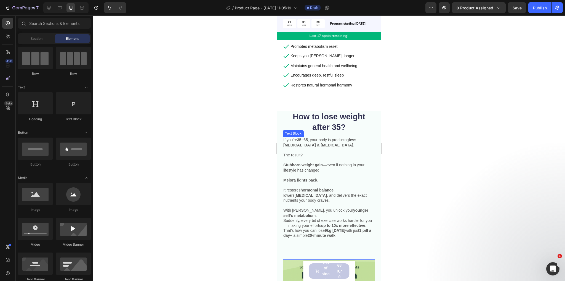
click at [325, 137] on strong "less [MEDICAL_DATA] & [MEDICAL_DATA]" at bounding box center [319, 141] width 73 height 9
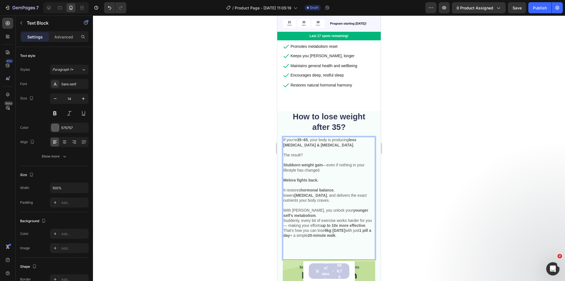
click at [328, 173] on p "Rich Text Editor. Editing area: main" at bounding box center [328, 175] width 91 height 5
click at [322, 185] on p "It restores hormonal balance , lowers [MEDICAL_DATA] , and delivers the exact n…" at bounding box center [328, 192] width 91 height 20
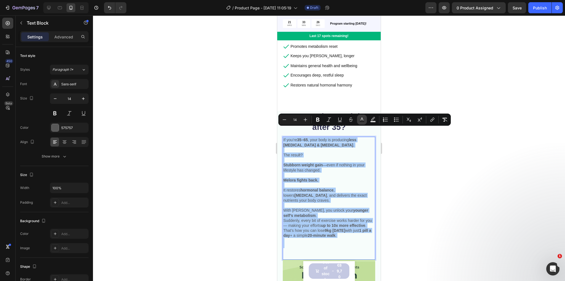
click at [359, 121] on icon "Editor contextual toolbar" at bounding box center [362, 120] width 6 height 6
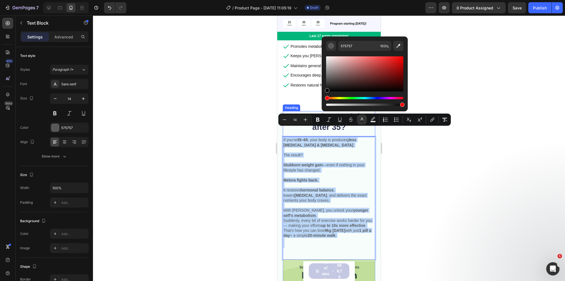
type input "000000"
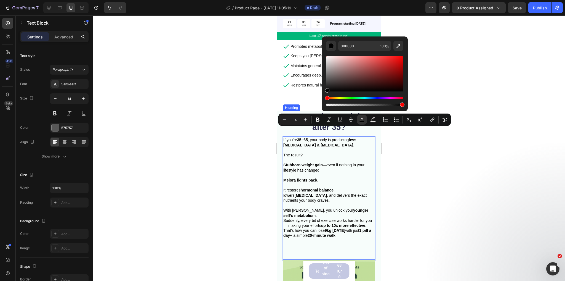
drag, startPoint x: 605, startPoint y: 96, endPoint x: 326, endPoint y: 113, distance: 279.3
click at [330, 173] on p "Rich Text Editor. Editing area: main" at bounding box center [328, 175] width 91 height 5
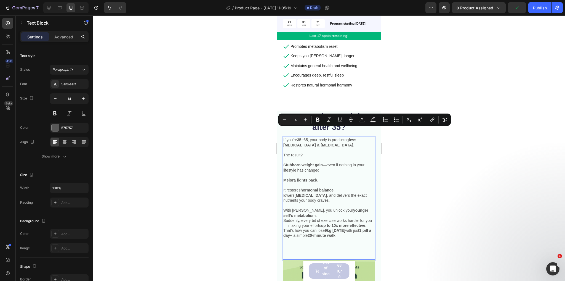
click at [322, 162] on p "Stubborn weight gain —even if nothing in your lifestyle has changed." at bounding box center [328, 167] width 91 height 10
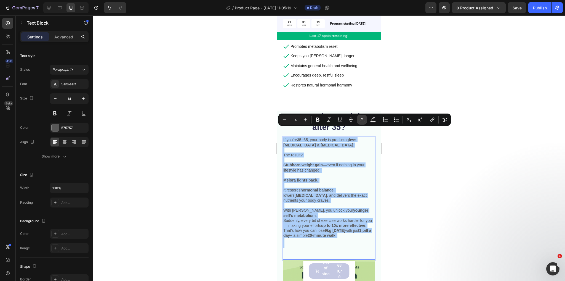
click at [359, 118] on button "color" at bounding box center [362, 120] width 10 height 10
type input "575757"
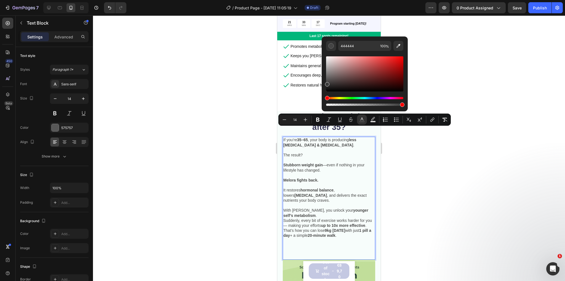
click at [327, 83] on div "Editor contextual toolbar" at bounding box center [327, 84] width 4 height 4
type input "3A3A3A"
click at [322, 157] on p "Rich Text Editor. Editing area: main" at bounding box center [328, 159] width 91 height 5
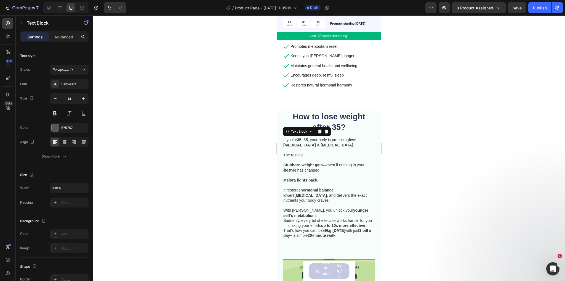
click at [246, 136] on div at bounding box center [329, 147] width 472 height 265
click at [315, 208] on span "With [PERSON_NAME], you unlock your younger self’s metabolism ." at bounding box center [325, 212] width 85 height 9
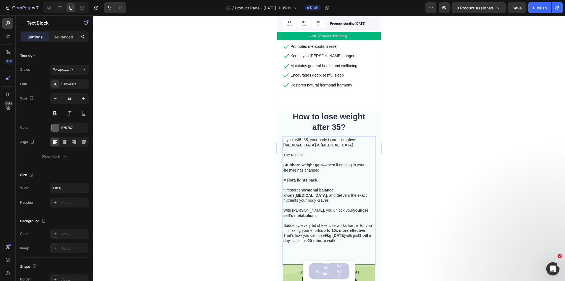
click at [308, 223] on p "⁠⁠⁠⁠⁠⁠⁠ Suddenly, every bit of exercise works harder for you — making your effo…" at bounding box center [328, 225] width 91 height 15
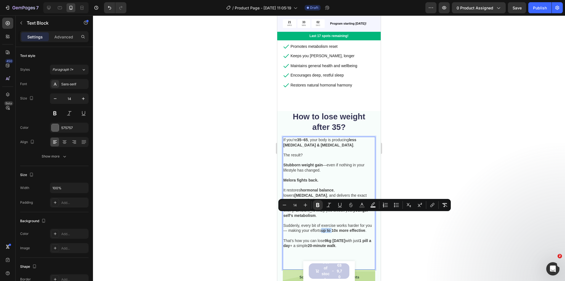
drag, startPoint x: 330, startPoint y: 215, endPoint x: 340, endPoint y: 215, distance: 9.7
click at [340, 228] on strong "up to 10x more effective" at bounding box center [343, 230] width 44 height 4
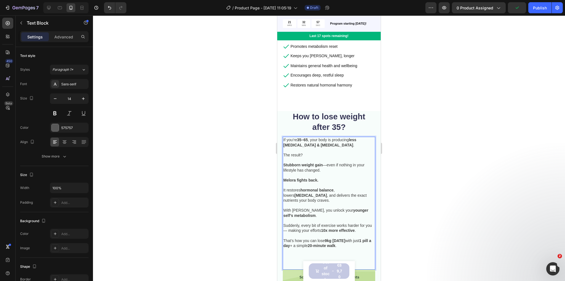
click at [306, 253] on p "Rich Text Editor. Editing area: main" at bounding box center [328, 255] width 91 height 5
click at [306, 248] on div "If you’re 35–65 , your body is producing less estrogen & progesterone . The res…" at bounding box center [329, 203] width 92 height 133
click at [293, 253] on p "Rich Text Editor. Editing area: main" at bounding box center [328, 255] width 91 height 5
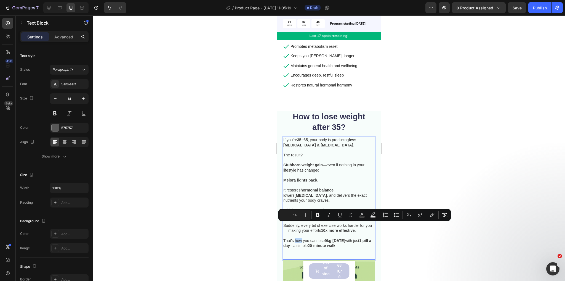
drag, startPoint x: 296, startPoint y: 225, endPoint x: 301, endPoint y: 225, distance: 5.8
click at [301, 238] on span "That’s how you can lose 9kg in 90 days with just 1 pill a day + a simple 20-min…" at bounding box center [327, 242] width 88 height 9
click at [305, 238] on span "That’s how you can lose 9kg in 90 days with just 1 pill a day + a simple 20-min…" at bounding box center [327, 242] width 88 height 9
drag, startPoint x: 361, startPoint y: 225, endPoint x: 363, endPoint y: 231, distance: 6.1
click at [363, 238] on p "That’s how you can lose 9kg in 90 days with just 1 pill a day + a simple 20-min…" at bounding box center [328, 243] width 91 height 10
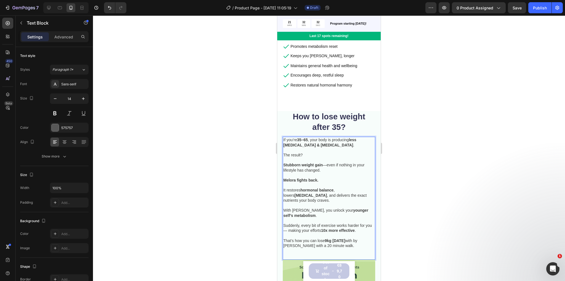
click at [217, 193] on div at bounding box center [329, 147] width 472 height 265
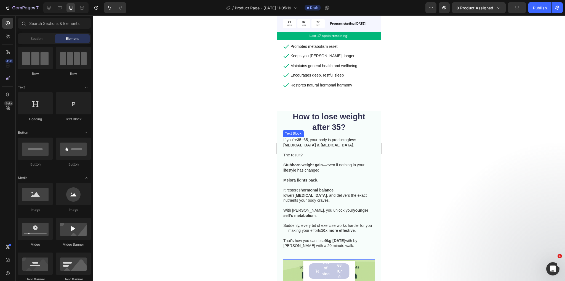
click at [338, 238] on strong "9kg [DATE]" at bounding box center [335, 240] width 20 height 4
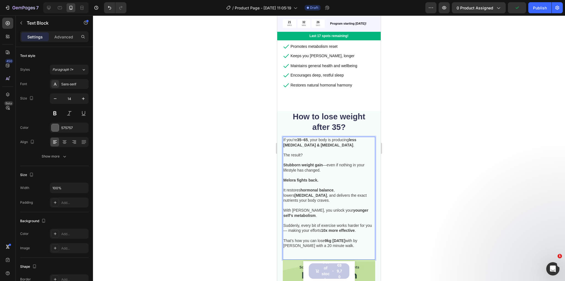
click at [352, 238] on span "That’s how you can lose 9kg in 90 days with by paring Melora with a 20 minute w…" at bounding box center [320, 242] width 74 height 9
drag, startPoint x: 362, startPoint y: 225, endPoint x: 354, endPoint y: 225, distance: 7.7
click at [354, 238] on span "That’s how you can lose 9kg in 90 days with by paring Melora with a 20 minute w…" at bounding box center [320, 242] width 74 height 9
click at [258, 201] on div at bounding box center [329, 147] width 472 height 265
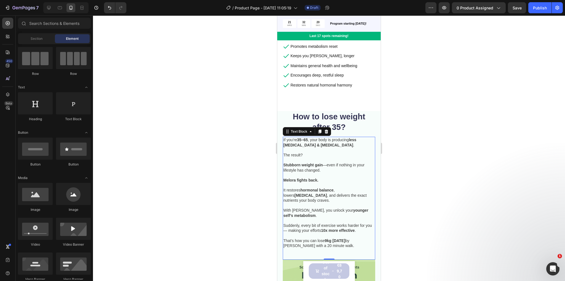
click at [325, 238] on span "That’s how you can lose 9kg in 90 days by paring Melora with a 20 minute walk." at bounding box center [318, 242] width 71 height 9
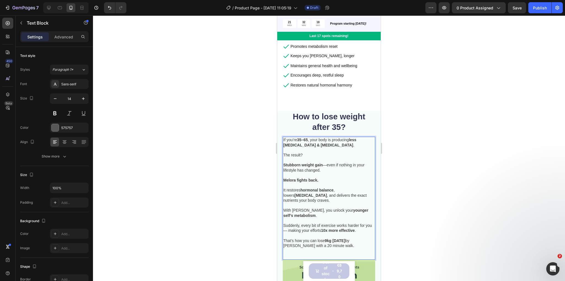
click at [339, 238] on p "That’s how you can lose 9kg in 90 days by paring Melora with a 20 minute walk." at bounding box center [328, 243] width 91 height 10
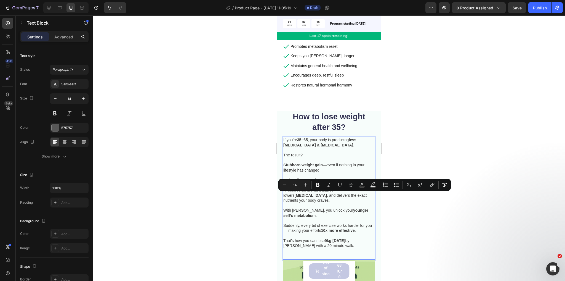
drag, startPoint x: 332, startPoint y: 229, endPoint x: 284, endPoint y: 196, distance: 58.3
click at [284, 196] on div "If you’re 35–65 , your body is producing less estrogen & progesterone . The res…" at bounding box center [329, 193] width 92 height 112
copy div "With Melora, you unlock your younger self’s metabolism . Suddenly, every bit of…"
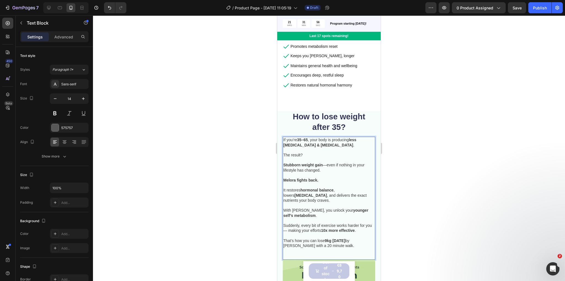
click at [314, 238] on span "That’s how you can lose 9kg in 90 days by paring Melora with a 20 minute walk." at bounding box center [318, 242] width 71 height 9
drag, startPoint x: 340, startPoint y: 230, endPoint x: 283, endPoint y: 210, distance: 59.5
click at [283, 210] on div "If you’re 35–65 , your body is producing less estrogen & progesterone . The res…" at bounding box center [329, 193] width 92 height 112
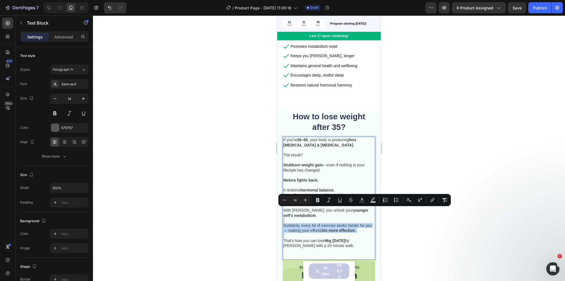
click at [323, 223] on span "Suddenly, every bit of exercise works harder for you — making your efforts 10x …" at bounding box center [327, 227] width 89 height 9
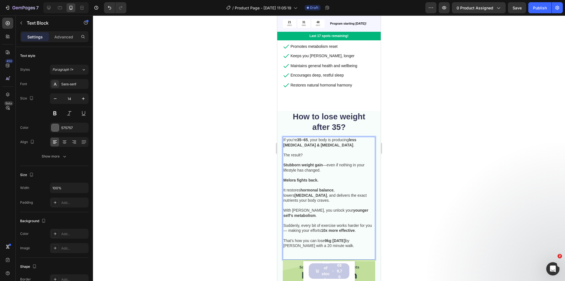
click at [299, 203] on p "Rich Text Editor. Editing area: main" at bounding box center [328, 205] width 91 height 5
click at [308, 208] on p "With [PERSON_NAME], you unlock your younger self’s metabolism ." at bounding box center [328, 213] width 91 height 10
drag, startPoint x: 351, startPoint y: 235, endPoint x: 296, endPoint y: 212, distance: 59.9
click at [296, 212] on div "If you’re 35–65 , your body is producing less estrogen & progesterone . The res…" at bounding box center [329, 198] width 92 height 123
click at [296, 223] on span "Suddenly, every bit of exercise works harder for you — making your efforts 10x …" at bounding box center [327, 227] width 89 height 9
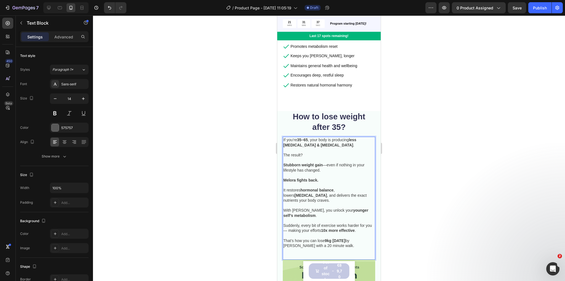
drag, startPoint x: 337, startPoint y: 232, endPoint x: 284, endPoint y: 210, distance: 57.4
click at [284, 210] on div "If you’re 35–65 , your body is producing less estrogen & progesterone . The res…" at bounding box center [329, 193] width 92 height 112
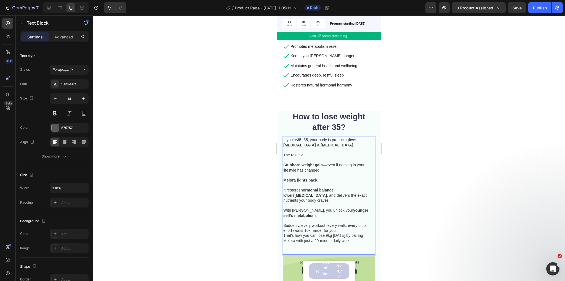
click at [344, 218] on p "Suddenly, every workout, every walk, every bit of effort works 10x harder for y…" at bounding box center [328, 225] width 91 height 15
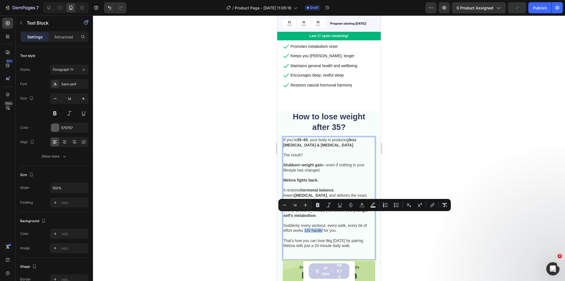
drag, startPoint x: 305, startPoint y: 214, endPoint x: 322, endPoint y: 214, distance: 17.7
click at [322, 223] on span "Suddenly, every workout, every walk, every bit of effort works 10x harder for y…" at bounding box center [324, 227] width 83 height 9
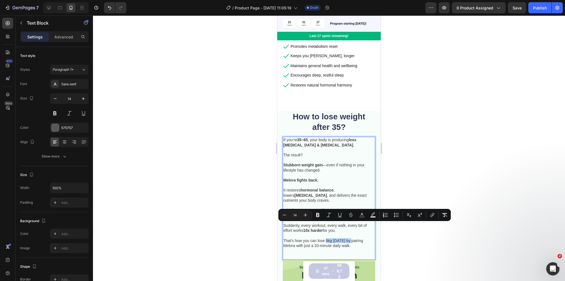
drag, startPoint x: 326, startPoint y: 224, endPoint x: 351, endPoint y: 225, distance: 25.1
click at [351, 238] on span "That’s how you can lose 9kg in 90 days by pairing Melora with just a 20-minute …" at bounding box center [323, 242] width 80 height 9
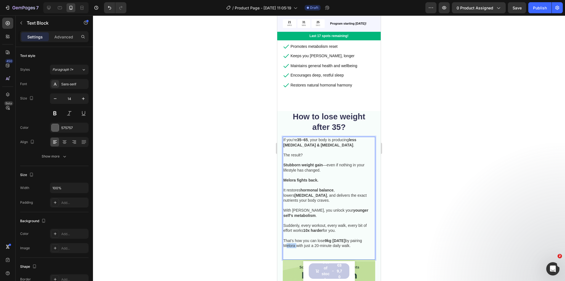
drag, startPoint x: 295, startPoint y: 231, endPoint x: 283, endPoint y: 231, distance: 11.6
click at [283, 238] on span "That’s how you can lose 9kg in 90 days by pairing Melora with just a 20-minute …" at bounding box center [322, 242] width 79 height 9
click at [312, 238] on span "That’s how you can lose 9kg in 90 days by pairing Melora with just a 20-minute …" at bounding box center [322, 242] width 78 height 9
drag, startPoint x: 328, startPoint y: 230, endPoint x: 363, endPoint y: 229, distance: 35.6
click at [363, 238] on p "That’s how you can lose 9kg in 90 days by pairing Melora with just a 20-minute …" at bounding box center [328, 243] width 91 height 10
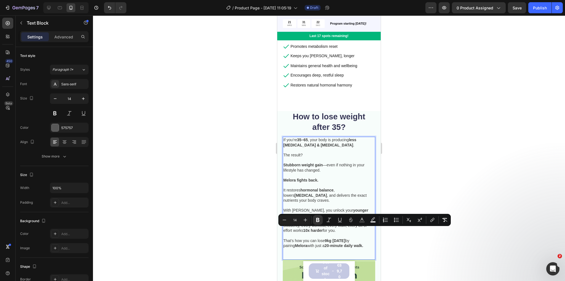
click at [350, 235] on div "If you’re 35–65 , your body is producing less estrogen & progesterone . The res…" at bounding box center [329, 198] width 92 height 123
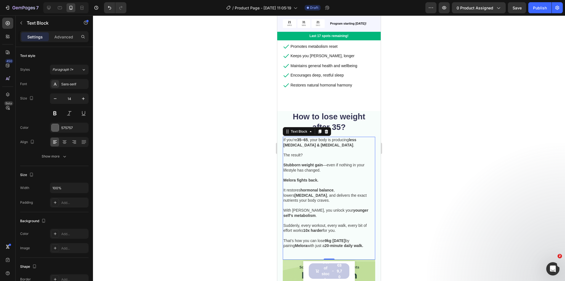
click at [314, 233] on div "If you’re 35–65 , your body is producing less estrogen & progesterone . The res…" at bounding box center [329, 193] width 92 height 112
click at [337, 223] on span "Suddenly, every workout, every walk, every bit of effort works 10x harder for y…" at bounding box center [324, 227] width 83 height 9
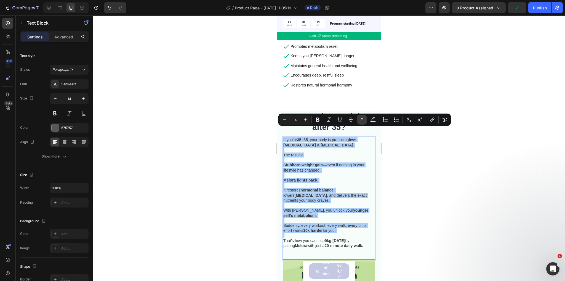
click at [362, 119] on icon "Editor contextual toolbar" at bounding box center [362, 120] width 6 height 6
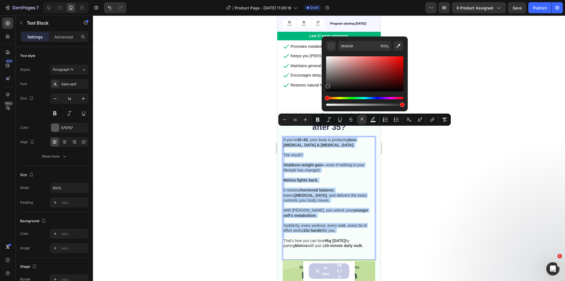
type input "2D2D2D"
click at [326, 85] on div "Editor contextual toolbar" at bounding box center [327, 86] width 4 height 4
click at [329, 208] on span "With [PERSON_NAME], you unlock your younger self’s metabolism ." at bounding box center [325, 212] width 85 height 9
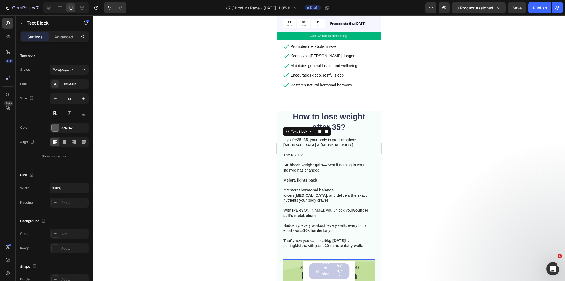
click at [238, 175] on div at bounding box center [329, 147] width 472 height 265
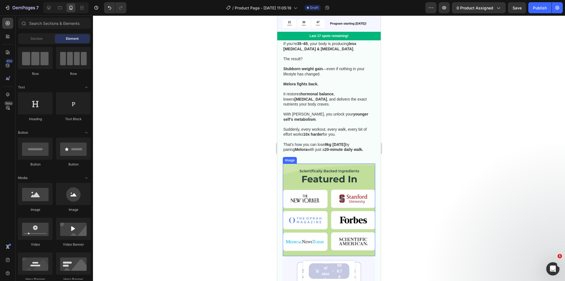
scroll to position [375, 0]
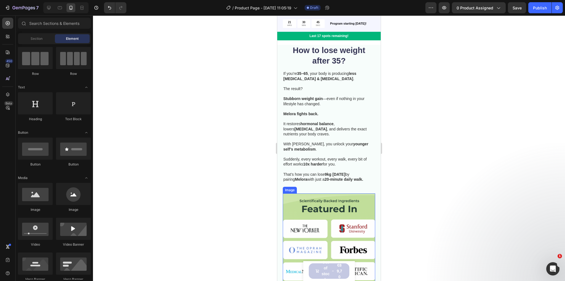
click at [357, 193] on img at bounding box center [329, 239] width 92 height 92
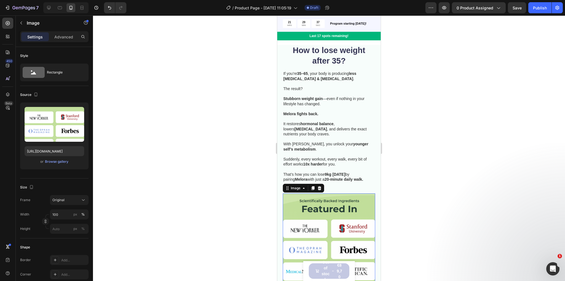
click at [344, 201] on img at bounding box center [329, 239] width 92 height 92
click at [321, 186] on icon at bounding box center [319, 188] width 4 height 4
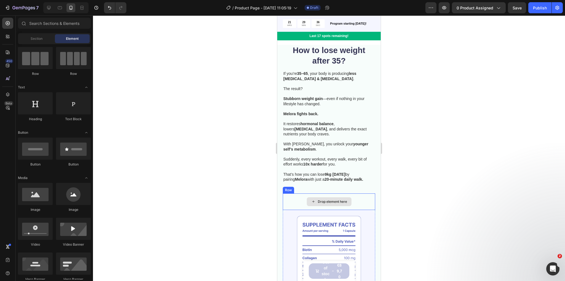
click at [323, 197] on div "Drop element here" at bounding box center [329, 201] width 45 height 9
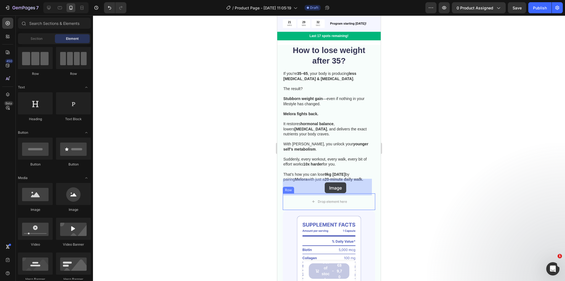
drag, startPoint x: 319, startPoint y: 206, endPoint x: 548, endPoint y: 191, distance: 229.6
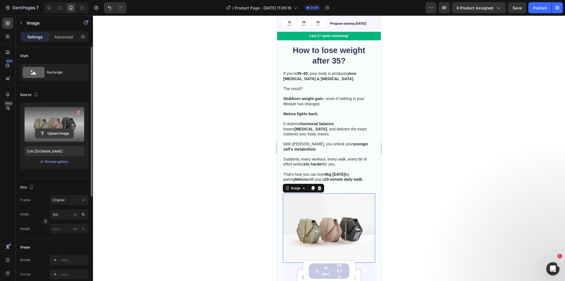
click at [60, 132] on input "file" at bounding box center [54, 133] width 38 height 9
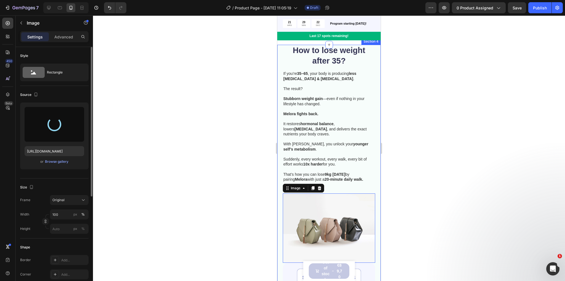
type input "https://cdn.shopify.com/s/files/1/0899/5740/0950/files/gempages_556858418585928…"
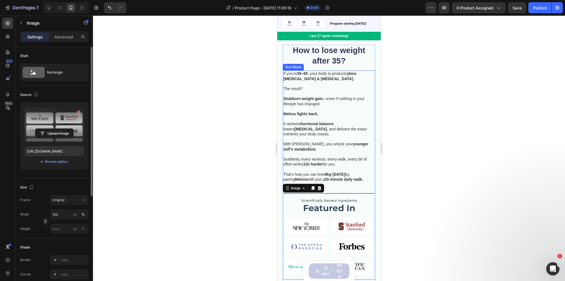
click at [336, 172] on strong "9kg [DATE]" at bounding box center [335, 174] width 20 height 4
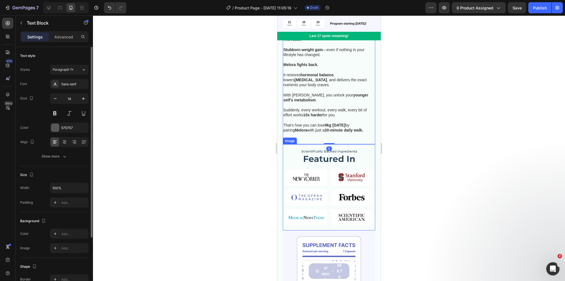
scroll to position [420, 0]
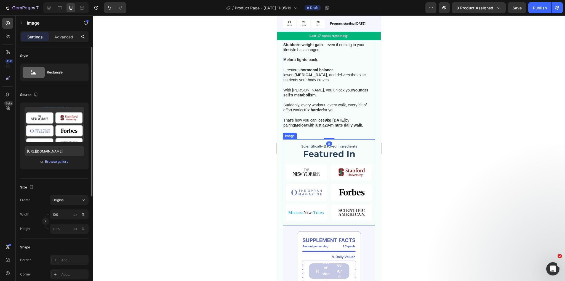
click at [345, 160] on img at bounding box center [329, 182] width 92 height 86
click at [412, 162] on div at bounding box center [329, 147] width 472 height 265
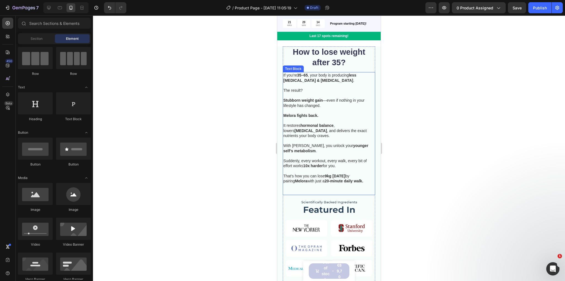
scroll to position [375, 0]
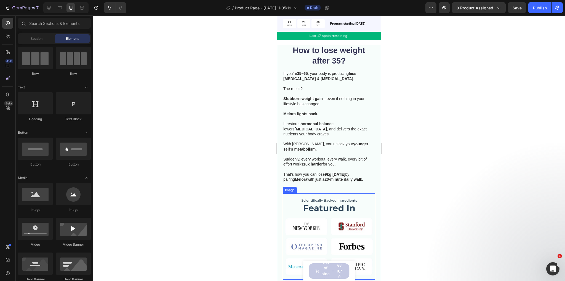
click at [312, 195] on img at bounding box center [329, 236] width 92 height 86
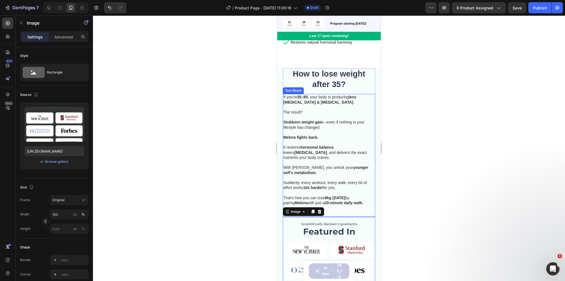
scroll to position [353, 0]
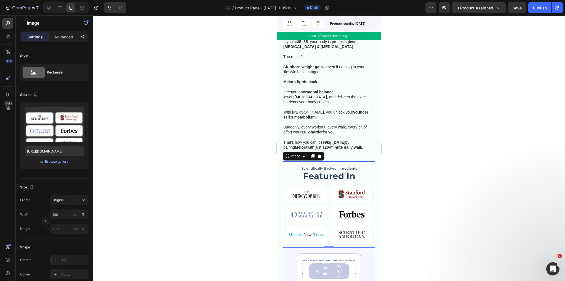
click at [339, 135] on p at bounding box center [328, 137] width 91 height 5
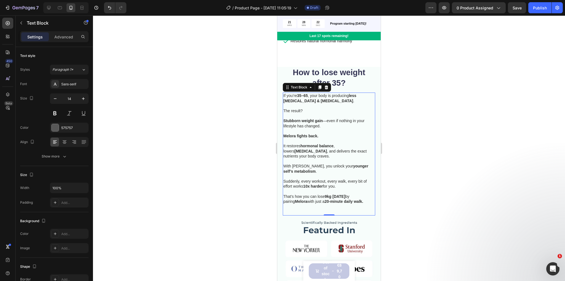
scroll to position [375, 0]
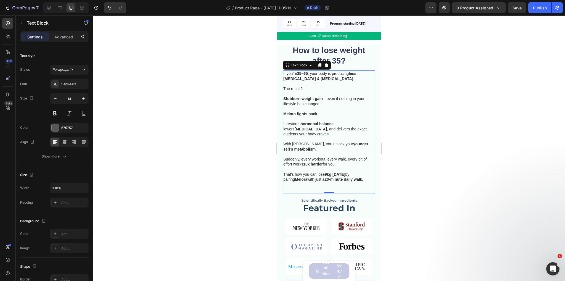
click at [333, 157] on span "Suddenly, every workout, every walk, every bit of effort works 10x harder for y…" at bounding box center [324, 161] width 83 height 9
click at [296, 193] on img at bounding box center [329, 236] width 92 height 86
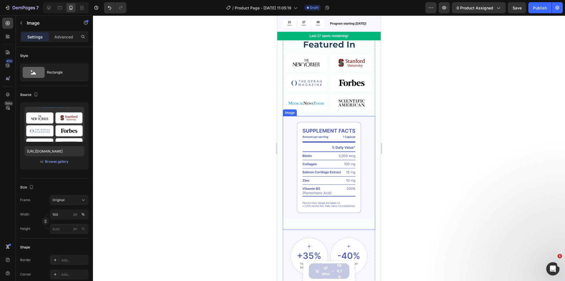
scroll to position [530, 0]
click at [362, 164] on img at bounding box center [329, 166] width 92 height 103
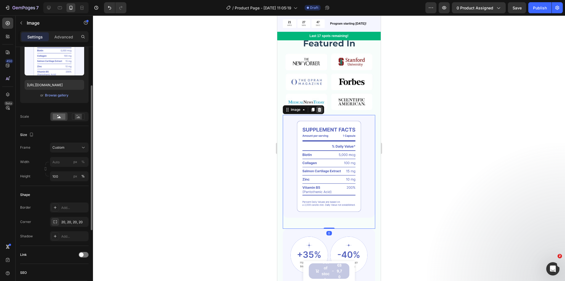
click at [321, 108] on icon at bounding box center [320, 110] width 4 height 4
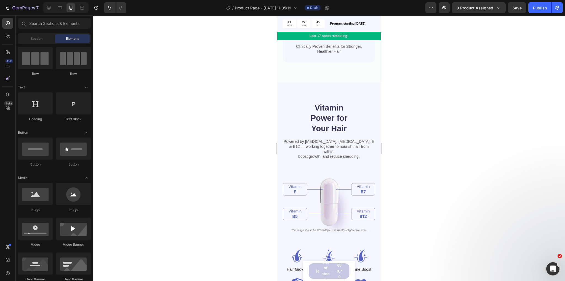
scroll to position [707, 0]
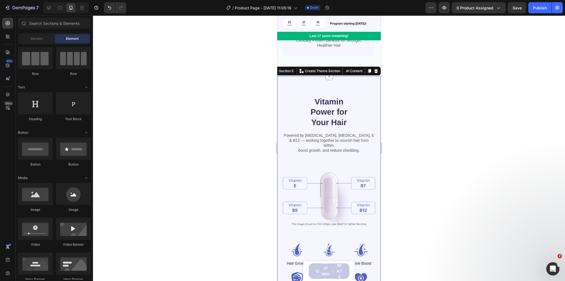
click at [279, 100] on div "Vitamin Power for Your Hair Heading Powered by Biotin, Vitamin B5, E & B12 — wo…" at bounding box center [329, 195] width 104 height 239
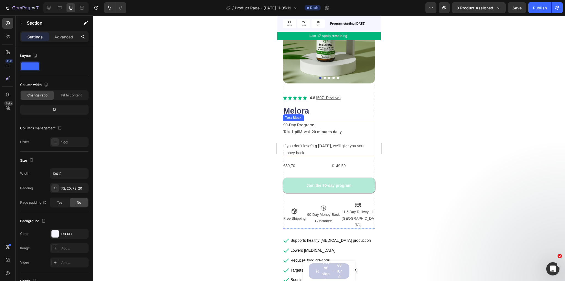
scroll to position [0, 0]
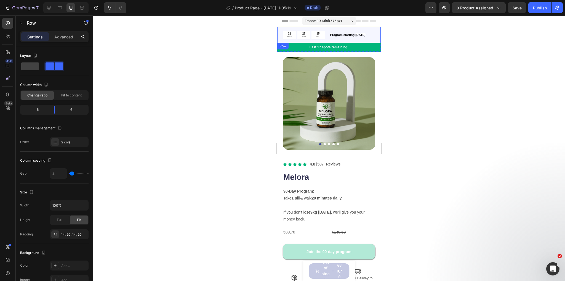
click at [280, 28] on div "21 HRS 27 MIN 15 SEC Countdown Timer Program starting tomorrow! Text Block Row" at bounding box center [329, 35] width 104 height 16
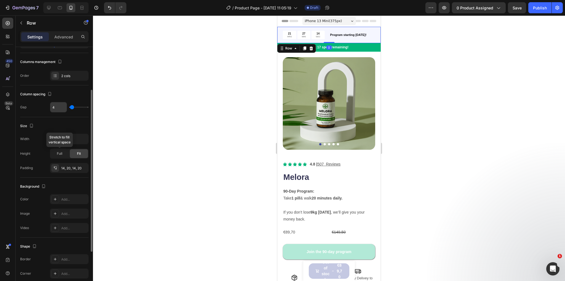
scroll to position [88, 0]
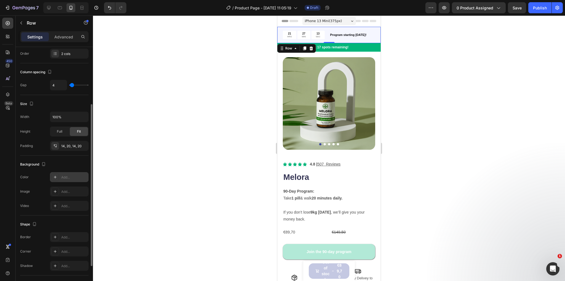
click at [63, 175] on div "Add..." at bounding box center [74, 177] width 26 height 5
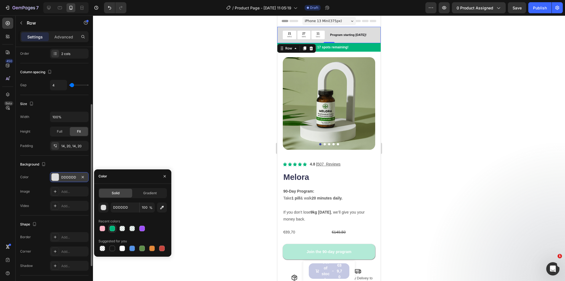
click at [113, 229] on div at bounding box center [113, 229] width 6 height 6
type input "01B67A"
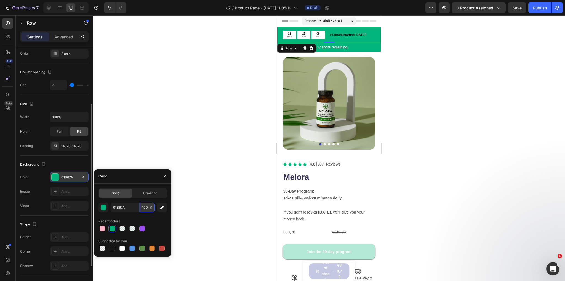
click at [149, 208] on input "100" at bounding box center [147, 207] width 15 height 10
type input "5"
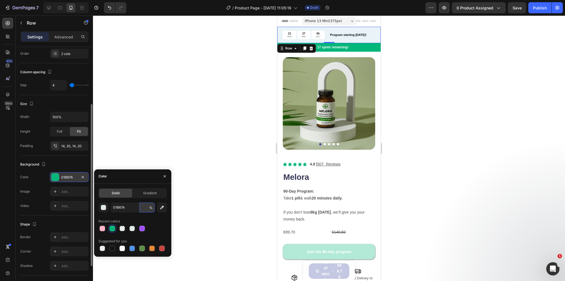
type input "8"
click at [208, 105] on div at bounding box center [329, 147] width 472 height 265
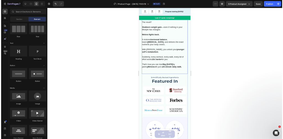
scroll to position [420, 0]
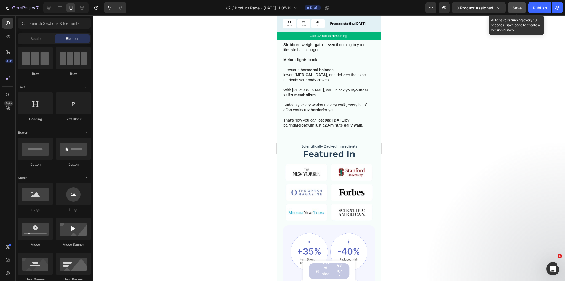
click at [511, 9] on button "Save" at bounding box center [517, 7] width 18 height 11
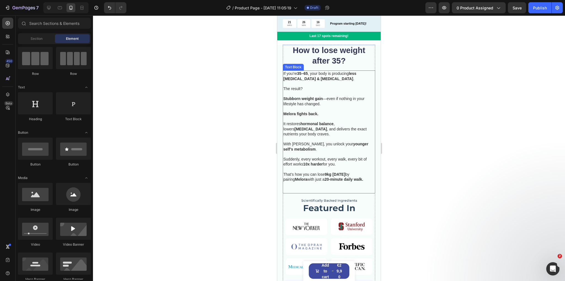
scroll to position [353, 0]
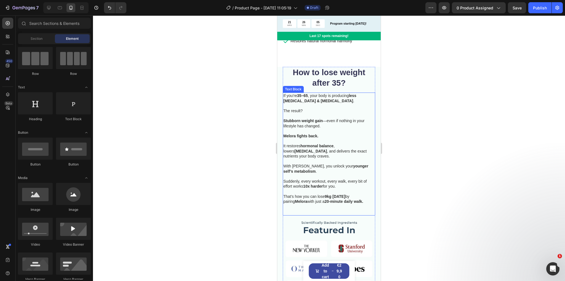
click at [341, 163] on p "With [PERSON_NAME], you unlock your younger self’s metabolism ." at bounding box center [328, 168] width 91 height 10
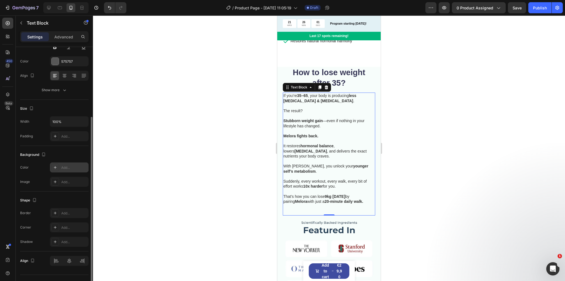
scroll to position [77, 0]
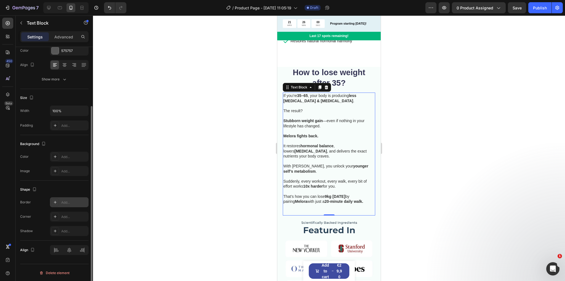
click at [57, 203] on icon at bounding box center [55, 202] width 4 height 4
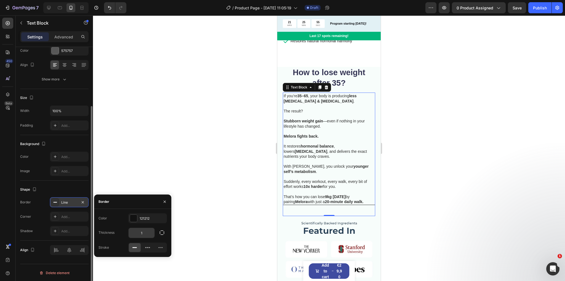
click at [147, 234] on input "1" at bounding box center [142, 233] width 26 height 10
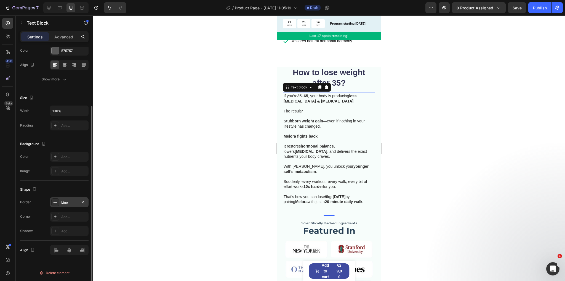
click at [258, 164] on div at bounding box center [329, 147] width 472 height 265
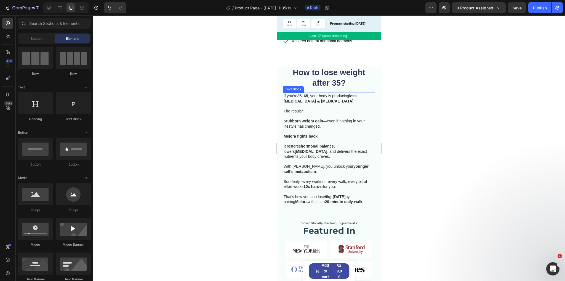
click at [330, 179] on span "Suddenly, every workout, every walk, every bit of effort works 10x harder for y…" at bounding box center [325, 183] width 83 height 9
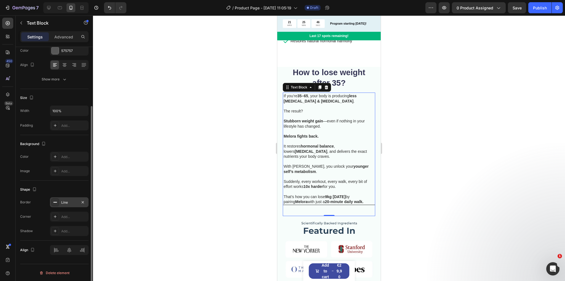
click at [60, 202] on div "Line" at bounding box center [69, 202] width 39 height 10
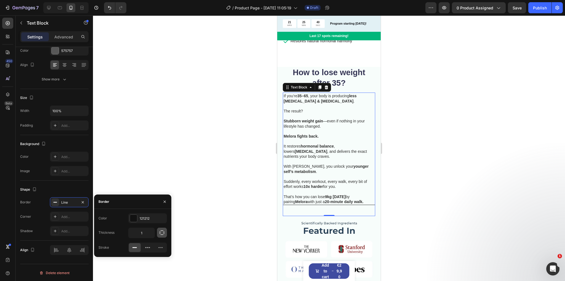
click at [162, 232] on icon "button" at bounding box center [162, 233] width 6 height 6
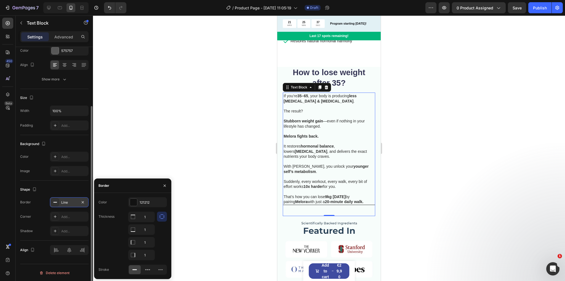
click at [64, 200] on div "Line" at bounding box center [69, 202] width 16 height 5
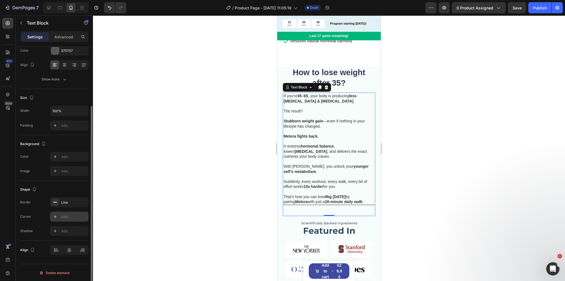
click at [56, 218] on icon at bounding box center [55, 216] width 4 height 4
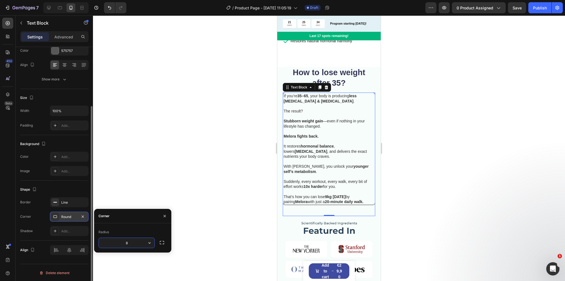
click at [130, 244] on input "8" at bounding box center [127, 243] width 56 height 10
click at [62, 227] on div "Add..." at bounding box center [69, 231] width 39 height 10
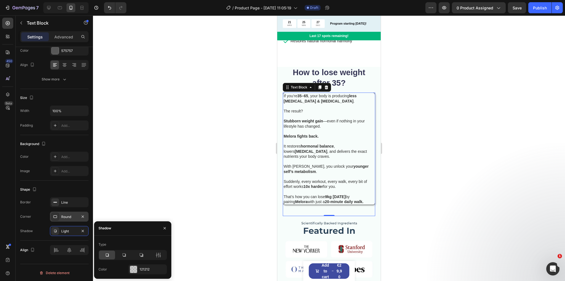
click at [143, 211] on div at bounding box center [329, 147] width 472 height 265
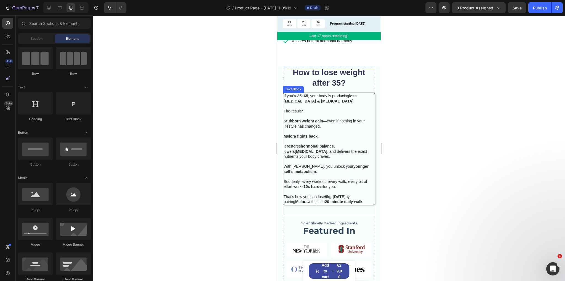
scroll to position [331, 0]
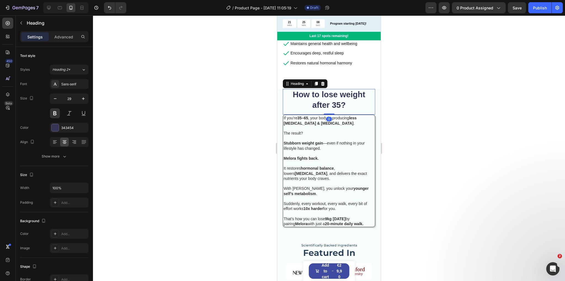
click at [344, 95] on h2 "How to lose weight after 35?" at bounding box center [329, 100] width 92 height 22
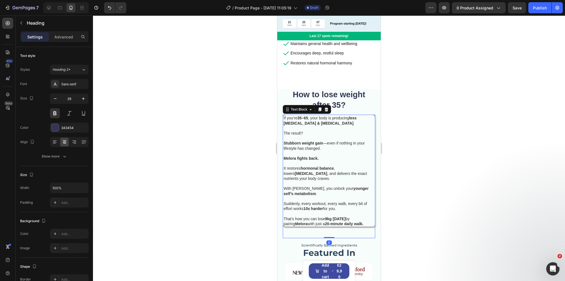
click at [358, 136] on p at bounding box center [329, 138] width 91 height 5
click at [423, 145] on div at bounding box center [329, 147] width 472 height 265
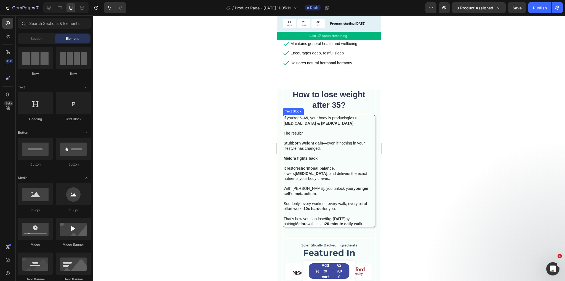
click at [361, 156] on p "Melora fights back." at bounding box center [329, 158] width 91 height 5
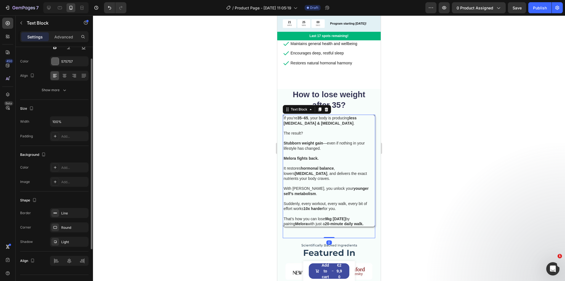
scroll to position [77, 0]
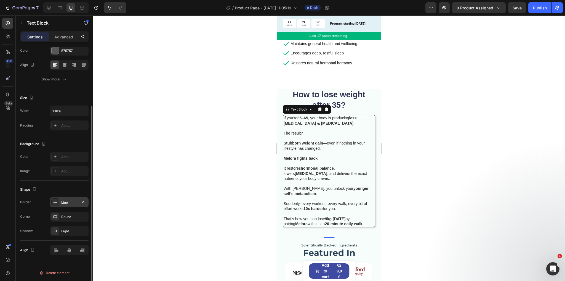
click at [62, 202] on div "Line" at bounding box center [69, 202] width 16 height 5
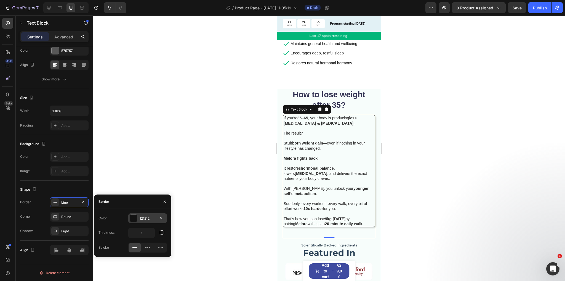
click at [134, 219] on div at bounding box center [133, 217] width 7 height 7
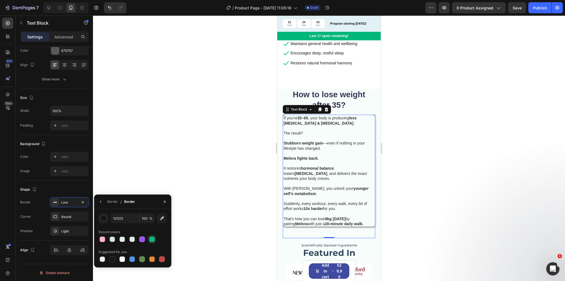
click at [150, 239] on div at bounding box center [152, 239] width 6 height 6
type input "01B67A"
click at [211, 153] on div at bounding box center [329, 147] width 472 height 265
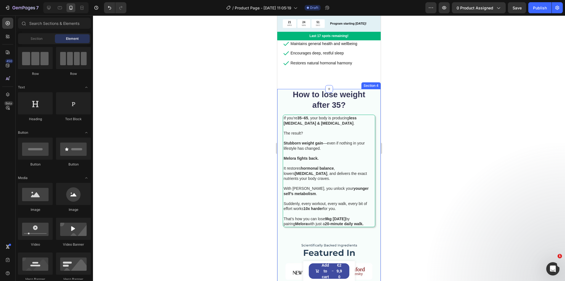
click at [299, 181] on p at bounding box center [329, 183] width 91 height 5
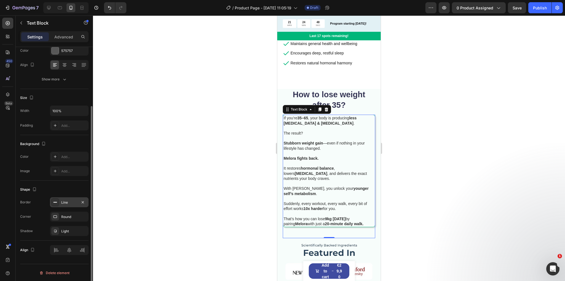
click at [65, 203] on div "Line" at bounding box center [69, 202] width 16 height 5
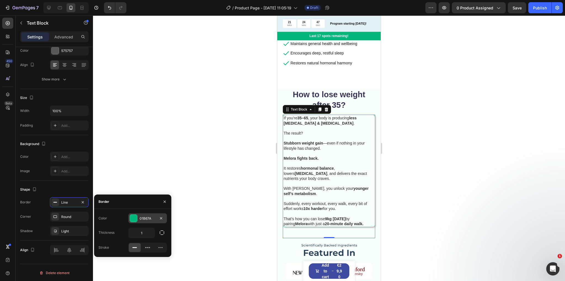
click at [135, 217] on div at bounding box center [133, 217] width 7 height 7
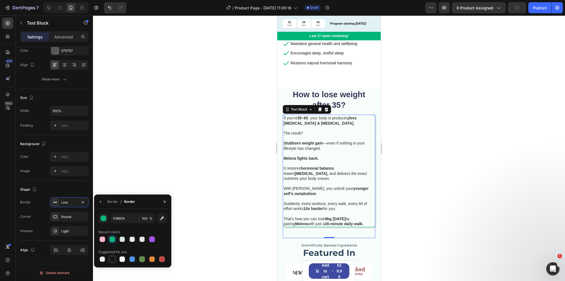
click at [110, 260] on div at bounding box center [113, 259] width 6 height 6
type input "151515"
click at [193, 196] on div at bounding box center [329, 147] width 472 height 265
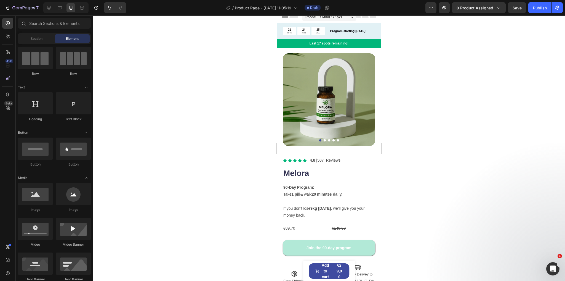
scroll to position [0, 0]
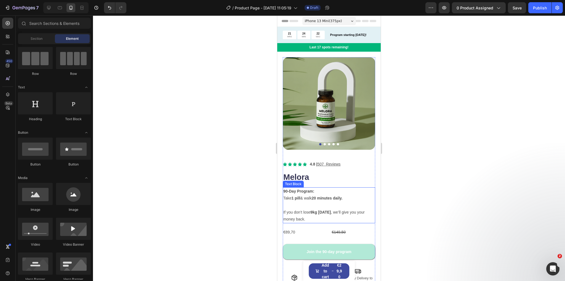
click at [317, 188] on p "90-Day Program: Take 1 pill & walk 20 minutes daily." at bounding box center [328, 195] width 91 height 14
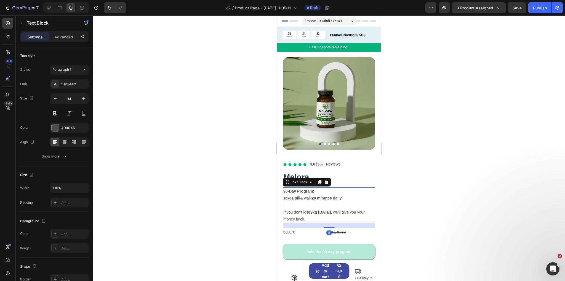
click at [317, 188] on p "90-Day Program: Take 1 pill & walk 20 minutes daily." at bounding box center [328, 195] width 91 height 14
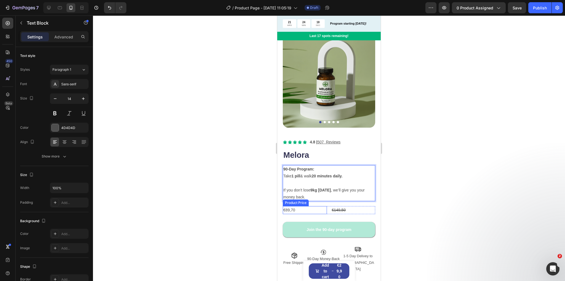
scroll to position [44, 0]
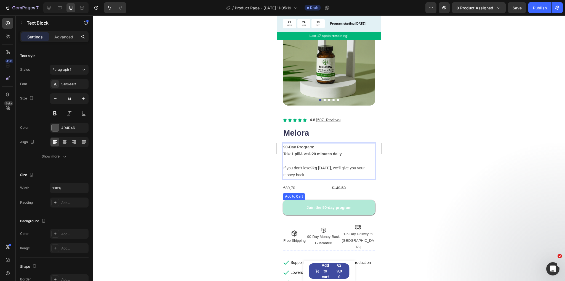
click at [336, 207] on button "Join the 90-day program" at bounding box center [329, 207] width 92 height 15
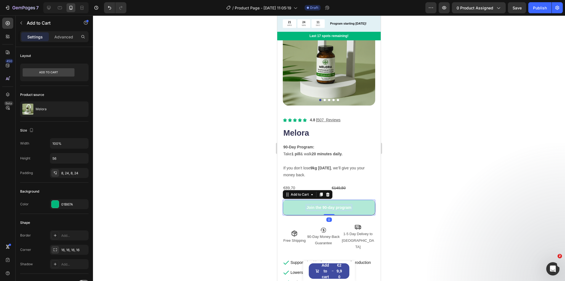
click at [335, 205] on div "Join the 90-day program" at bounding box center [329, 207] width 45 height 5
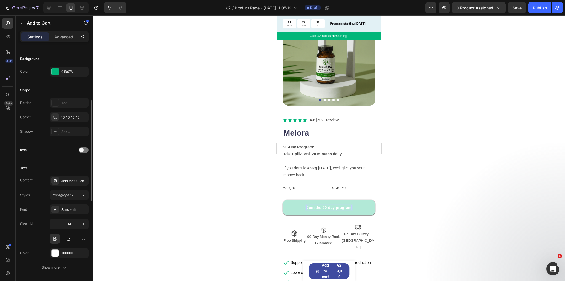
scroll to position [177, 0]
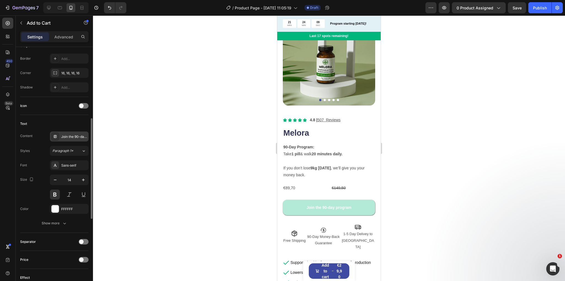
click at [73, 136] on div "Join the 90-day program" at bounding box center [74, 136] width 26 height 5
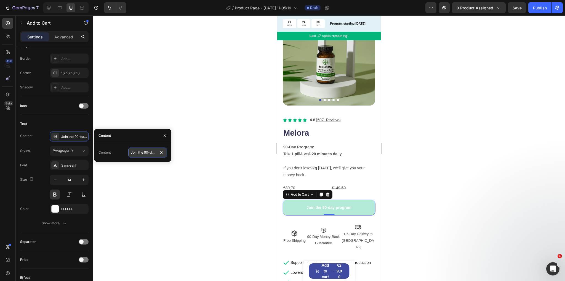
click at [151, 152] on input "Join the 90-day program" at bounding box center [147, 152] width 39 height 10
type input "Join the 90-Day Program"
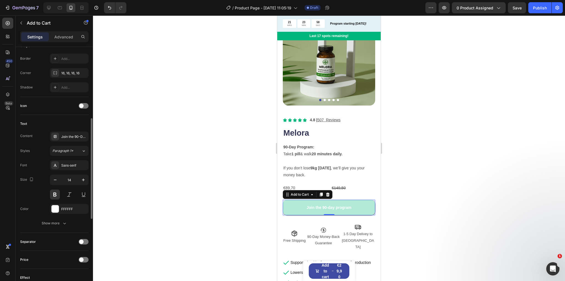
click at [65, 121] on div "Text" at bounding box center [54, 123] width 68 height 9
click at [70, 134] on div "Join the 90-Day Program" at bounding box center [74, 136] width 26 height 5
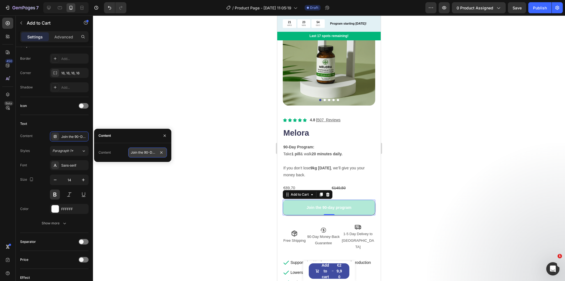
click at [149, 153] on input "Join the 90-Day Program" at bounding box center [147, 152] width 39 height 10
click at [153, 117] on div at bounding box center [329, 147] width 472 height 265
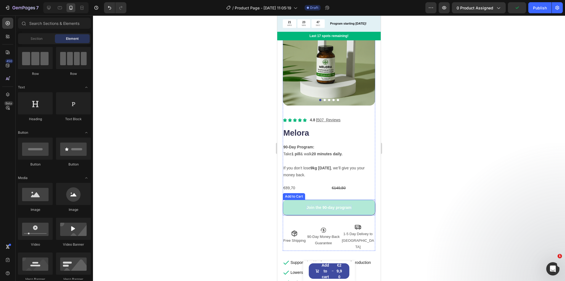
click at [316, 205] on p "Join the 90-day program" at bounding box center [329, 207] width 45 height 5
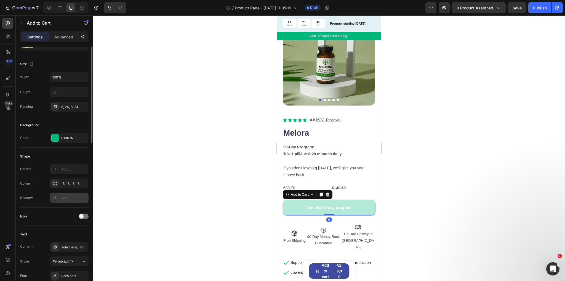
scroll to position [110, 0]
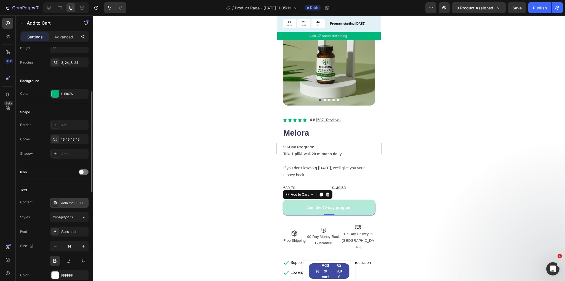
click at [69, 201] on div "Join the 90-Day Program" at bounding box center [74, 202] width 26 height 5
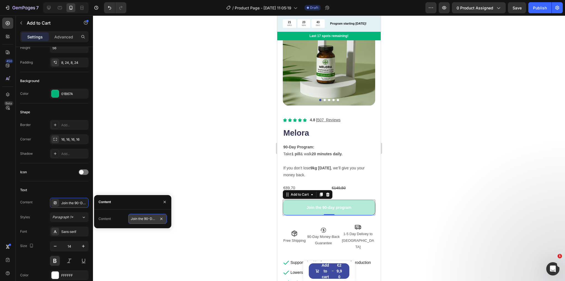
click at [142, 219] on input "Join the 90-Day Program" at bounding box center [147, 219] width 39 height 10
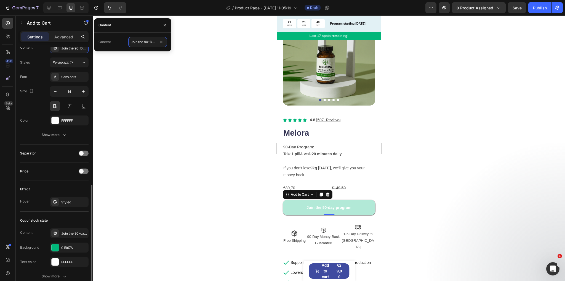
scroll to position [309, 0]
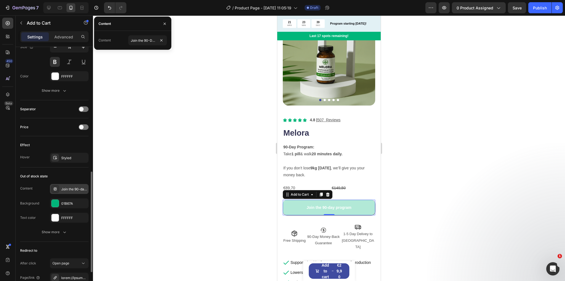
click at [70, 189] on div "Join the 90-day program" at bounding box center [74, 189] width 26 height 5
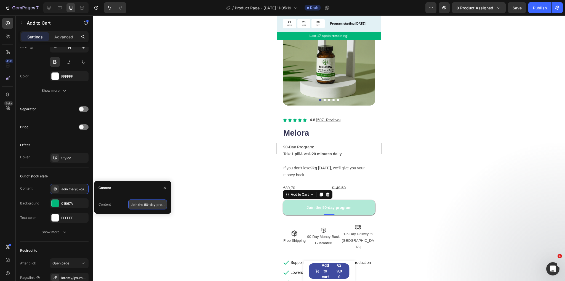
click at [141, 204] on input "Join the 90-day program" at bounding box center [147, 204] width 39 height 10
paste input "Day P"
type input "Join the 90-Day Program"
click at [141, 163] on div at bounding box center [329, 147] width 472 height 265
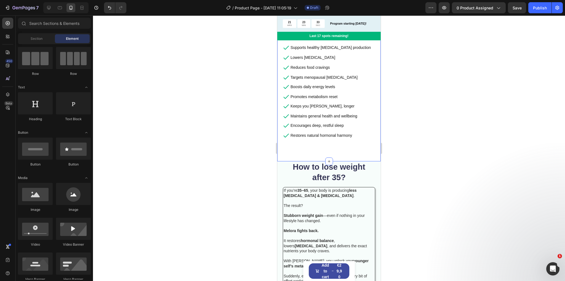
scroll to position [265, 0]
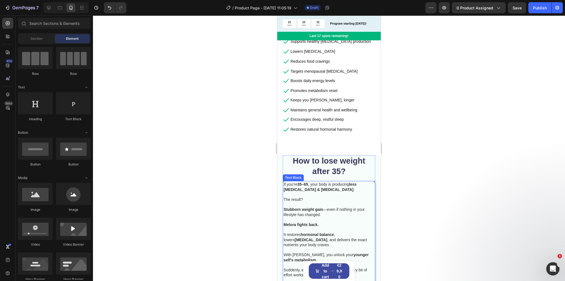
click at [361, 192] on p at bounding box center [329, 194] width 91 height 5
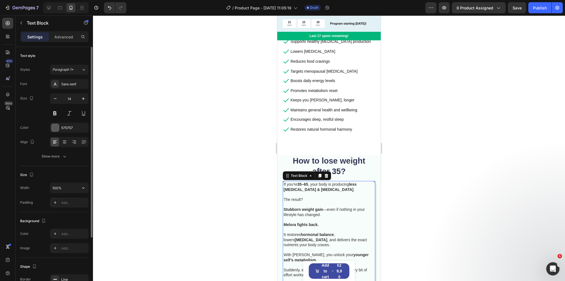
scroll to position [77, 0]
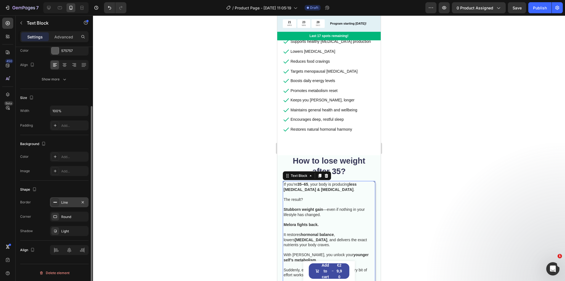
click at [65, 205] on div "Line" at bounding box center [69, 202] width 39 height 10
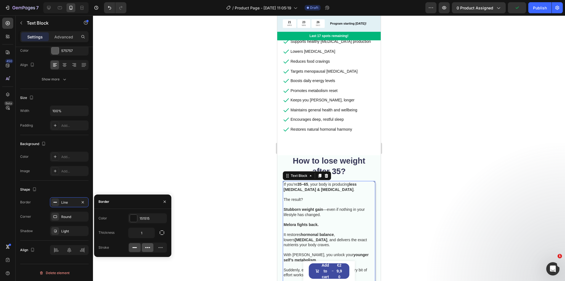
click at [146, 247] on icon at bounding box center [145, 247] width 1 height 1
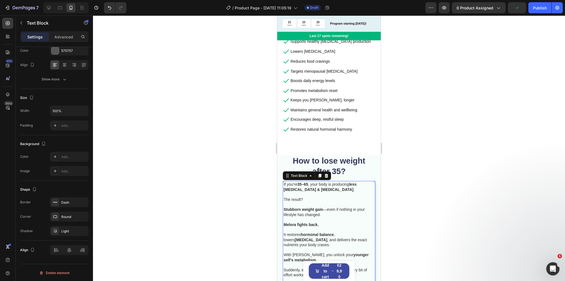
click at [206, 200] on div at bounding box center [329, 147] width 472 height 265
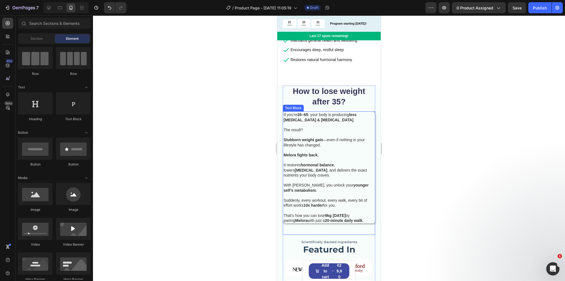
scroll to position [331, 0]
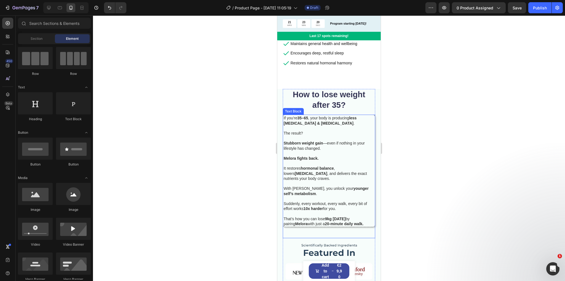
click at [318, 161] on p "It restores hormonal balance , lowers cholesterol , and delivers the exact nutr…" at bounding box center [329, 171] width 91 height 20
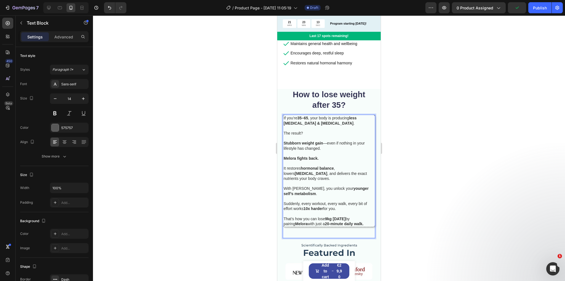
click at [334, 181] on p "Rich Text Editor. Editing area: main" at bounding box center [329, 183] width 91 height 5
click at [228, 207] on div at bounding box center [329, 147] width 472 height 265
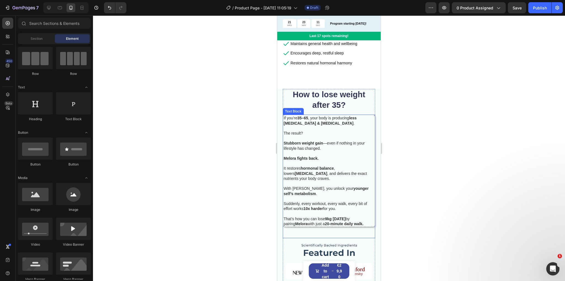
click at [347, 196] on p "Suddenly, every workout, every walk, every bit of effort works 10x harder for y…" at bounding box center [329, 203] width 91 height 15
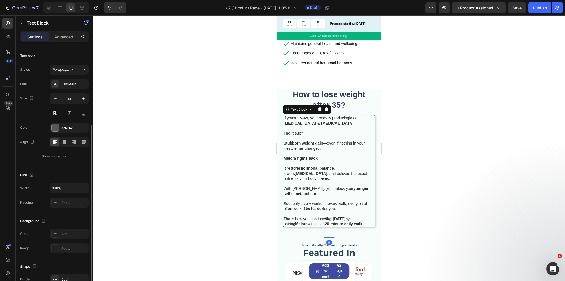
scroll to position [77, 0]
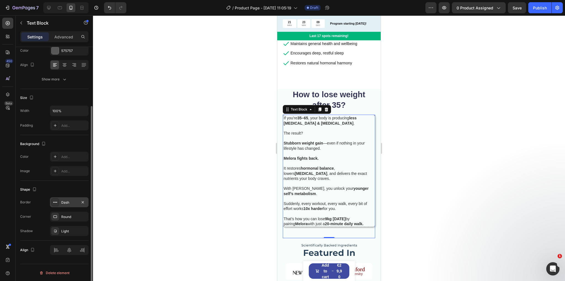
click at [64, 202] on div "Dash" at bounding box center [69, 202] width 16 height 5
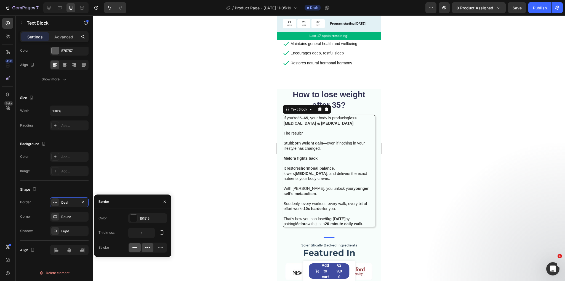
click at [130, 248] on div at bounding box center [135, 247] width 12 height 9
click at [54, 183] on div "Shape Border Line Corner Round Shadow Light" at bounding box center [54, 211] width 68 height 60
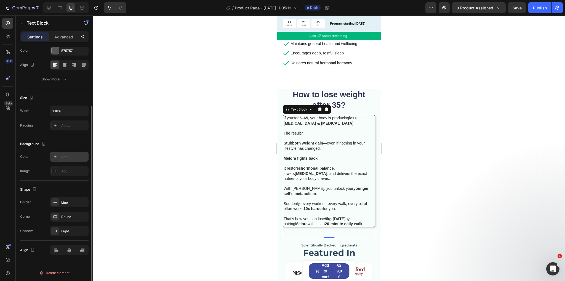
click at [67, 154] on div "Add..." at bounding box center [74, 156] width 26 height 5
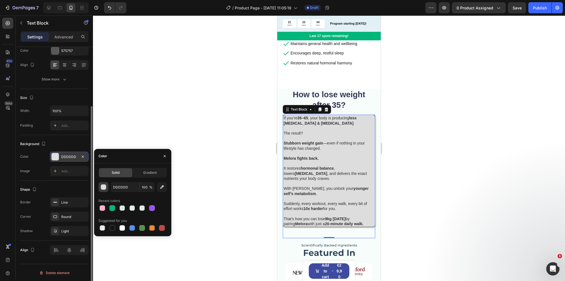
click at [104, 188] on div "button" at bounding box center [104, 187] width 6 height 6
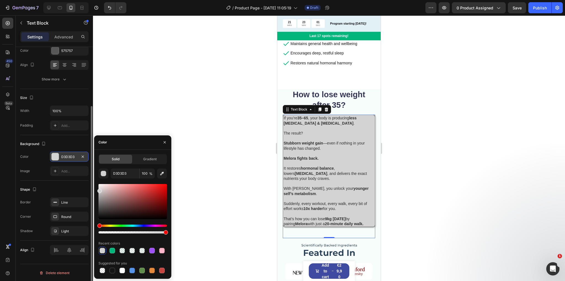
click at [98, 190] on div at bounding box center [99, 191] width 4 height 4
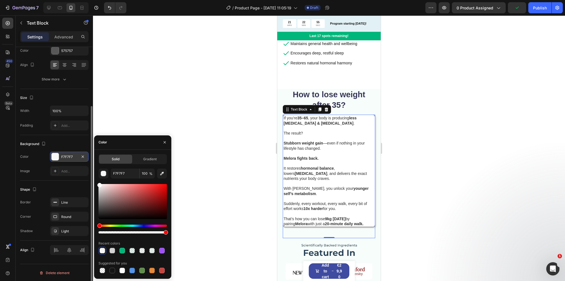
type input "FFFFFF"
drag, startPoint x: 99, startPoint y: 190, endPoint x: 97, endPoint y: 184, distance: 6.9
click at [97, 184] on div "Solid Gradient FFFFFF 100 % Recent colors Suggested for you" at bounding box center [132, 214] width 77 height 120
click at [210, 123] on div at bounding box center [329, 147] width 472 height 265
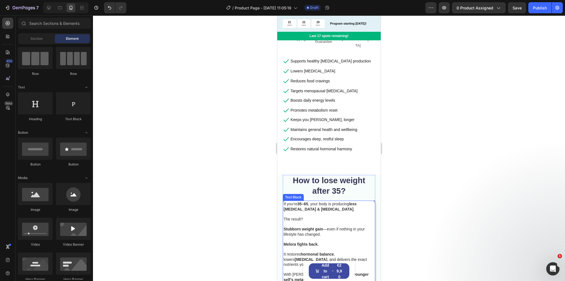
scroll to position [309, 0]
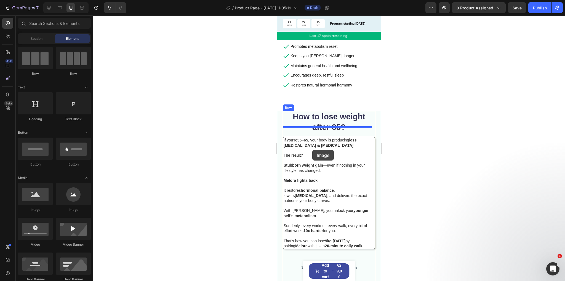
drag, startPoint x: 314, startPoint y: 190, endPoint x: 313, endPoint y: 146, distance: 44.2
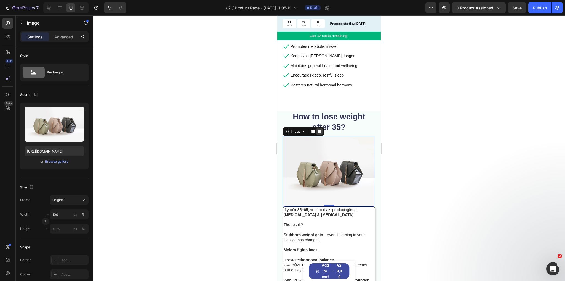
click at [321, 129] on icon at bounding box center [320, 131] width 4 height 4
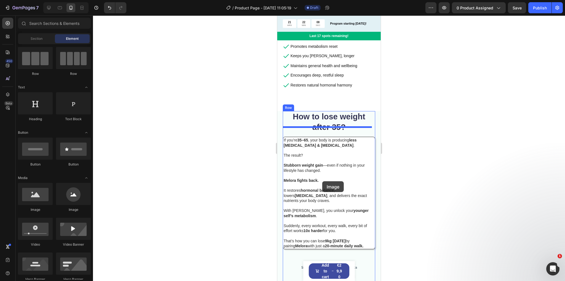
drag, startPoint x: 339, startPoint y: 194, endPoint x: 322, endPoint y: 181, distance: 20.8
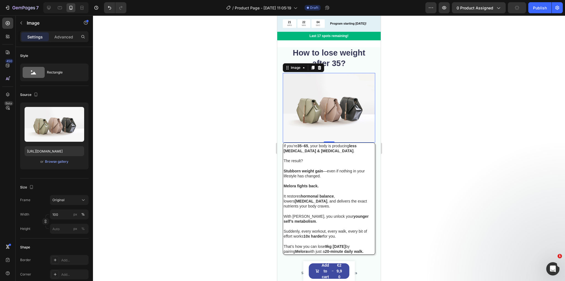
scroll to position [375, 0]
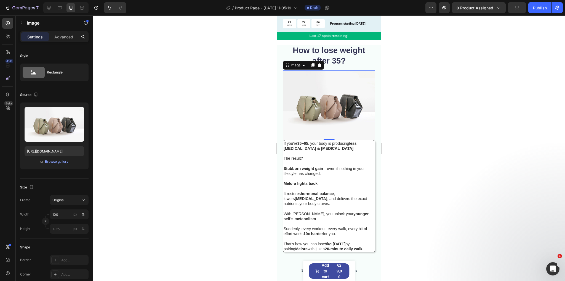
click at [327, 166] on p "Stubborn weight gain —even if nothing in your lifestyle has changed." at bounding box center [329, 171] width 91 height 10
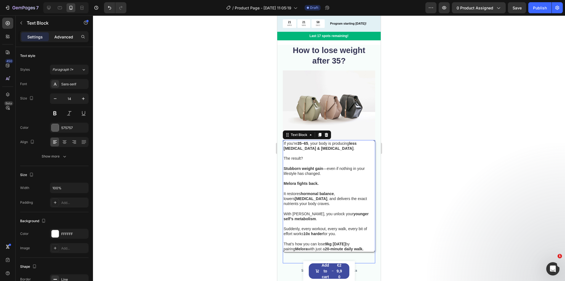
click at [58, 37] on p "Advanced" at bounding box center [63, 37] width 19 height 6
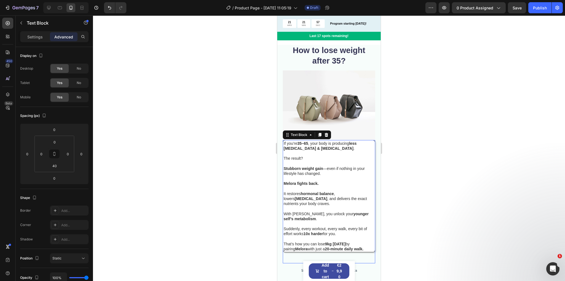
click at [0, 23] on div "450 Beta" at bounding box center [8, 147] width 16 height 265
click at [2, 23] on div at bounding box center [7, 23] width 11 height 11
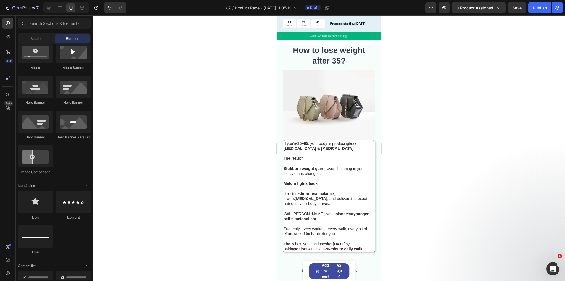
scroll to position [0, 0]
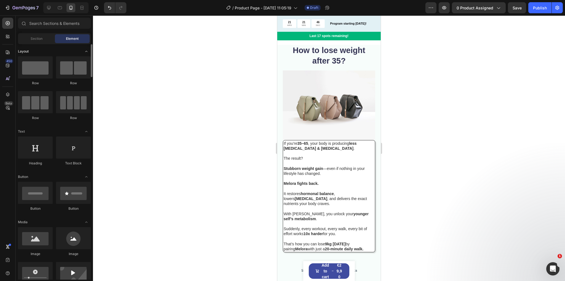
click at [86, 53] on icon "Toggle open" at bounding box center [86, 51] width 4 height 4
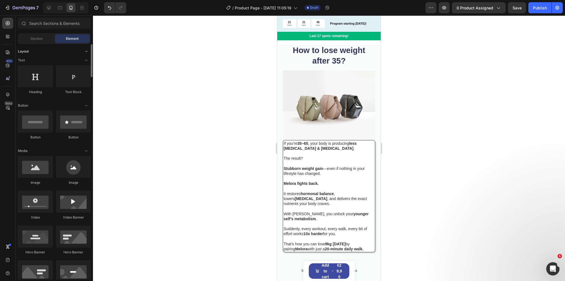
click at [86, 52] on icon "Toggle open" at bounding box center [86, 51] width 4 height 4
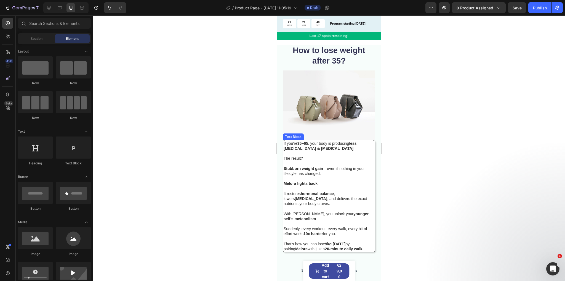
click at [323, 151] on p "Rich Text Editor. Editing area: main" at bounding box center [329, 153] width 91 height 5
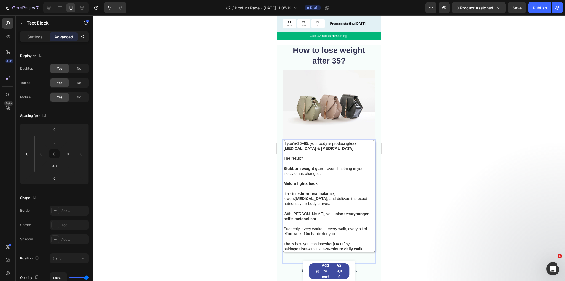
click at [321, 107] on img at bounding box center [329, 104] width 92 height 69
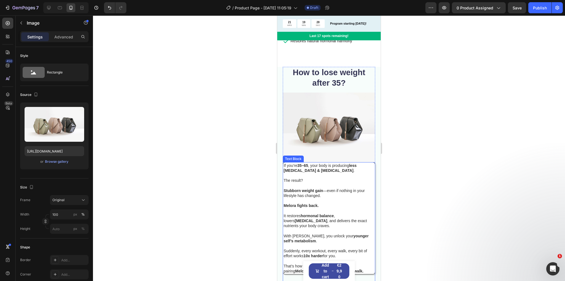
scroll to position [375, 0]
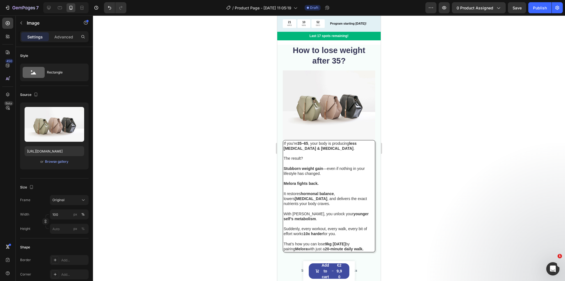
click at [329, 83] on img at bounding box center [329, 104] width 92 height 69
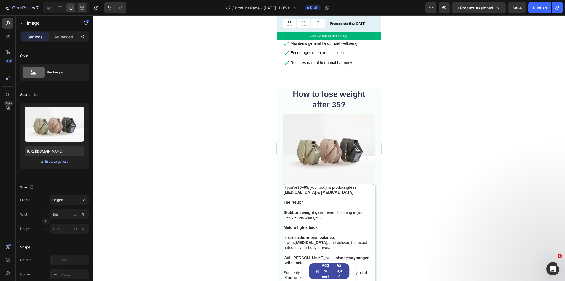
scroll to position [331, 0]
click at [109, 9] on icon "Undo/Redo" at bounding box center [110, 8] width 6 height 6
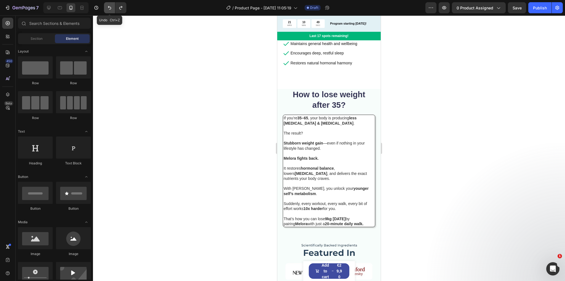
click at [109, 9] on icon "Undo/Redo" at bounding box center [110, 8] width 6 height 6
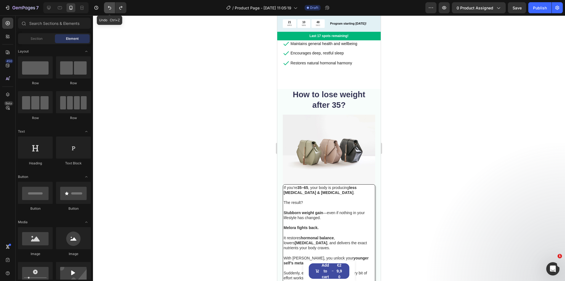
click at [109, 9] on icon "Undo/Redo" at bounding box center [110, 8] width 6 height 6
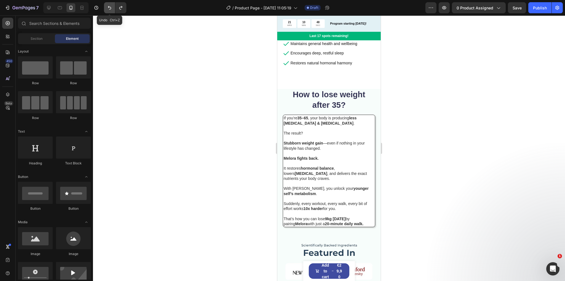
click at [109, 9] on icon "Undo/Redo" at bounding box center [110, 8] width 6 height 6
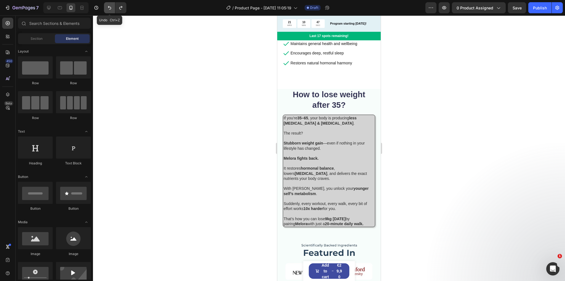
click at [109, 9] on icon "Undo/Redo" at bounding box center [110, 8] width 6 height 6
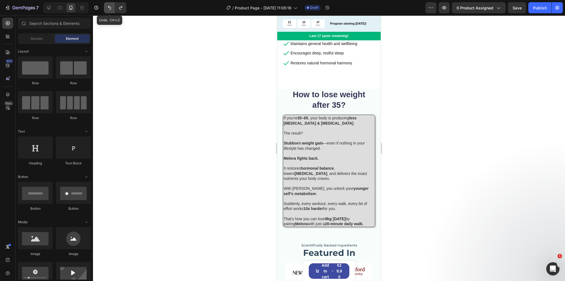
click at [109, 9] on icon "Undo/Redo" at bounding box center [110, 8] width 6 height 6
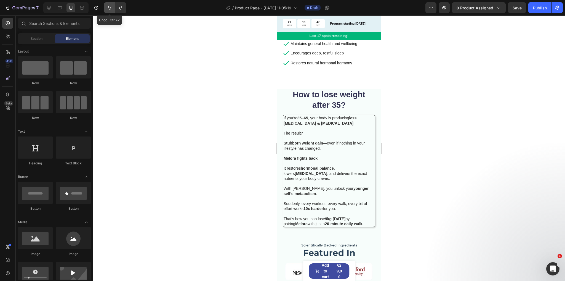
click at [109, 9] on icon "Undo/Redo" at bounding box center [110, 8] width 6 height 6
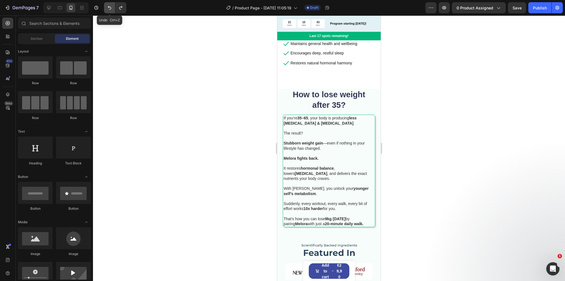
click at [109, 9] on icon "Undo/Redo" at bounding box center [110, 8] width 6 height 6
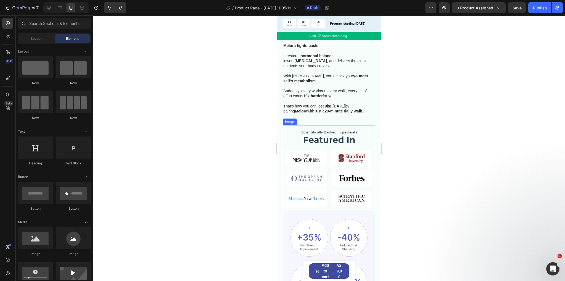
scroll to position [442, 0]
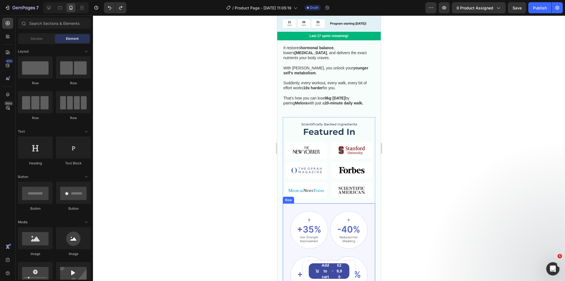
click at [288, 206] on div "Image Image Row Image Image Row Clinically Proven Benefits for Stronger, Health…" at bounding box center [329, 262] width 92 height 118
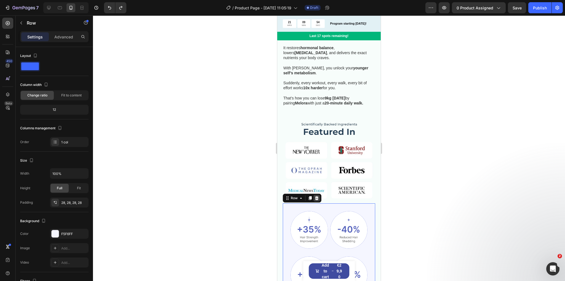
click at [317, 196] on icon at bounding box center [317, 198] width 4 height 4
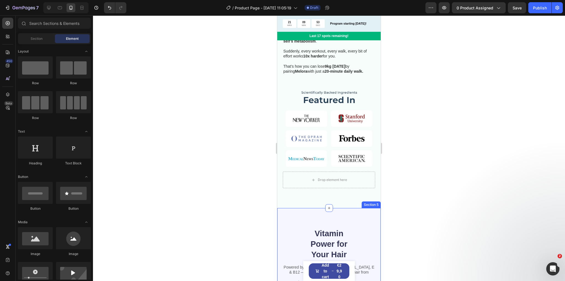
scroll to position [486, 0]
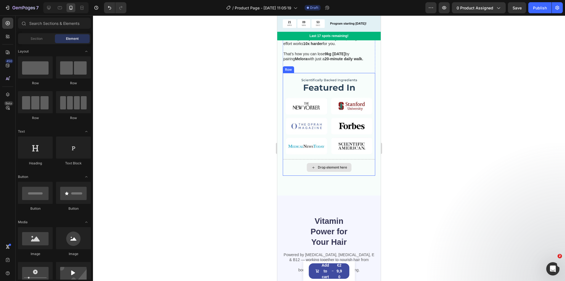
click at [298, 161] on div "Drop element here" at bounding box center [329, 167] width 92 height 17
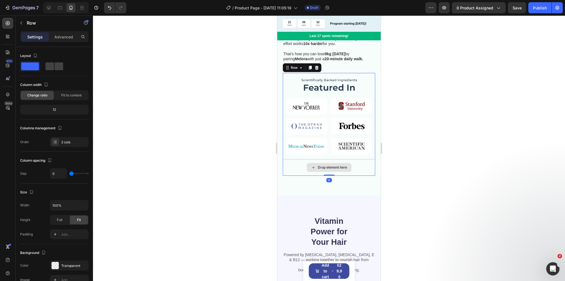
click at [296, 163] on div "Drop element here" at bounding box center [329, 167] width 92 height 17
click at [322, 180] on div "How to lose weight after 35? Heading If you’re 35–65 , your body is producing l…" at bounding box center [329, 59] width 104 height 271
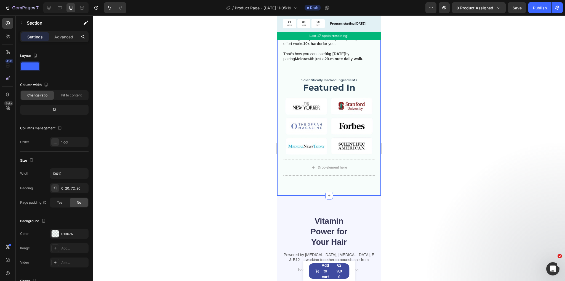
scroll to position [530, 0]
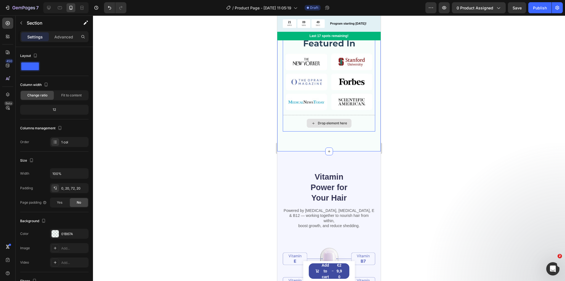
click at [293, 118] on div "Drop element here" at bounding box center [329, 123] width 92 height 17
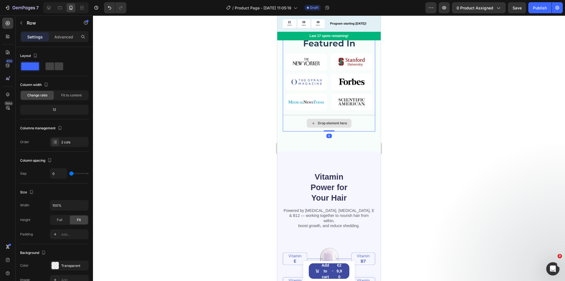
click at [293, 118] on div "Drop element here" at bounding box center [329, 123] width 92 height 17
click at [335, 121] on div "Drop element here" at bounding box center [332, 123] width 29 height 4
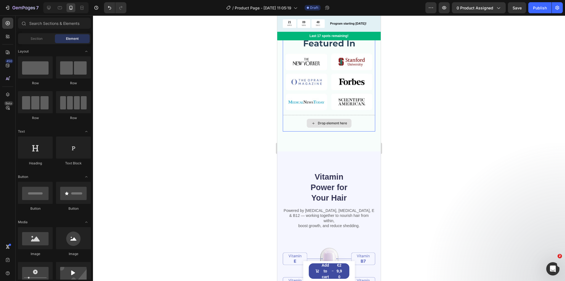
click at [353, 115] on div "Drop element here" at bounding box center [329, 123] width 92 height 17
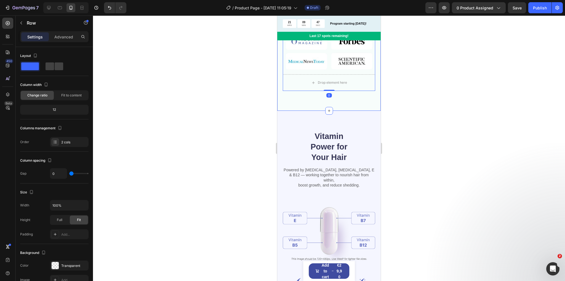
scroll to position [574, 0]
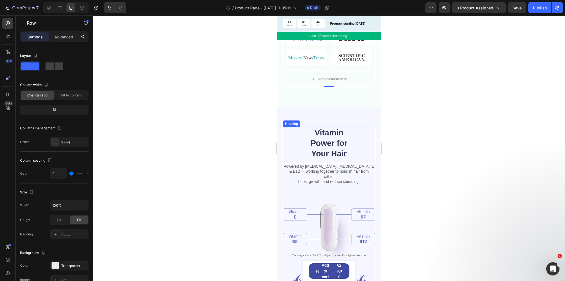
click at [336, 127] on h2 "Vitamin Power for Your Hair" at bounding box center [328, 143] width 55 height 32
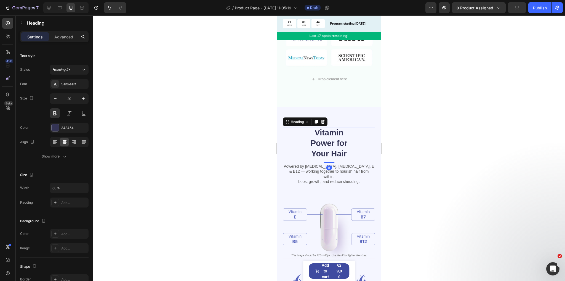
click at [351, 155] on div "Vitamin Power for Your Hair Heading 0" at bounding box center [329, 145] width 92 height 36
click at [353, 164] on p "Powered by Biotin, Vitamin B5, E & B12 — working together to nourish hair from …" at bounding box center [328, 174] width 91 height 20
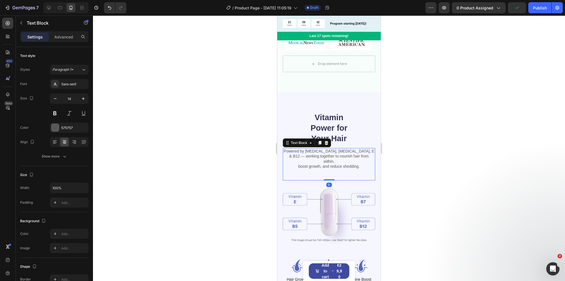
scroll to position [596, 0]
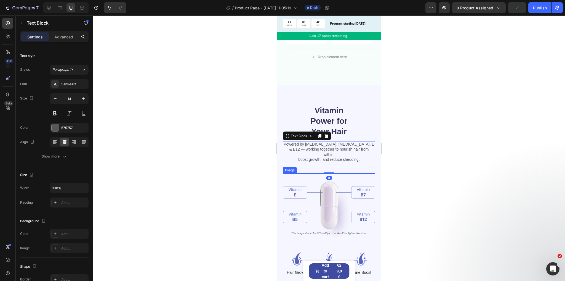
click at [357, 173] on img at bounding box center [329, 207] width 92 height 68
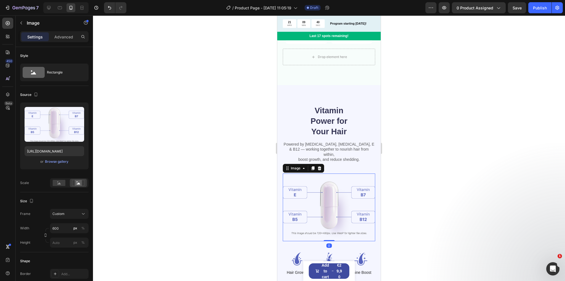
click at [400, 144] on div at bounding box center [329, 147] width 472 height 265
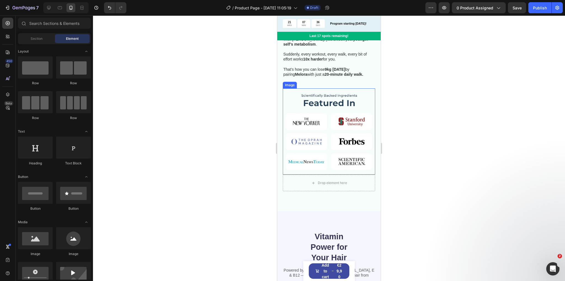
scroll to position [486, 0]
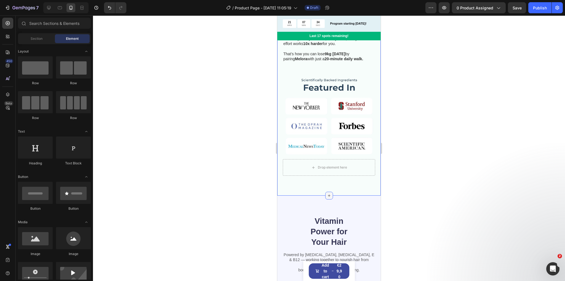
click at [328, 193] on icon at bounding box center [329, 195] width 4 height 4
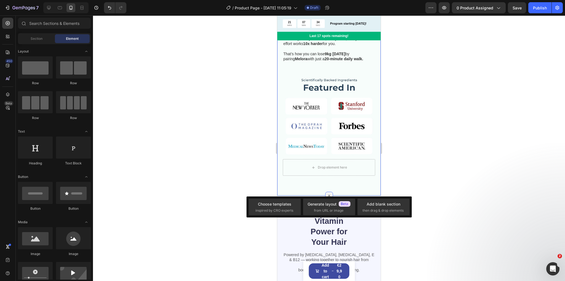
click at [328, 194] on icon at bounding box center [329, 196] width 4 height 4
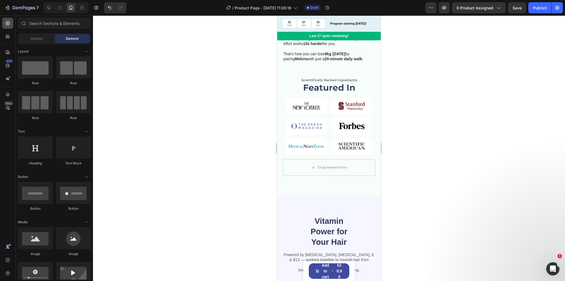
click at [10, 22] on icon at bounding box center [8, 23] width 6 height 6
click at [57, 24] on input "text" at bounding box center [54, 23] width 73 height 11
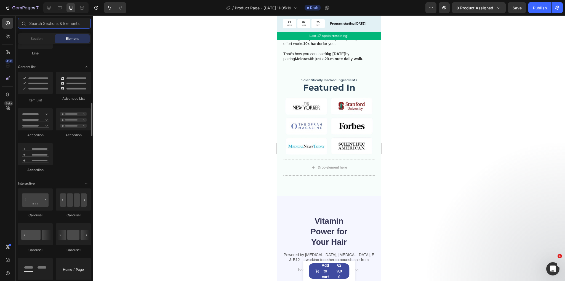
scroll to position [464, 0]
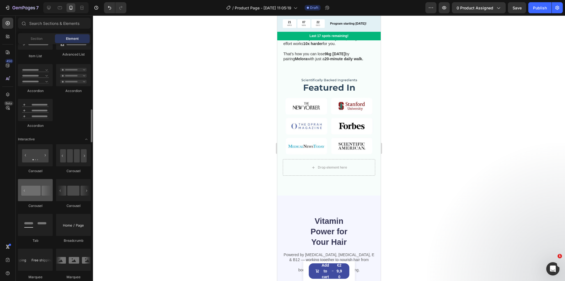
click at [38, 193] on div at bounding box center [35, 190] width 35 height 22
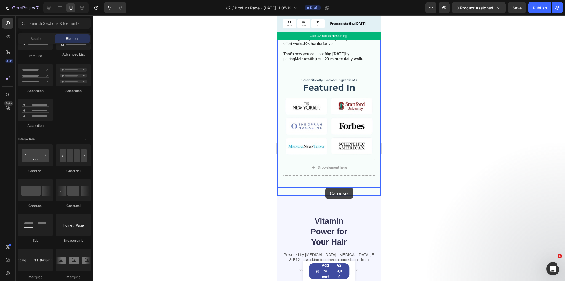
drag, startPoint x: 316, startPoint y: 208, endPoint x: 325, endPoint y: 188, distance: 22.8
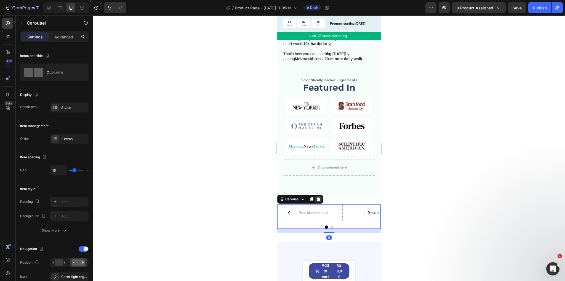
scroll to position [508, 0]
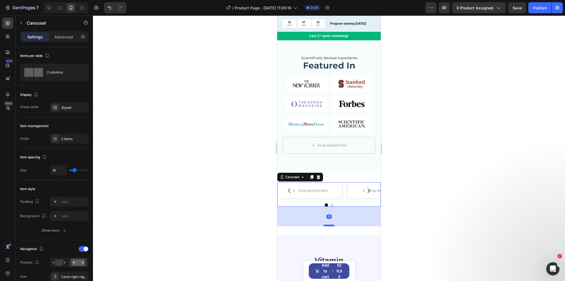
drag, startPoint x: 326, startPoint y: 202, endPoint x: 327, endPoint y: 218, distance: 15.2
click at [327, 224] on div at bounding box center [329, 225] width 11 height 2
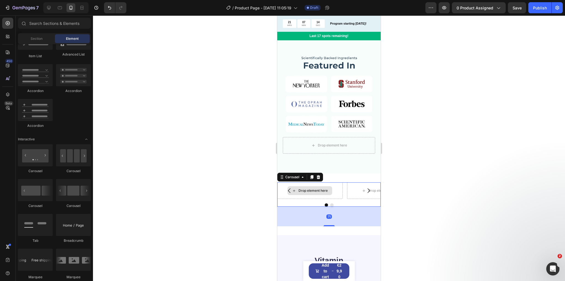
click at [314, 188] on div "Drop element here" at bounding box center [313, 190] width 29 height 4
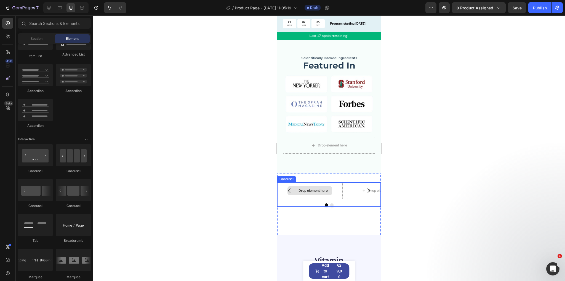
click at [322, 188] on div "Drop element here" at bounding box center [309, 190] width 65 height 17
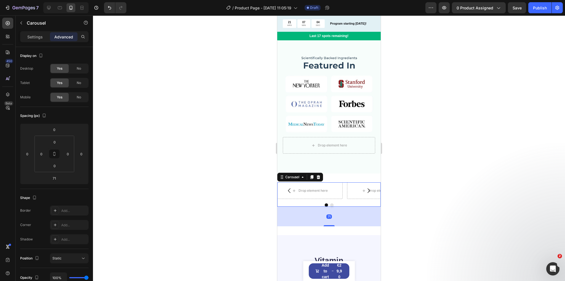
click at [320, 211] on div "71" at bounding box center [329, 216] width 104 height 20
click at [255, 206] on div at bounding box center [329, 147] width 472 height 265
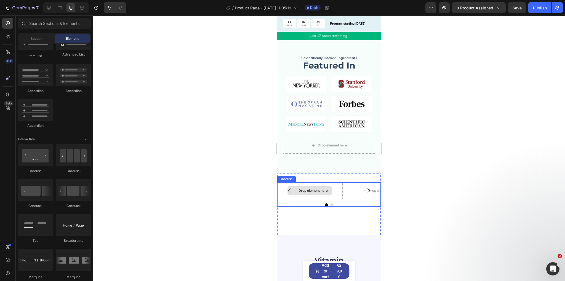
click at [314, 188] on div "Drop element here" at bounding box center [313, 190] width 29 height 4
click at [307, 186] on div "Drop element here" at bounding box center [310, 190] width 45 height 9
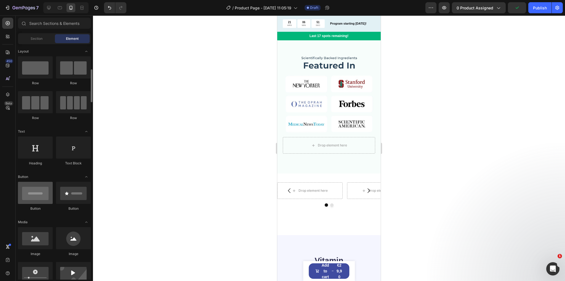
scroll to position [44, 0]
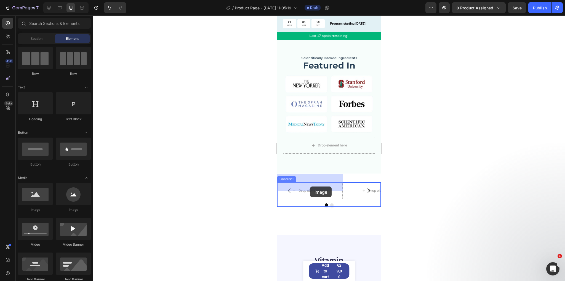
drag, startPoint x: 311, startPoint y: 206, endPoint x: 310, endPoint y: 186, distance: 20.2
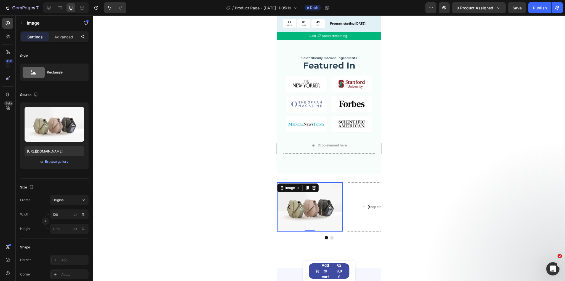
click at [308, 200] on img at bounding box center [309, 206] width 65 height 49
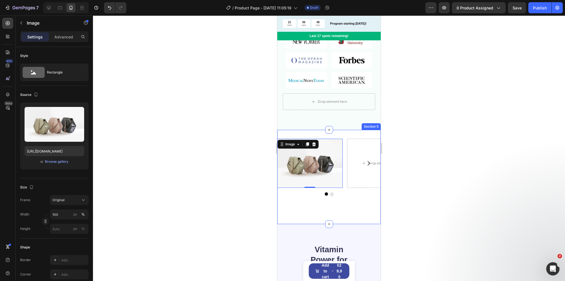
scroll to position [552, 0]
click at [302, 152] on img at bounding box center [309, 162] width 65 height 49
click at [305, 191] on div "Image 0 Drop element here Carousel" at bounding box center [329, 176] width 104 height 76
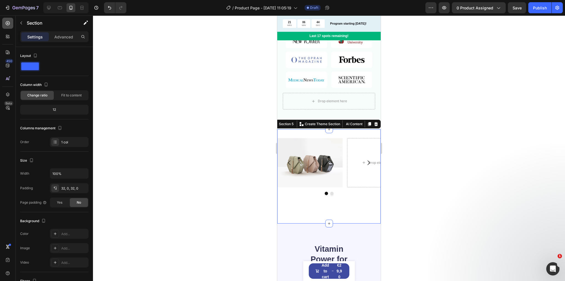
click at [8, 20] on div at bounding box center [7, 23] width 11 height 11
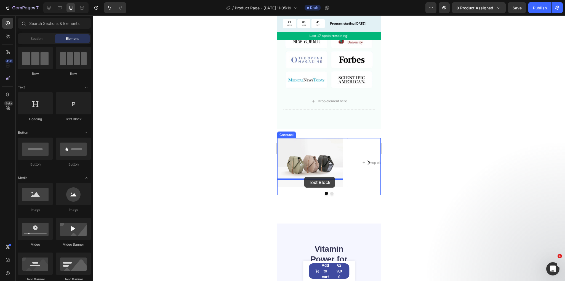
drag, startPoint x: 352, startPoint y: 120, endPoint x: 304, endPoint y: 177, distance: 74.4
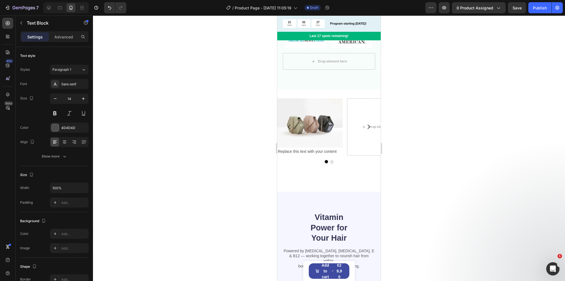
scroll to position [596, 0]
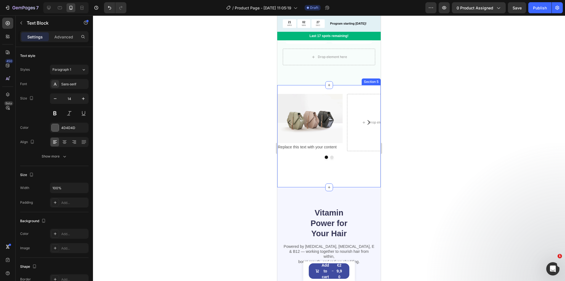
click at [328, 170] on div "Image Replace this text with your content Text Block Drop element here Carousel…" at bounding box center [329, 136] width 104 height 102
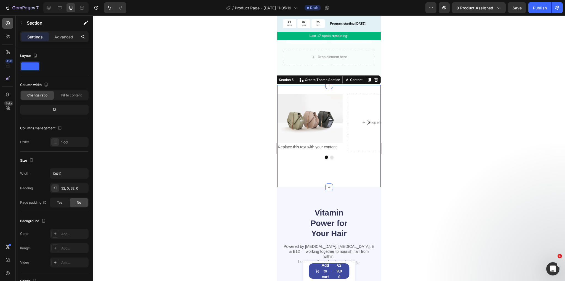
click at [7, 28] on div at bounding box center [7, 23] width 11 height 11
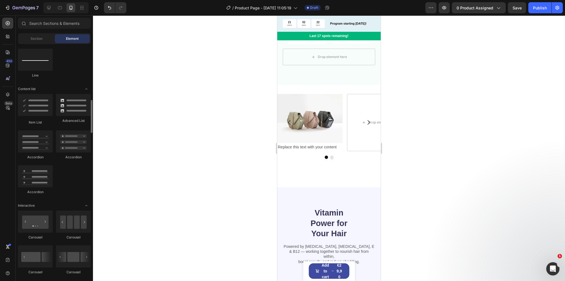
scroll to position [420, 0]
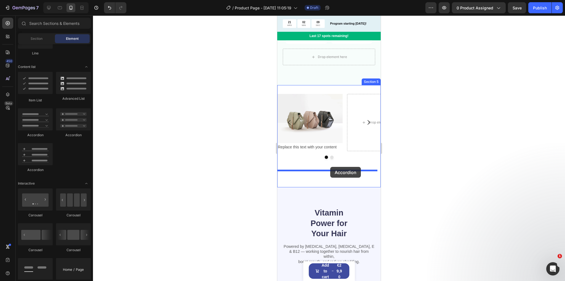
drag, startPoint x: 313, startPoint y: 135, endPoint x: 330, endPoint y: 167, distance: 36.8
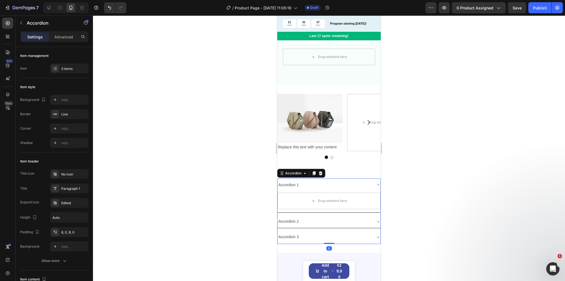
click at [376, 182] on icon at bounding box center [378, 184] width 4 height 4
click at [377, 184] on icon at bounding box center [378, 184] width 2 height 1
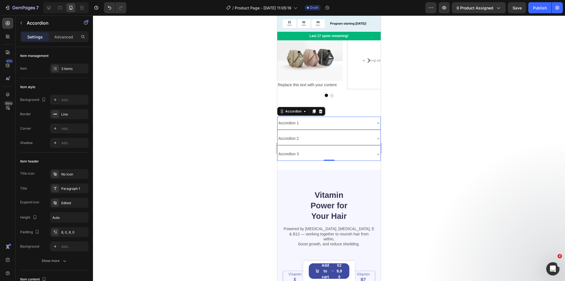
scroll to position [662, 0]
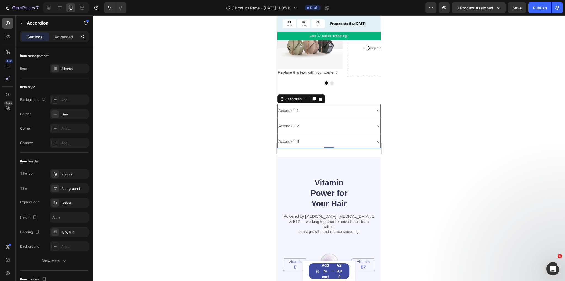
click at [8, 25] on icon at bounding box center [8, 23] width 4 height 4
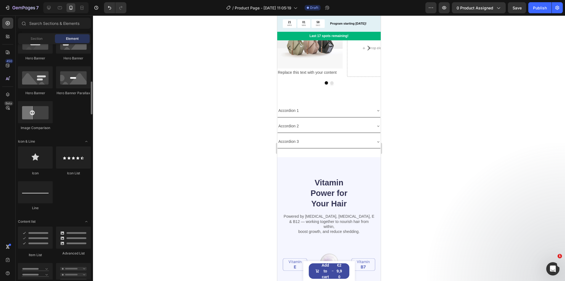
scroll to position [0, 0]
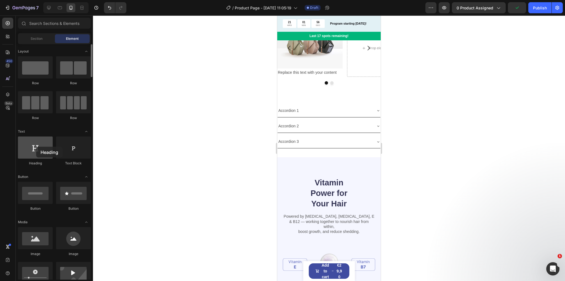
click at [36, 147] on div at bounding box center [35, 147] width 35 height 22
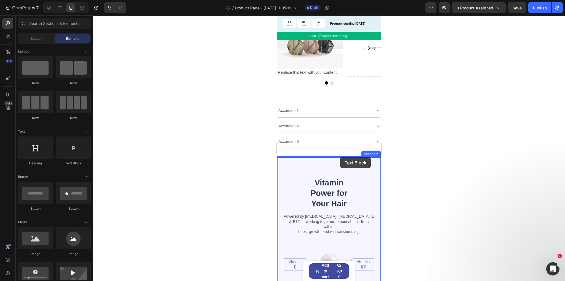
drag, startPoint x: 352, startPoint y: 167, endPoint x: 340, endPoint y: 157, distance: 15.9
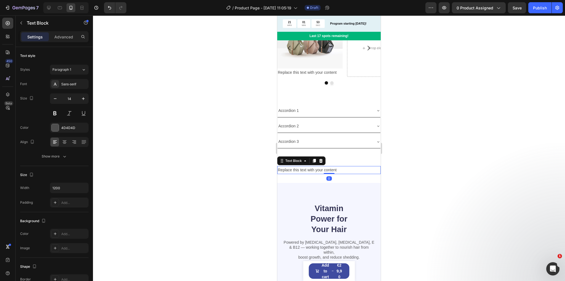
click at [317, 168] on div "Replace this text with your content" at bounding box center [329, 170] width 104 height 8
click at [317, 168] on p "Replace this text with your content" at bounding box center [329, 169] width 102 height 7
click at [317, 160] on div "Frequently Asked Questions Text Block 0 Section 6" at bounding box center [329, 170] width 104 height 26
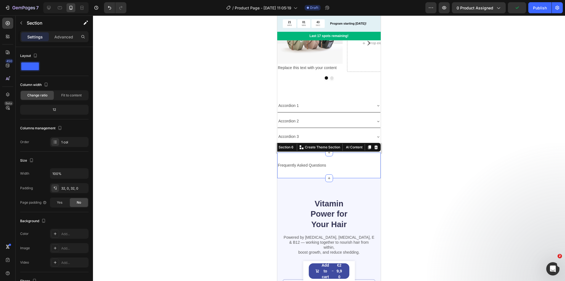
scroll to position [640, 0]
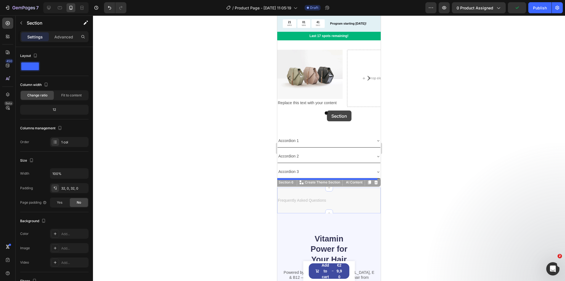
drag, startPoint x: 335, startPoint y: 187, endPoint x: 327, endPoint y: 110, distance: 77.4
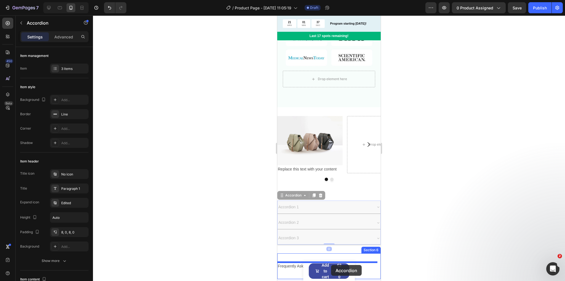
scroll to position [583, 0]
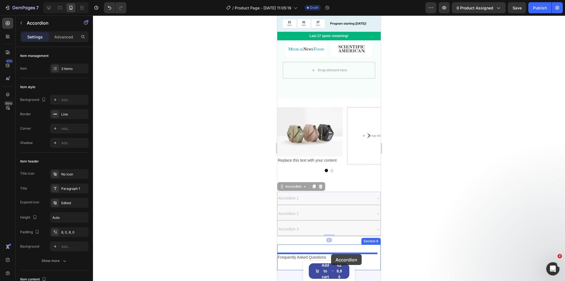
drag, startPoint x: 328, startPoint y: 204, endPoint x: 331, endPoint y: 254, distance: 50.1
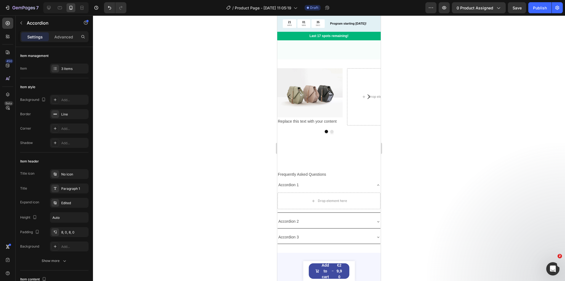
scroll to position [627, 0]
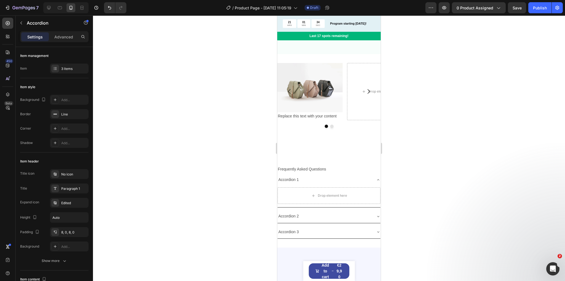
click at [343, 176] on div "Accordion 1" at bounding box center [329, 179] width 103 height 13
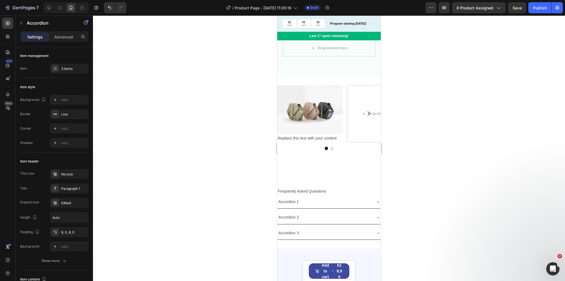
scroll to position [605, 0]
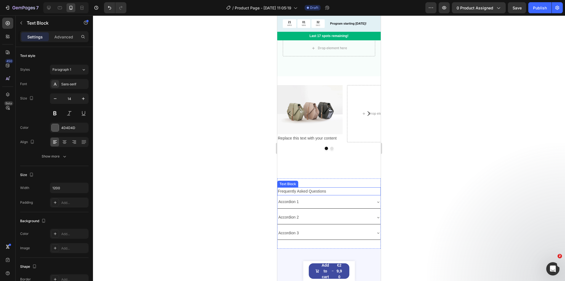
click at [321, 188] on p "Frequently Asked Questions" at bounding box center [329, 191] width 102 height 7
click at [327, 160] on div "Image Replace this text with your content Text Block Drop element here Carousel" at bounding box center [329, 127] width 104 height 84
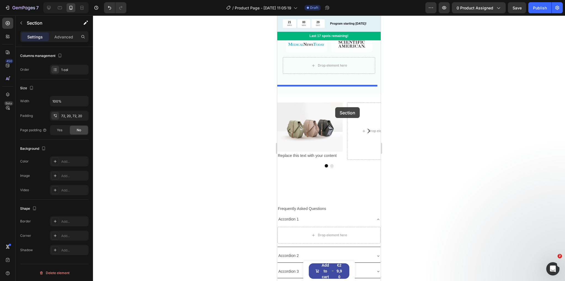
scroll to position [574, 0]
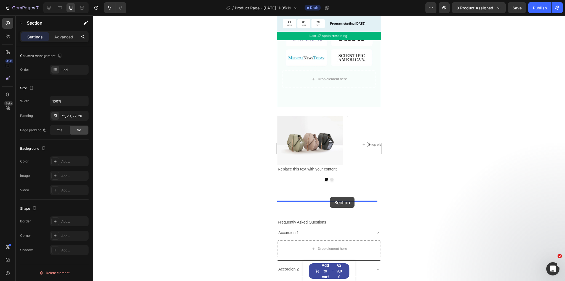
drag, startPoint x: 337, startPoint y: 114, endPoint x: 330, endPoint y: 197, distance: 83.3
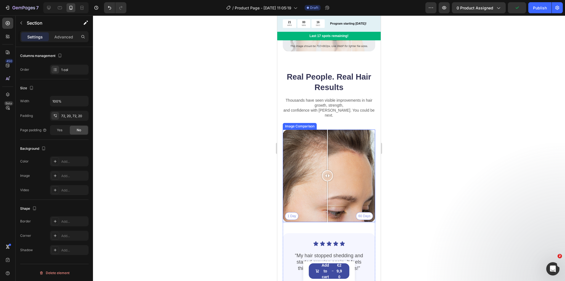
scroll to position [1435, 0]
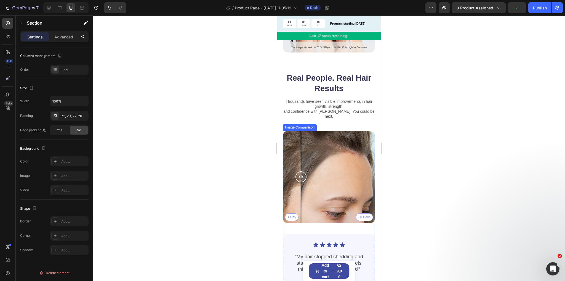
click at [301, 134] on div "1 Day 60 Days" at bounding box center [329, 177] width 92 height 92
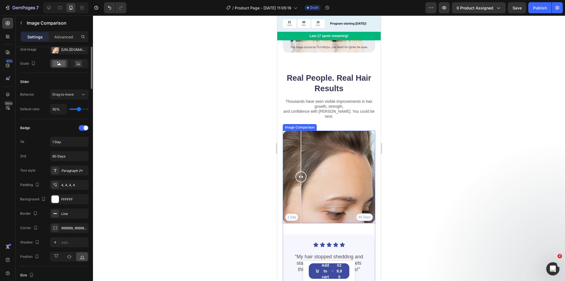
scroll to position [0, 0]
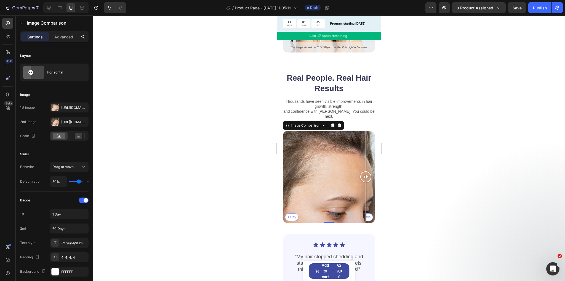
drag, startPoint x: 303, startPoint y: 167, endPoint x: 354, endPoint y: 195, distance: 59.1
click at [370, 189] on div at bounding box center [365, 177] width 11 height 92
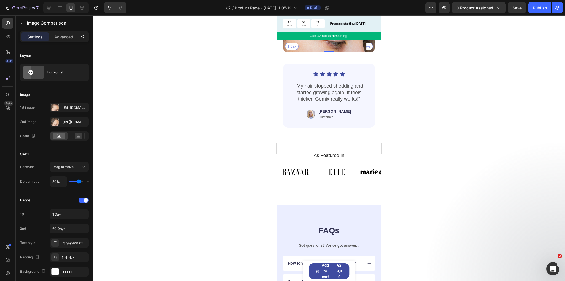
scroll to position [1612, 0]
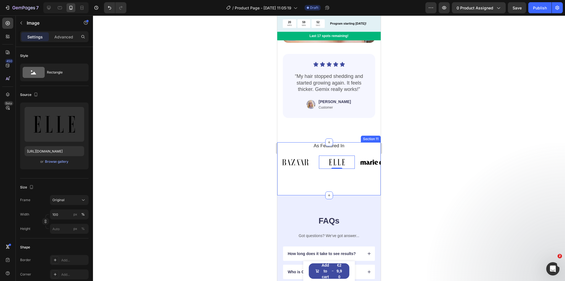
click at [344, 176] on div "As Featured In Heading Image Image 0 Image Image Image Image Image Image 0 Imag…" at bounding box center [329, 168] width 104 height 53
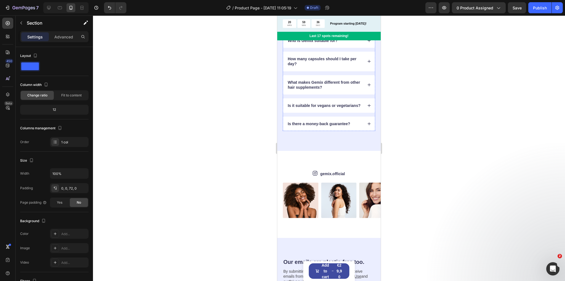
scroll to position [1745, 0]
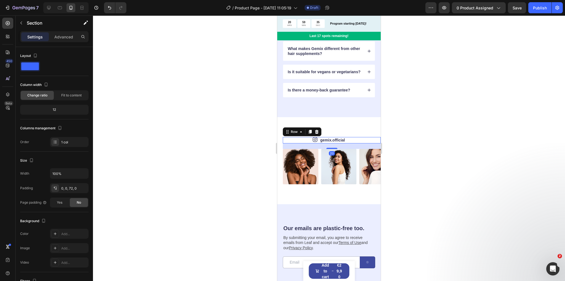
click at [364, 143] on div "Icon gemix.official Text Block Row 20" at bounding box center [332, 140] width 98 height 6
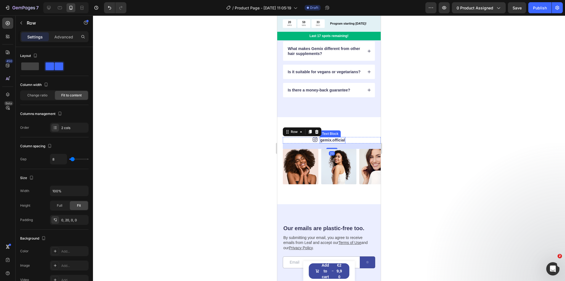
click at [328, 142] on link "gemix.official" at bounding box center [332, 140] width 25 height 4
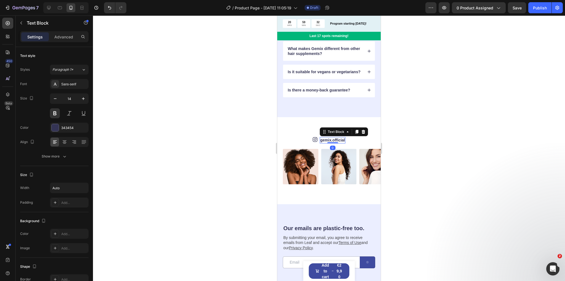
click at [330, 142] on link "gemix.official" at bounding box center [332, 140] width 25 height 4
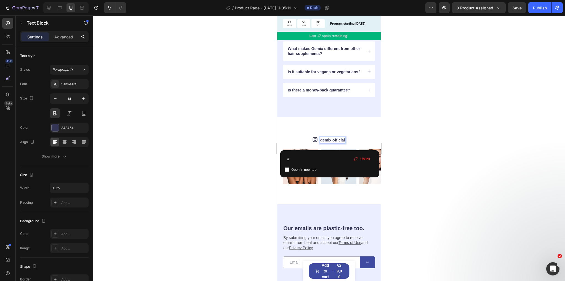
click at [358, 143] on div "Icon gemix.official Text Block 0 Row" at bounding box center [332, 140] width 98 height 6
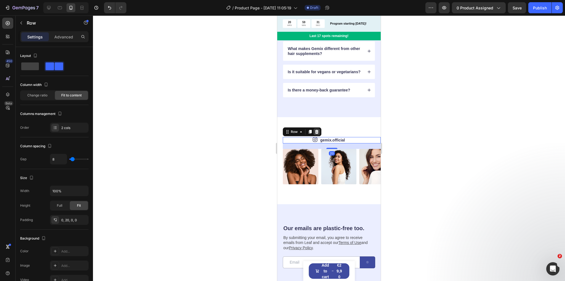
click at [316, 134] on div at bounding box center [317, 131] width 7 height 7
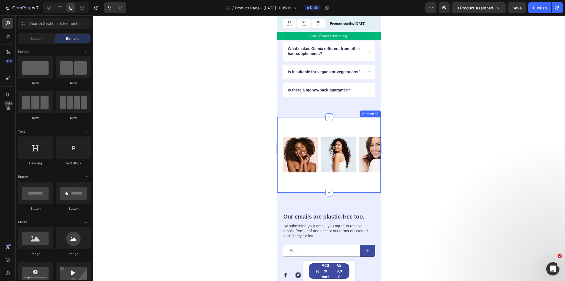
click at [359, 139] on div "Image Image Image Image Image Image Image Image Image Image Carousel Section 13" at bounding box center [329, 154] width 104 height 75
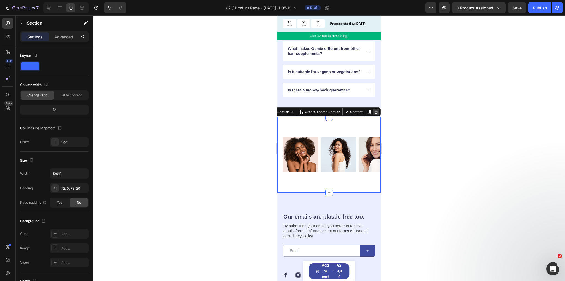
click at [374, 114] on icon at bounding box center [376, 112] width 4 height 4
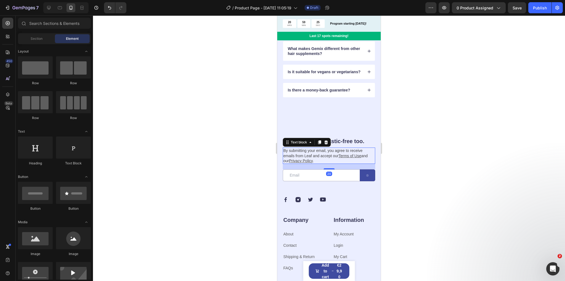
click at [330, 157] on p "By submitting your email, you agree to receive emails from Leaf and accept our …" at bounding box center [328, 155] width 91 height 15
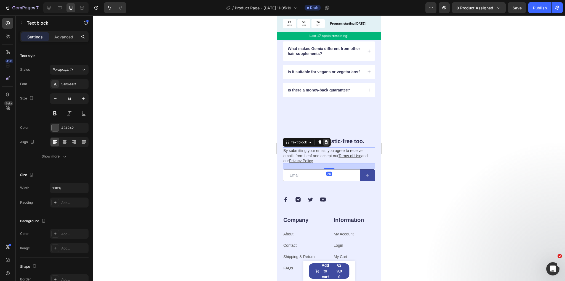
click at [327, 144] on icon at bounding box center [327, 142] width 4 height 4
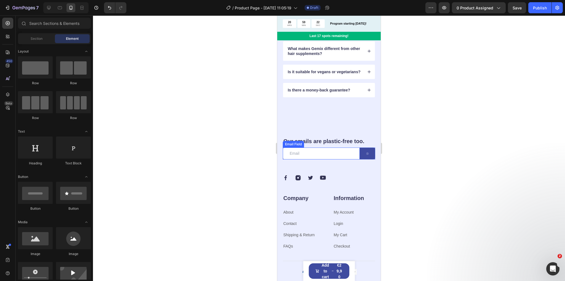
click at [328, 145] on h2 "Our emails are plastic-free too." at bounding box center [329, 141] width 92 height 8
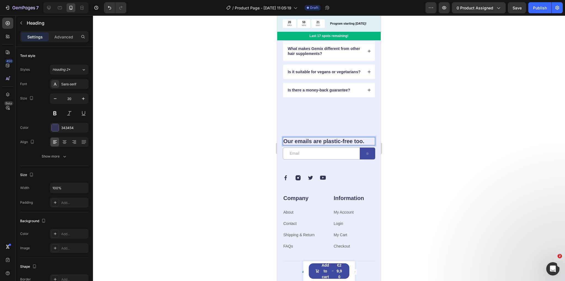
click at [328, 145] on h2 "Our emails are plastic-free too." at bounding box center [329, 141] width 92 height 8
click at [107, 4] on button "Undo/Redo" at bounding box center [109, 7] width 11 height 11
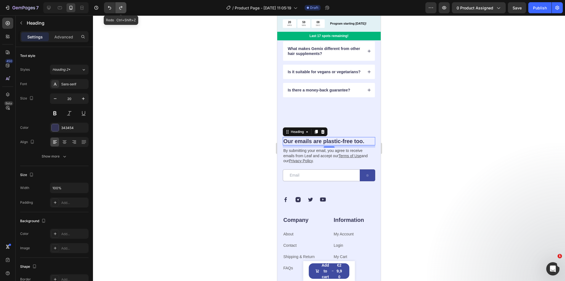
click at [120, 9] on icon "Undo/Redo" at bounding box center [121, 8] width 6 height 6
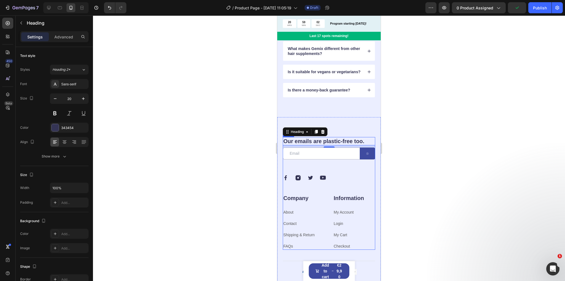
click at [338, 159] on input "email" at bounding box center [321, 153] width 77 height 12
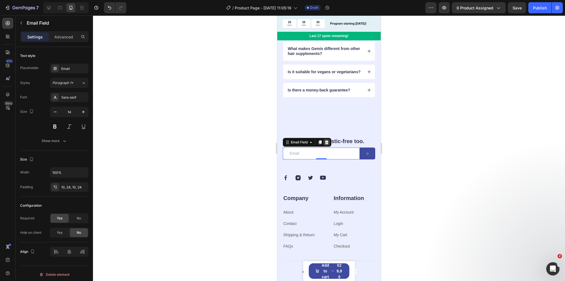
click at [327, 144] on icon at bounding box center [327, 142] width 4 height 4
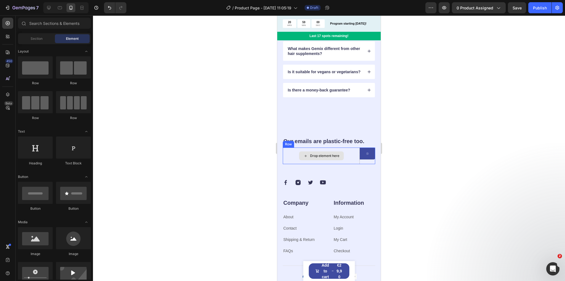
click at [338, 158] on div "Drop element here" at bounding box center [324, 155] width 29 height 4
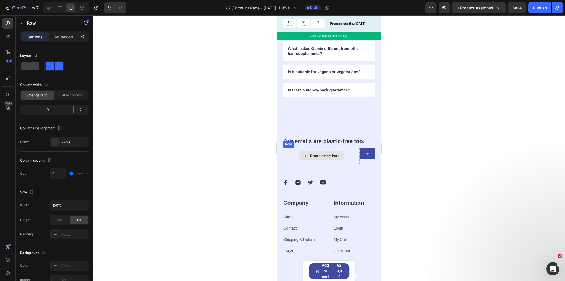
click at [360, 164] on div "Submit Button" at bounding box center [367, 155] width 15 height 17
click at [317, 144] on icon at bounding box center [317, 142] width 4 height 4
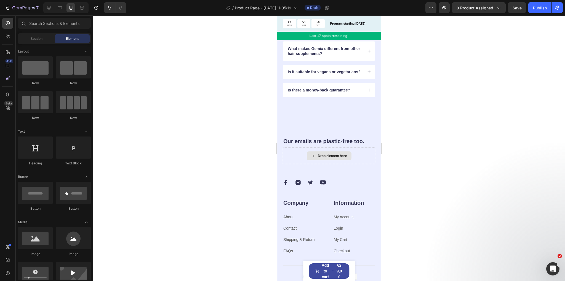
click at [358, 157] on div "Drop element here" at bounding box center [329, 155] width 92 height 17
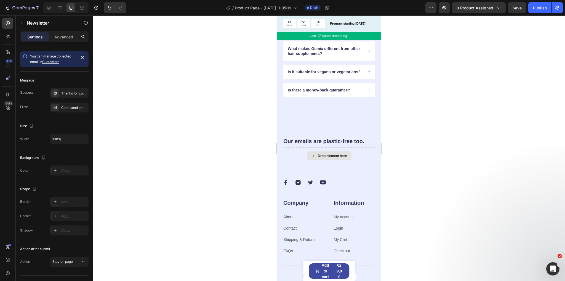
click at [362, 164] on div "Drop element here" at bounding box center [329, 155] width 92 height 17
click at [364, 169] on div "Our emails are plastic-free too. Heading Drop element here" at bounding box center [329, 155] width 92 height 36
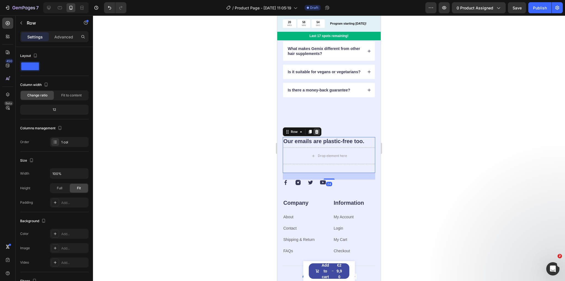
click at [317, 134] on icon at bounding box center [317, 131] width 4 height 4
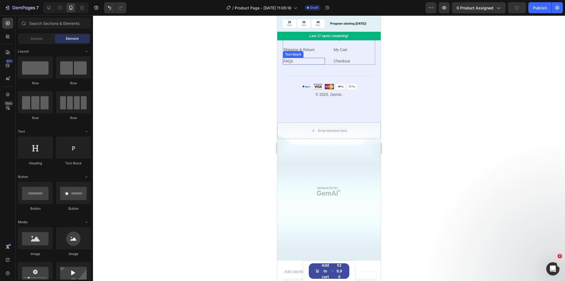
scroll to position [1877, 0]
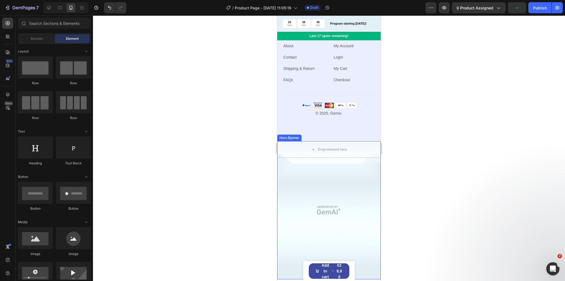
click at [324, 177] on div "Overlay" at bounding box center [329, 210] width 104 height 138
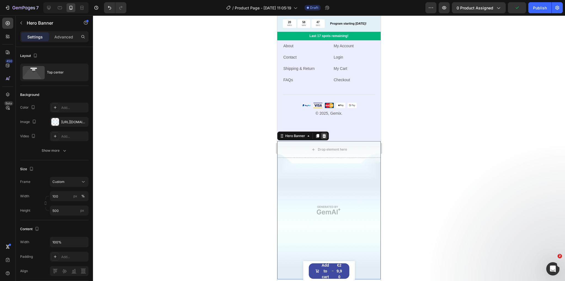
click at [324, 135] on icon at bounding box center [325, 136] width 4 height 4
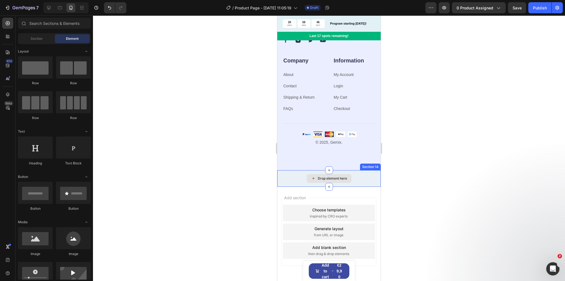
click at [362, 185] on div "Drop element here" at bounding box center [329, 178] width 104 height 17
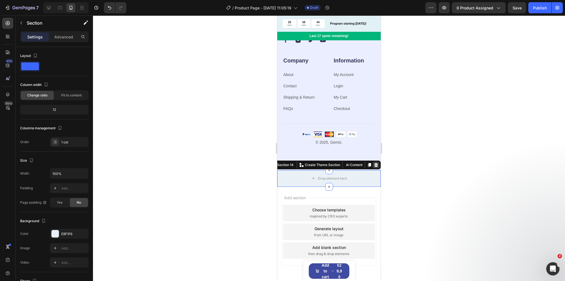
click at [375, 167] on icon at bounding box center [377, 165] width 4 height 4
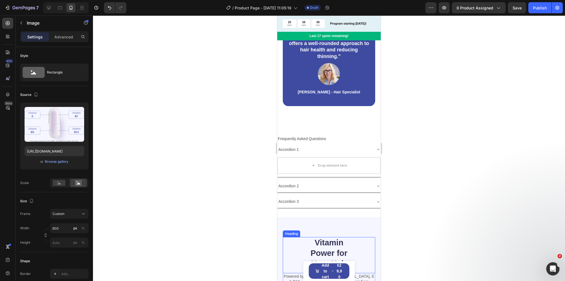
scroll to position [758, 0]
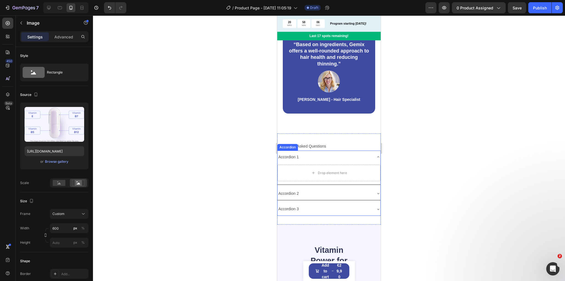
click at [351, 158] on div "Accordion 1" at bounding box center [325, 157] width 94 height 9
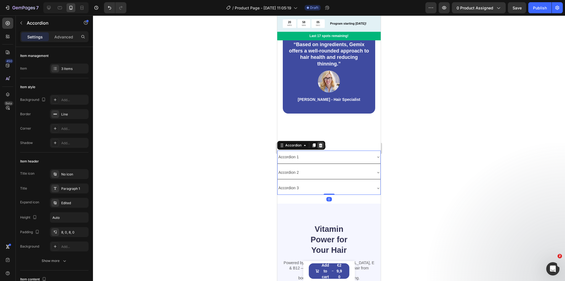
click at [322, 146] on icon at bounding box center [321, 145] width 4 height 4
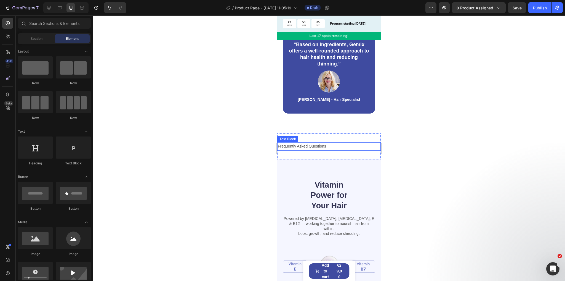
click at [339, 145] on p "Frequently Asked Questions" at bounding box center [329, 146] width 102 height 7
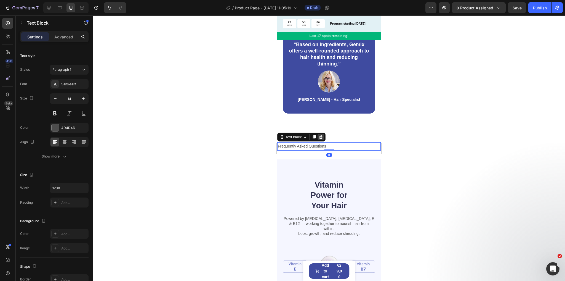
click at [324, 138] on div at bounding box center [321, 137] width 7 height 7
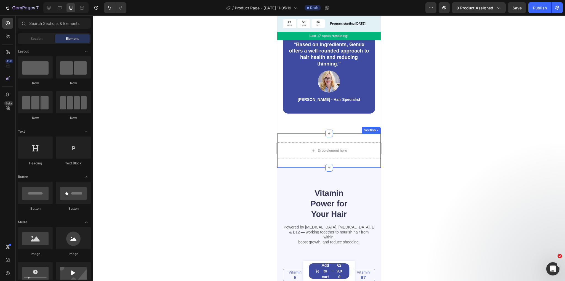
click at [326, 138] on div "Drop element here Section 7" at bounding box center [329, 150] width 104 height 34
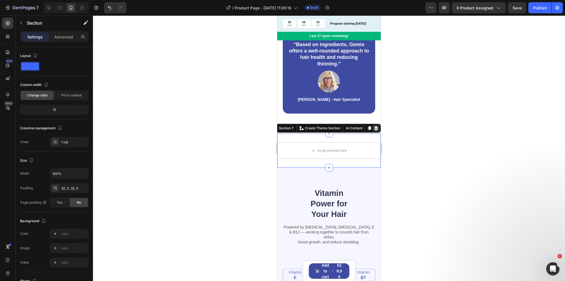
click at [375, 127] on icon at bounding box center [377, 128] width 4 height 4
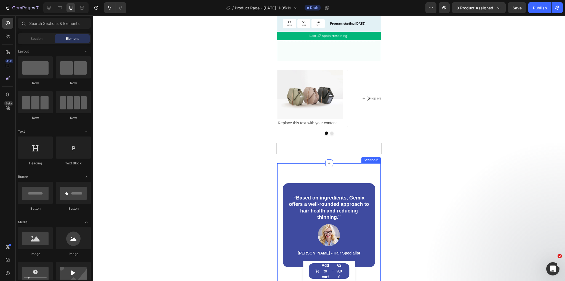
scroll to position [625, 0]
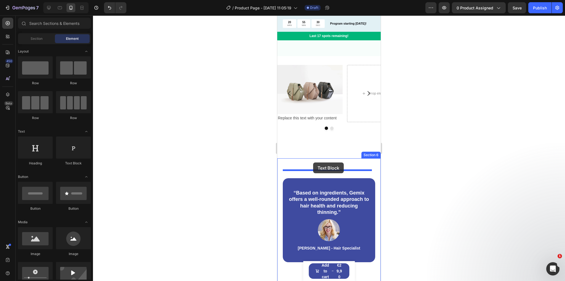
drag, startPoint x: 356, startPoint y: 170, endPoint x: 313, endPoint y: 162, distance: 43.7
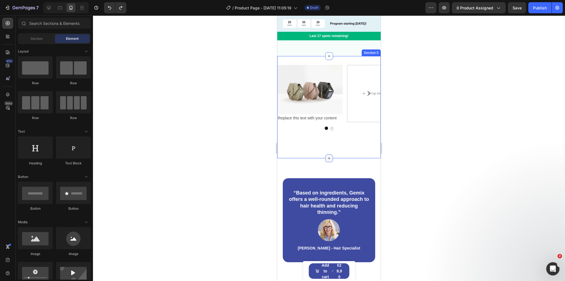
click at [328, 156] on icon at bounding box center [329, 158] width 4 height 4
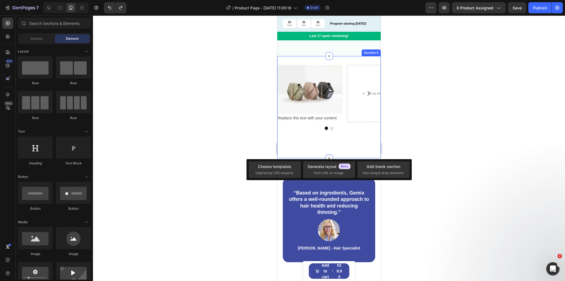
click at [328, 155] on icon at bounding box center [329, 158] width 6 height 6
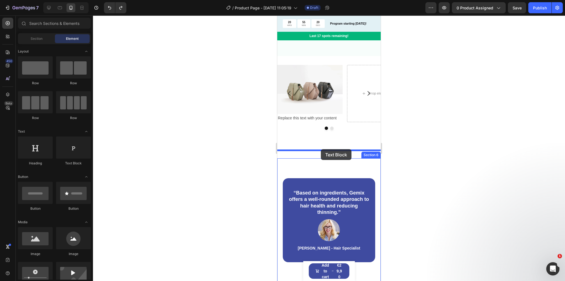
drag, startPoint x: 381, startPoint y: 164, endPoint x: 321, endPoint y: 150, distance: 61.1
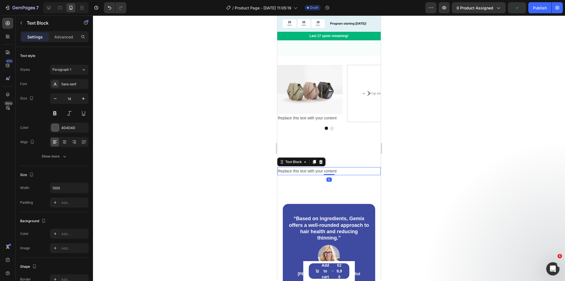
click at [320, 167] on div "Replace this text with your content" at bounding box center [329, 171] width 104 height 8
click at [320, 168] on p "Replace this text with your content" at bounding box center [329, 171] width 102 height 7
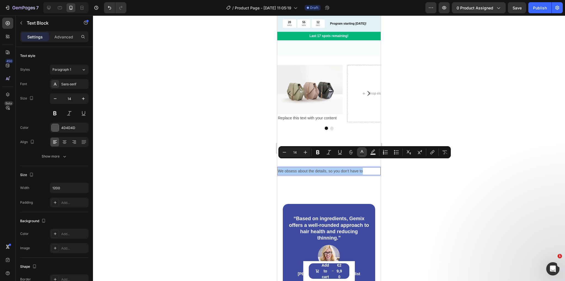
click at [357, 153] on button "Text Color" at bounding box center [362, 152] width 10 height 10
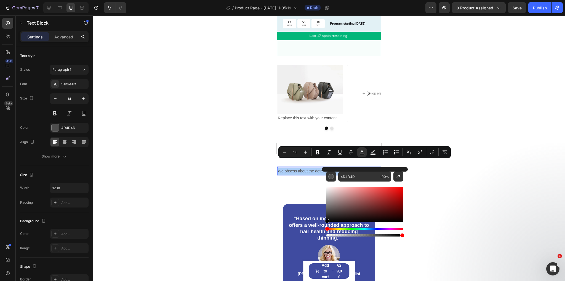
drag, startPoint x: 327, startPoint y: 216, endPoint x: 326, endPoint y: 225, distance: 8.7
click at [326, 225] on div "4D4D4D 100 %" at bounding box center [365, 202] width 86 height 70
type input "000000"
click at [308, 151] on button "Plus" at bounding box center [306, 152] width 10 height 10
click at [308, 151] on icon "Editor contextual toolbar" at bounding box center [306, 152] width 6 height 6
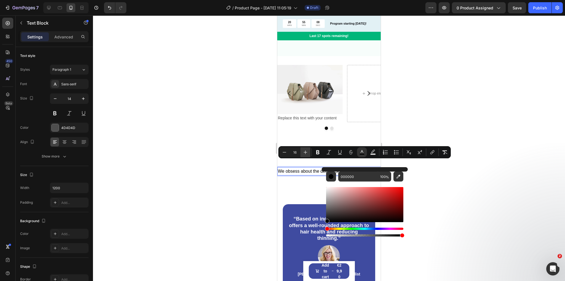
click at [308, 151] on icon "Editor contextual toolbar" at bounding box center [306, 152] width 6 height 6
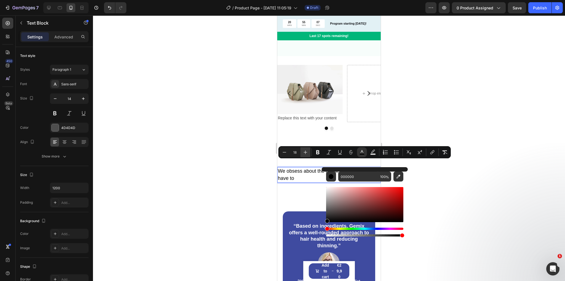
click at [308, 151] on icon "Editor contextual toolbar" at bounding box center [306, 152] width 6 height 6
click at [306, 151] on icon "Editor contextual toolbar" at bounding box center [306, 152] width 4 height 4
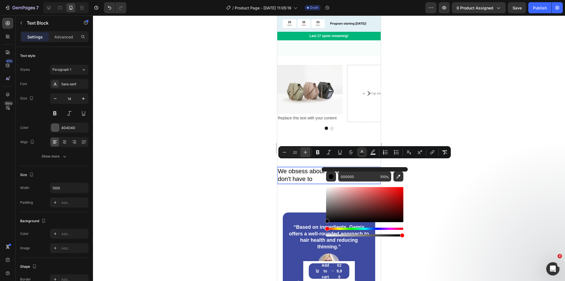
type input "23"
click at [310, 170] on span "We obsess about the details, so you don't have to" at bounding box center [329, 174] width 102 height 15
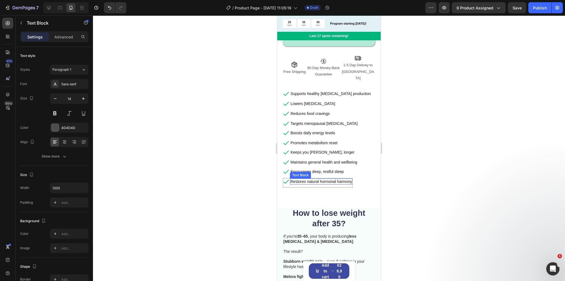
scroll to position [228, 0]
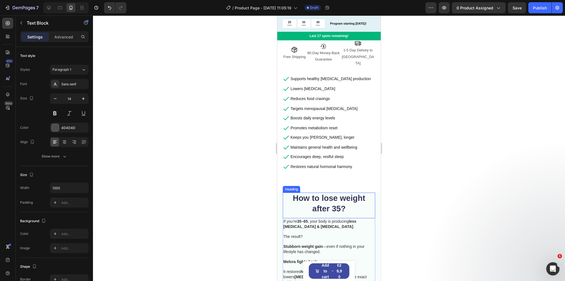
click at [326, 192] on h2 "How to lose weight after 35?" at bounding box center [329, 203] width 92 height 22
click at [326, 193] on h2 "How to lose weight after 35?" at bounding box center [329, 203] width 92 height 22
click at [326, 193] on p "How to lose weight after 35?" at bounding box center [328, 203] width 91 height 21
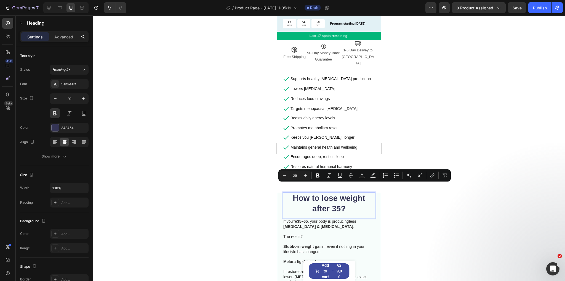
click at [312, 193] on p "How to lose weight after 35?" at bounding box center [328, 203] width 91 height 21
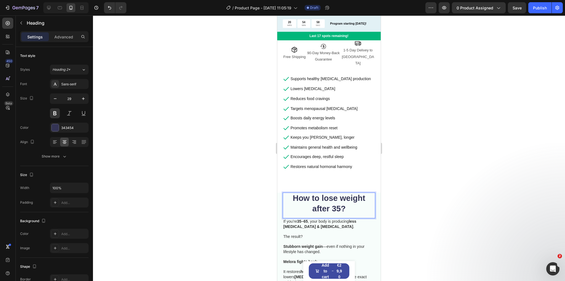
click at [322, 194] on p "How to lose weight after 35?" at bounding box center [328, 203] width 91 height 21
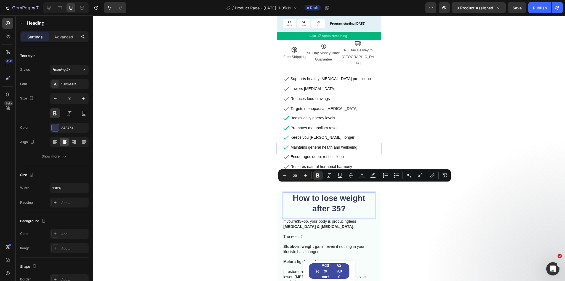
click at [301, 203] on p "How to lose weight after 35?" at bounding box center [328, 203] width 91 height 21
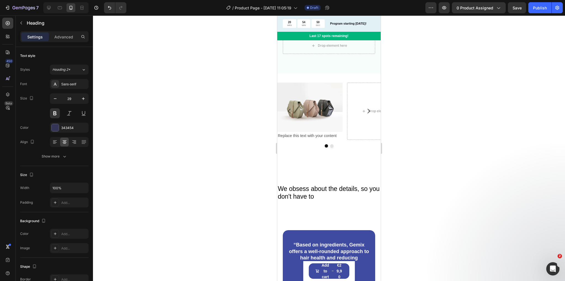
scroll to position [603, 0]
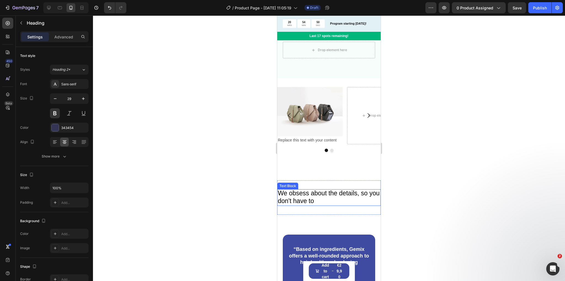
click at [325, 193] on span "We obsess about the details, so you don't have to" at bounding box center [329, 196] width 102 height 15
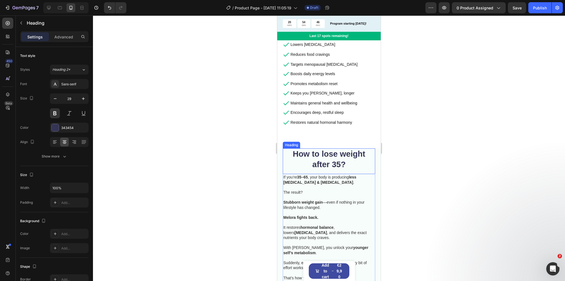
click at [329, 150] on h2 "How to lose weight after 35?" at bounding box center [329, 159] width 92 height 22
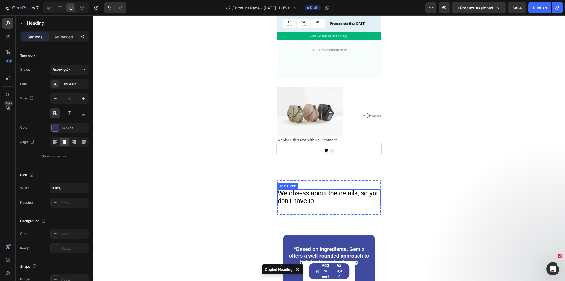
click at [319, 189] on span "We obsess about the details, so you don't have to" at bounding box center [329, 196] width 102 height 15
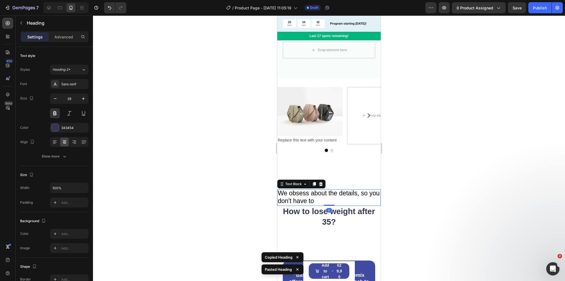
click at [338, 189] on span "We obsess about the details, so you don't have to" at bounding box center [329, 196] width 102 height 15
click at [321, 181] on div at bounding box center [321, 184] width 7 height 7
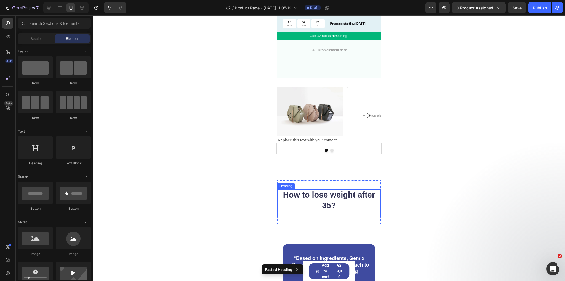
click at [338, 190] on strong "How to lose weight after 35?" at bounding box center [329, 199] width 92 height 19
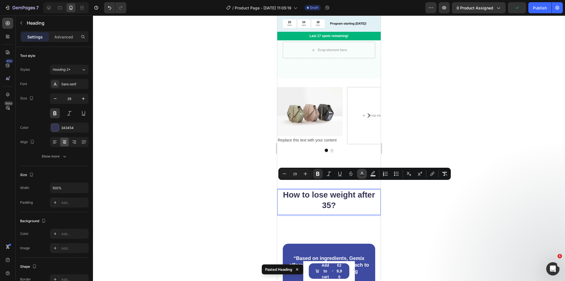
click at [359, 174] on button "Text Color" at bounding box center [362, 174] width 10 height 10
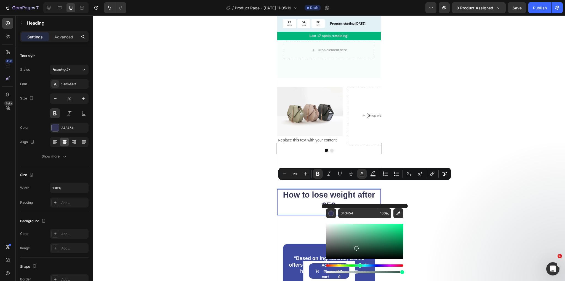
click at [359, 265] on div "Hue" at bounding box center [364, 265] width 77 height 2
drag, startPoint x: 356, startPoint y: 248, endPoint x: 328, endPoint y: 257, distance: 29.9
click at [328, 257] on div "Editor contextual toolbar" at bounding box center [329, 257] width 4 height 4
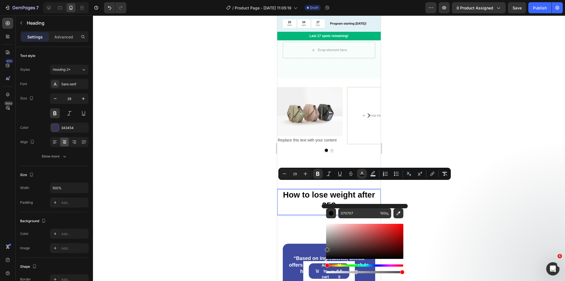
drag, startPoint x: 328, startPoint y: 256, endPoint x: 327, endPoint y: 248, distance: 7.8
click at [327, 248] on div "Editor contextual toolbar" at bounding box center [327, 249] width 4 height 4
click at [326, 252] on div "Editor contextual toolbar" at bounding box center [327, 253] width 4 height 4
type input "2D2D2D"
click at [303, 201] on p "How to lose weight after 35?" at bounding box center [329, 200] width 102 height 21
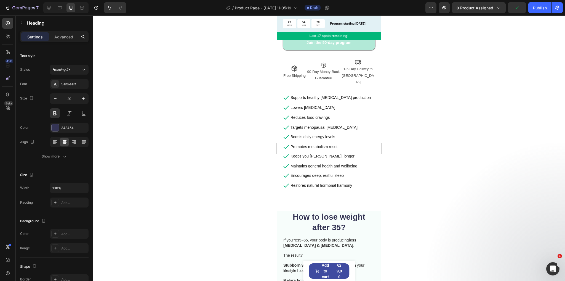
scroll to position [206, 0]
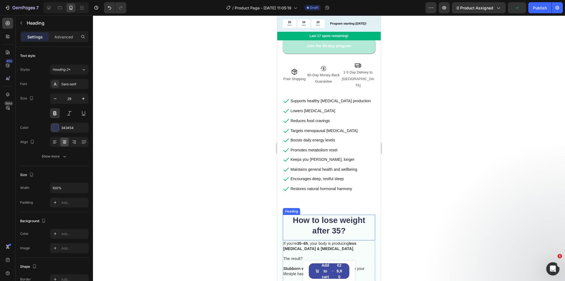
click at [341, 216] on strong "How to lose weight after 35?" at bounding box center [329, 225] width 73 height 19
click at [318, 216] on strong "How to lose weight after 35?" at bounding box center [329, 225] width 73 height 19
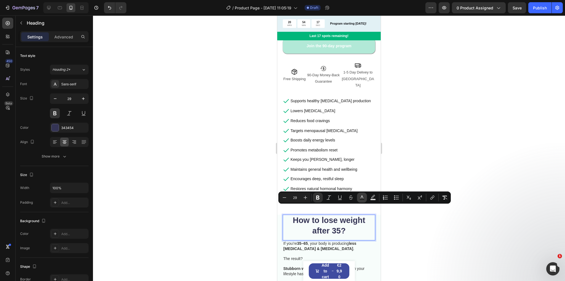
click at [361, 199] on rect "Editor contextual toolbar" at bounding box center [362, 199] width 5 height 1
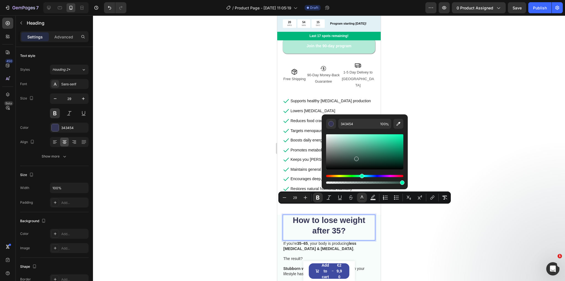
type input "33534A"
click at [361, 177] on div "Hue" at bounding box center [364, 176] width 77 height 2
click at [337, 218] on strong "How to lose weight after 35?" at bounding box center [329, 225] width 73 height 19
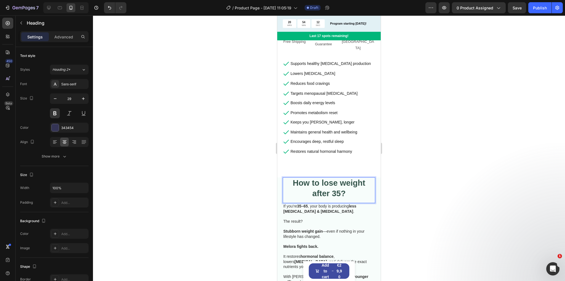
scroll to position [272, 0]
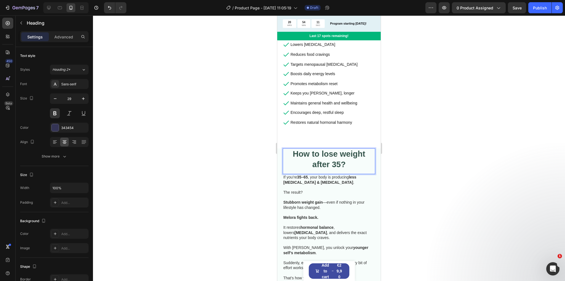
click at [348, 151] on p "How to lose weight after 35?" at bounding box center [328, 159] width 91 height 21
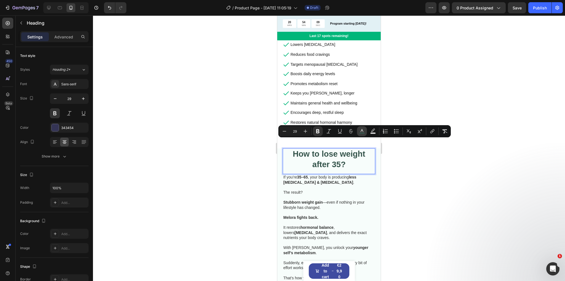
click at [361, 132] on rect "Editor contextual toolbar" at bounding box center [362, 132] width 5 height 1
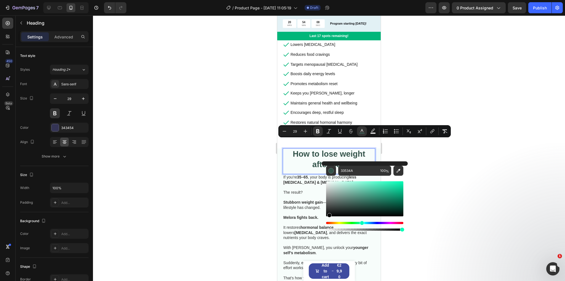
drag, startPoint x: 337, startPoint y: 206, endPoint x: 321, endPoint y: 230, distance: 27.9
click at [322, 230] on div "33534A 100 %" at bounding box center [365, 196] width 86 height 70
type input "000000"
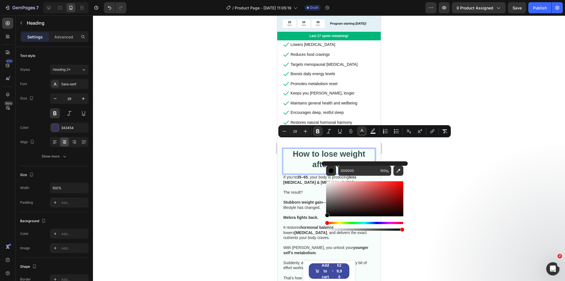
click at [306, 200] on span "Stubborn weight gain —even if nothing in your lifestyle has changed." at bounding box center [323, 204] width 81 height 9
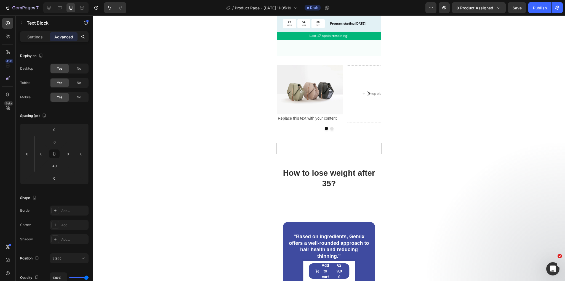
scroll to position [625, 0]
click at [339, 174] on h2 "How to lose weight after 35?" at bounding box center [329, 178] width 104 height 22
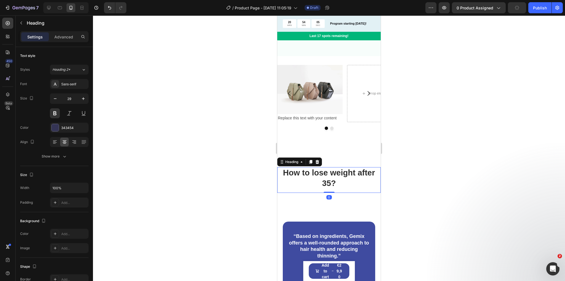
click at [339, 174] on h2 "How to lose weight after 35?" at bounding box center [329, 178] width 104 height 22
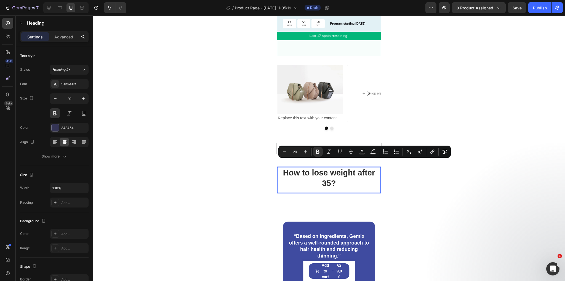
click at [307, 177] on p "How to lose weight after 35?" at bounding box center [329, 178] width 102 height 21
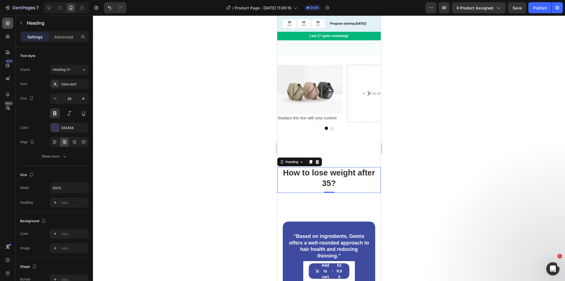
click at [9, 27] on div at bounding box center [7, 23] width 11 height 11
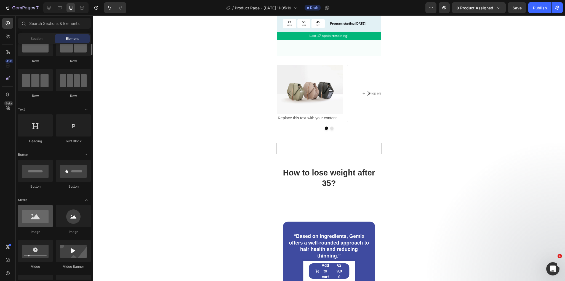
scroll to position [0, 0]
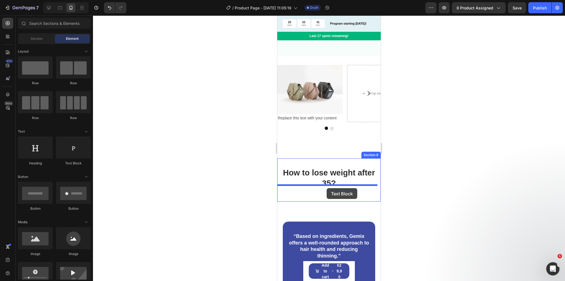
drag, startPoint x: 352, startPoint y: 165, endPoint x: 327, endPoint y: 188, distance: 34.2
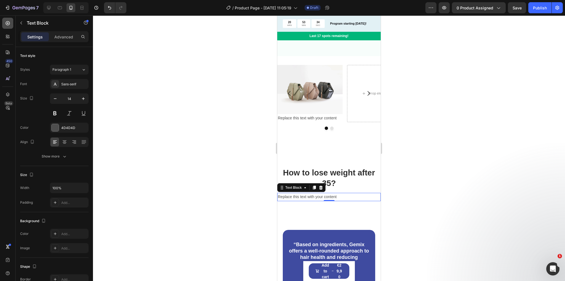
click at [7, 23] on icon at bounding box center [8, 23] width 4 height 4
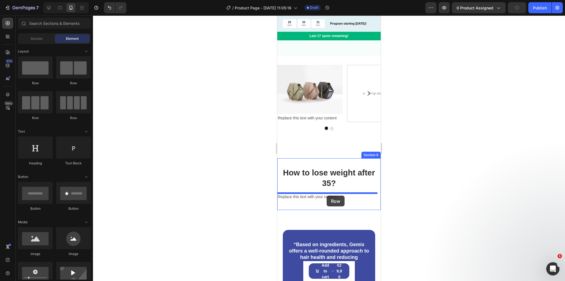
drag, startPoint x: 351, startPoint y: 83, endPoint x: 327, endPoint y: 195, distance: 114.7
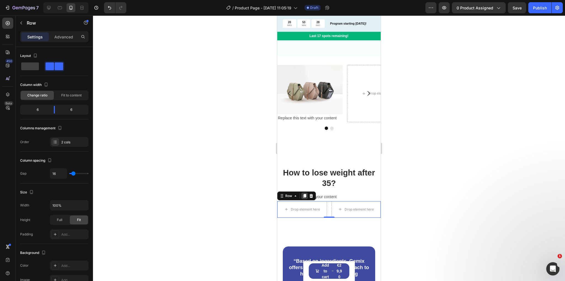
click at [306, 193] on icon at bounding box center [305, 195] width 4 height 4
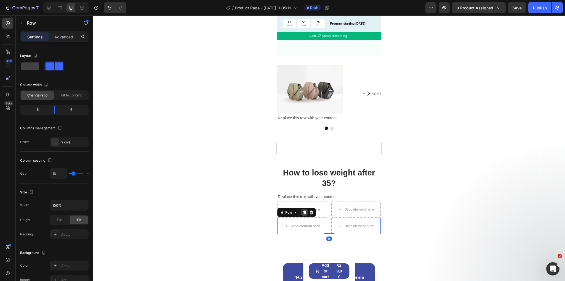
click at [305, 210] on icon at bounding box center [304, 212] width 3 height 4
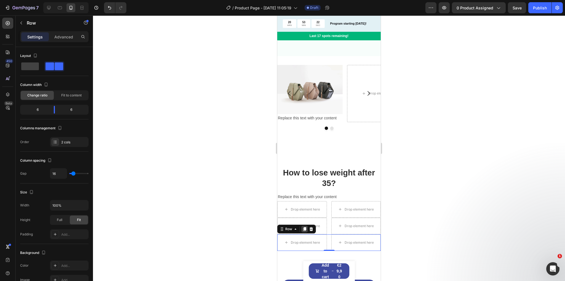
click at [305, 227] on icon at bounding box center [304, 229] width 3 height 4
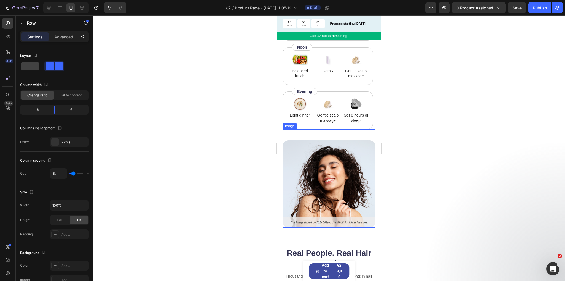
scroll to position [1332, 0]
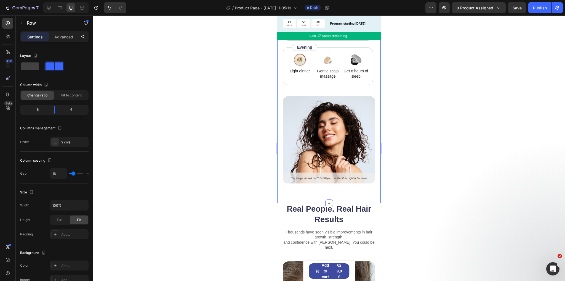
click at [369, 194] on div "How to use Heading While Gemix supports healthy hair from within, don’t forget …" at bounding box center [329, 59] width 104 height 287
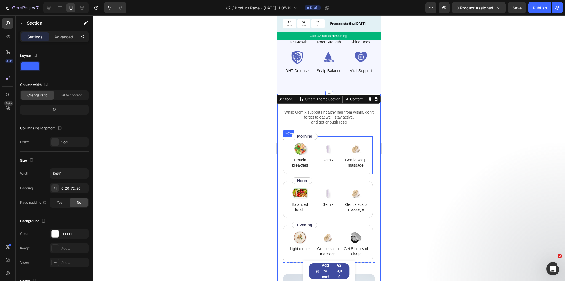
scroll to position [1089, 0]
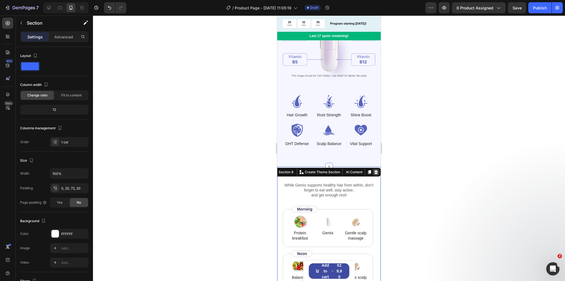
click at [374, 170] on icon at bounding box center [376, 172] width 4 height 4
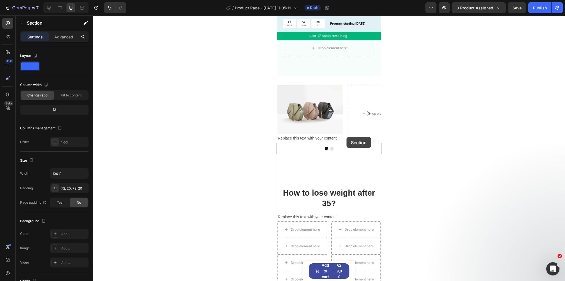
scroll to position [603, 0]
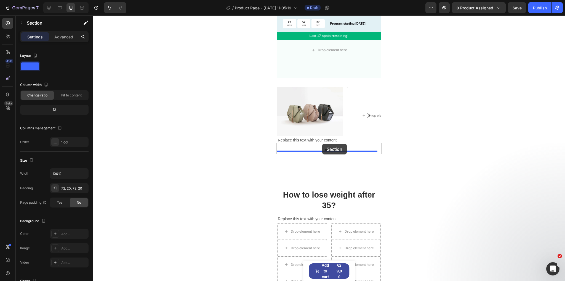
drag, startPoint x: 351, startPoint y: 191, endPoint x: 322, endPoint y: 144, distance: 55.2
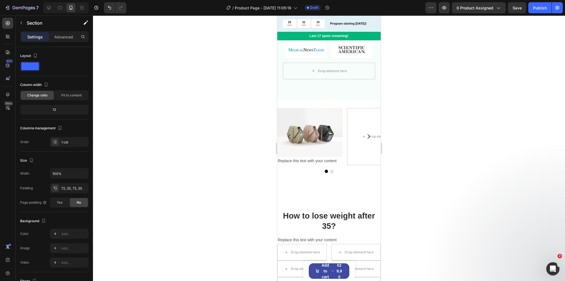
scroll to position [705, 0]
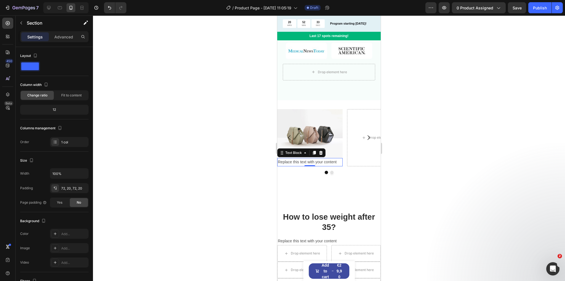
click at [338, 158] on div "Replace this text with your content" at bounding box center [309, 162] width 65 height 8
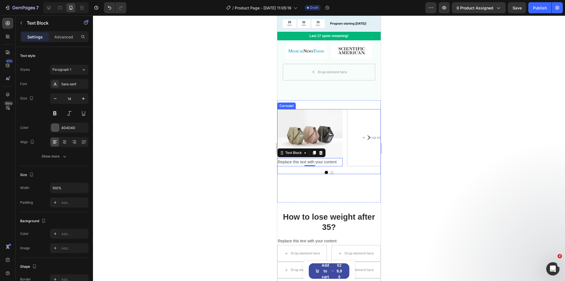
click at [351, 139] on div "Drop element here" at bounding box center [379, 137] width 65 height 57
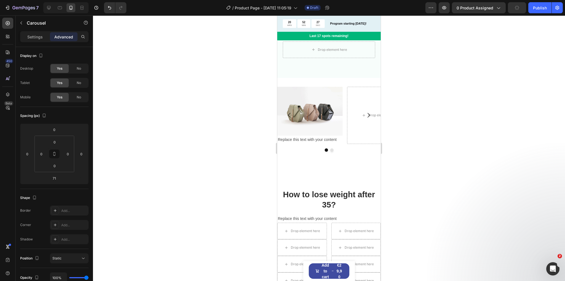
scroll to position [727, 0]
click at [107, 9] on icon "Undo/Redo" at bounding box center [110, 8] width 6 height 6
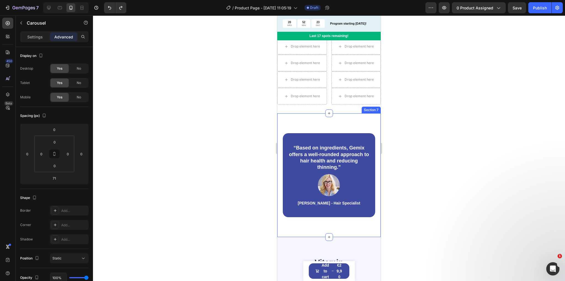
scroll to position [802, 0]
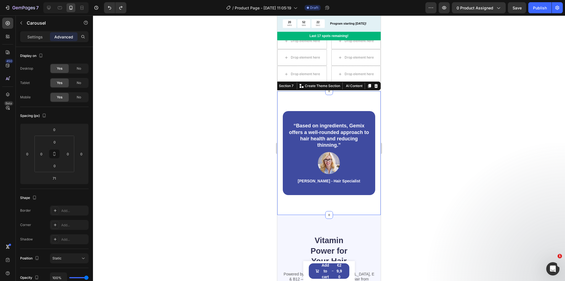
click at [316, 103] on div "“Based on ingredients, Gemix offers a well-rounded approach to hair health and …" at bounding box center [329, 153] width 104 height 124
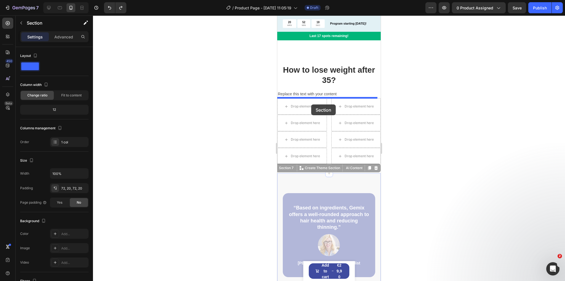
scroll to position [691, 0]
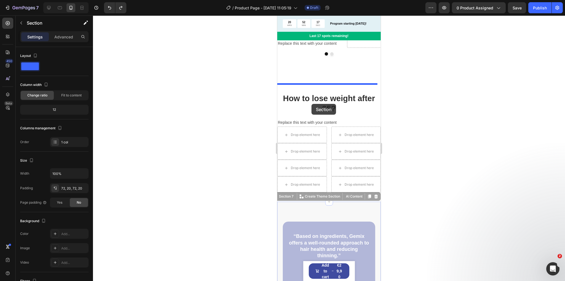
drag, startPoint x: 283, startPoint y: 86, endPoint x: 312, endPoint y: 104, distance: 33.3
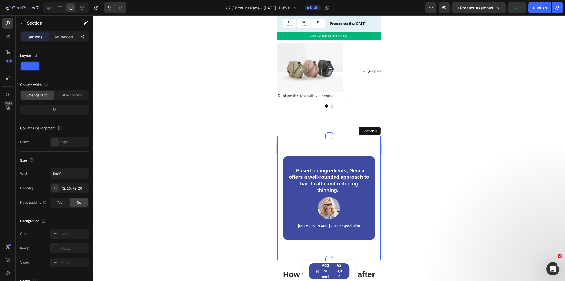
click at [324, 140] on div "“Based on ingredients, Gemix offers a well-rounded approach to hair health and …" at bounding box center [329, 198] width 104 height 124
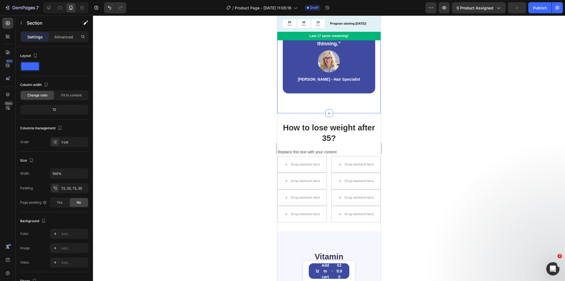
scroll to position [802, 0]
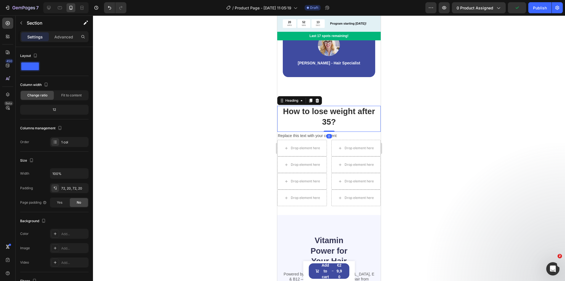
click at [332, 123] on strong "How to lose weight after 35?" at bounding box center [329, 116] width 92 height 19
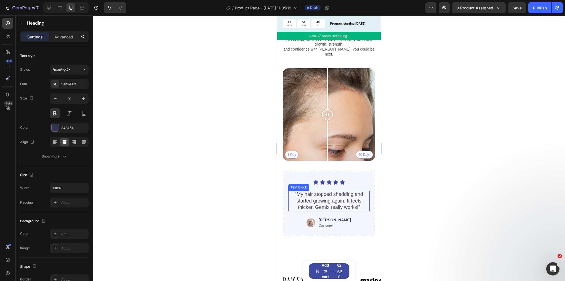
scroll to position [1237, 0]
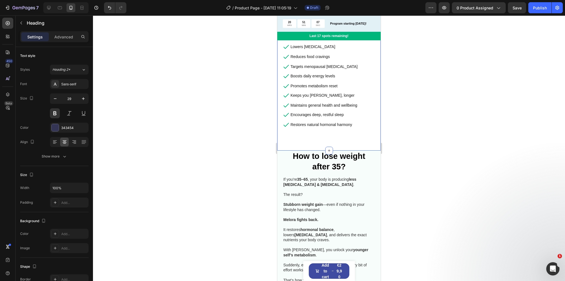
scroll to position [266, 0]
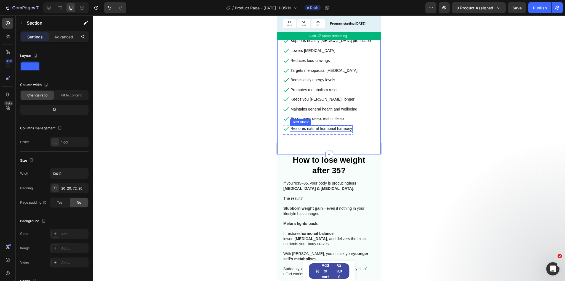
click at [326, 126] on p "Restores natural hormonal harmony" at bounding box center [322, 128] width 62 height 5
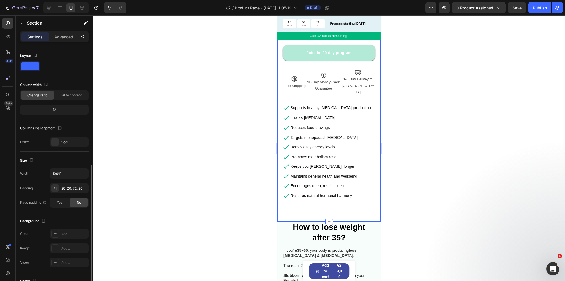
scroll to position [72, 0]
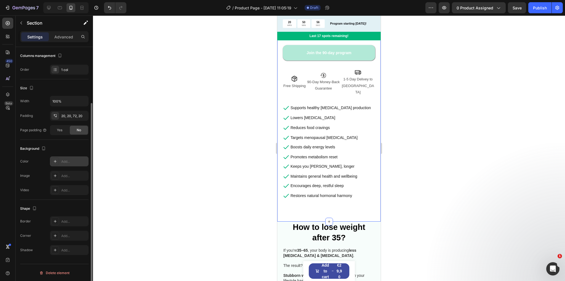
click at [57, 161] on icon at bounding box center [55, 161] width 4 height 4
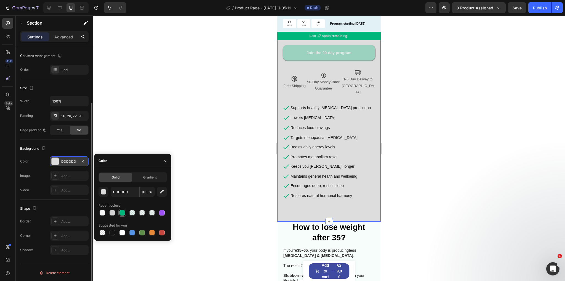
click at [120, 212] on div at bounding box center [123, 213] width 6 height 6
type input "01B67A"
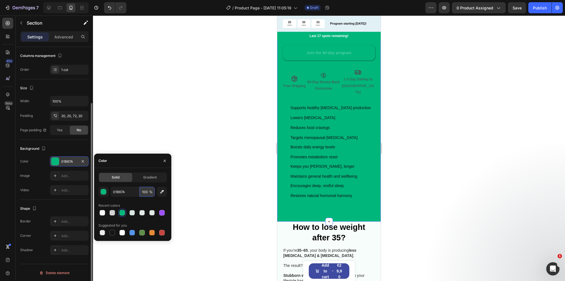
click at [147, 192] on input "100" at bounding box center [147, 192] width 15 height 10
type input "3"
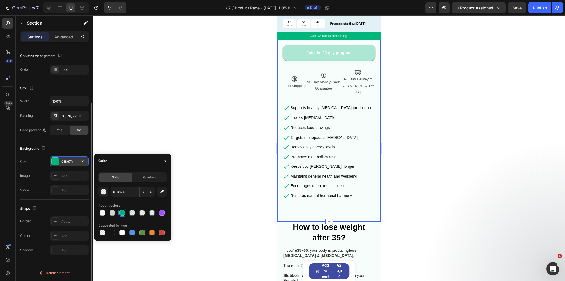
click at [214, 185] on div at bounding box center [329, 147] width 472 height 265
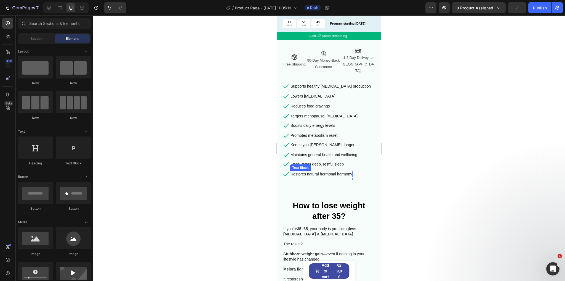
scroll to position [221, 0]
click at [282, 175] on div "Product Images Icon Icon Icon Icon Icon Icon List 4.8 | 507 Reviews Text Block …" at bounding box center [329, 15] width 104 height 369
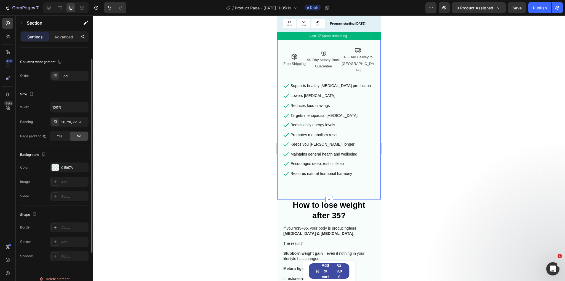
scroll to position [72, 0]
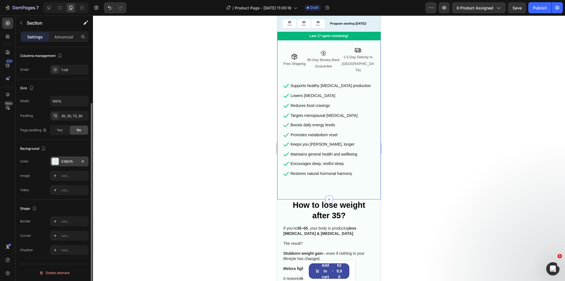
click at [67, 162] on div "01B67A" at bounding box center [69, 161] width 16 height 5
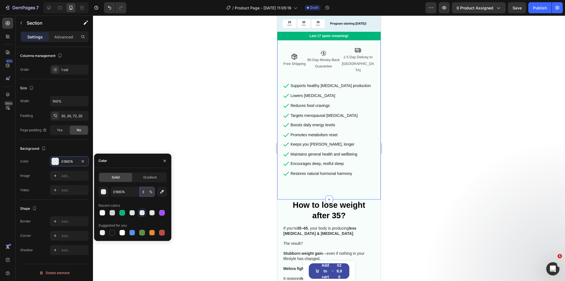
click at [145, 192] on input "3" at bounding box center [147, 192] width 15 height 10
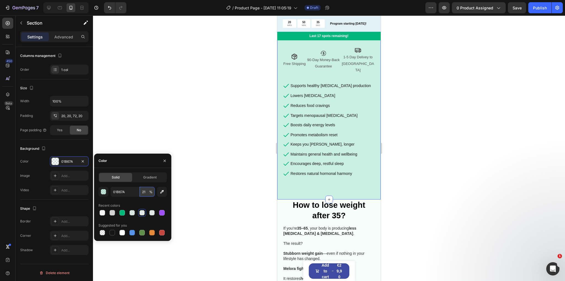
type input "2"
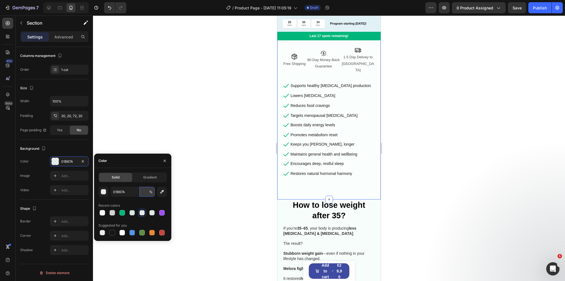
type input "1"
click at [220, 165] on div at bounding box center [329, 147] width 472 height 265
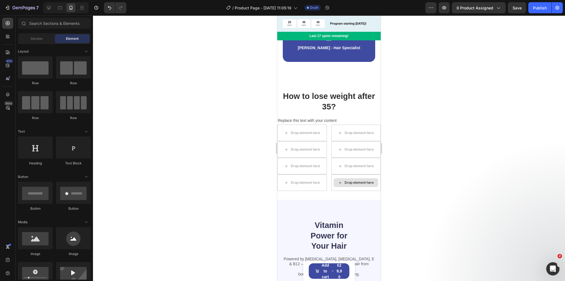
scroll to position [795, 0]
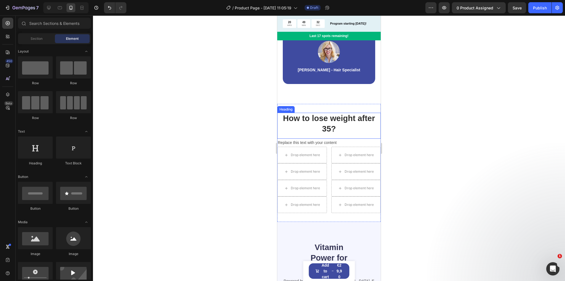
click at [339, 124] on h2 "How to lose weight after 35?" at bounding box center [329, 124] width 104 height 22
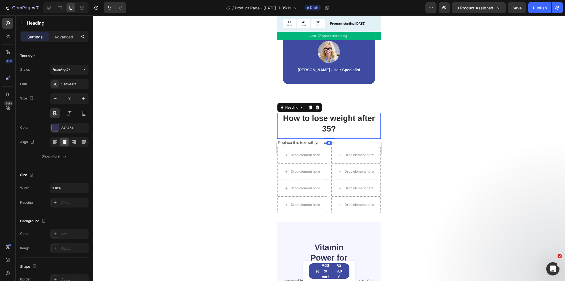
click at [339, 124] on h2 "How to lose weight after 35?" at bounding box center [329, 124] width 104 height 22
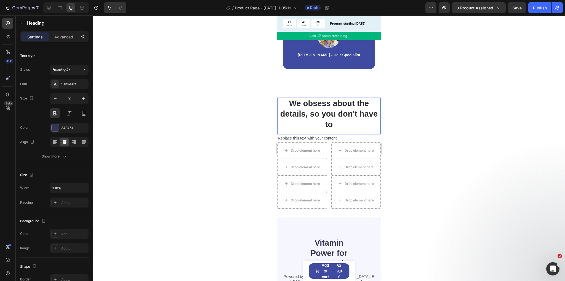
scroll to position [817, 0]
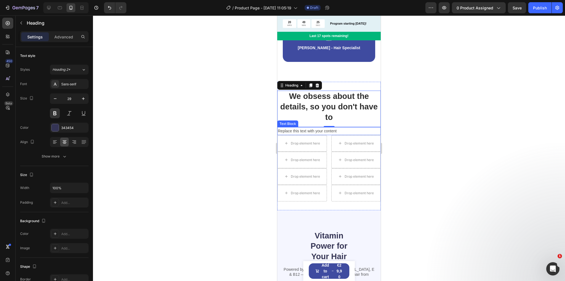
click at [304, 131] on div "Replace this text with your content" at bounding box center [329, 131] width 104 height 8
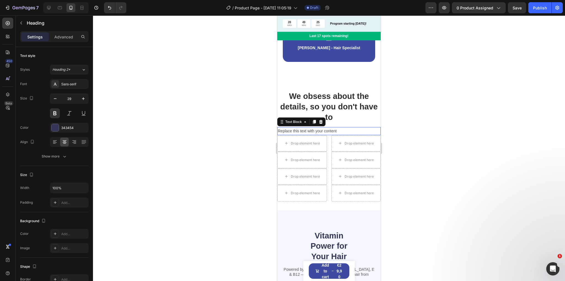
click at [304, 131] on div "Replace this text with your content" at bounding box center [329, 131] width 104 height 8
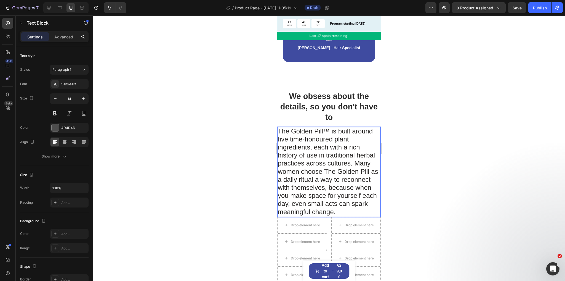
click at [320, 112] on p "⁠⁠⁠⁠⁠⁠⁠ We obsess about the details, so you don't have to" at bounding box center [329, 106] width 102 height 31
click at [320, 165] on span "The Golden Pill™ is built around five time-honoured plant ingredients, each wit…" at bounding box center [328, 171] width 100 height 88
click at [308, 182] on span "The Golden Pill™ is built around five time-honoured plant ingredients, each wit…" at bounding box center [328, 171] width 100 height 88
drag, startPoint x: 291, startPoint y: 130, endPoint x: 286, endPoint y: 134, distance: 5.9
click at [286, 134] on span "The Golden Pill™ is built around five time-honoured plant ingredients, each wit…" at bounding box center [328, 171] width 100 height 88
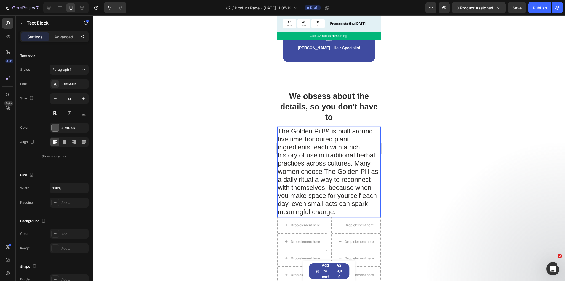
drag, startPoint x: 330, startPoint y: 131, endPoint x: 297, endPoint y: 131, distance: 33.4
click at [297, 131] on span "The Golden Pill™ is built around five time-honoured plant ingredients, each wit…" at bounding box center [328, 171] width 100 height 88
click at [330, 129] on span "The Golden Pill™ is built around five time-honoured plant ingredients, each wit…" at bounding box center [328, 171] width 100 height 88
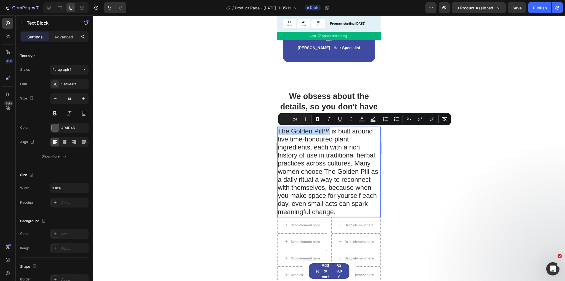
drag, startPoint x: 330, startPoint y: 129, endPoint x: 550, endPoint y: 145, distance: 220.3
click at [277, 130] on html "iPhone 13 Mini ( 375 px) iPhone 13 Mini iPhone 13 Pro iPhone 11 Pro Max iPhone …" at bounding box center [329, 207] width 104 height 2019
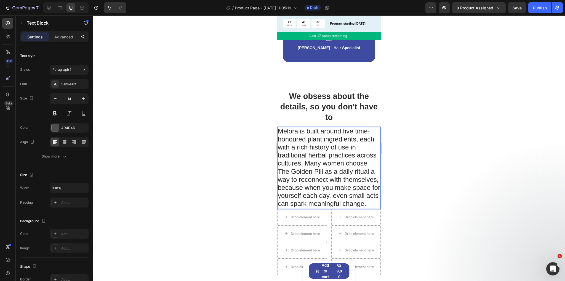
click at [313, 144] on span "Melora is built around five time-honoured plant ingredients, each with a rich h…" at bounding box center [329, 167] width 102 height 80
click at [307, 165] on span "Melora is built around five time-honoured plant ingredients, each with a rich h…" at bounding box center [329, 167] width 102 height 80
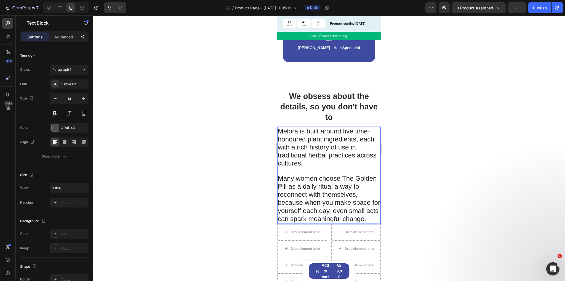
click at [395, 166] on div at bounding box center [329, 147] width 472 height 265
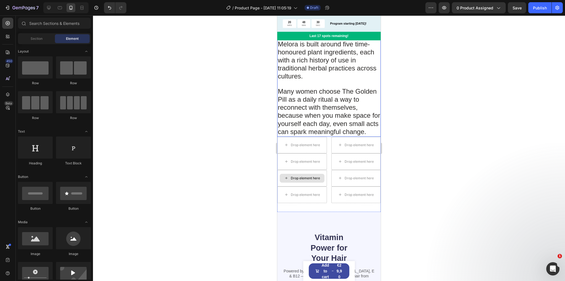
scroll to position [905, 0]
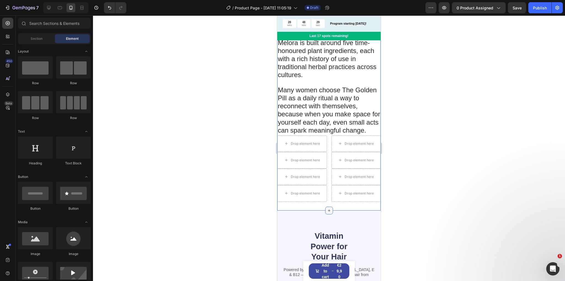
click at [327, 213] on icon at bounding box center [329, 210] width 4 height 4
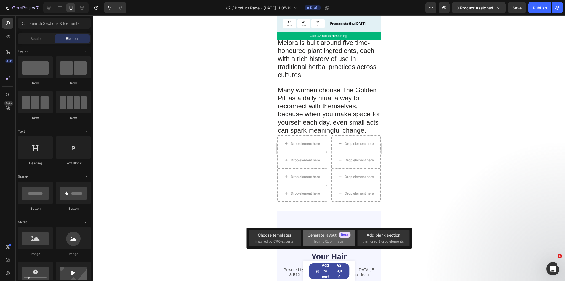
click at [324, 240] on span "from URL or image" at bounding box center [329, 241] width 30 height 5
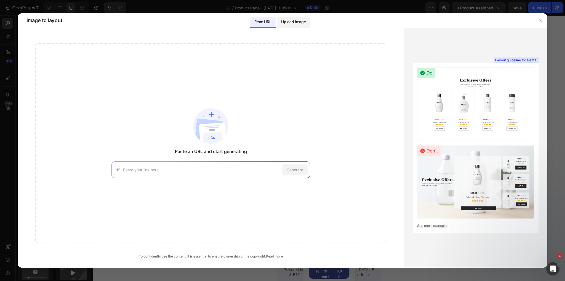
click at [289, 20] on p "Upload image" at bounding box center [293, 21] width 25 height 7
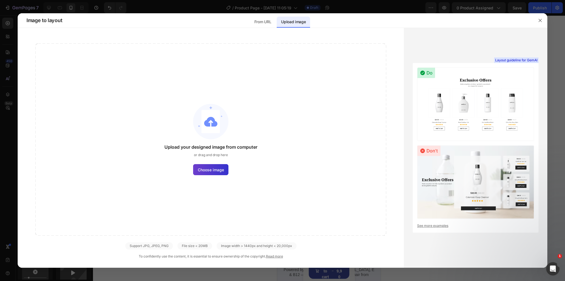
click at [214, 170] on span "Choose image" at bounding box center [211, 170] width 26 height 6
click at [0, 0] on input "Choose image" at bounding box center [0, 0] width 0 height 0
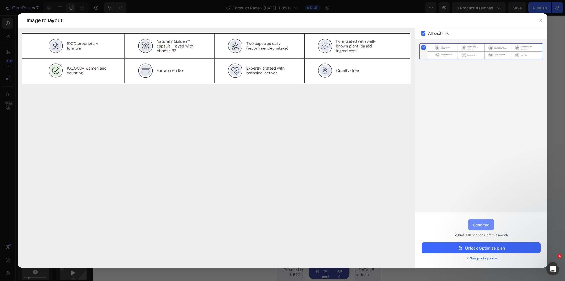
click at [479, 224] on div "Generate" at bounding box center [481, 225] width 17 height 6
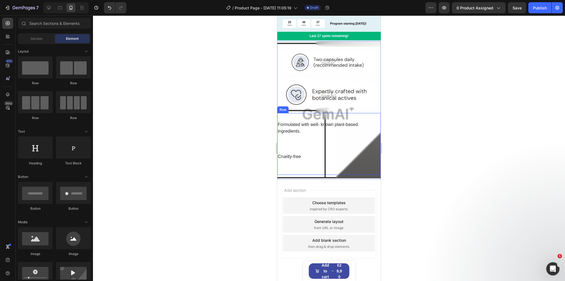
scroll to position [1829, 0]
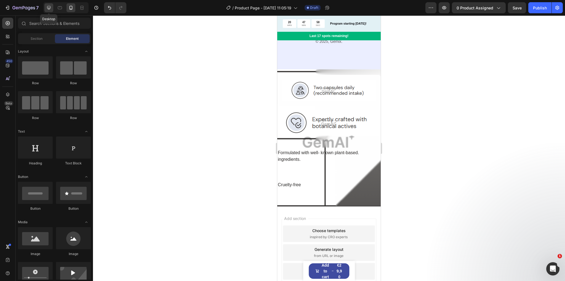
click at [49, 7] on icon at bounding box center [49, 8] width 6 height 6
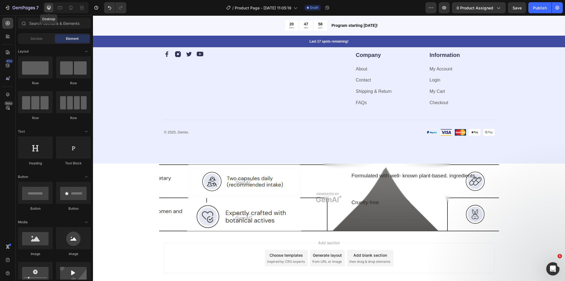
scroll to position [1826, 0]
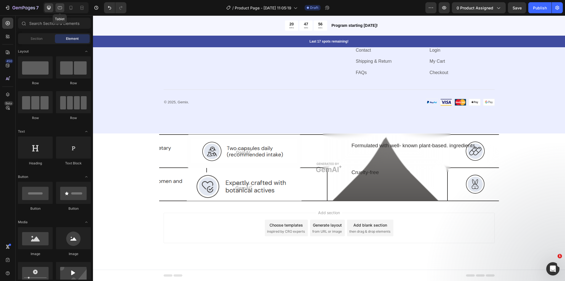
click at [60, 6] on icon at bounding box center [60, 8] width 6 height 6
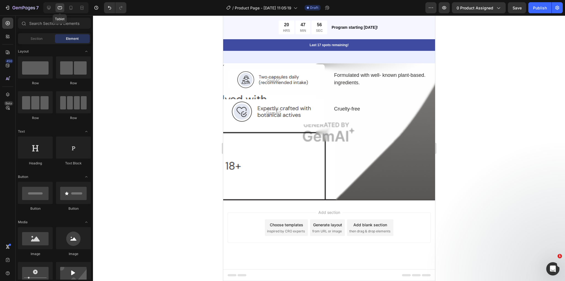
scroll to position [1802, 0]
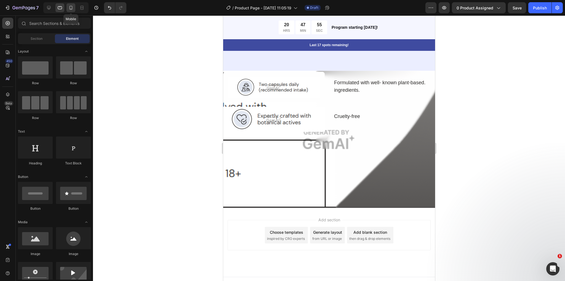
click at [71, 7] on icon at bounding box center [71, 8] width 6 height 6
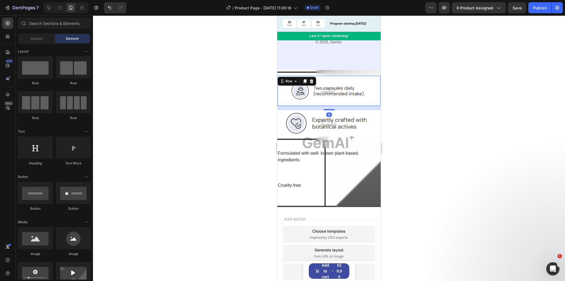
click at [356, 102] on div "Image Row 16" at bounding box center [329, 90] width 104 height 31
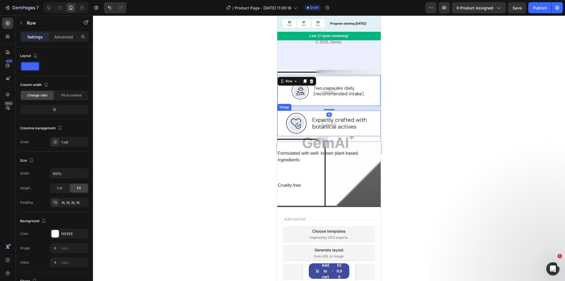
click at [364, 126] on img at bounding box center [329, 122] width 104 height 25
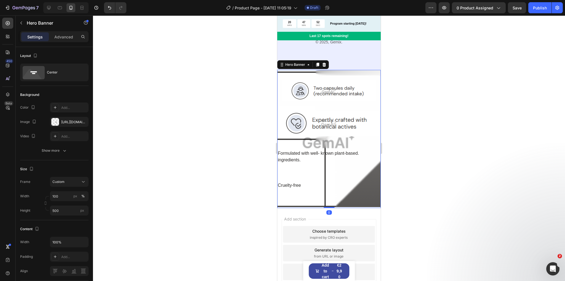
click at [330, 72] on div "Overlay" at bounding box center [329, 139] width 104 height 138
click at [355, 166] on div "Formulated with well- known plant-based. ingredients. Text Block Cruelty-free T…" at bounding box center [329, 169] width 104 height 40
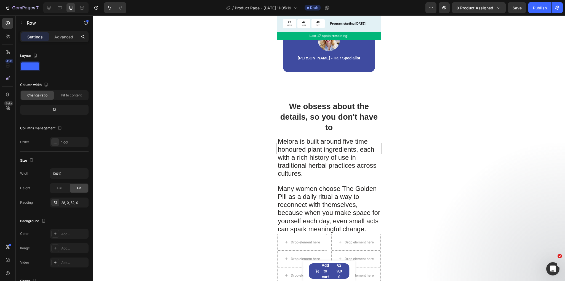
scroll to position [803, 0]
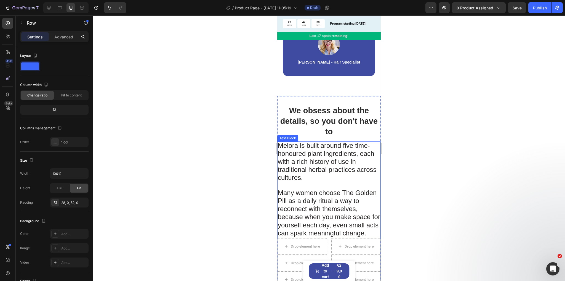
click at [339, 181] on p "Melora is built around five time-honoured plant ingredients, each with a rich h…" at bounding box center [329, 162] width 102 height 40
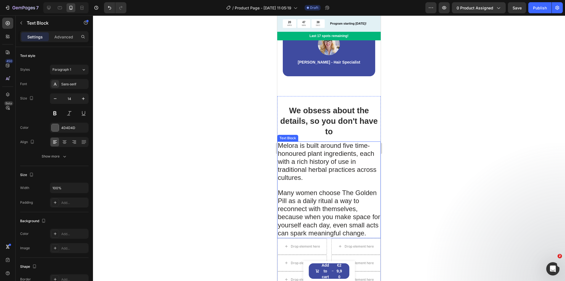
click at [339, 181] on p "Melora is built around five time-honoured plant ingredients, each with a rich h…" at bounding box center [329, 162] width 102 height 40
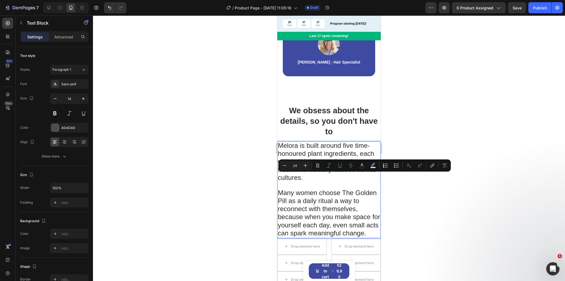
click at [319, 181] on p "Melora is built around five time-honoured plant ingredients, each with a rich h…" at bounding box center [329, 162] width 102 height 40
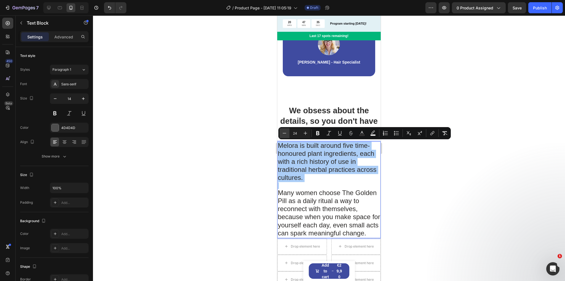
click at [287, 133] on icon "Editor contextual toolbar" at bounding box center [285, 133] width 6 height 6
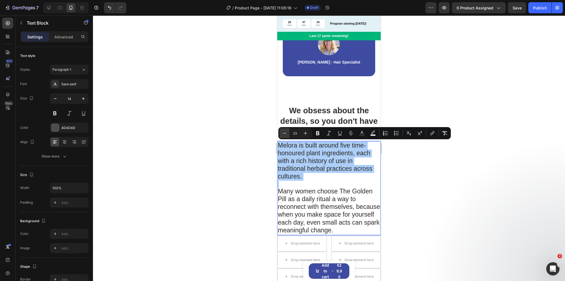
click at [287, 133] on icon "Editor contextual toolbar" at bounding box center [285, 133] width 6 height 6
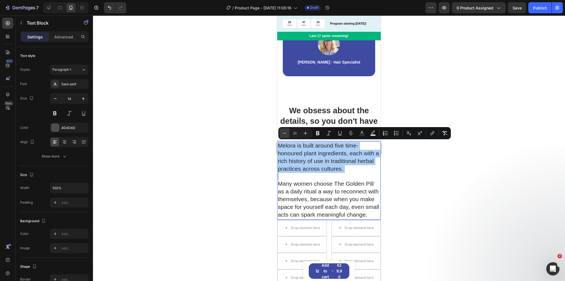
click at [287, 133] on icon "Editor contextual toolbar" at bounding box center [285, 133] width 6 height 6
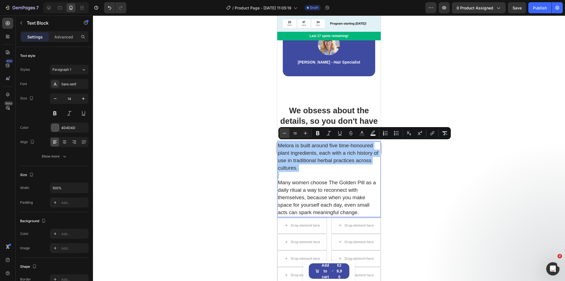
click at [287, 133] on icon "Editor contextual toolbar" at bounding box center [285, 133] width 6 height 6
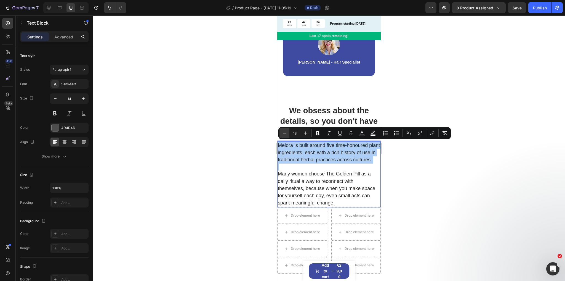
click at [287, 133] on icon "Editor contextual toolbar" at bounding box center [285, 133] width 6 height 6
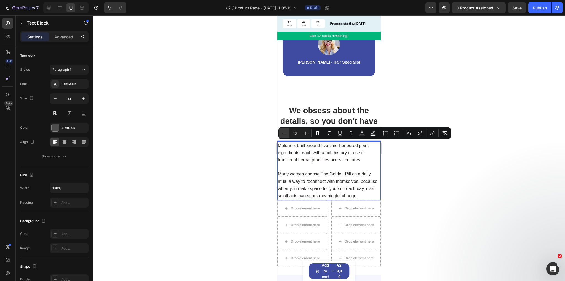
click at [287, 133] on icon "Editor contextual toolbar" at bounding box center [285, 133] width 6 height 6
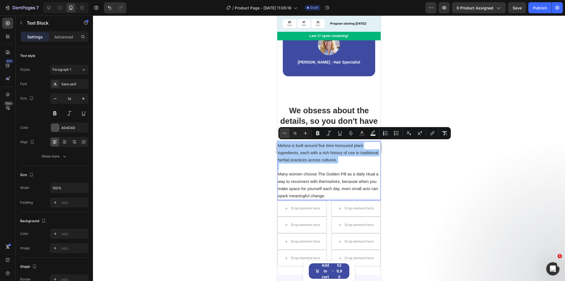
click at [287, 133] on icon "Editor contextual toolbar" at bounding box center [285, 133] width 6 height 6
type input "14"
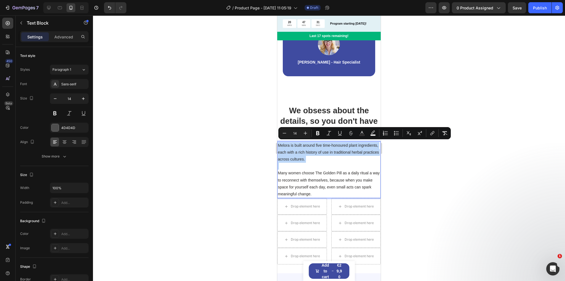
click at [324, 166] on p "Rich Text Editor. Editing area: main" at bounding box center [329, 166] width 102 height 7
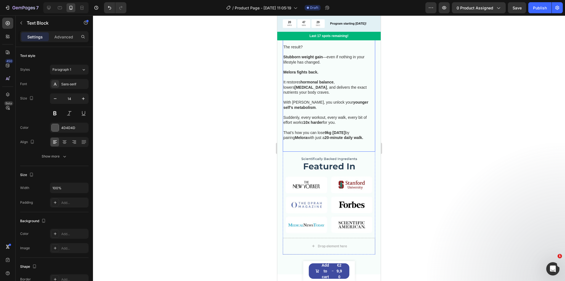
scroll to position [339, 0]
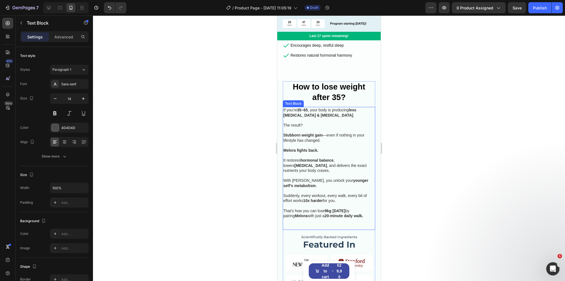
click at [330, 178] on span "With [PERSON_NAME], you unlock your younger self’s metabolism ." at bounding box center [325, 182] width 85 height 9
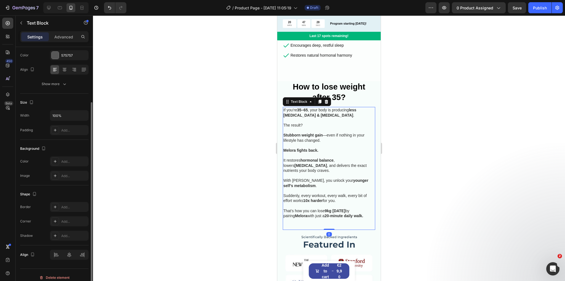
click at [330, 178] on span "With [PERSON_NAME], you unlock your younger self’s metabolism ." at bounding box center [325, 182] width 85 height 9
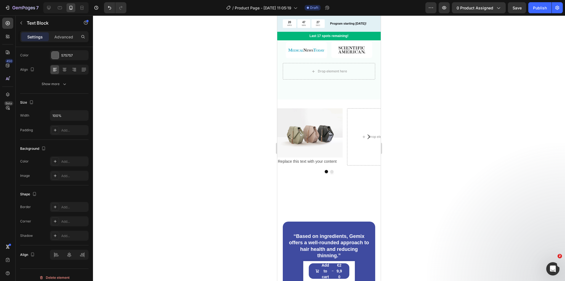
type input "16"
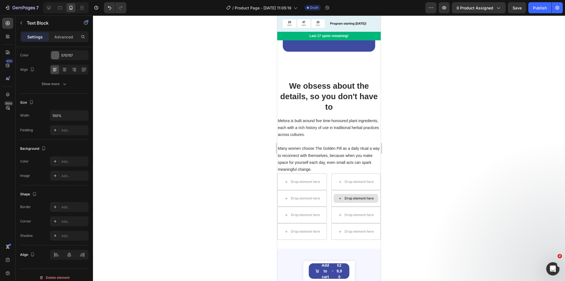
scroll to position [803, 0]
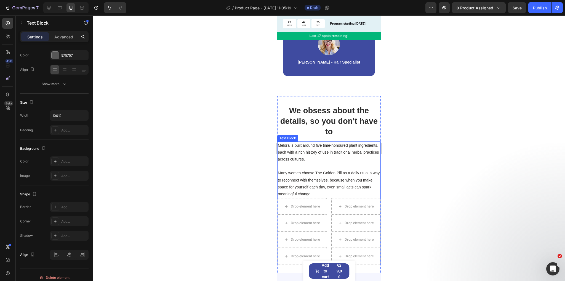
click at [329, 175] on p "Many women choose The Golden Pill as a daily ritual a way to reconnect with the…" at bounding box center [329, 183] width 102 height 28
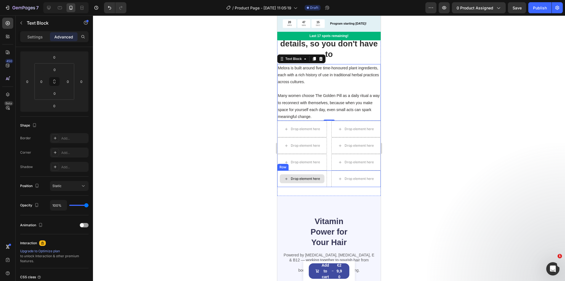
scroll to position [869, 0]
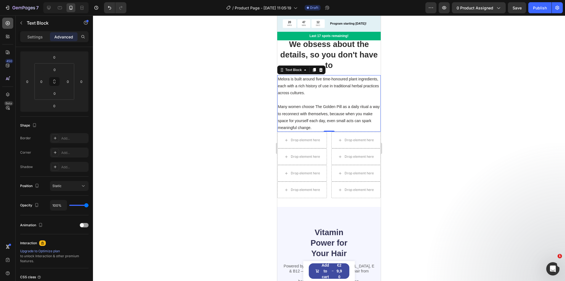
click at [8, 21] on icon at bounding box center [8, 23] width 6 height 6
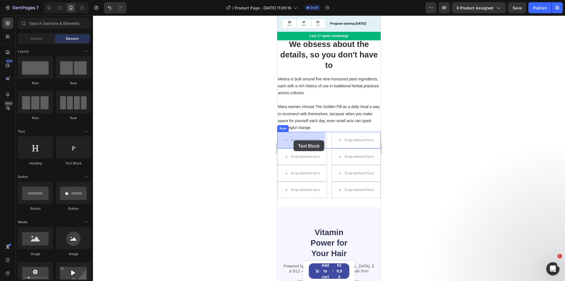
drag, startPoint x: 348, startPoint y: 161, endPoint x: 296, endPoint y: 141, distance: 55.9
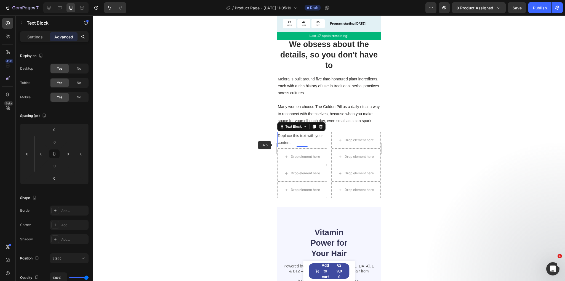
click at [298, 141] on div "Replace this text with your content" at bounding box center [302, 139] width 50 height 15
click at [300, 143] on p "Replace this text with your content" at bounding box center [302, 139] width 49 height 14
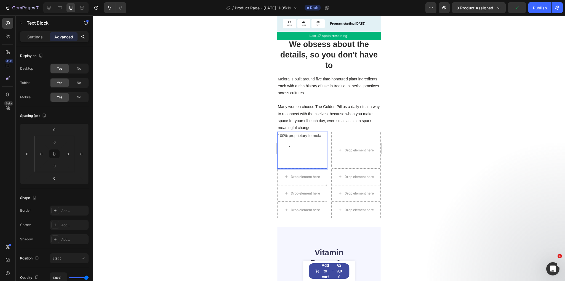
click at [297, 160] on p "Rich Text Editor. Editing area: main" at bounding box center [302, 161] width 49 height 14
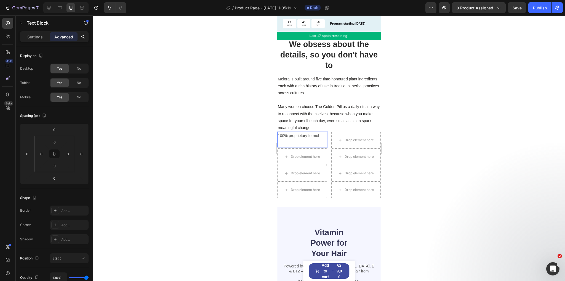
click at [320, 135] on p "100% proprietary formul" at bounding box center [302, 139] width 49 height 14
click at [300, 140] on p "100% proprietary formula" at bounding box center [302, 139] width 49 height 14
click at [2, 23] on div at bounding box center [7, 23] width 11 height 11
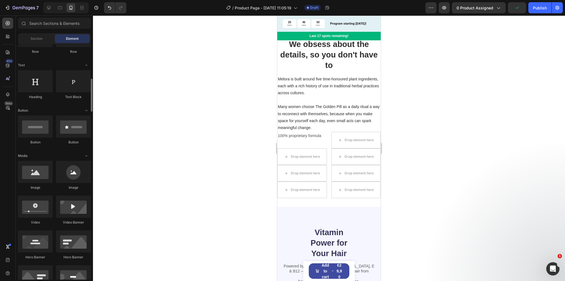
scroll to position [88, 0]
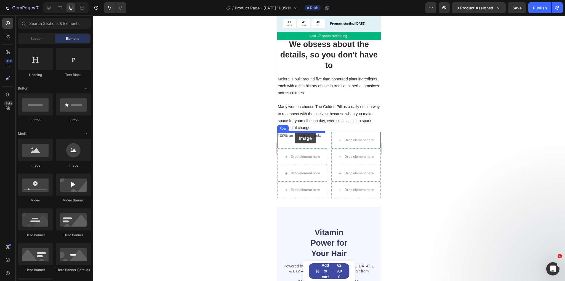
drag, startPoint x: 328, startPoint y: 167, endPoint x: 295, endPoint y: 132, distance: 48.0
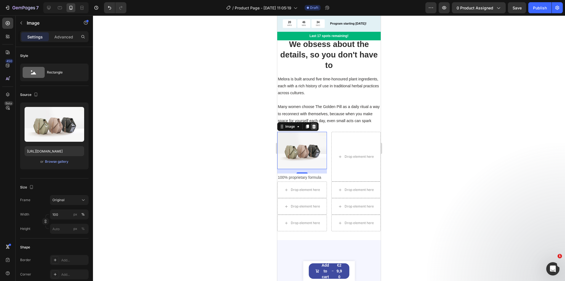
click at [314, 127] on icon at bounding box center [314, 126] width 4 height 4
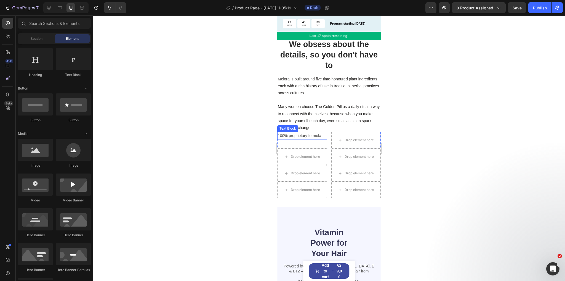
click at [299, 135] on p "100% proprietary formula" at bounding box center [302, 135] width 49 height 7
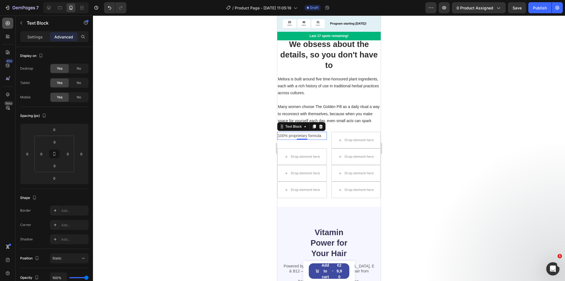
click at [10, 23] on icon at bounding box center [8, 23] width 6 height 6
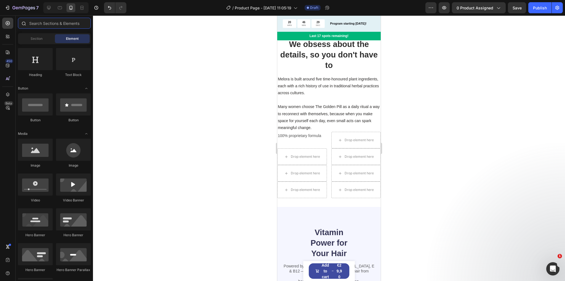
click at [51, 24] on input "text" at bounding box center [54, 23] width 73 height 11
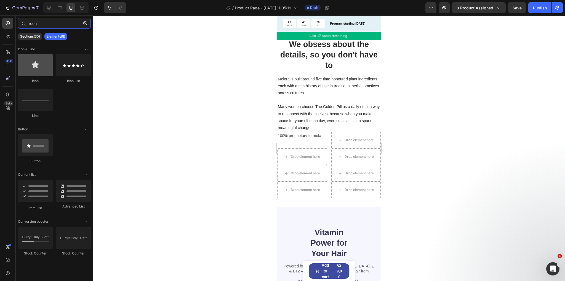
type input "icon"
drag, startPoint x: 313, startPoint y: 81, endPoint x: 287, endPoint y: 135, distance: 59.7
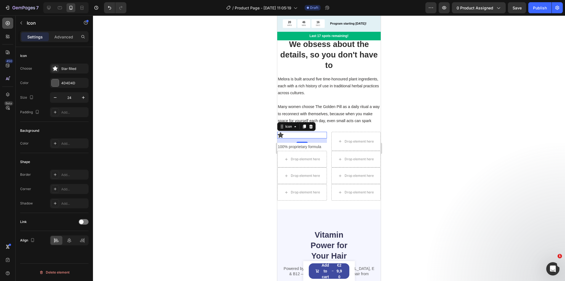
click at [10, 21] on icon at bounding box center [8, 23] width 6 height 6
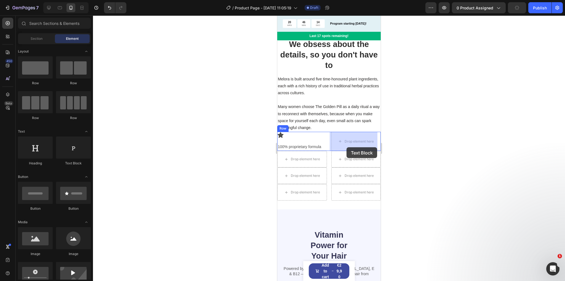
drag, startPoint x: 350, startPoint y: 172, endPoint x: 347, endPoint y: 147, distance: 25.0
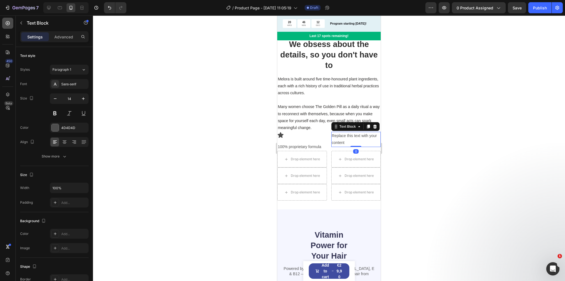
click at [12, 23] on div at bounding box center [7, 23] width 11 height 11
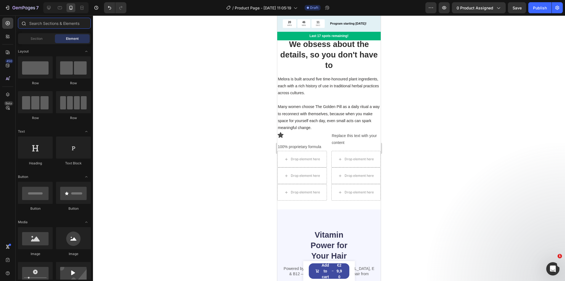
click at [47, 27] on input "text" at bounding box center [54, 23] width 73 height 11
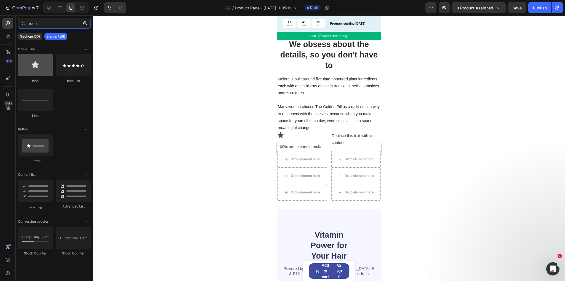
type input "icon"
drag, startPoint x: 308, startPoint y: 87, endPoint x: 346, endPoint y: 133, distance: 59.4
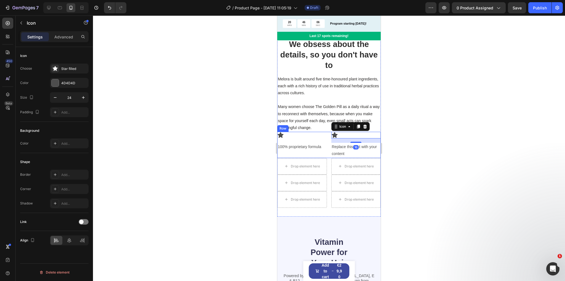
click at [318, 149] on p "100% proprietary formula" at bounding box center [302, 146] width 49 height 7
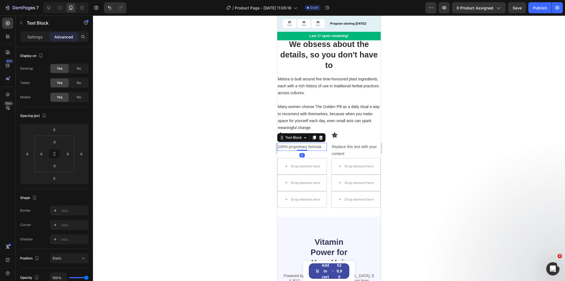
click at [344, 151] on div "Replace this text with your content" at bounding box center [357, 150] width 50 height 15
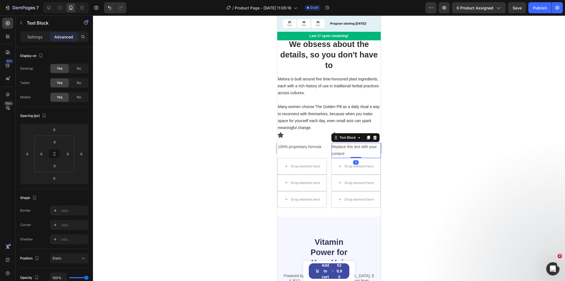
scroll to position [72, 0]
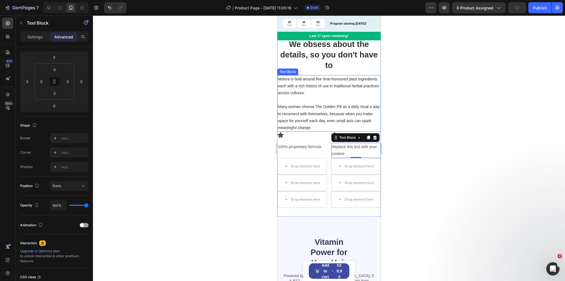
click at [316, 126] on span "Many women choose The Golden Pill as a daily ritual a way to reconnect with the…" at bounding box center [329, 116] width 102 height 25
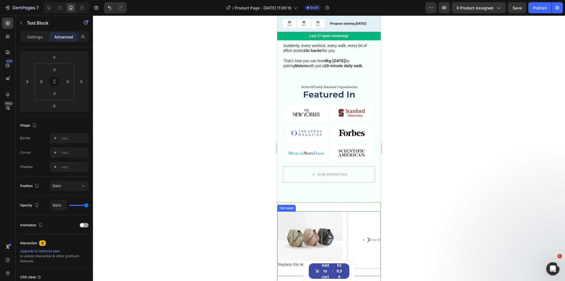
scroll to position [471, 0]
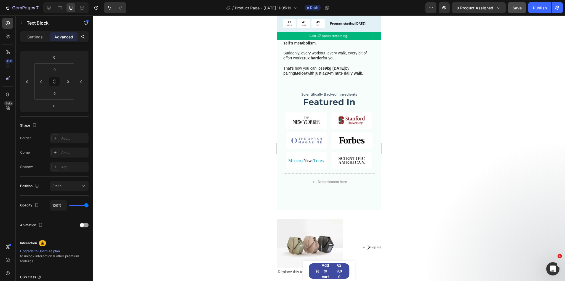
click at [519, 7] on span "Save" at bounding box center [517, 8] width 9 height 5
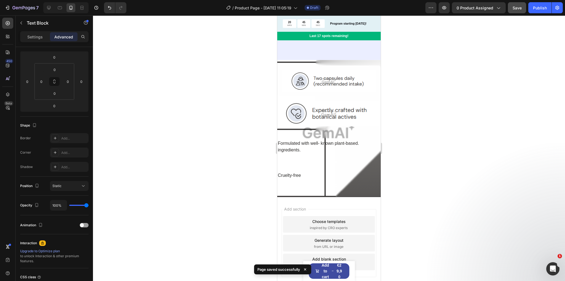
scroll to position [1902, 0]
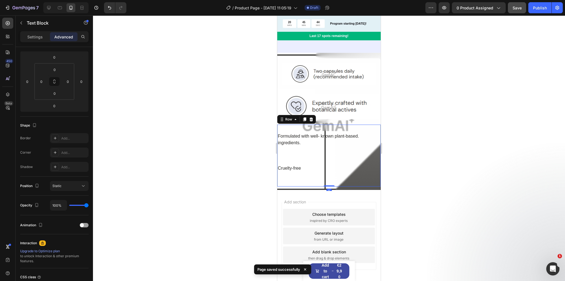
click at [349, 160] on div "Formulated with well- known plant-based. ingredients. Text Block Cruelty-free T…" at bounding box center [329, 152] width 104 height 40
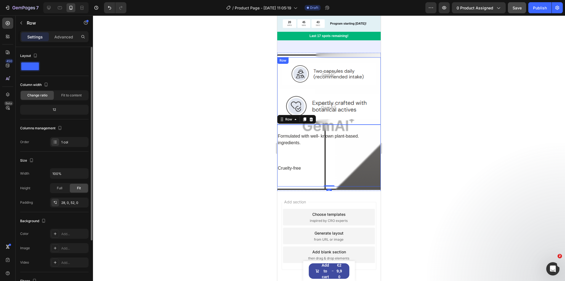
click at [353, 120] on div "Image Row Image Row" at bounding box center [329, 90] width 104 height 67
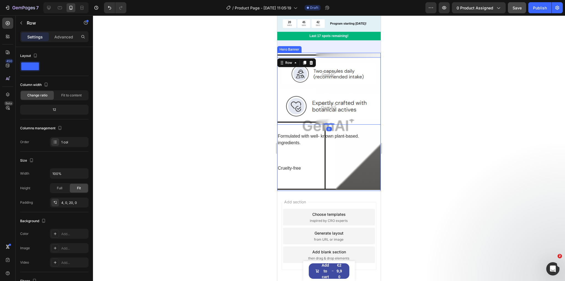
click at [371, 189] on div "Overlay" at bounding box center [329, 122] width 104 height 138
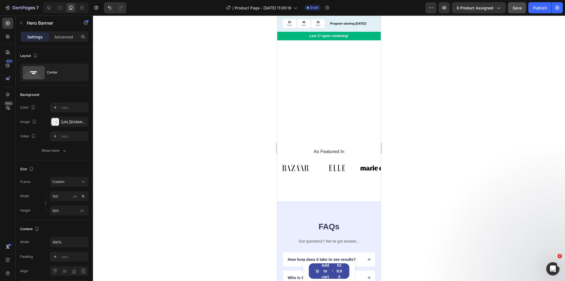
scroll to position [1902, 0]
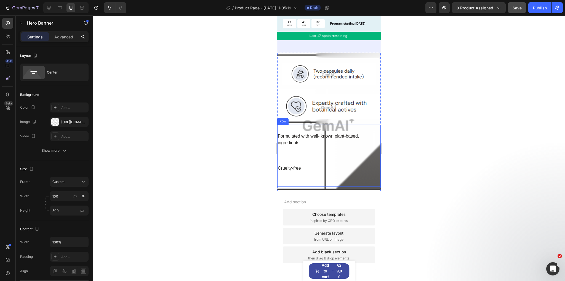
click at [358, 172] on div "Formulated with well- known plant-based. ingredients. Text Block Cruelty-free T…" at bounding box center [329, 155] width 104 height 62
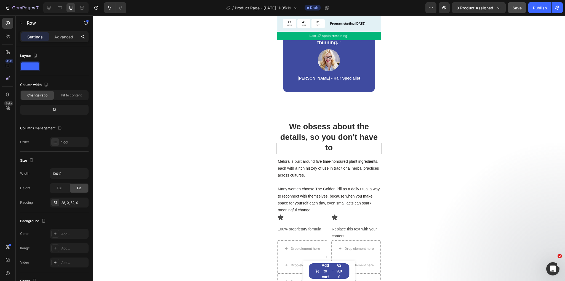
scroll to position [799, 0]
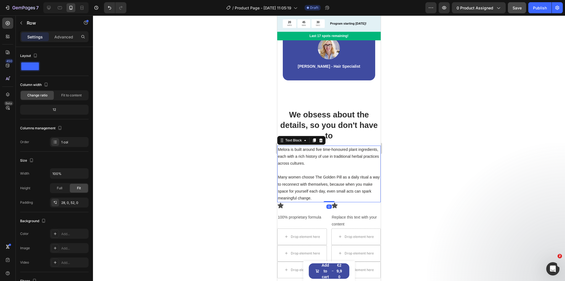
click at [322, 173] on p at bounding box center [329, 170] width 102 height 7
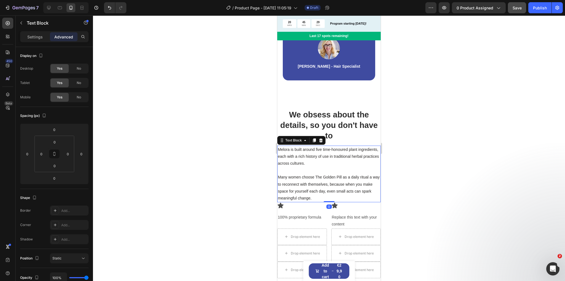
click at [312, 171] on p at bounding box center [329, 170] width 102 height 7
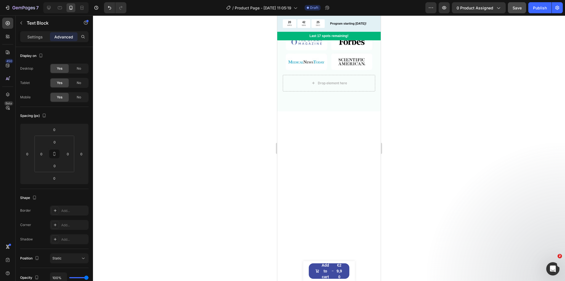
scroll to position [0, 0]
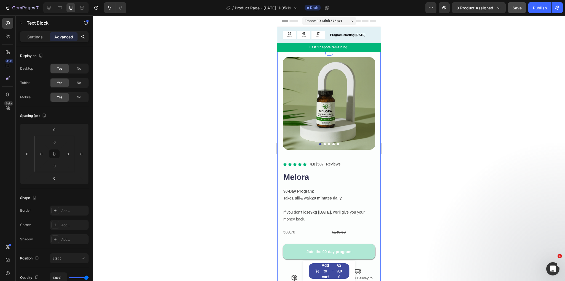
click at [443, 62] on div at bounding box center [329, 147] width 472 height 265
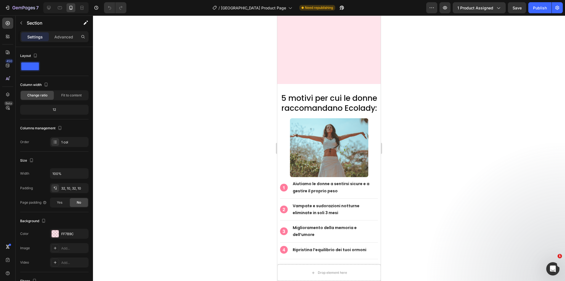
scroll to position [1259, 0]
